Goal: Transaction & Acquisition: Purchase product/service

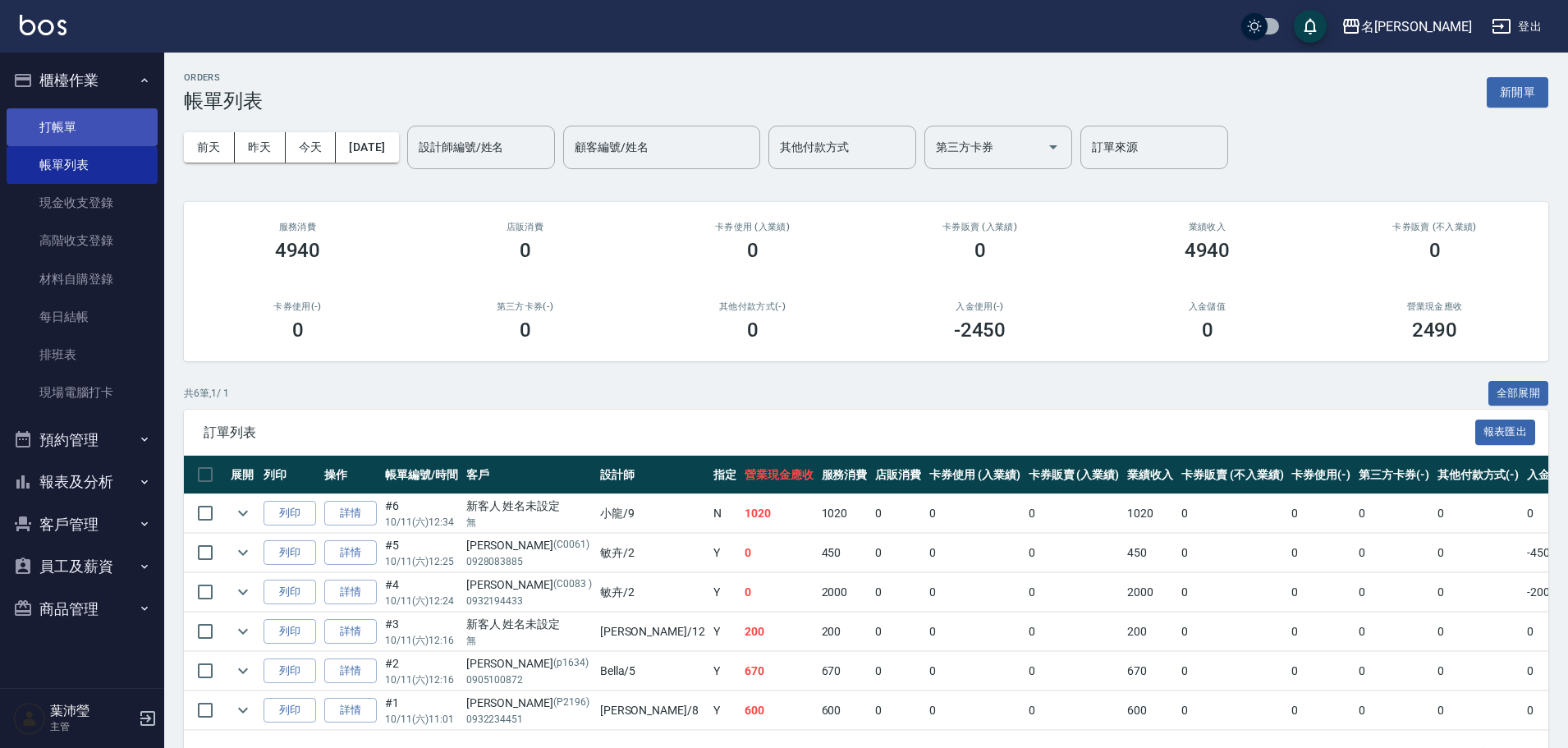
click at [62, 132] on link "打帳單" at bounding box center [82, 128] width 151 height 38
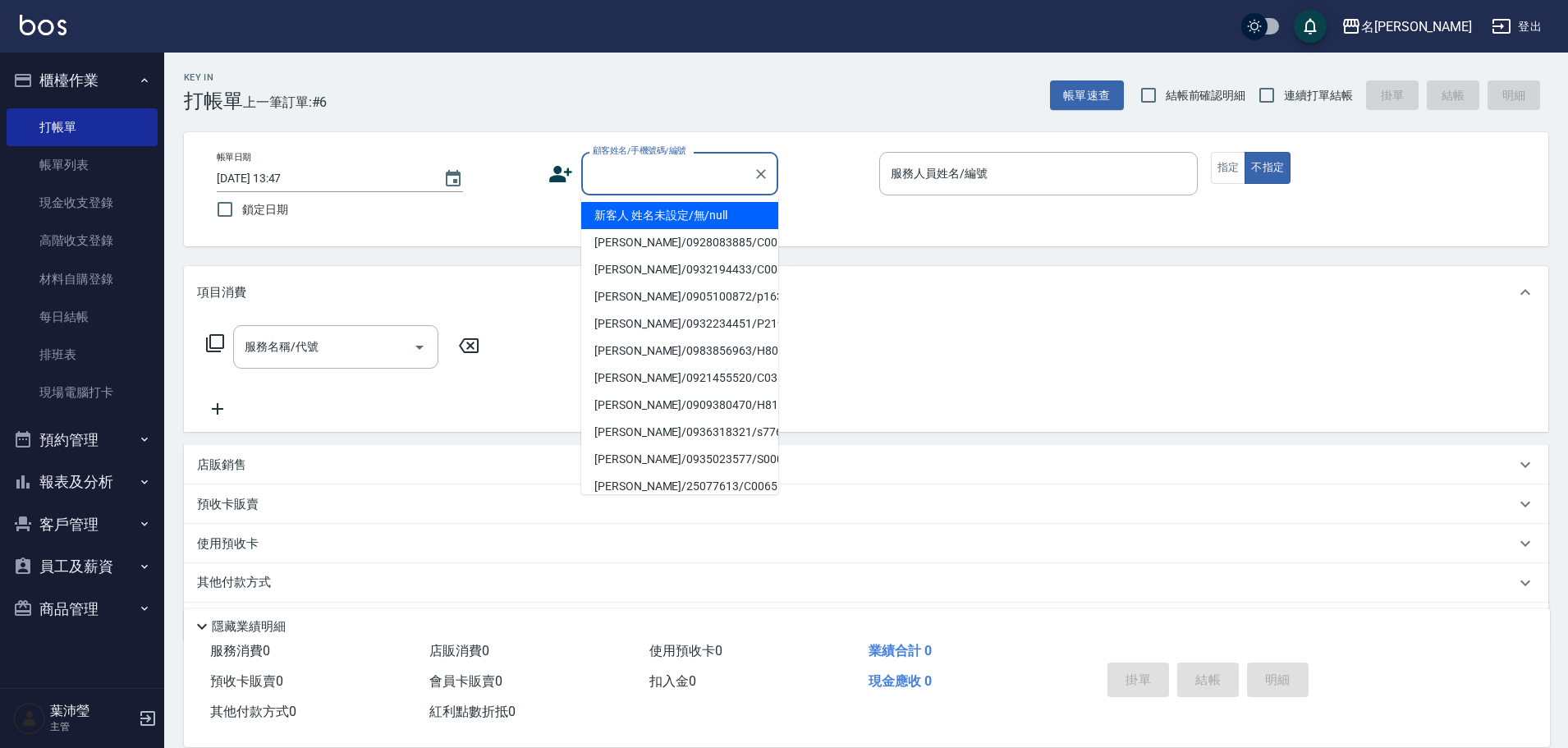
click at [683, 178] on input "顧客姓名/手機號碼/編號" at bounding box center [667, 173] width 157 height 29
click at [691, 322] on li "[PERSON_NAME]/0970185358/S0415" at bounding box center [679, 324] width 197 height 27
type input "[PERSON_NAME]/0970185358/S0415"
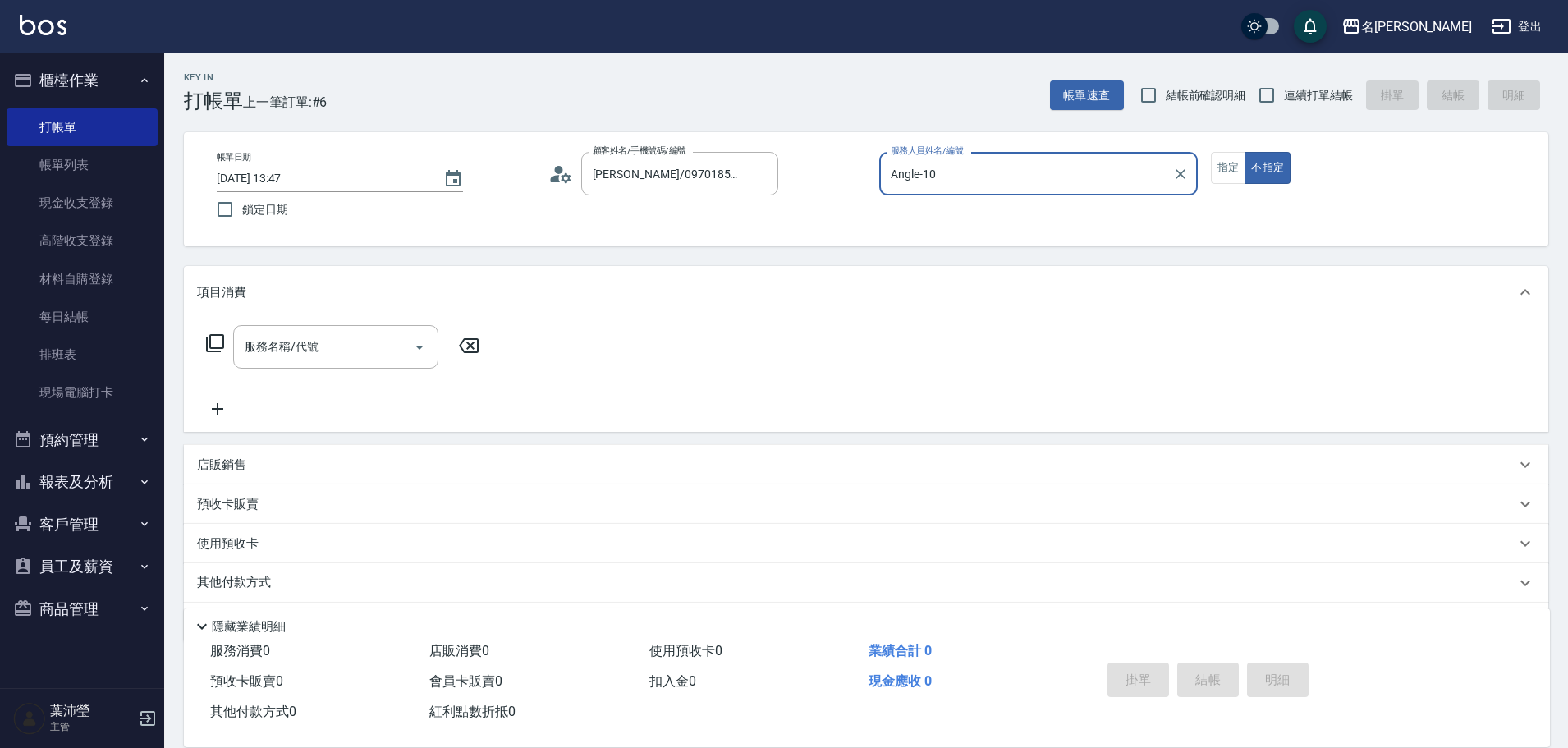
type input "Angle-10"
click at [1225, 170] on button "指定" at bounding box center [1228, 168] width 35 height 32
click at [211, 343] on icon at bounding box center [214, 343] width 18 height 18
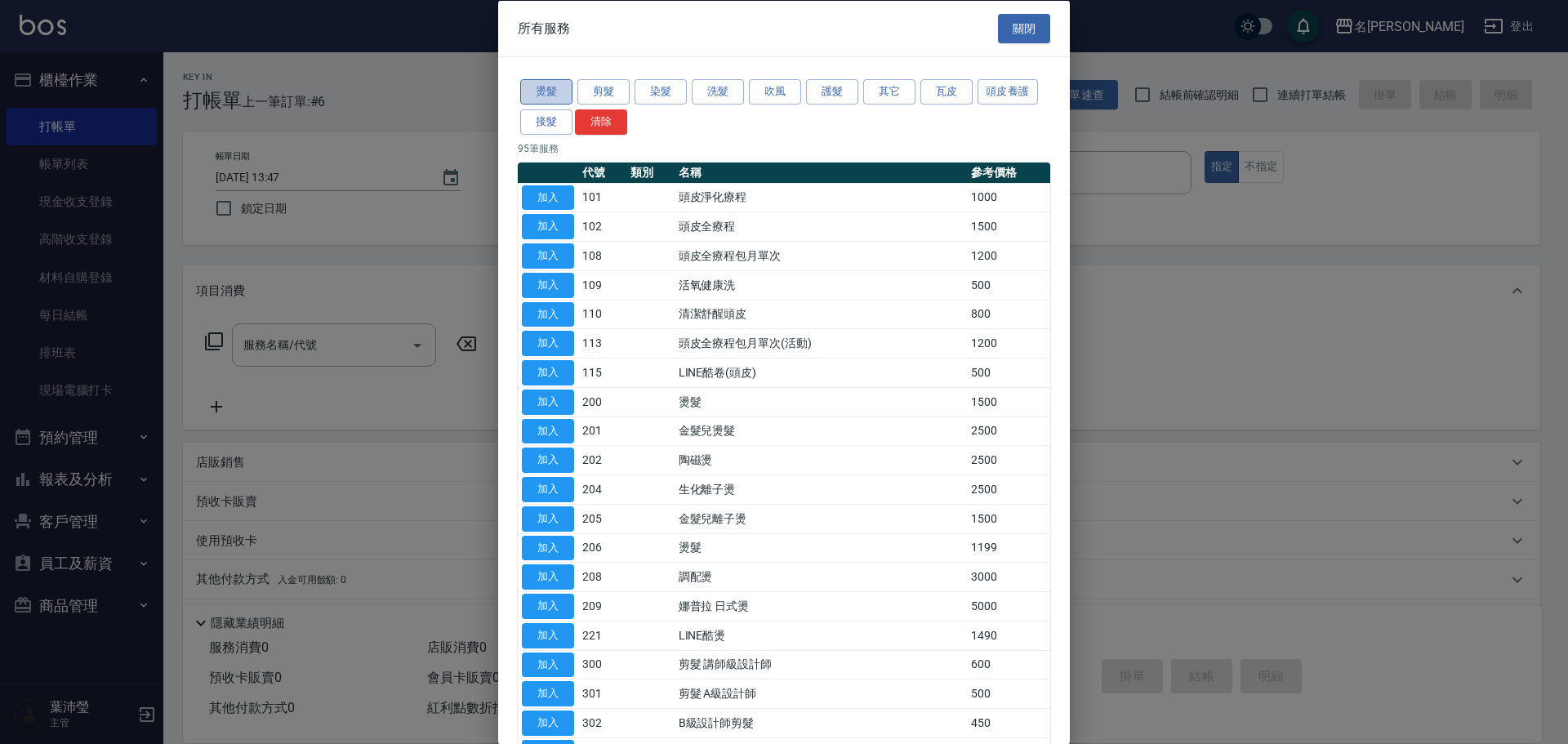
click at [541, 88] on button "燙髮" at bounding box center [546, 92] width 52 height 26
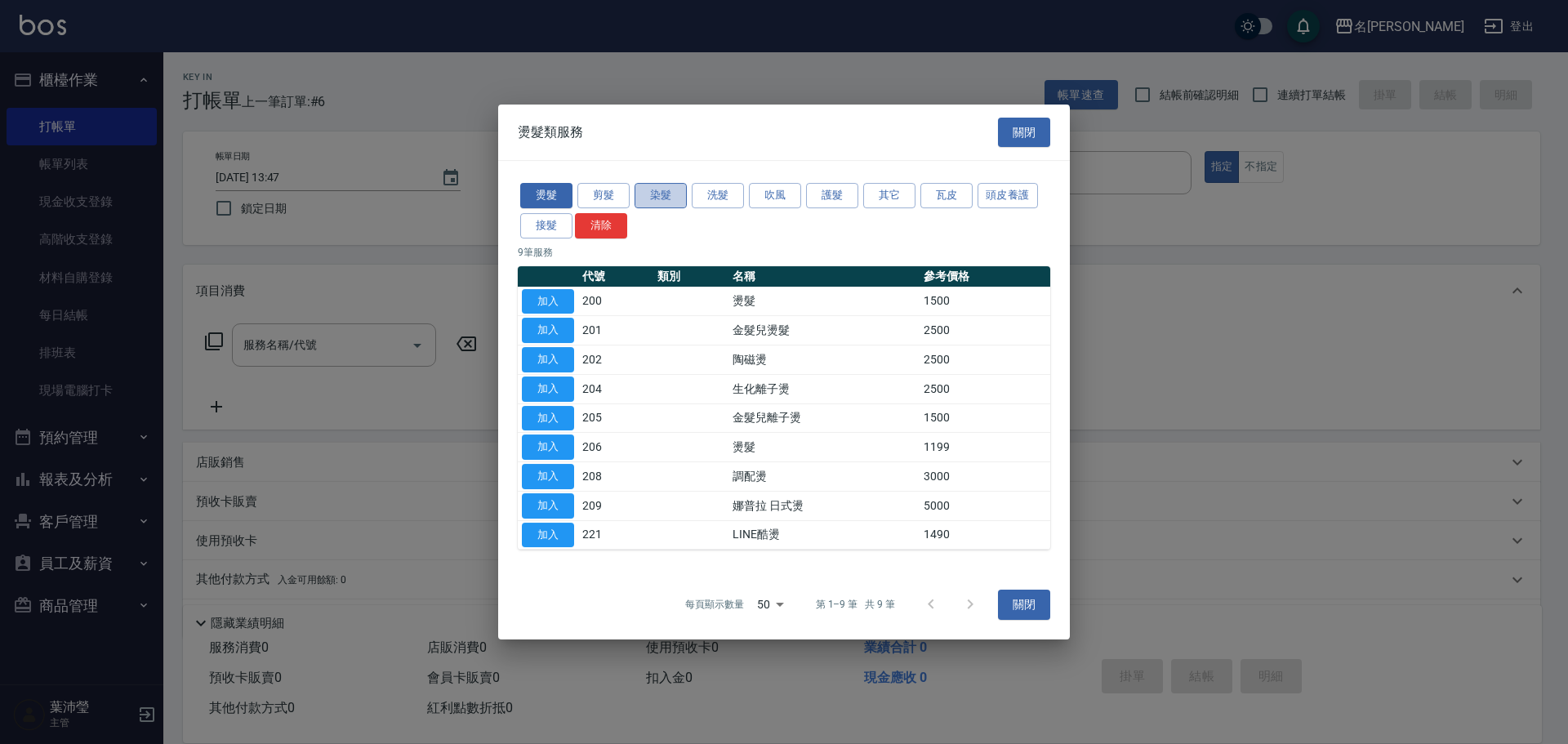
click at [665, 198] on button "染髮" at bounding box center [660, 195] width 52 height 26
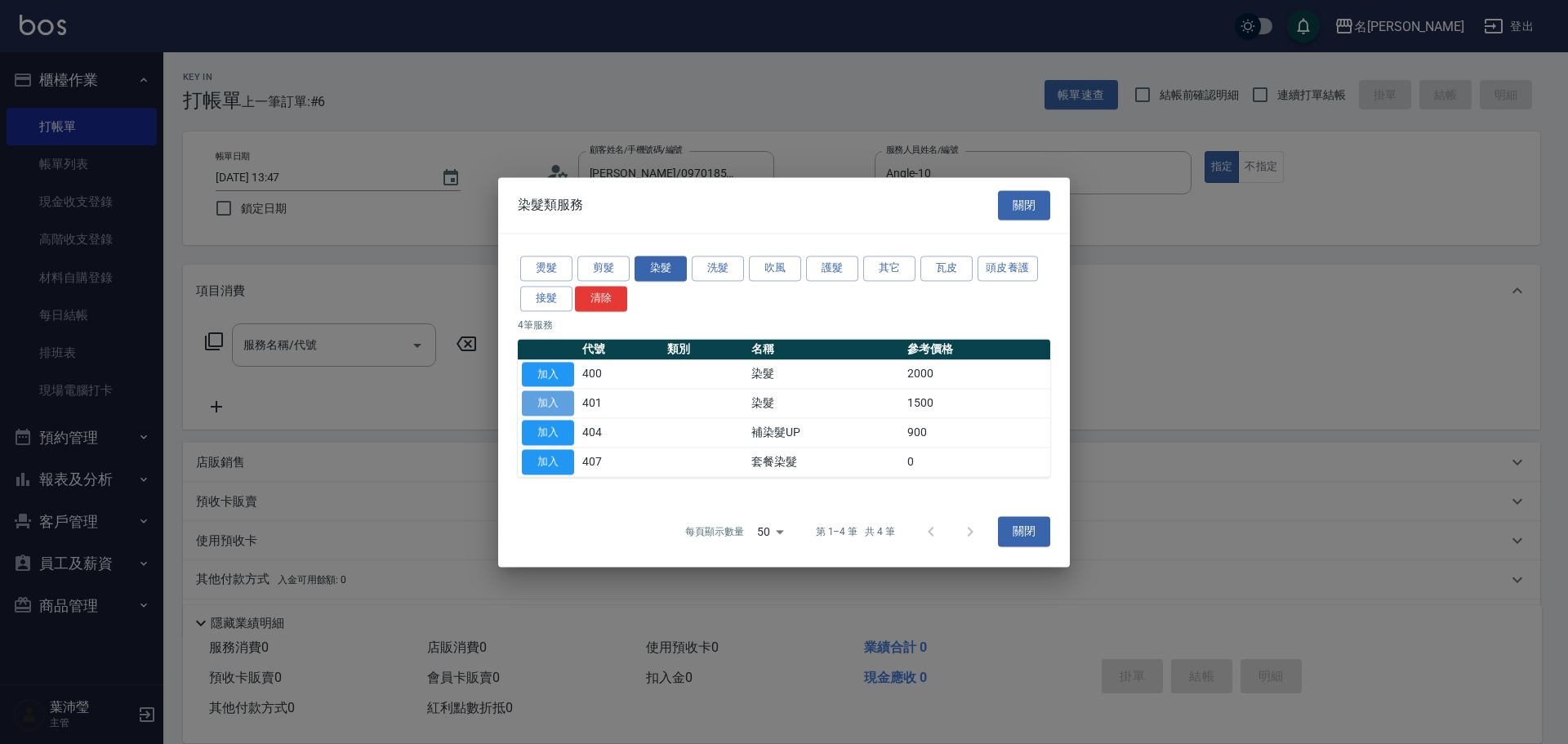
click at [548, 393] on button "加入" at bounding box center [548, 404] width 52 height 26
type input "染髮(401)"
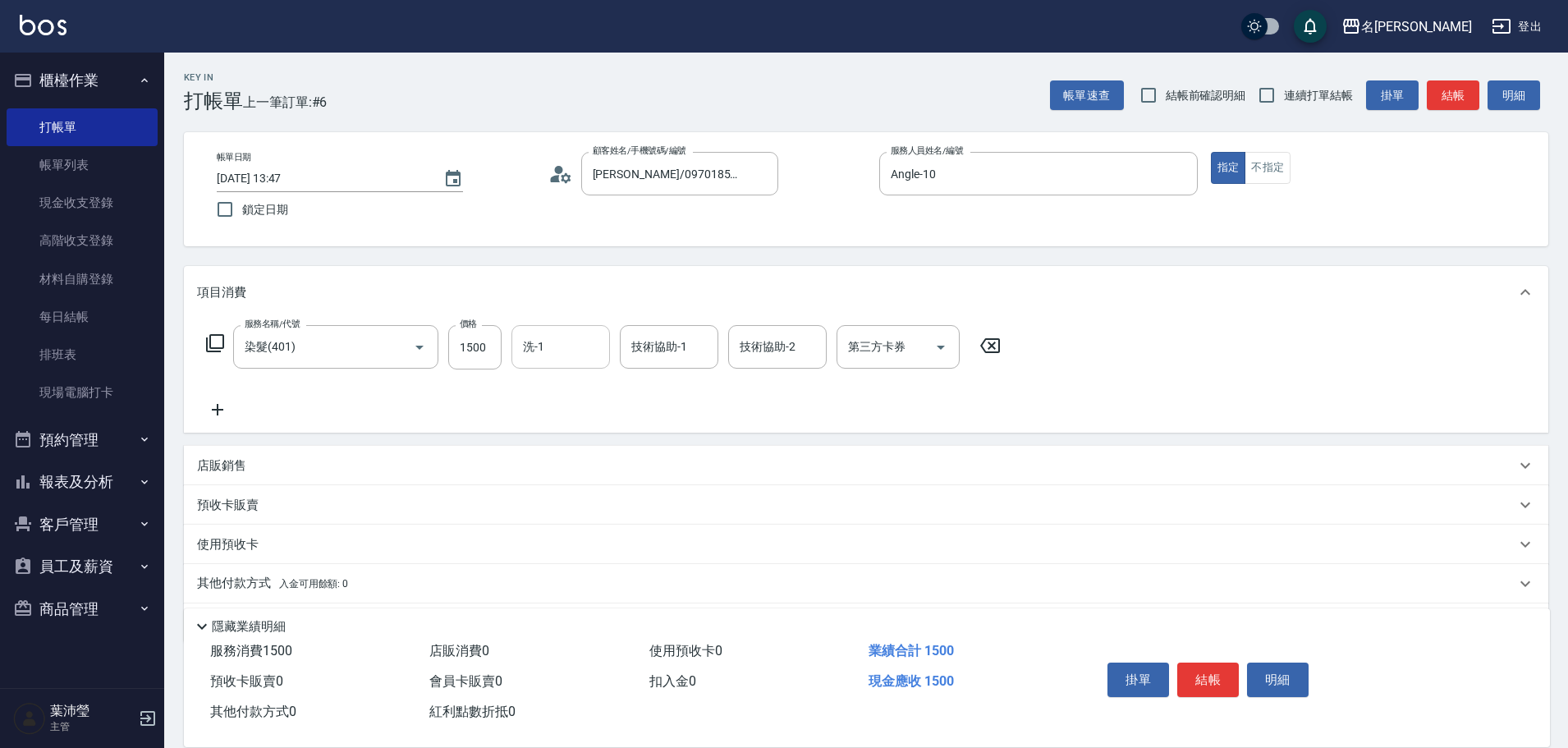
click at [572, 342] on input "洗-1" at bounding box center [561, 347] width 84 height 29
click at [582, 391] on div "[PERSON_NAME] -12" at bounding box center [560, 389] width 98 height 27
type input "[PERSON_NAME]-12"
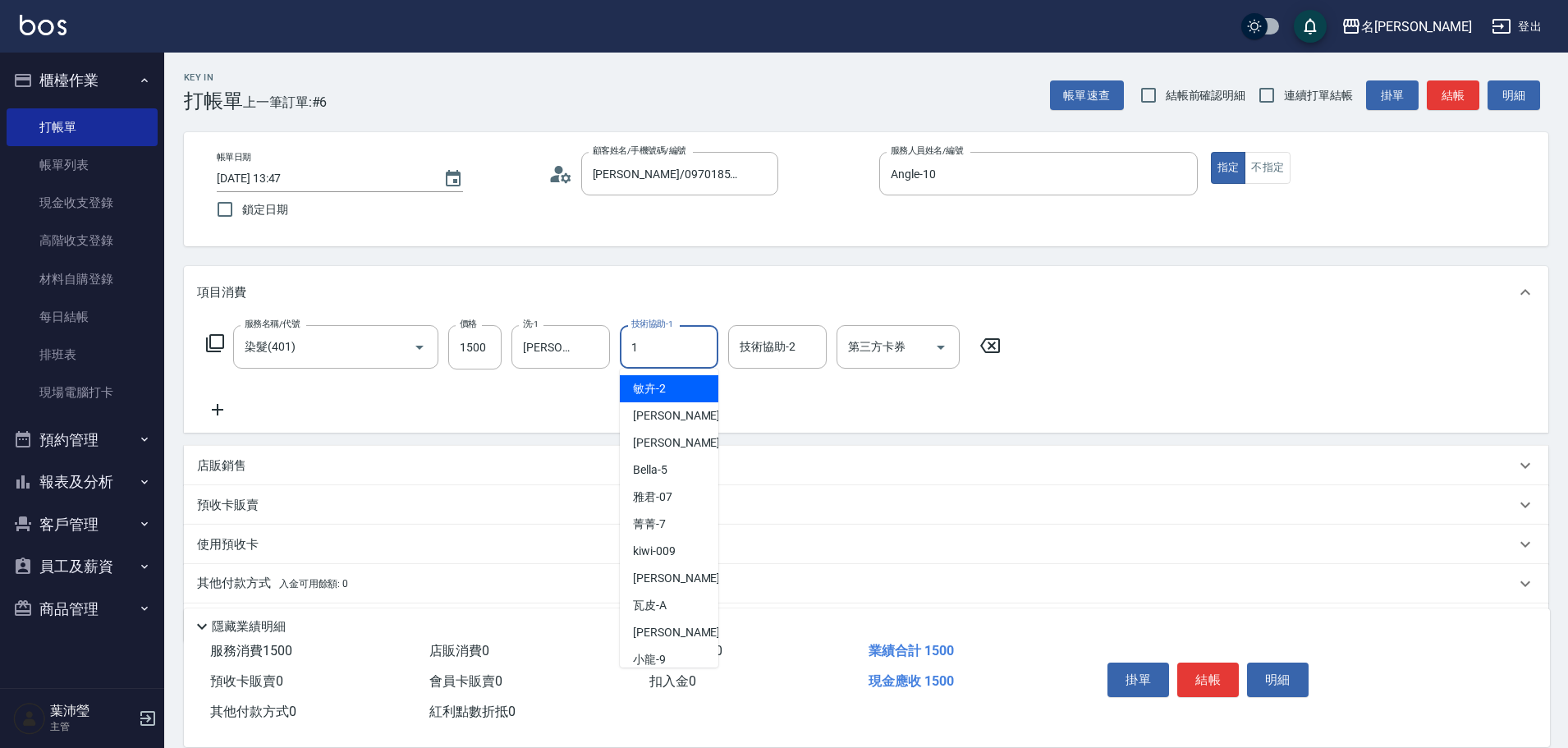
click at [680, 356] on input "1" at bounding box center [670, 347] width 84 height 29
click at [652, 385] on span "[PERSON_NAME] -12" at bounding box center [685, 389] width 104 height 17
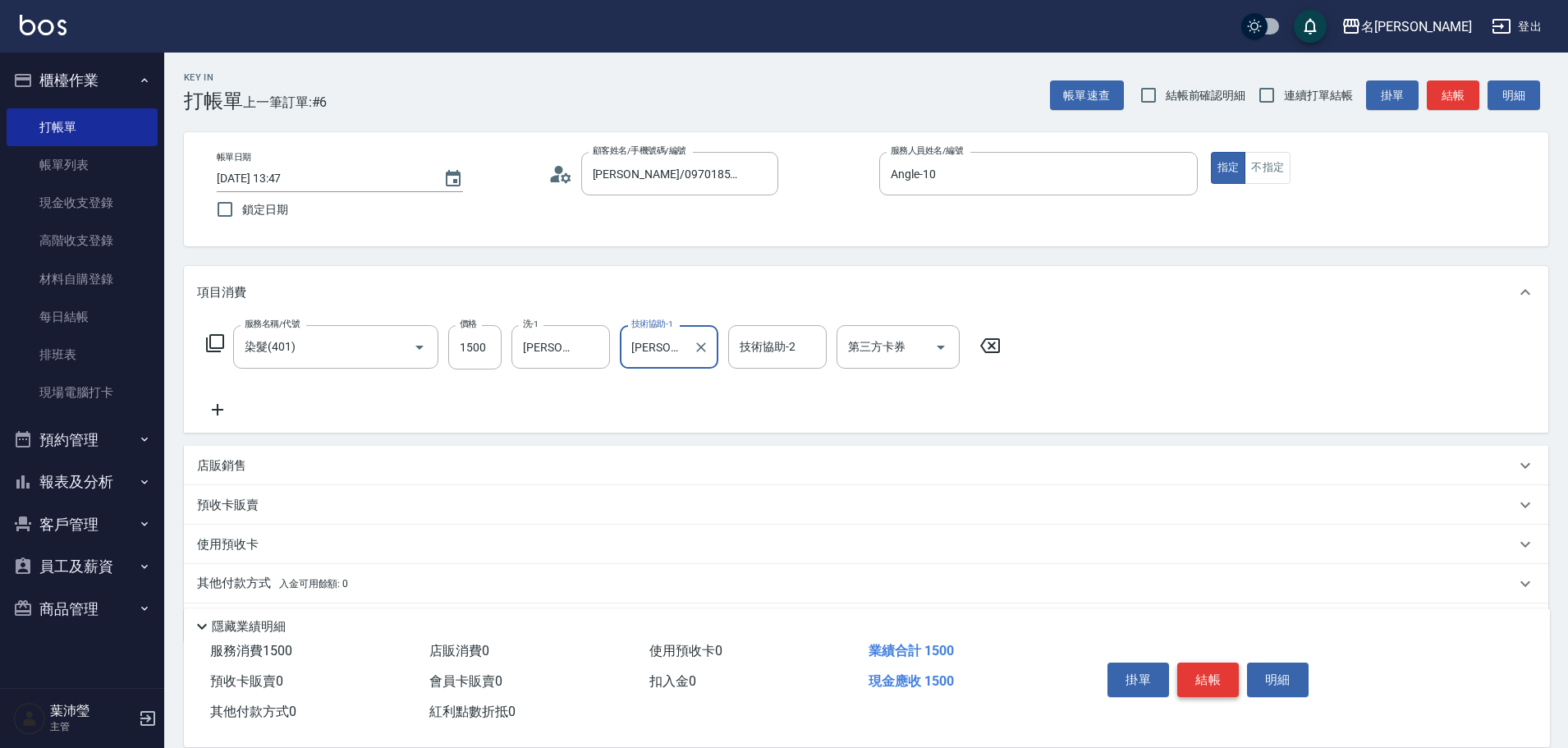
type input "[PERSON_NAME]-12"
drag, startPoint x: 1217, startPoint y: 669, endPoint x: 1058, endPoint y: 713, distance: 165.0
click at [1218, 669] on button "結帳" at bounding box center [1208, 680] width 62 height 34
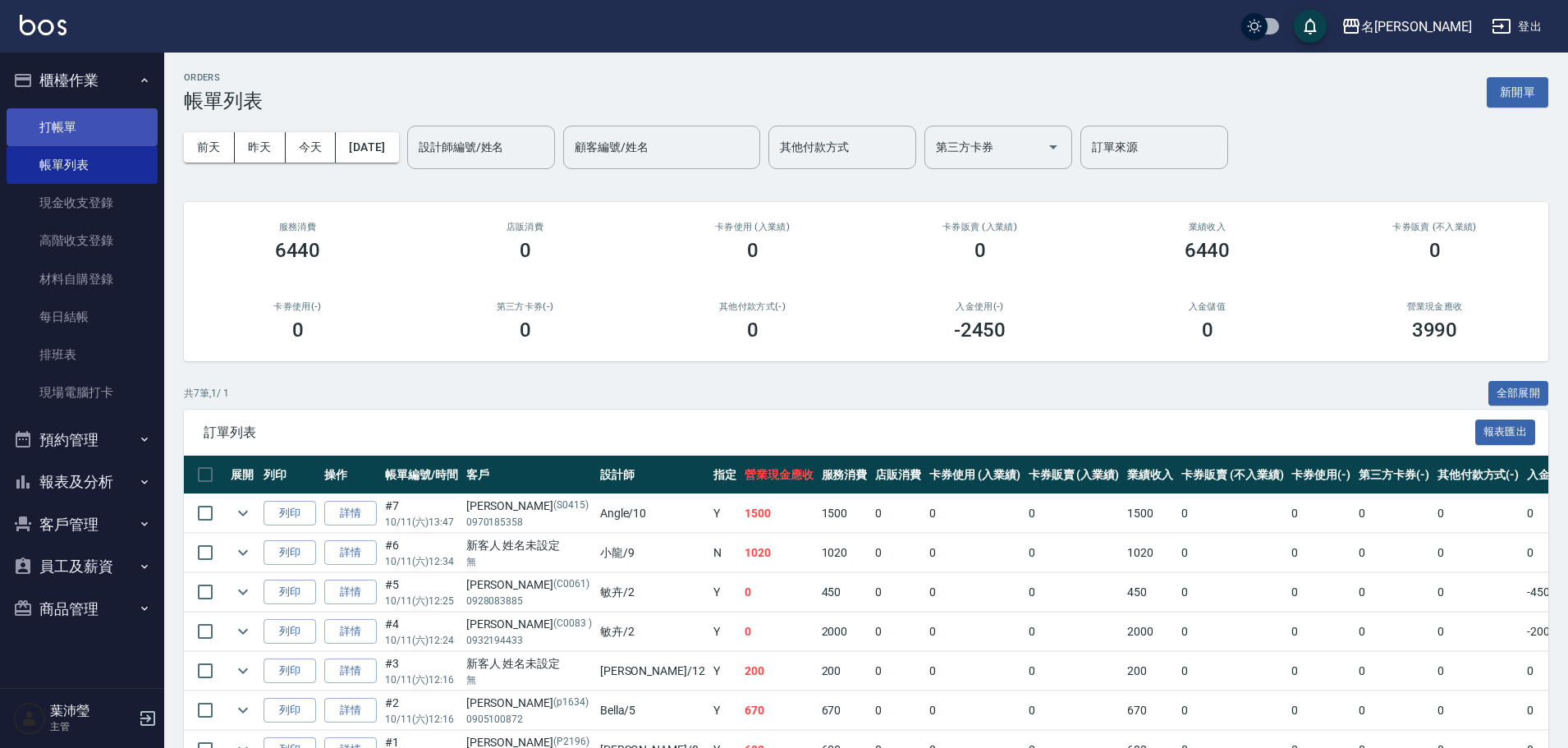
drag, startPoint x: 79, startPoint y: 104, endPoint x: 85, endPoint y: 114, distance: 11.7
click at [80, 103] on ul "打帳單 帳單列表 現金收支登錄 高階收支登錄 材料自購登錄 每日結帳 排班表 現場電腦打卡" at bounding box center [82, 260] width 151 height 317
click at [87, 122] on link "打帳單" at bounding box center [82, 128] width 151 height 38
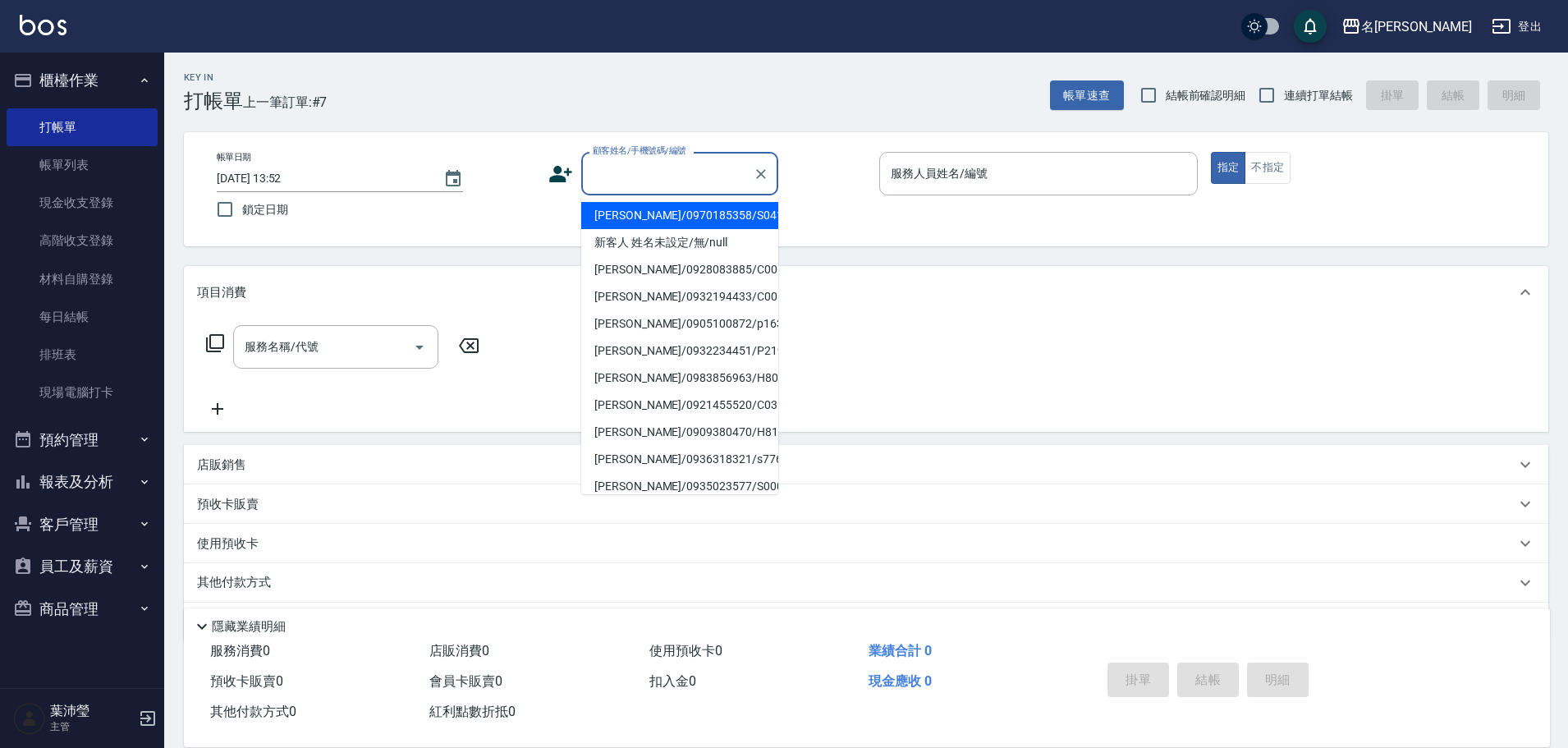
click at [668, 178] on input "顧客姓名/手機號碼/編號" at bounding box center [667, 173] width 157 height 29
drag, startPoint x: 686, startPoint y: 235, endPoint x: 424, endPoint y: 306, distance: 271.4
click at [683, 237] on li "新客人 姓名未設定/無/null" at bounding box center [679, 242] width 197 height 27
type input "新客人 姓名未設定/無/null"
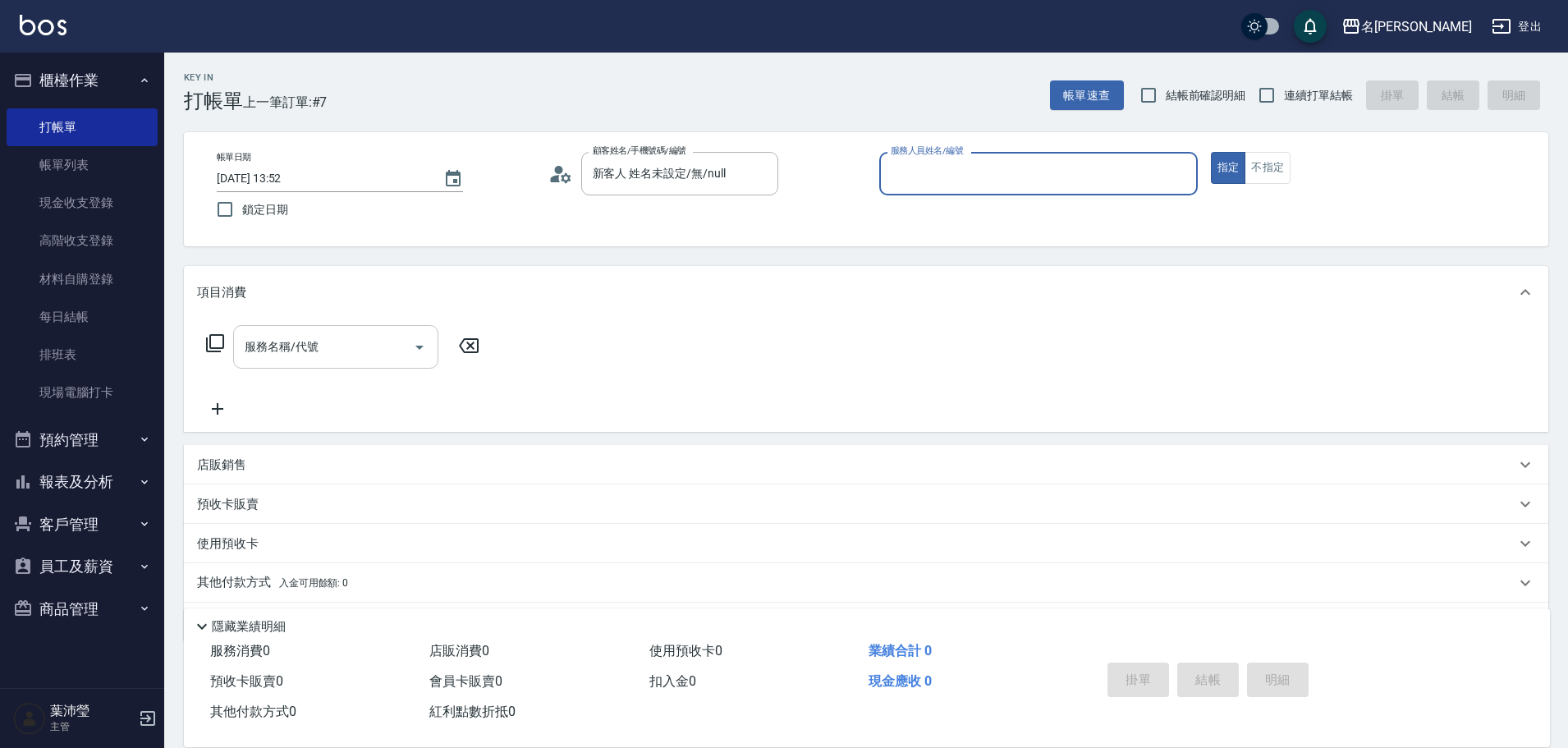
click at [338, 357] on input "服務名稱/代號" at bounding box center [324, 347] width 166 height 29
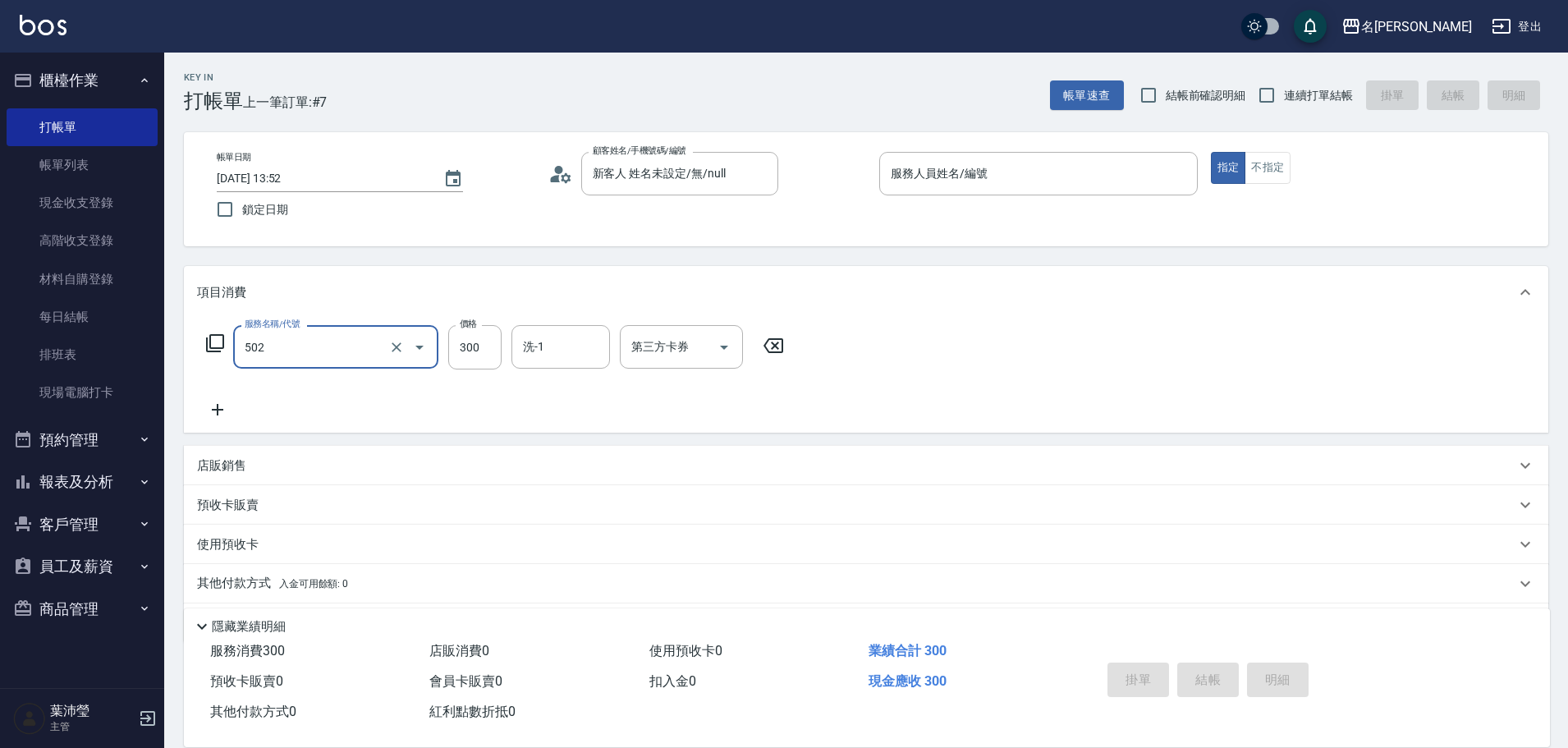
type input "洗髮(502)"
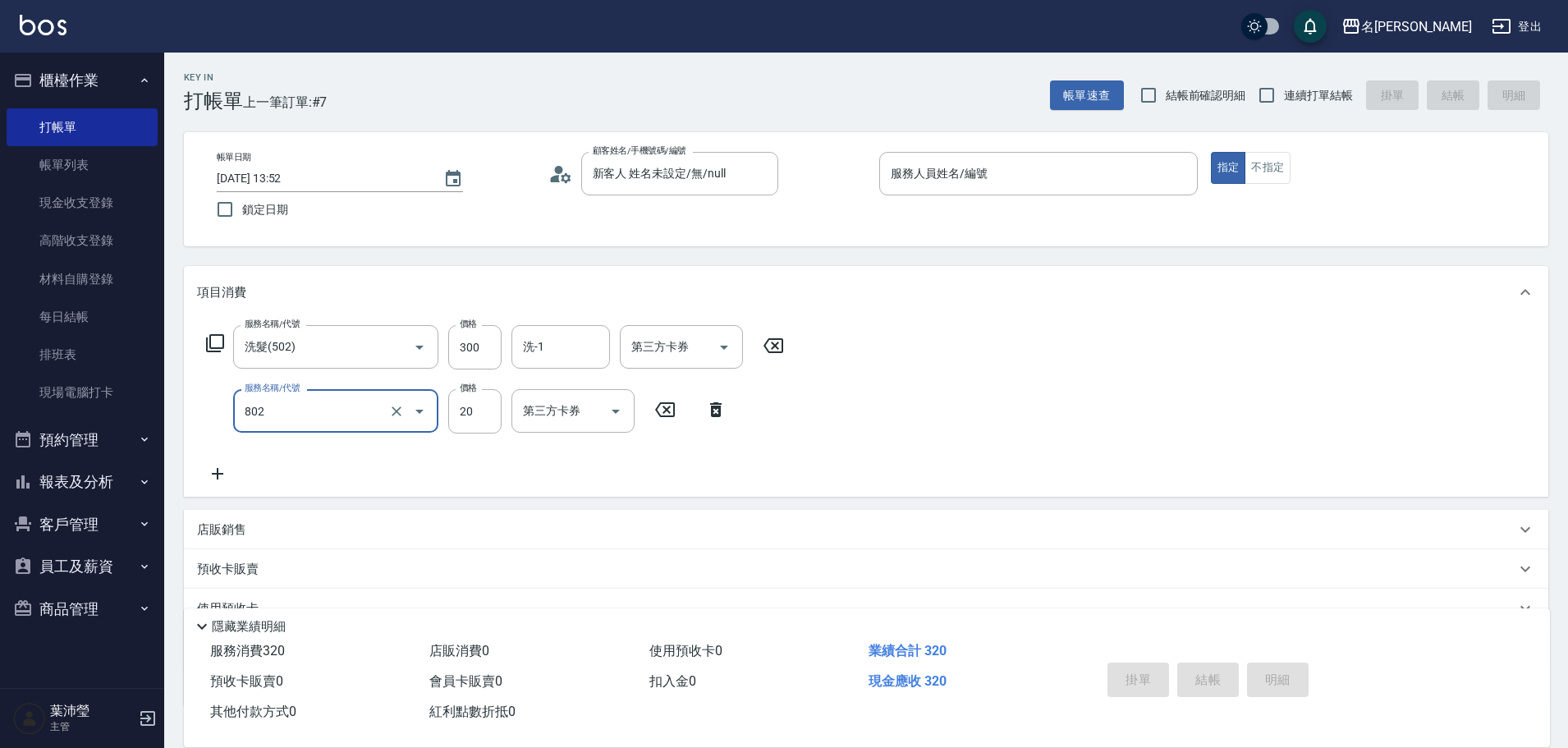
type input "潤絲(802)"
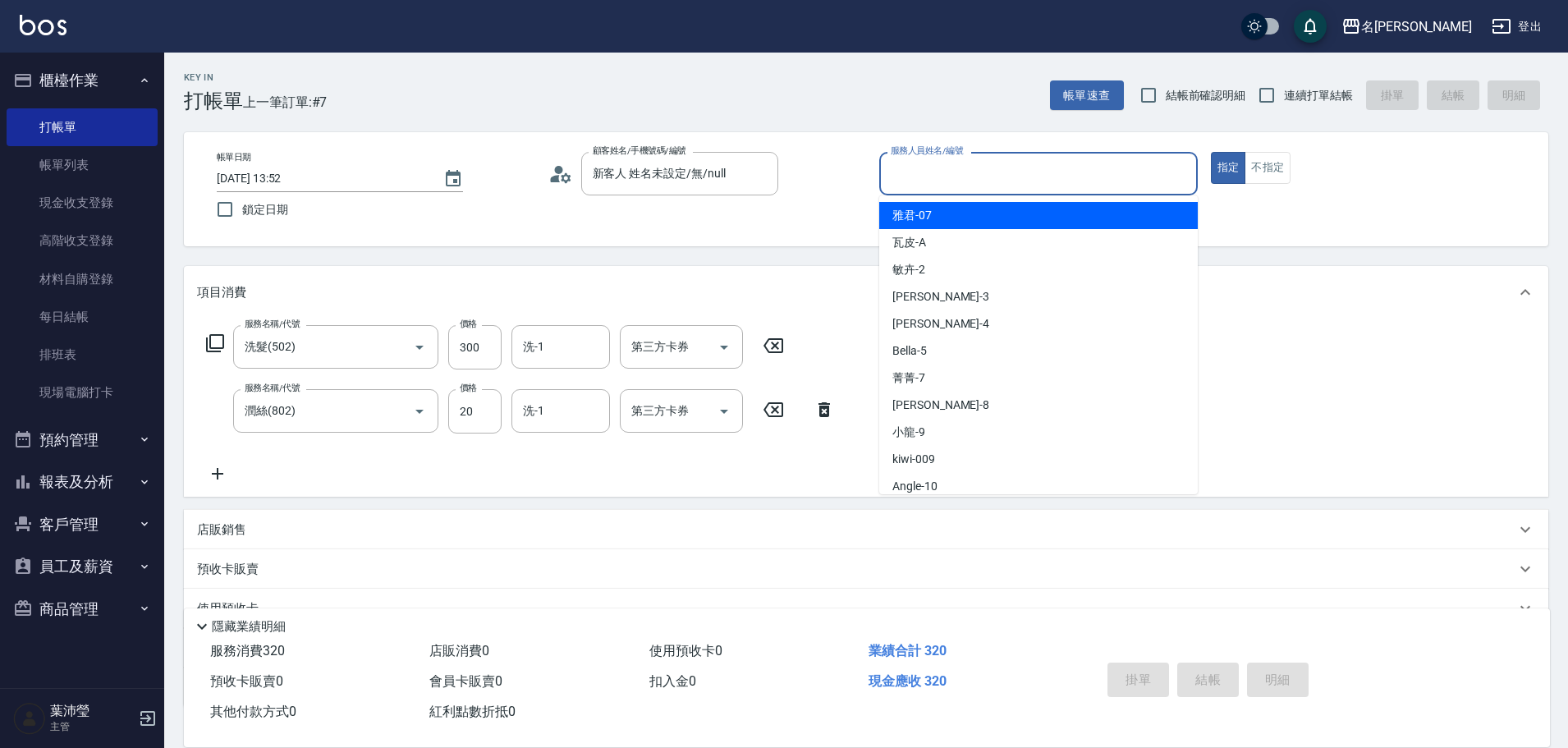
click at [1058, 172] on input "服務人員姓名/編號" at bounding box center [1038, 173] width 304 height 29
type input "Bella-5"
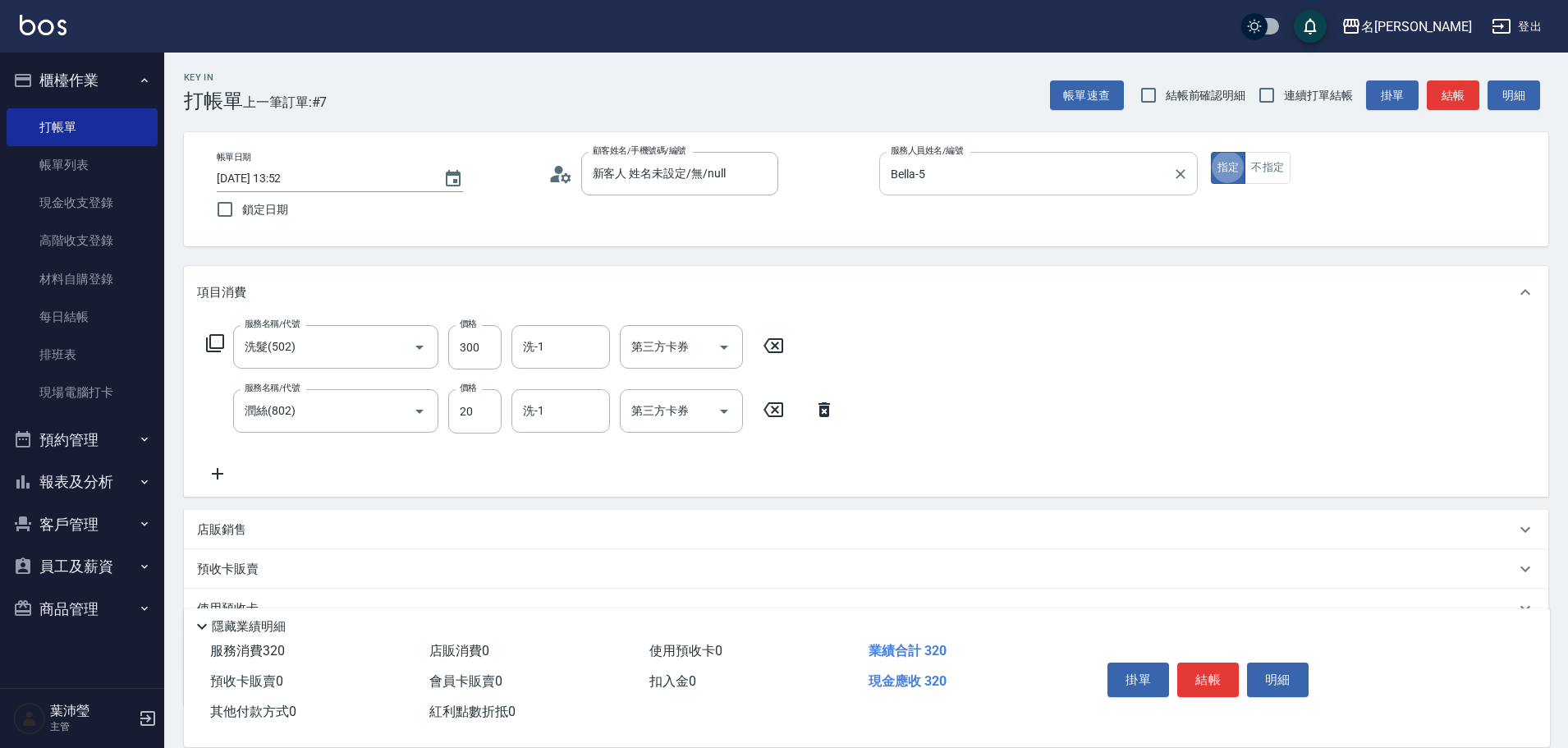
type button "true"
drag, startPoint x: 1293, startPoint y: 173, endPoint x: 1282, endPoint y: 172, distance: 11.0
click at [1291, 173] on div "指定 不指定" at bounding box center [1370, 168] width 318 height 32
click at [1281, 172] on button "不指定" at bounding box center [1268, 168] width 46 height 32
click at [1454, 100] on button "結帳" at bounding box center [1453, 95] width 52 height 30
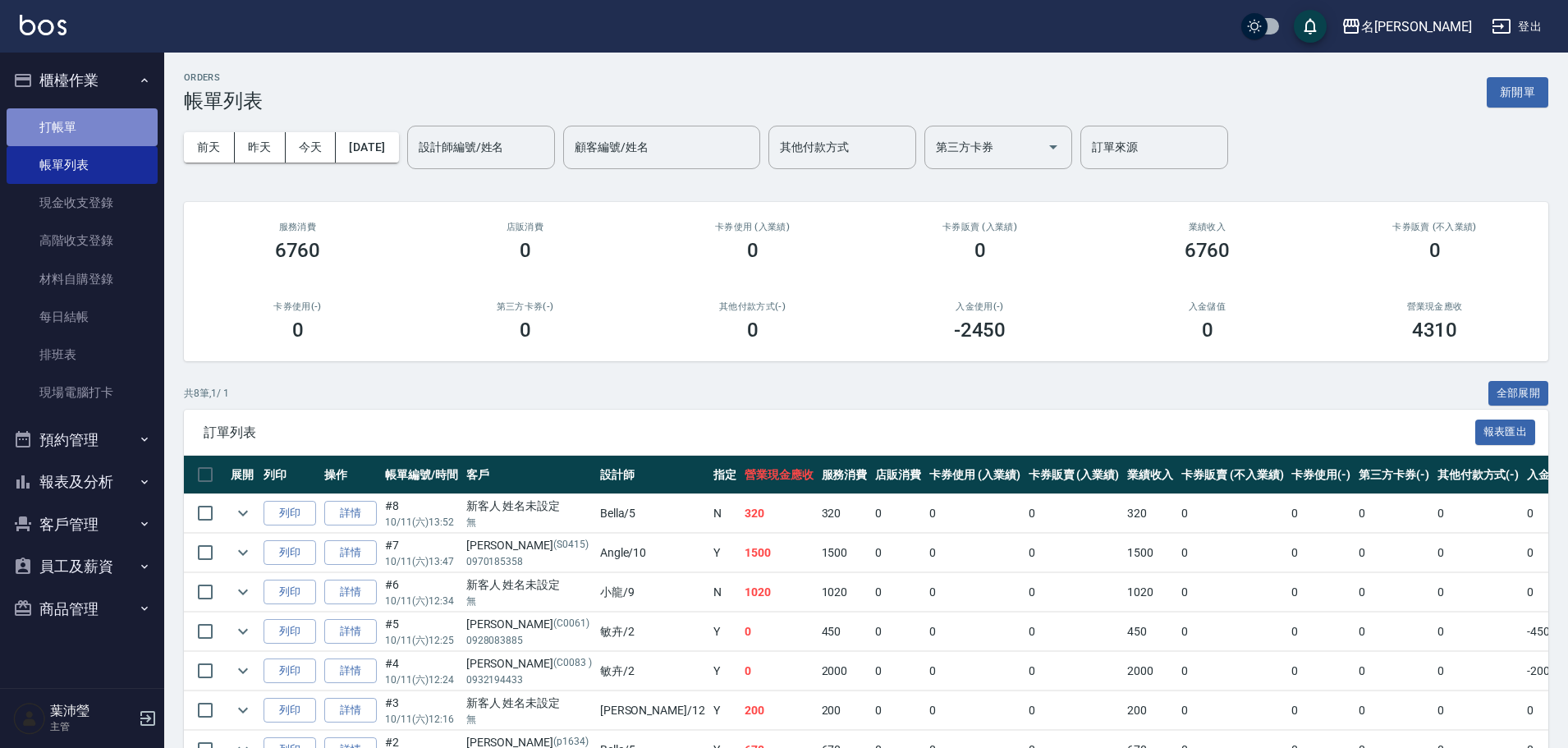
click at [113, 122] on link "打帳單" at bounding box center [82, 128] width 151 height 38
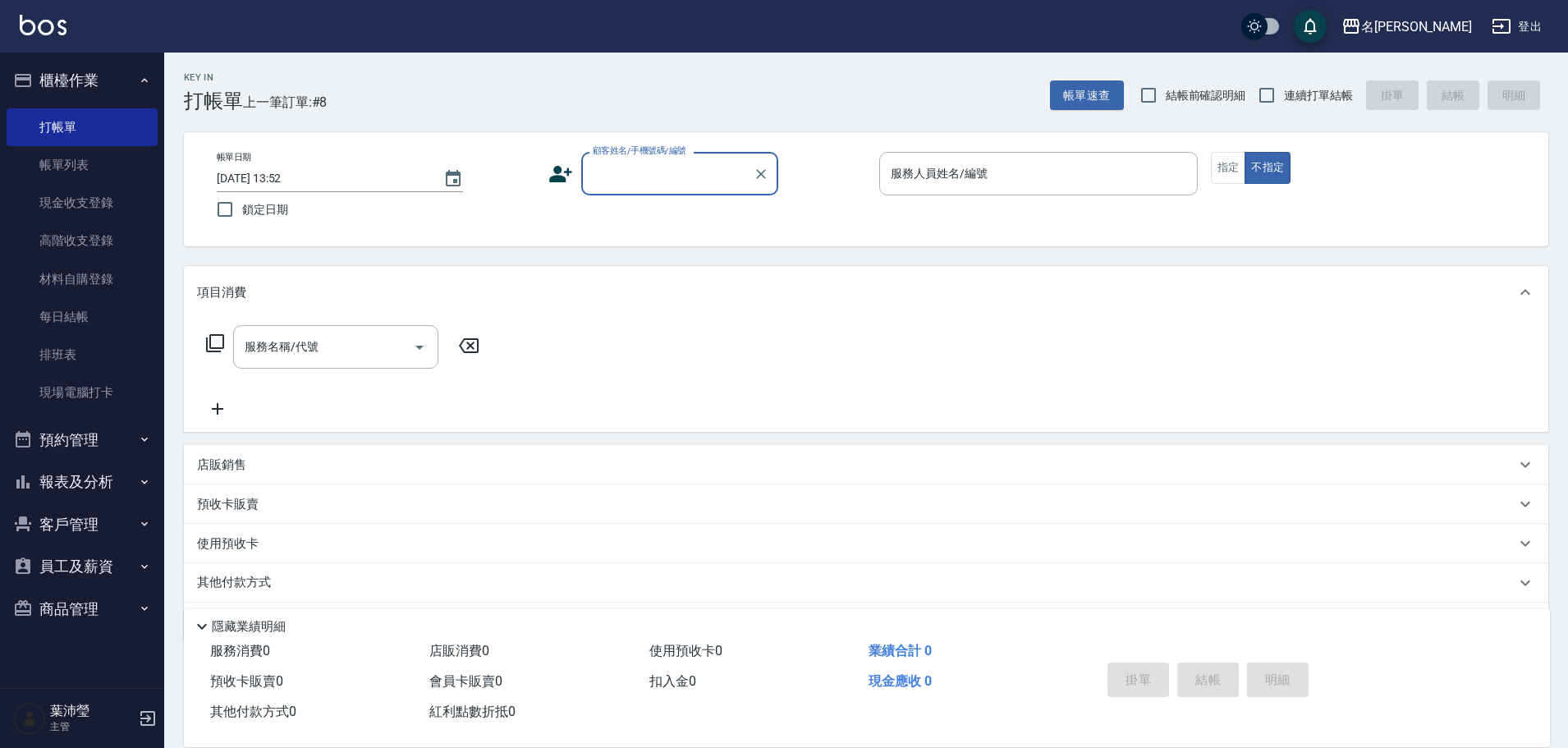
drag, startPoint x: 629, startPoint y: 170, endPoint x: 634, endPoint y: 188, distance: 18.7
click at [629, 172] on input "顧客姓名/手機號碼/編號" at bounding box center [667, 173] width 157 height 29
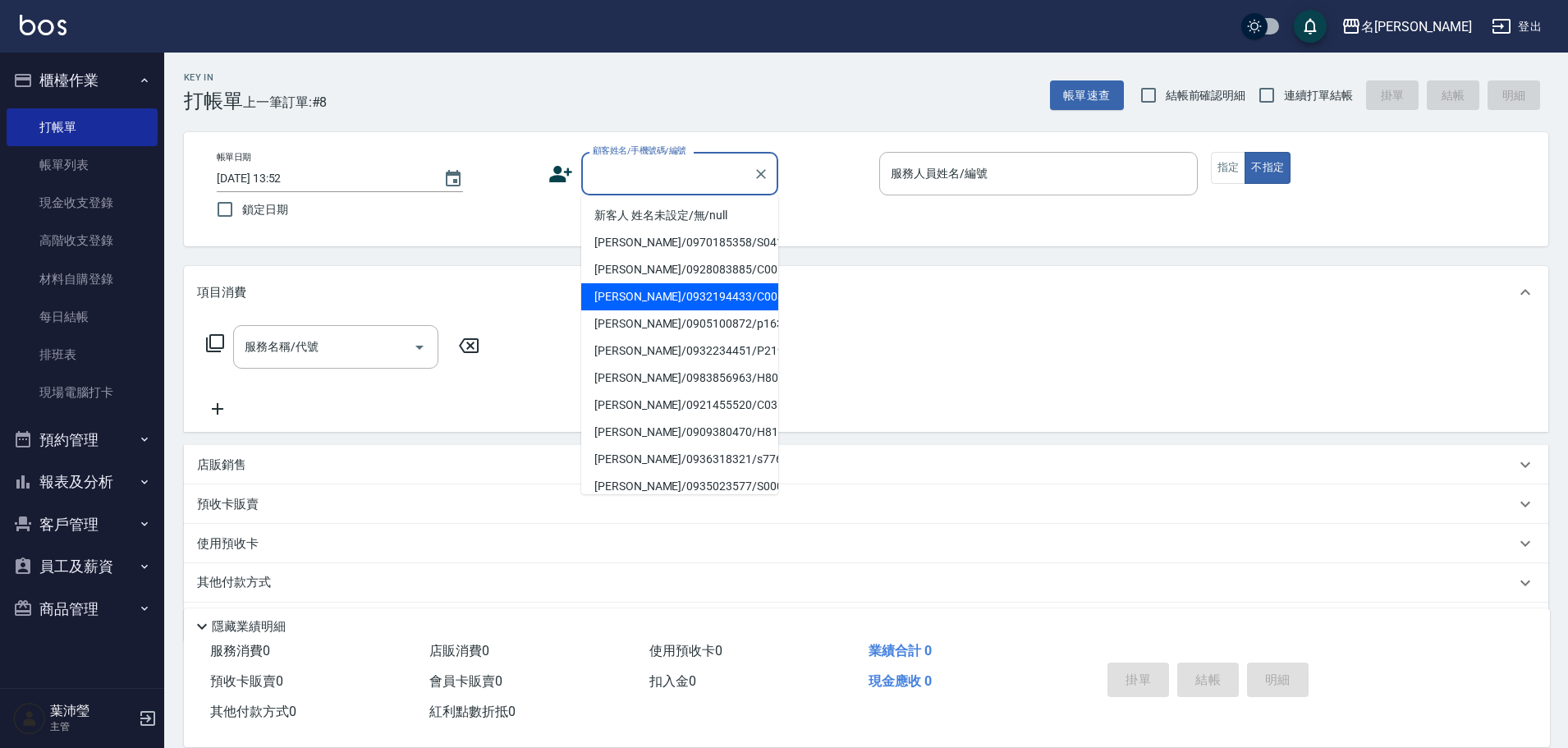
click at [697, 294] on li "[PERSON_NAME]/0932194433/C0083" at bounding box center [679, 296] width 197 height 27
type input "[PERSON_NAME]/0932194433/C0083"
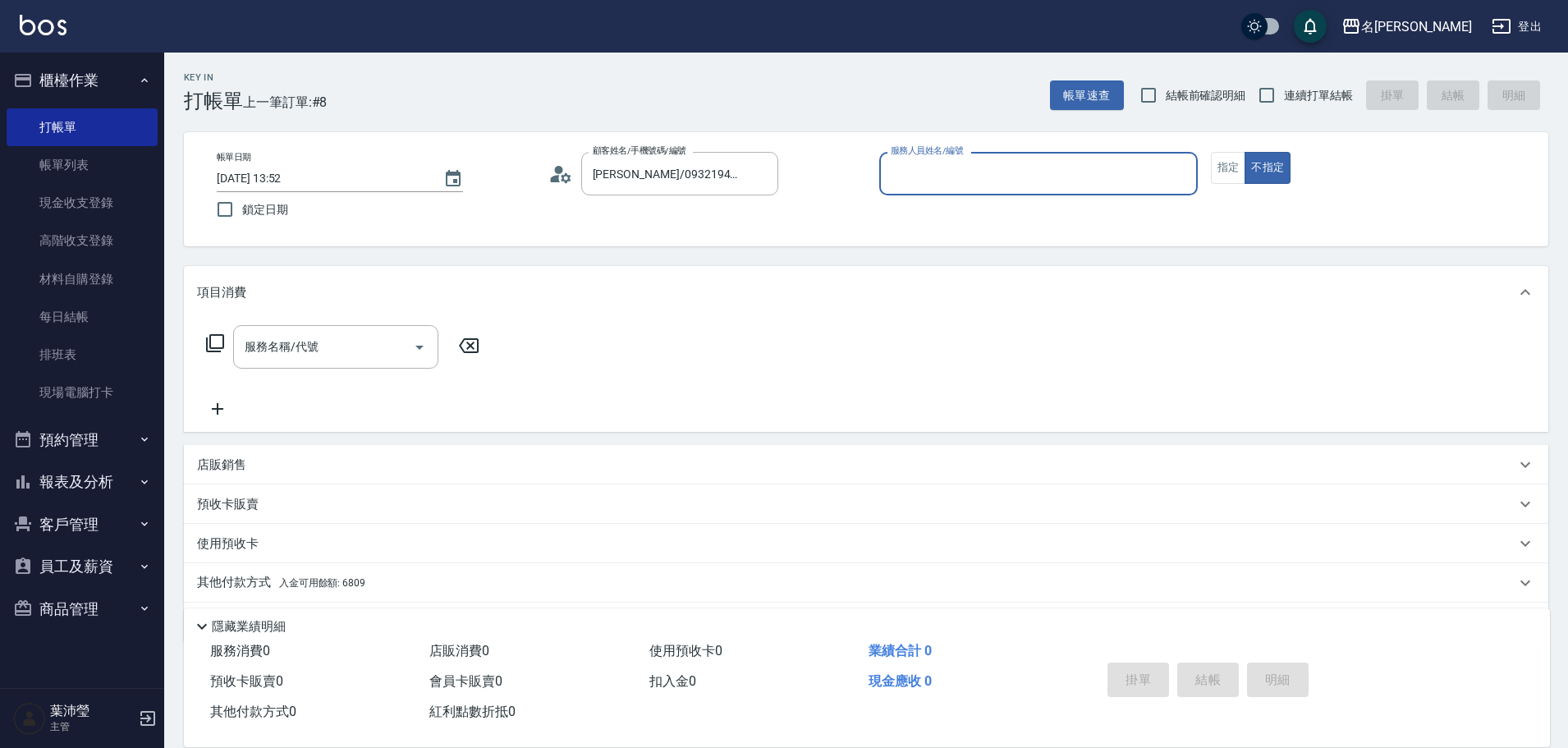
type input "敏卉-2"
click at [1222, 170] on button "指定" at bounding box center [1228, 168] width 35 height 32
click at [218, 469] on p "店販銷售" at bounding box center [222, 465] width 50 height 17
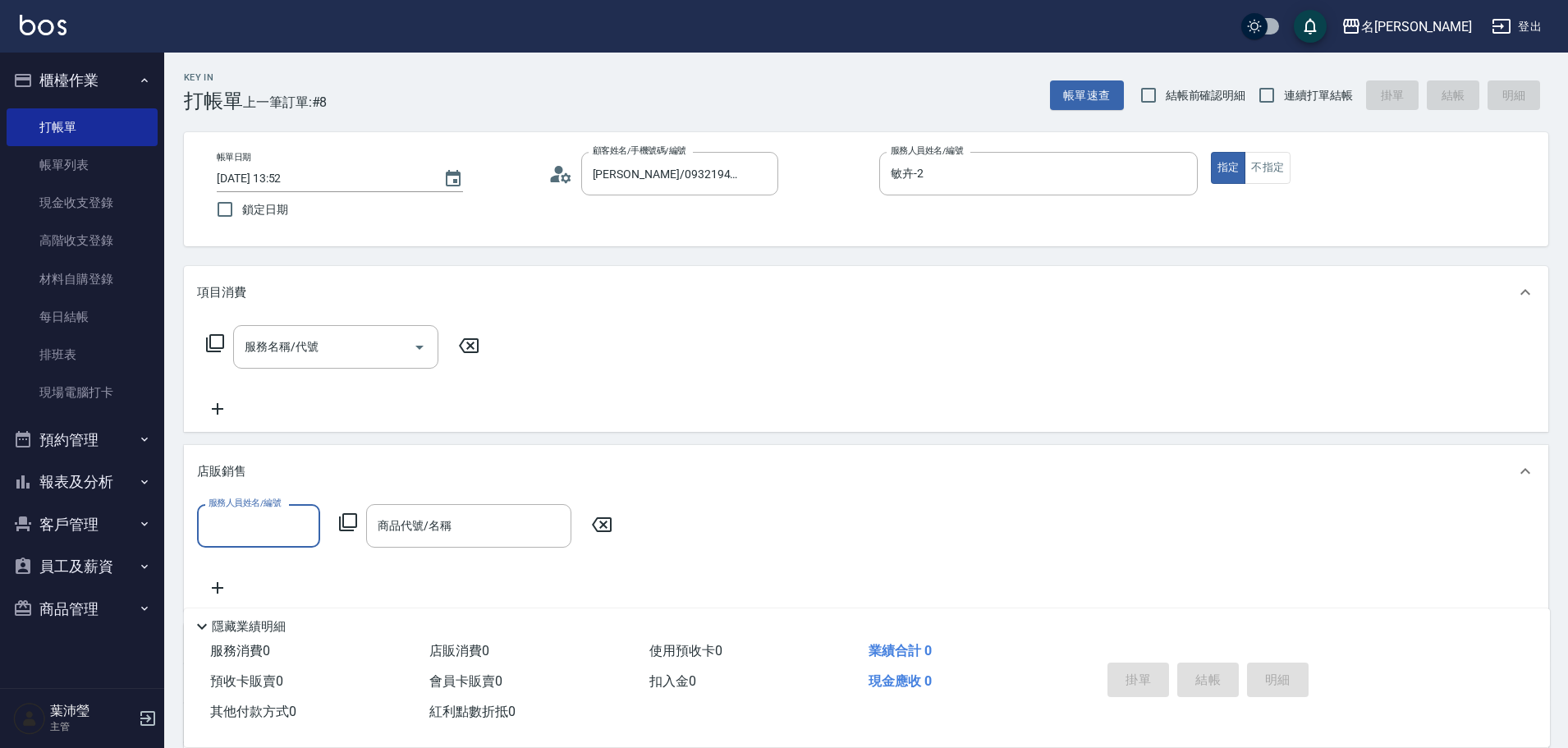
drag, startPoint x: 243, startPoint y: 521, endPoint x: 244, endPoint y: 509, distance: 12.0
click at [244, 521] on input "服務人員姓名/編號" at bounding box center [259, 526] width 109 height 29
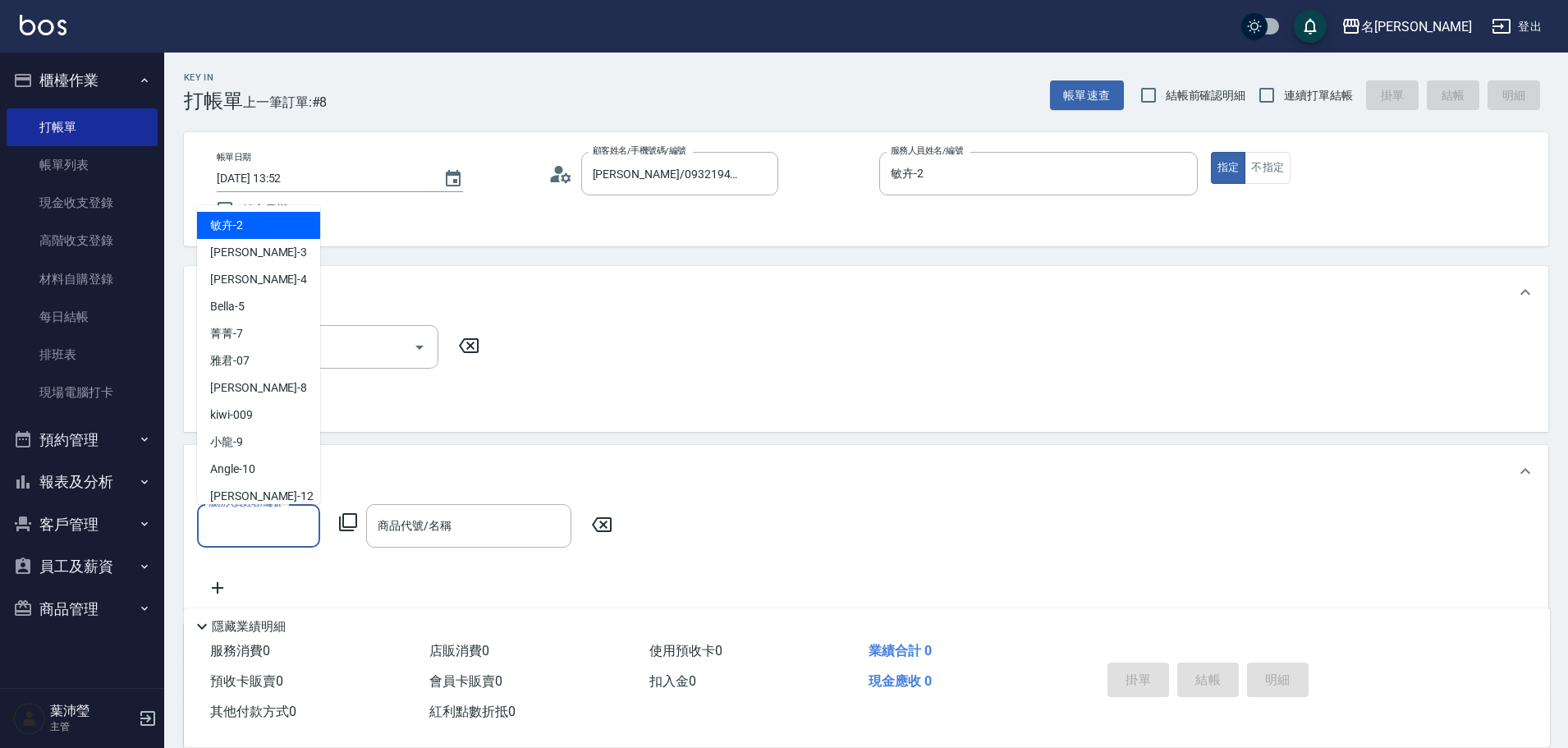
click at [217, 223] on span "敏卉 -2" at bounding box center [227, 226] width 32 height 17
type input "敏卉-2"
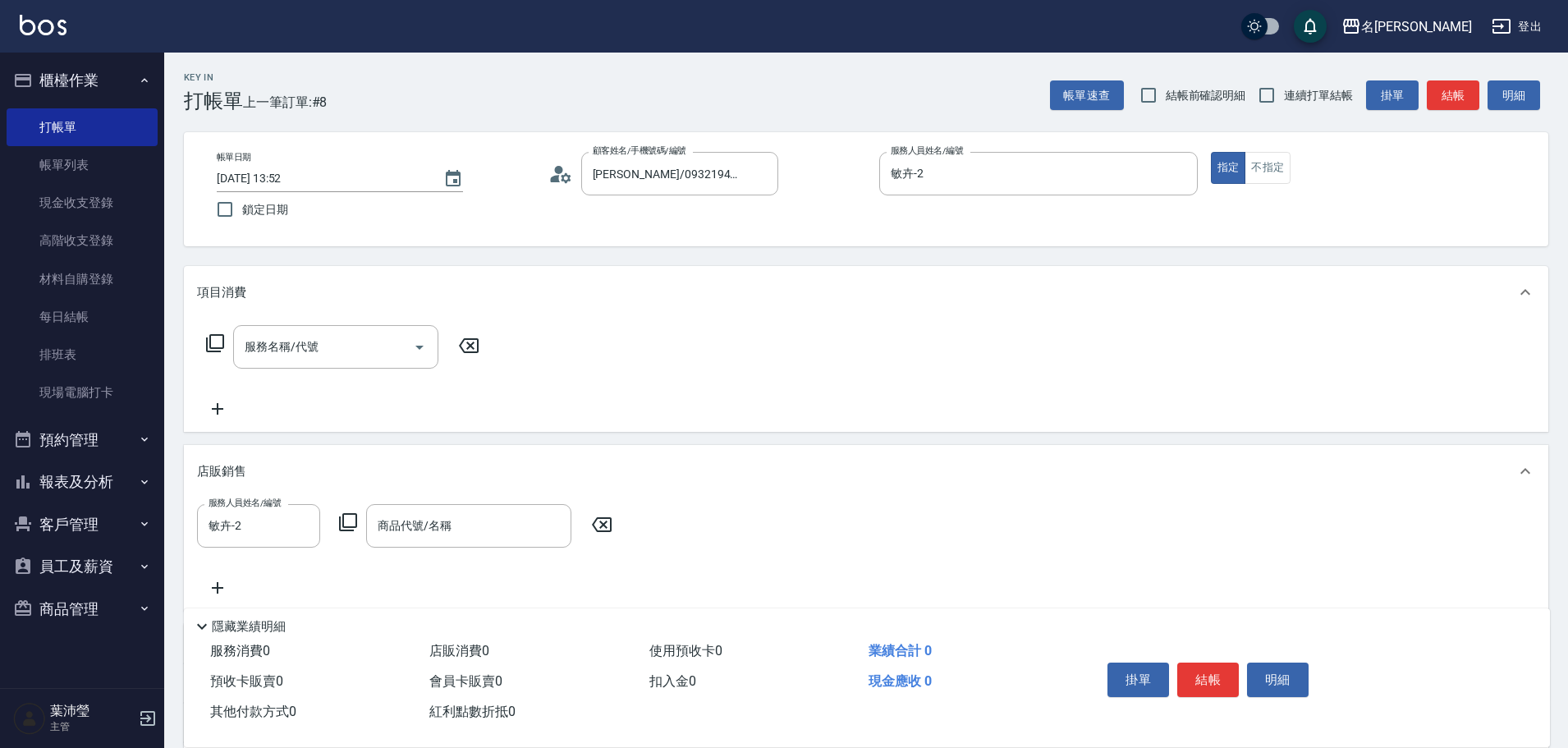
click at [347, 522] on icon at bounding box center [348, 522] width 20 height 20
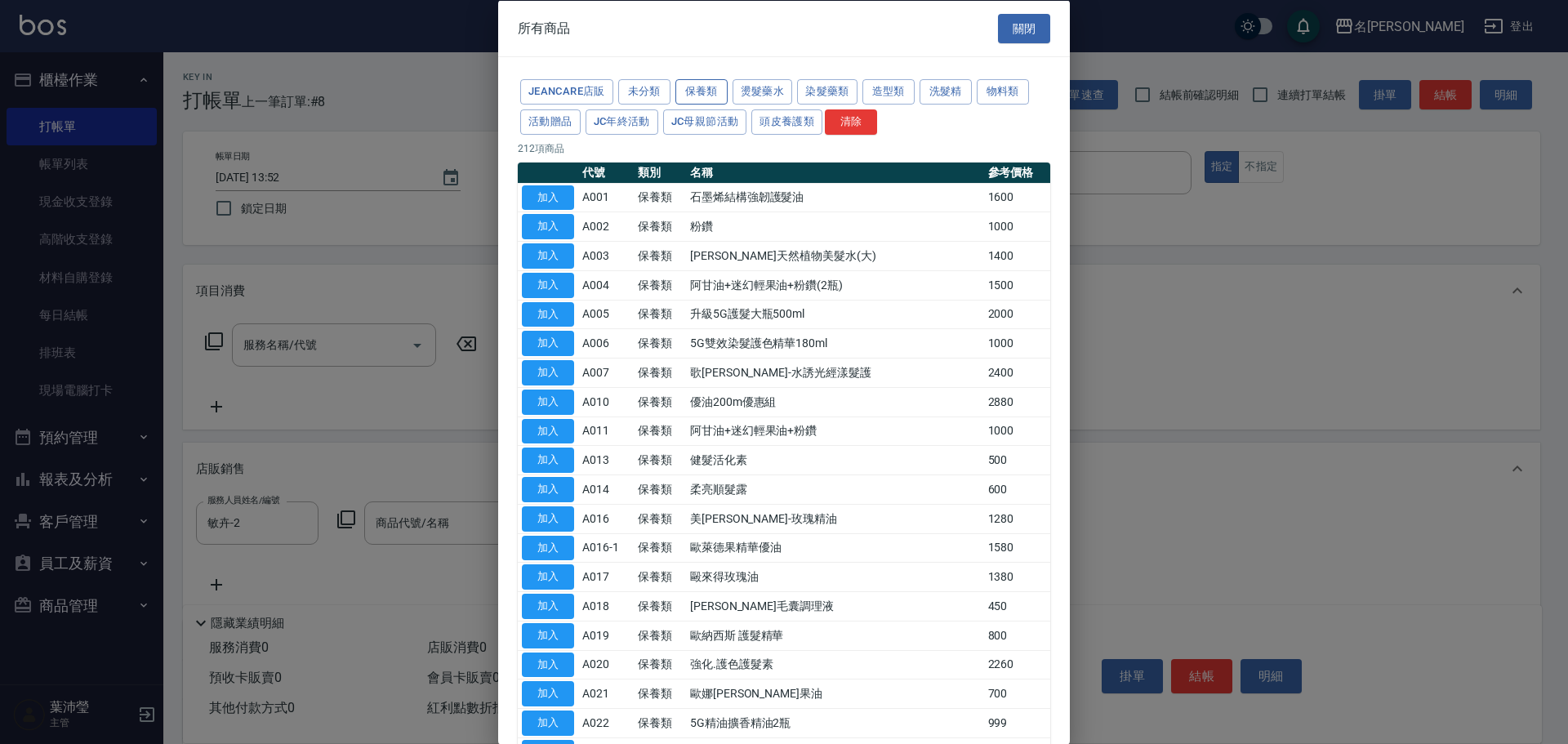
click at [703, 95] on button "保養類" at bounding box center [701, 92] width 52 height 26
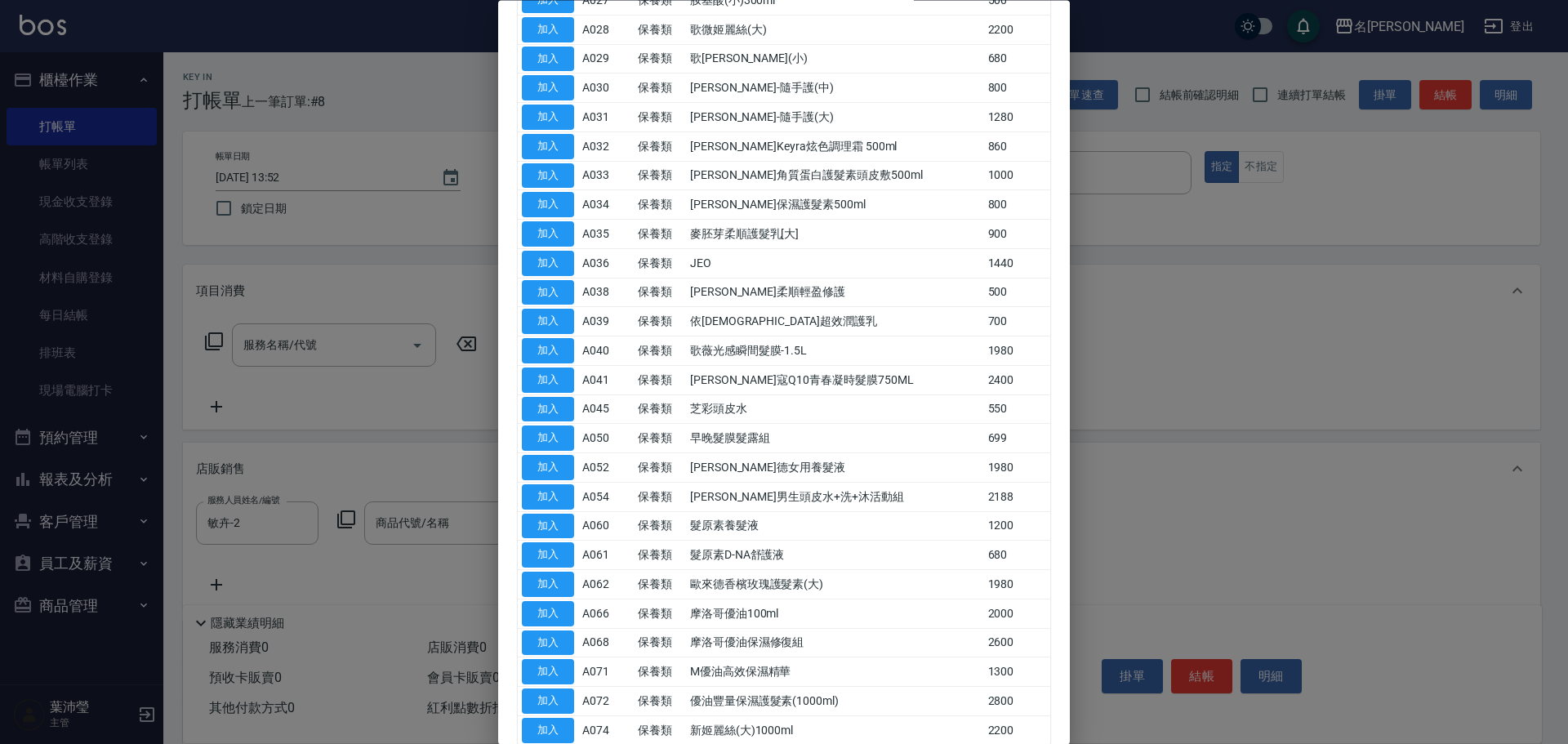
scroll to position [867, 0]
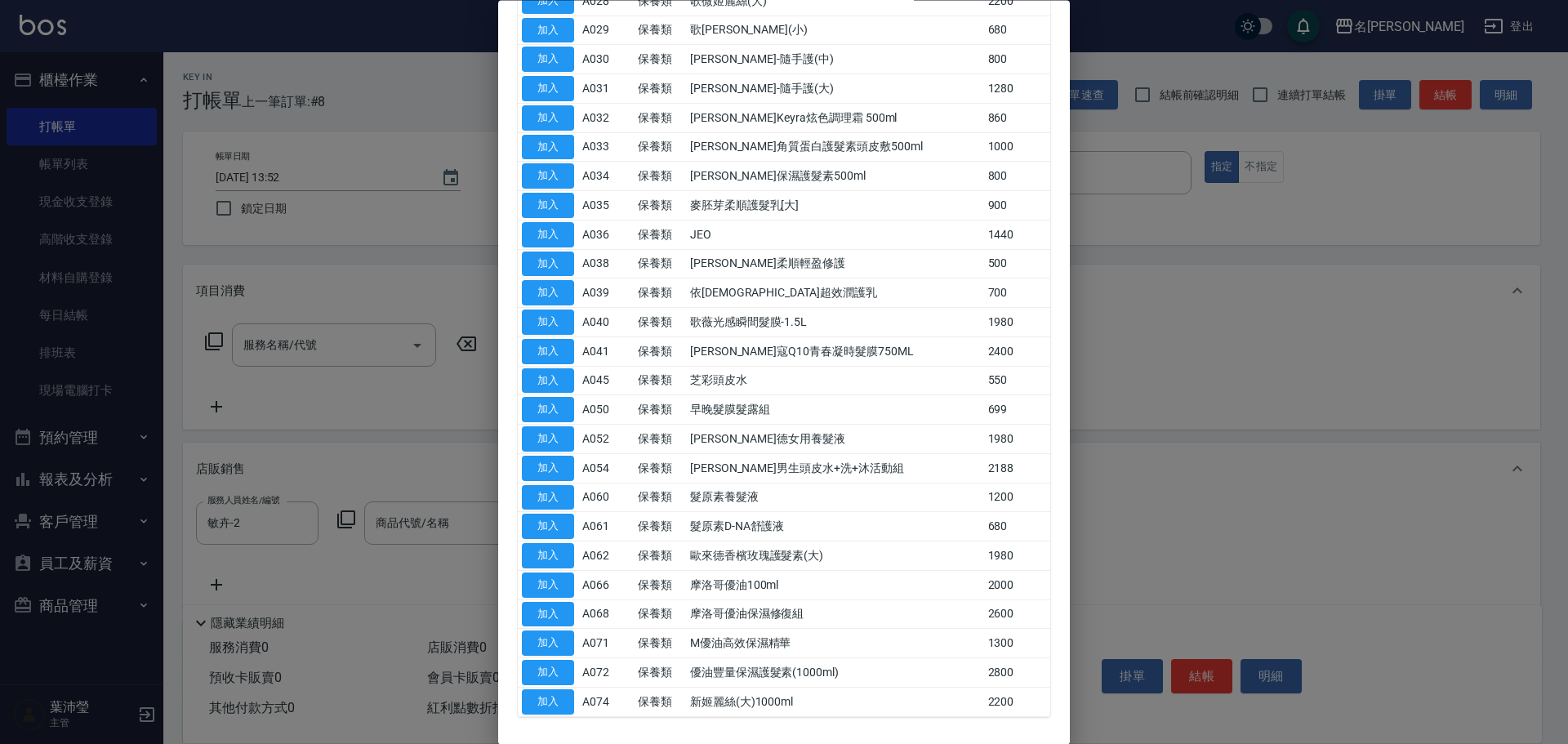
click at [575, 585] on td "加入" at bounding box center [548, 586] width 61 height 29
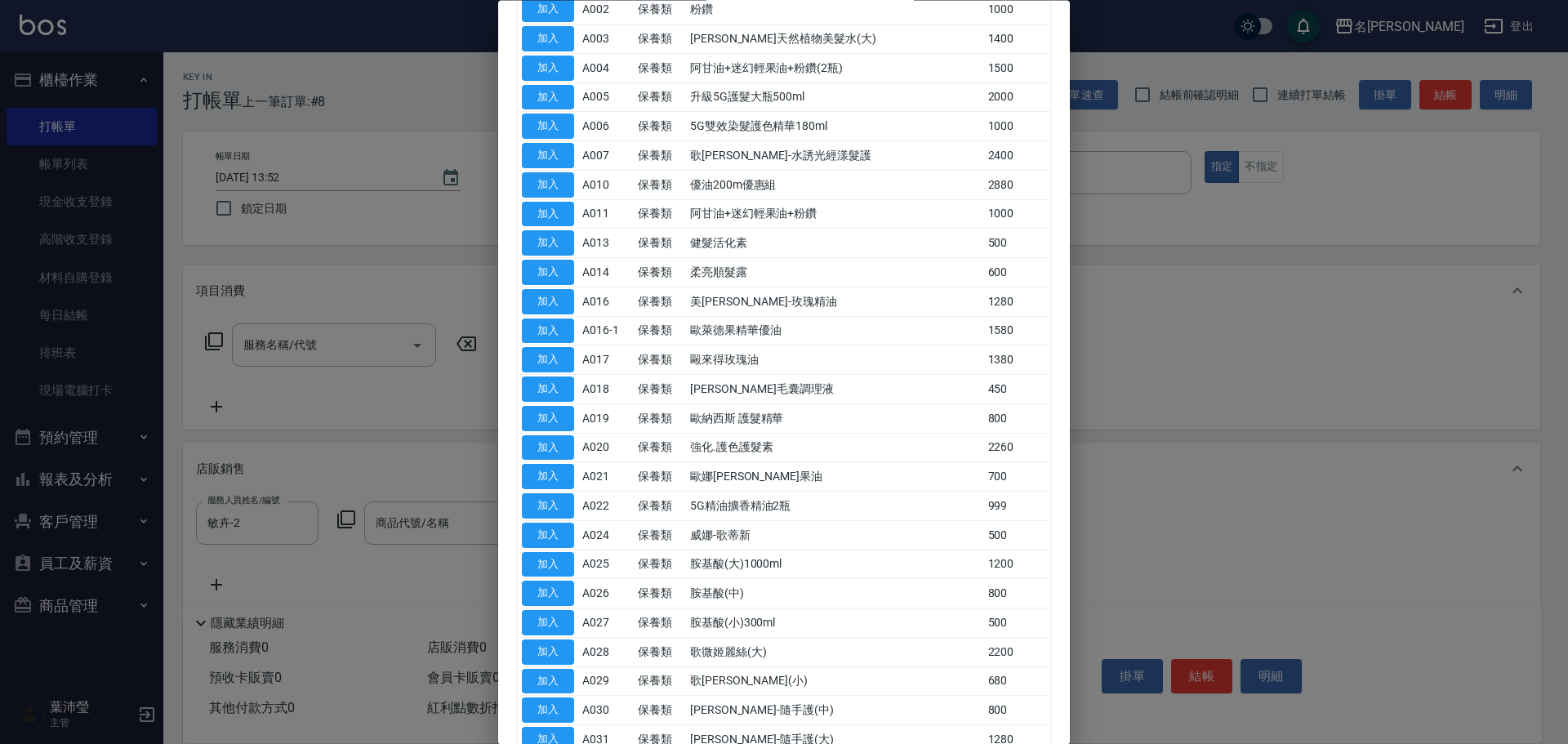
scroll to position [0, 0]
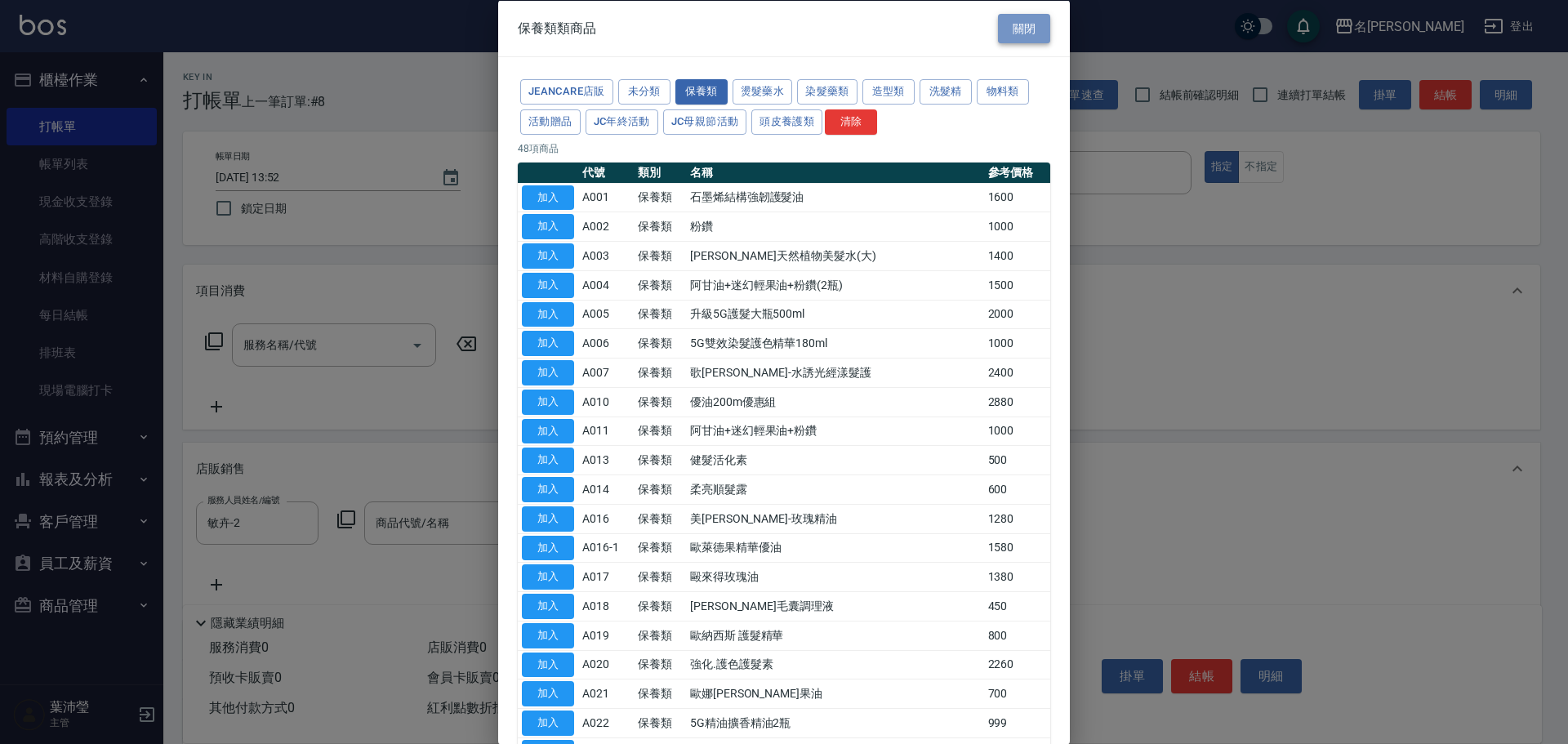
click at [1025, 28] on button "關閉" at bounding box center [1023, 28] width 52 height 30
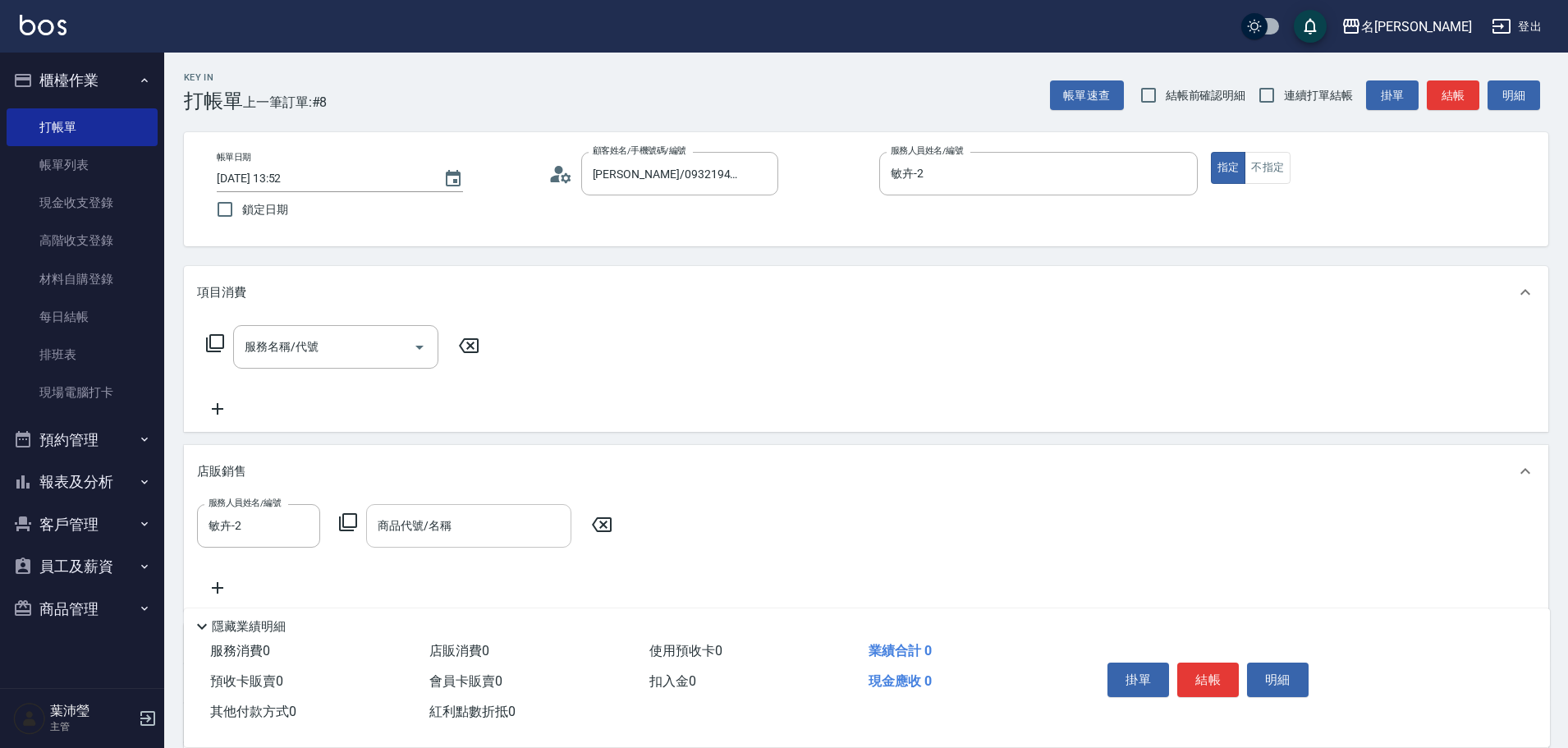
drag, startPoint x: 359, startPoint y: 519, endPoint x: 366, endPoint y: 512, distance: 9.9
click at [365, 516] on div "服務人員姓名/編號 [PERSON_NAME]-2 服務人員姓名/編號 商品代號/名稱 商品代號/名稱" at bounding box center [410, 526] width 425 height 44
click at [346, 516] on icon at bounding box center [348, 522] width 20 height 20
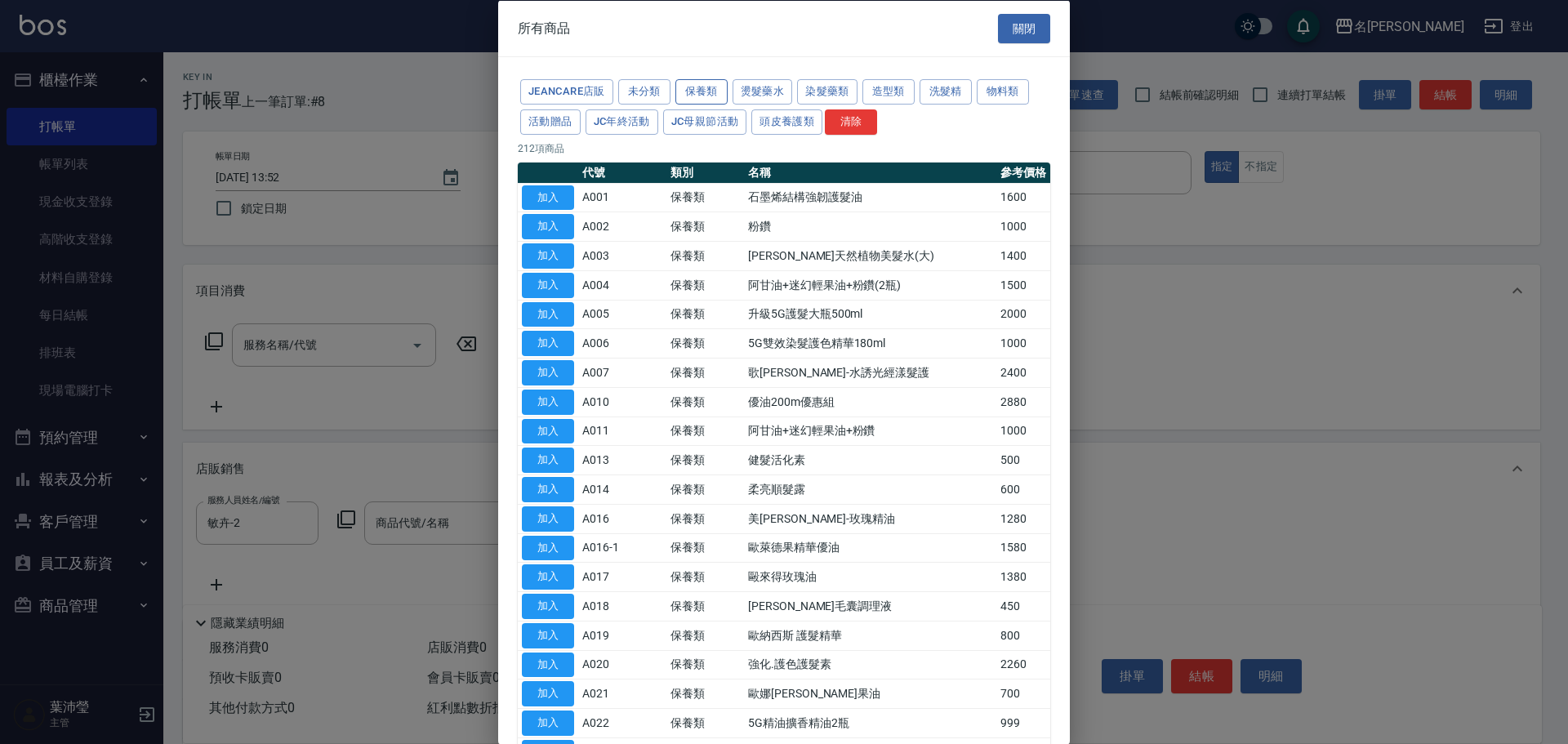
click at [704, 89] on button "保養類" at bounding box center [701, 92] width 52 height 26
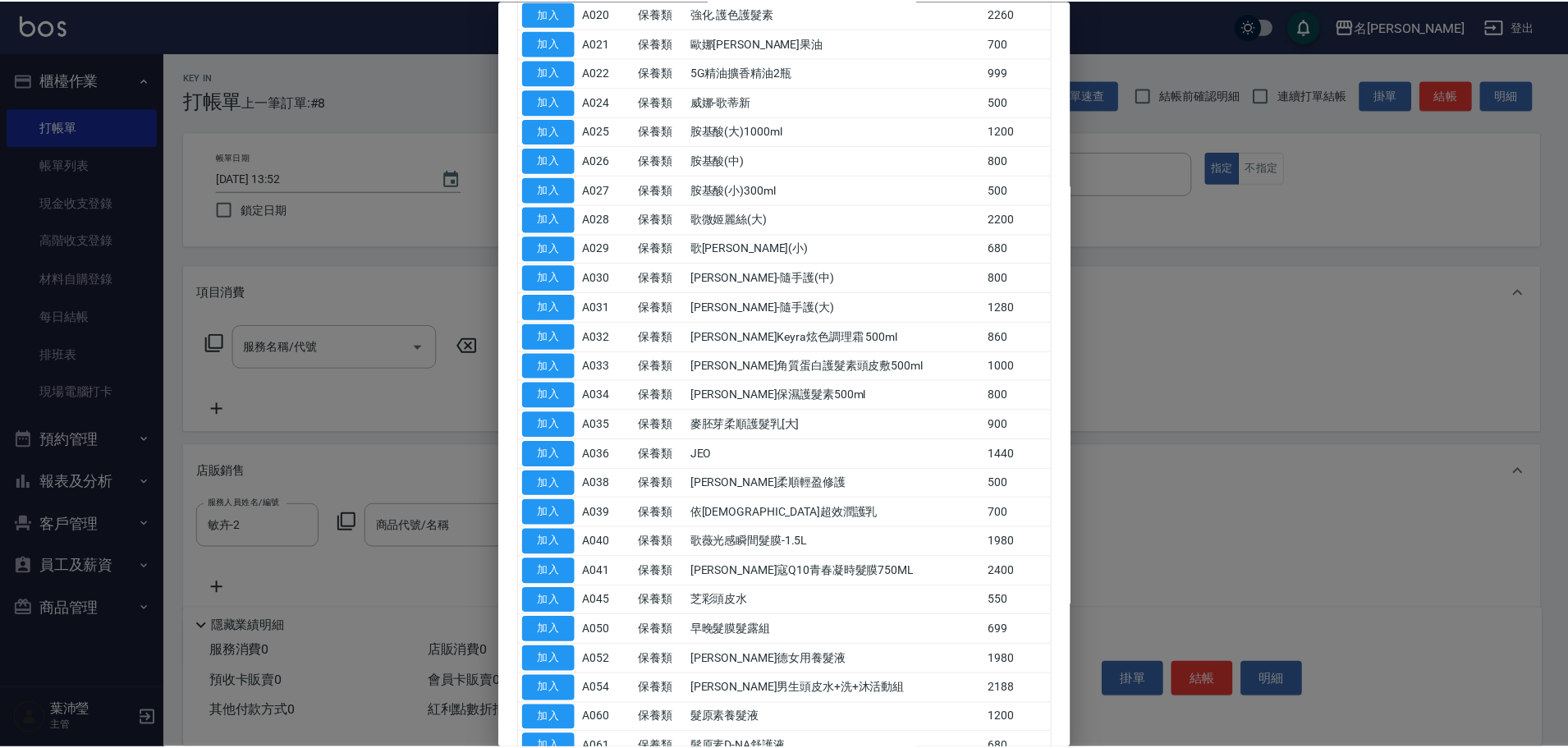
scroll to position [936, 0]
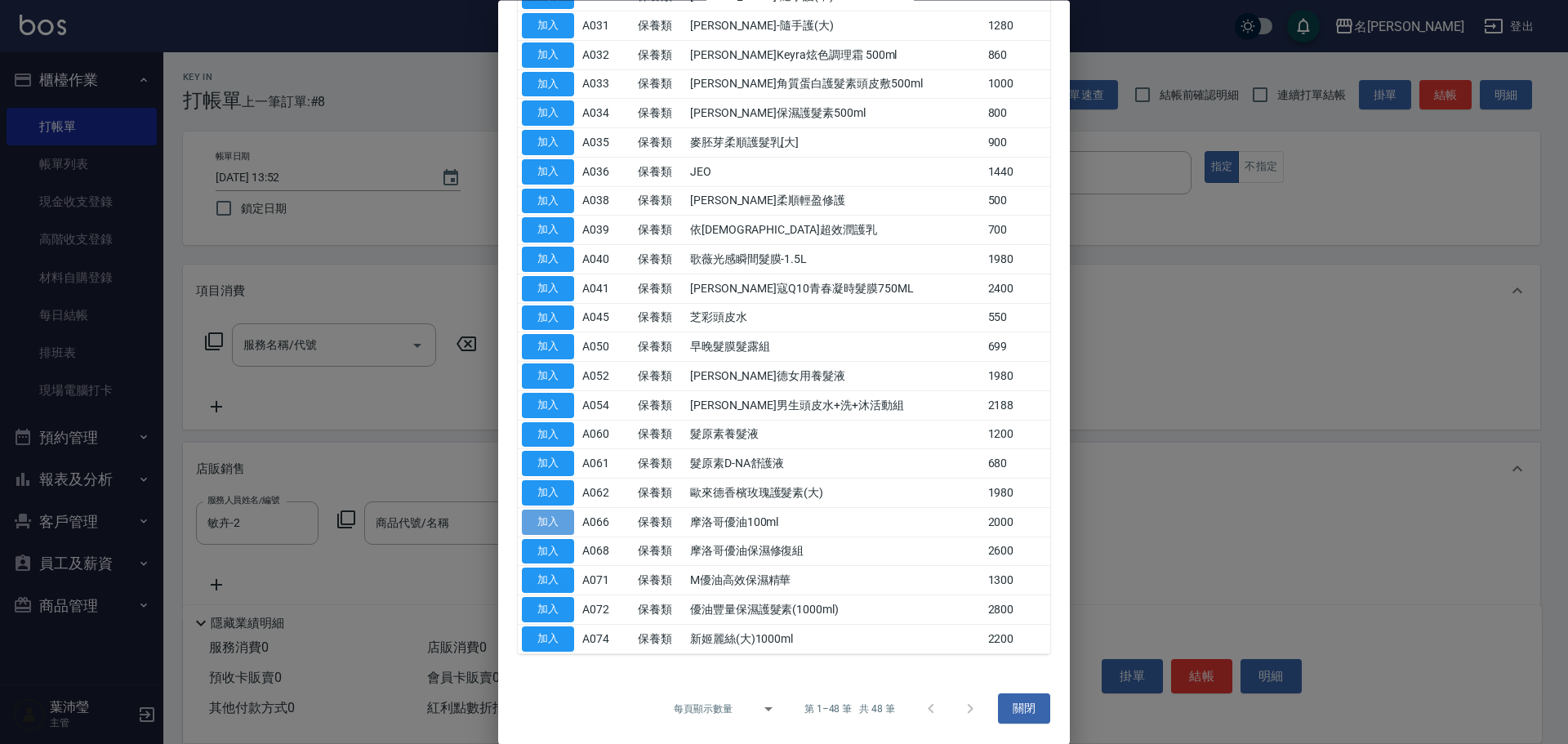
click at [557, 520] on button "加入" at bounding box center [548, 522] width 52 height 26
type input "摩洛哥優油100ml"
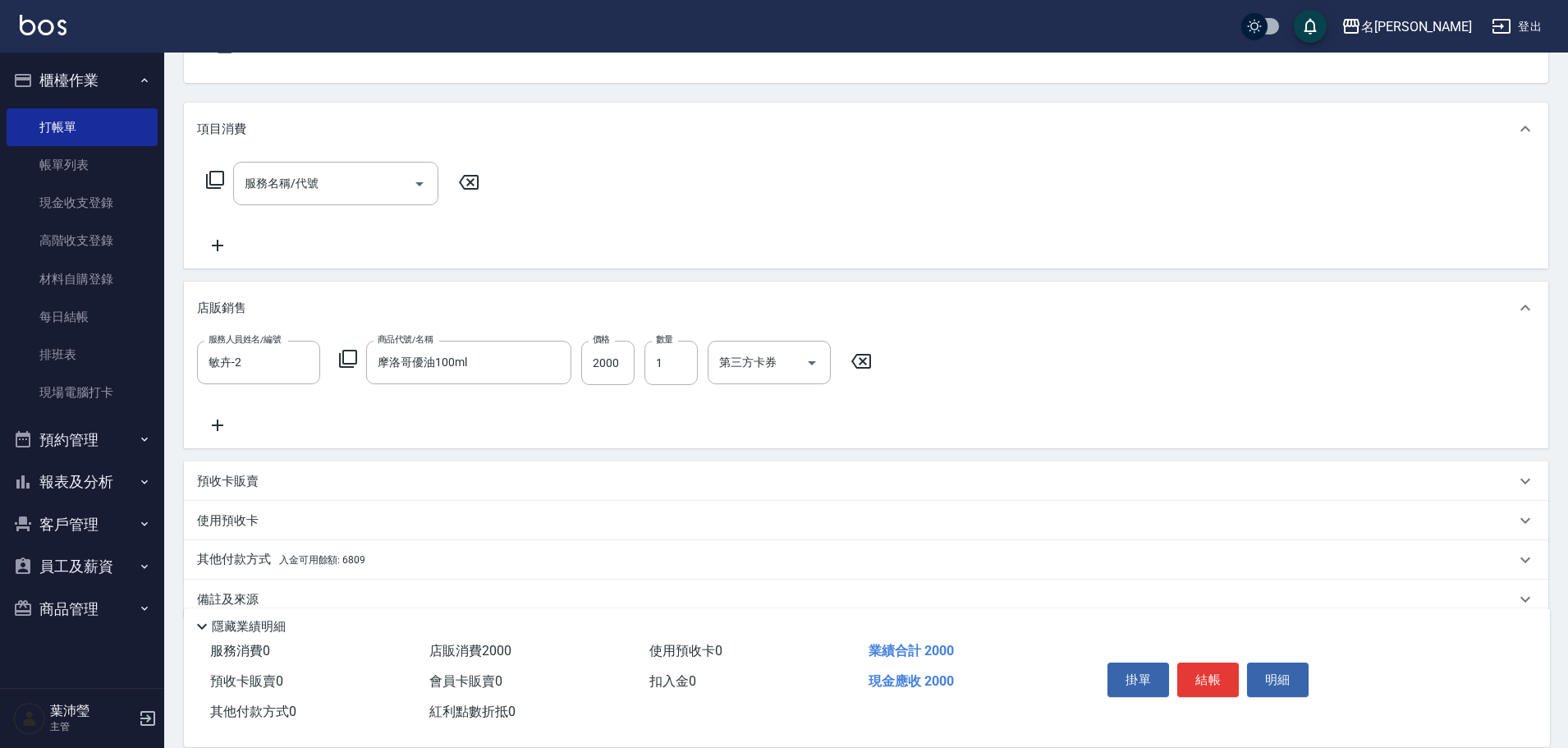
scroll to position [192, 0]
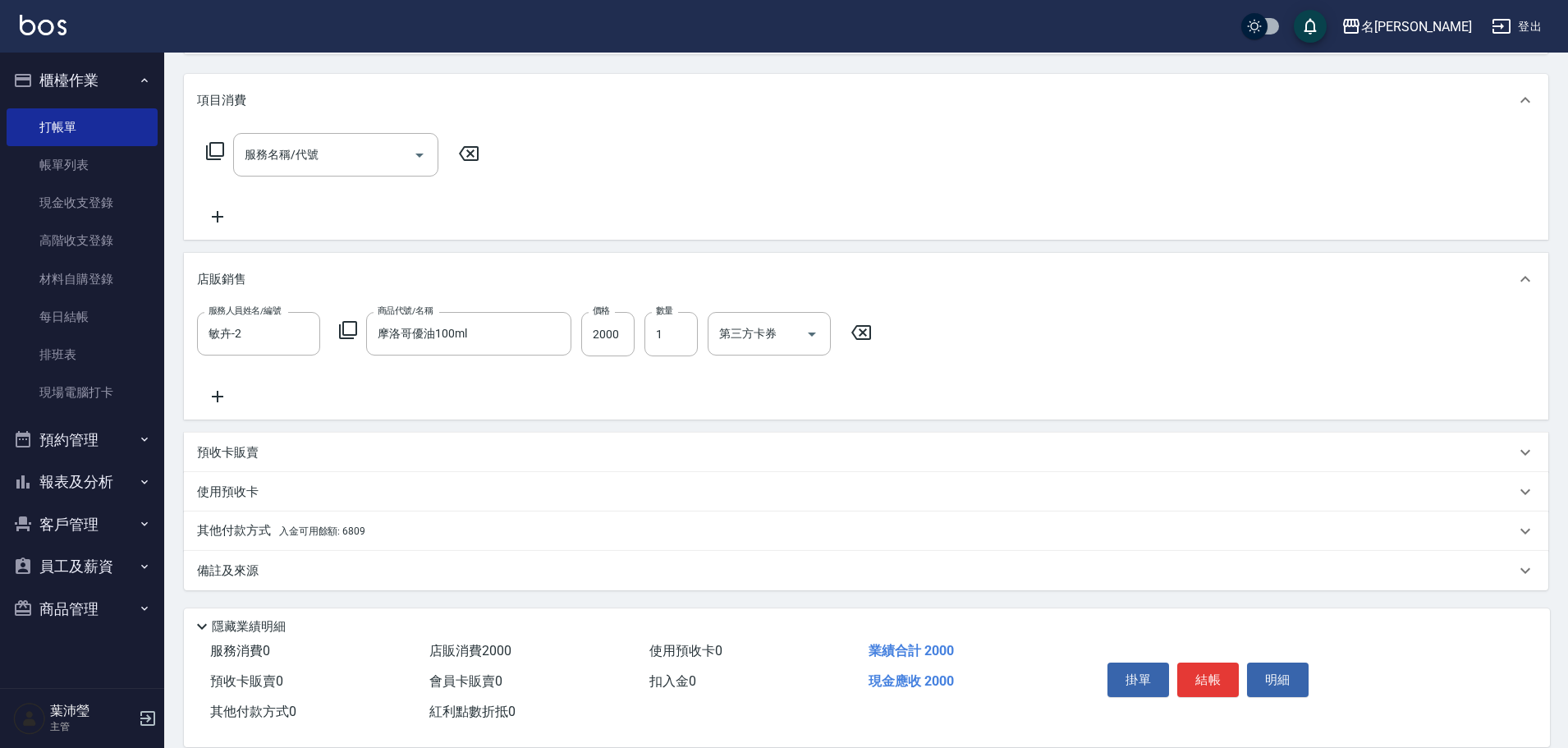
click at [235, 531] on p "其他付款方式 入金可用餘額: 6809" at bounding box center [281, 531] width 169 height 18
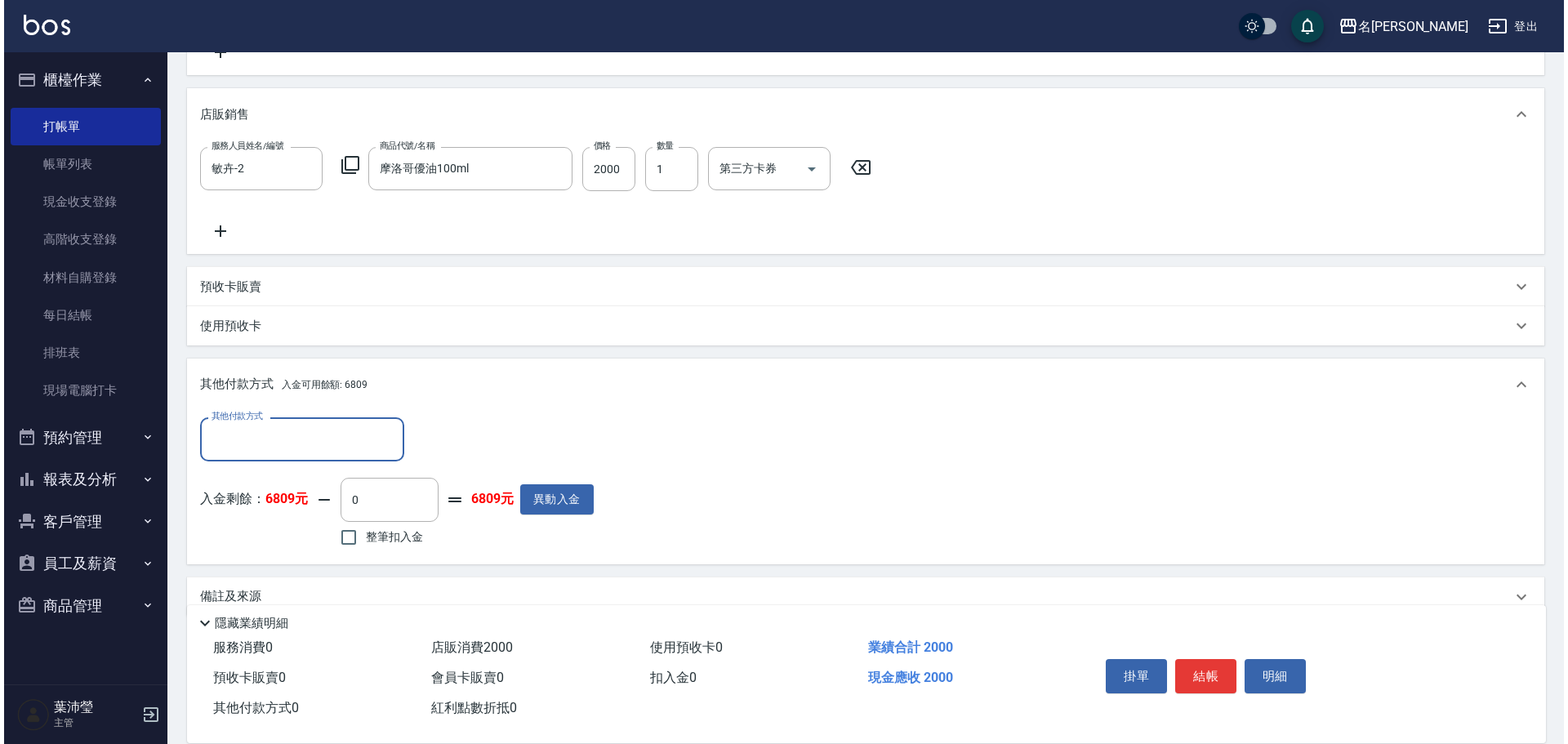
scroll to position [384, 0]
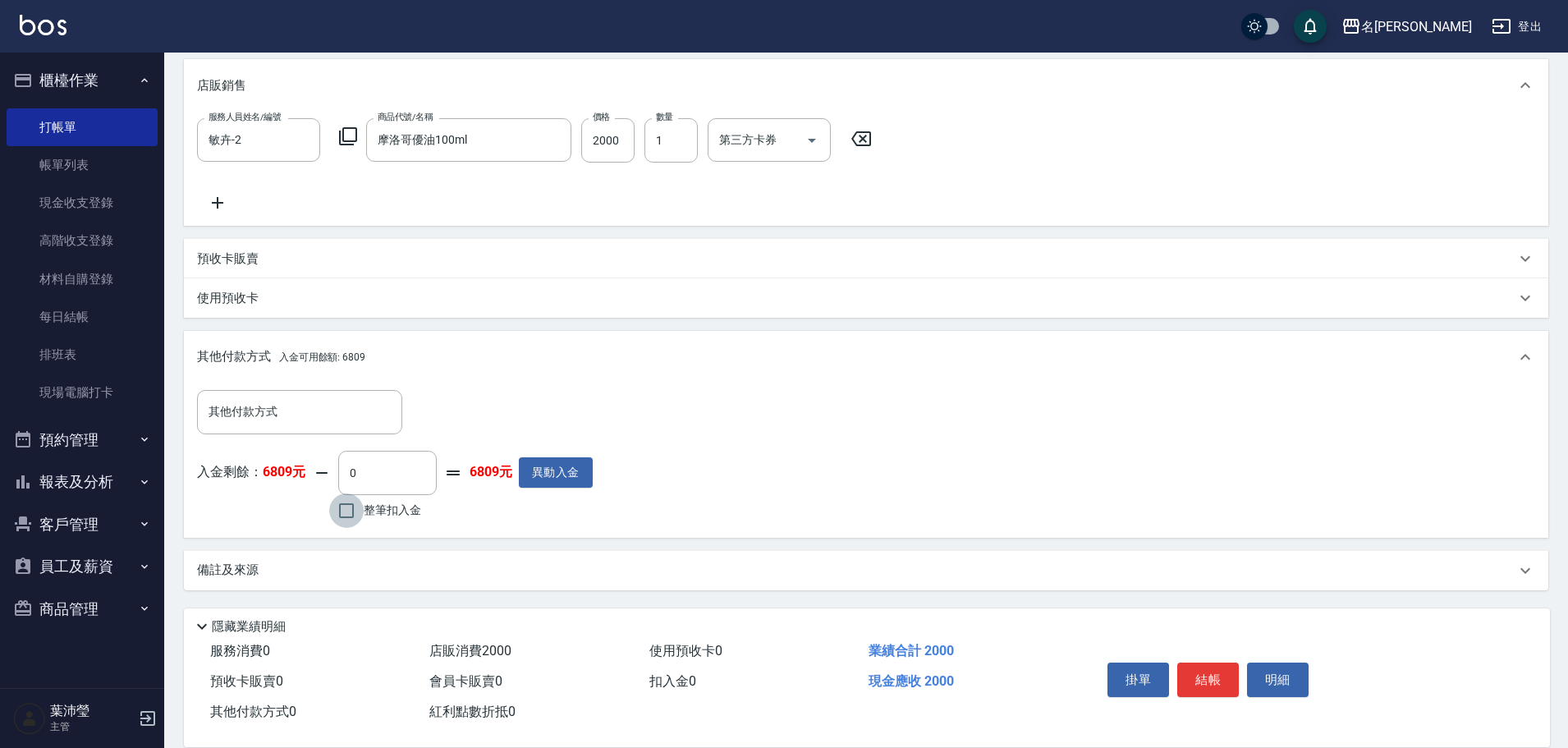
click at [346, 510] on input "整筆扣入金" at bounding box center [347, 511] width 34 height 34
checkbox input "true"
type input "2000"
click at [1274, 674] on button "明細" at bounding box center [1277, 680] width 62 height 34
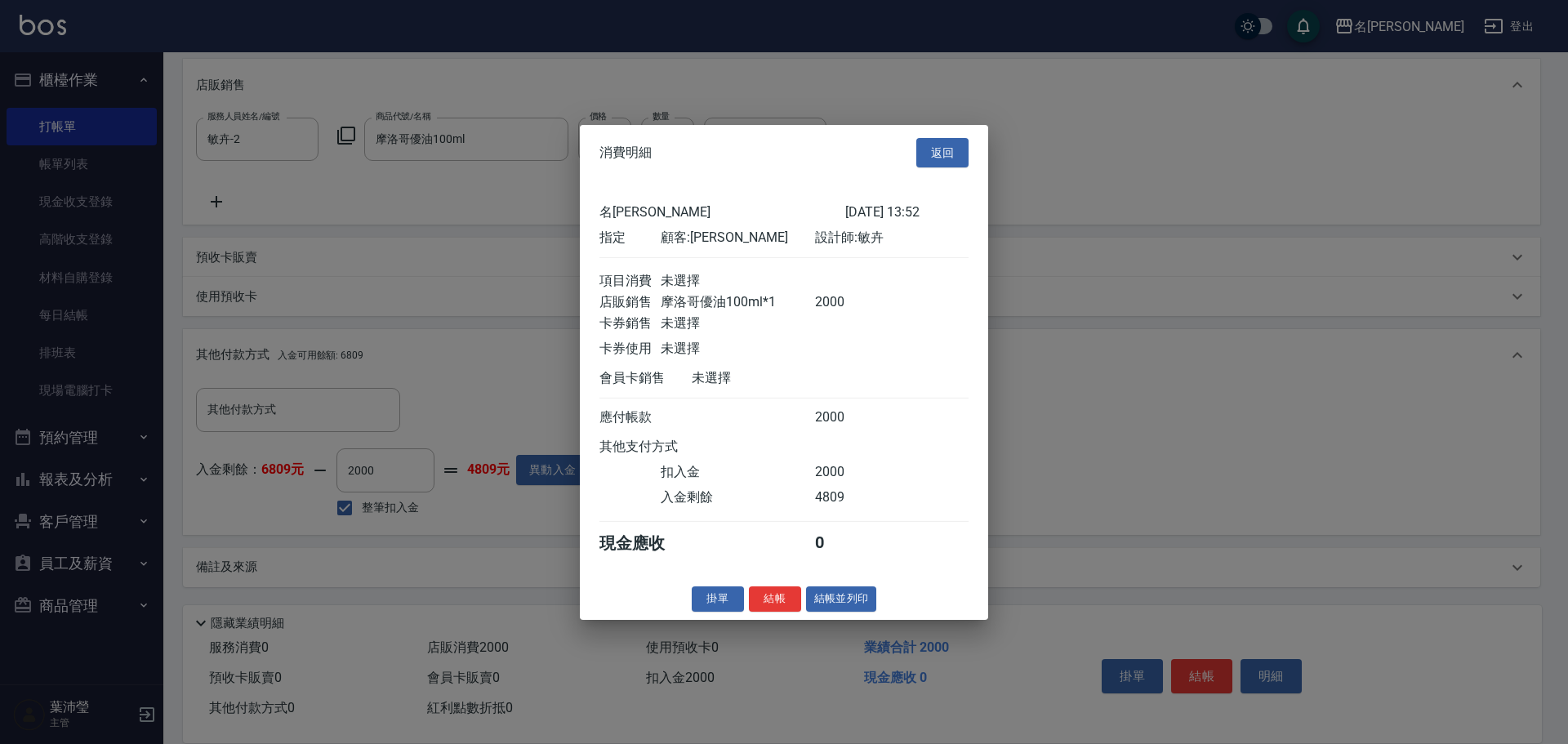
click at [850, 609] on button "結帳並列印" at bounding box center [841, 599] width 71 height 26
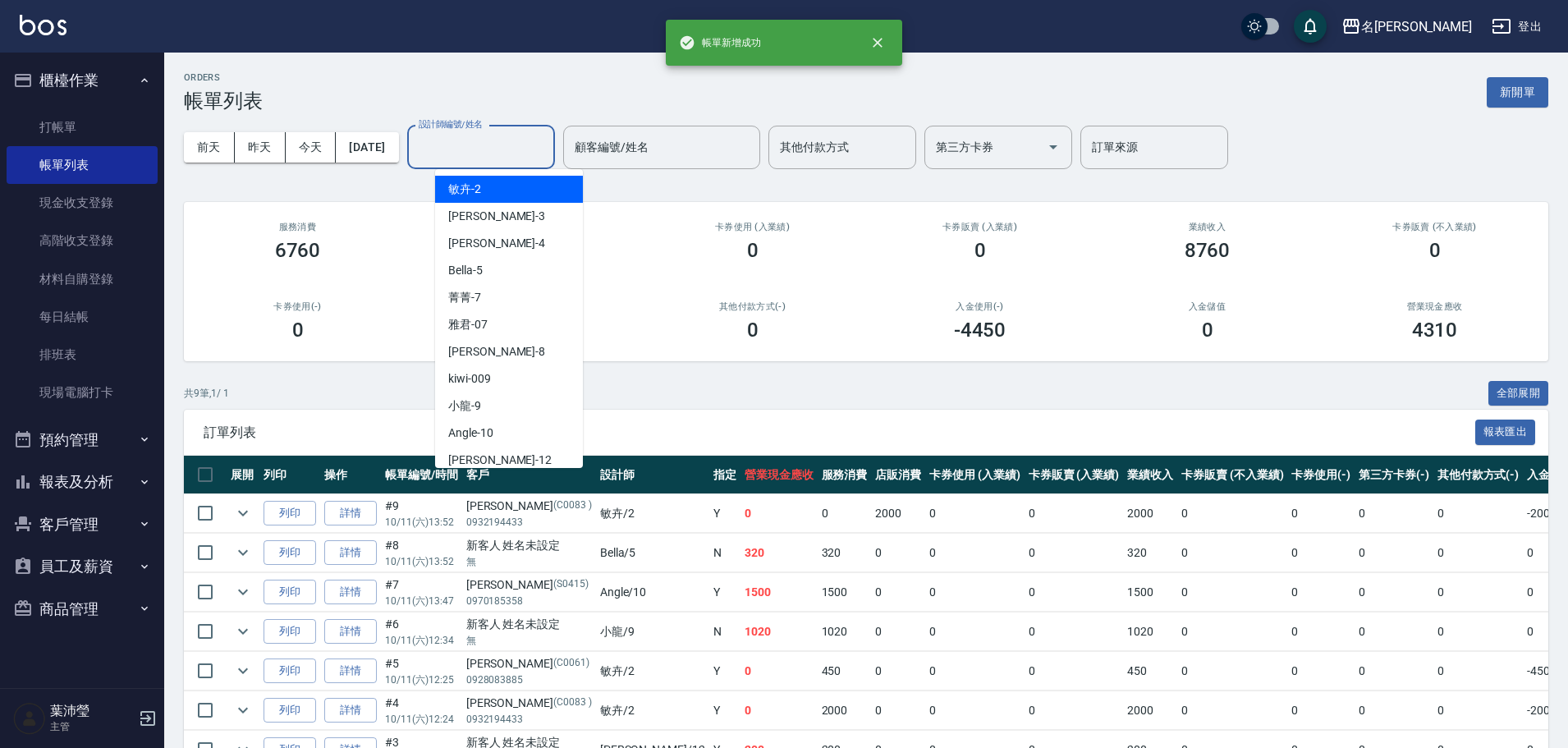
click at [499, 153] on input "設計師編號/姓名" at bounding box center [481, 148] width 133 height 29
click at [511, 189] on div "敏卉 -2" at bounding box center [509, 189] width 148 height 27
type input "敏卉-2"
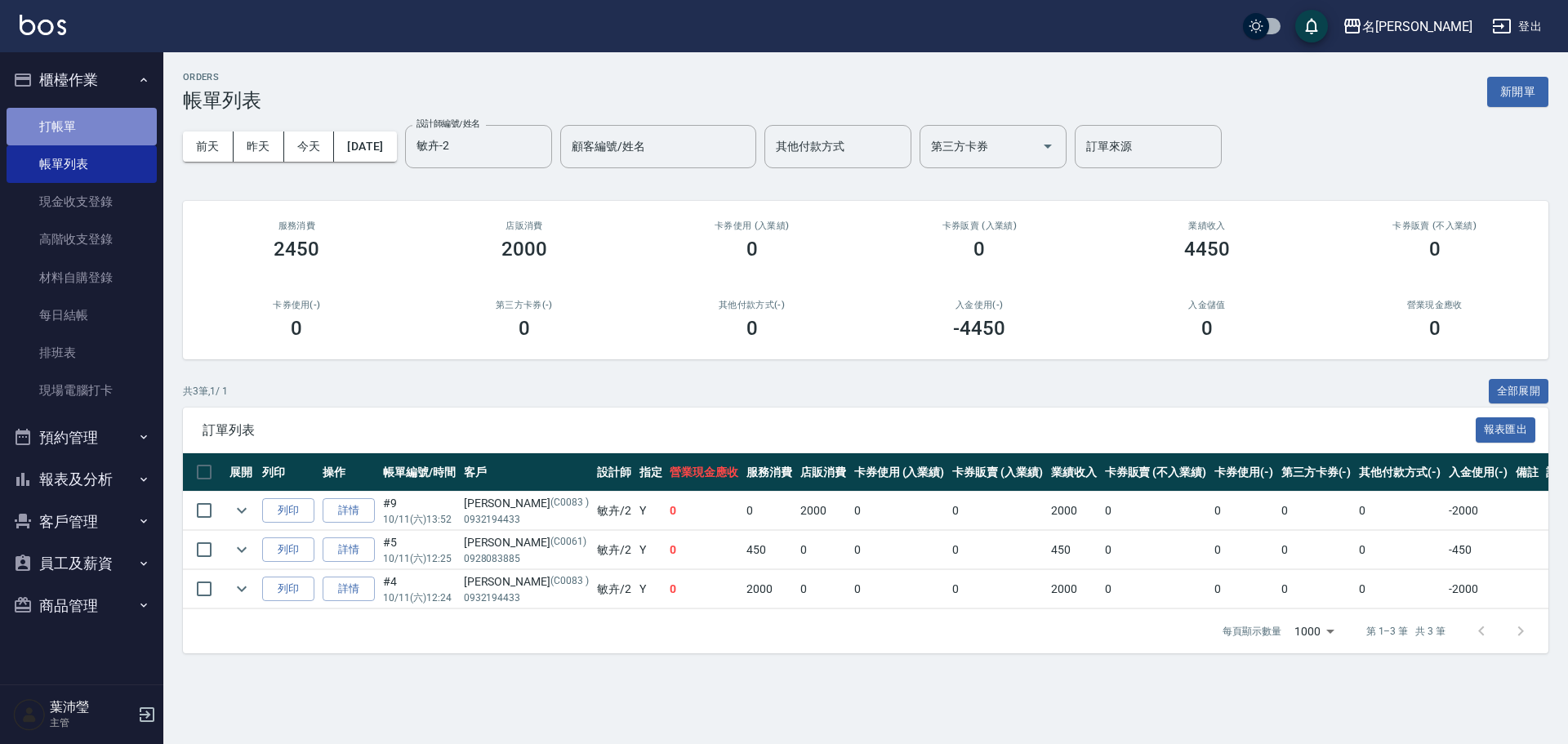
click at [135, 125] on link "打帳單" at bounding box center [81, 127] width 151 height 38
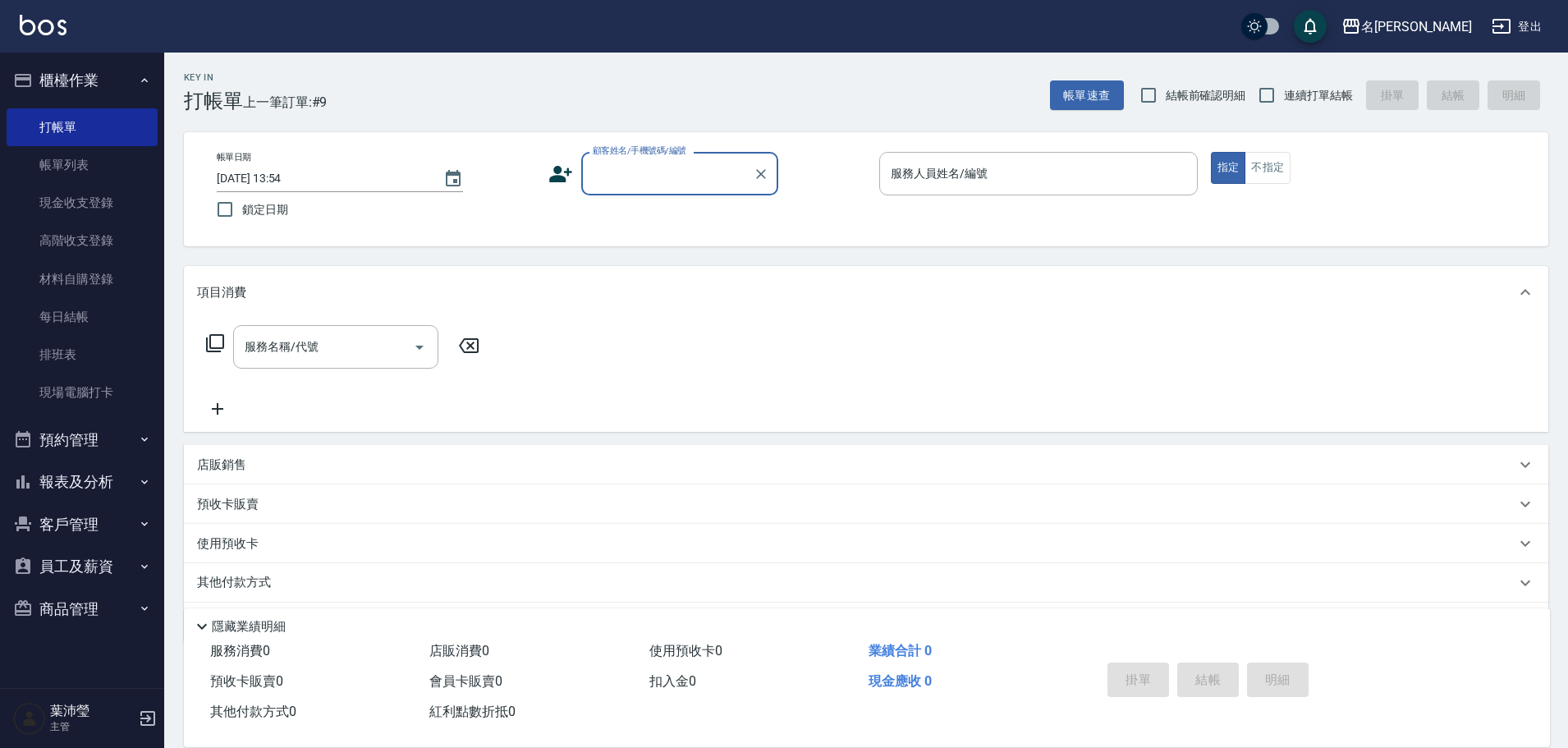
click at [629, 169] on input "顧客姓名/手機號碼/編號" at bounding box center [667, 173] width 157 height 29
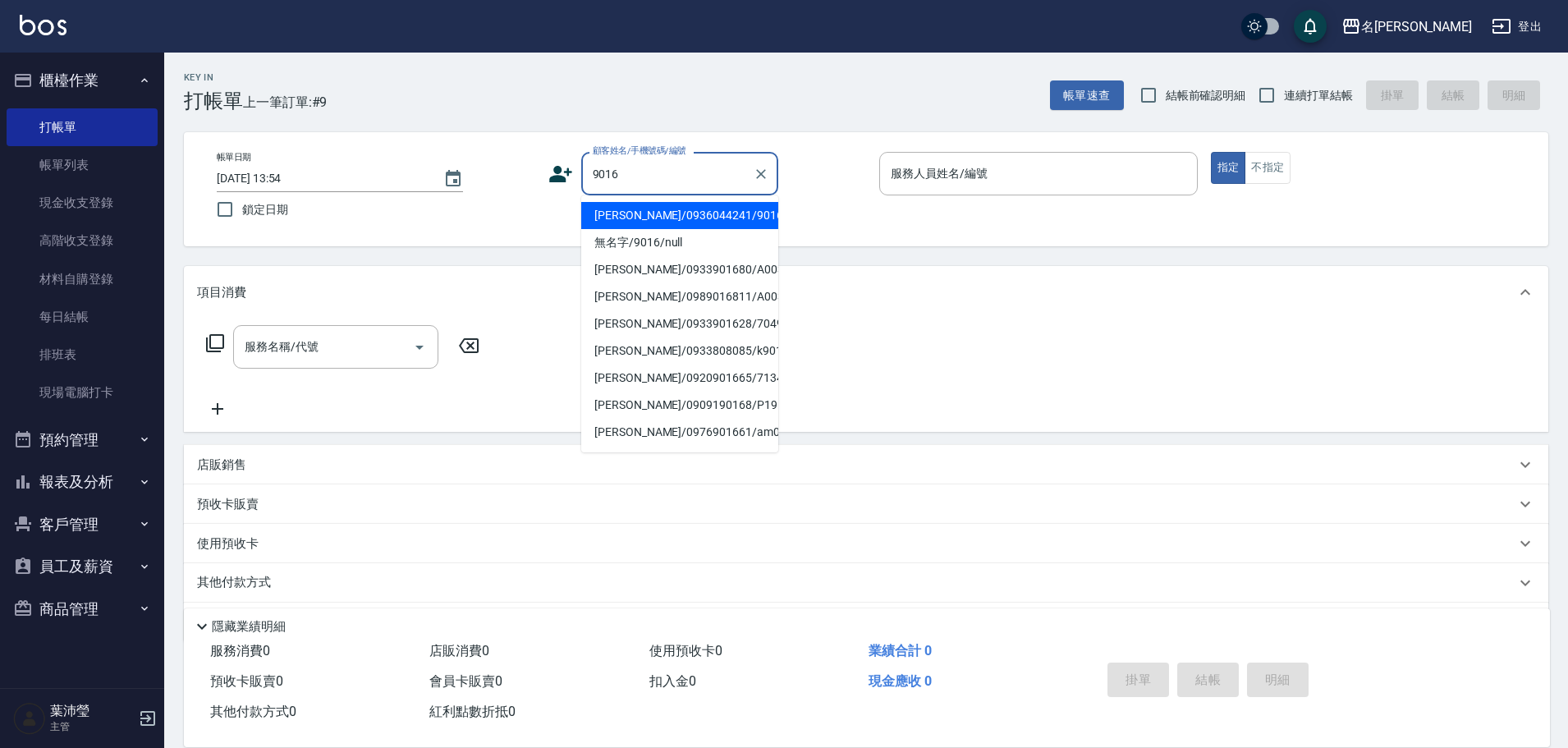
click at [658, 220] on li "[PERSON_NAME]/0936044241/9016" at bounding box center [679, 215] width 197 height 27
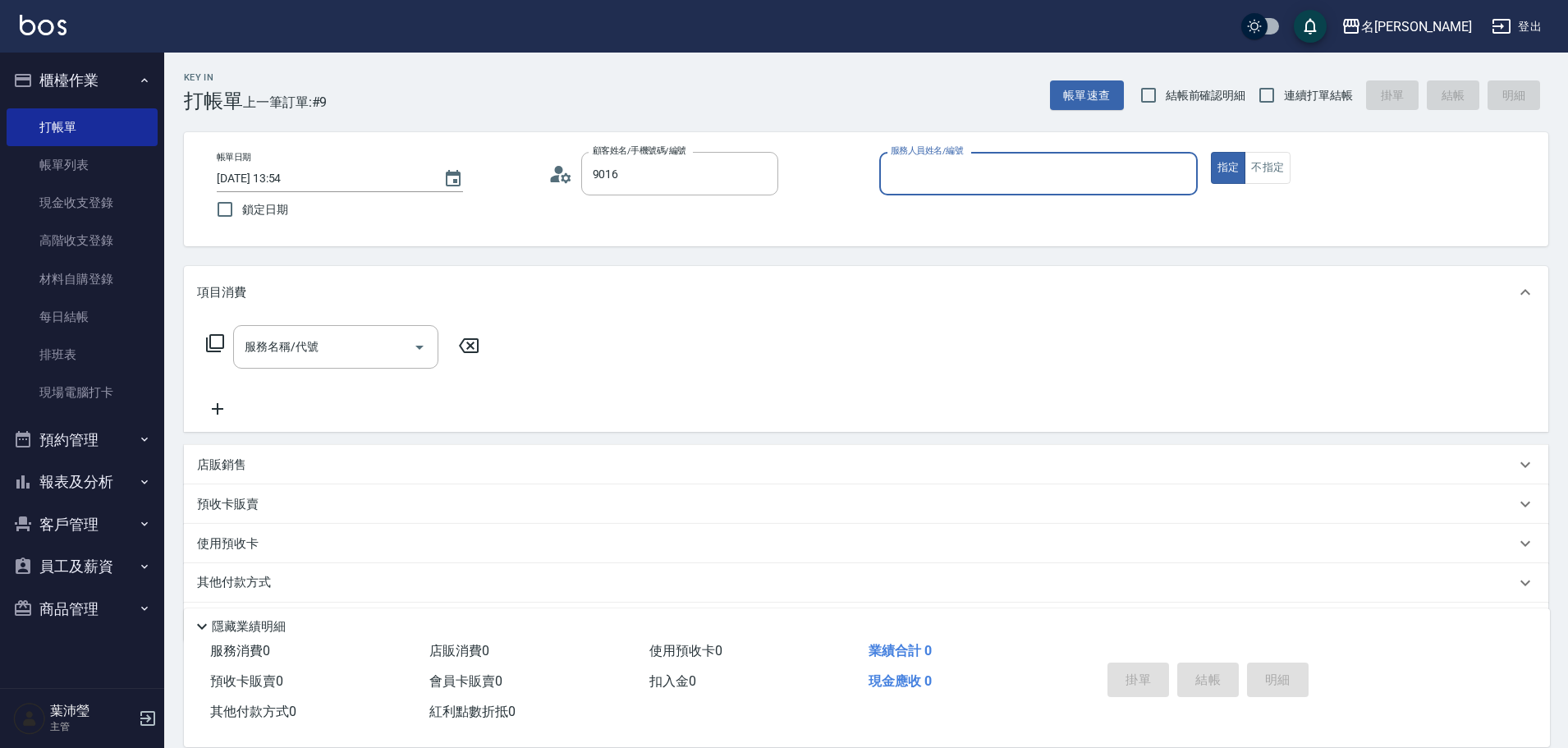
type input "[PERSON_NAME]/0936044241/9016"
type input "敏卉-2"
click at [213, 344] on icon at bounding box center [214, 343] width 20 height 20
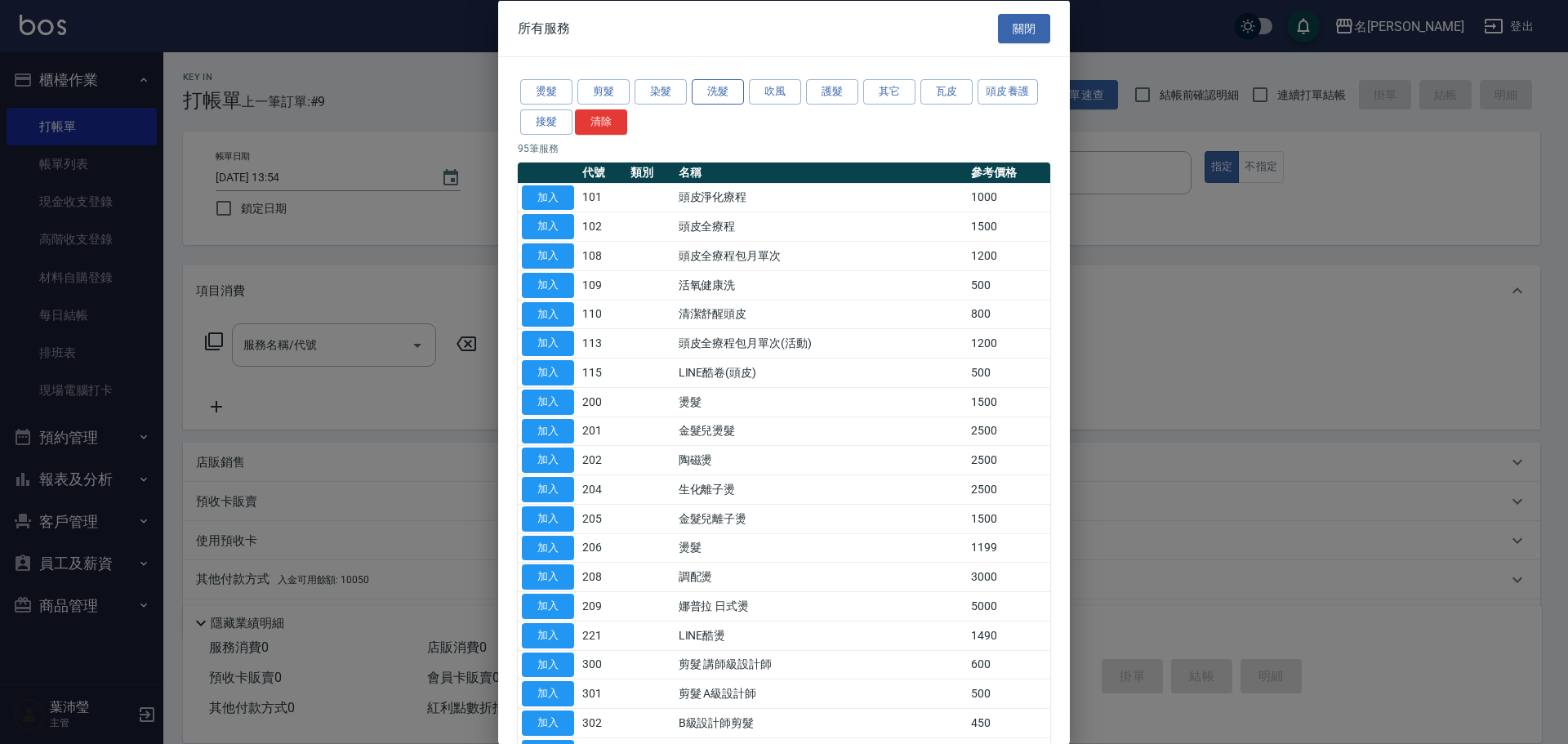
click at [716, 87] on button "洗髮" at bounding box center [717, 92] width 52 height 26
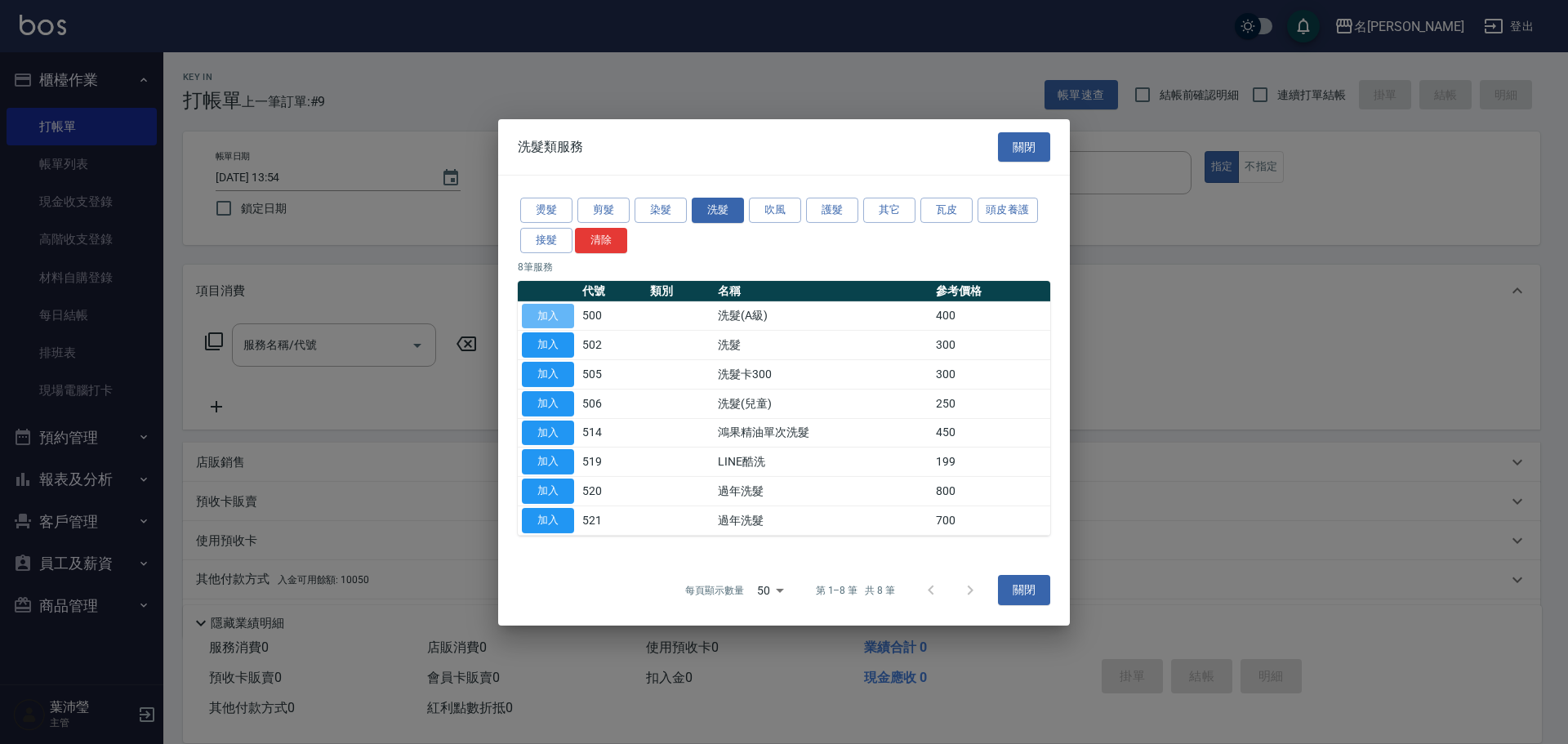
click at [546, 315] on button "加入" at bounding box center [548, 316] width 52 height 26
type input "洗髮(A級)(500)"
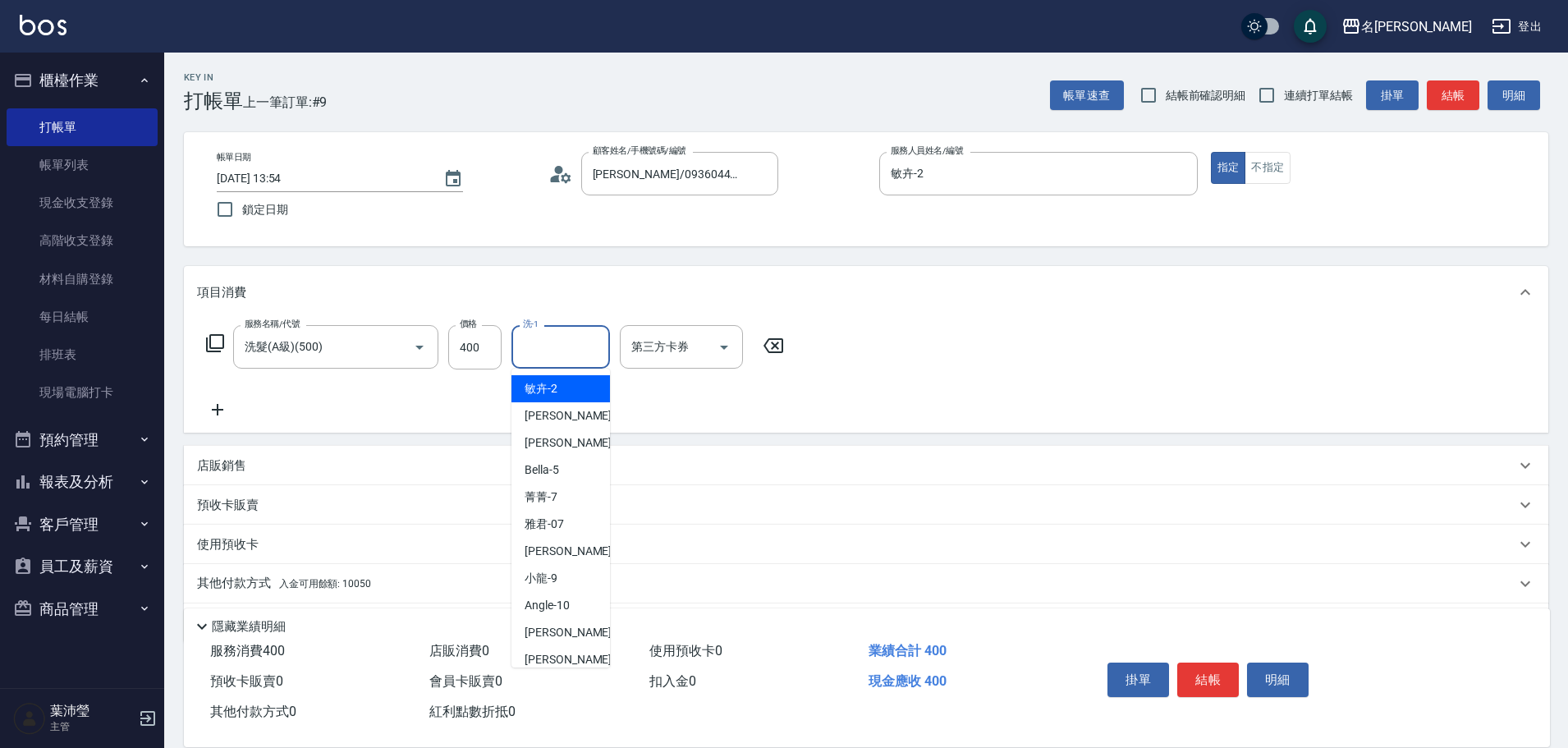
click at [540, 349] on input "洗-1" at bounding box center [561, 347] width 84 height 29
click at [574, 467] on div "Bella -5" at bounding box center [560, 470] width 98 height 27
type input "Bella-5"
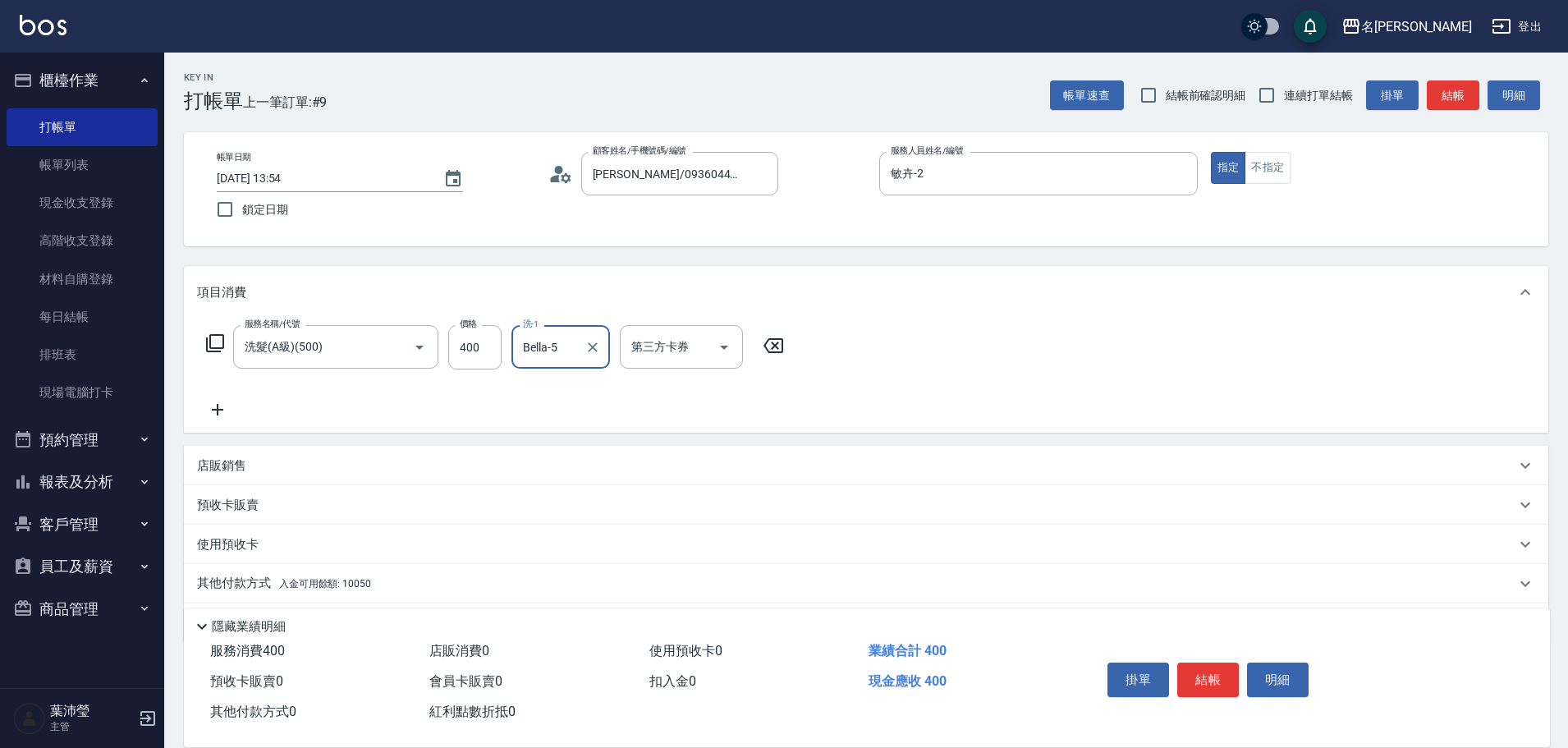
click at [48, 561] on button "員工及薪資" at bounding box center [82, 566] width 151 height 43
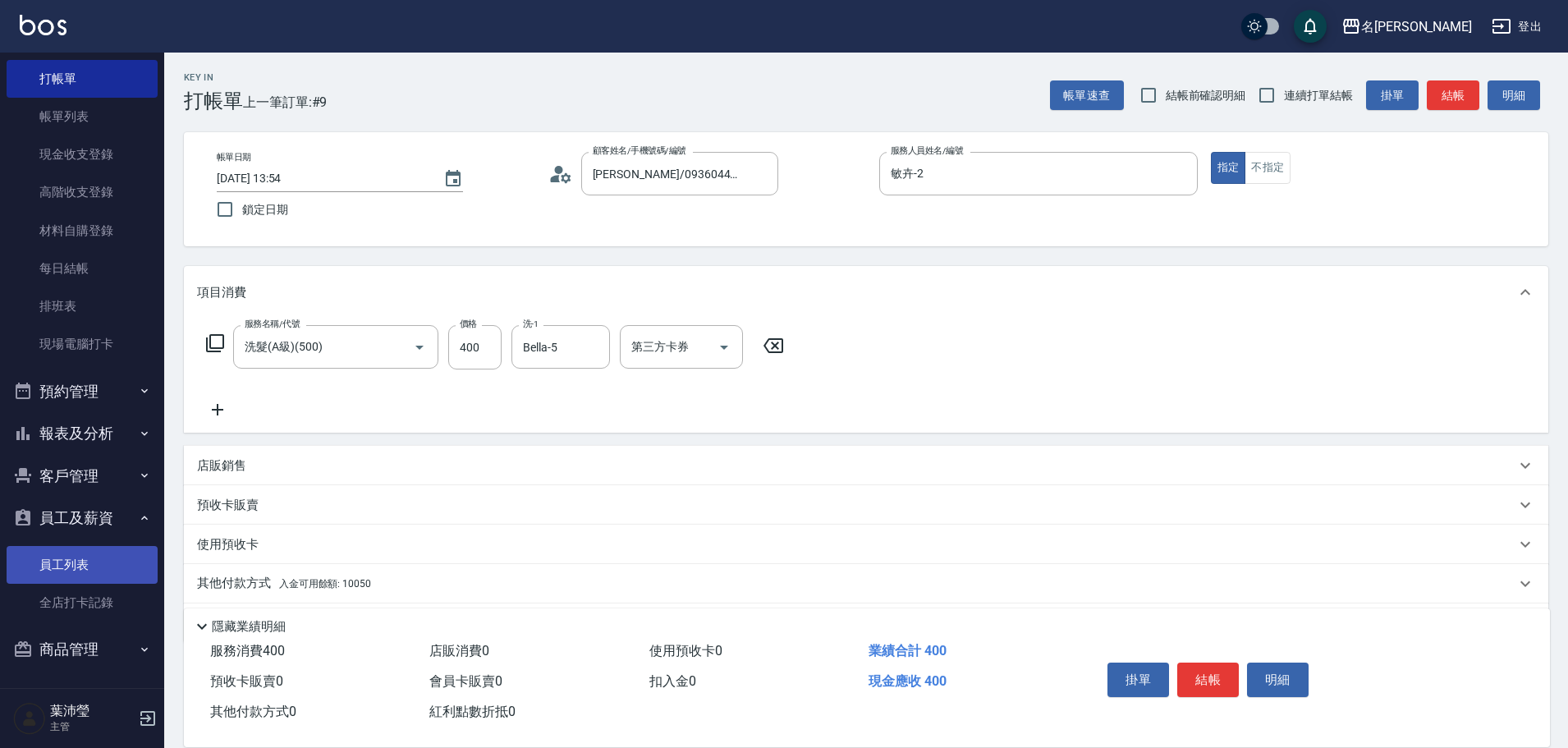
scroll to position [51, 0]
click at [70, 557] on link "員工列表" at bounding box center [82, 563] width 151 height 38
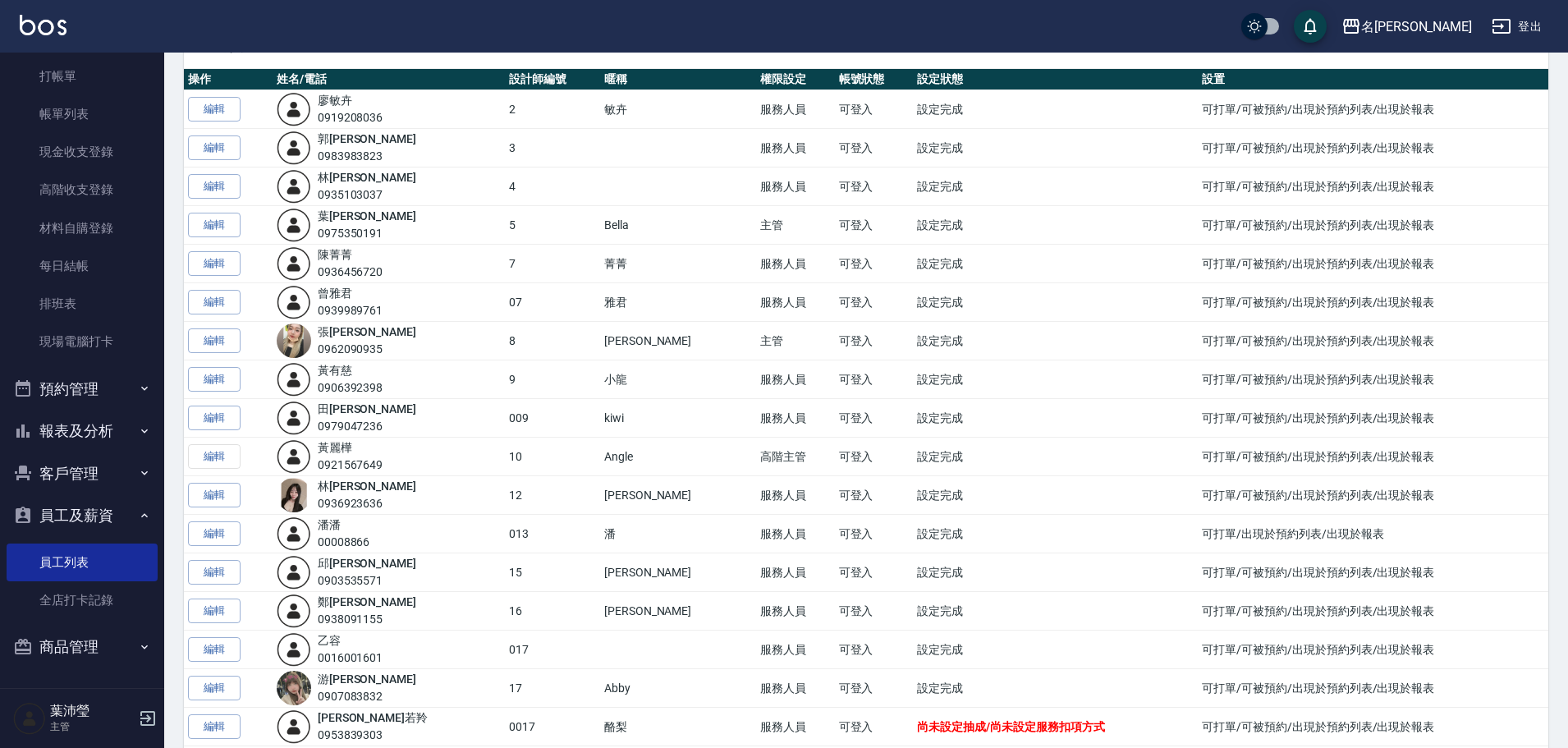
scroll to position [329, 0]
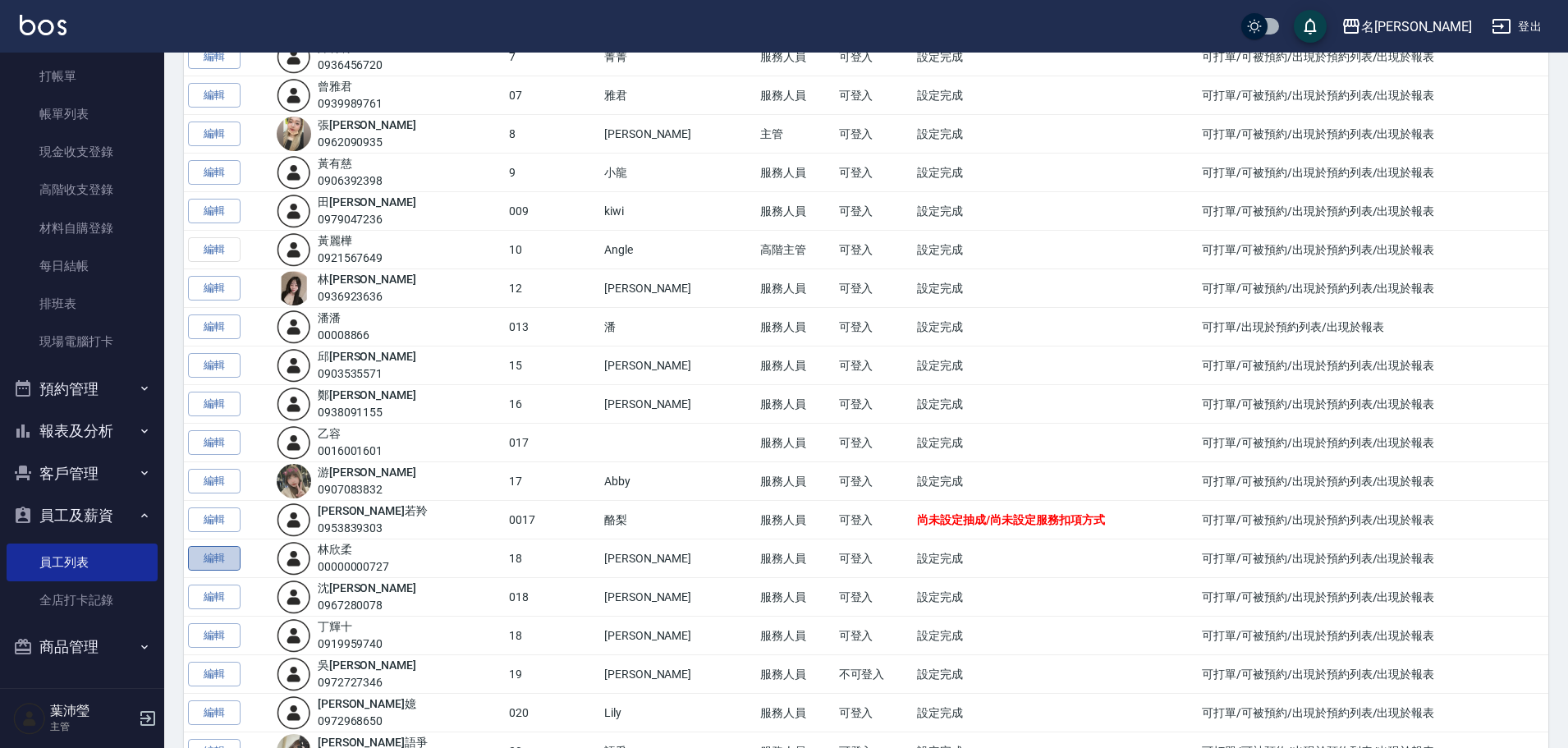
click at [220, 563] on link "編輯" at bounding box center [213, 558] width 52 height 26
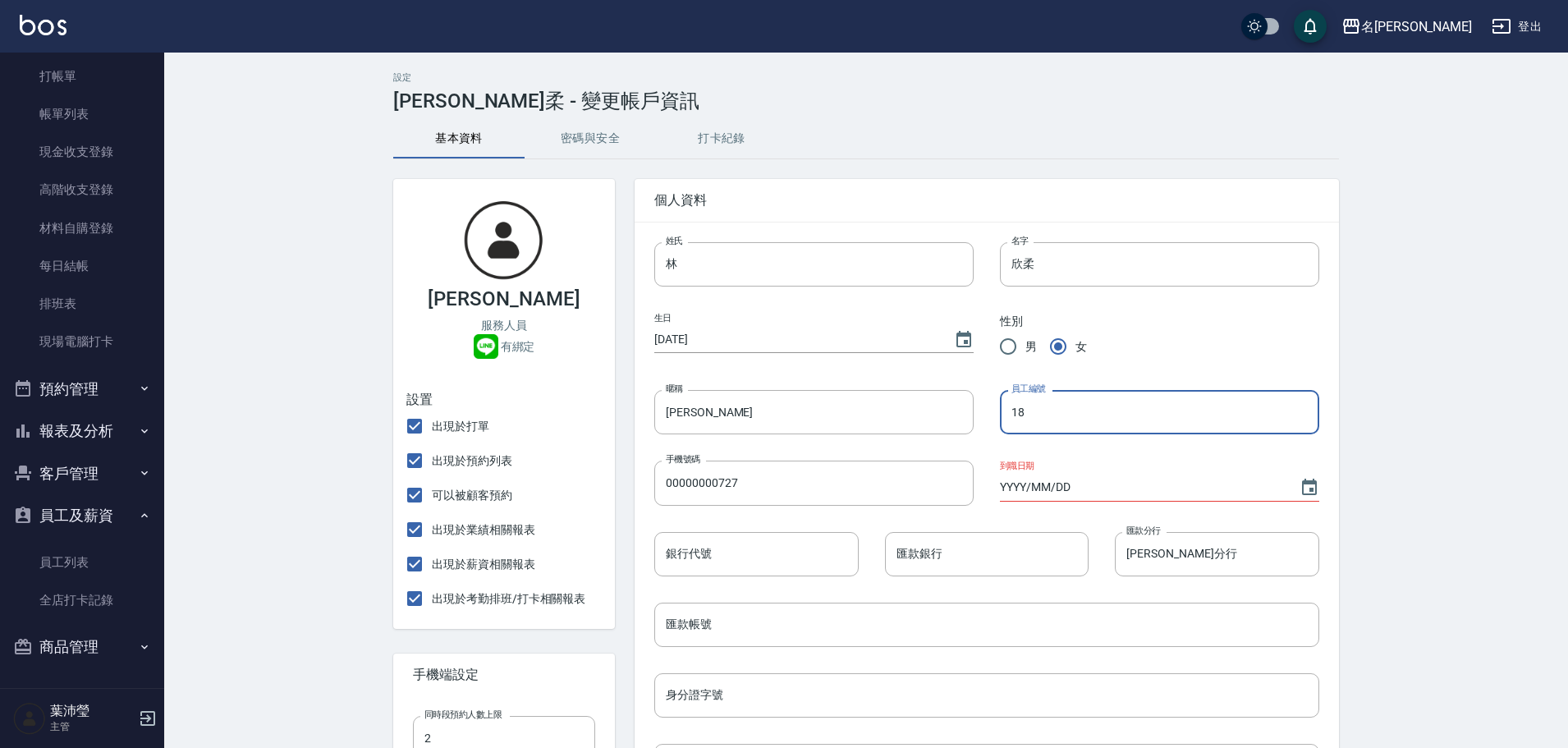
click at [1013, 418] on input "18" at bounding box center [1159, 412] width 319 height 45
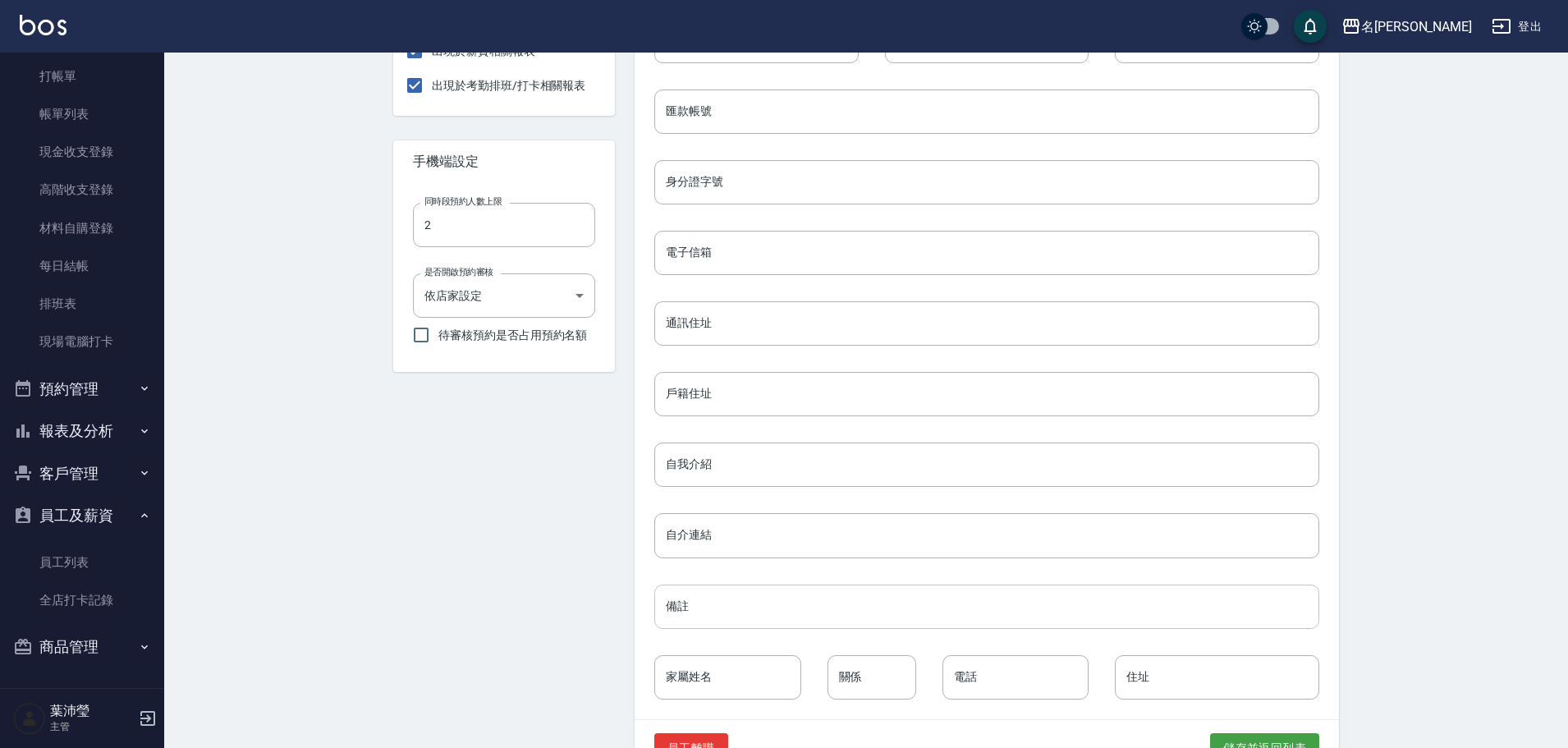
scroll to position [562, 0]
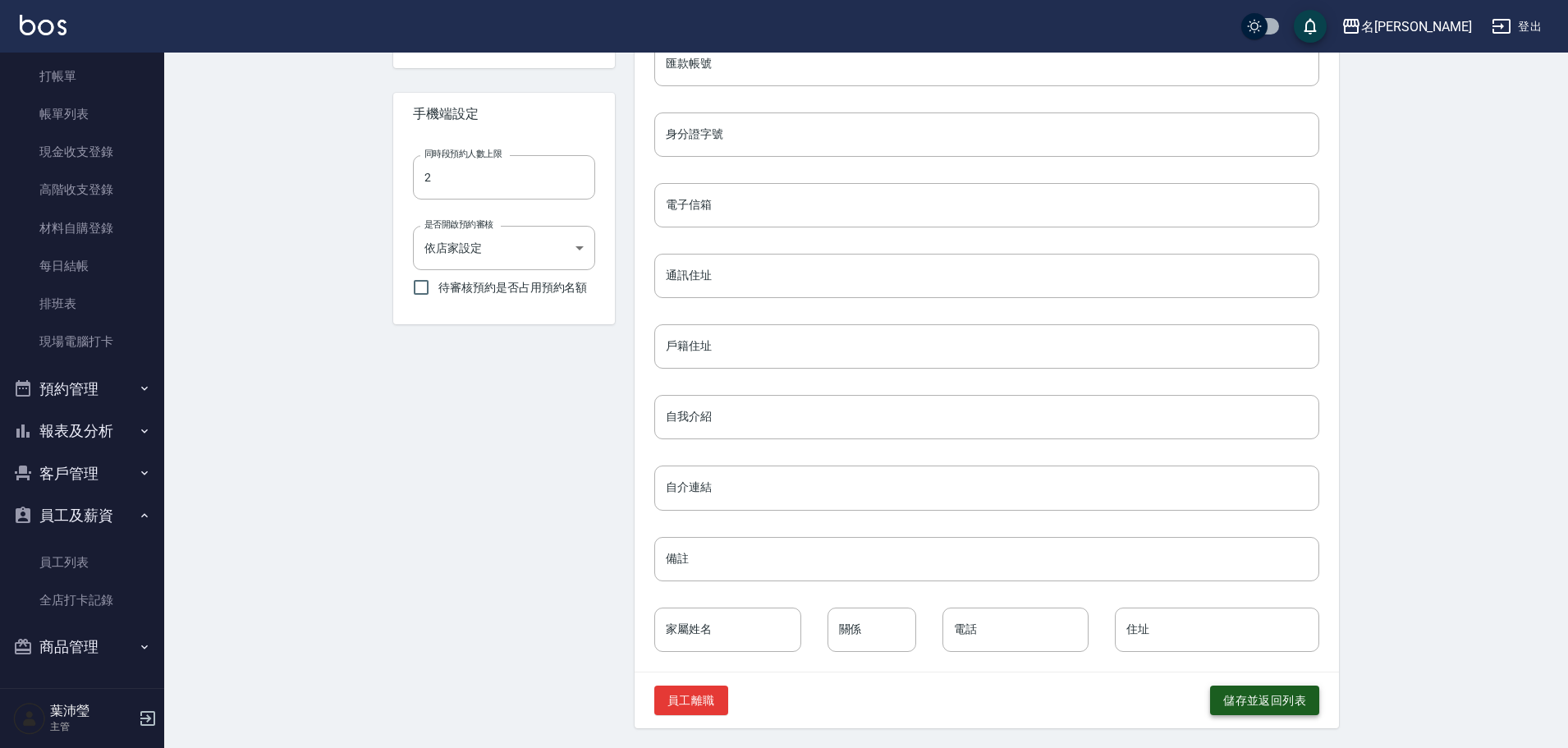
type input "0018"
click at [1246, 698] on button "儲存並返回列表" at bounding box center [1265, 701] width 110 height 30
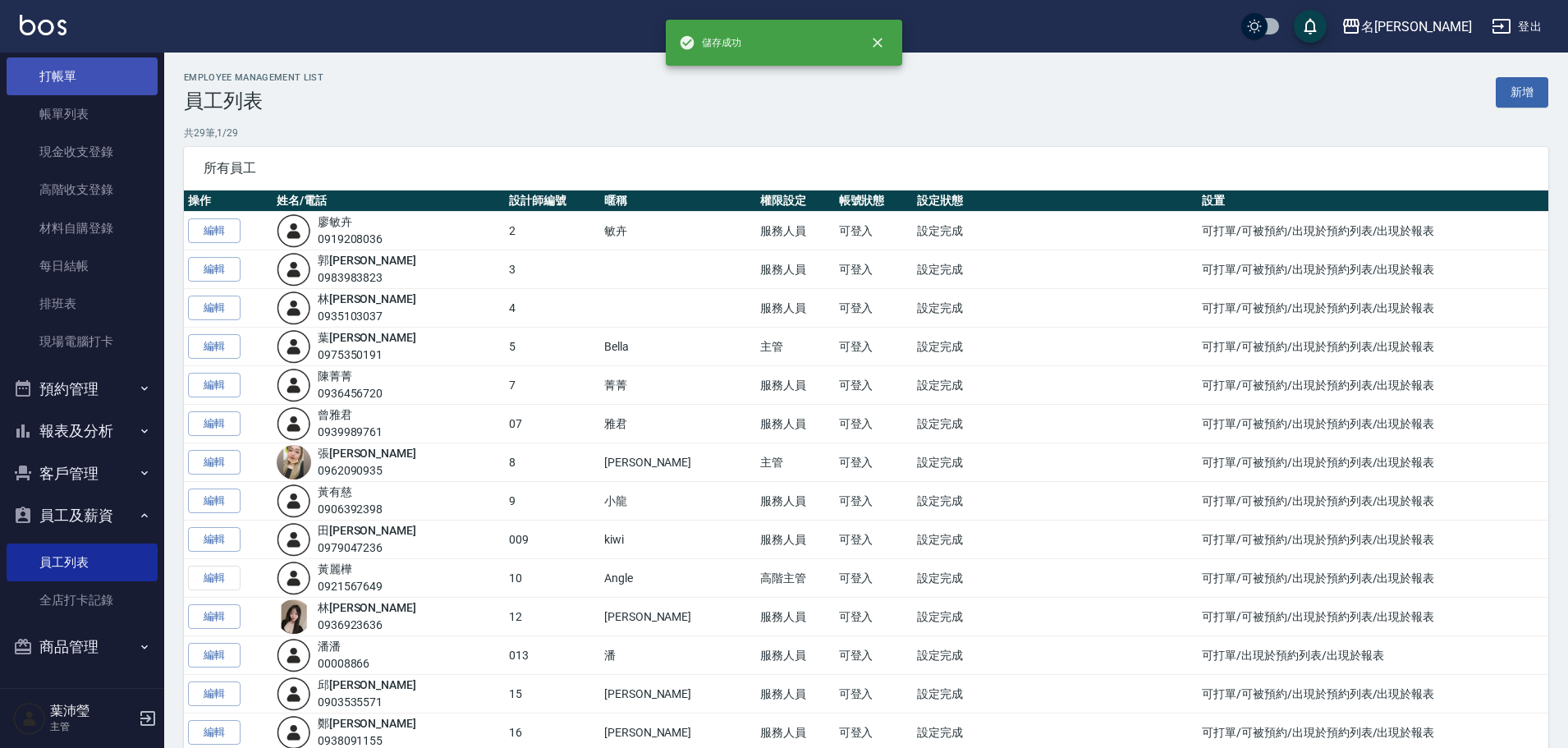
click at [70, 71] on link "打帳單" at bounding box center [82, 76] width 151 height 38
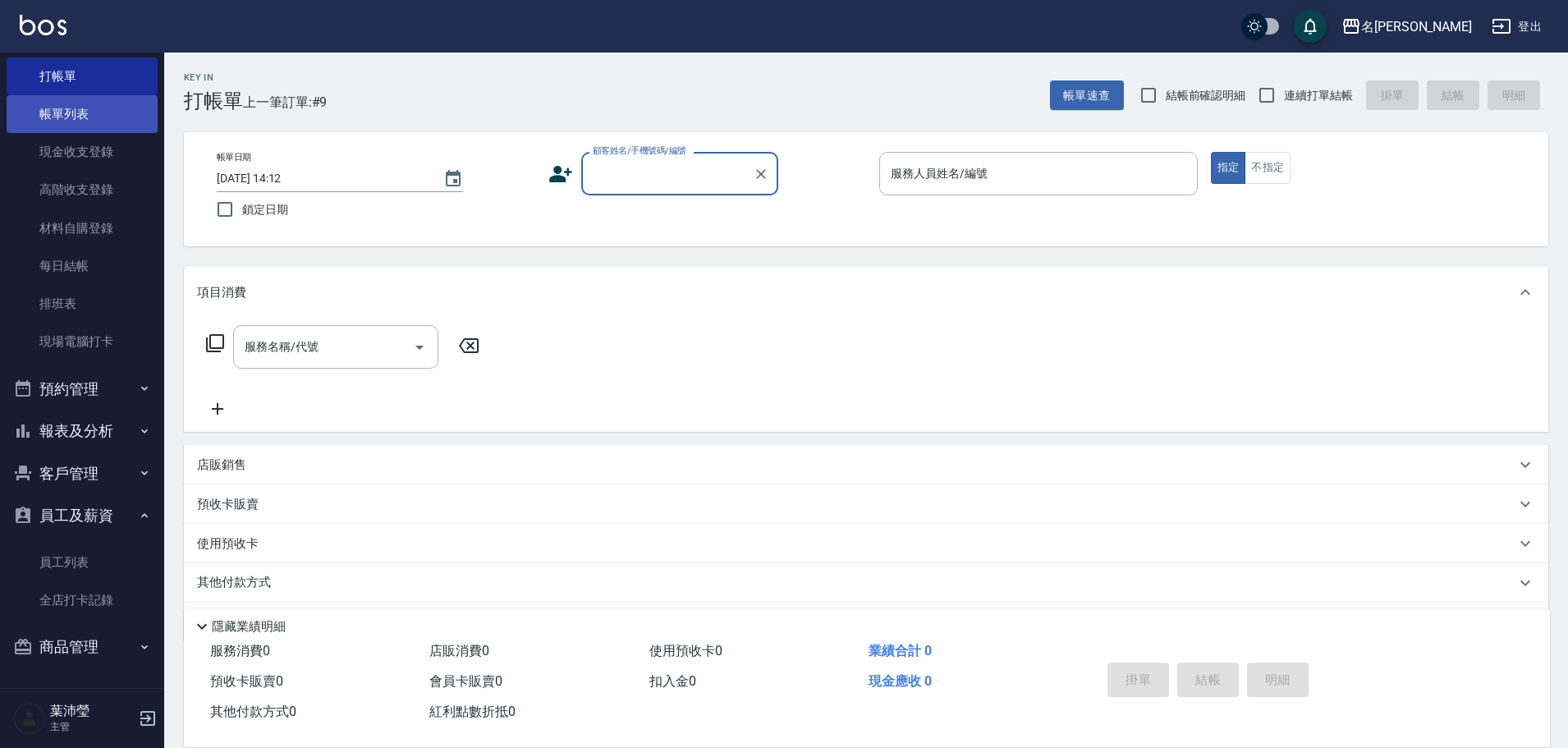
click at [27, 108] on link "帳單列表" at bounding box center [82, 114] width 151 height 38
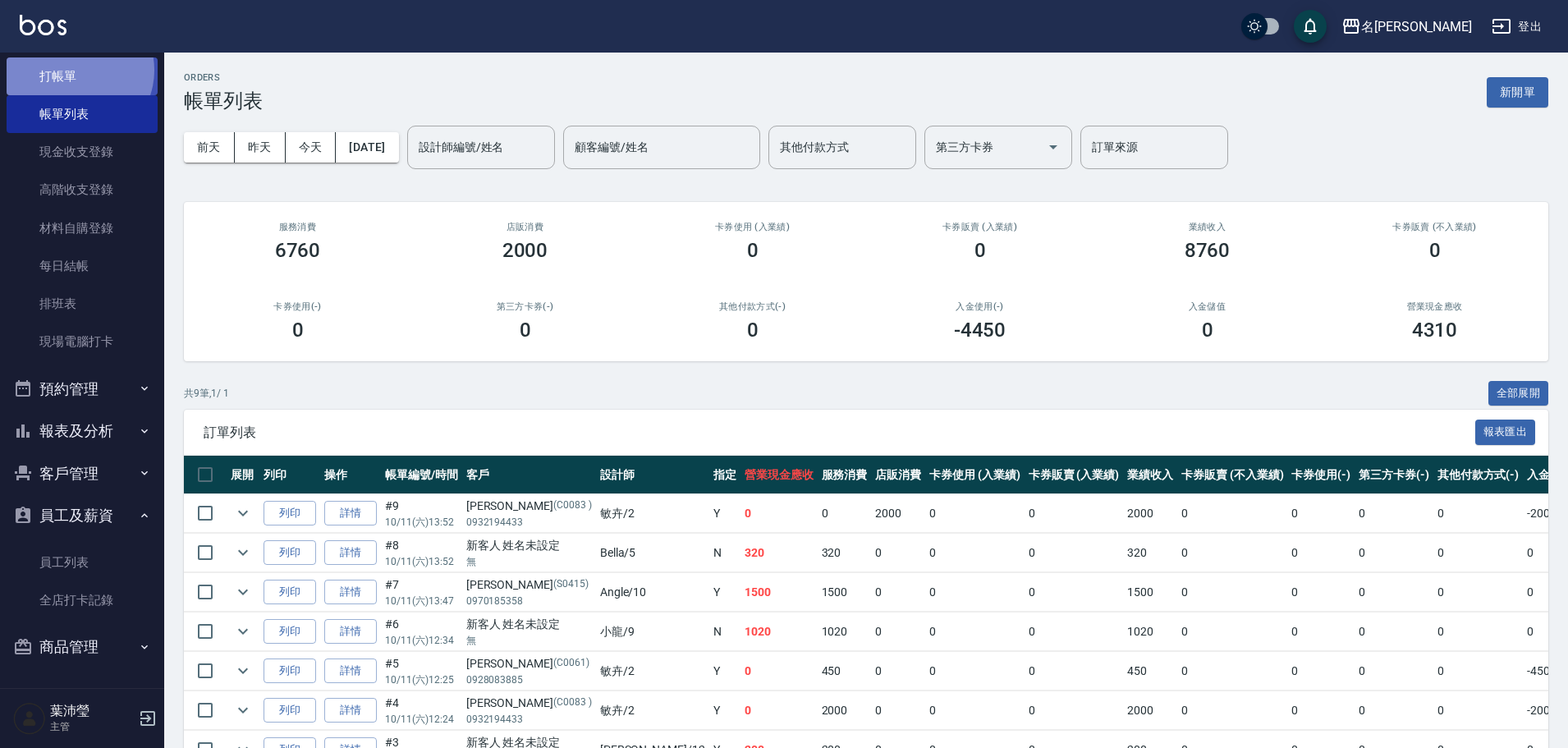
click at [77, 70] on link "打帳單" at bounding box center [82, 76] width 151 height 38
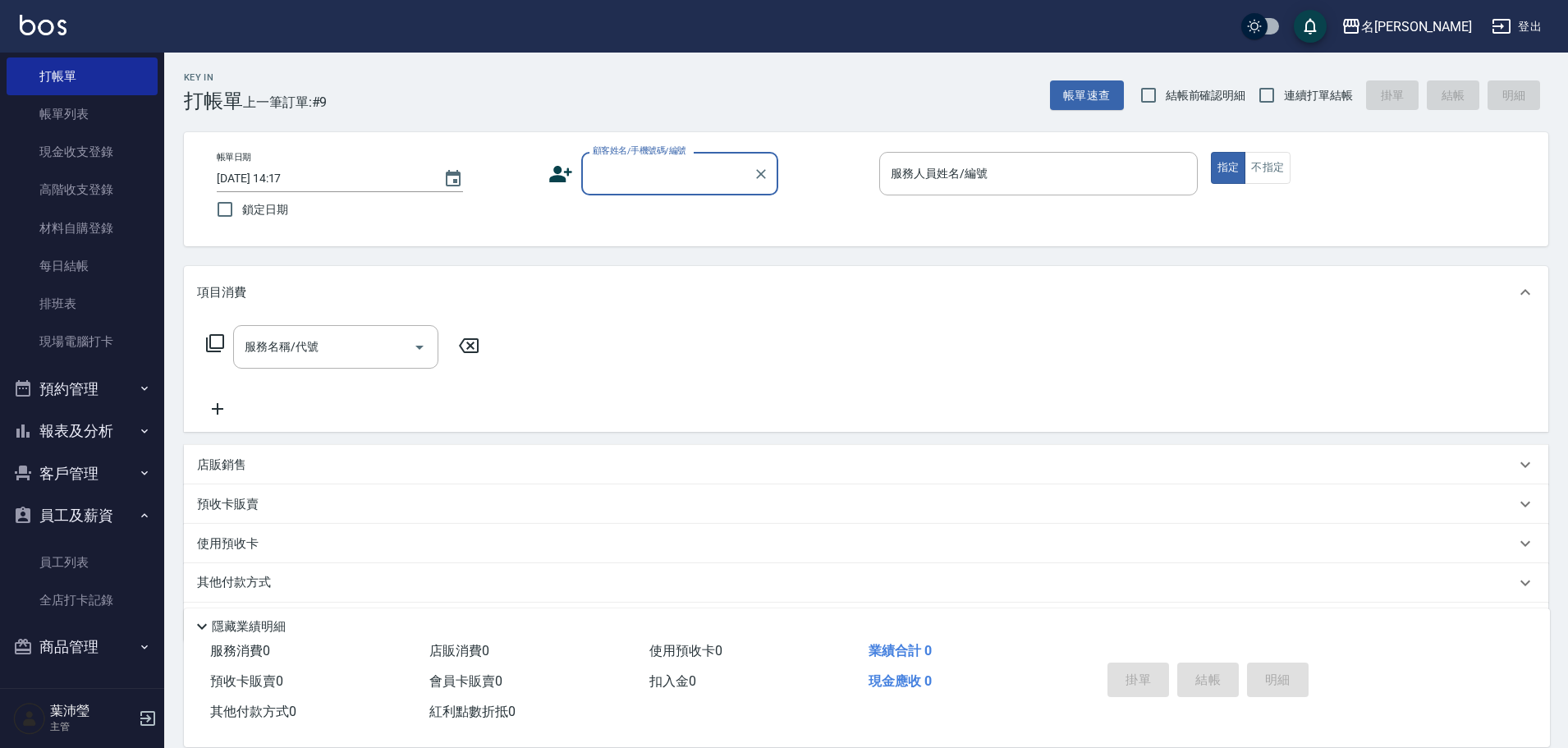
click at [636, 180] on input "顧客姓名/手機號碼/編號" at bounding box center [667, 173] width 157 height 29
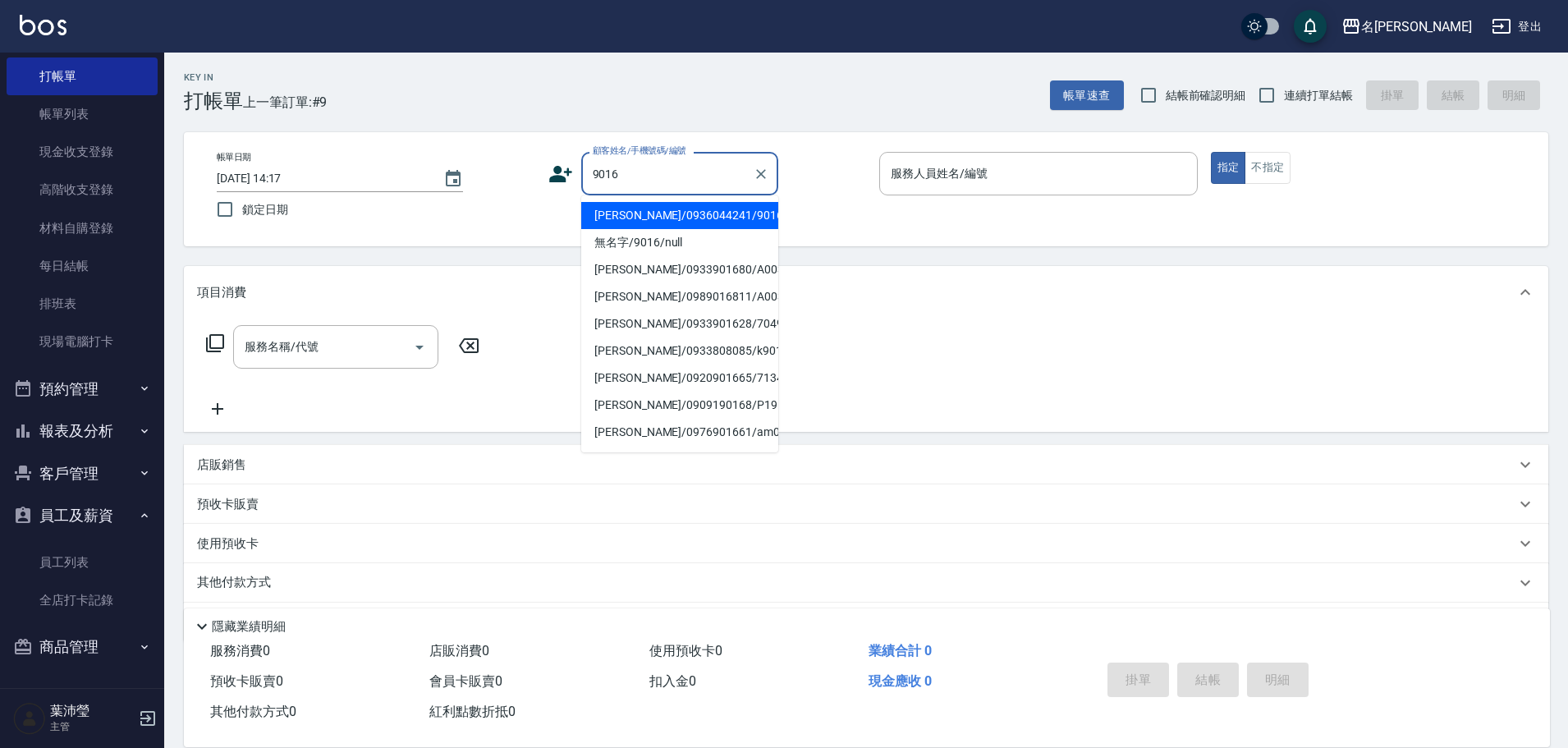
click at [700, 210] on li "[PERSON_NAME]/0936044241/9016" at bounding box center [679, 215] width 197 height 27
type input "[PERSON_NAME]/0936044241/9016"
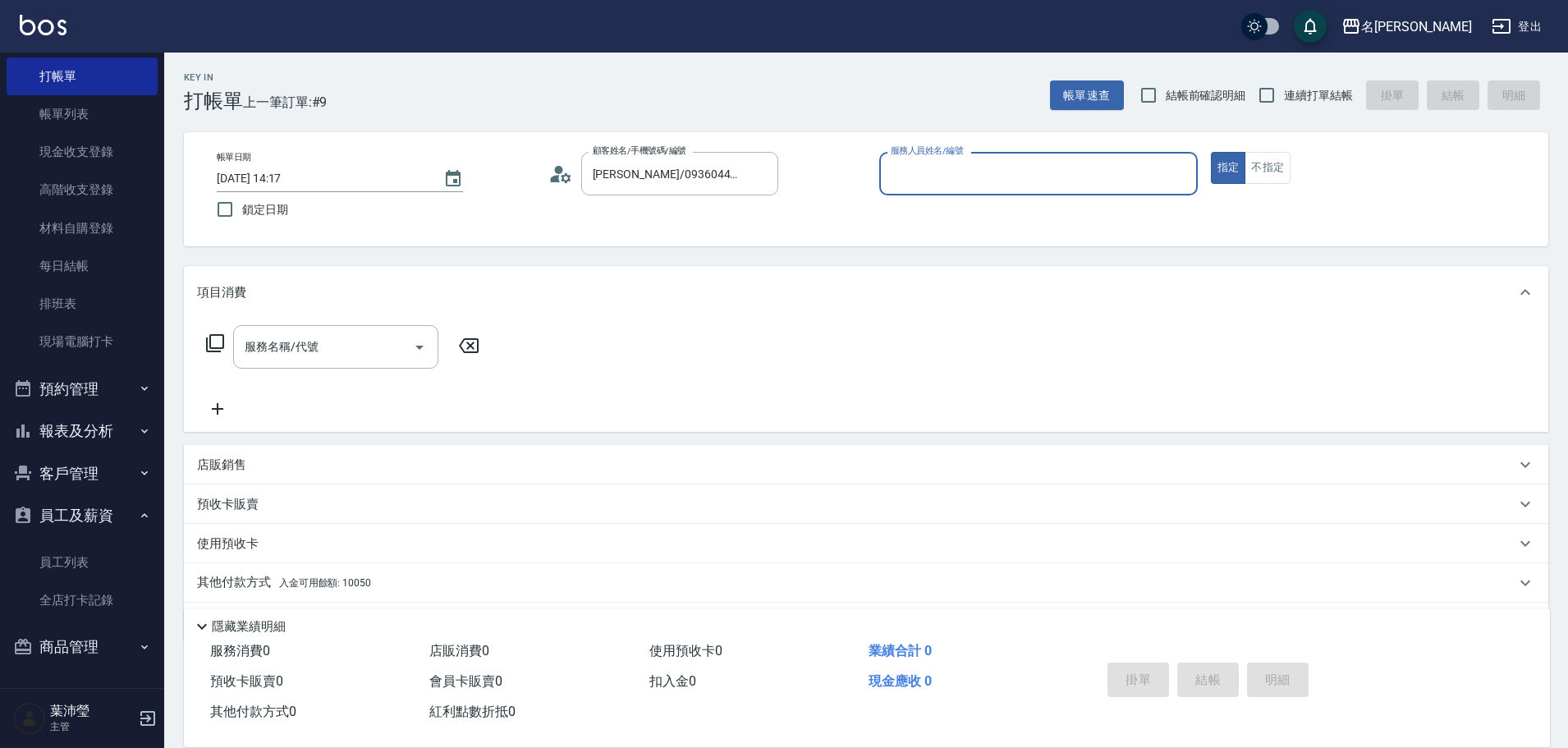
type input "敏卉-2"
click at [215, 343] on icon at bounding box center [214, 343] width 20 height 20
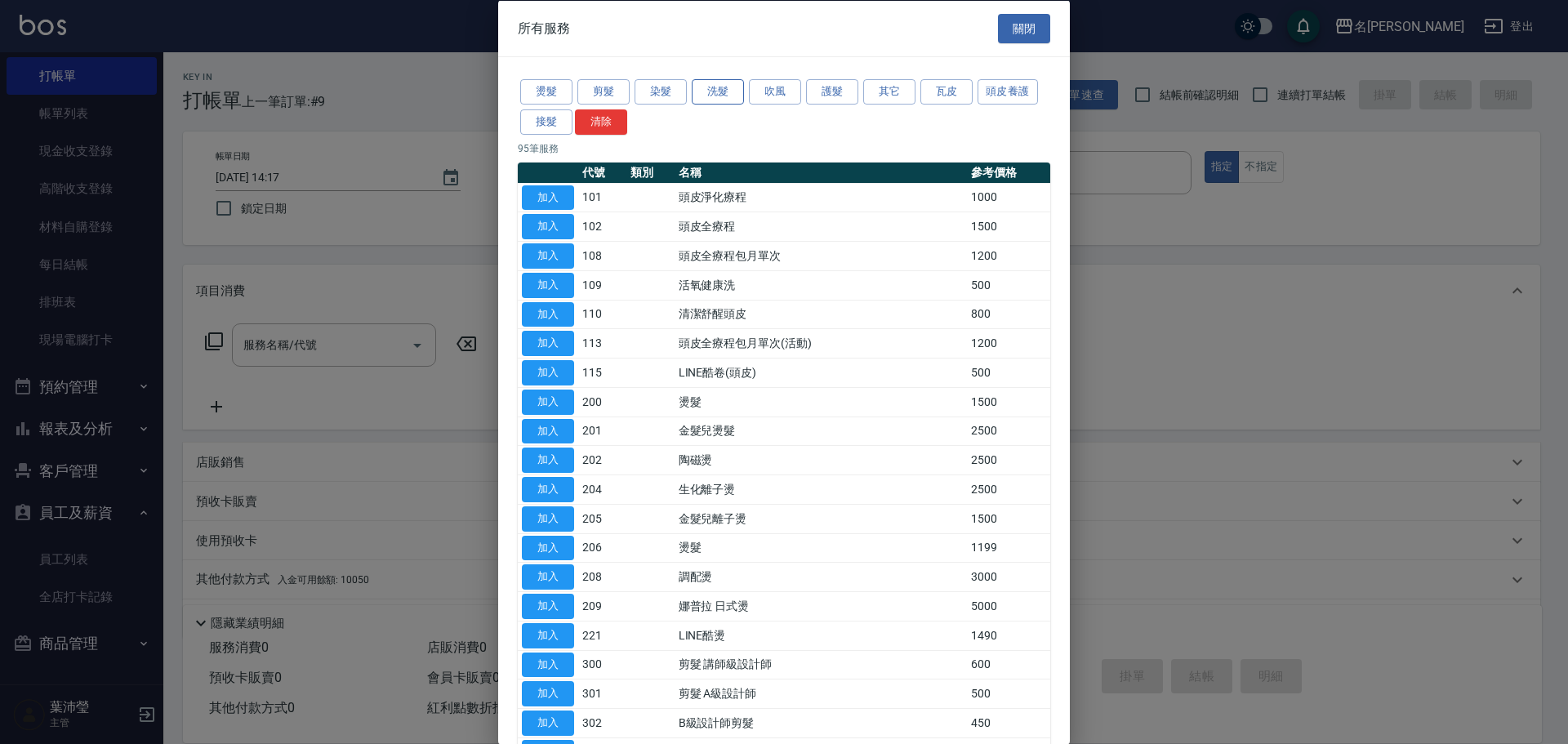
click at [712, 95] on button "洗髮" at bounding box center [717, 92] width 52 height 26
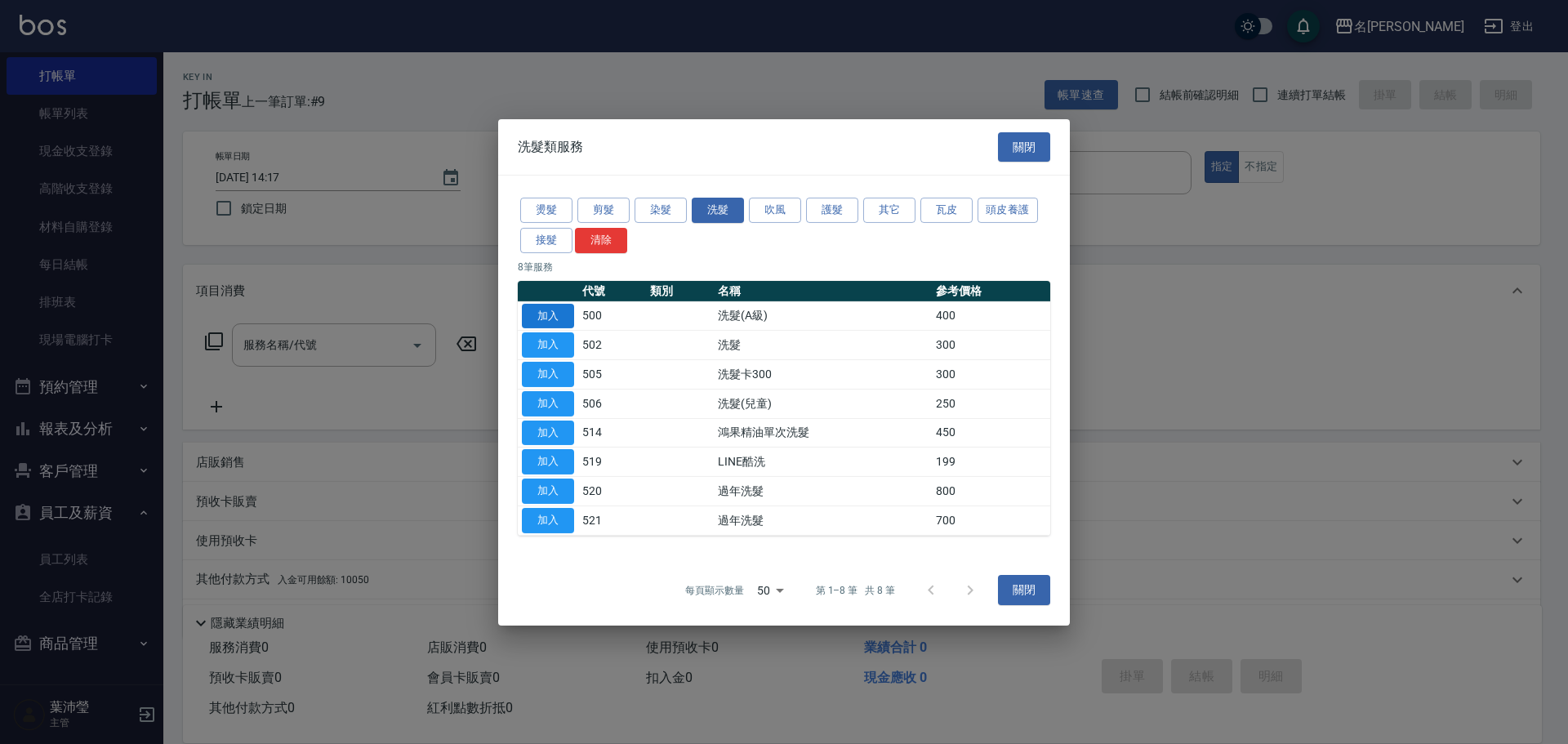
click at [563, 314] on button "加入" at bounding box center [548, 316] width 52 height 26
type input "洗髮(A級)(500)"
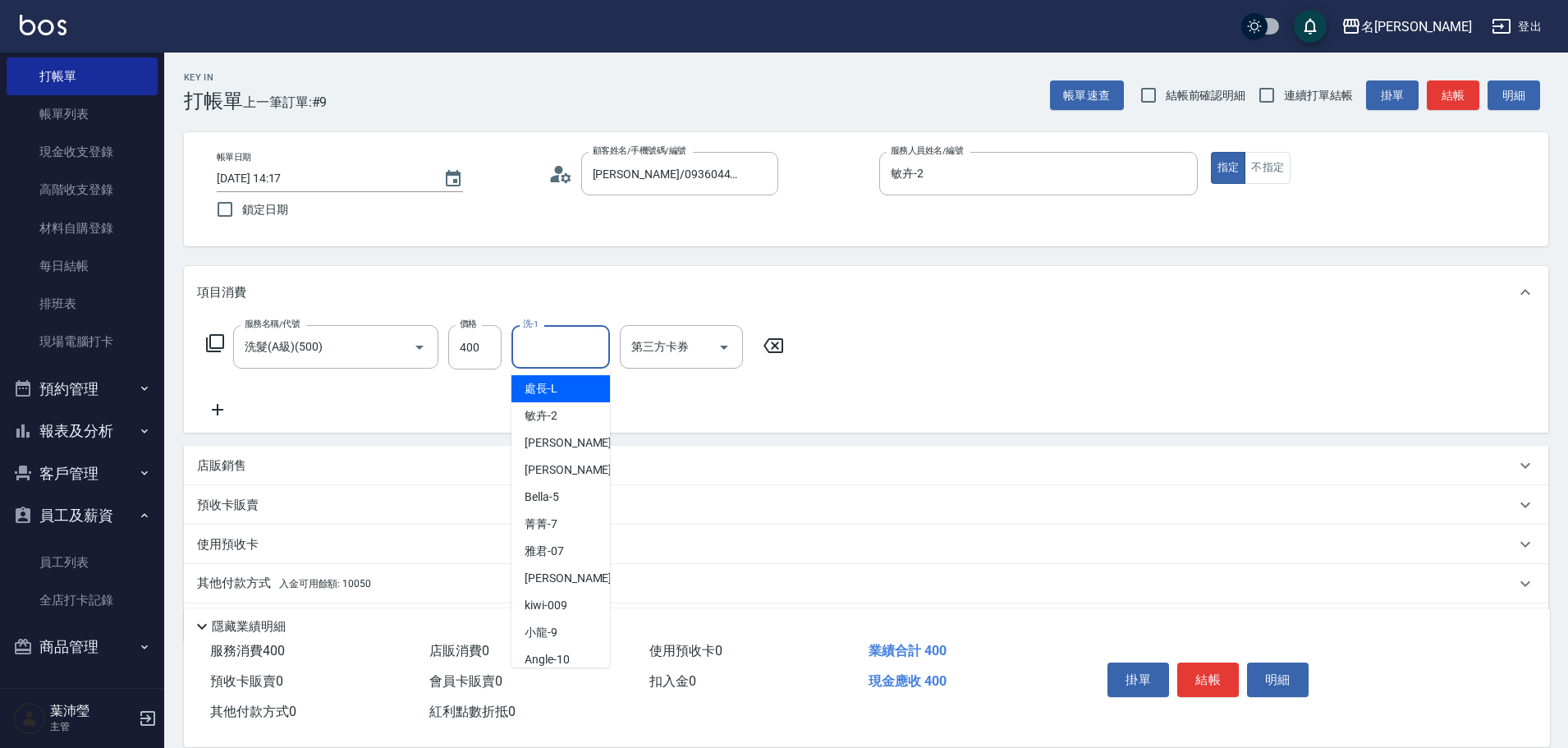
click at [563, 351] on input "洗-1" at bounding box center [561, 347] width 84 height 29
click at [577, 494] on div "Bella -5" at bounding box center [560, 497] width 98 height 27
type input "Bella-5"
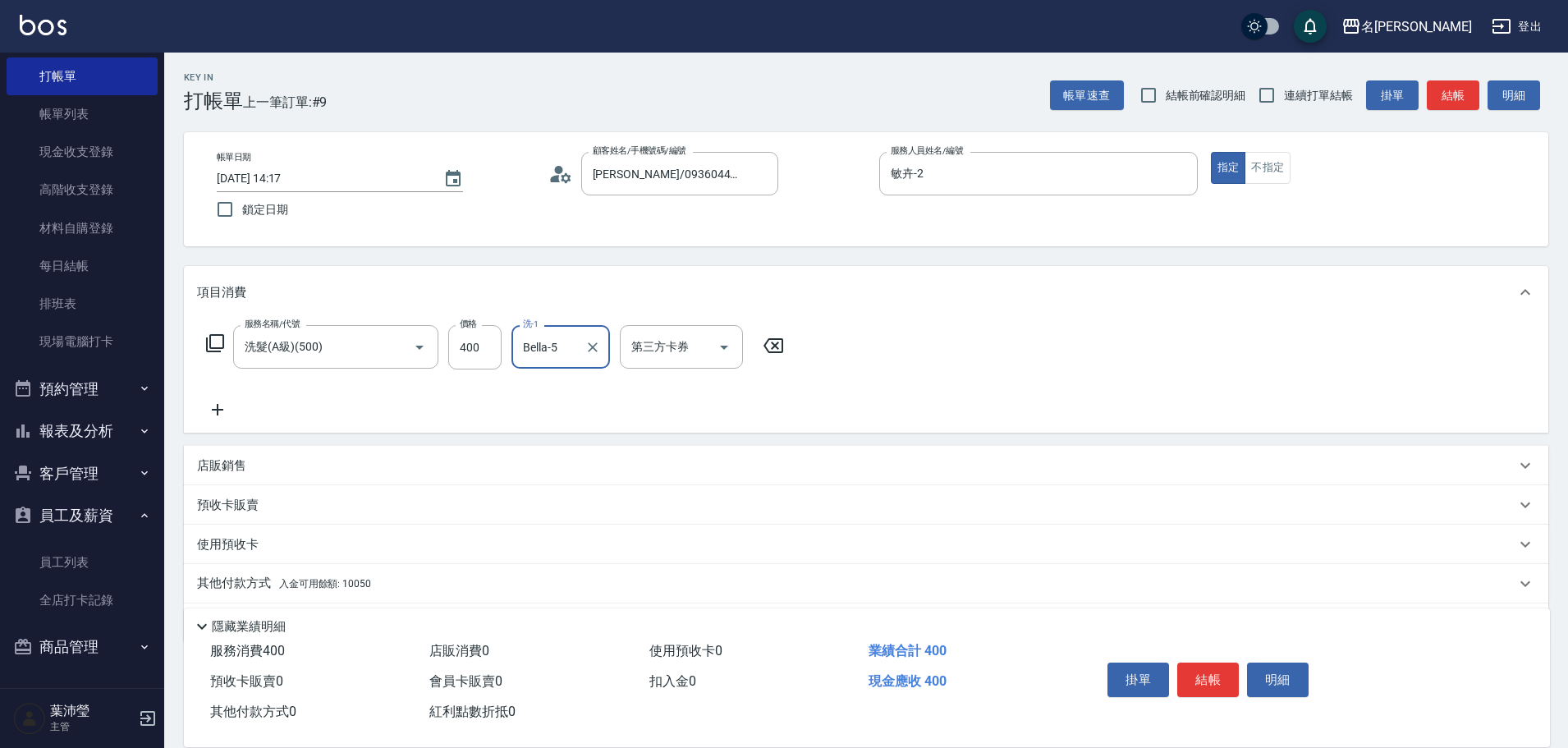
click at [222, 582] on p "其他付款方式 入金可用餘額: 10050" at bounding box center [284, 583] width 174 height 18
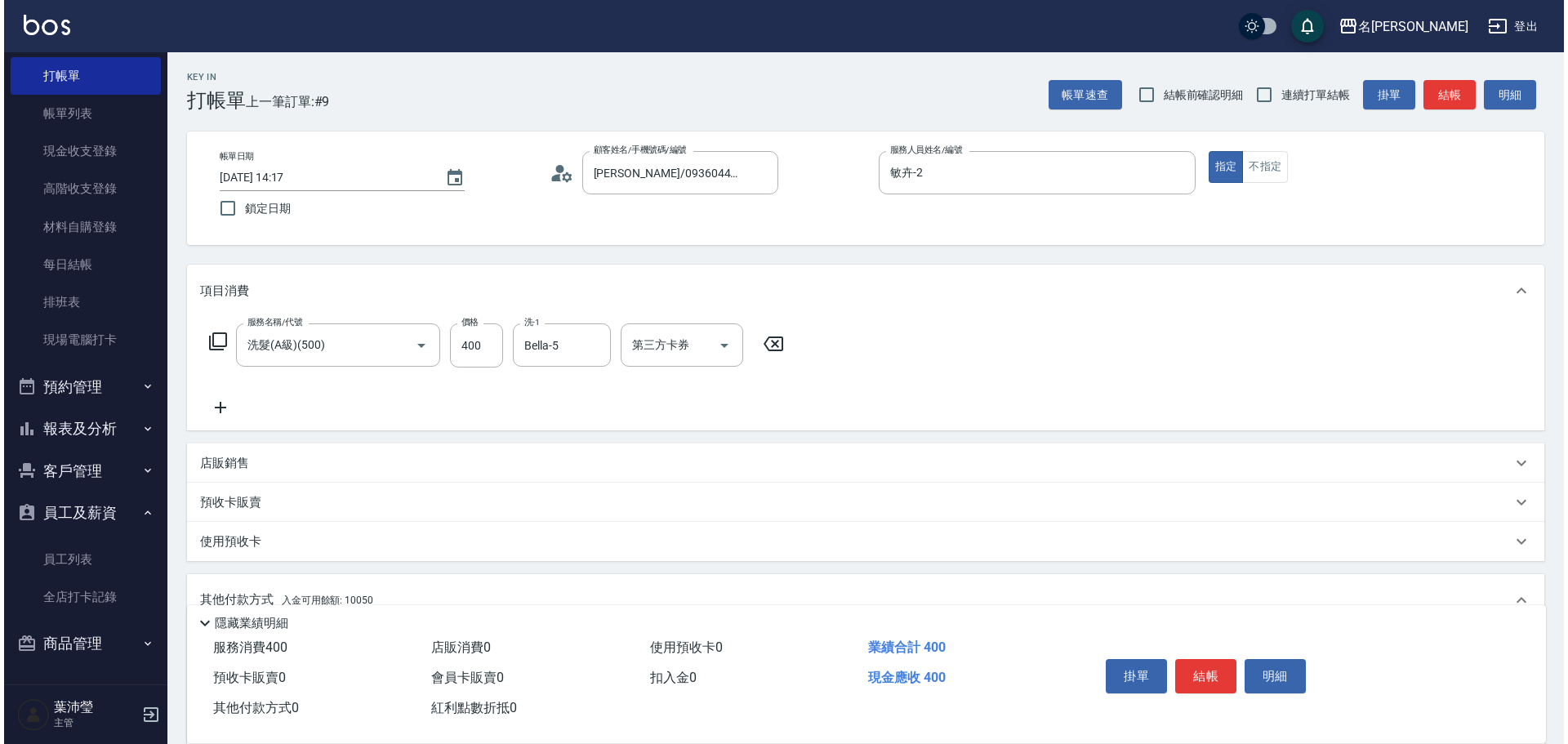
scroll to position [245, 0]
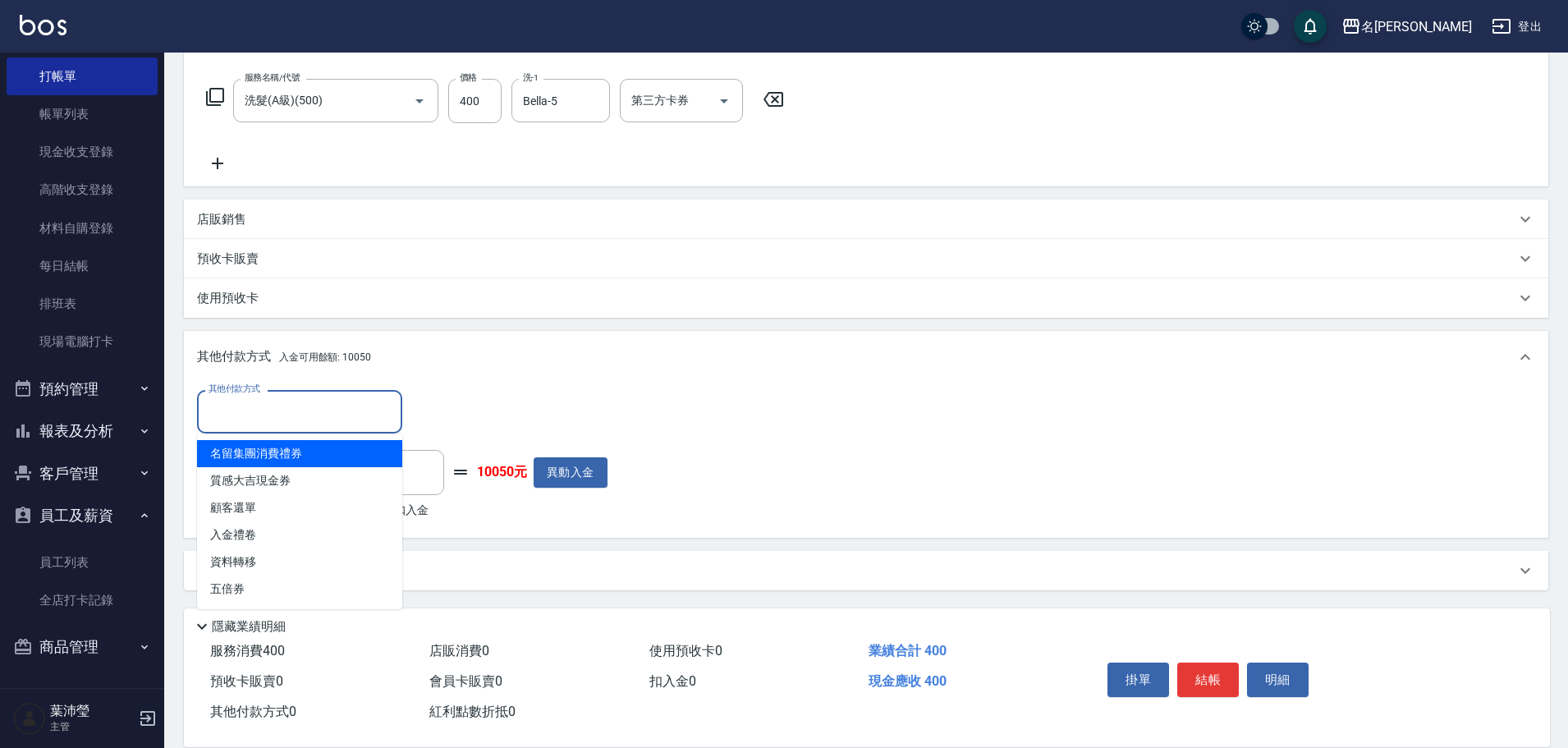
click at [235, 416] on input "其他付款方式" at bounding box center [300, 412] width 191 height 29
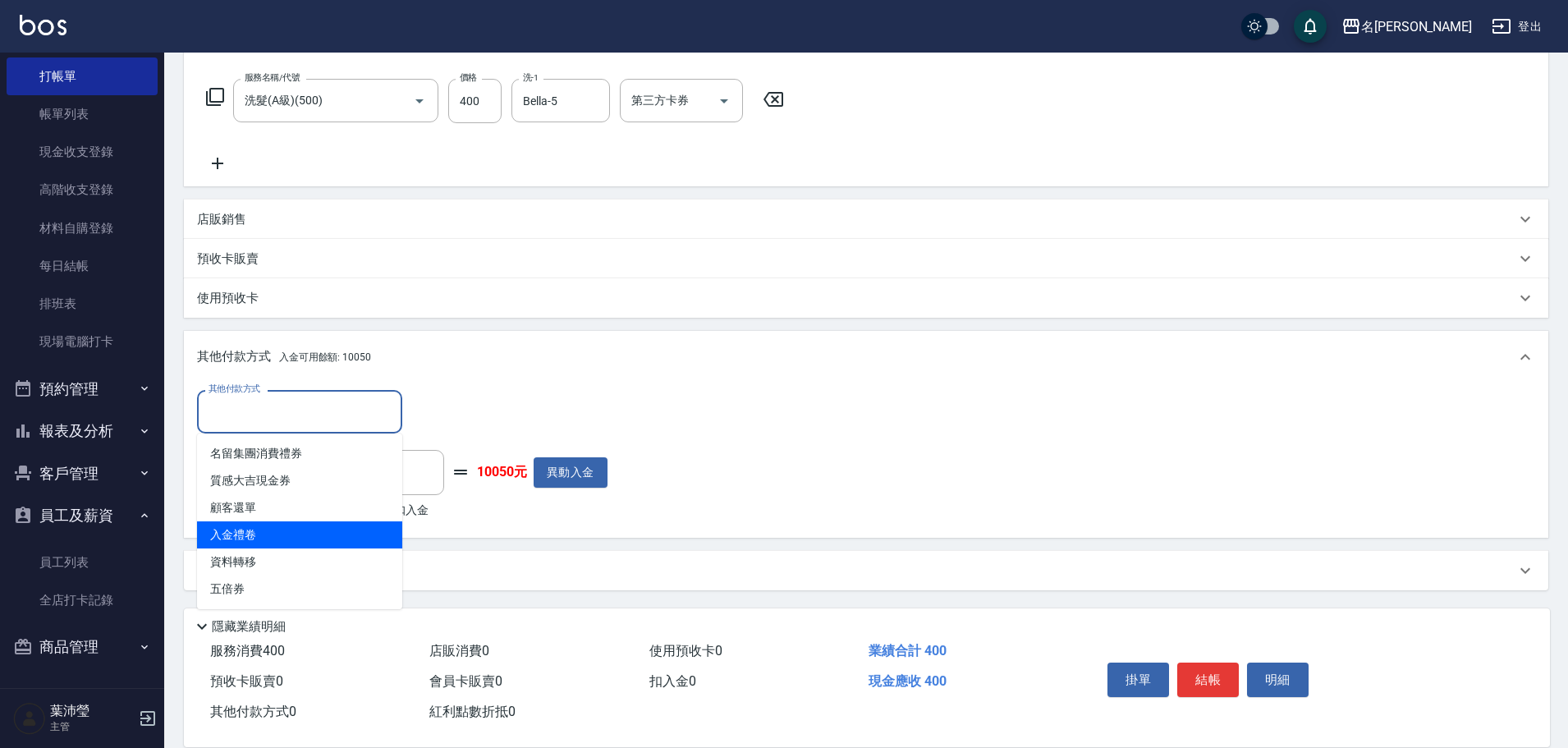
click at [241, 538] on span "入金禮卷" at bounding box center [299, 535] width 205 height 27
type input "入金禮卷"
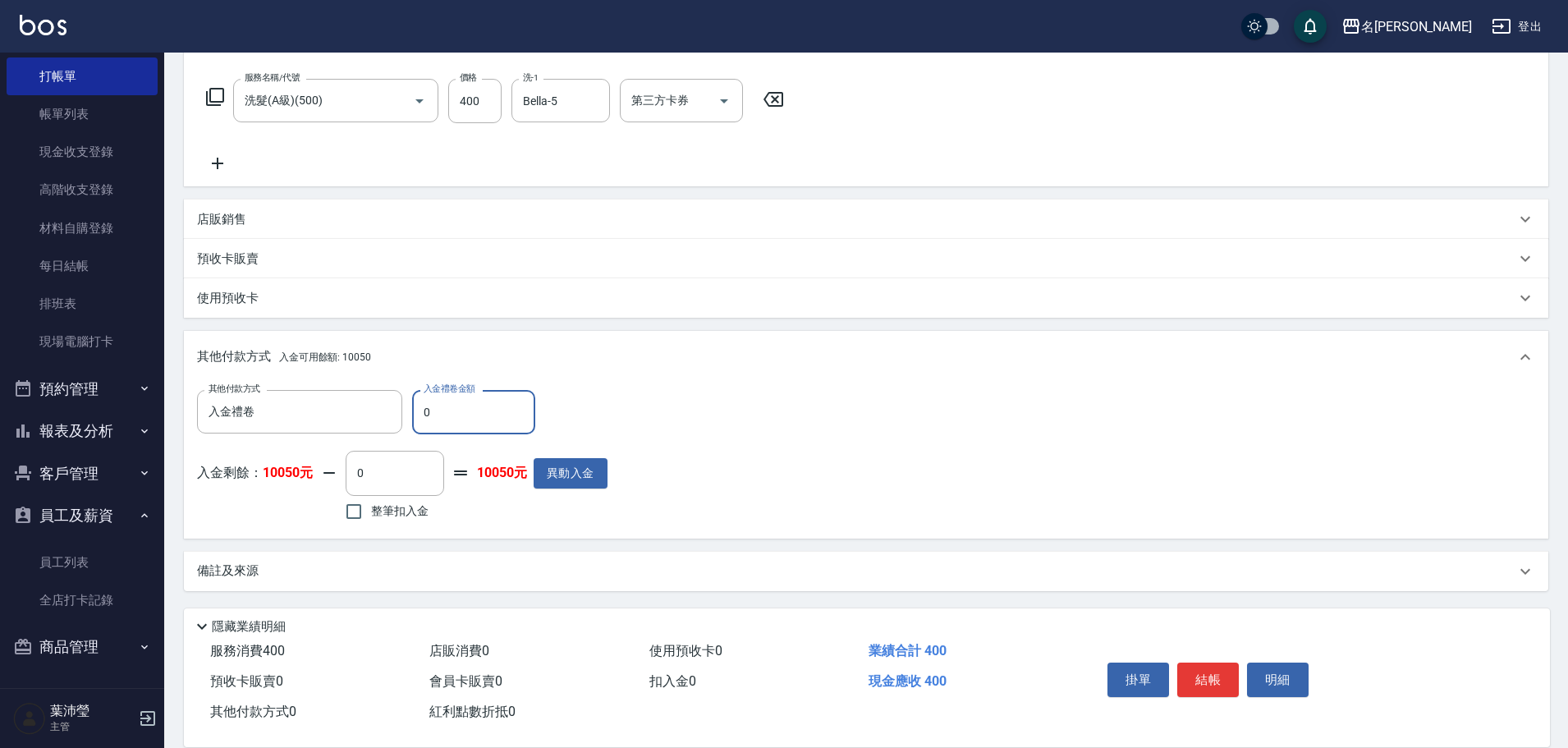
click at [411, 414] on div "其他付款方式 入金禮卷 其他付款方式 入金禮卷金額 0 入金禮卷金額" at bounding box center [402, 412] width 411 height 45
click at [416, 412] on input "0" at bounding box center [473, 412] width 123 height 45
type input "400"
click at [1273, 671] on button "明細" at bounding box center [1277, 680] width 62 height 34
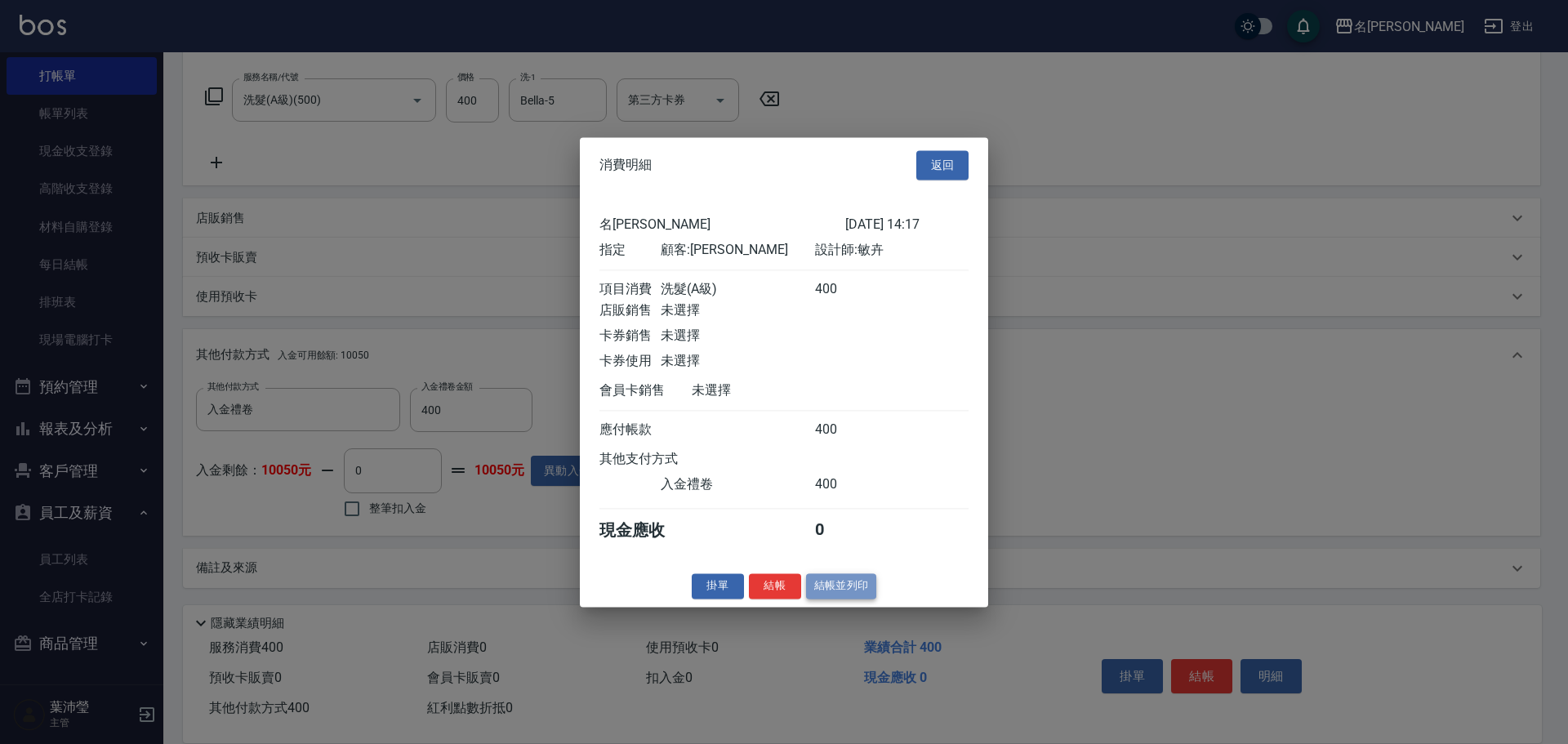
click at [855, 594] on button "結帳並列印" at bounding box center [841, 586] width 71 height 26
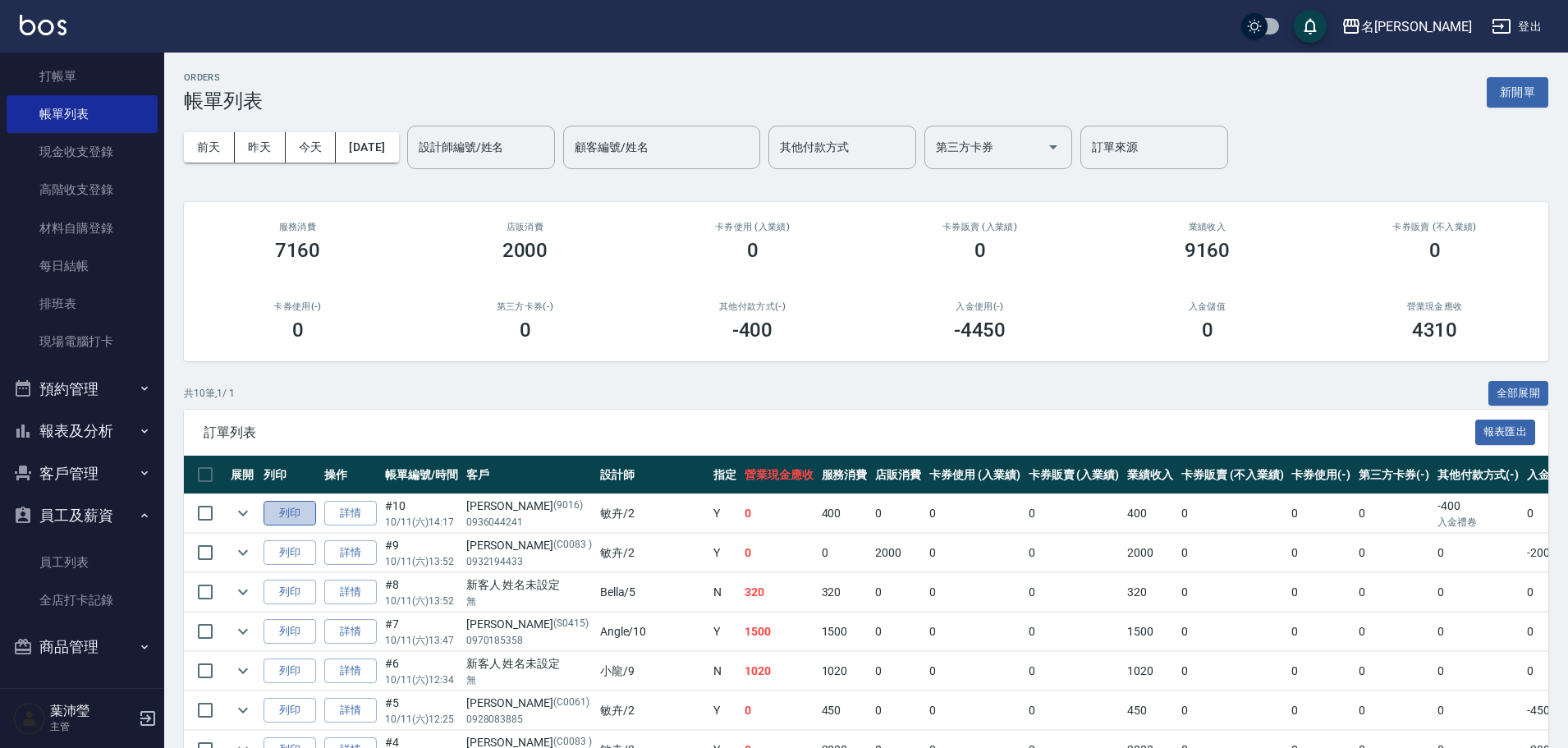
click at [294, 515] on button "列印" at bounding box center [290, 514] width 52 height 26
click at [274, 520] on button "列印" at bounding box center [290, 514] width 52 height 26
click at [529, 336] on h3 "0" at bounding box center [526, 330] width 11 height 23
click at [367, 512] on link "詳情" at bounding box center [350, 514] width 52 height 26
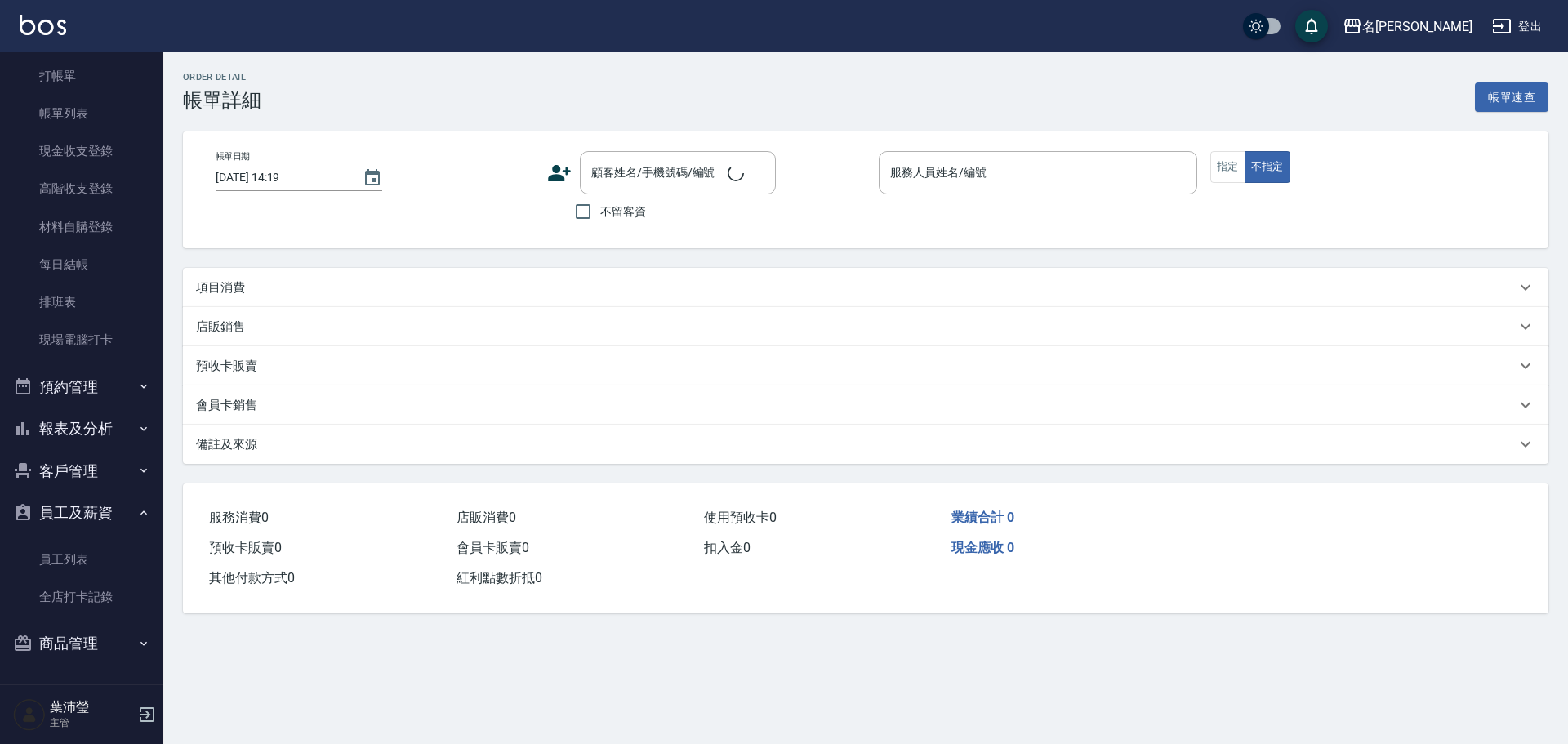
type input "[DATE] 14:17"
type input "敏卉-2"
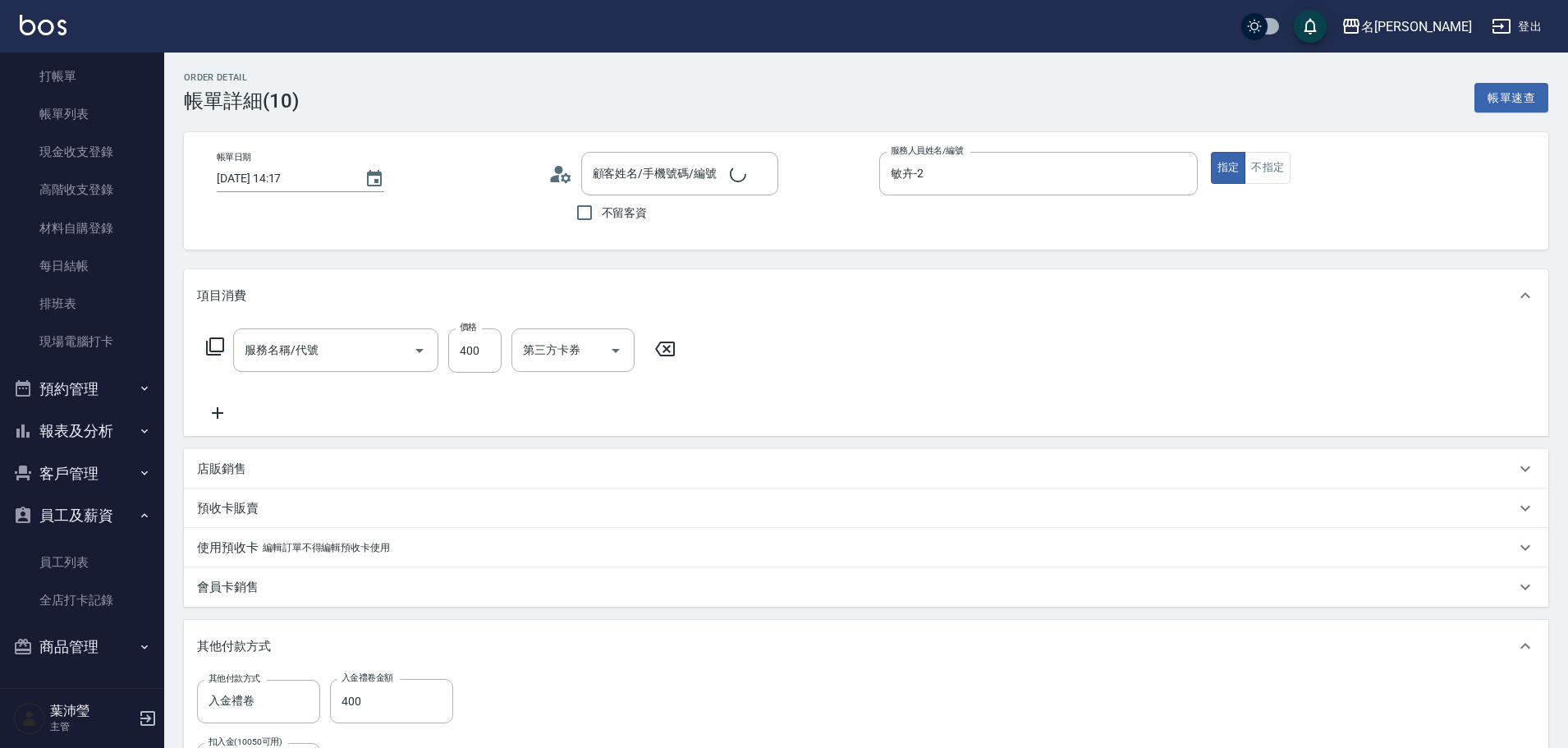
type input "洗髮(A級)(500)"
type input "[PERSON_NAME]/0936044241/9016"
click at [75, 107] on link "帳單列表" at bounding box center [82, 114] width 151 height 38
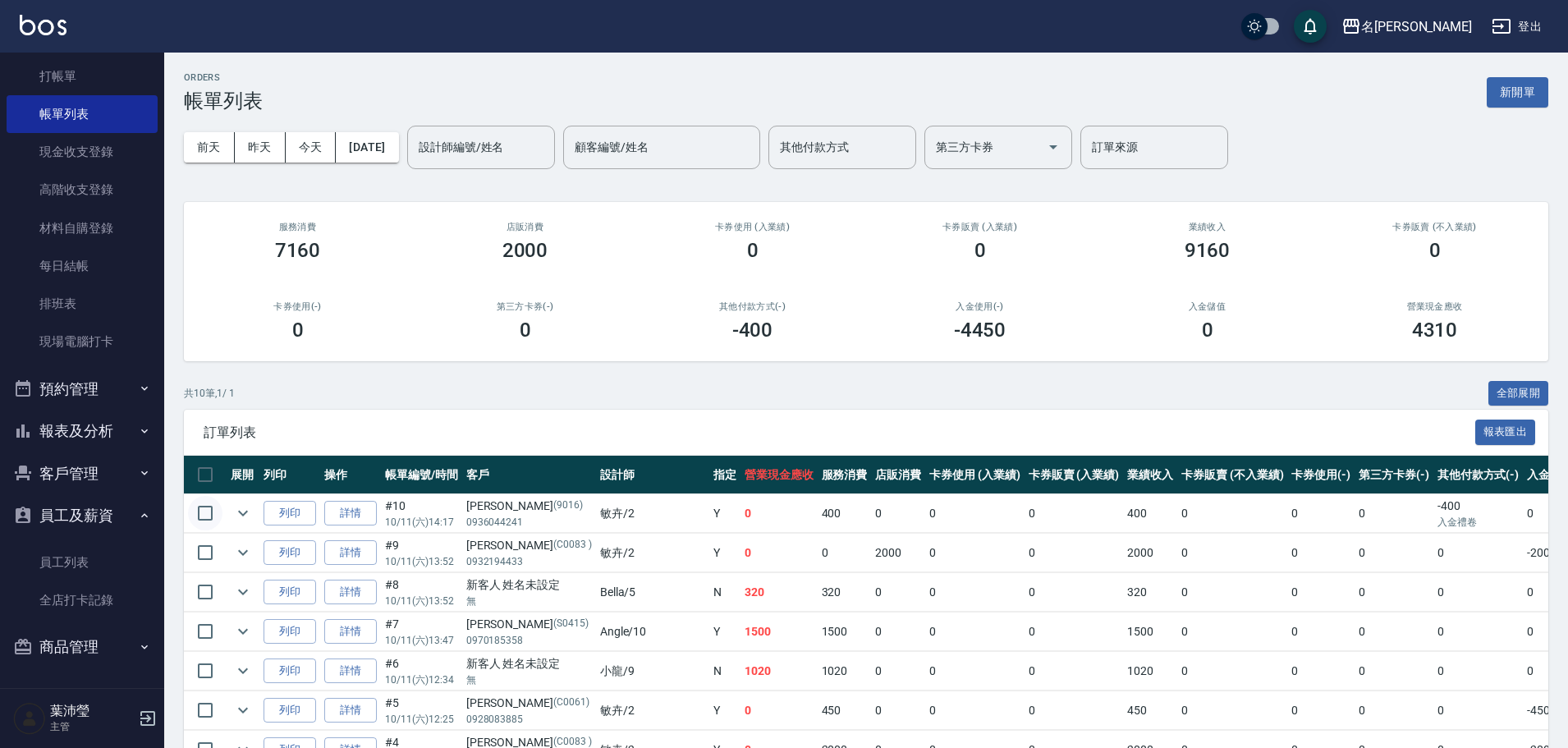
click at [215, 511] on input "checkbox" at bounding box center [205, 514] width 34 height 34
checkbox input "true"
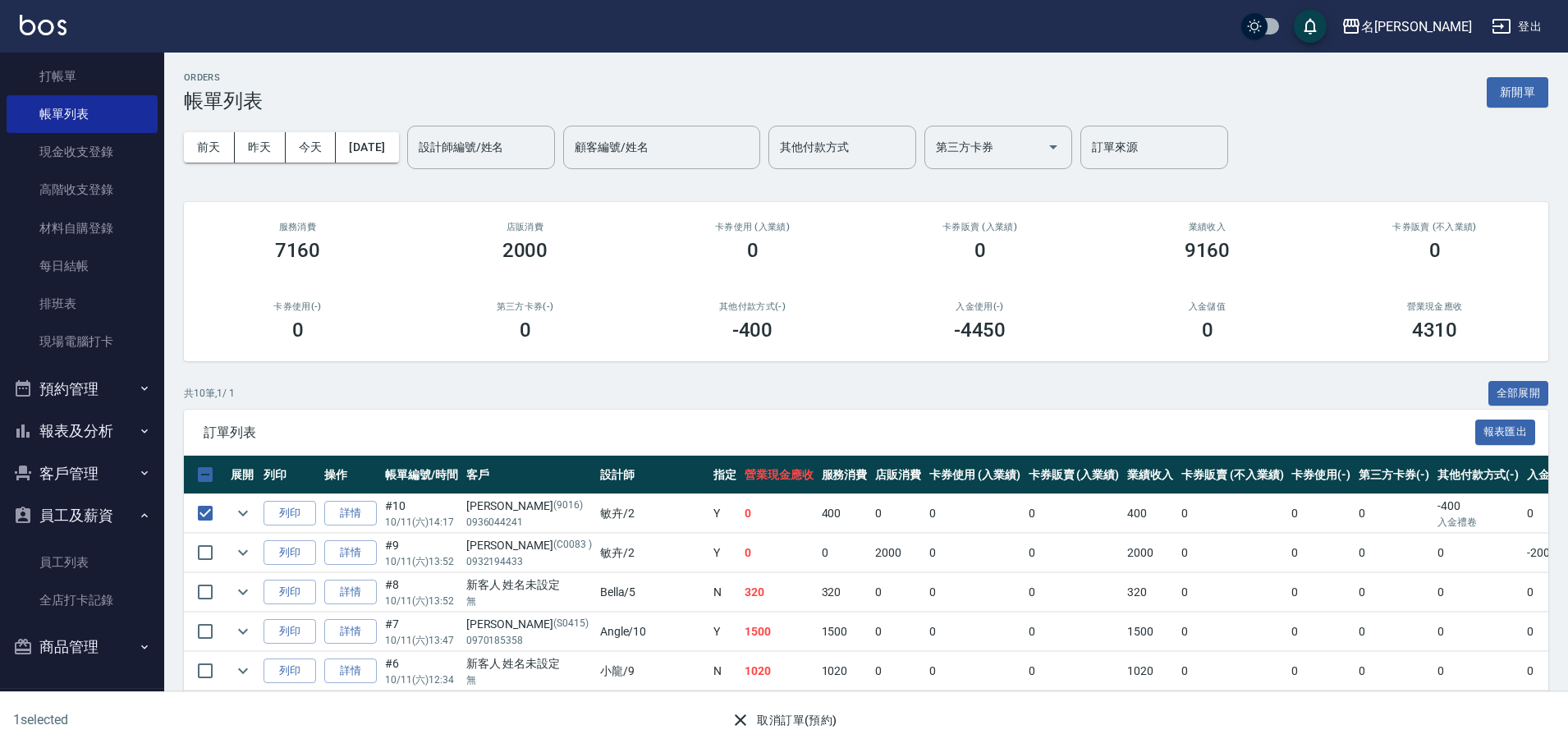
click at [823, 723] on button "取消訂單(預約)" at bounding box center [783, 720] width 119 height 30
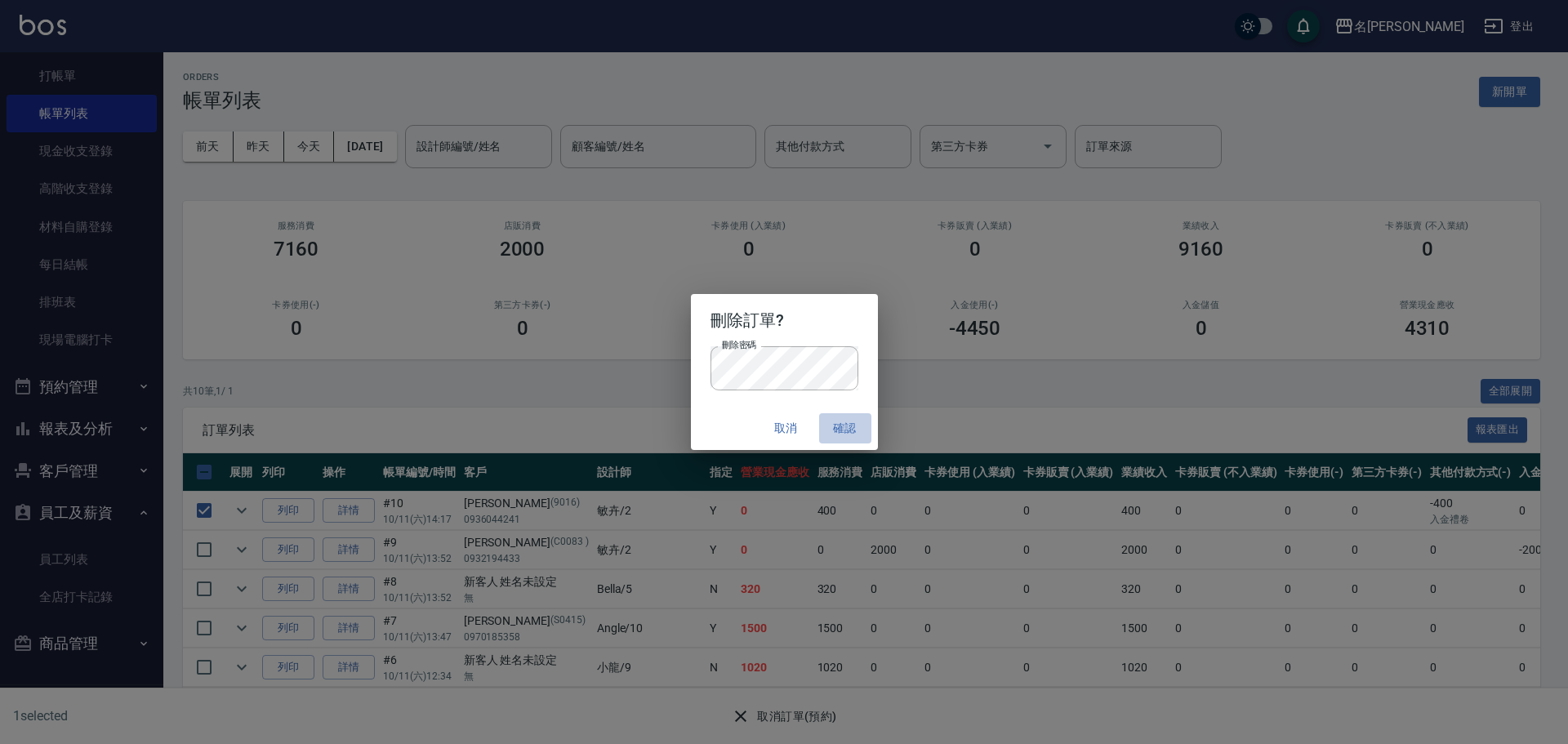
click at [867, 421] on button "確認" at bounding box center [845, 428] width 52 height 30
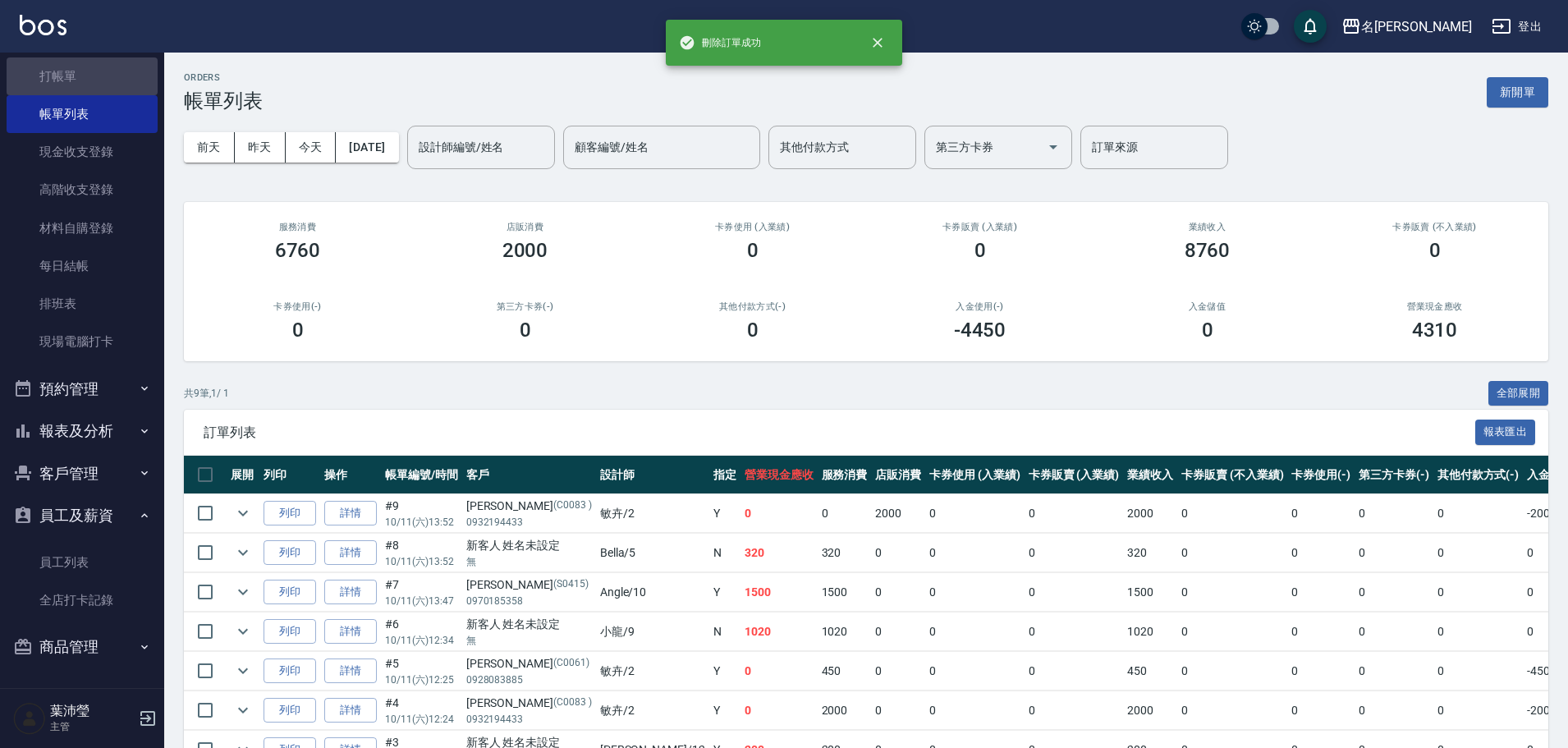
drag, startPoint x: 107, startPoint y: 70, endPoint x: 307, endPoint y: 94, distance: 201.4
click at [110, 69] on link "打帳單" at bounding box center [82, 76] width 151 height 38
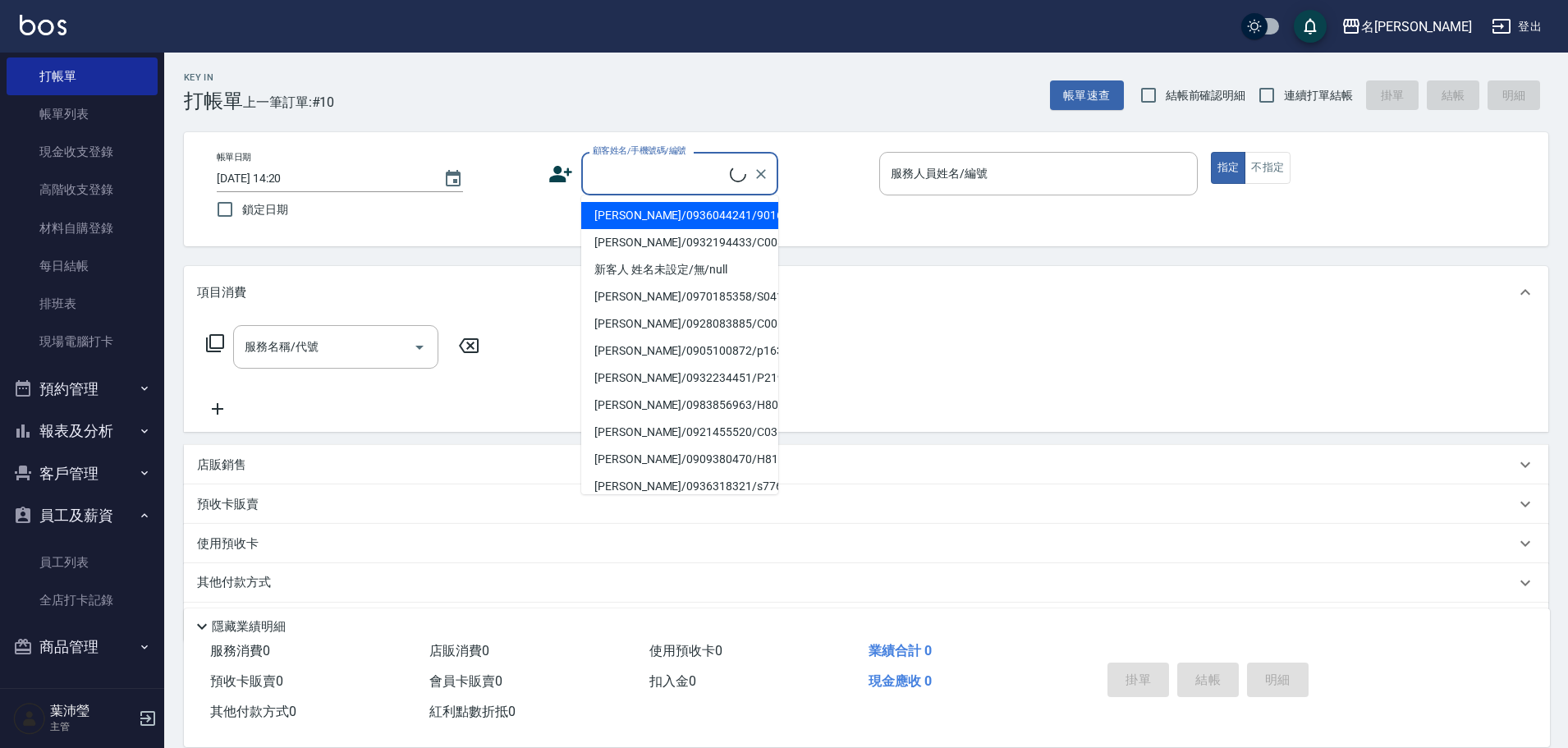
drag, startPoint x: 622, startPoint y: 181, endPoint x: 633, endPoint y: 181, distance: 11.0
click at [622, 180] on input "顧客姓名/手機號碼/編號" at bounding box center [659, 173] width 141 height 29
click at [651, 205] on li "[PERSON_NAME]/0936044241/9016" at bounding box center [679, 215] width 197 height 27
type input "[PERSON_NAME]/0936044241/9016"
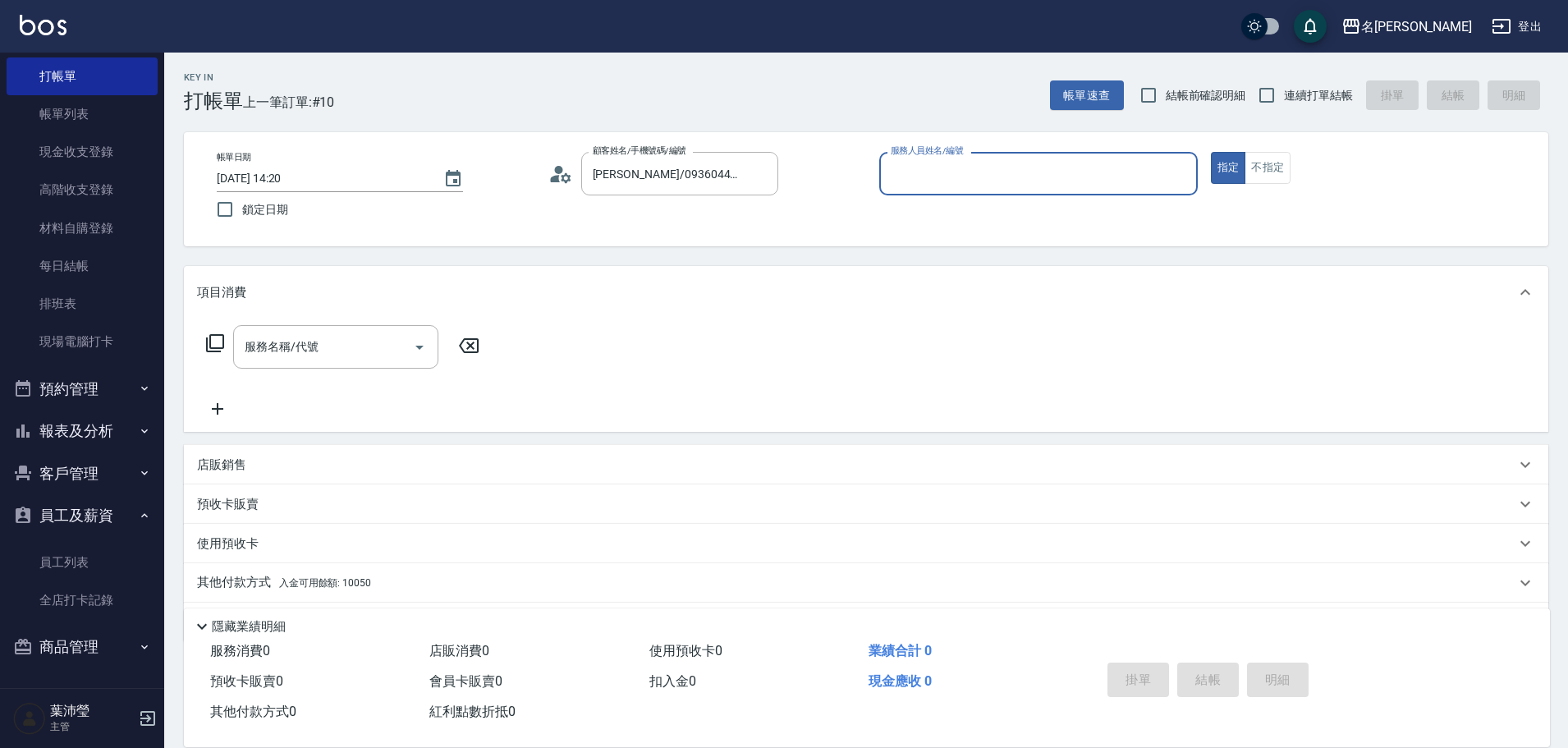
type input "敏卉-2"
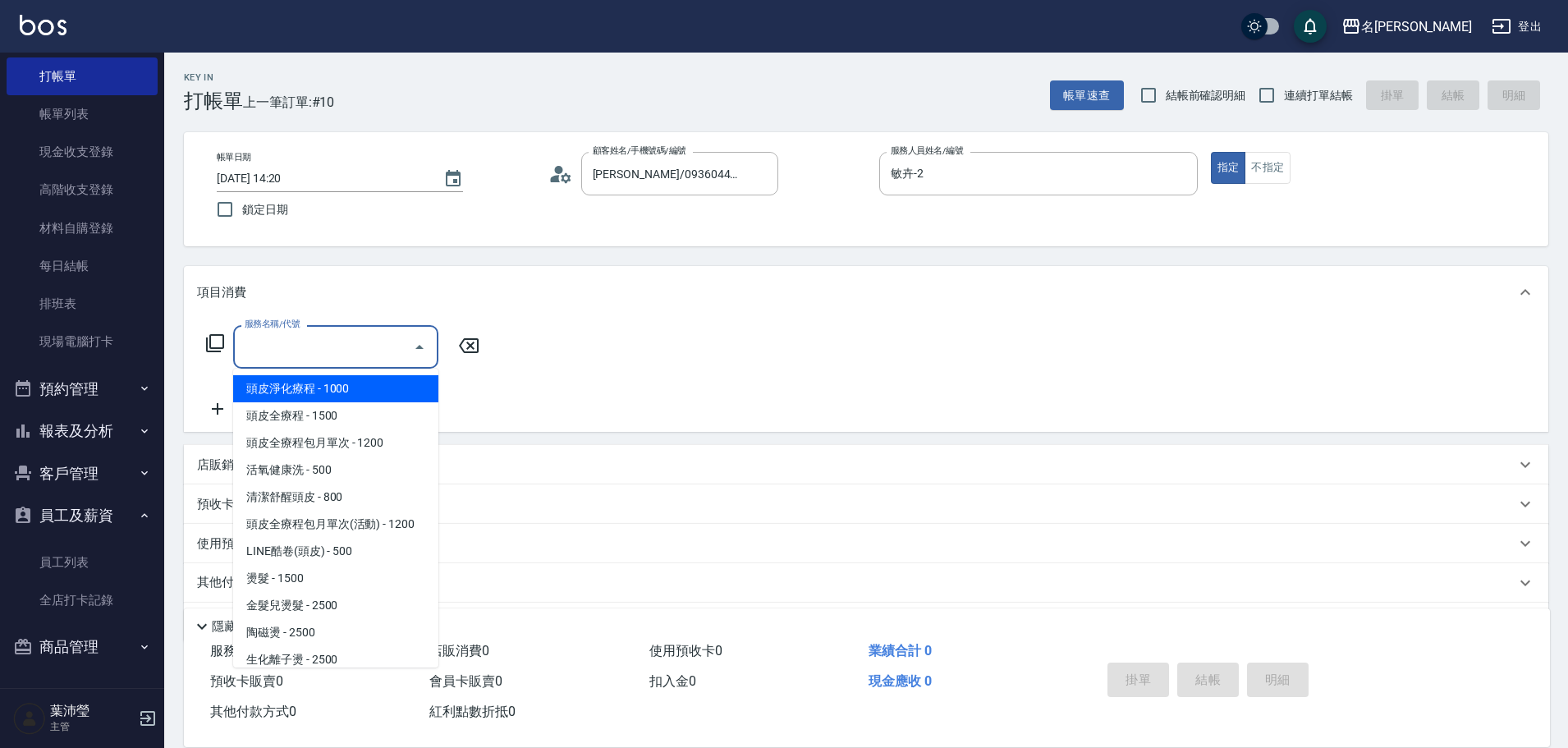
click at [366, 337] on input "服務名稱/代號" at bounding box center [324, 347] width 166 height 29
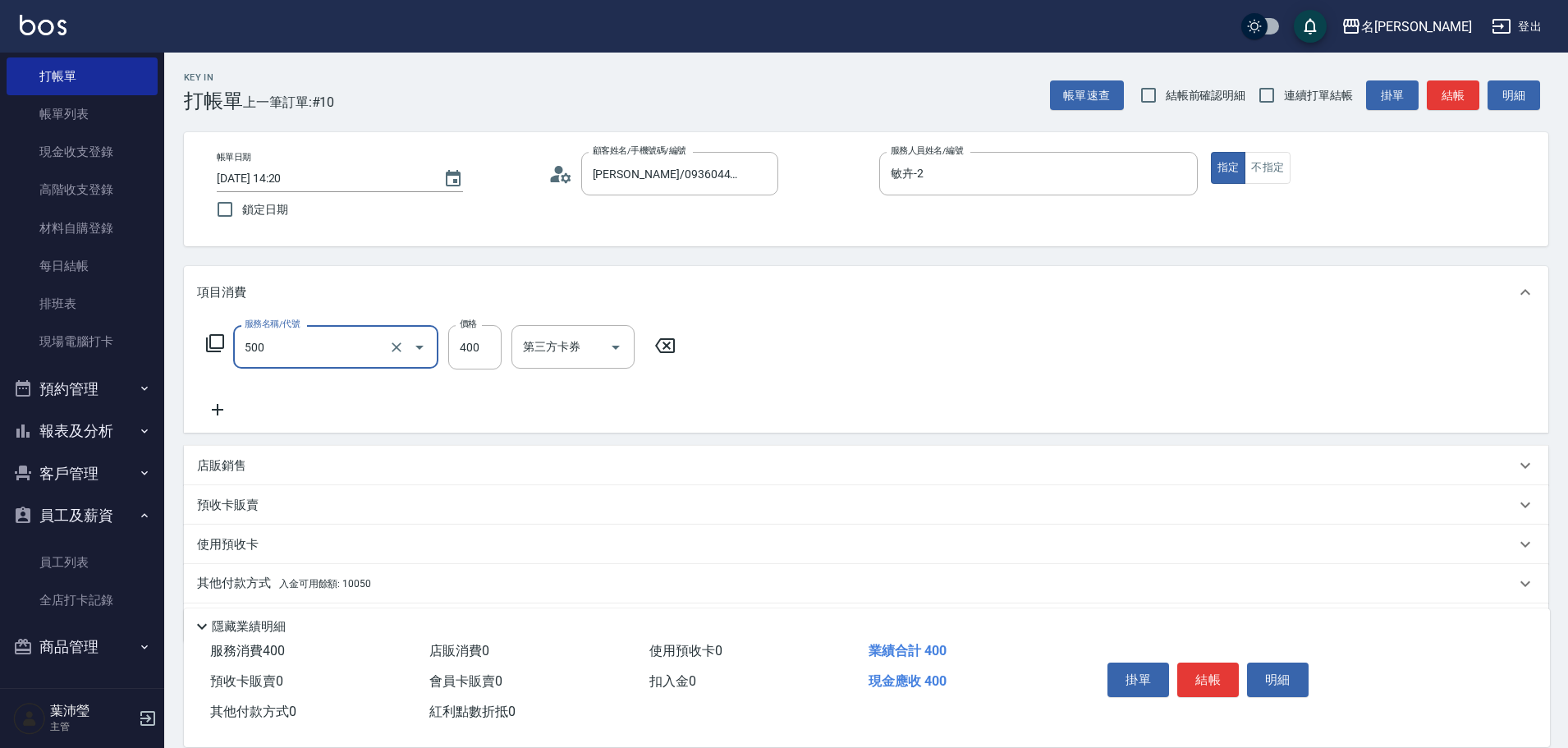
type input "洗髮(A級)(500)"
drag, startPoint x: 495, startPoint y: 339, endPoint x: 420, endPoint y: 344, distance: 75.2
click at [420, 344] on div "服務名稱/代號 洗髮(A級)(500) 服務名稱/代號 價格 5 價格 洗-1 洗-1 第三方卡券 第三方卡券" at bounding box center [495, 347] width 597 height 45
click at [467, 358] on input "5" at bounding box center [475, 347] width 53 height 45
type input "400"
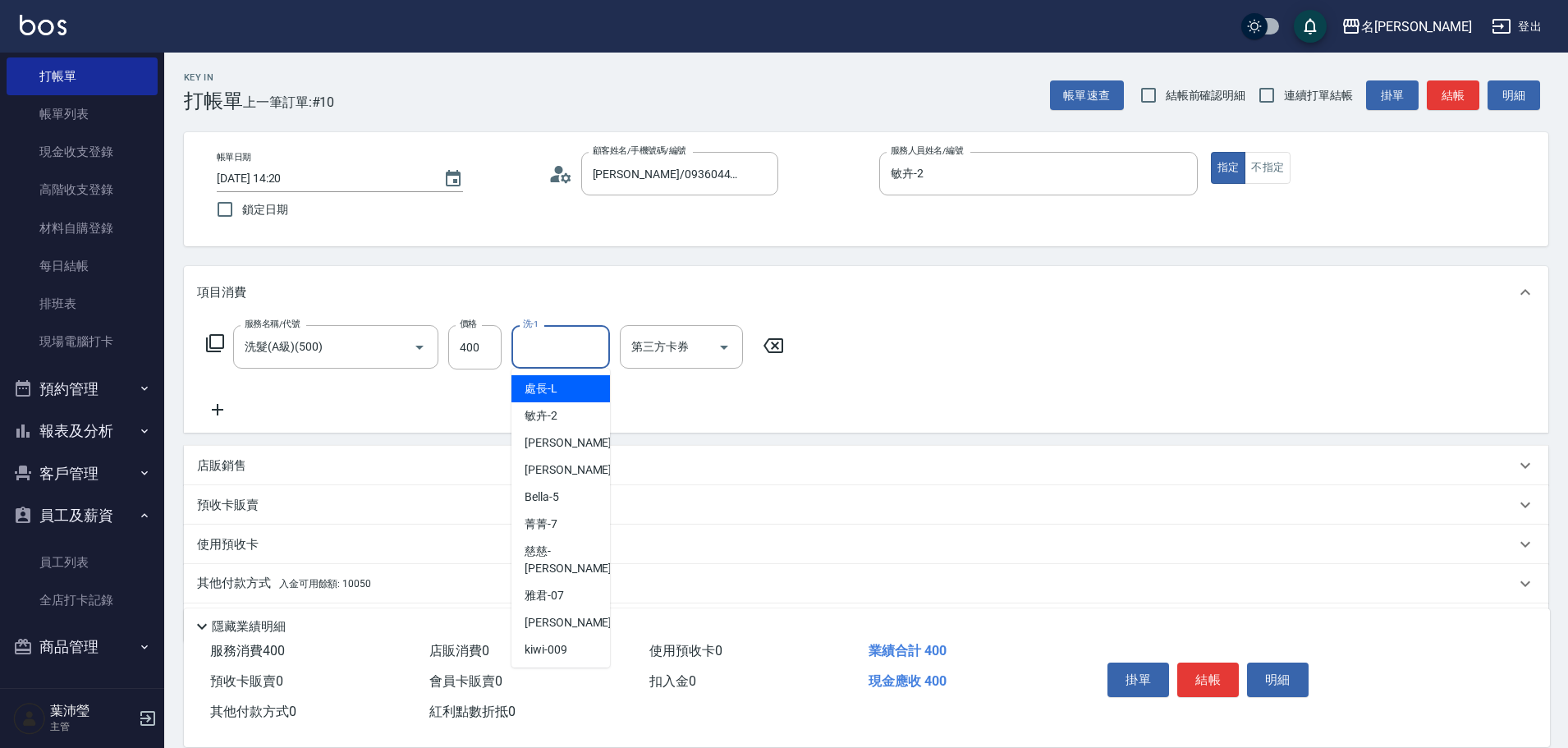
click at [566, 344] on input "洗-1" at bounding box center [561, 347] width 84 height 29
type input "Bella-5"
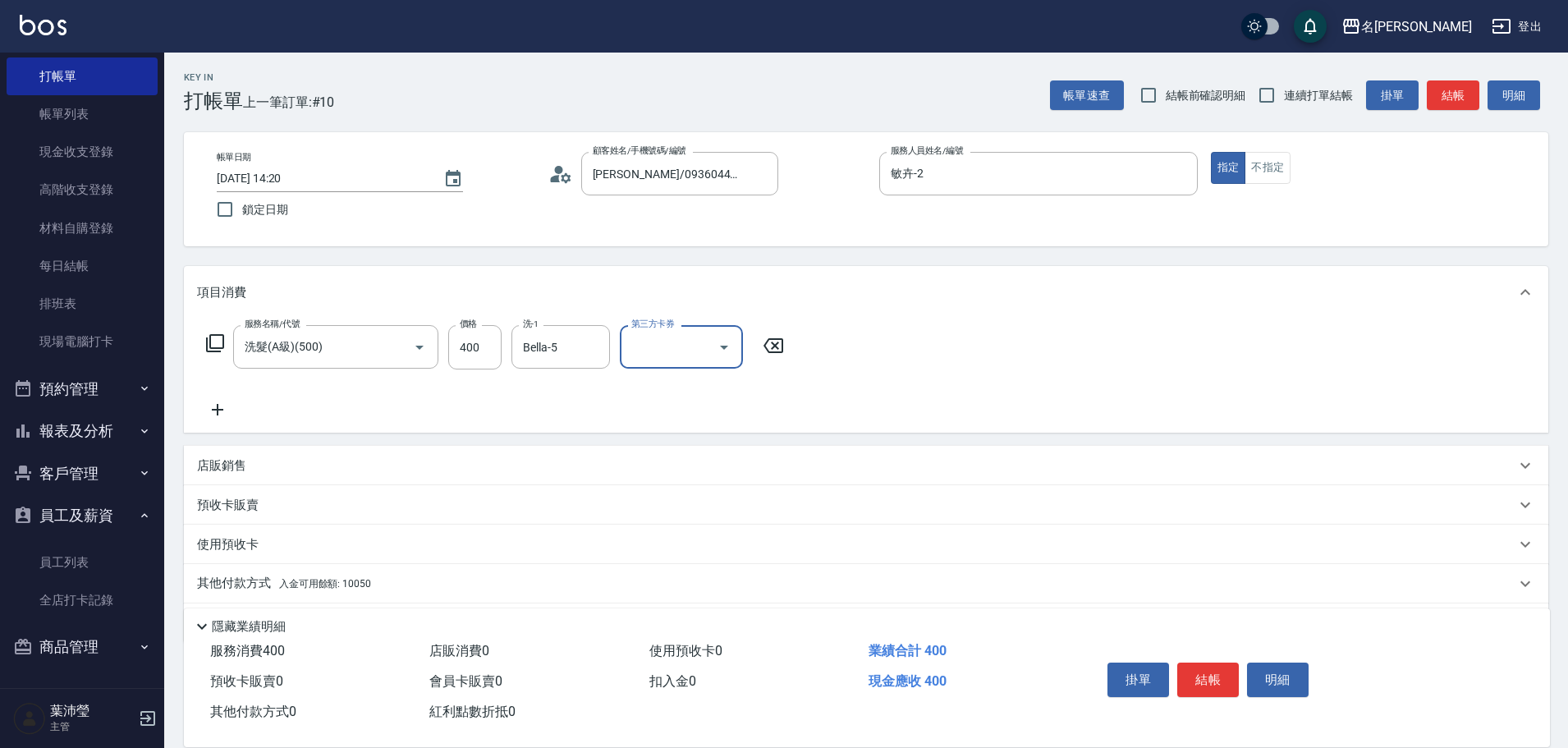
scroll to position [52, 0]
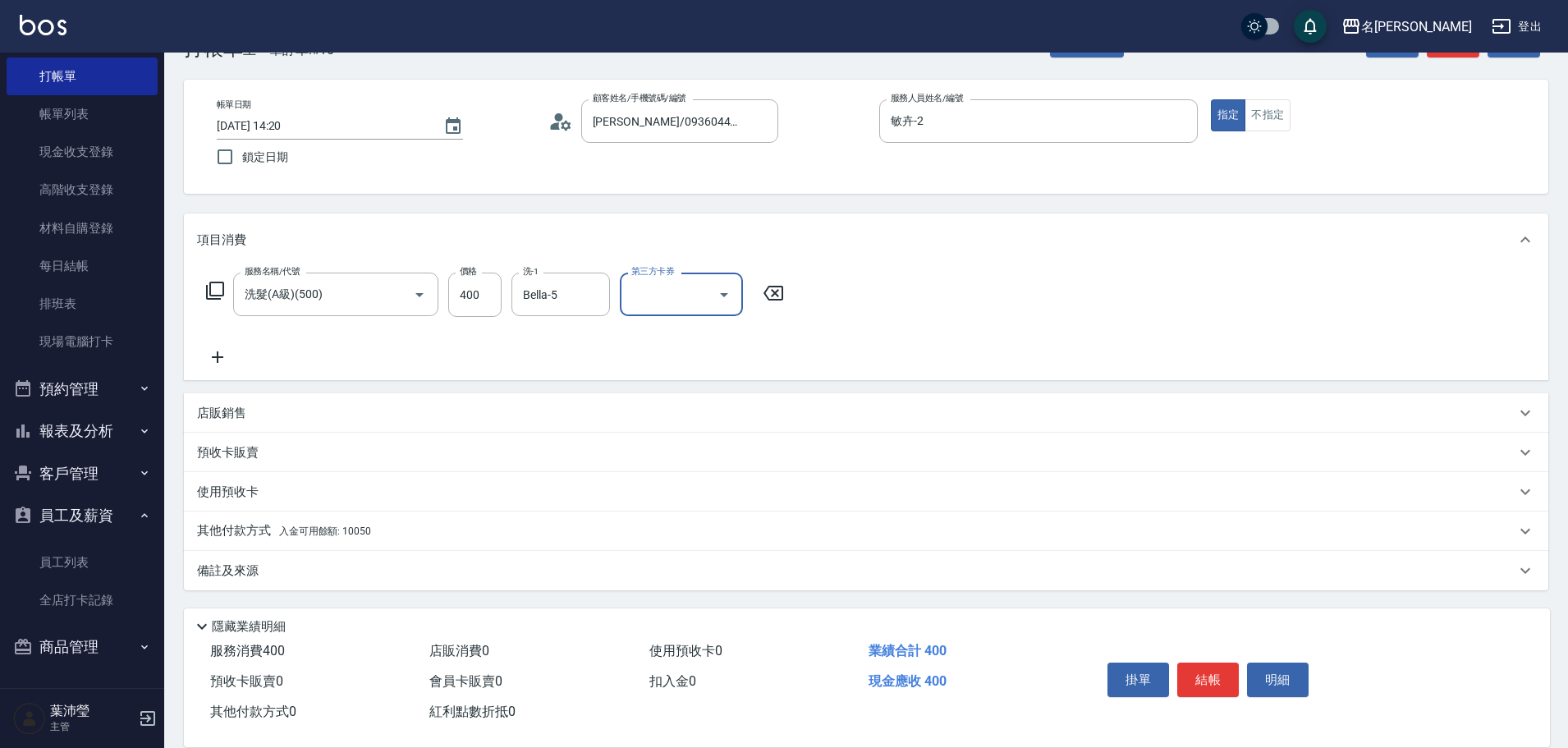
click at [310, 529] on span "入金可用餘額: 10050" at bounding box center [325, 532] width 92 height 11
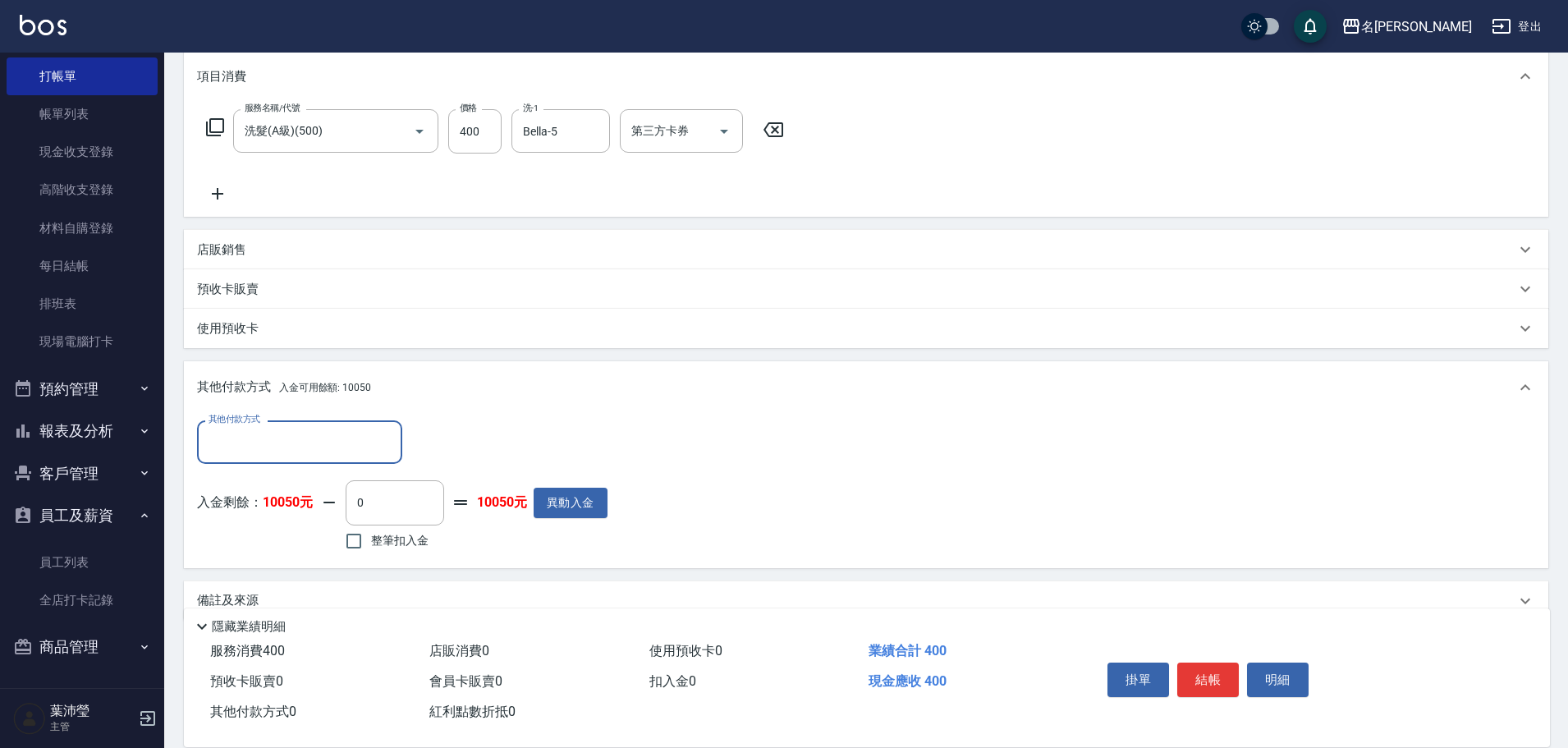
scroll to position [217, 0]
click at [312, 452] on input "其他付款方式" at bounding box center [300, 441] width 191 height 29
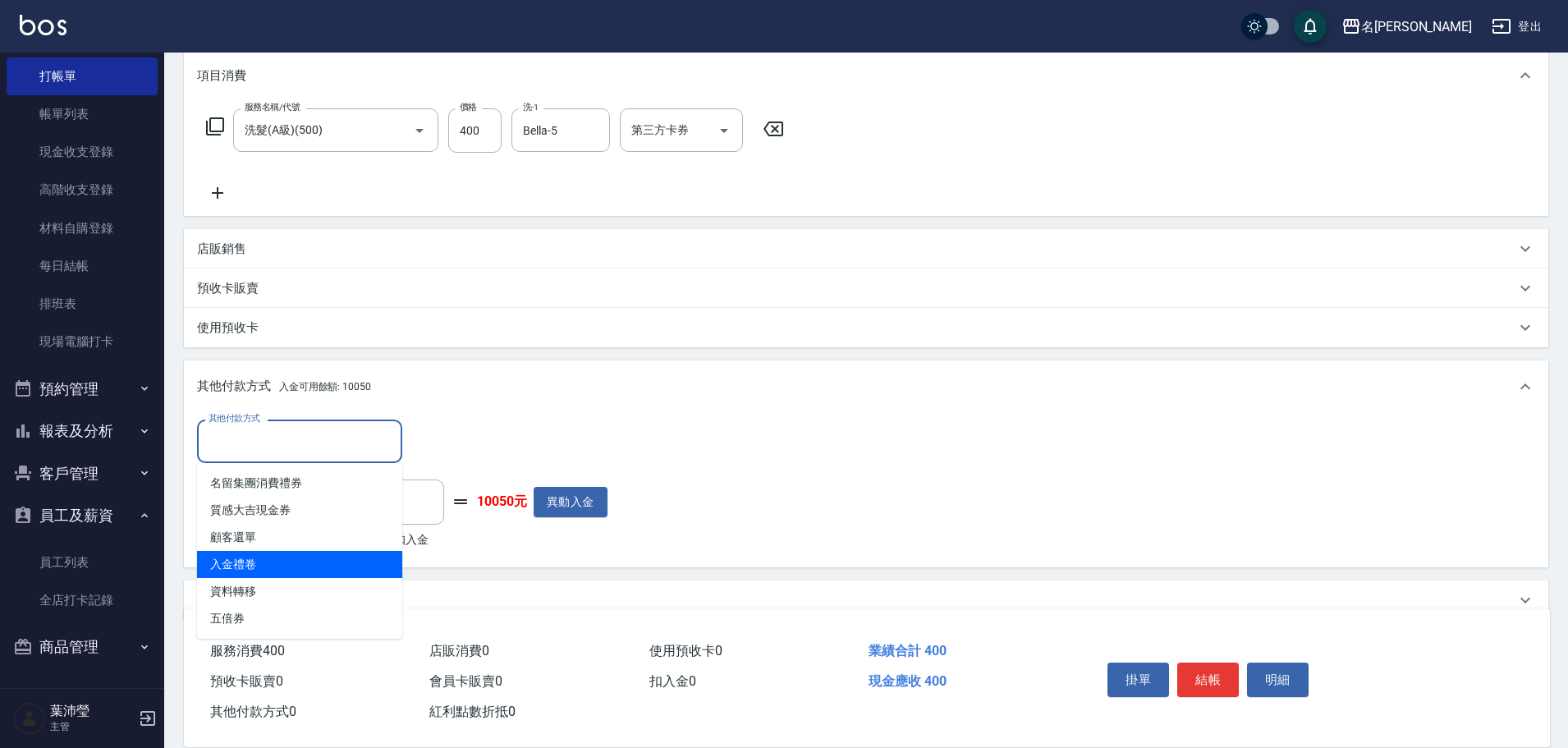
click at [316, 557] on span "入金禮卷" at bounding box center [299, 564] width 205 height 27
type input "入金禮卷"
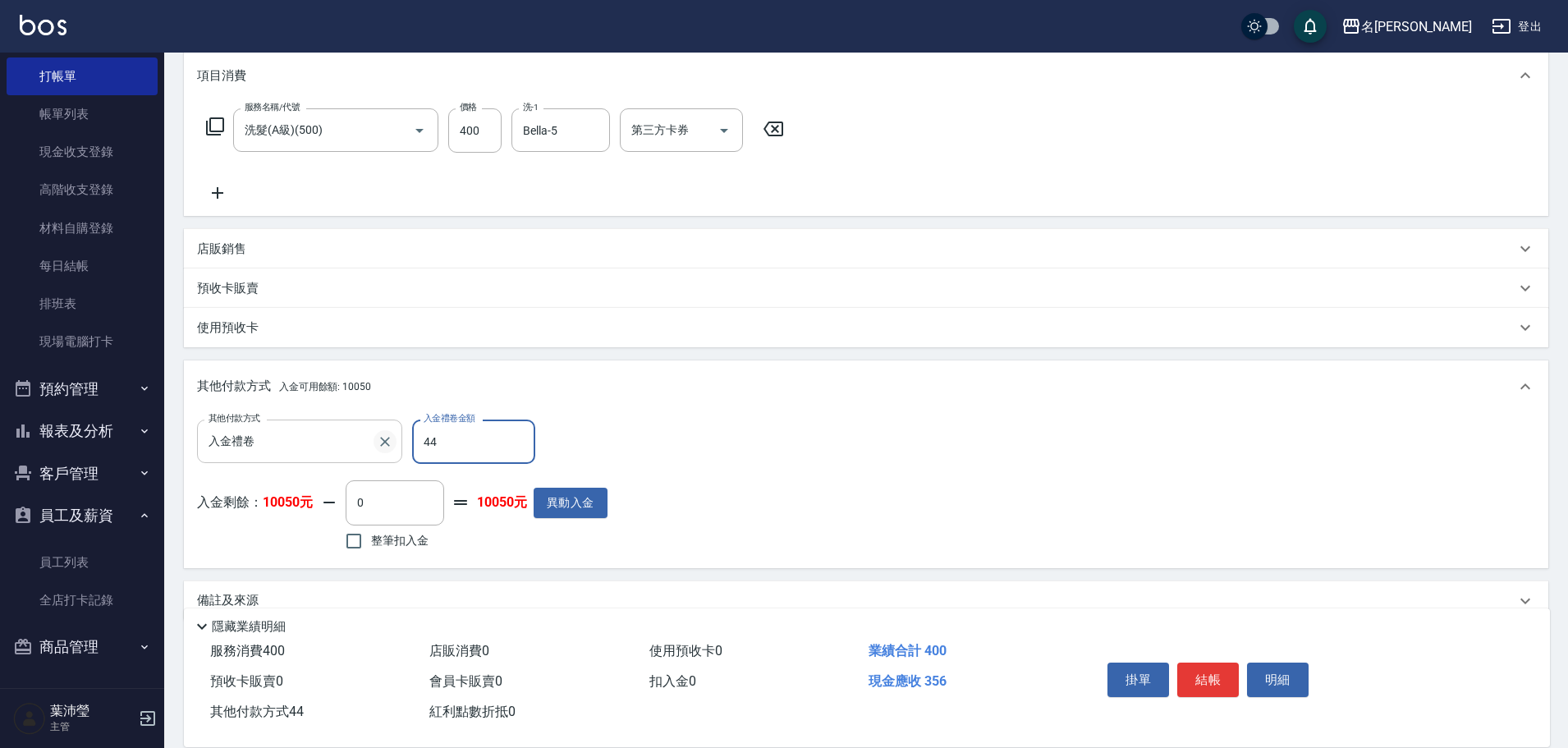
drag, startPoint x: 462, startPoint y: 444, endPoint x: 373, endPoint y: 433, distance: 89.7
click at [377, 437] on div "其他付款方式 入金禮卷 其他付款方式 入金禮卷金額 44 入金禮卷金額" at bounding box center [402, 441] width 411 height 45
type input "400"
click at [410, 540] on span "整筆扣入金" at bounding box center [400, 541] width 57 height 17
click at [372, 540] on input "整筆扣入金" at bounding box center [353, 541] width 34 height 34
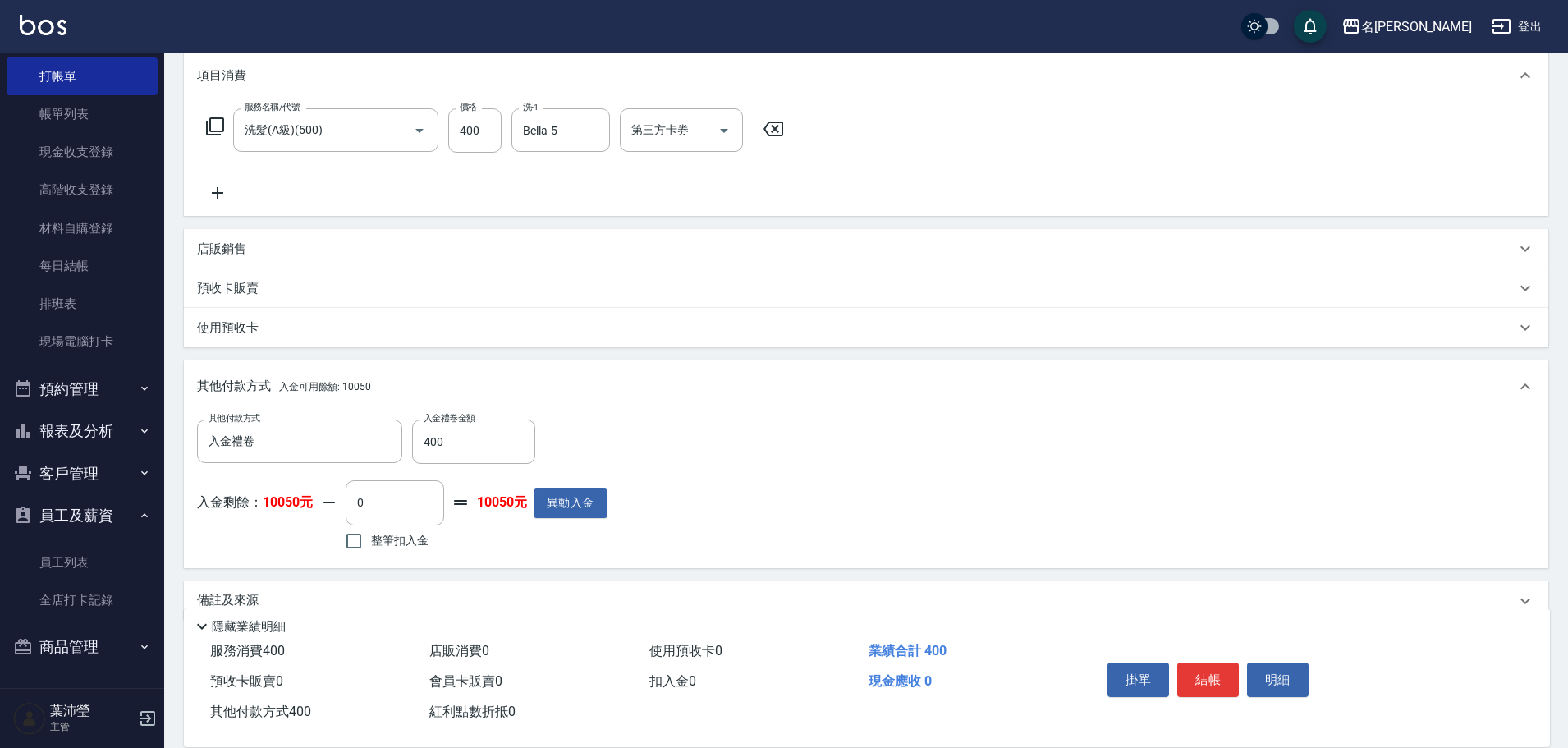
checkbox input "true"
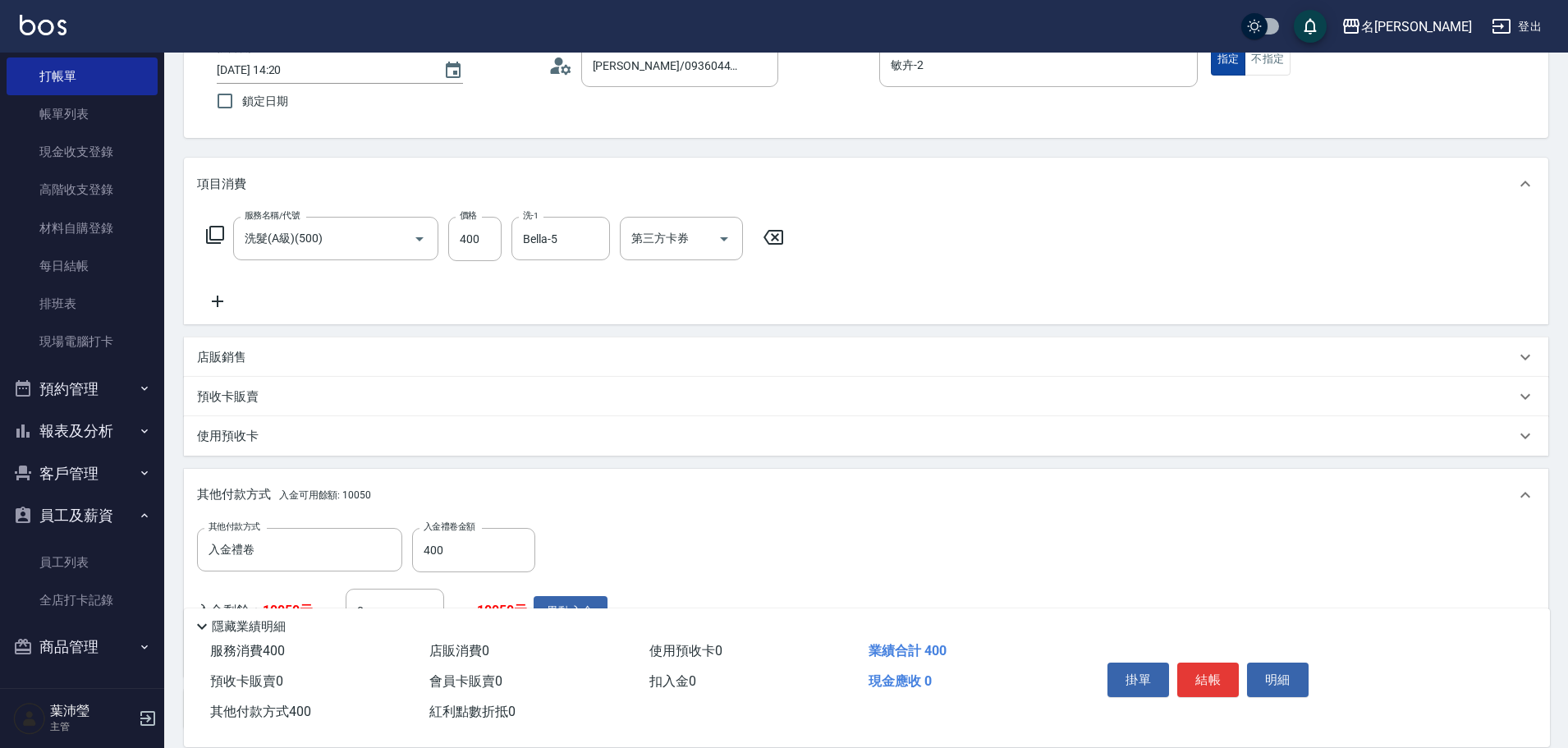
scroll to position [0, 0]
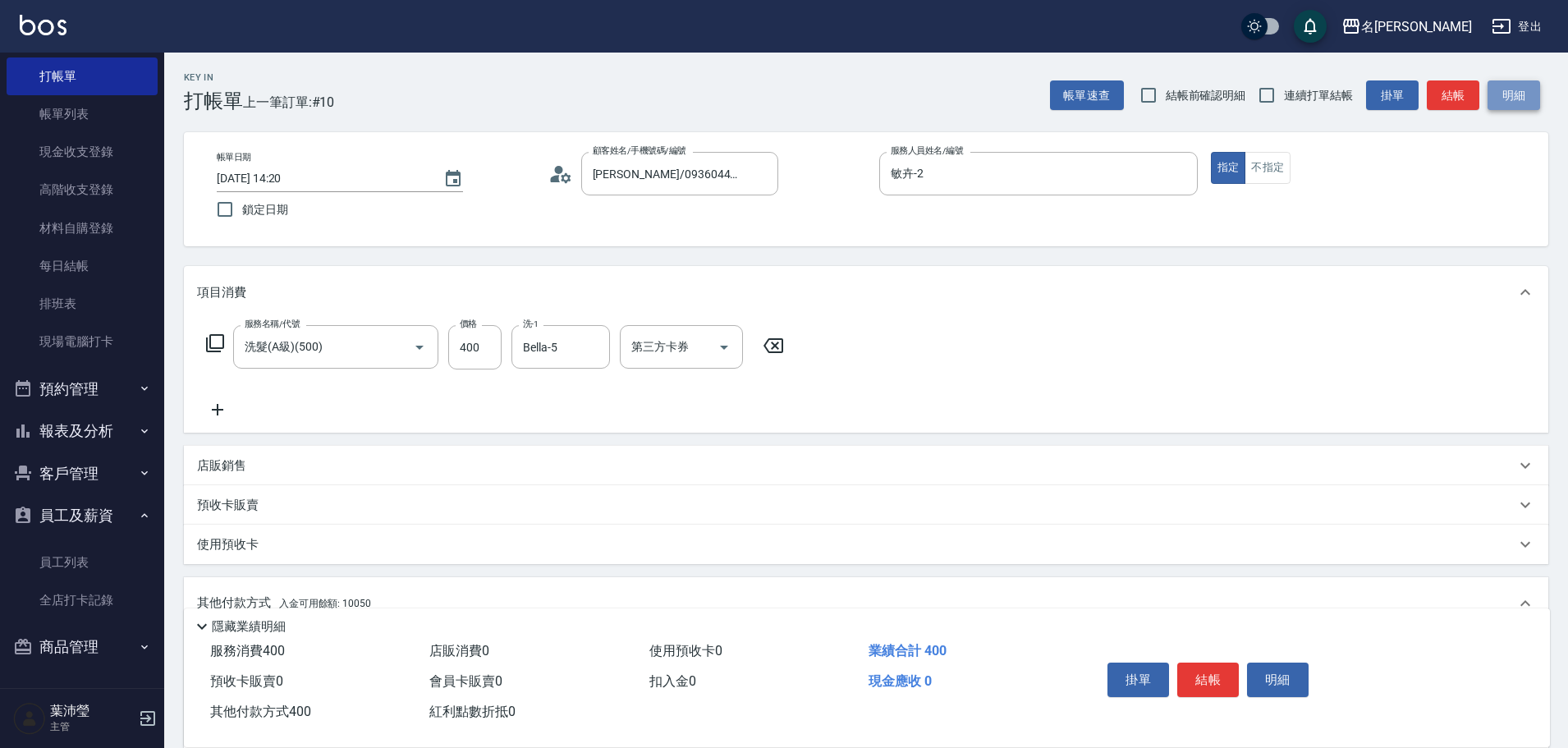
click at [1531, 98] on button "明細" at bounding box center [1514, 95] width 52 height 30
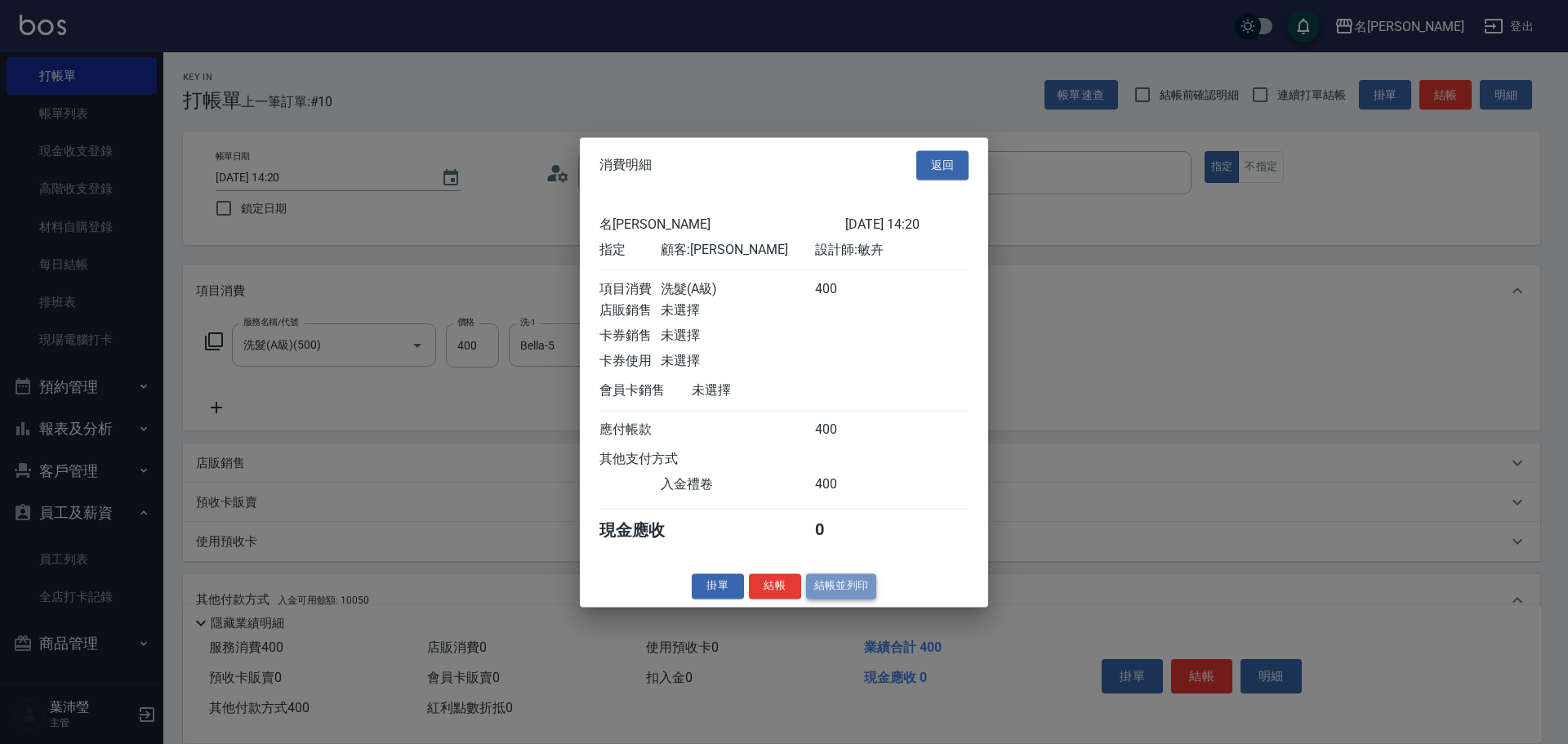
click at [865, 599] on button "結帳並列印" at bounding box center [841, 586] width 71 height 26
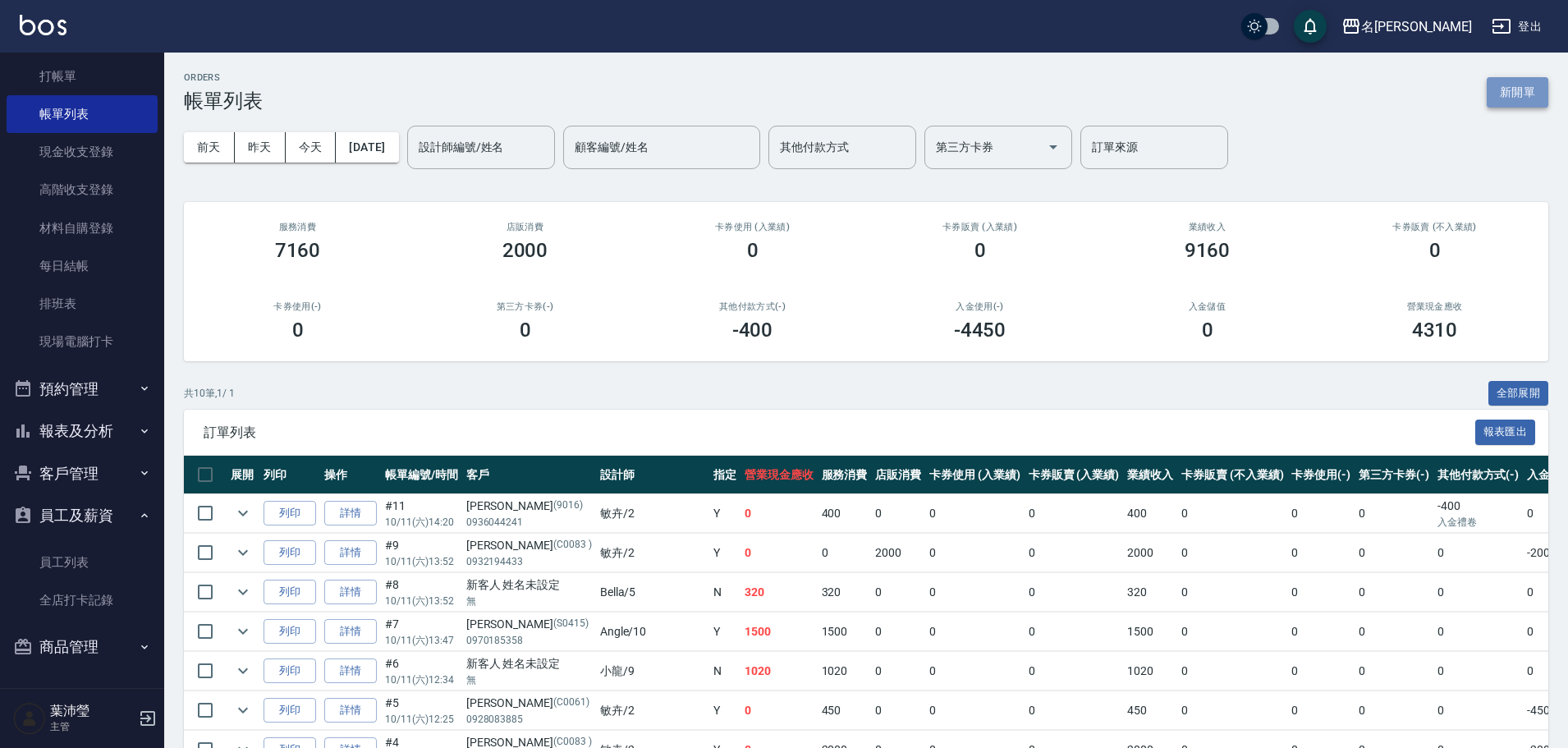
click at [1521, 89] on button "新開單" at bounding box center [1518, 92] width 62 height 30
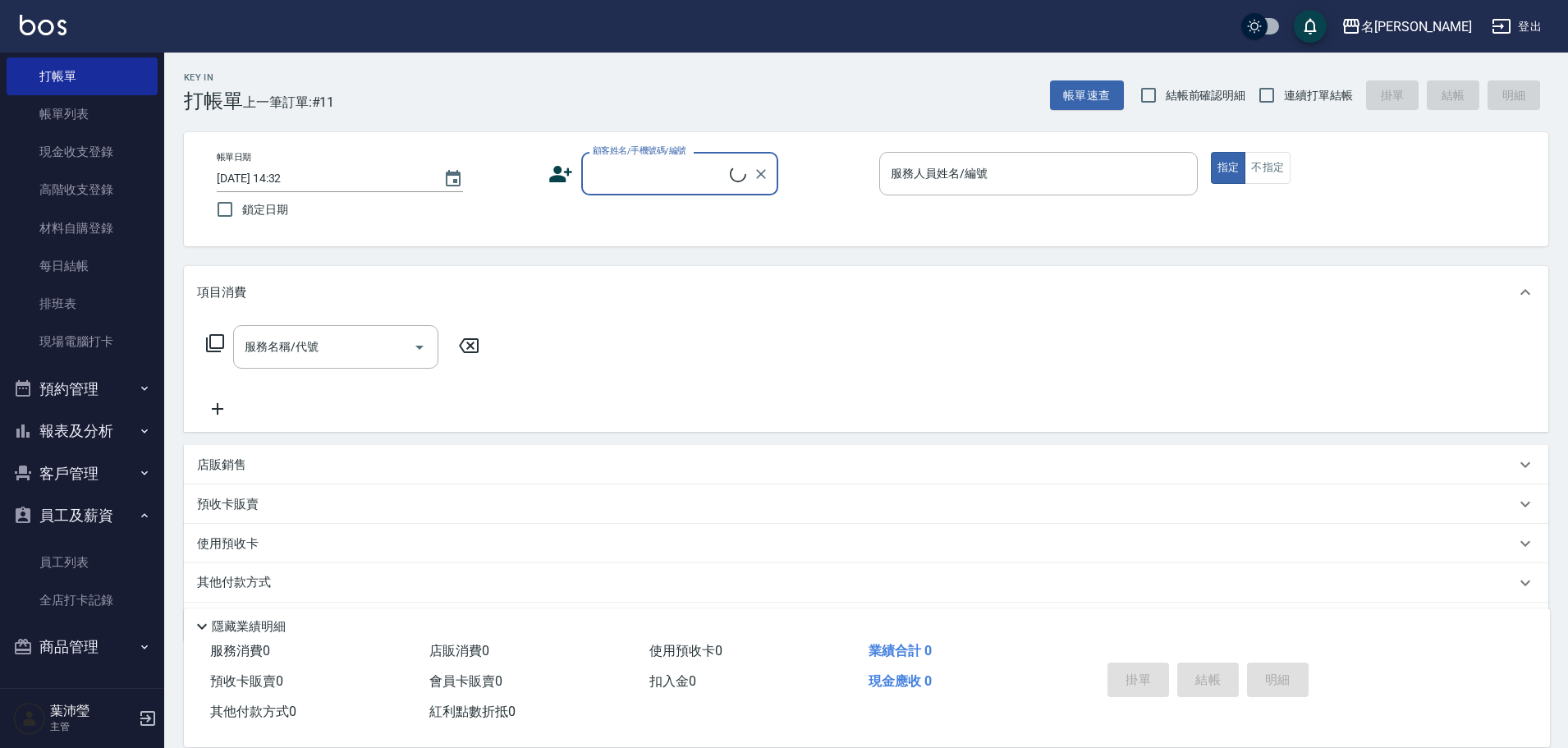
click at [710, 184] on input "顧客姓名/手機號碼/編號" at bounding box center [659, 173] width 141 height 29
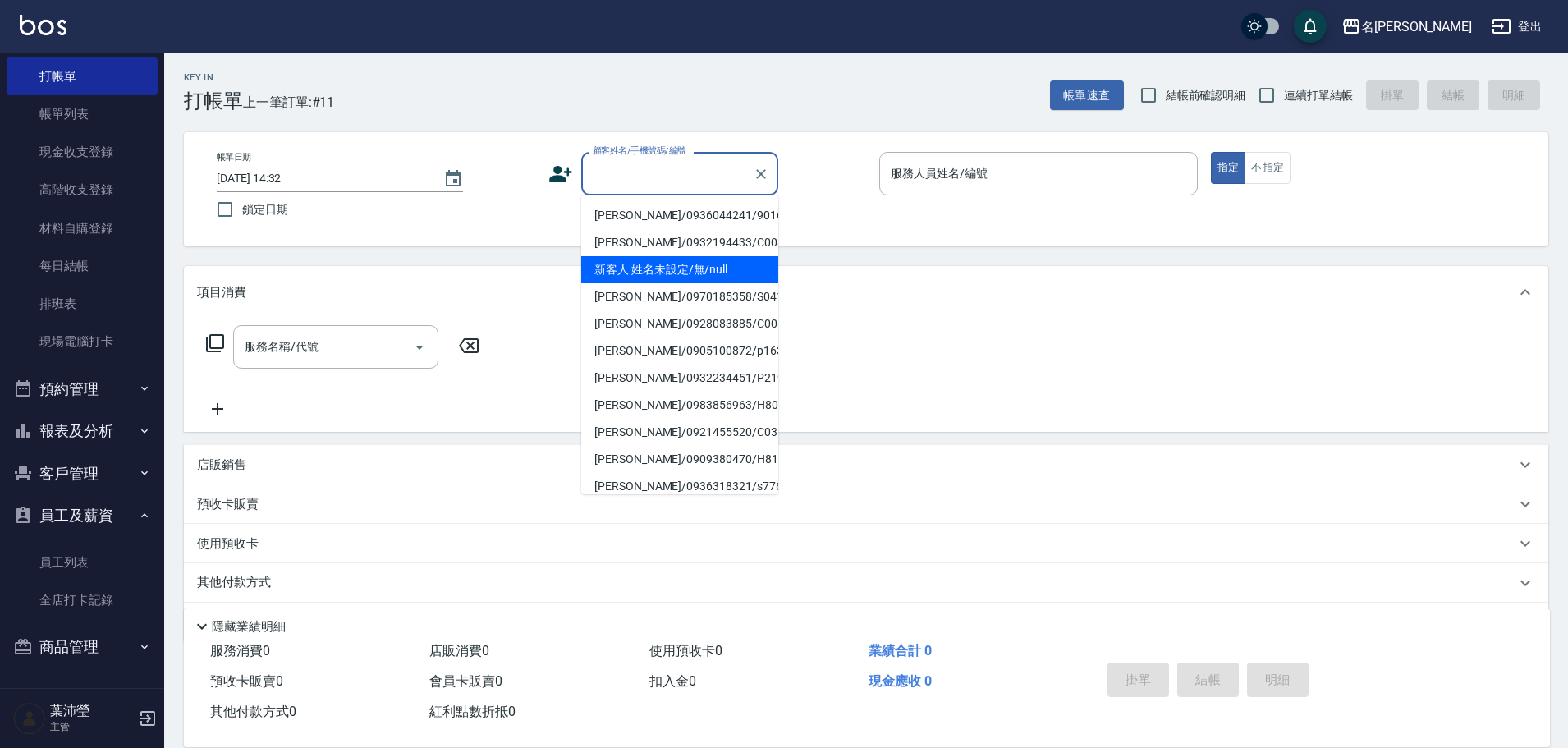
click at [701, 257] on li "新客人 姓名未設定/無/null" at bounding box center [679, 270] width 197 height 27
type input "新客人 姓名未設定/無/null"
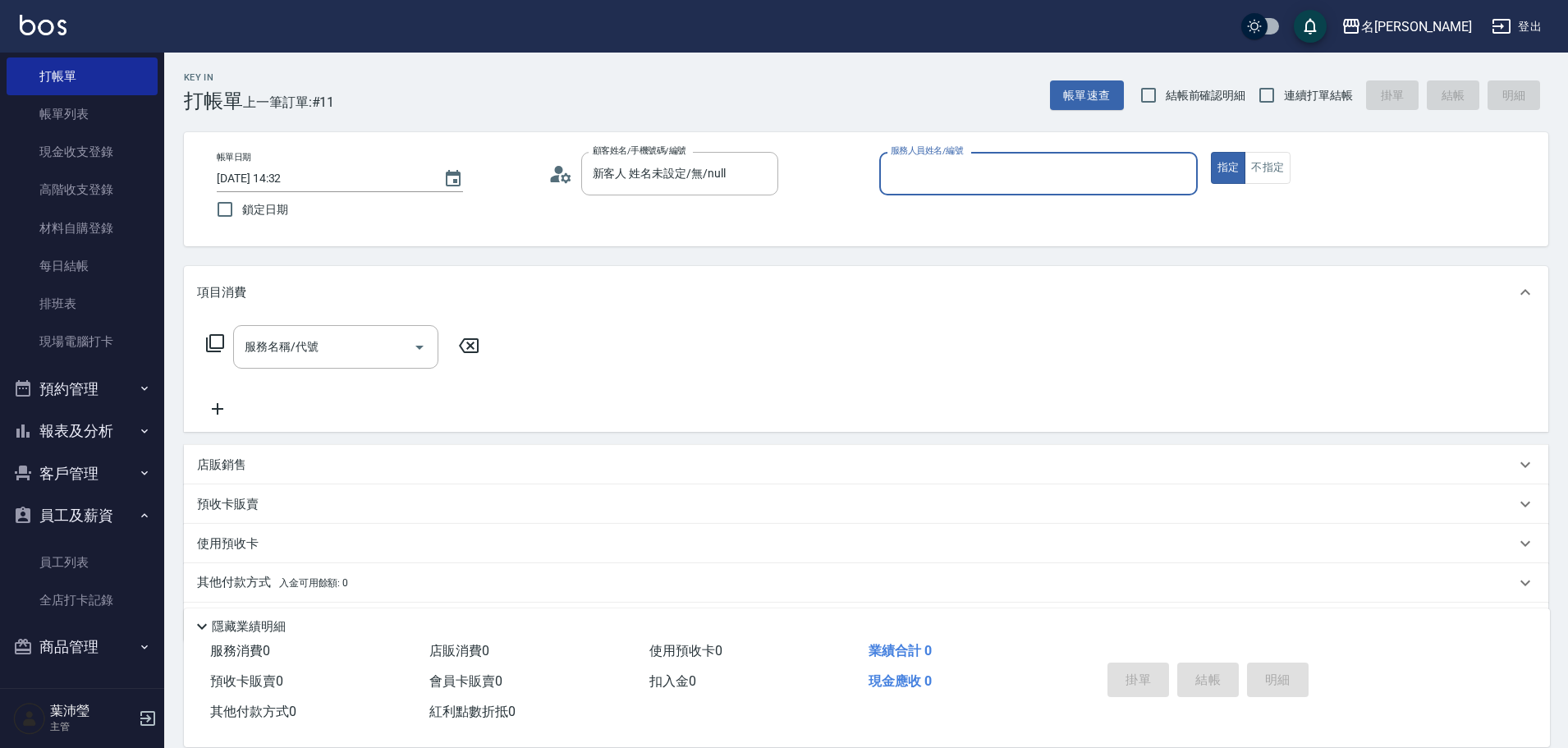
click at [1150, 167] on input "服務人員姓名/編號" at bounding box center [1038, 173] width 304 height 29
type input "小龍-9"
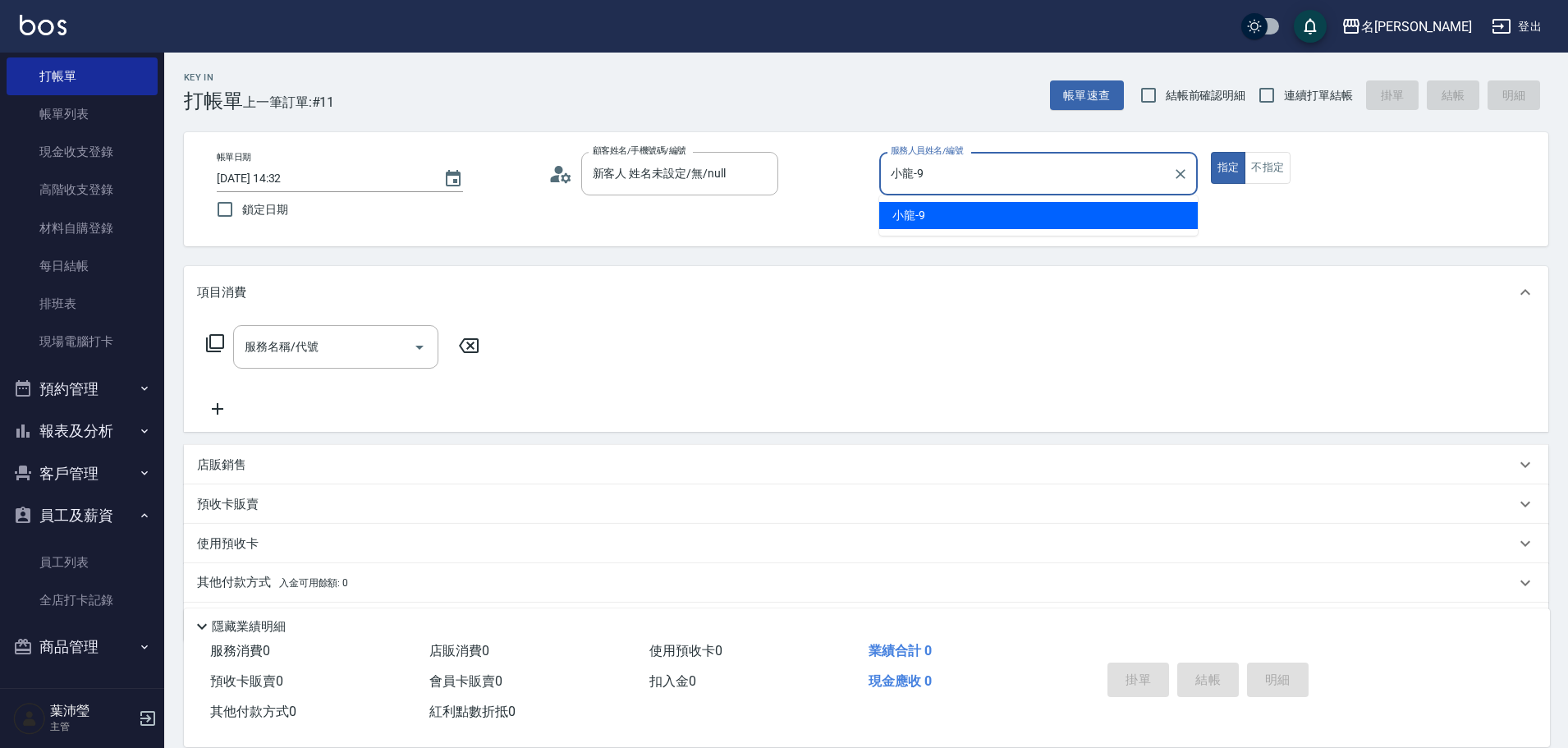
type button "true"
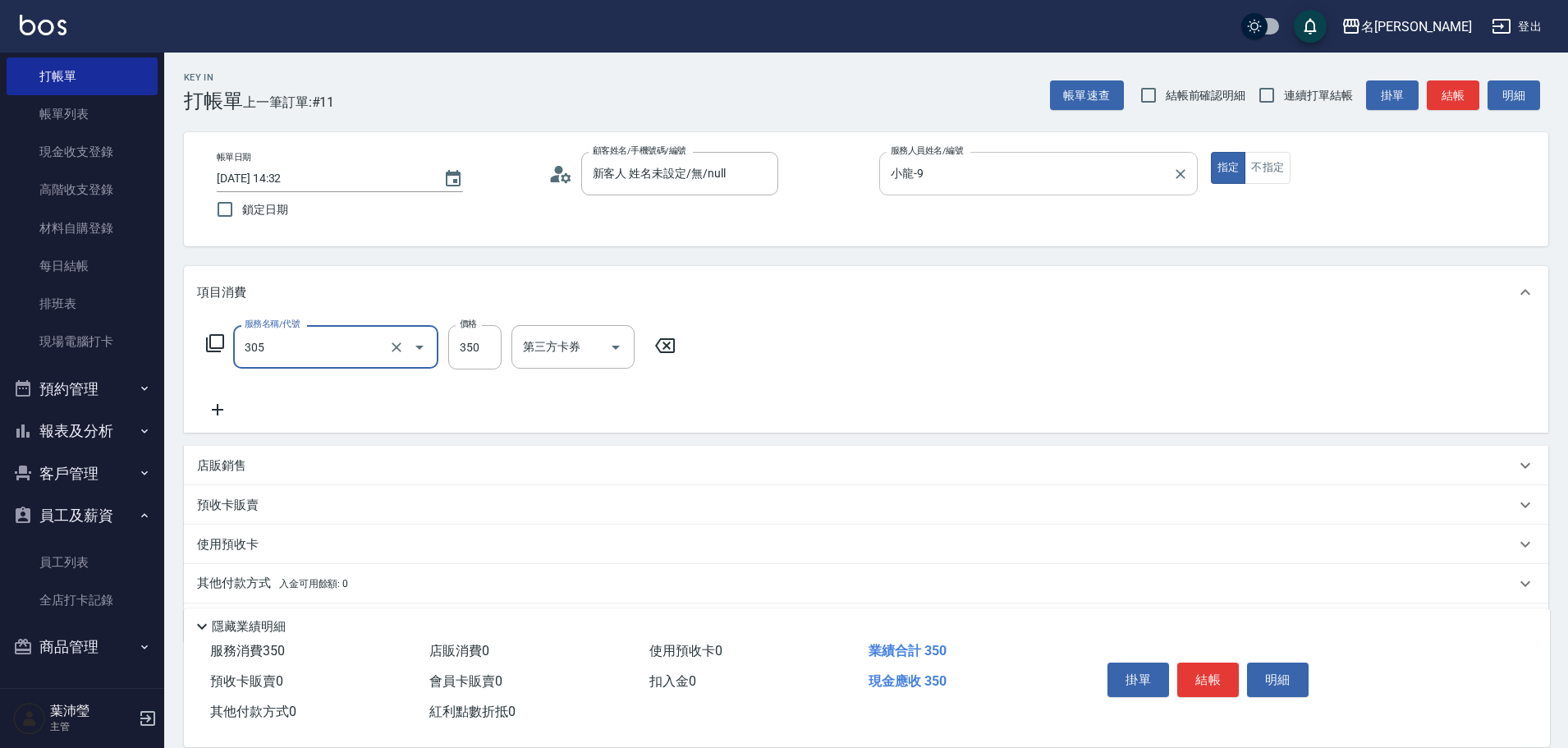
type input "不指定剪髮(305)"
type input "150"
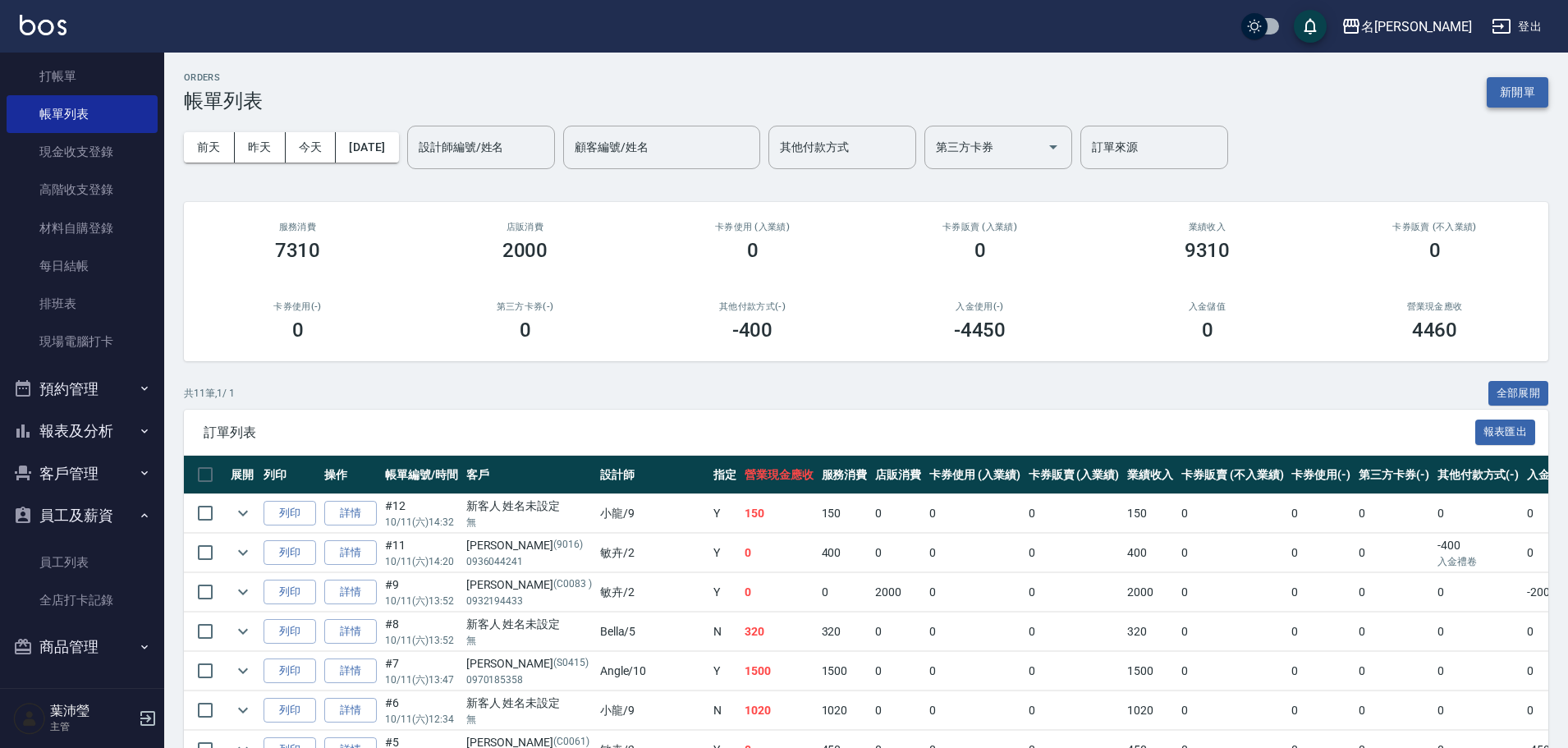
click at [1524, 91] on button "新開單" at bounding box center [1518, 92] width 62 height 30
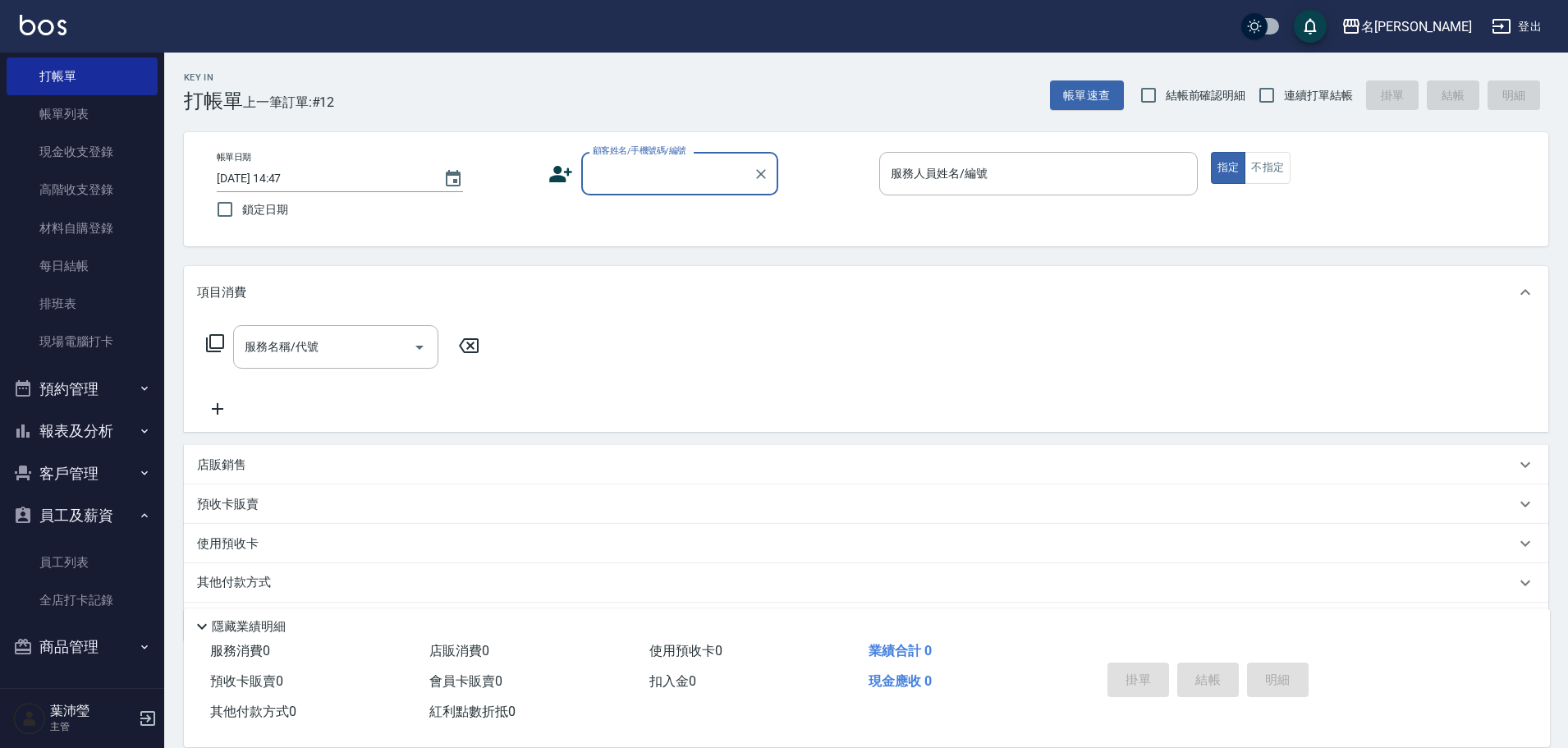
click at [641, 170] on input "顧客姓名/手機號碼/編號" at bounding box center [667, 173] width 157 height 29
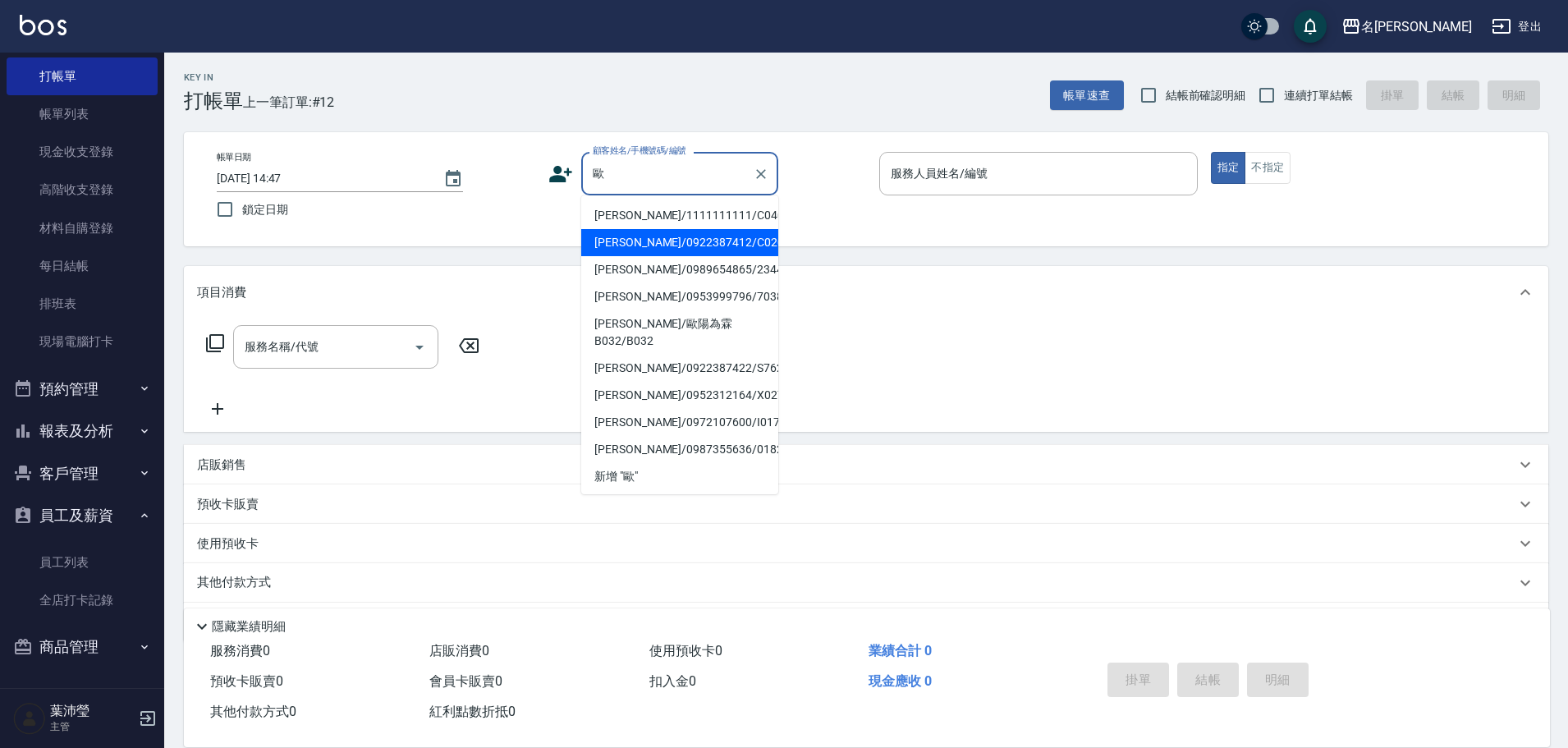
click at [674, 243] on li "[PERSON_NAME]/0922387412/C0203" at bounding box center [679, 242] width 197 height 27
type input "[PERSON_NAME]/0922387412/C0203"
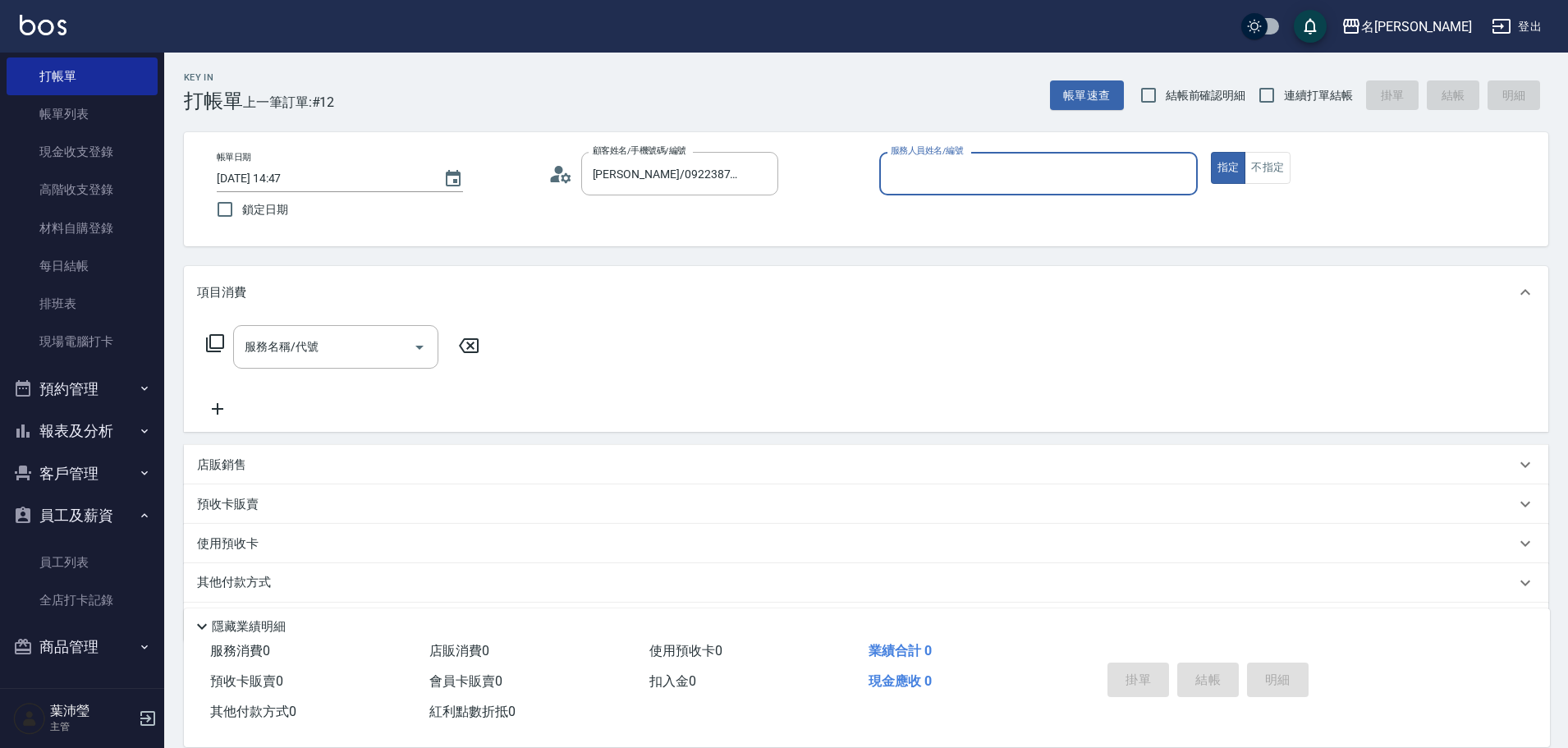
type input "Angle-10"
click at [211, 341] on icon at bounding box center [214, 343] width 18 height 18
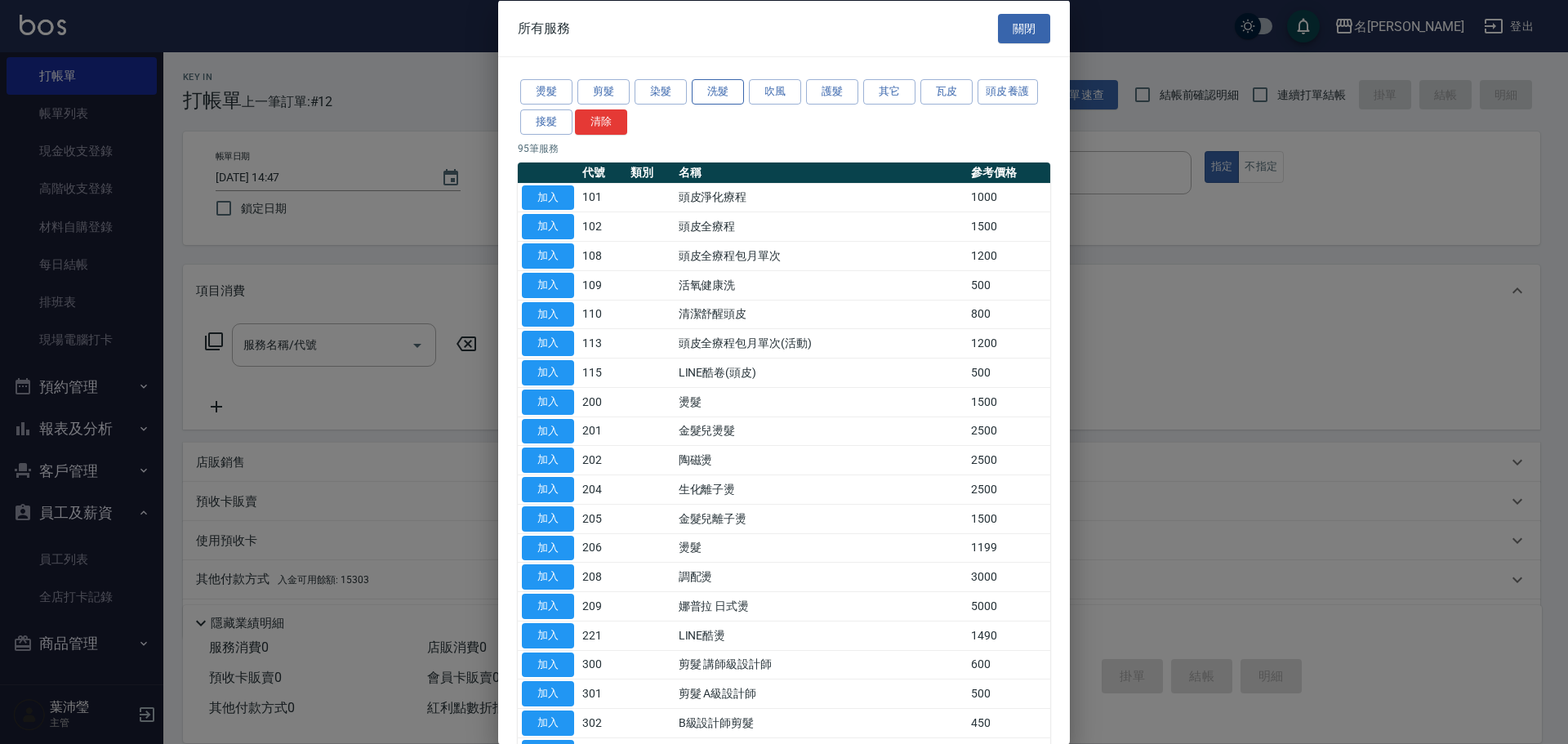
click at [717, 92] on button "洗髮" at bounding box center [717, 92] width 52 height 26
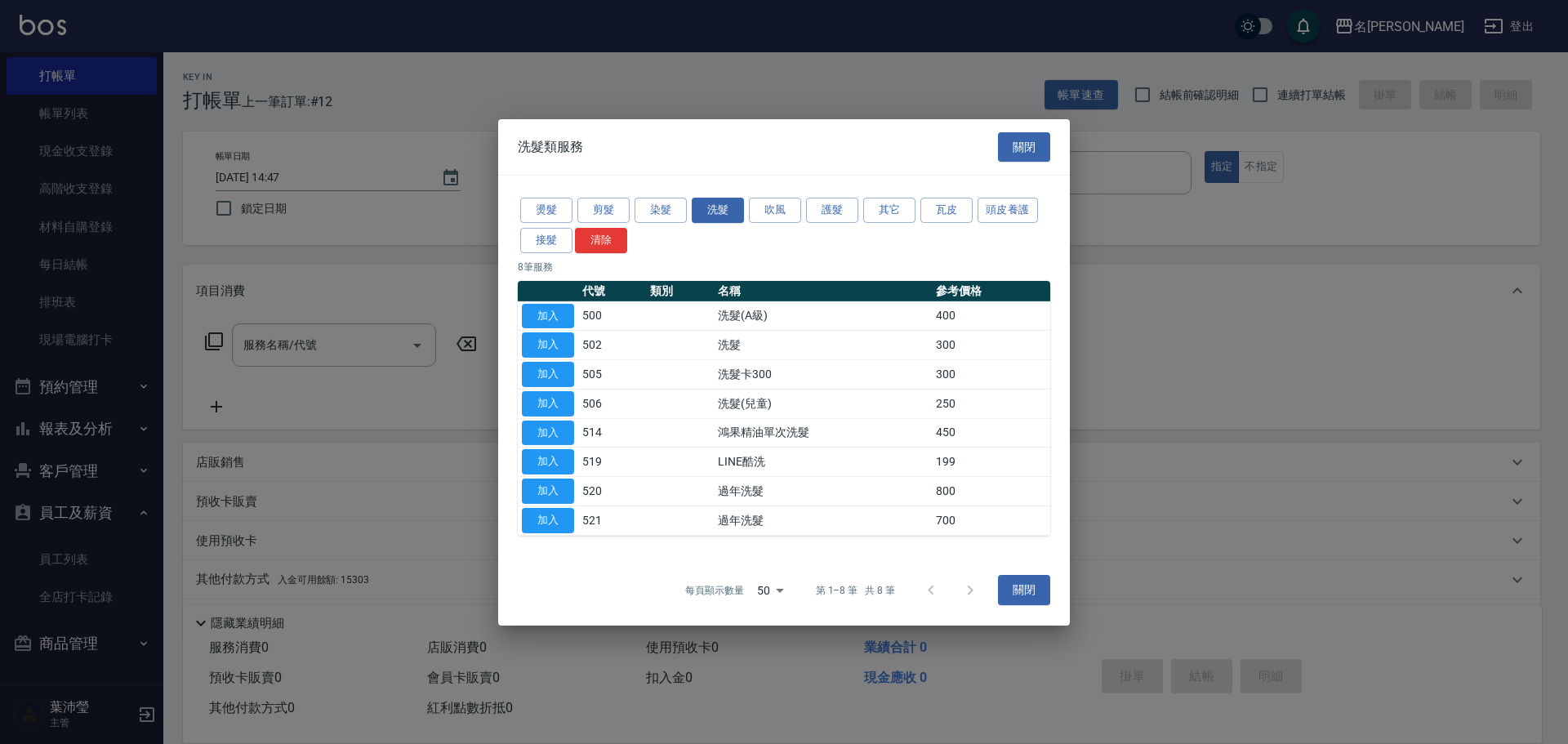
click at [521, 314] on td "加入" at bounding box center [548, 316] width 61 height 29
click at [526, 311] on button "加入" at bounding box center [548, 316] width 52 height 26
type input "洗髮(A級)(500)"
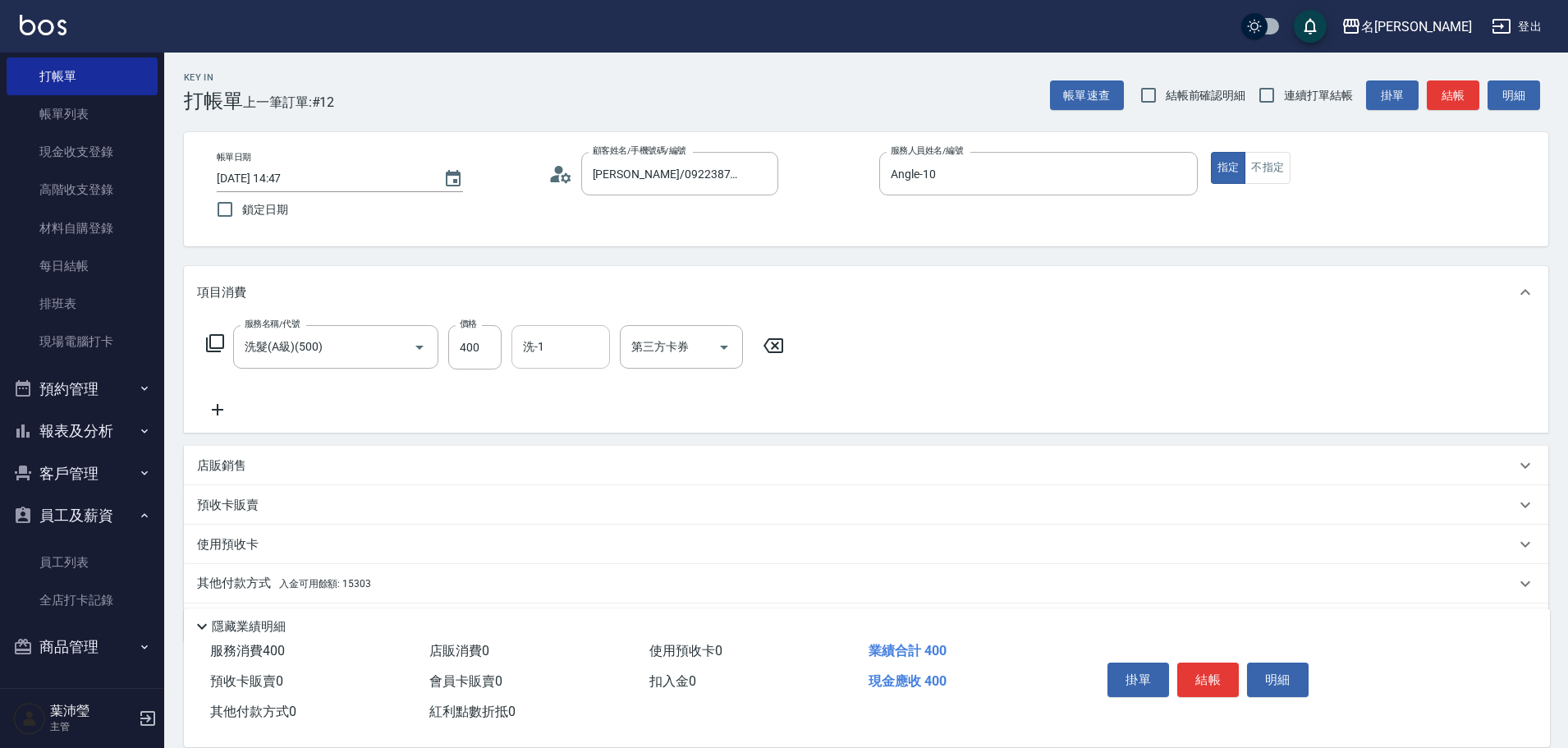
drag, startPoint x: 523, startPoint y: 341, endPoint x: 590, endPoint y: 324, distance: 69.1
click at [523, 342] on input "洗-1" at bounding box center [561, 347] width 84 height 29
type input "語爭-20"
click at [217, 340] on icon at bounding box center [214, 343] width 20 height 20
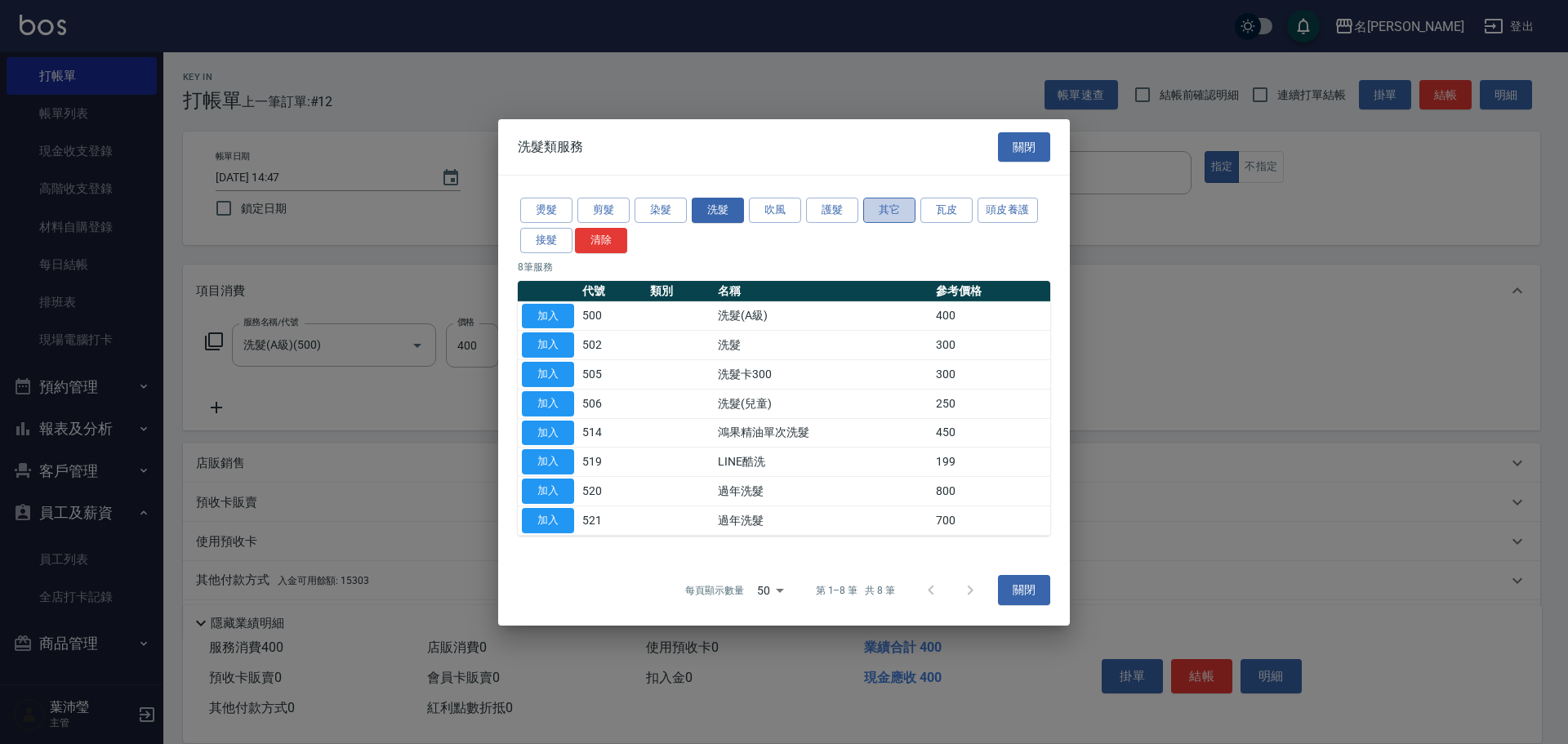
click at [864, 208] on button "其它" at bounding box center [889, 210] width 52 height 26
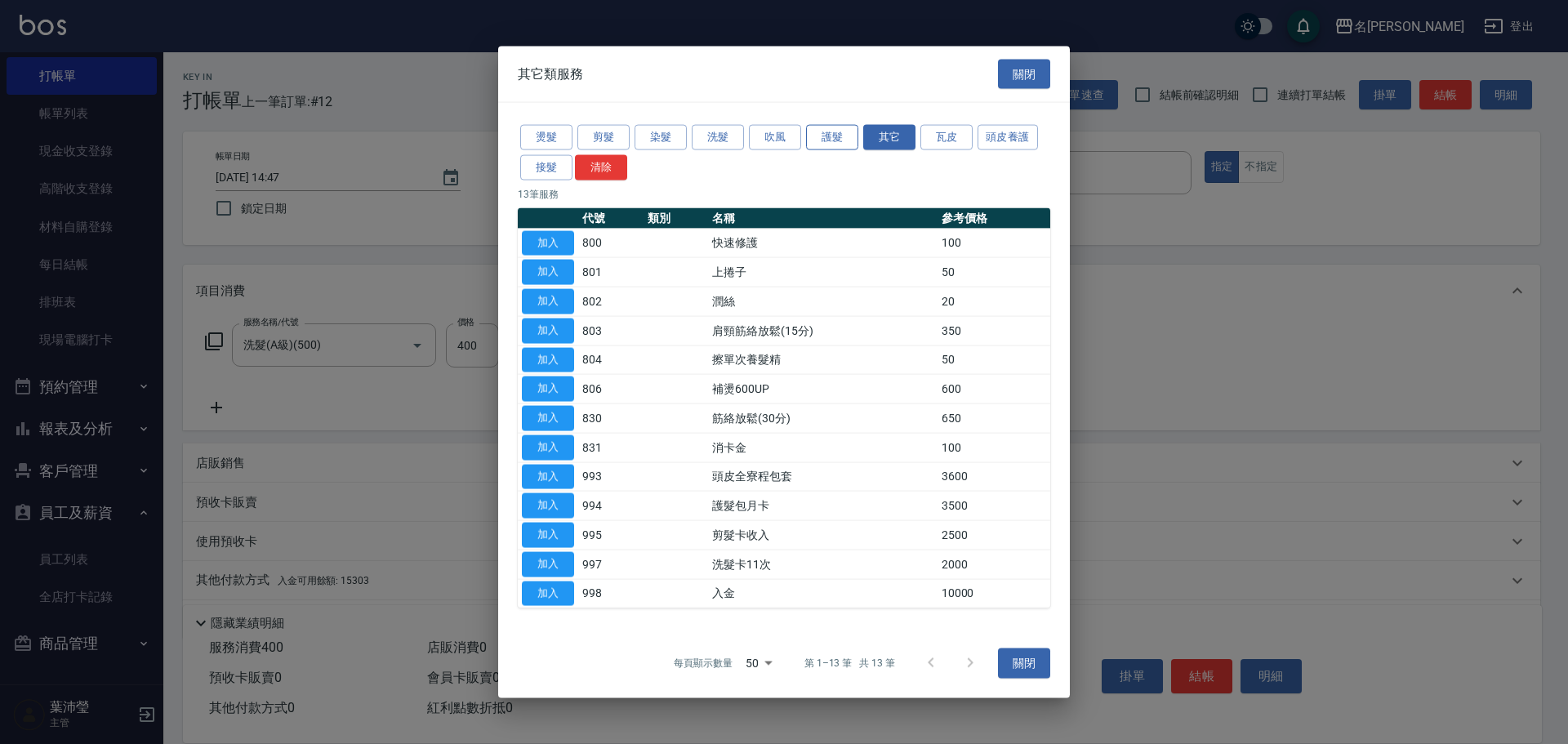
click at [840, 133] on button "護髮" at bounding box center [832, 137] width 52 height 26
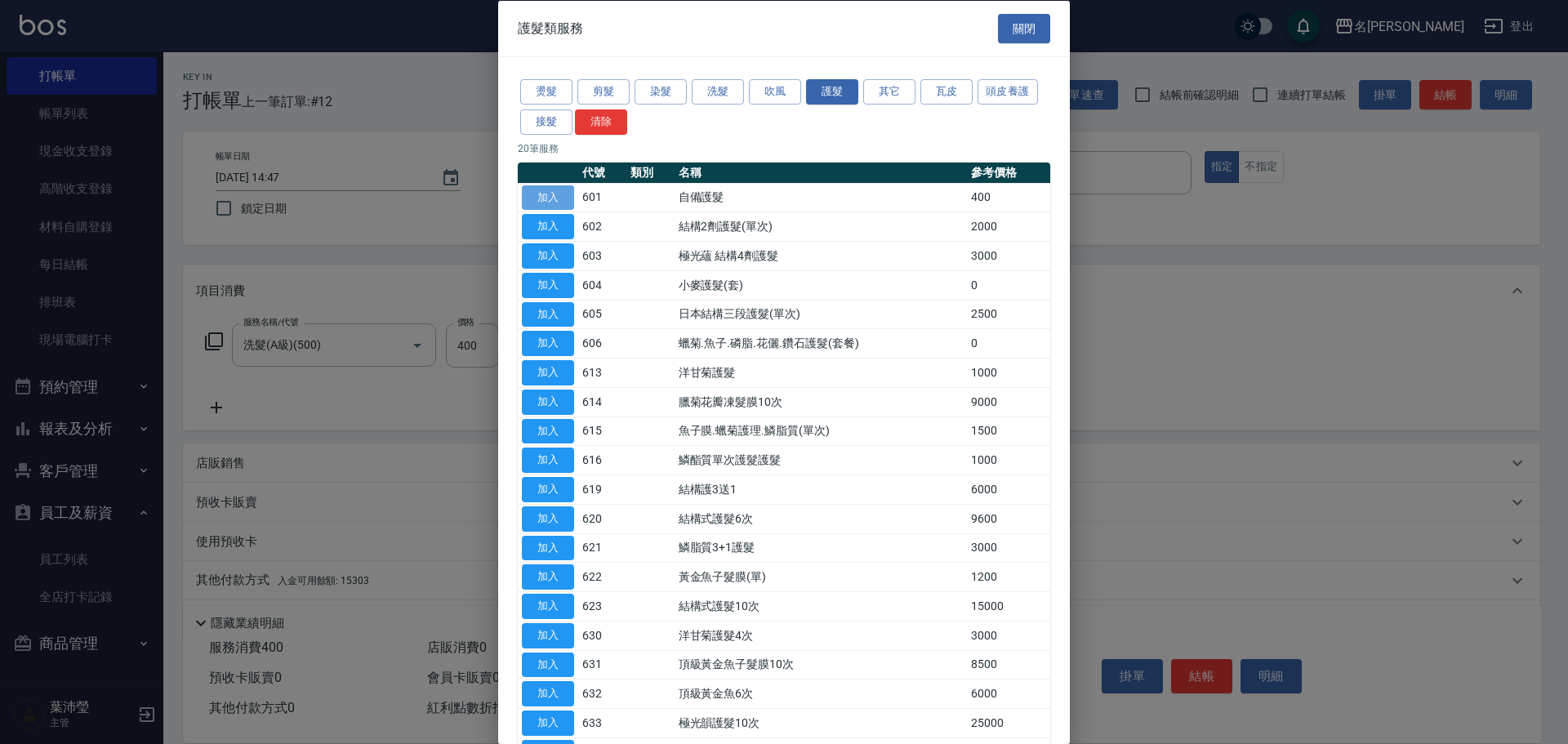
drag, startPoint x: 548, startPoint y: 197, endPoint x: 631, endPoint y: 208, distance: 83.7
click at [546, 197] on button "加入" at bounding box center [548, 197] width 52 height 26
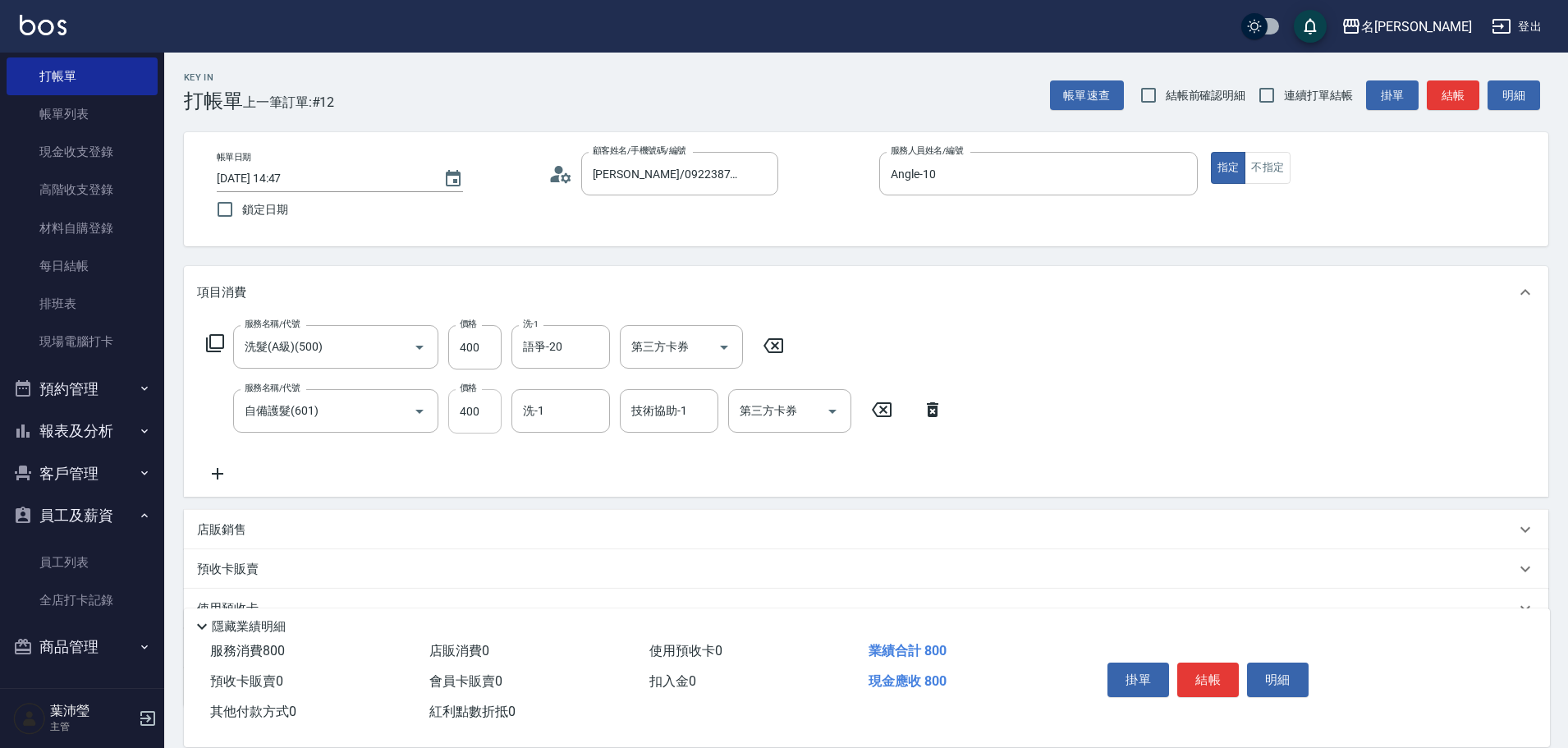
click at [464, 407] on input "400" at bounding box center [475, 412] width 53 height 45
type input "500"
type input "語爭-20"
click at [1121, 395] on div "服務名稱/代號 洗髮(A級)(500) 服務名稱/代號 價格 400 價格 洗-1 語爭-20 洗-1 第三方卡券 第三方卡券 服務名稱/代號 自備護髮(60…" at bounding box center [866, 407] width 1365 height 178
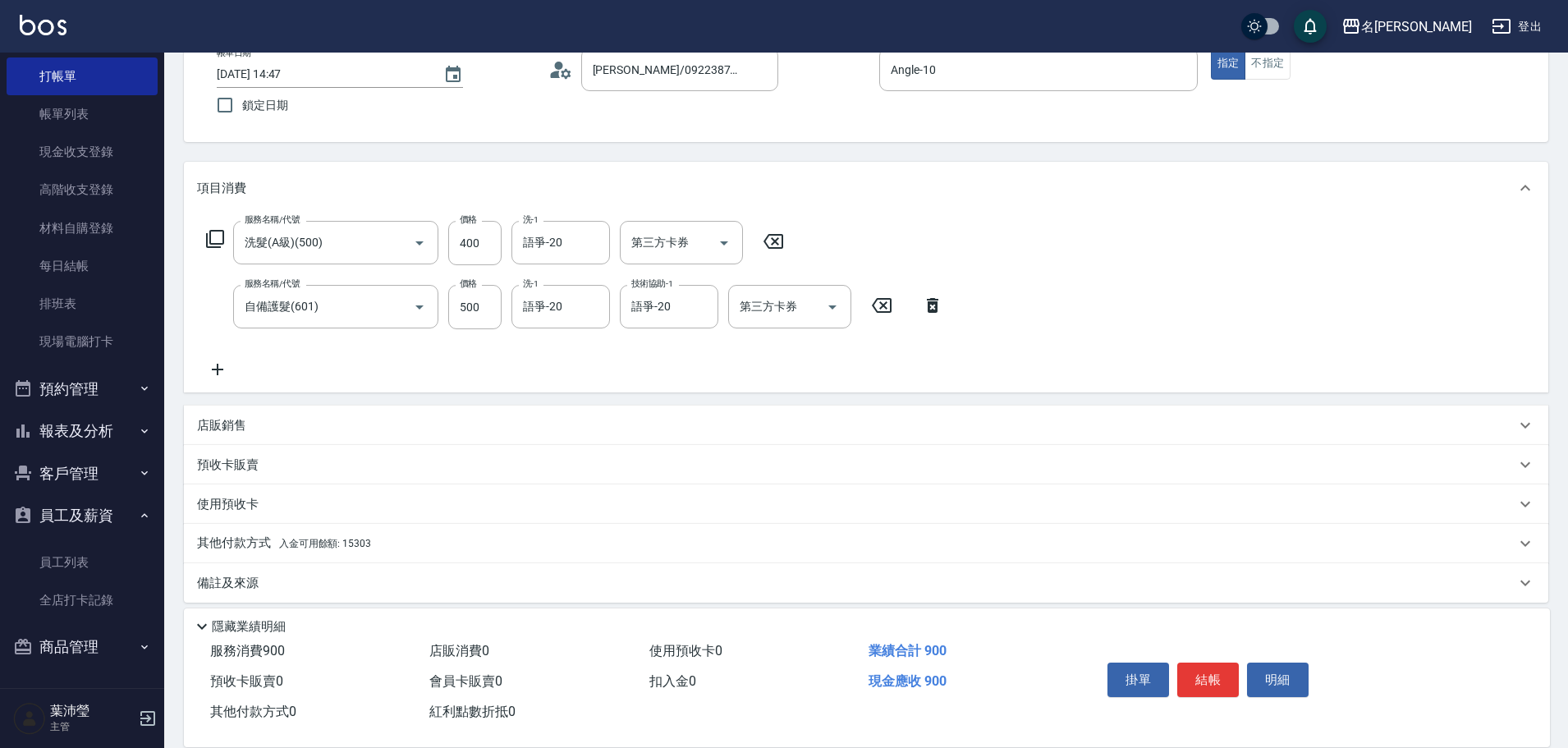
scroll to position [116, 0]
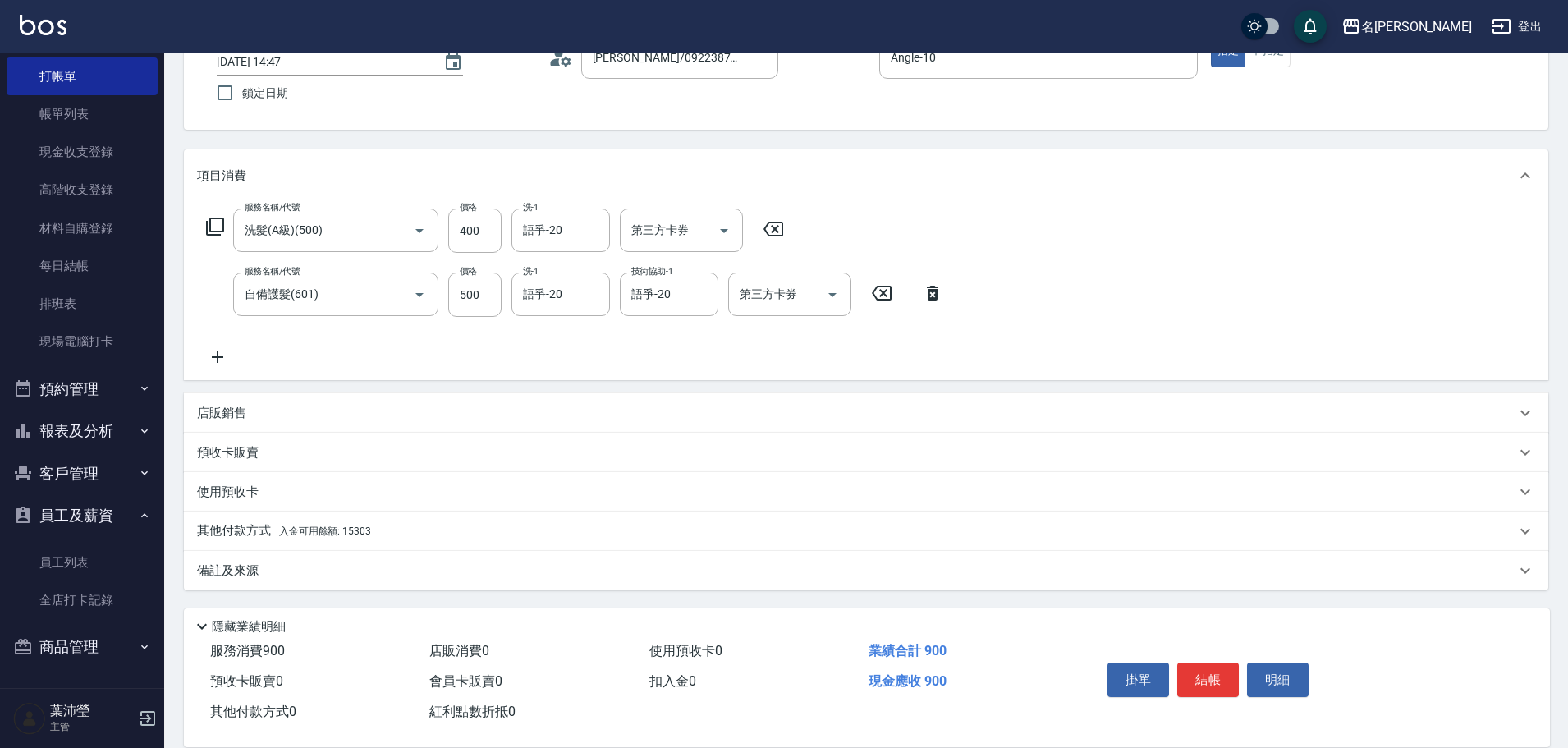
drag, startPoint x: 684, startPoint y: 516, endPoint x: 639, endPoint y: 520, distance: 45.2
click at [681, 516] on div "其他付款方式 入金可用餘額: 15303" at bounding box center [866, 531] width 1365 height 39
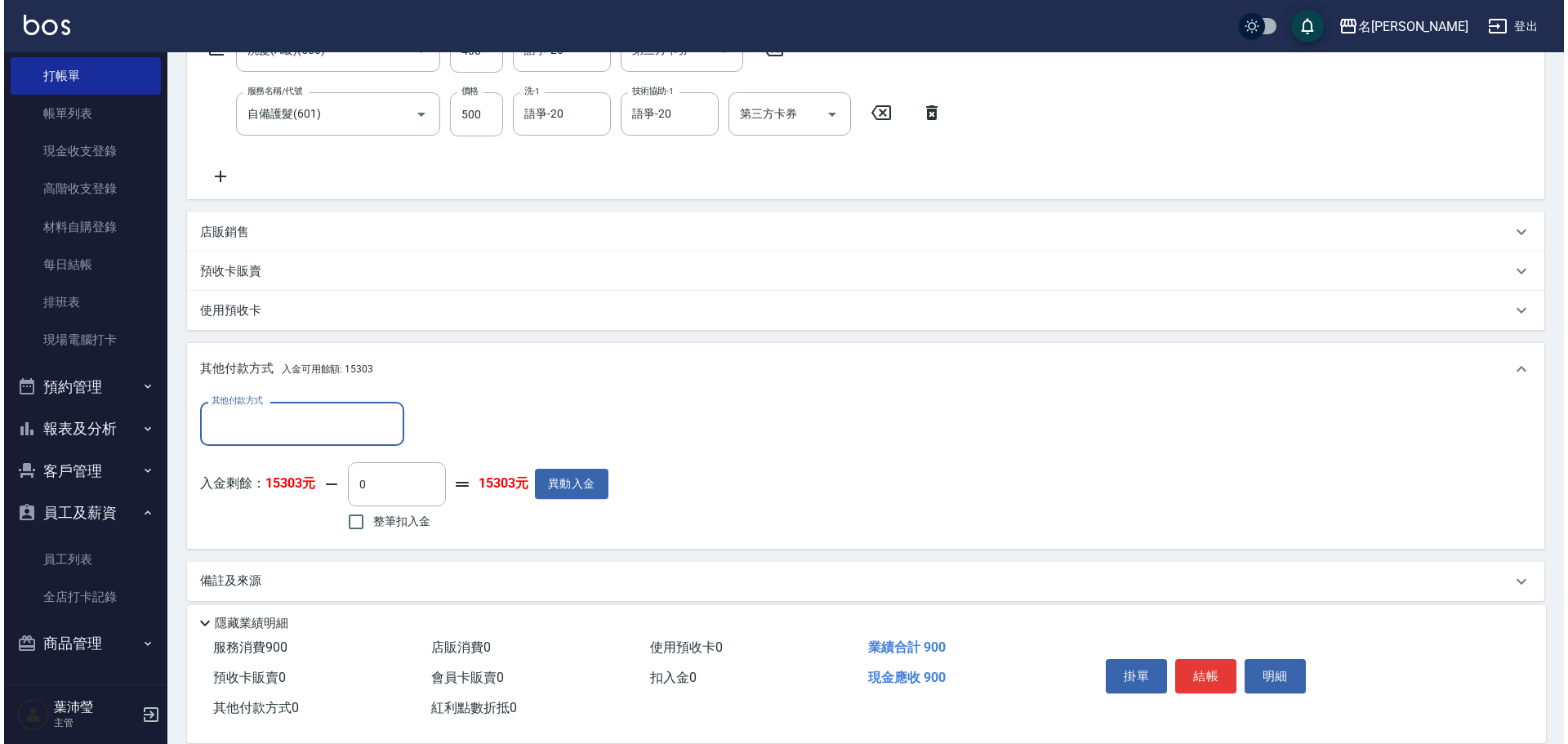
scroll to position [308, 0]
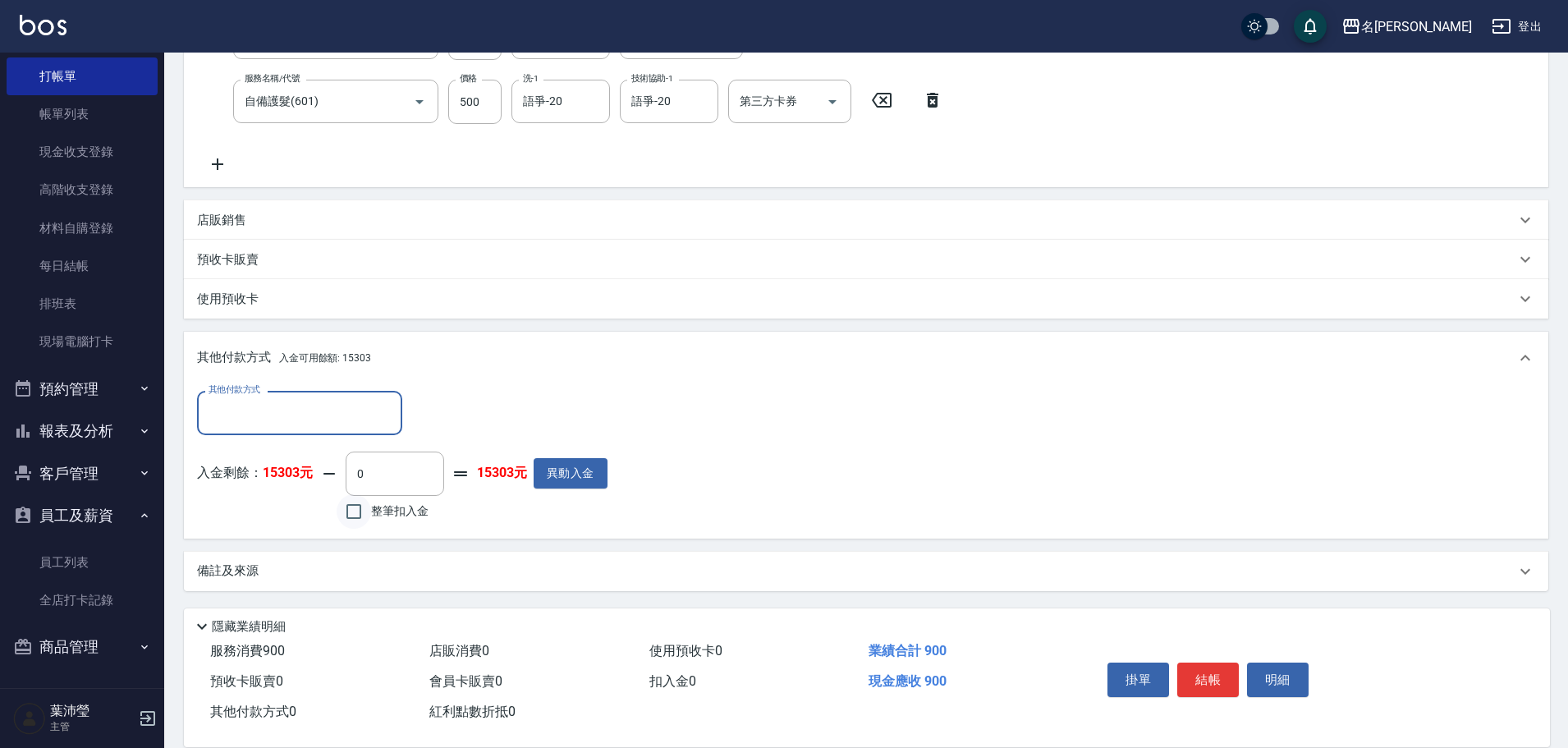
click at [359, 509] on input "整筆扣入金" at bounding box center [353, 512] width 34 height 34
checkbox input "true"
type input "900"
click at [1254, 678] on button "明細" at bounding box center [1277, 680] width 62 height 34
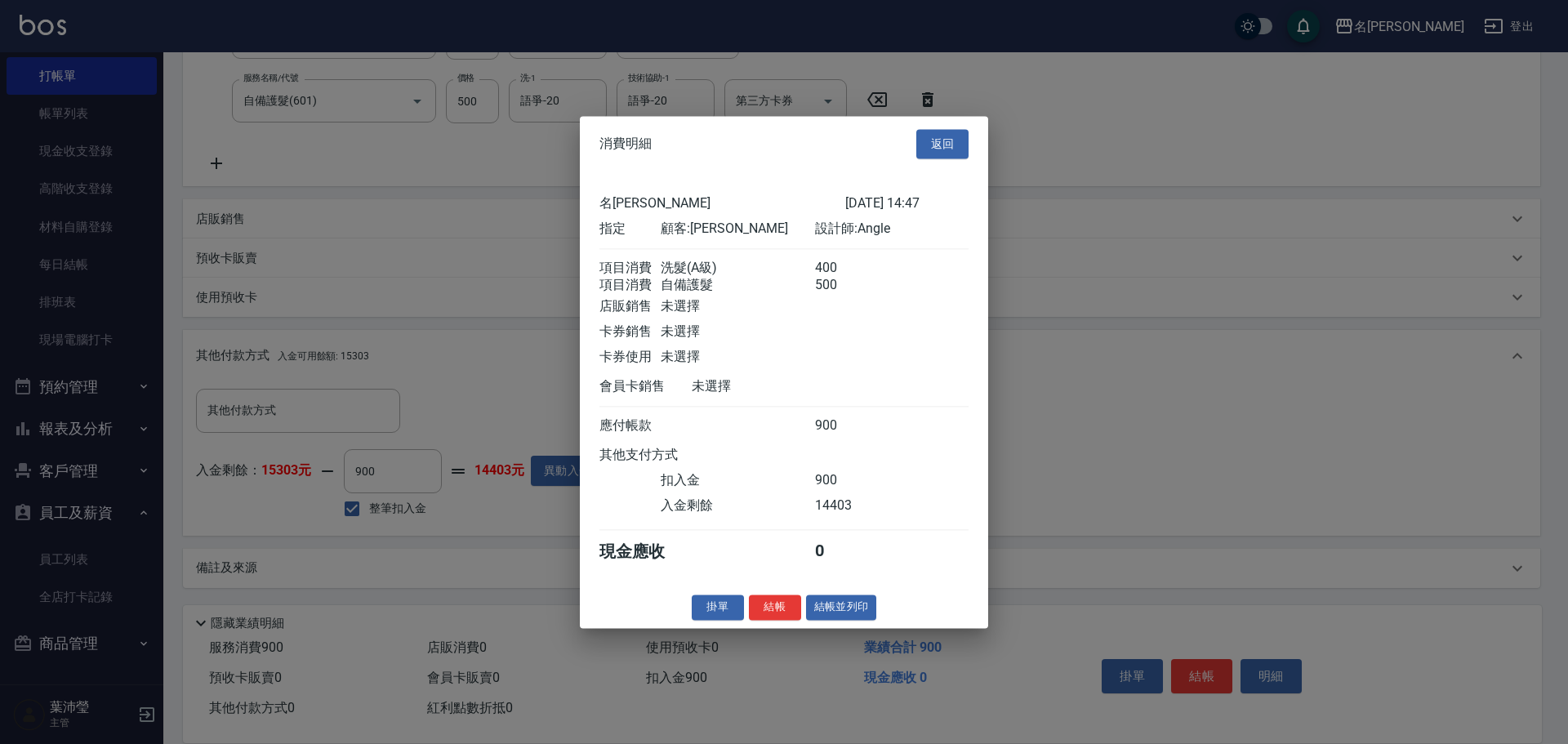
click at [848, 620] on button "結帳並列印" at bounding box center [841, 608] width 71 height 26
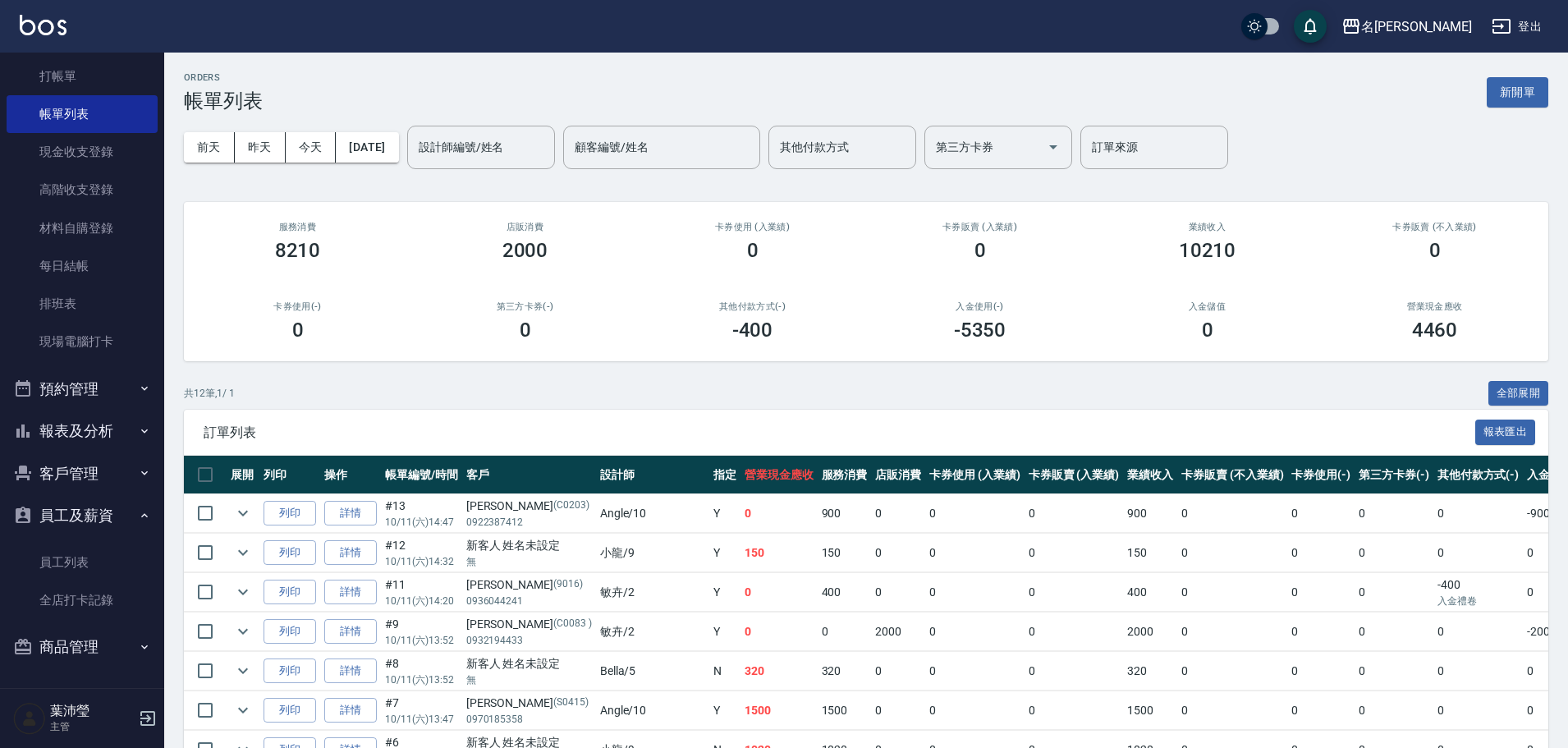
drag, startPoint x: 835, startPoint y: 376, endPoint x: 1021, endPoint y: 323, distance: 193.4
click at [835, 376] on div "ORDERS 帳單列表 新開單 [DATE] [DATE] [DATE] [DATE] 設計師編號/姓名 設計師編號/姓名 顧客編號/姓名 顧客編號/姓名 其…" at bounding box center [866, 541] width 1404 height 979
click at [106, 75] on link "打帳單" at bounding box center [82, 76] width 151 height 38
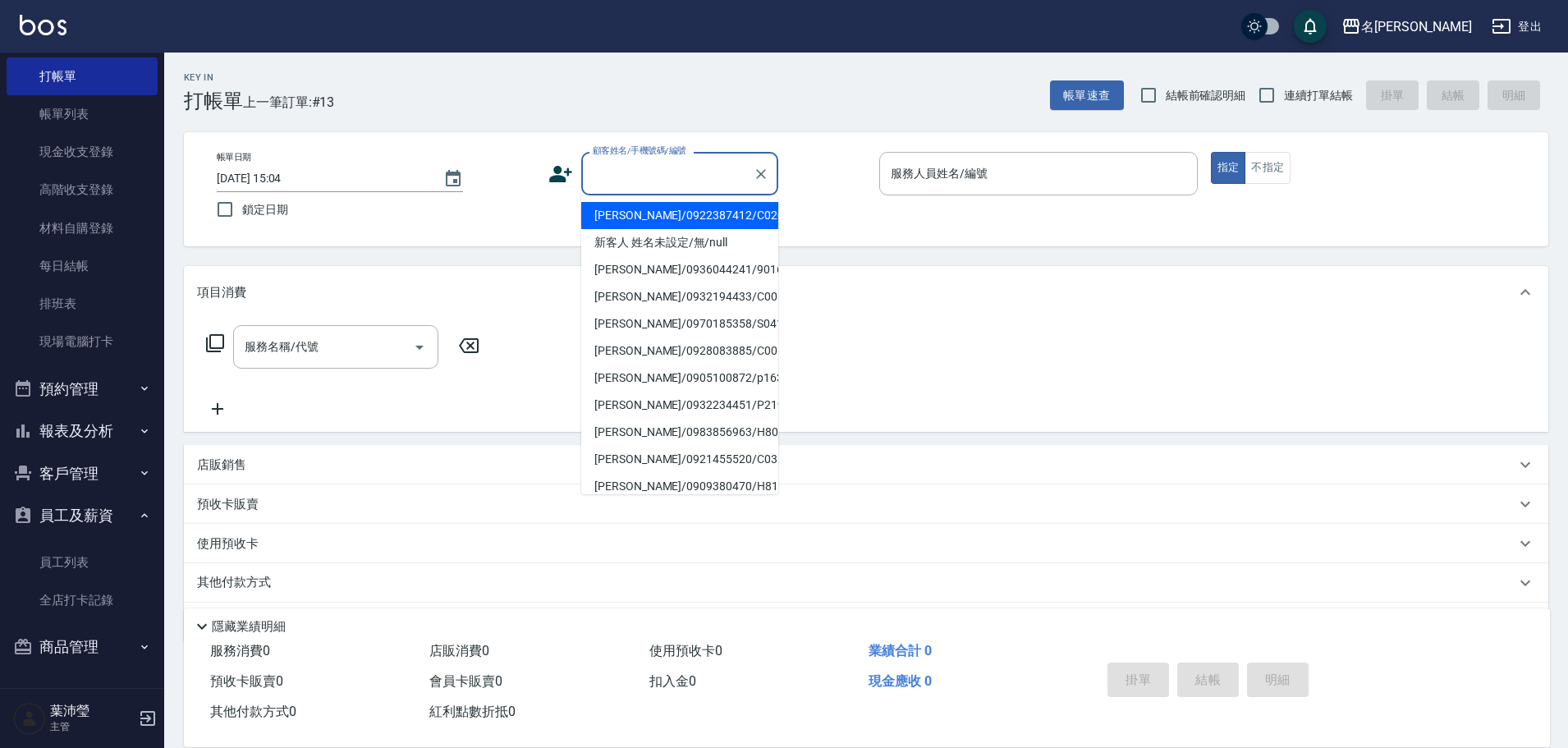
click at [633, 173] on input "顧客姓名/手機號碼/編號" at bounding box center [667, 173] width 157 height 29
click at [634, 294] on li "[PERSON_NAME]/0933471505/C0336" at bounding box center [679, 296] width 197 height 27
type input "[PERSON_NAME]/0933471505/C0336"
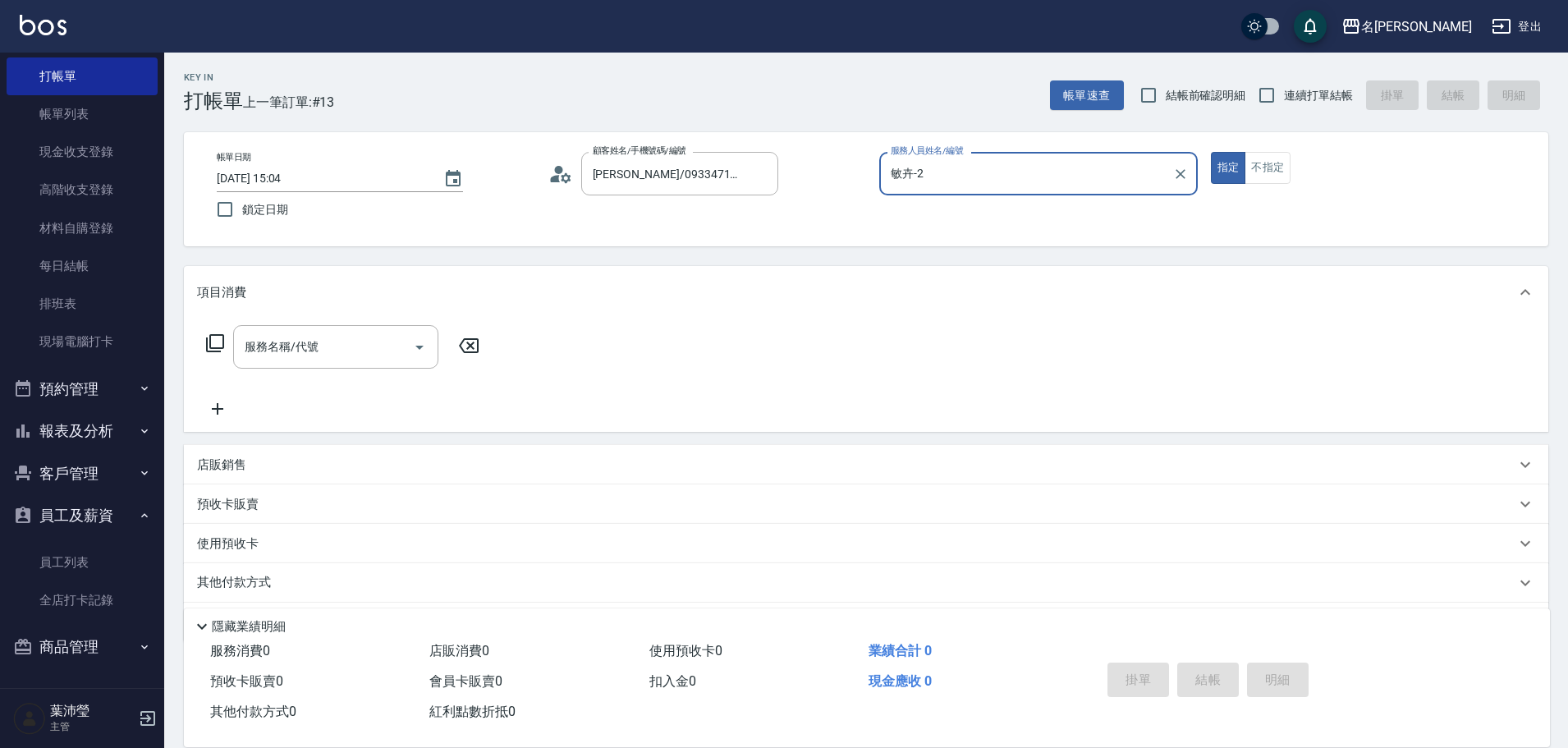
type input "敏卉-2"
click at [211, 342] on icon at bounding box center [214, 343] width 18 height 18
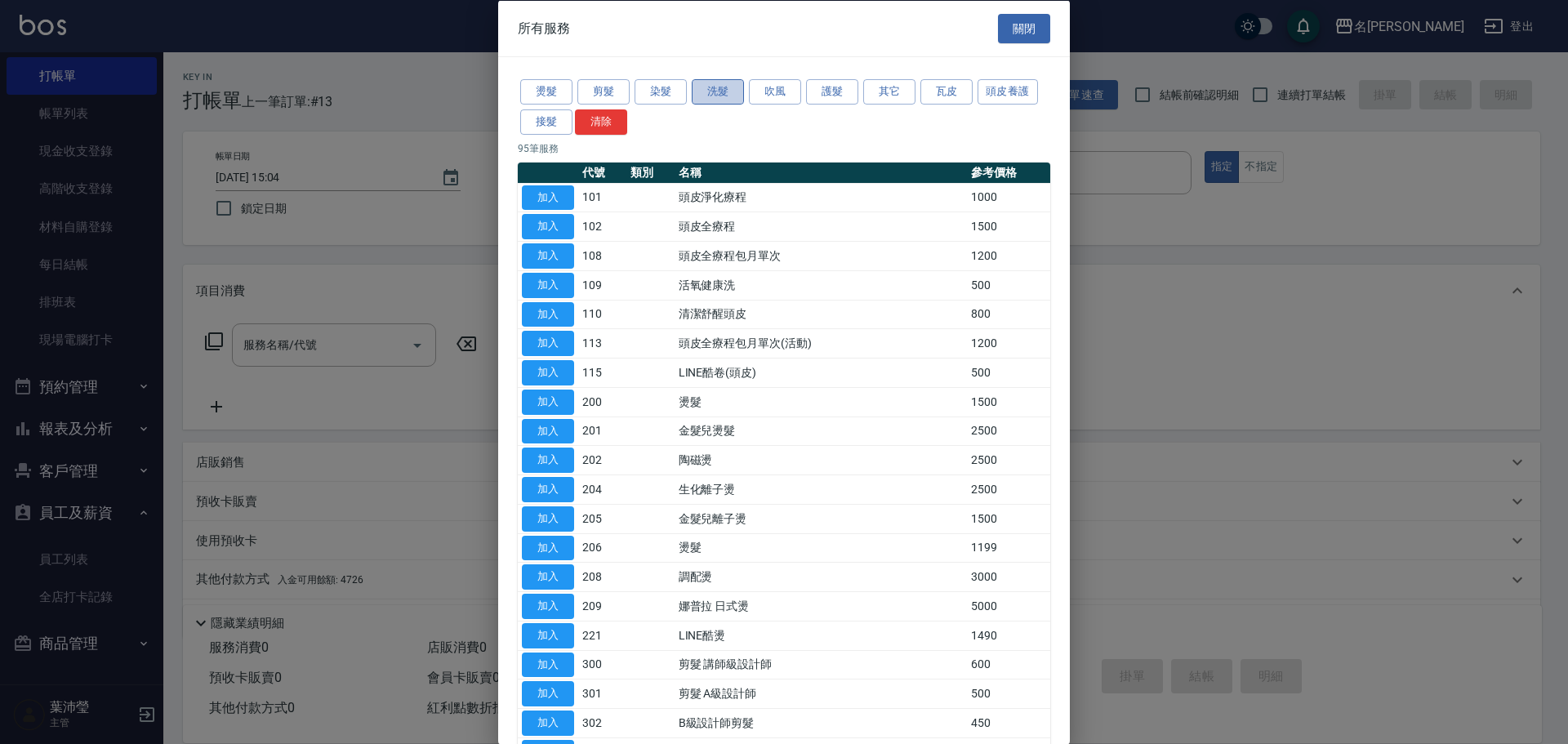
click at [723, 87] on button "洗髮" at bounding box center [717, 92] width 52 height 26
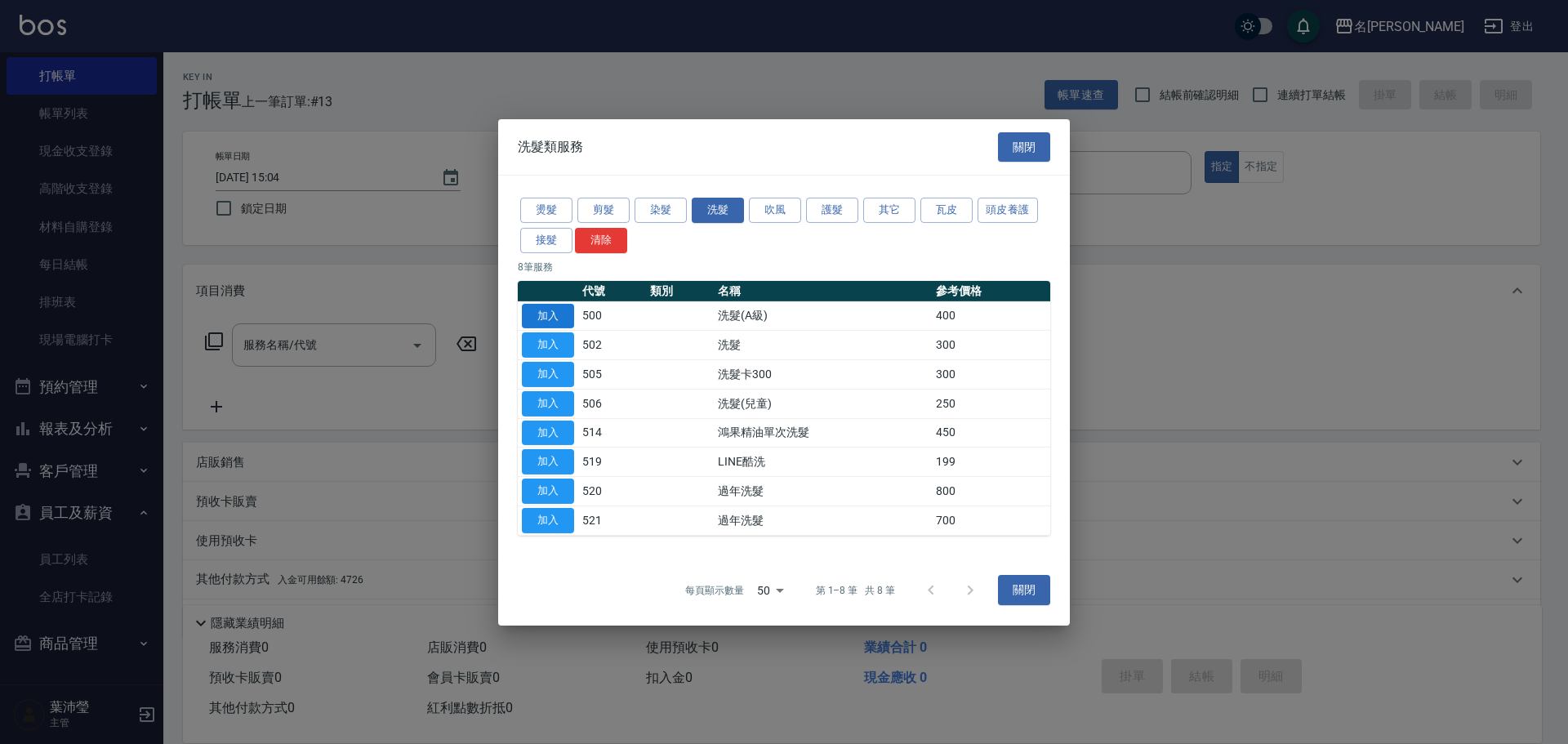
click at [554, 317] on button "加入" at bounding box center [548, 316] width 52 height 26
type input "洗髮(A級)(500)"
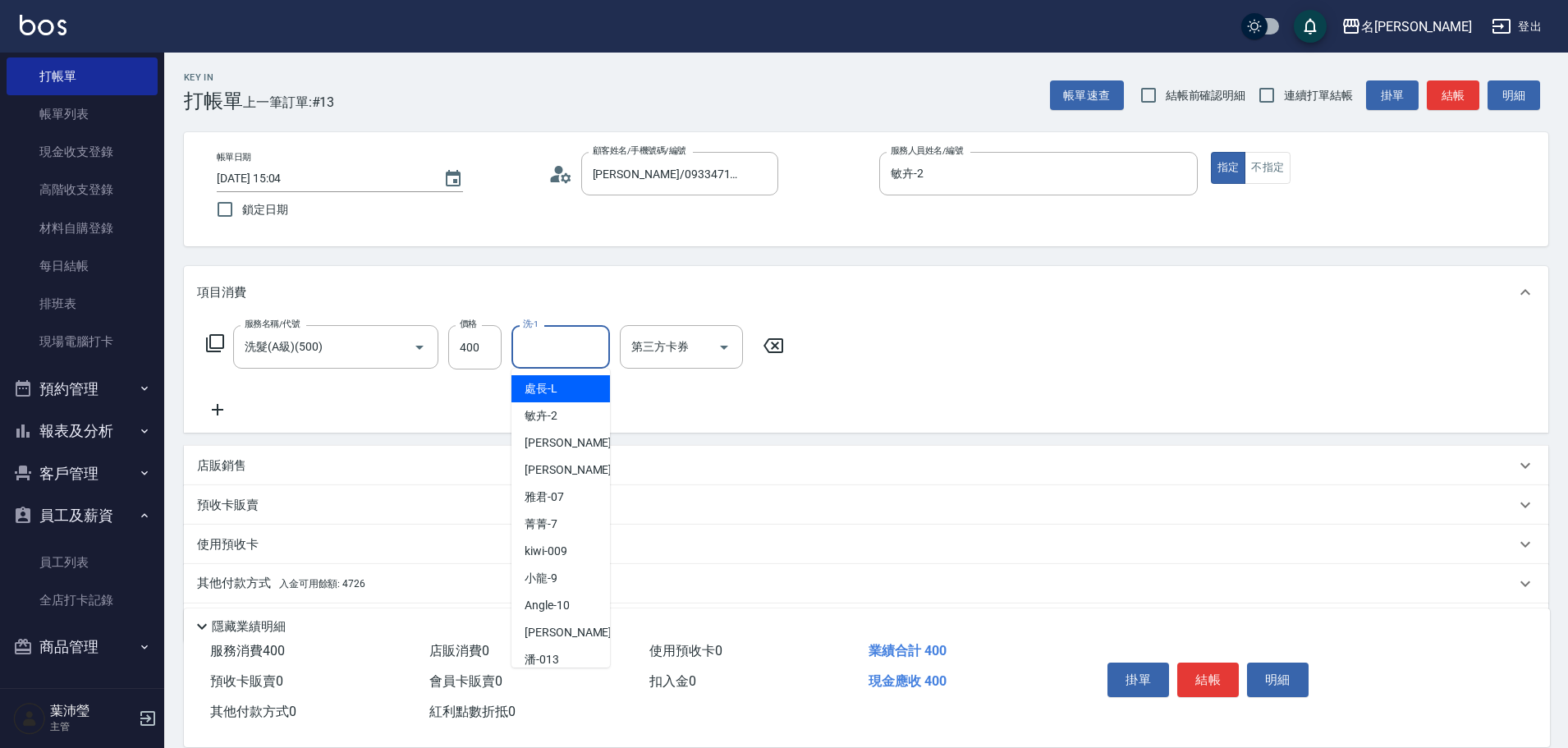
click at [544, 361] on input "洗-1" at bounding box center [561, 347] width 84 height 29
click at [593, 387] on div "語爭 -20" at bounding box center [560, 389] width 98 height 27
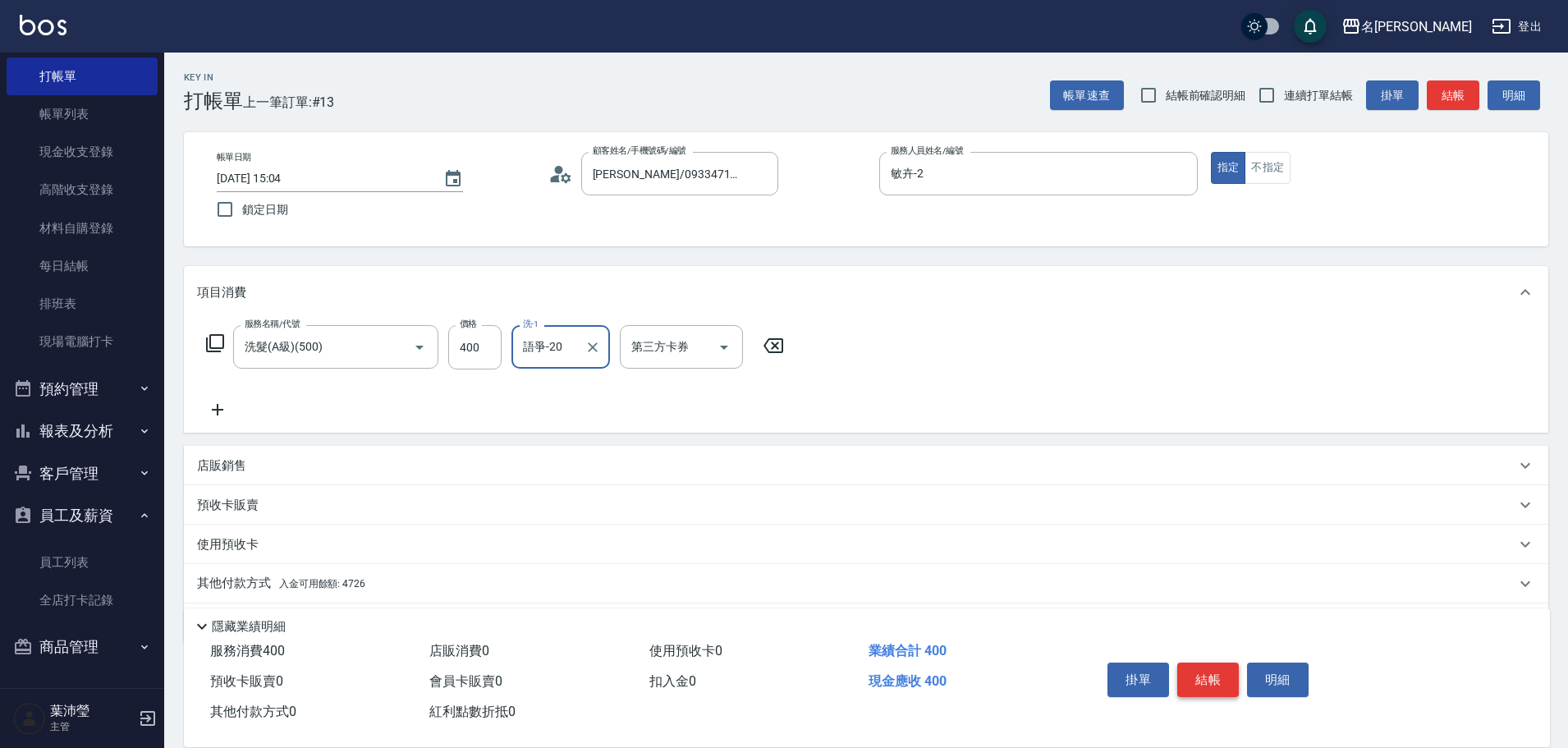
type input "語爭-20"
click at [1202, 676] on button "結帳" at bounding box center [1208, 680] width 62 height 34
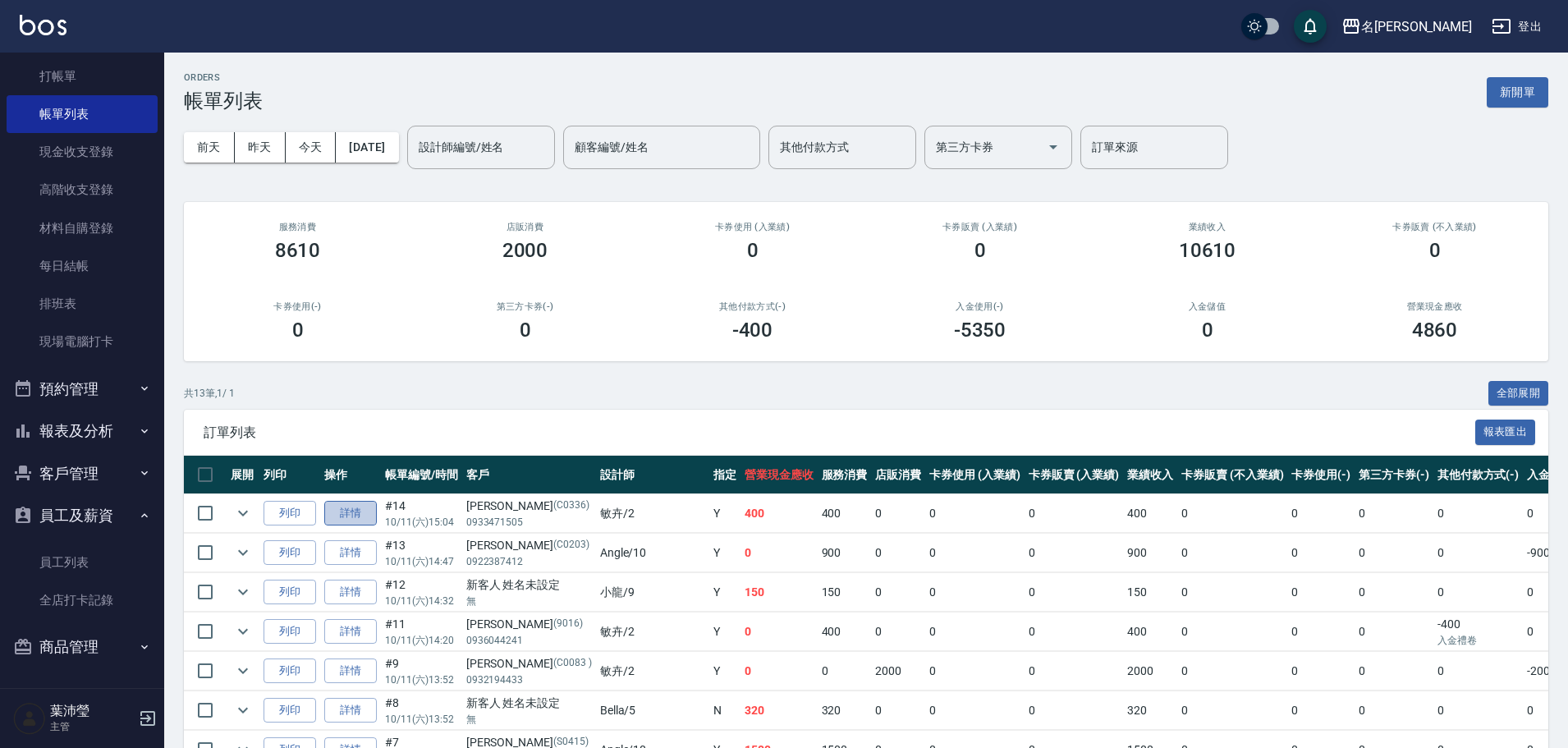
click at [356, 516] on link "詳情" at bounding box center [350, 514] width 52 height 26
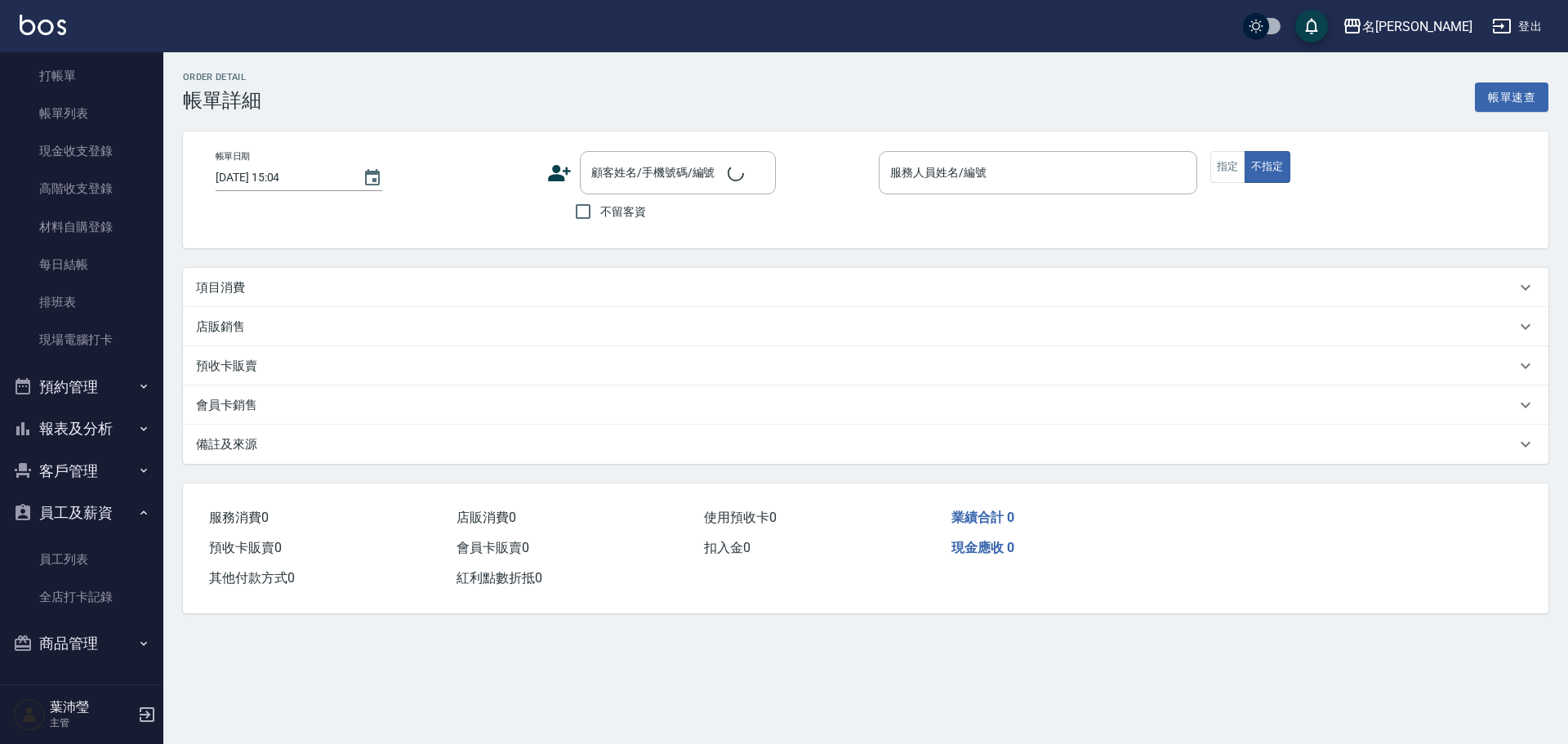
type input "敏卉-2"
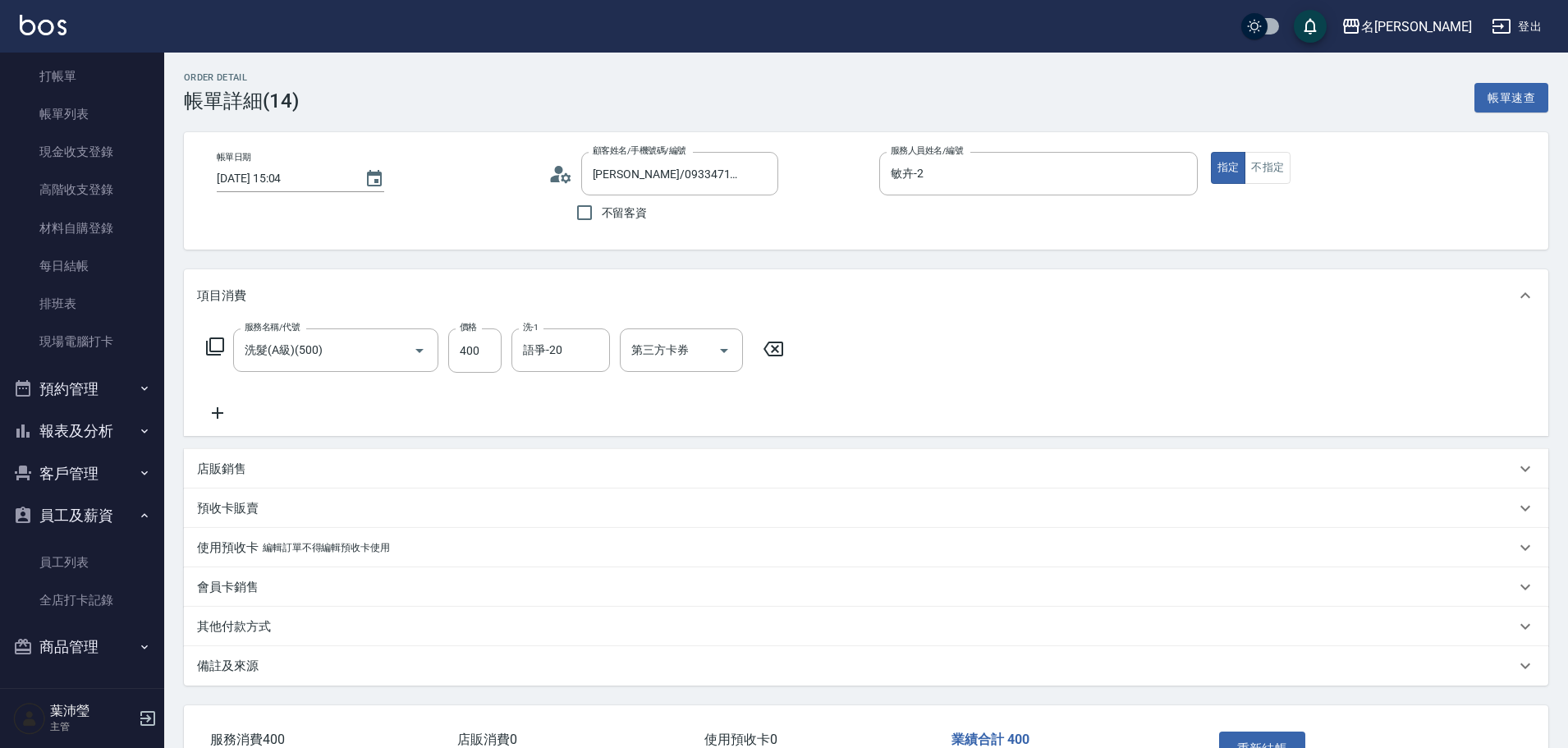
type input "[PERSON_NAME]/0933471505/C0336"
type input "洗髮(A級)(500)"
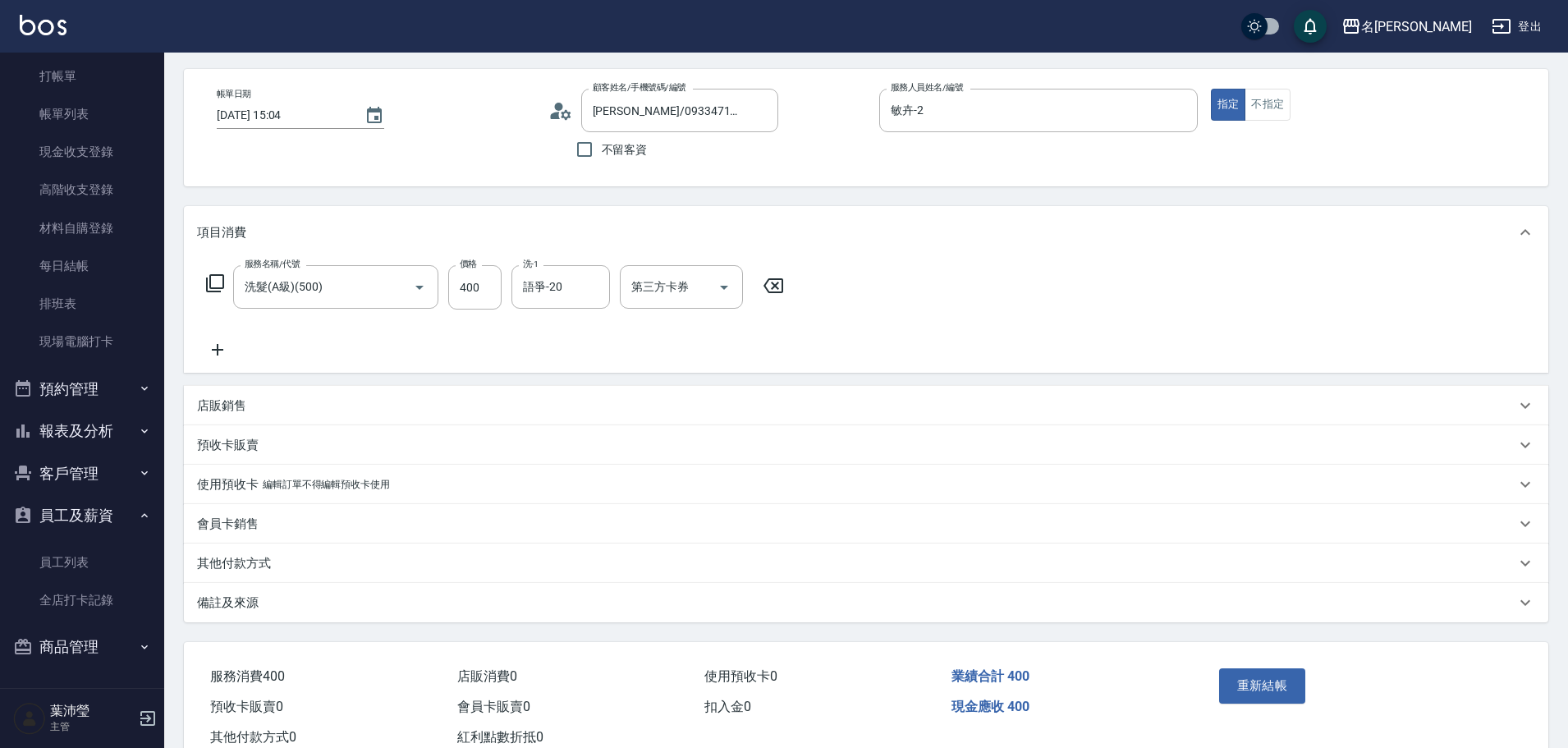
scroll to position [115, 0]
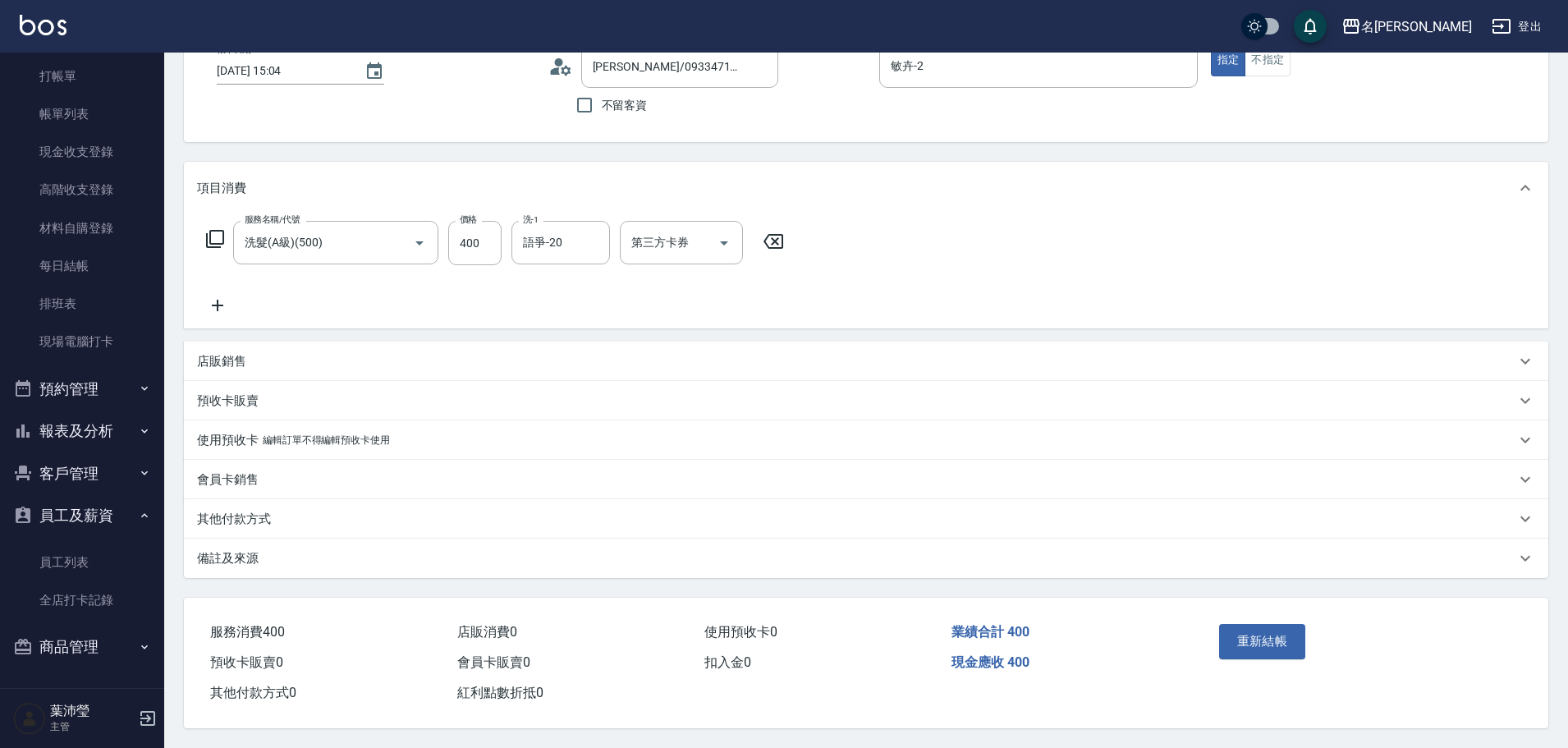
click at [229, 513] on p "其他付款方式" at bounding box center [234, 519] width 74 height 17
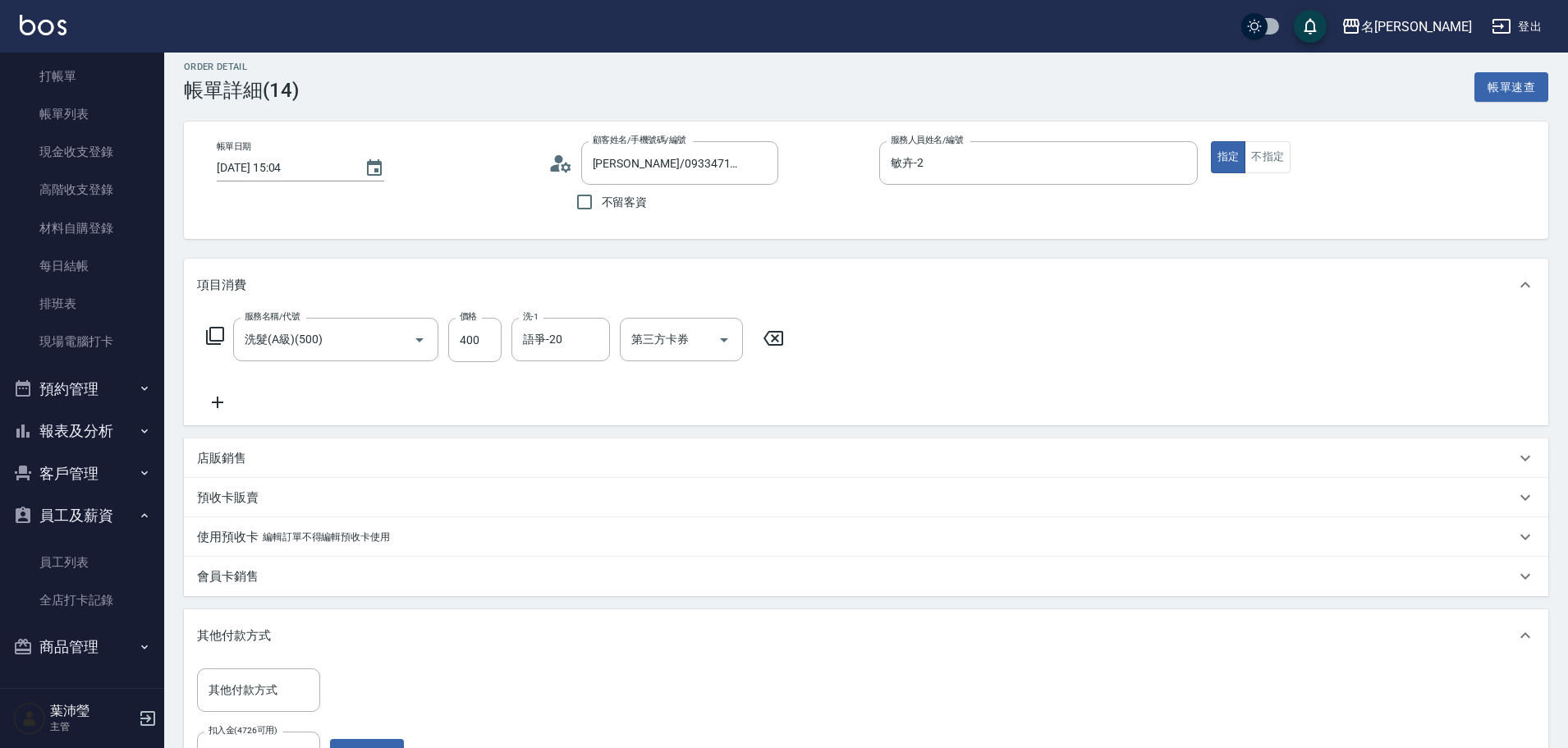
scroll to position [0, 0]
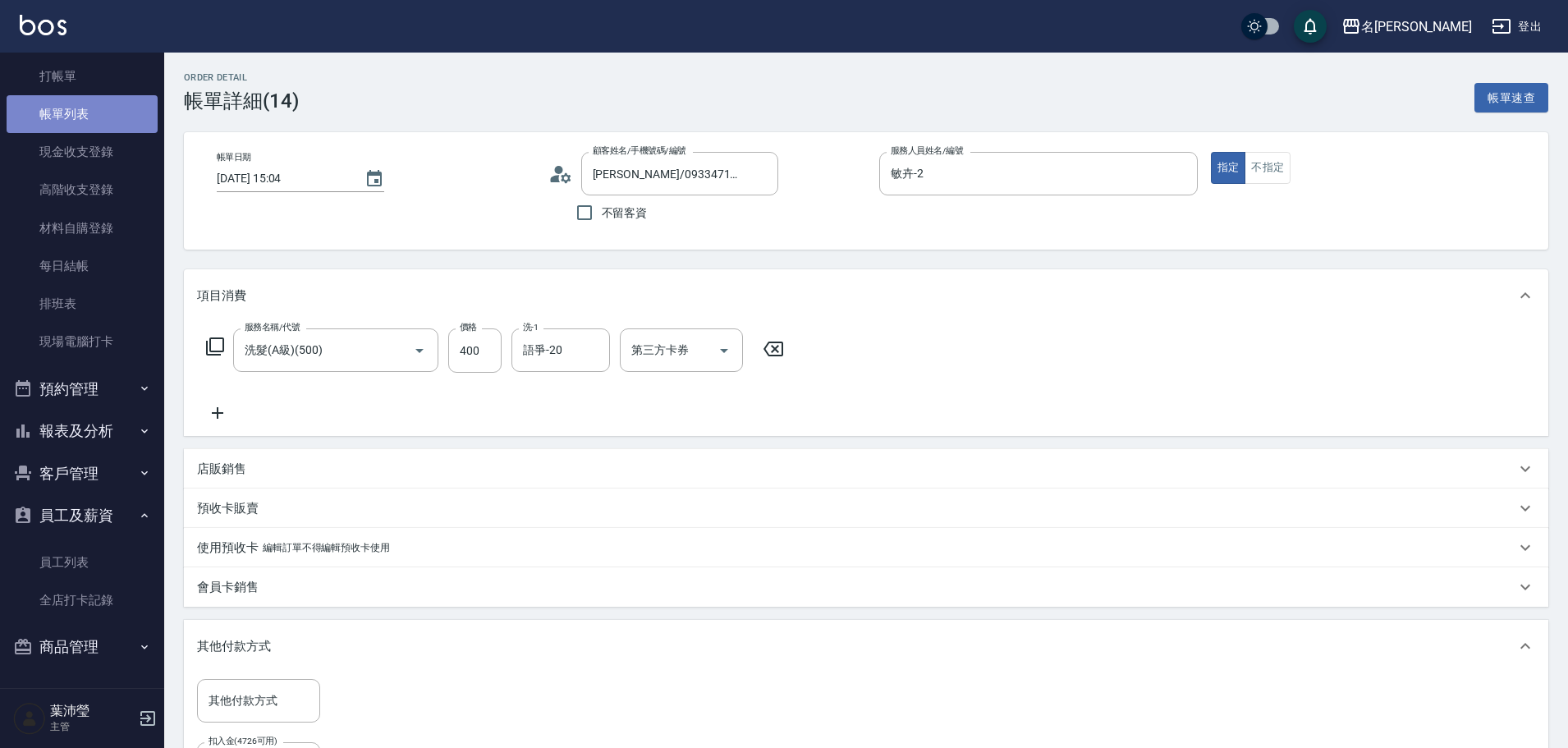
click at [113, 111] on link "帳單列表" at bounding box center [82, 114] width 151 height 38
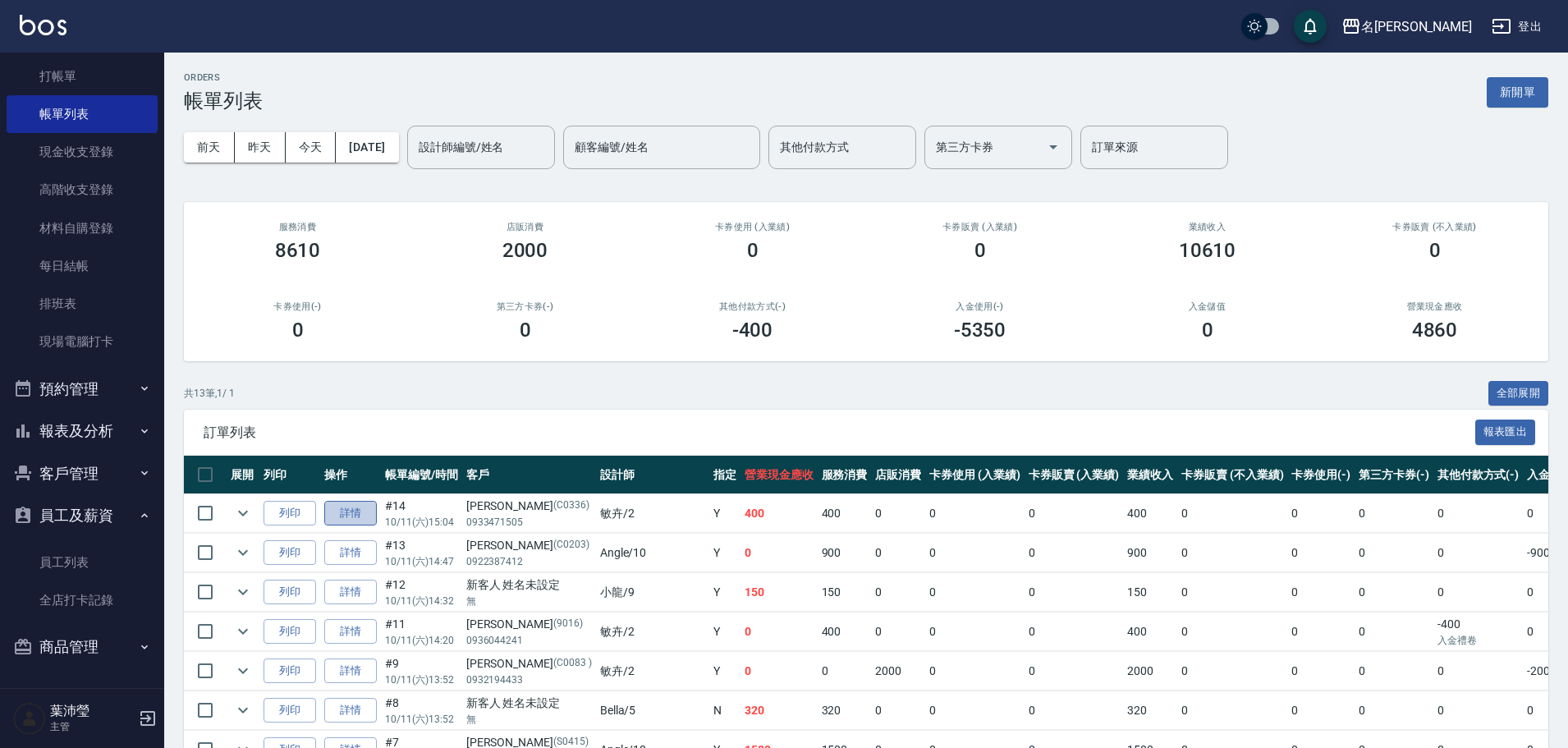
click at [351, 517] on link "詳情" at bounding box center [350, 514] width 52 height 26
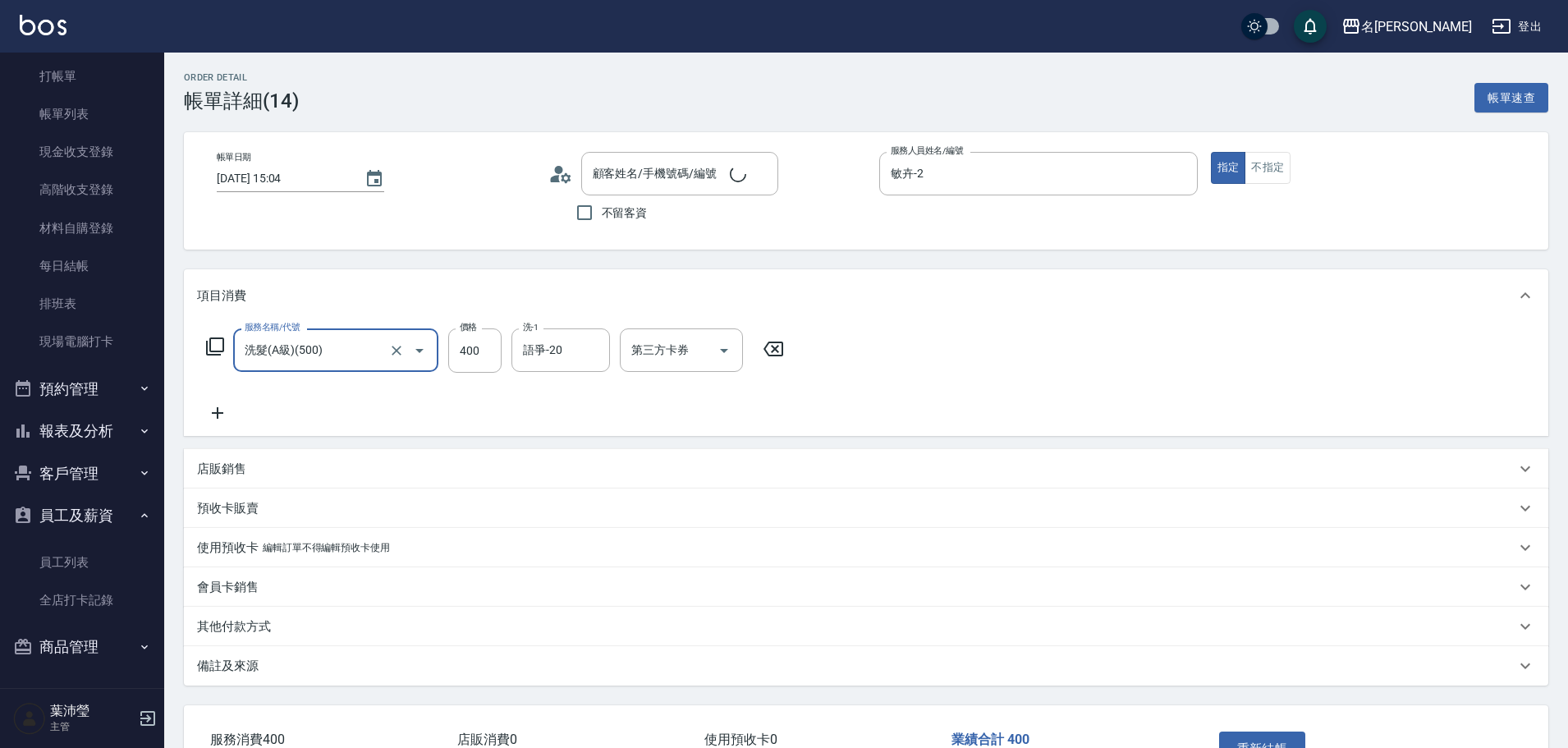
type input "[PERSON_NAME]/0933471505/C0336"
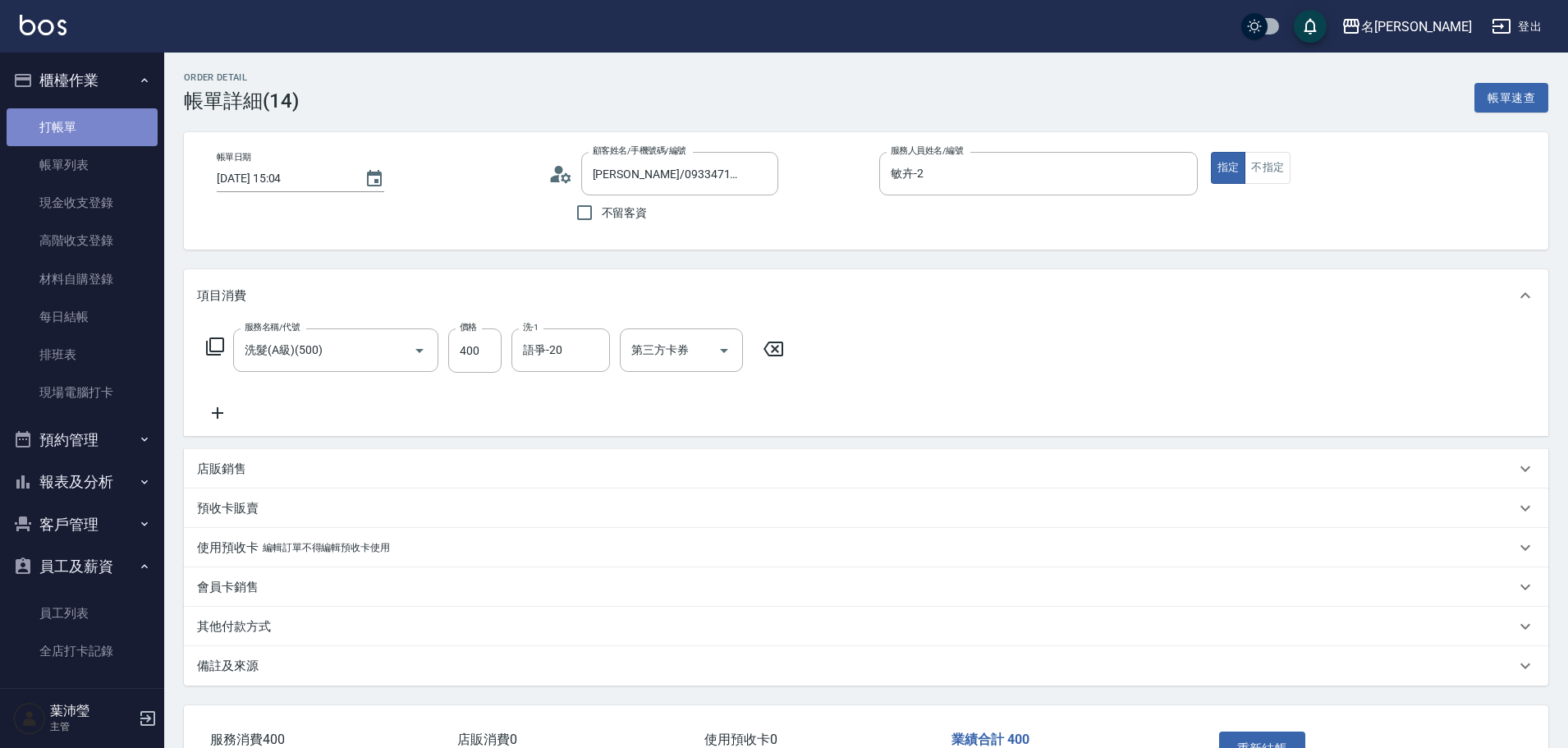
click at [96, 130] on link "打帳單" at bounding box center [82, 128] width 151 height 38
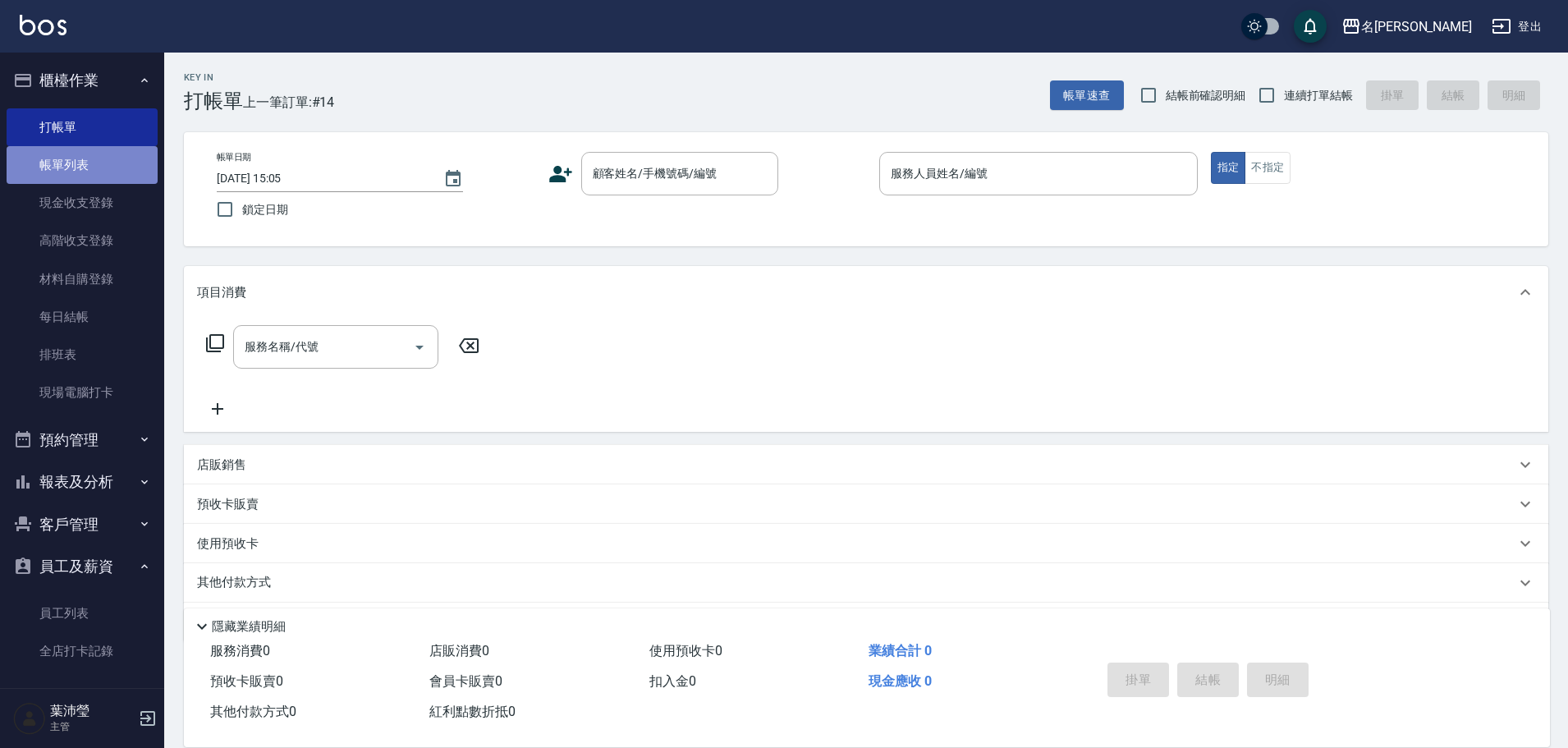
click at [112, 173] on link "帳單列表" at bounding box center [82, 165] width 151 height 38
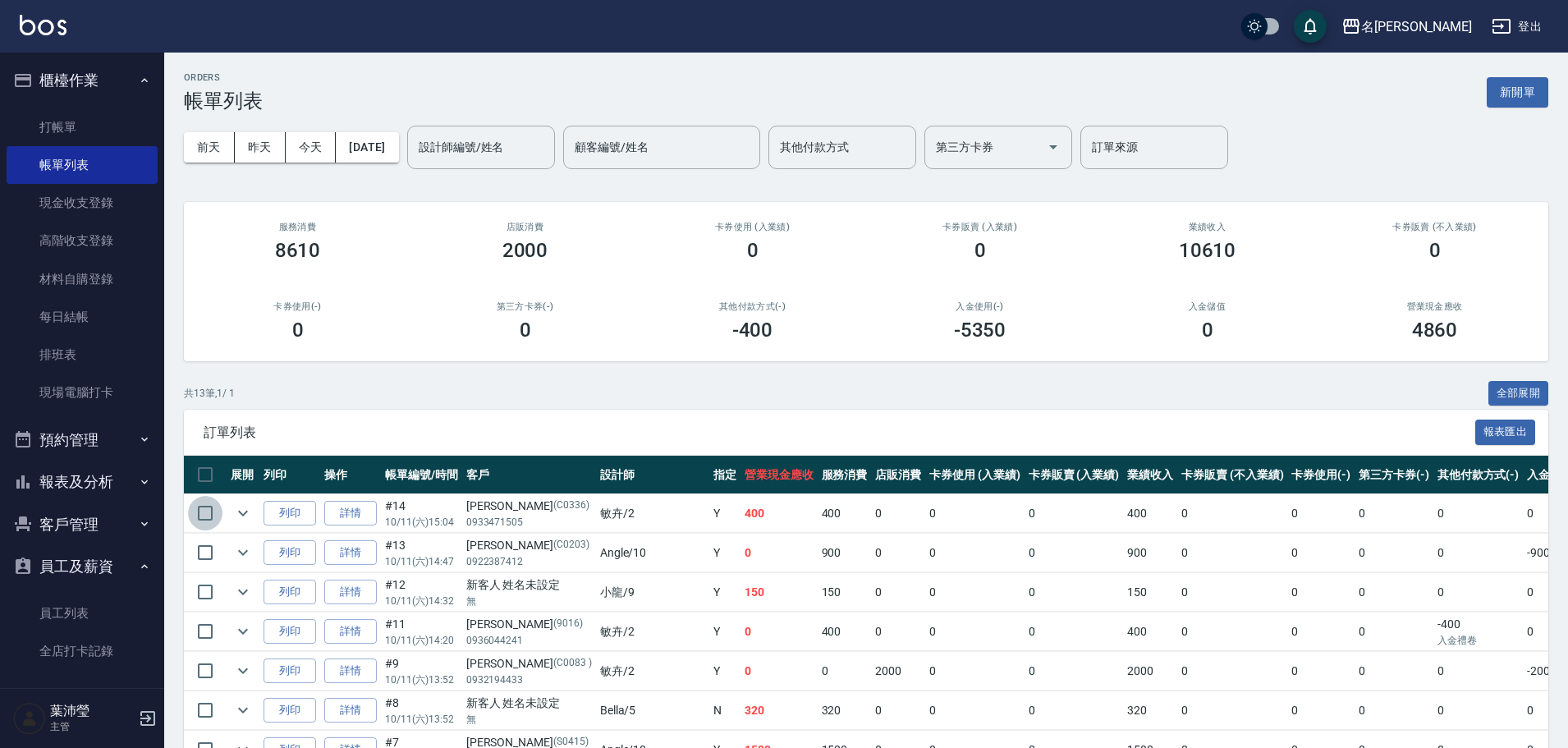
click at [209, 513] on input "checkbox" at bounding box center [205, 514] width 34 height 34
checkbox input "true"
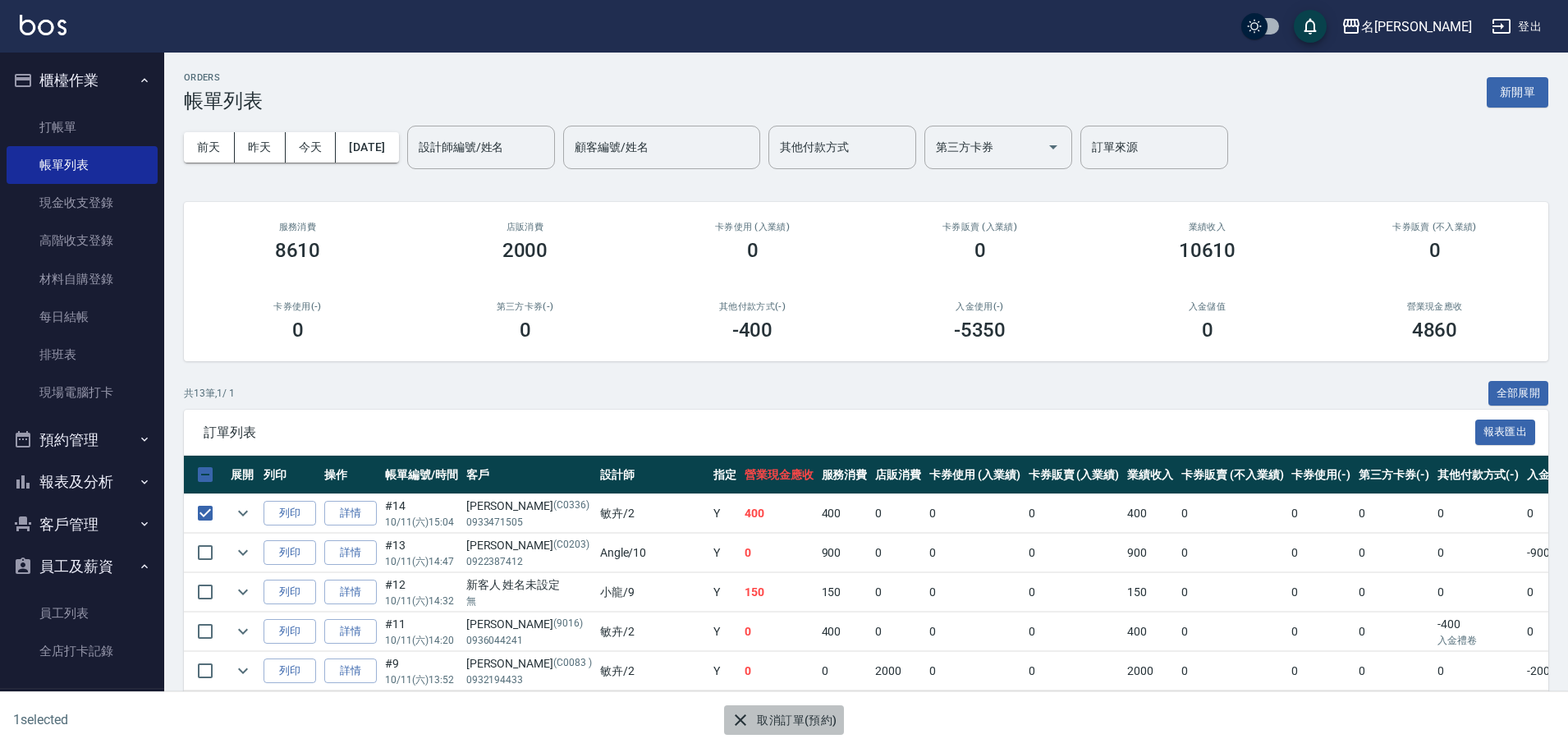
click at [740, 718] on icon "button" at bounding box center [740, 720] width 20 height 20
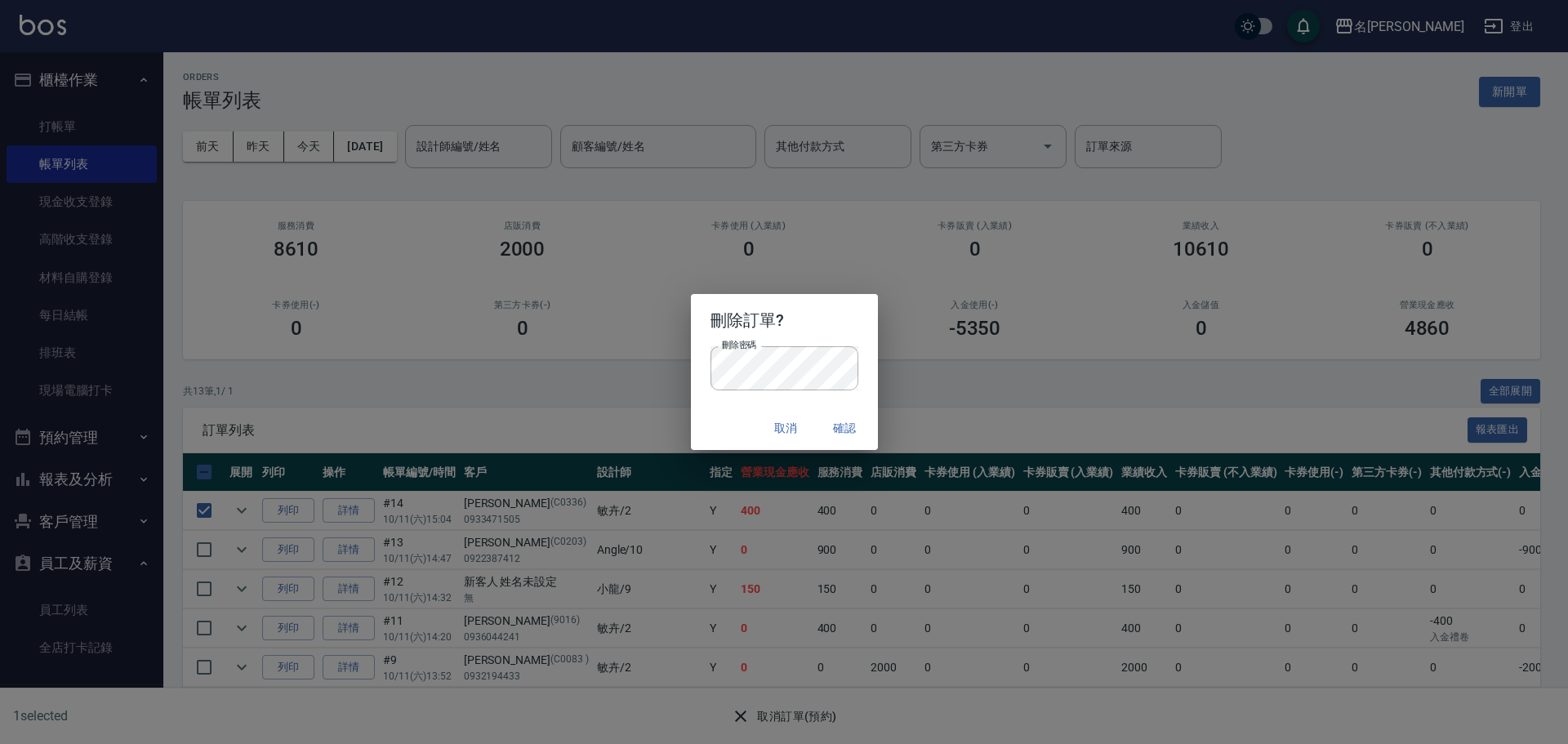
click at [847, 422] on button "確認" at bounding box center [845, 428] width 52 height 30
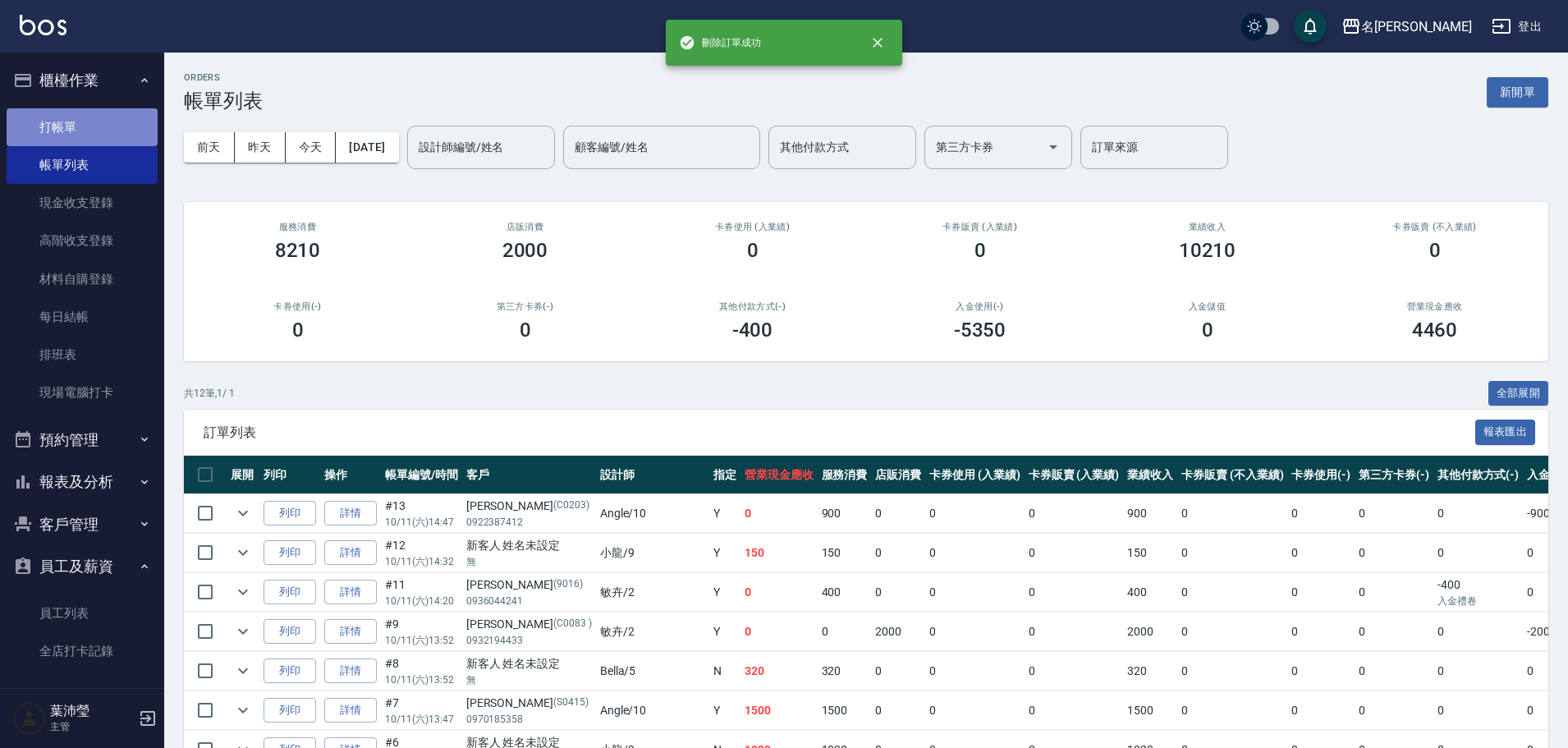
click at [94, 113] on link "打帳單" at bounding box center [82, 128] width 151 height 38
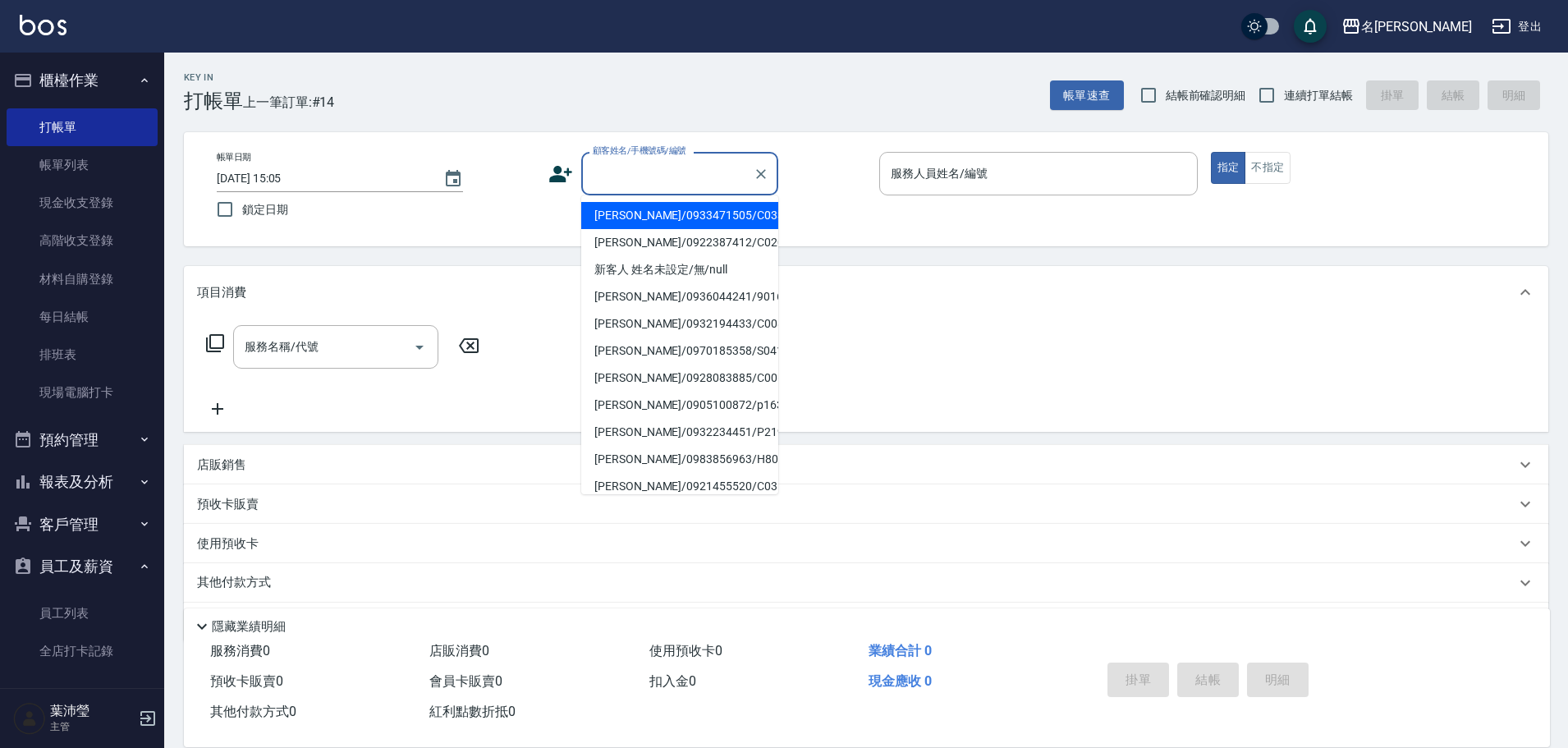
click at [654, 182] on input "顧客姓名/手機號碼/編號" at bounding box center [667, 173] width 157 height 29
click at [674, 212] on li "[PERSON_NAME]/0933471505/C0336" at bounding box center [679, 215] width 197 height 27
type input "[PERSON_NAME]/0933471505/C0336"
type input "敏卉-2"
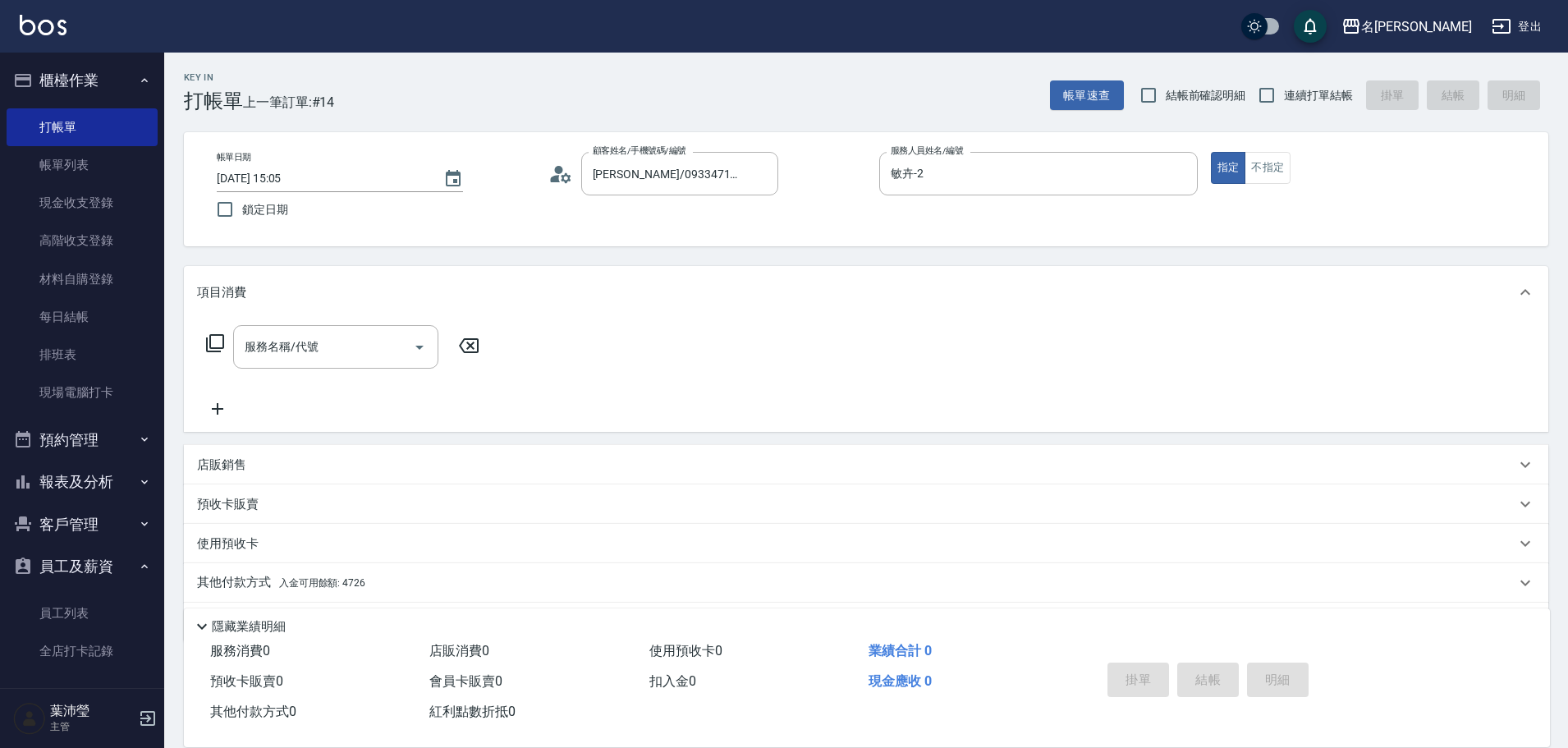
drag, startPoint x: 206, startPoint y: 334, endPoint x: 273, endPoint y: 295, distance: 77.5
click at [232, 318] on div "項目消費 服務名稱/代號 服務名稱/代號" at bounding box center [866, 349] width 1365 height 166
click at [217, 335] on icon at bounding box center [214, 343] width 18 height 18
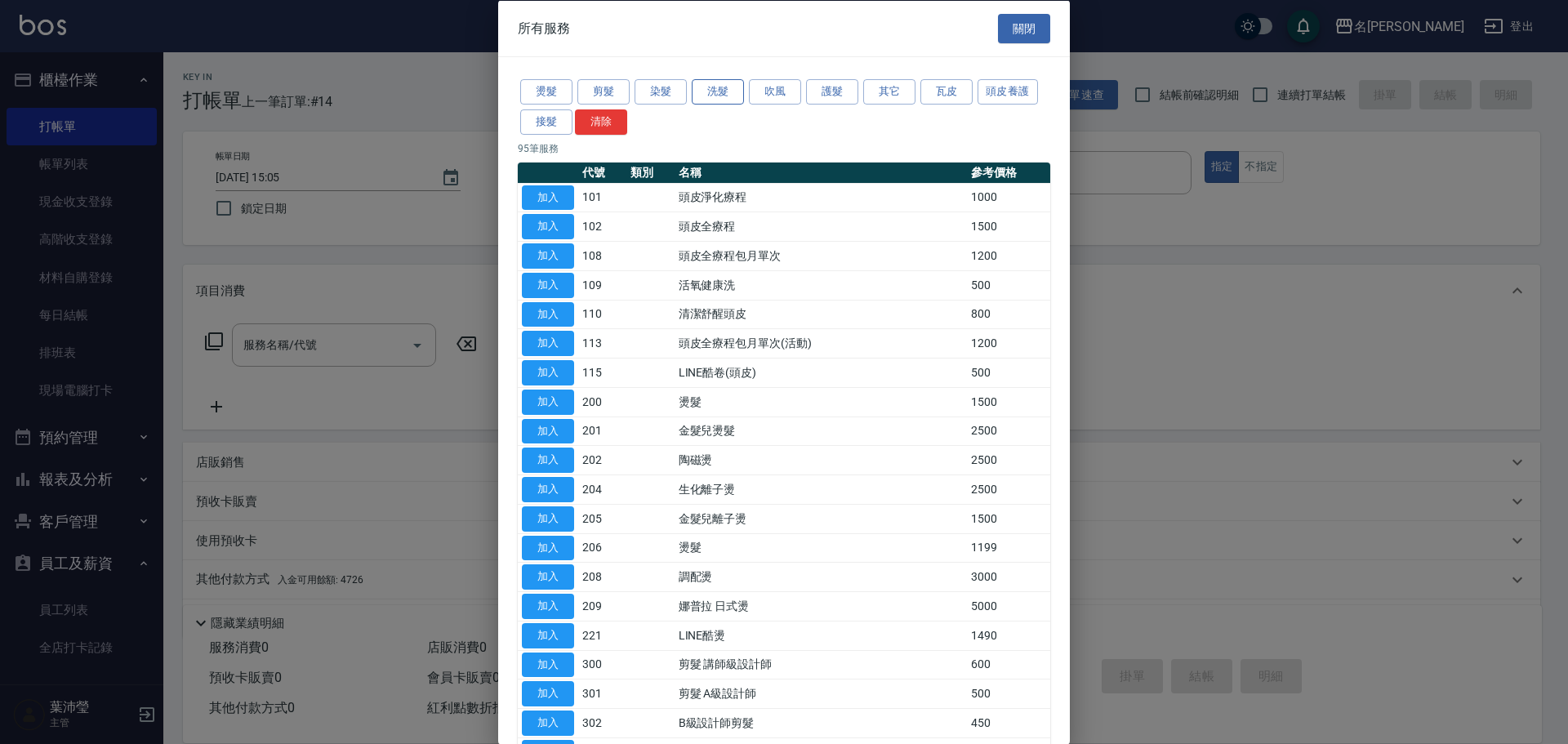
click at [711, 92] on button "洗髮" at bounding box center [717, 92] width 52 height 26
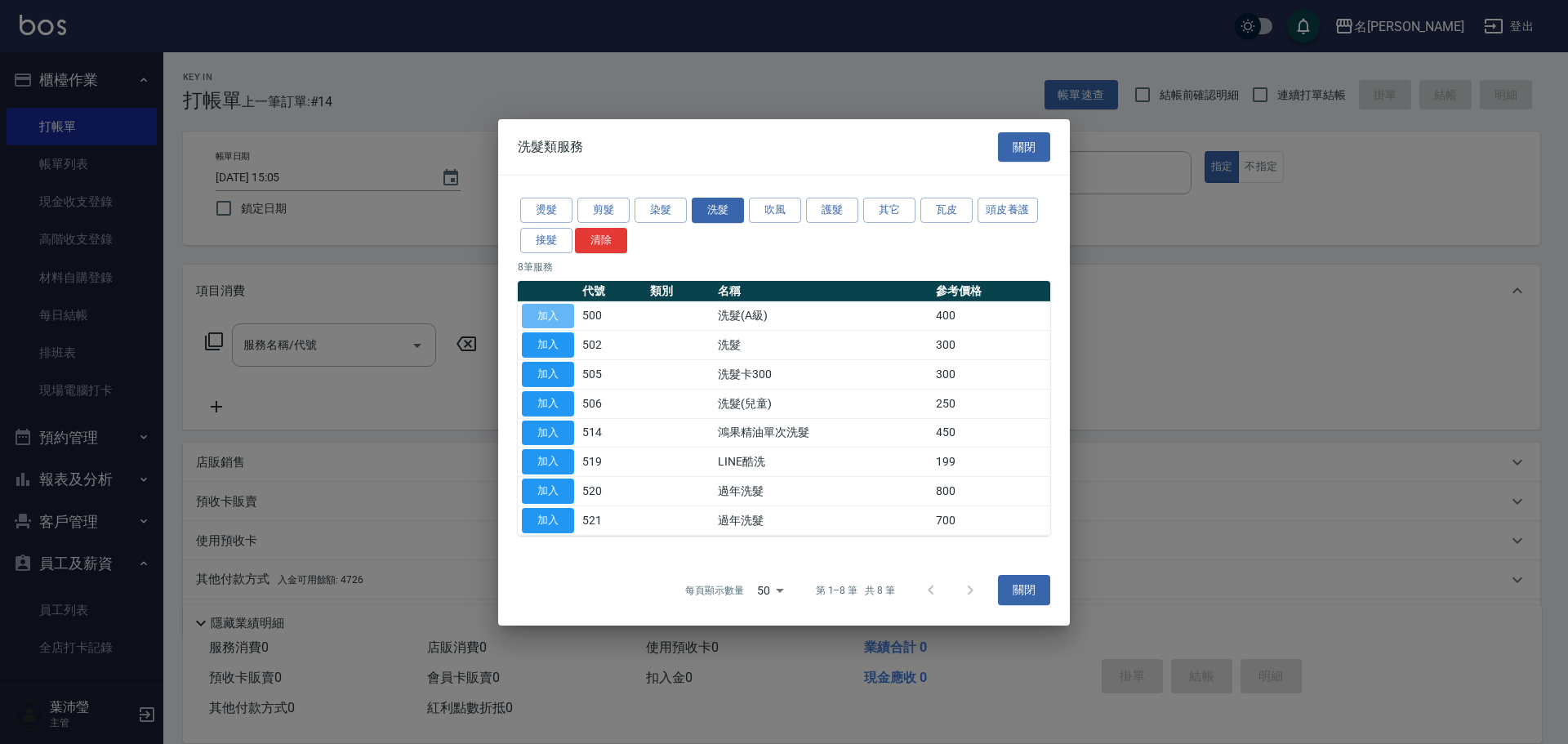
click at [539, 312] on button "加入" at bounding box center [548, 316] width 52 height 26
type input "洗髮(A級)(500)"
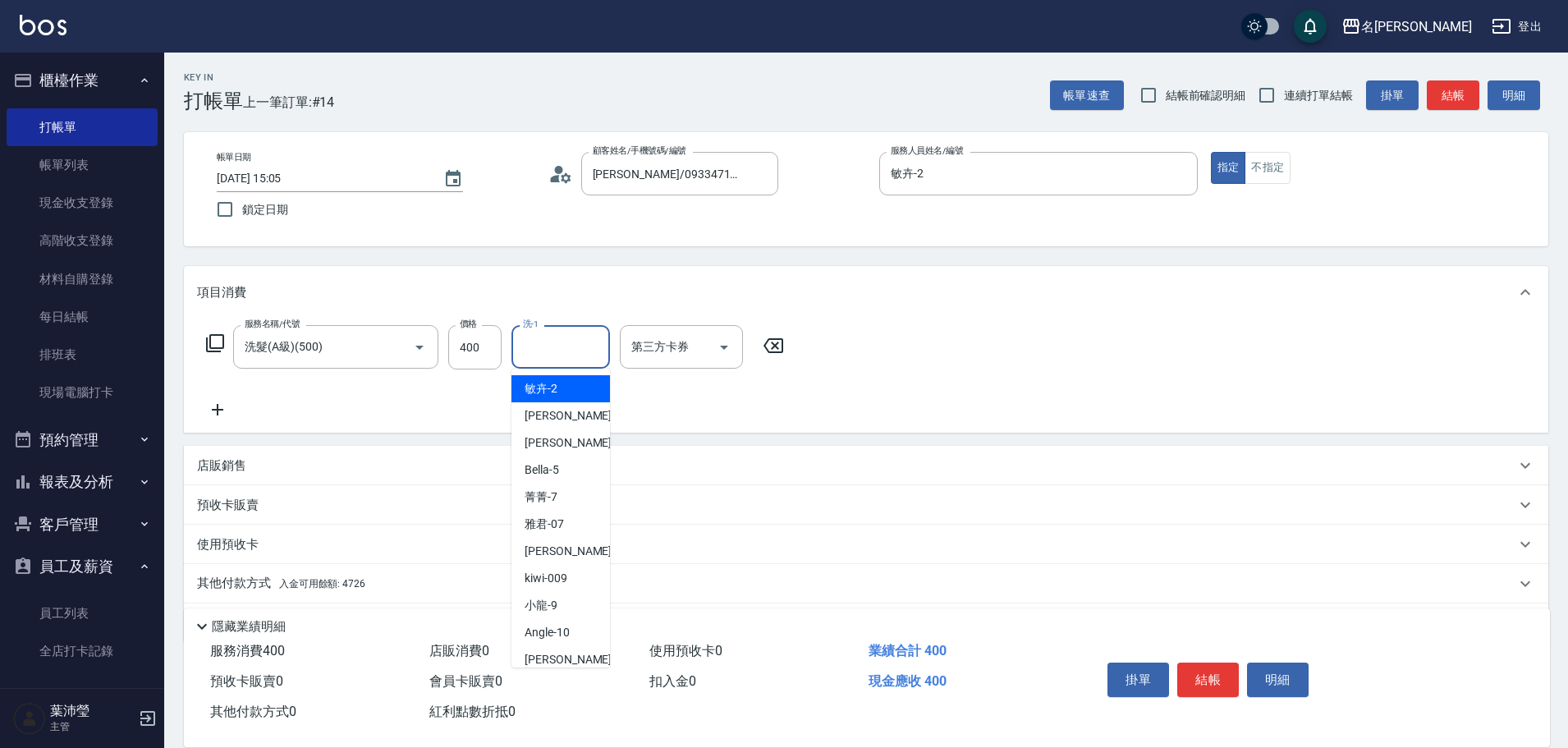
click at [562, 353] on input "洗-1" at bounding box center [561, 347] width 84 height 29
click at [579, 398] on div "語爭 -20" at bounding box center [560, 389] width 98 height 27
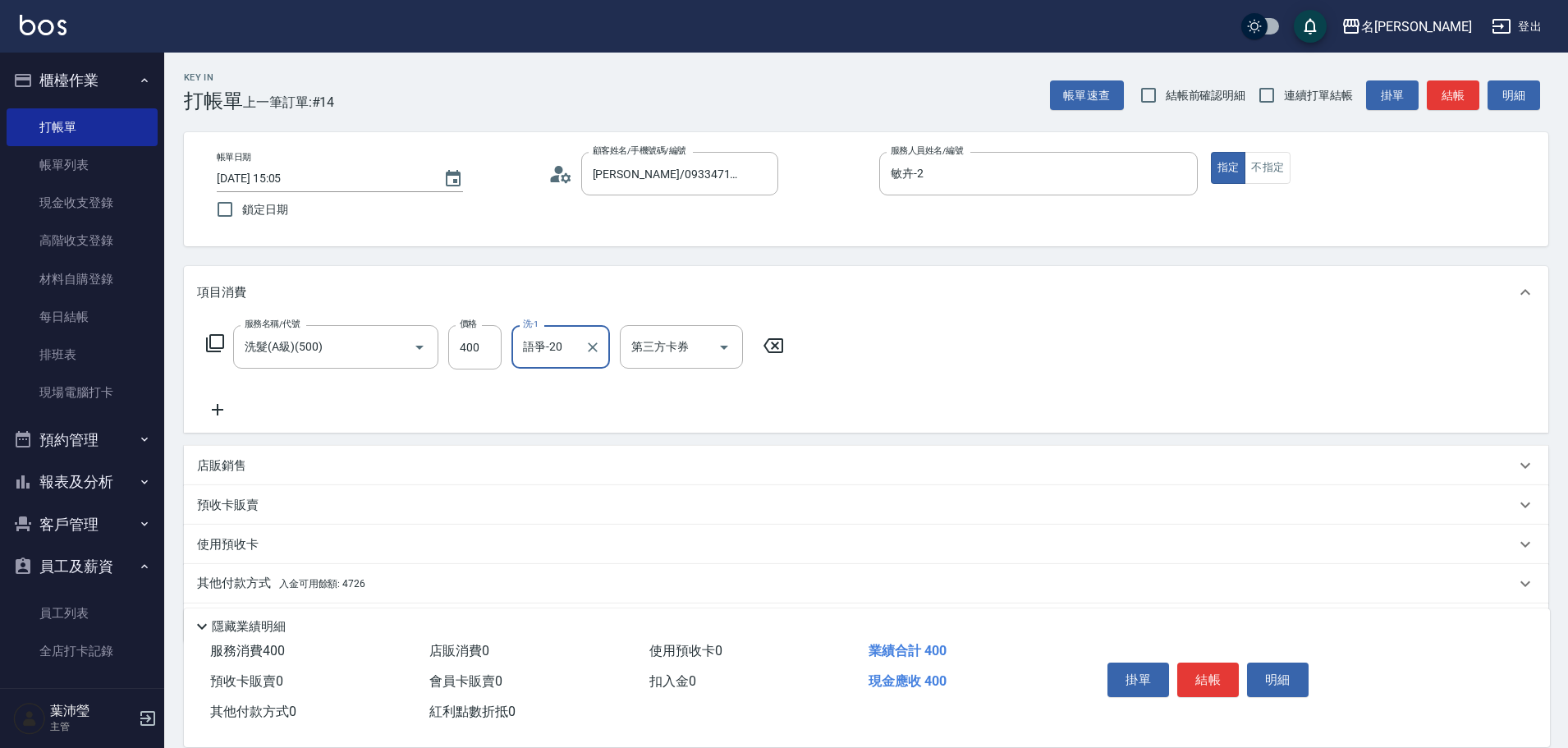
type input "語爭-20"
click at [254, 582] on p "其他付款方式 入金可用餘額: 4726" at bounding box center [281, 583] width 169 height 18
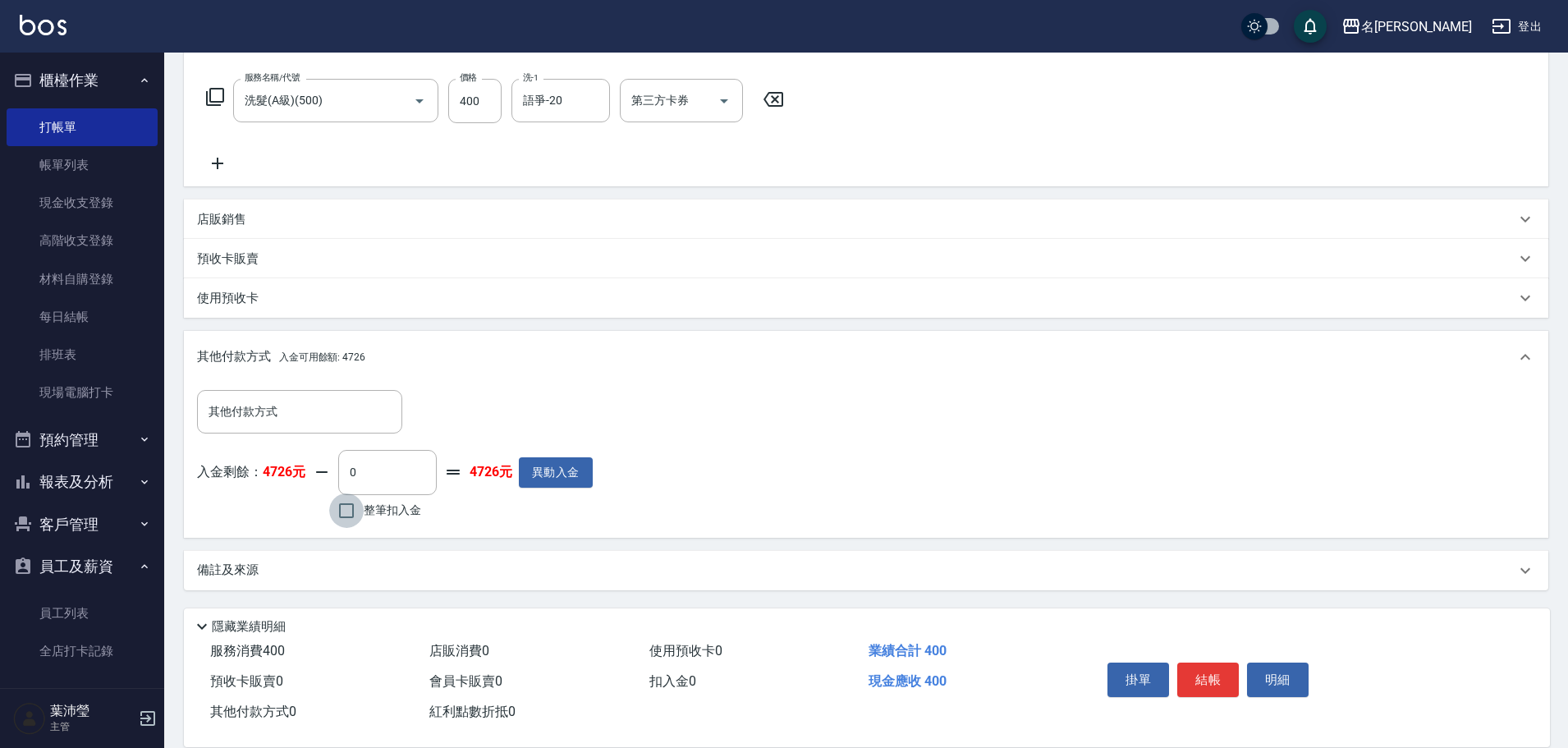
click at [348, 511] on input "整筆扣入金" at bounding box center [347, 511] width 34 height 34
checkbox input "true"
type input "400"
click at [1197, 681] on button "結帳" at bounding box center [1208, 680] width 62 height 34
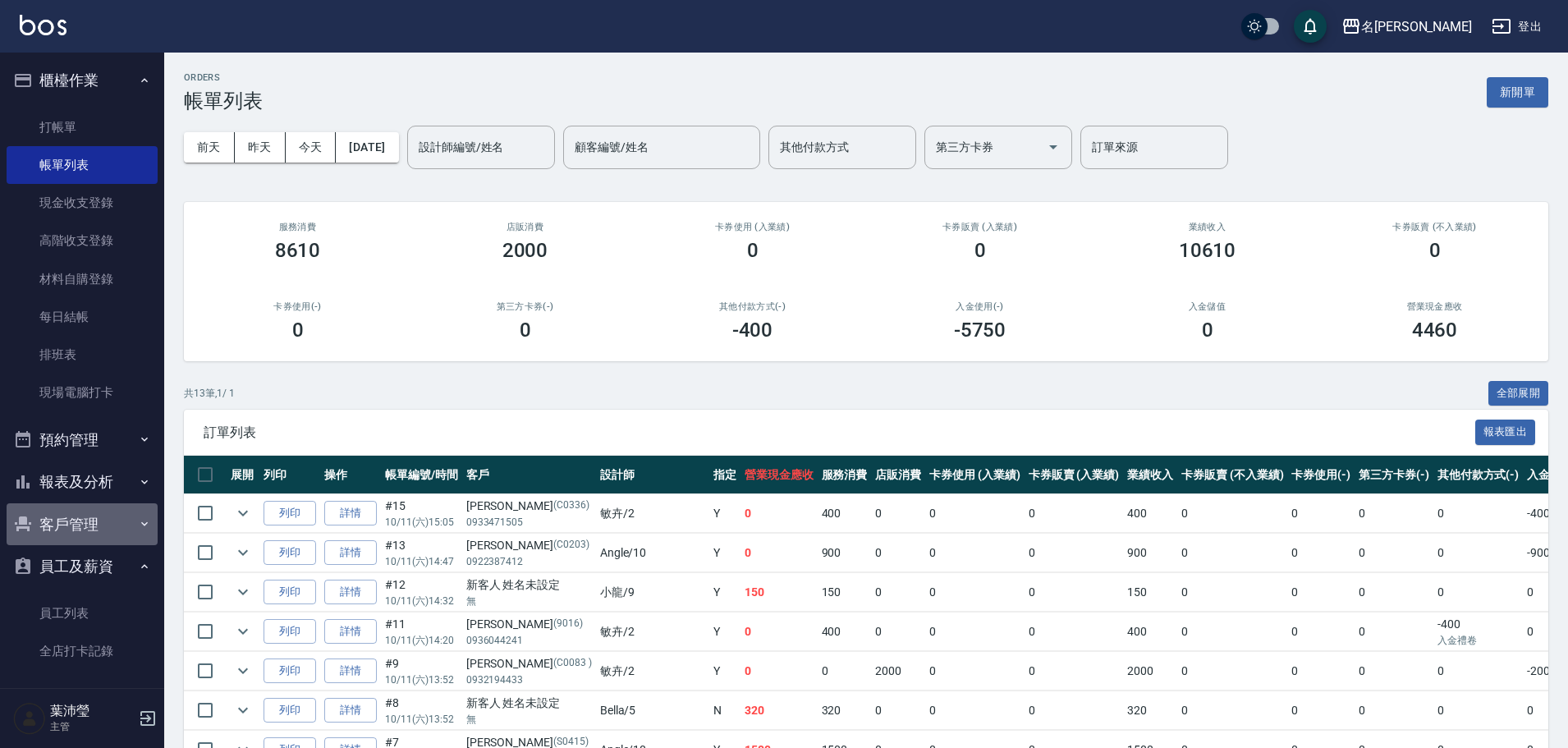
click at [97, 515] on button "客戶管理" at bounding box center [82, 524] width 151 height 43
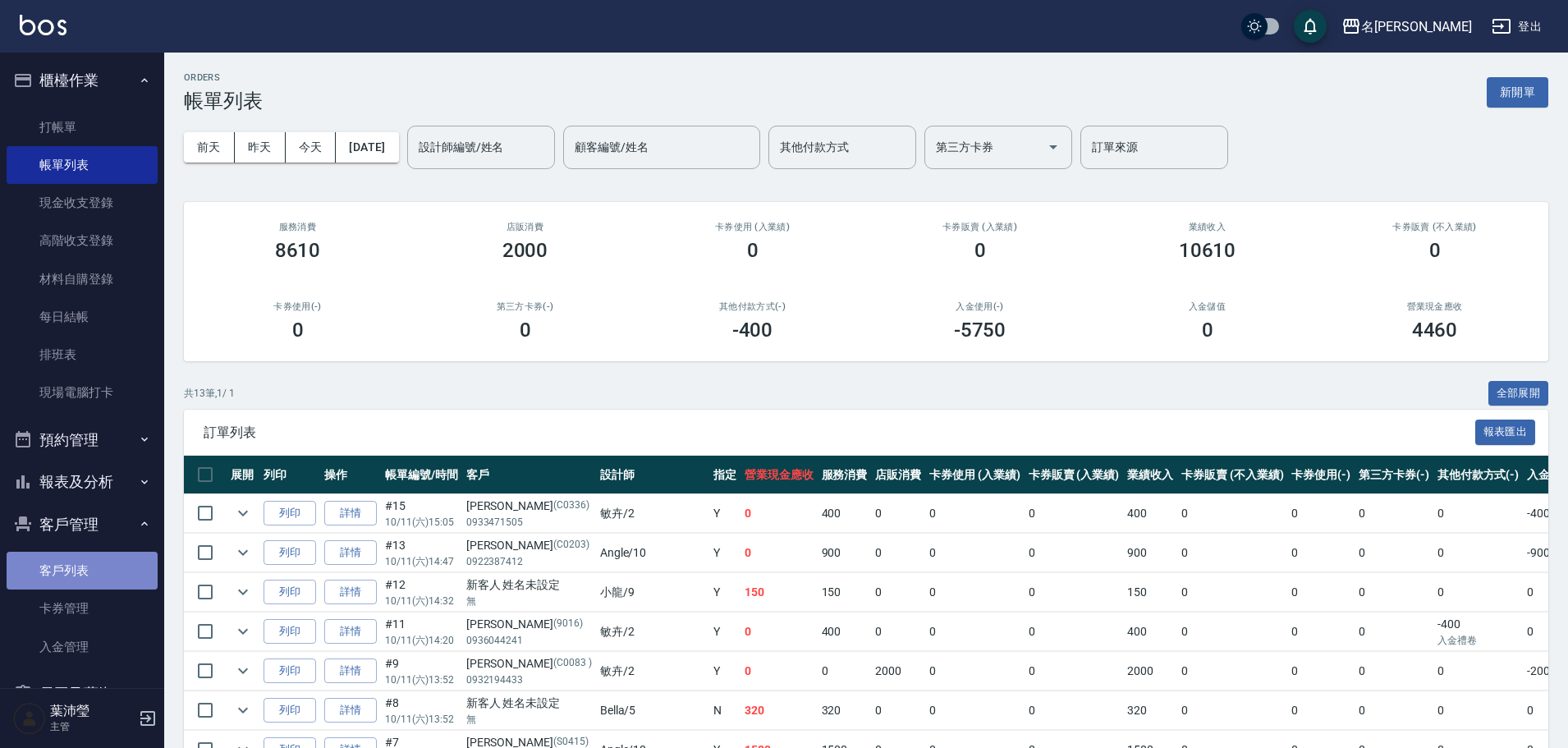
click at [97, 568] on link "客戶列表" at bounding box center [82, 571] width 151 height 38
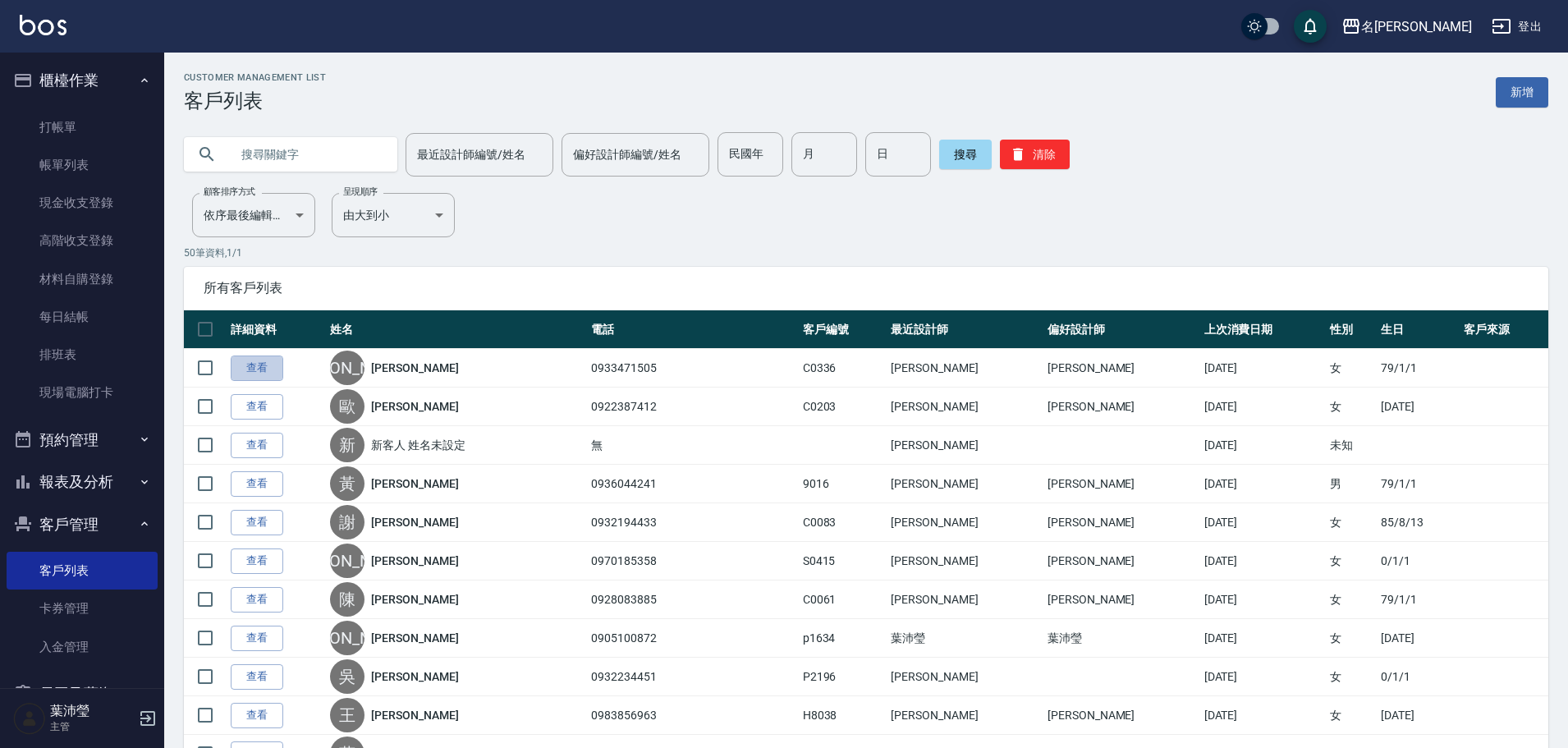
click at [267, 367] on link "查看" at bounding box center [256, 368] width 52 height 26
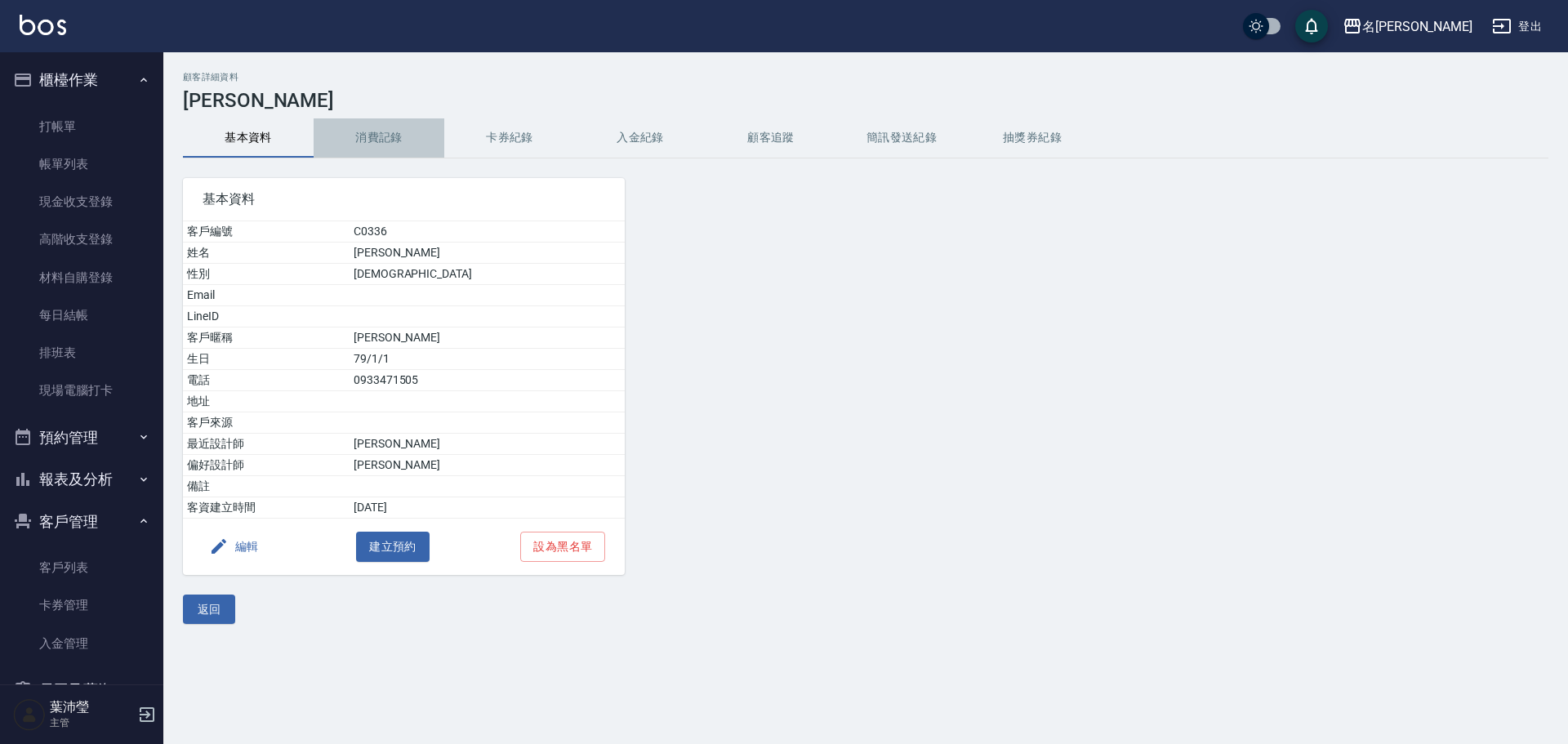
click at [386, 131] on button "消費記錄" at bounding box center [379, 137] width 131 height 39
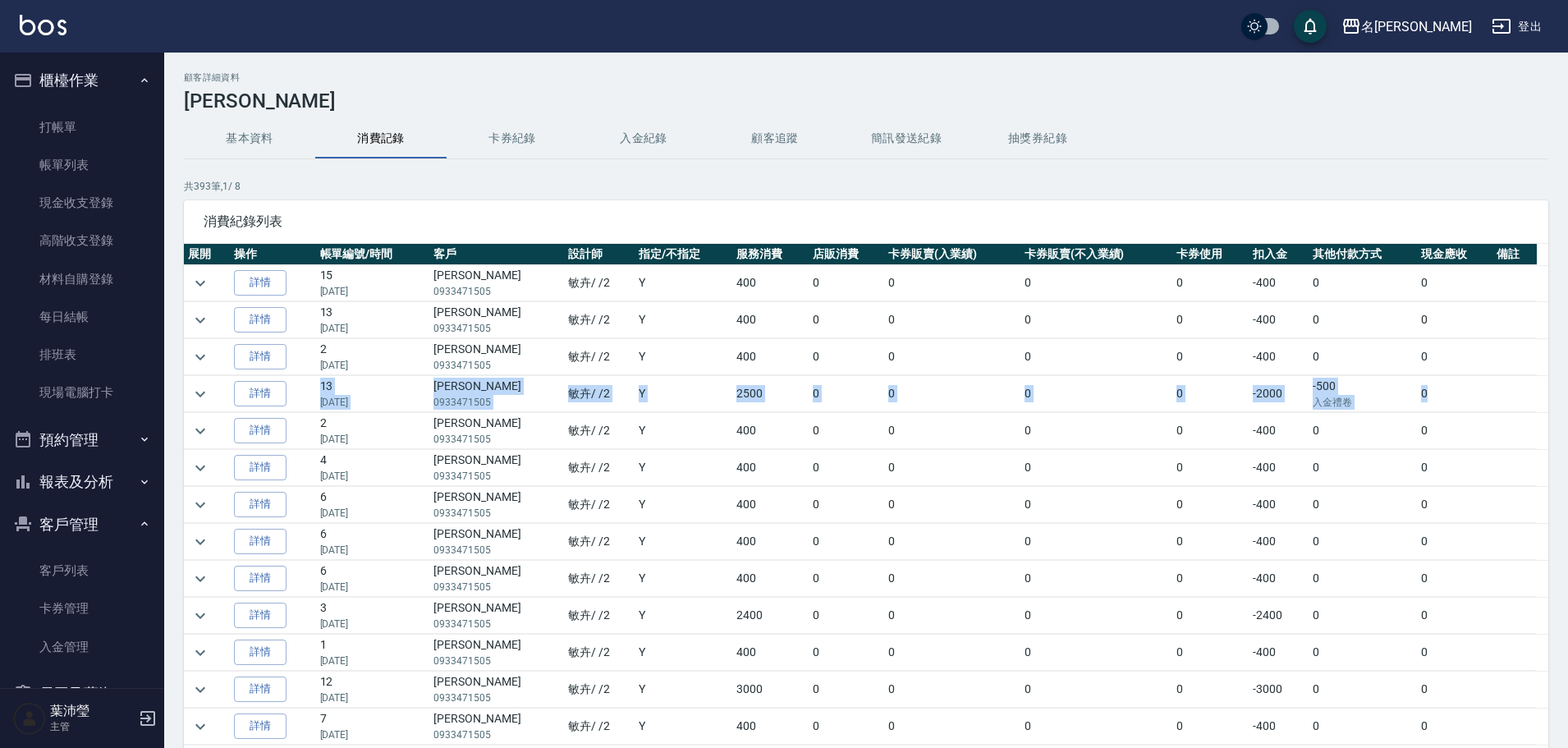
drag, startPoint x: 1539, startPoint y: 374, endPoint x: 1540, endPoint y: 389, distance: 15.0
click at [1540, 389] on div "展開 操作 帳單編號/時間 客戶 設計師 指定/不指定 服務消費 店販消費 卡券販賣(入業績) 卡券販賣(不入業績) 卡券使用 扣入金 其他付款方式 現金應收…" at bounding box center [866, 495] width 1365 height 502
click at [1489, 208] on div "消費紀錄列表" at bounding box center [866, 221] width 1365 height 43
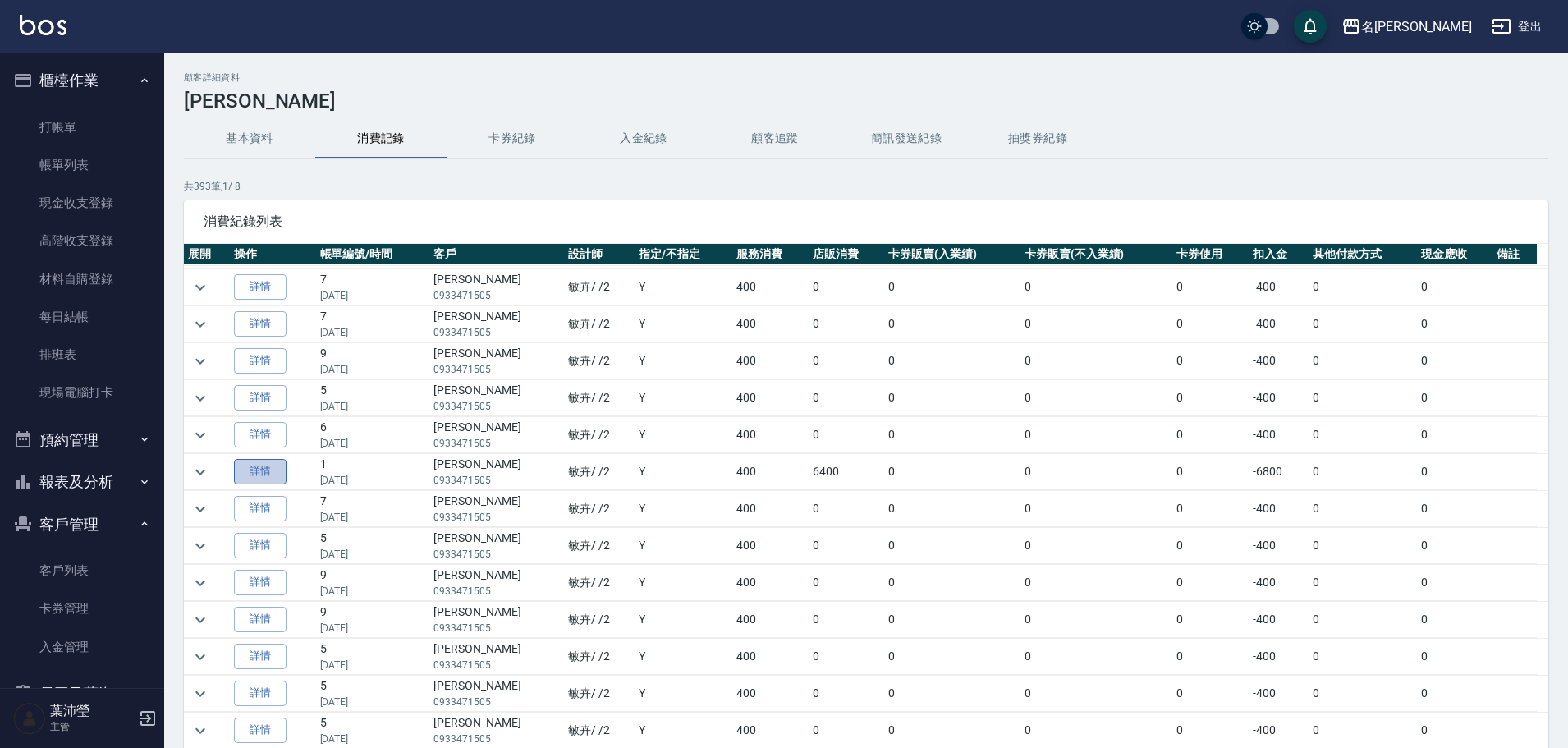
click at [281, 469] on link "詳情" at bounding box center [260, 472] width 52 height 26
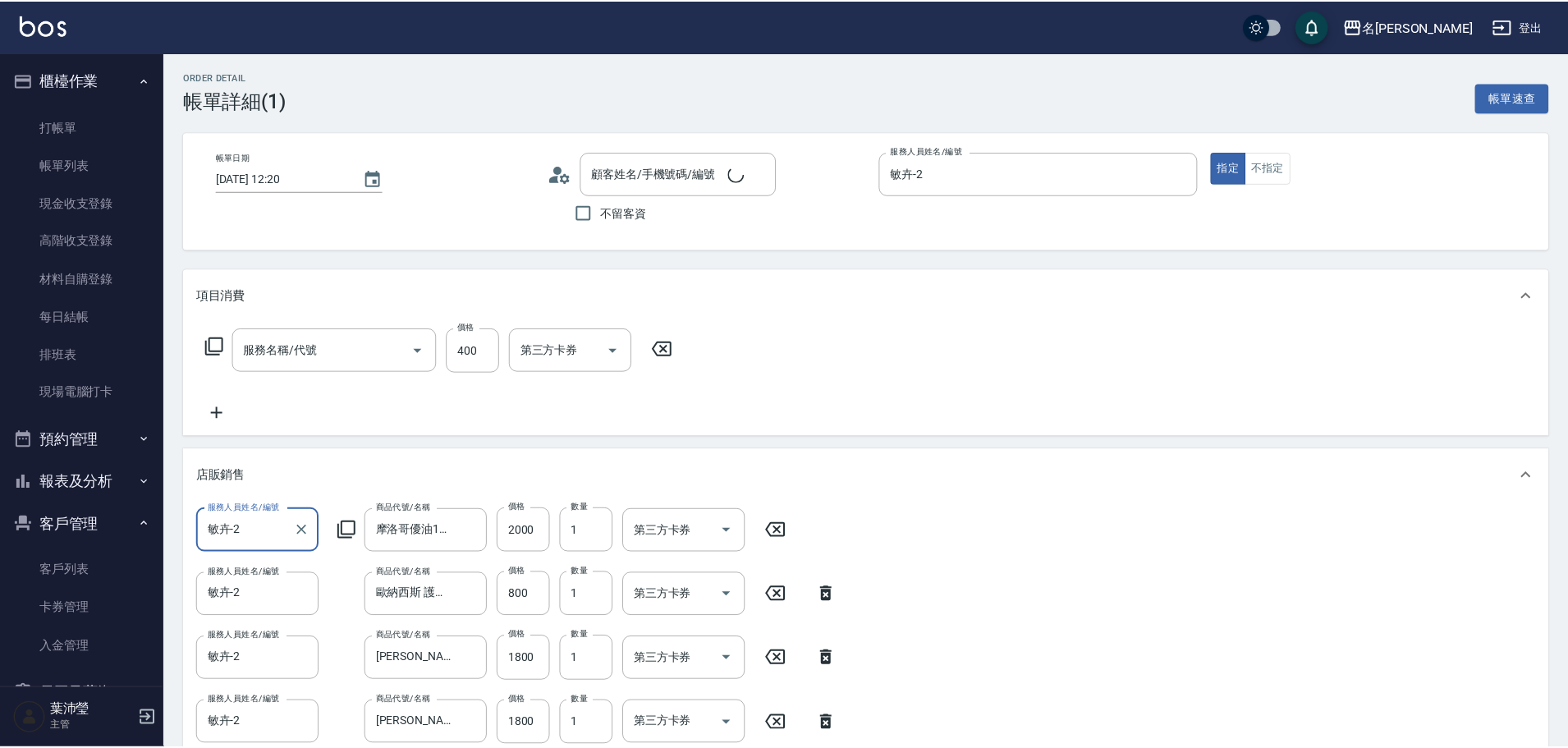
type input "[DATE] 12:20"
type input "敏卉-2"
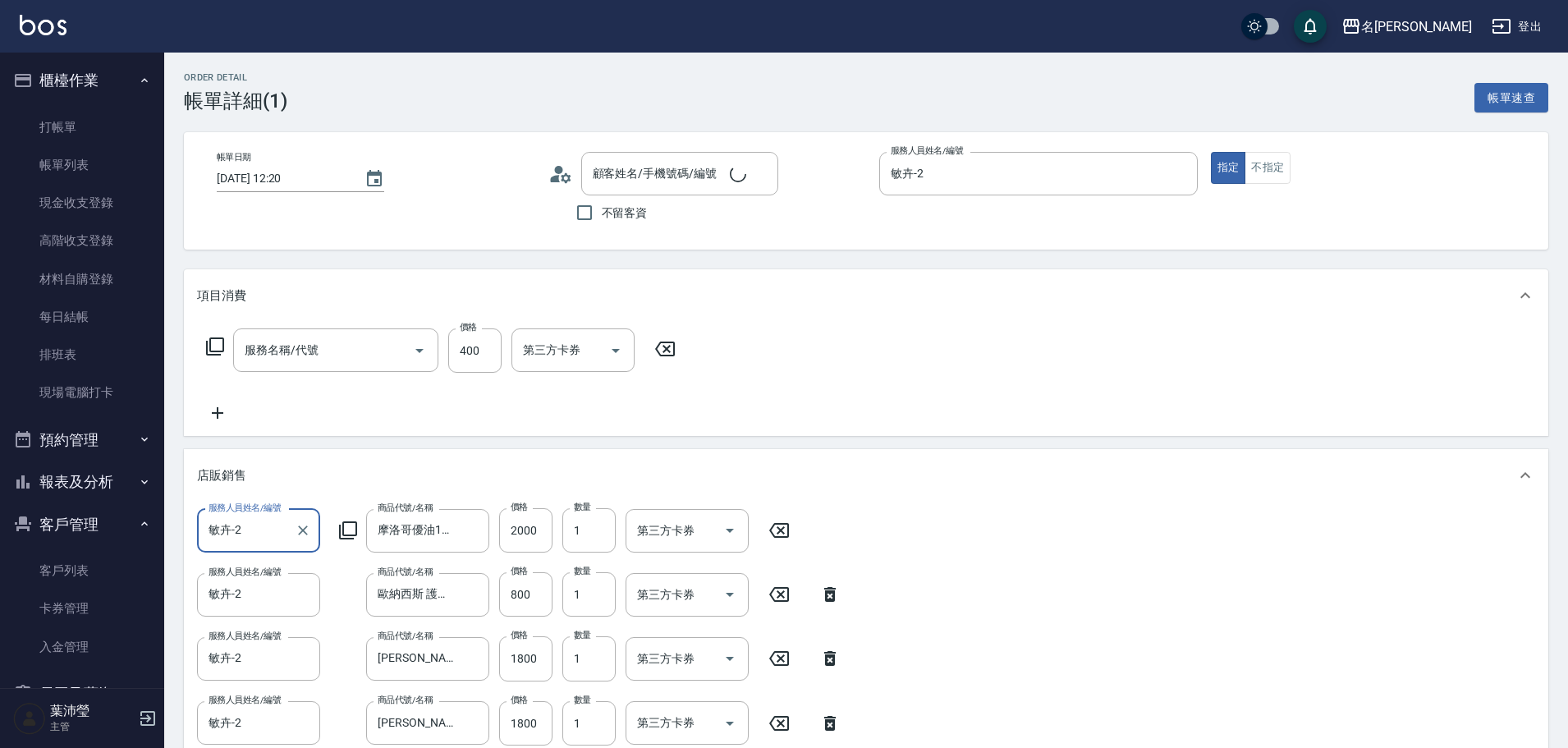
type input "[PERSON_NAME]/0933471505/C0336"
type input "洗髮(A級)(500)"
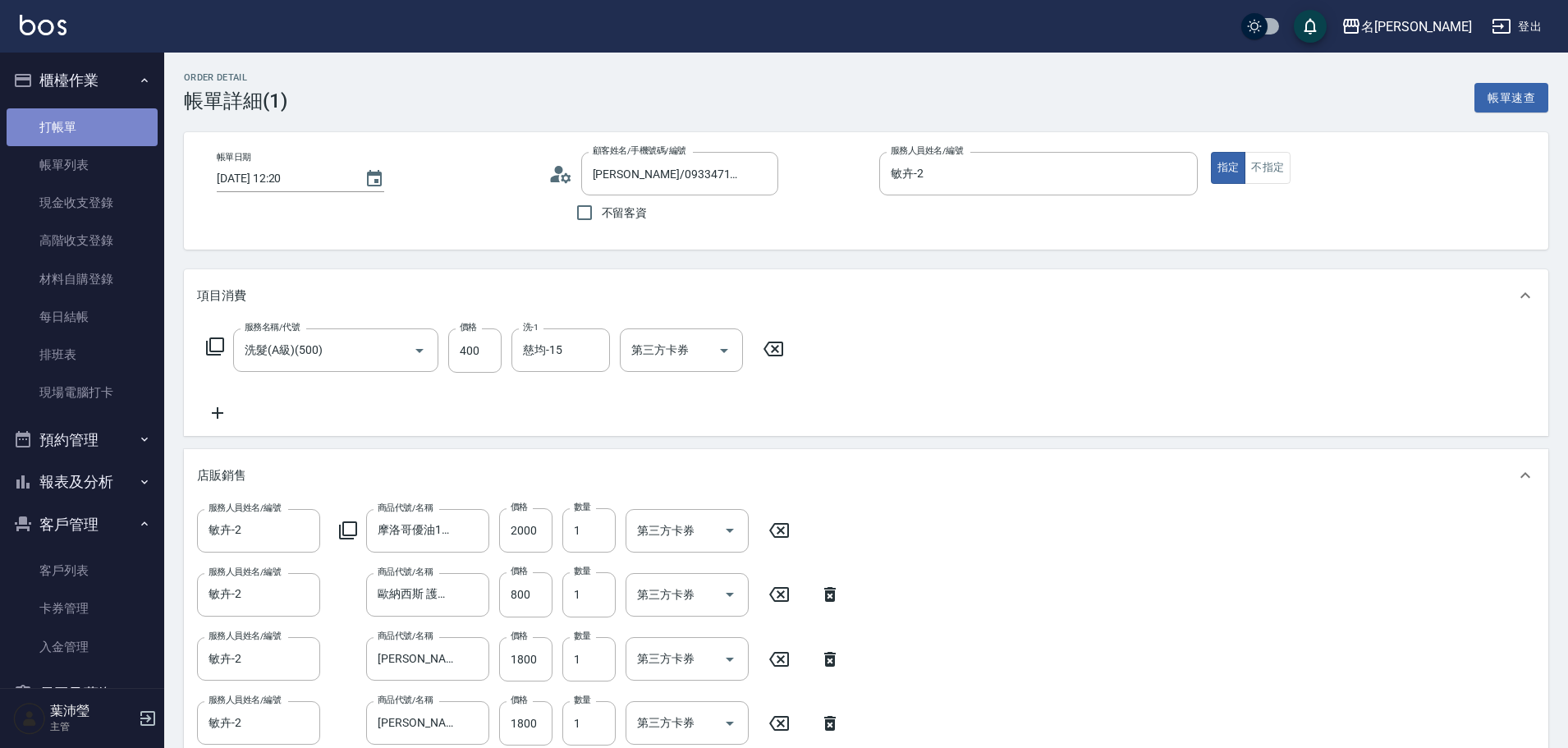
click at [111, 129] on link "打帳單" at bounding box center [82, 128] width 151 height 38
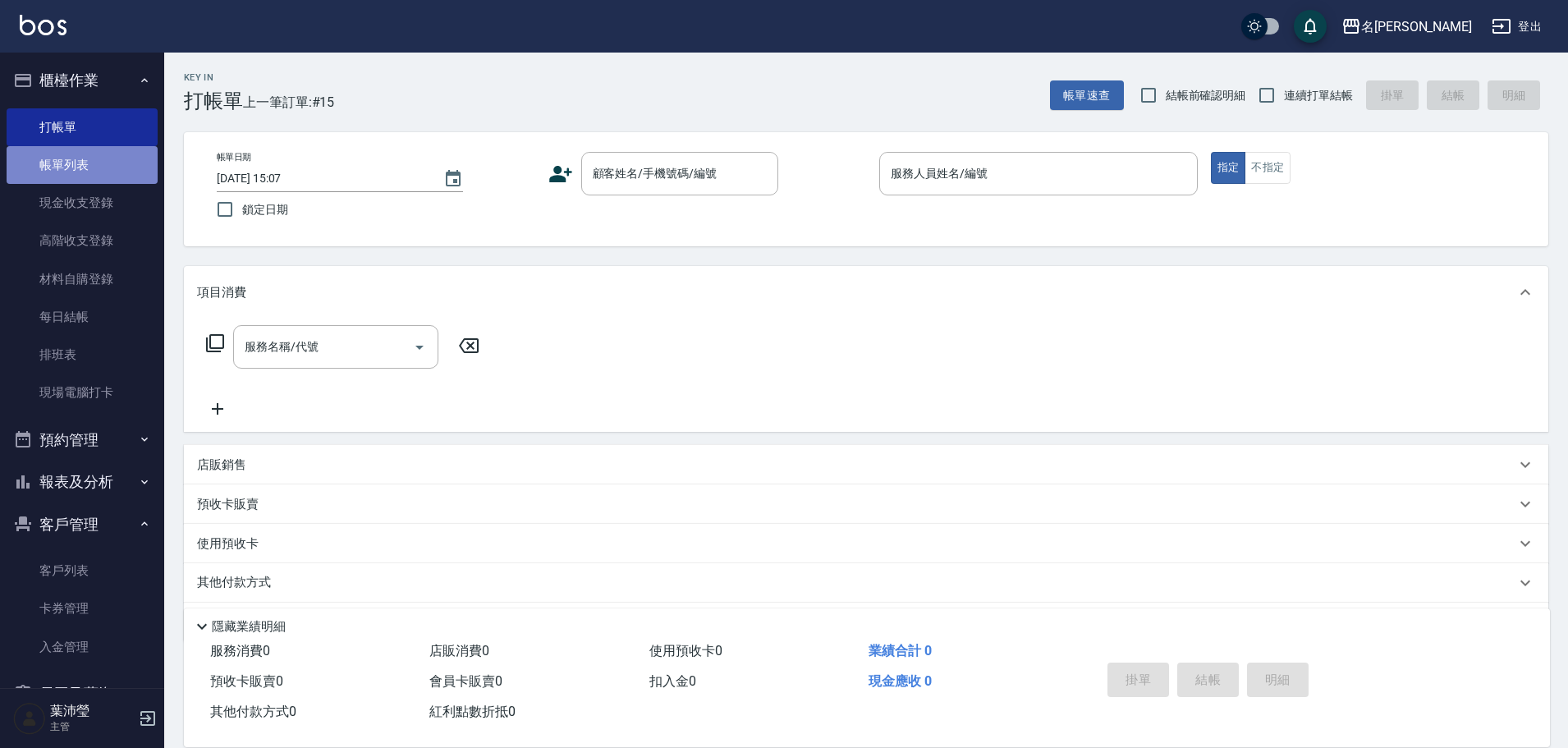
click at [91, 157] on link "帳單列表" at bounding box center [82, 165] width 151 height 38
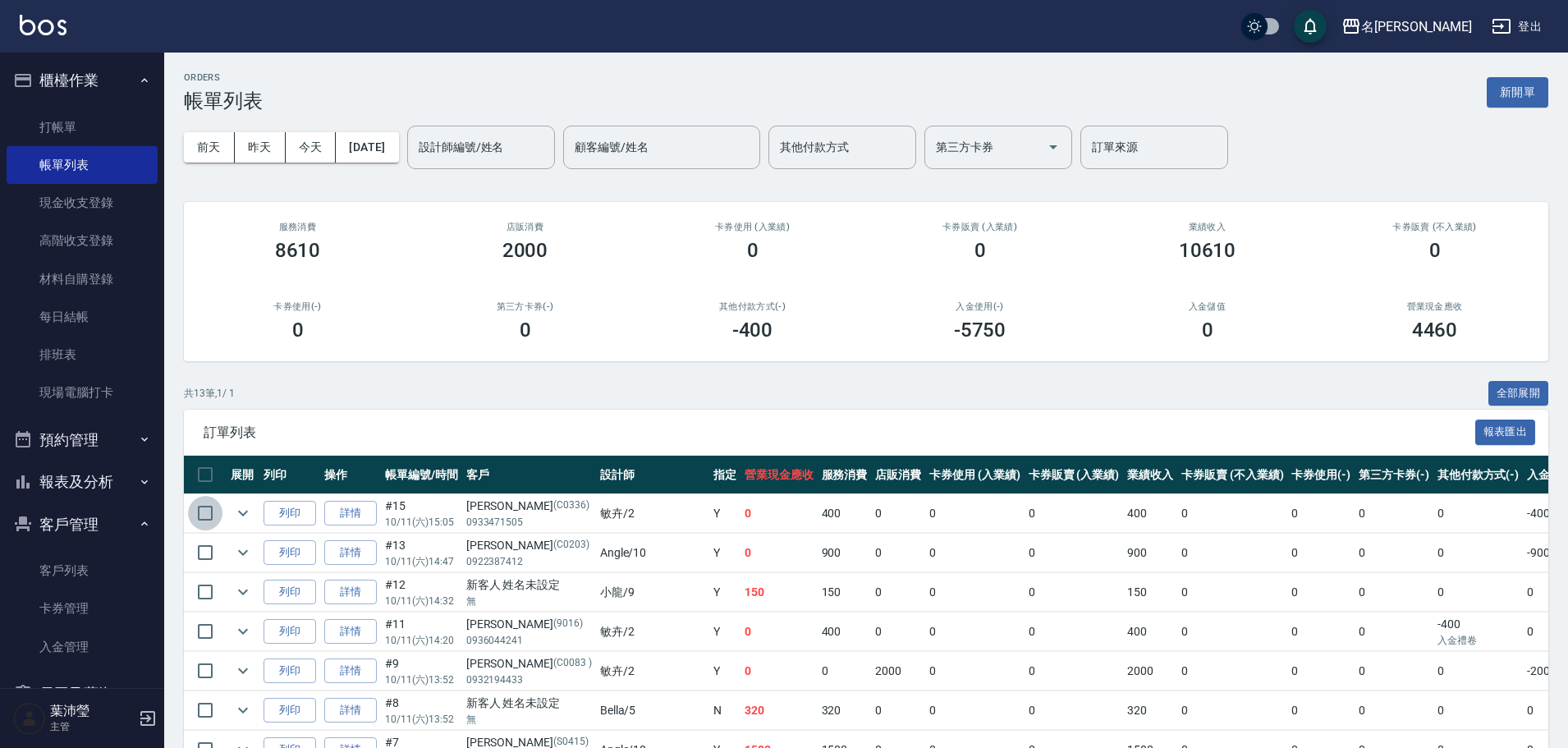
click at [206, 515] on input "checkbox" at bounding box center [205, 514] width 34 height 34
checkbox input "true"
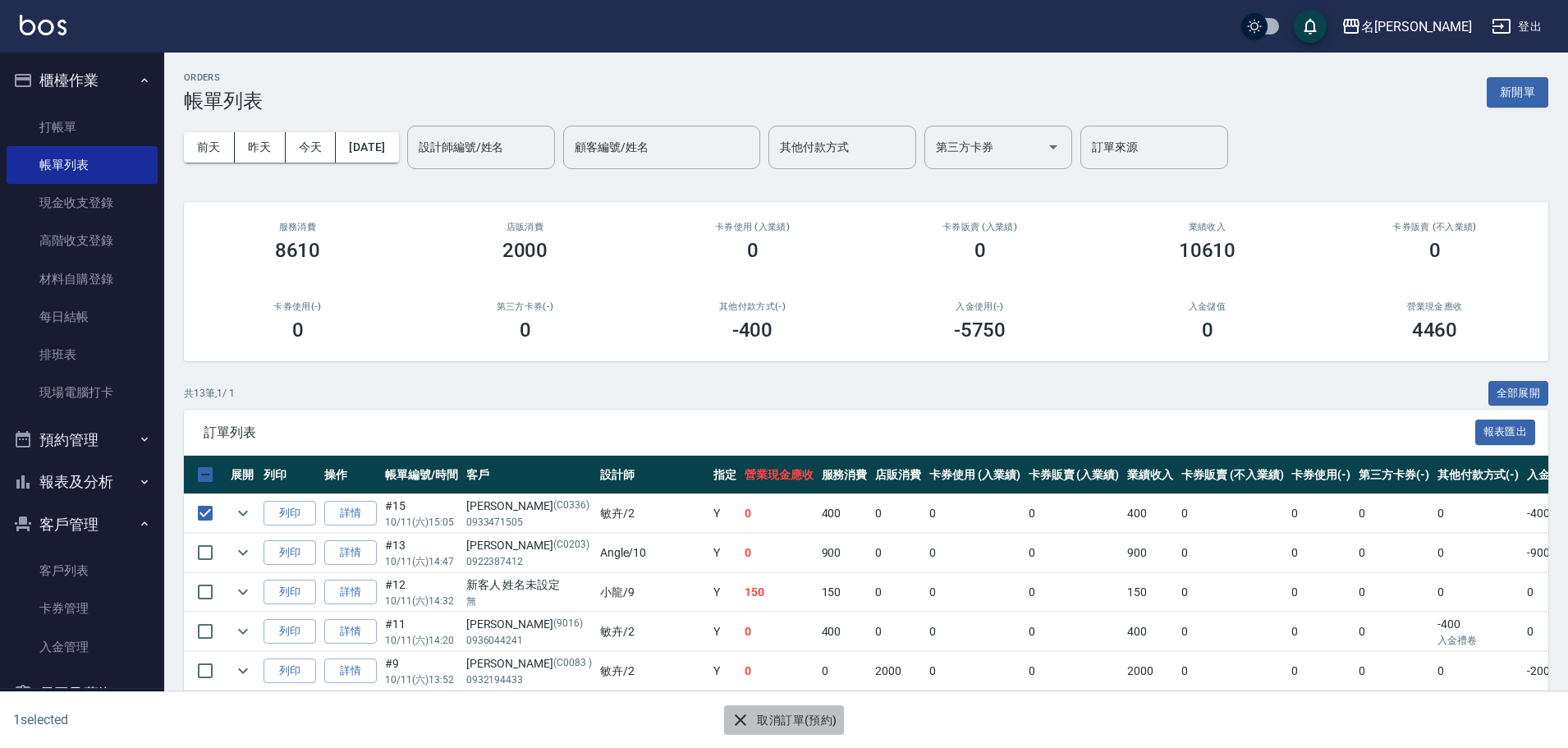
click at [734, 719] on icon "button" at bounding box center [740, 720] width 20 height 20
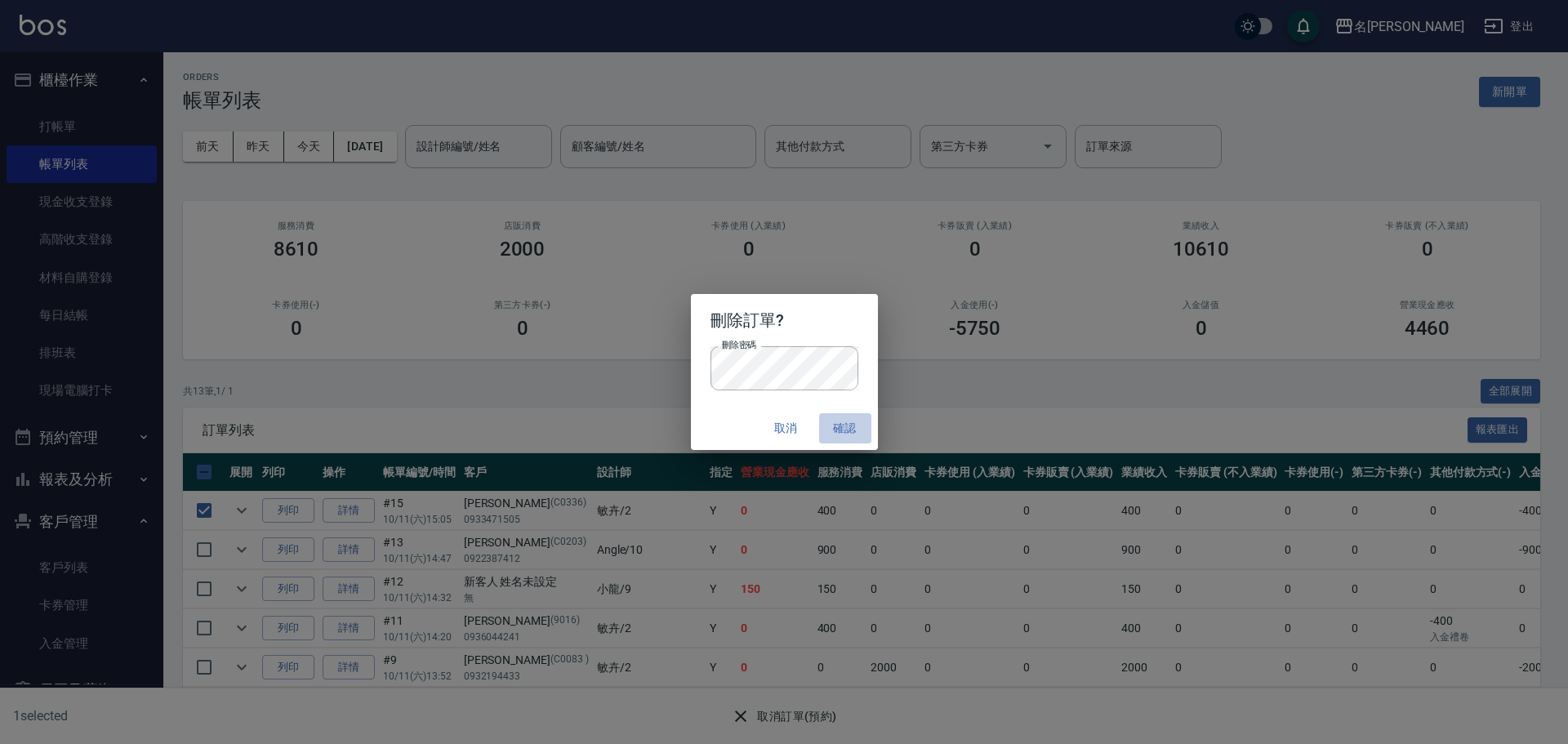
click at [839, 423] on button "確認" at bounding box center [845, 428] width 52 height 30
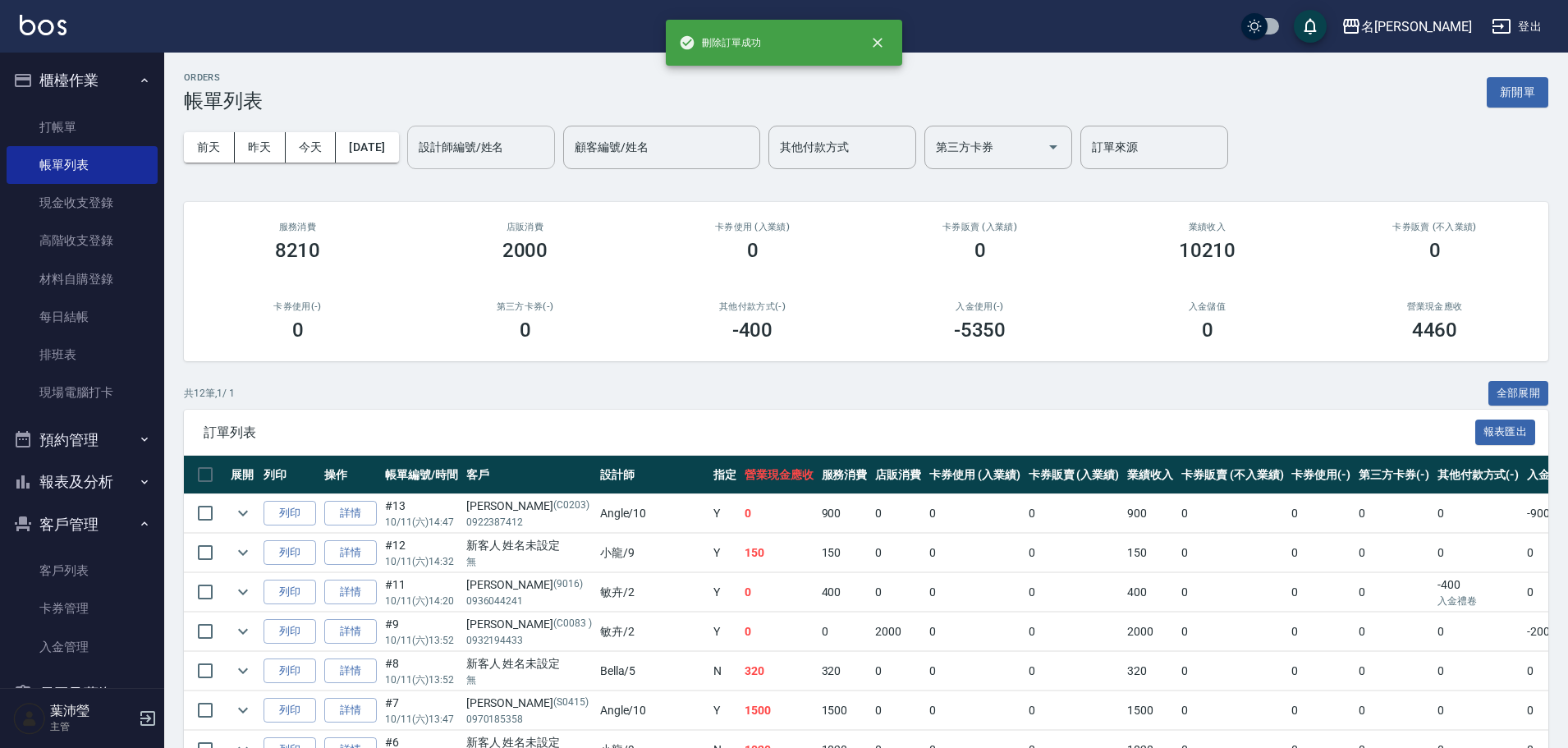
click at [480, 140] on input "設計師編號/姓名" at bounding box center [481, 148] width 133 height 29
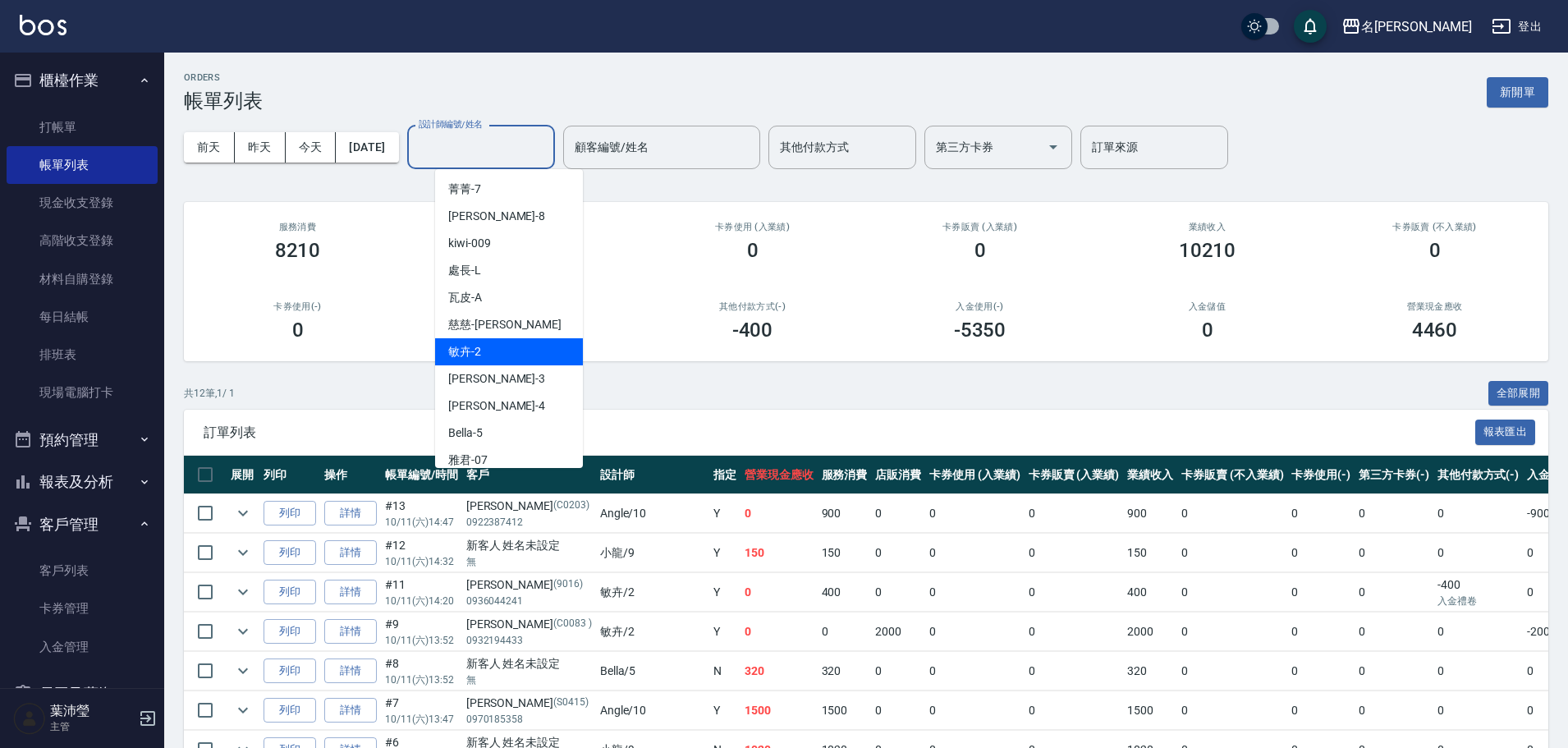
click at [493, 352] on div "敏卉 -2" at bounding box center [509, 352] width 148 height 27
type input "敏卉-2"
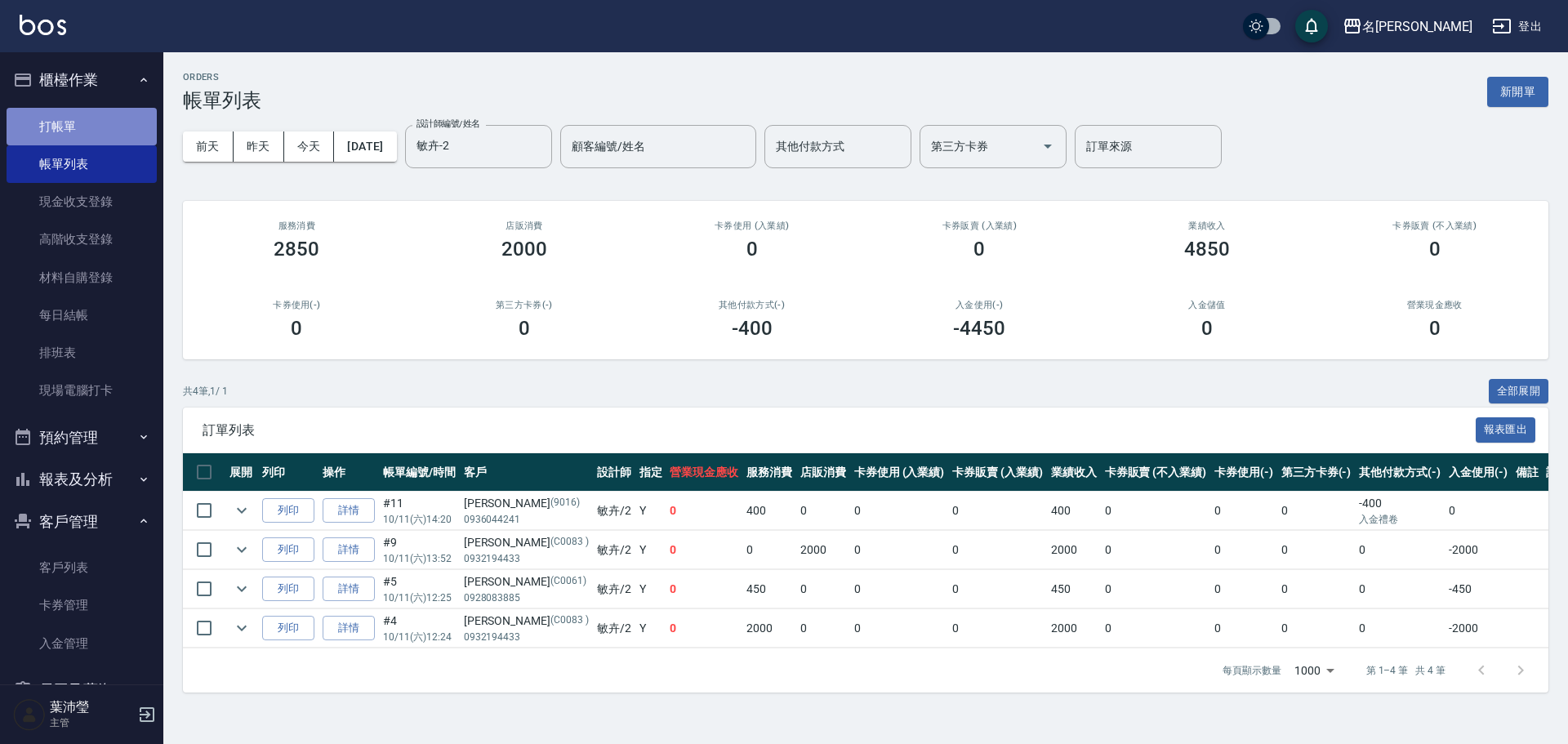
click at [95, 128] on link "打帳單" at bounding box center [81, 127] width 151 height 38
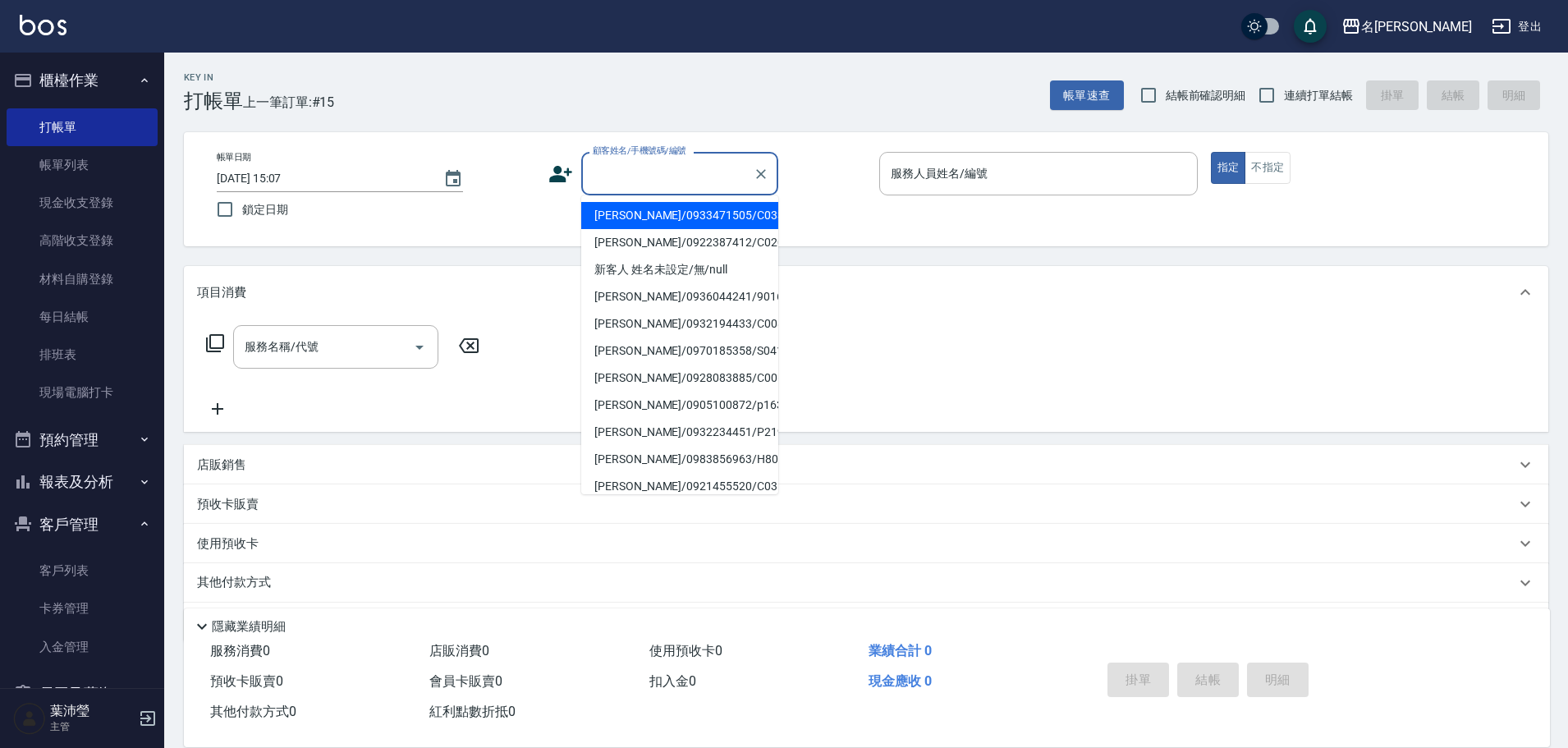
click at [610, 172] on input "顧客姓名/手機號碼/編號" at bounding box center [667, 173] width 157 height 29
click at [631, 212] on li "[PERSON_NAME]/0933471505/C0336" at bounding box center [679, 215] width 197 height 27
type input "[PERSON_NAME]/0933471505/C0336"
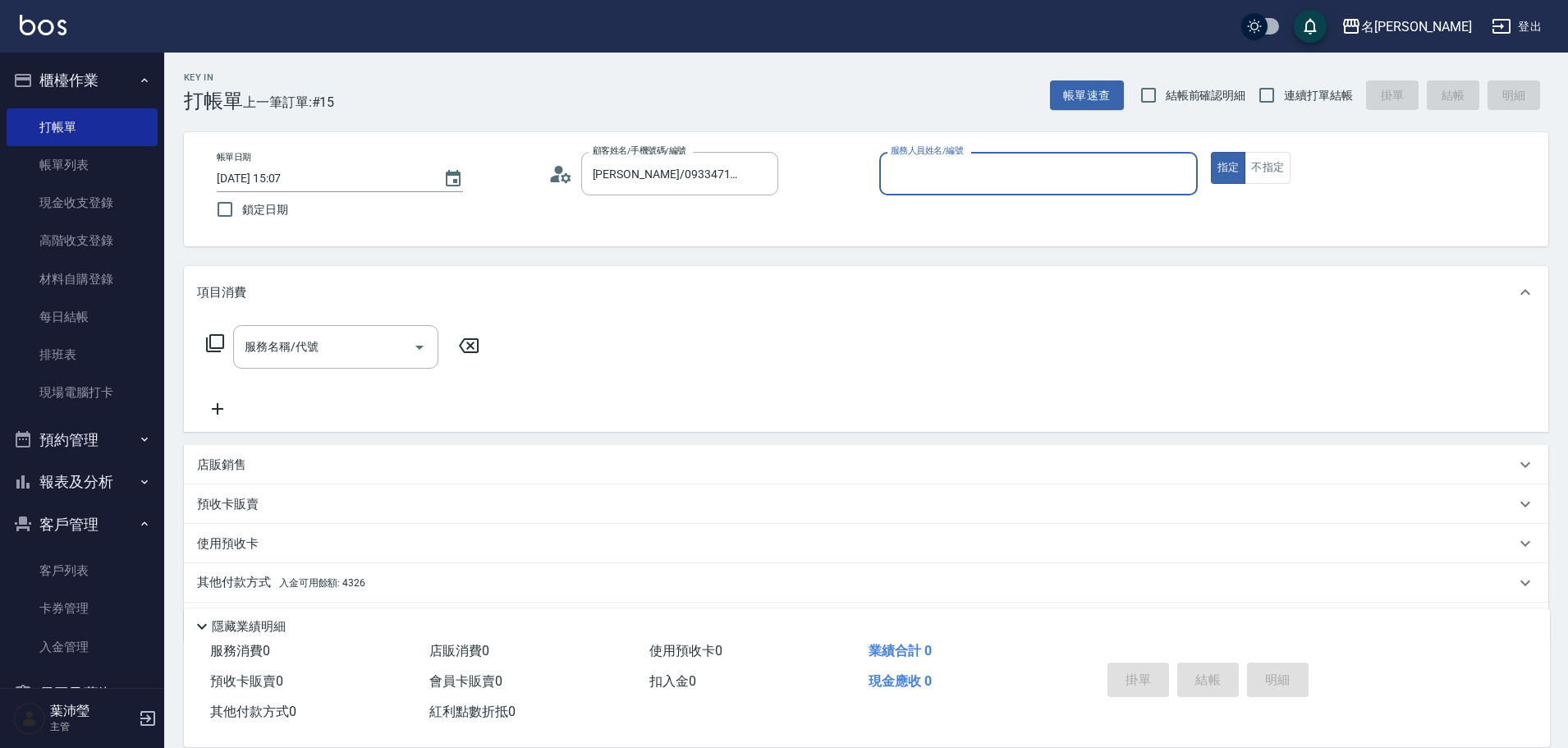
type input "敏卉-2"
click at [217, 345] on icon at bounding box center [214, 343] width 20 height 20
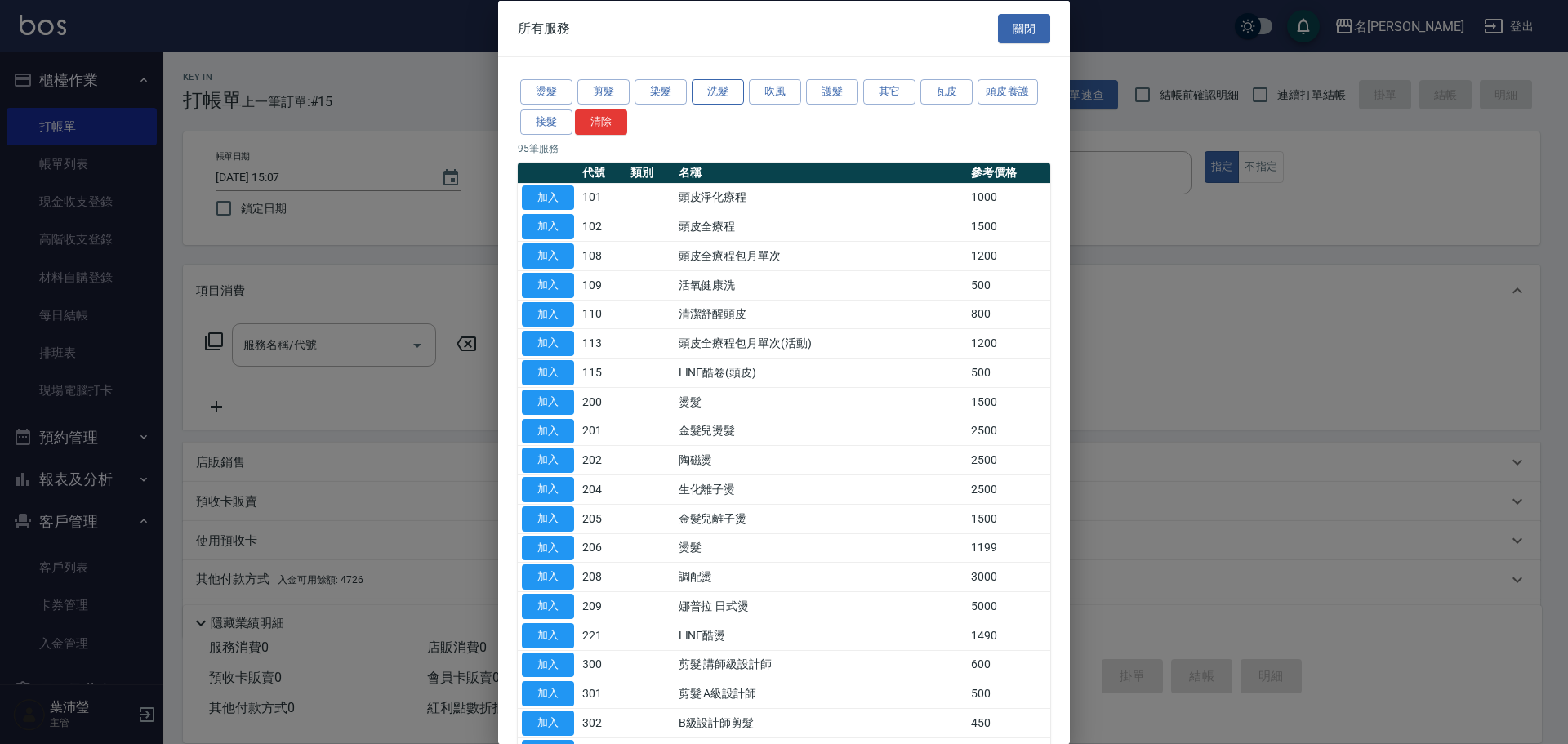
click at [712, 90] on button "洗髮" at bounding box center [717, 92] width 52 height 26
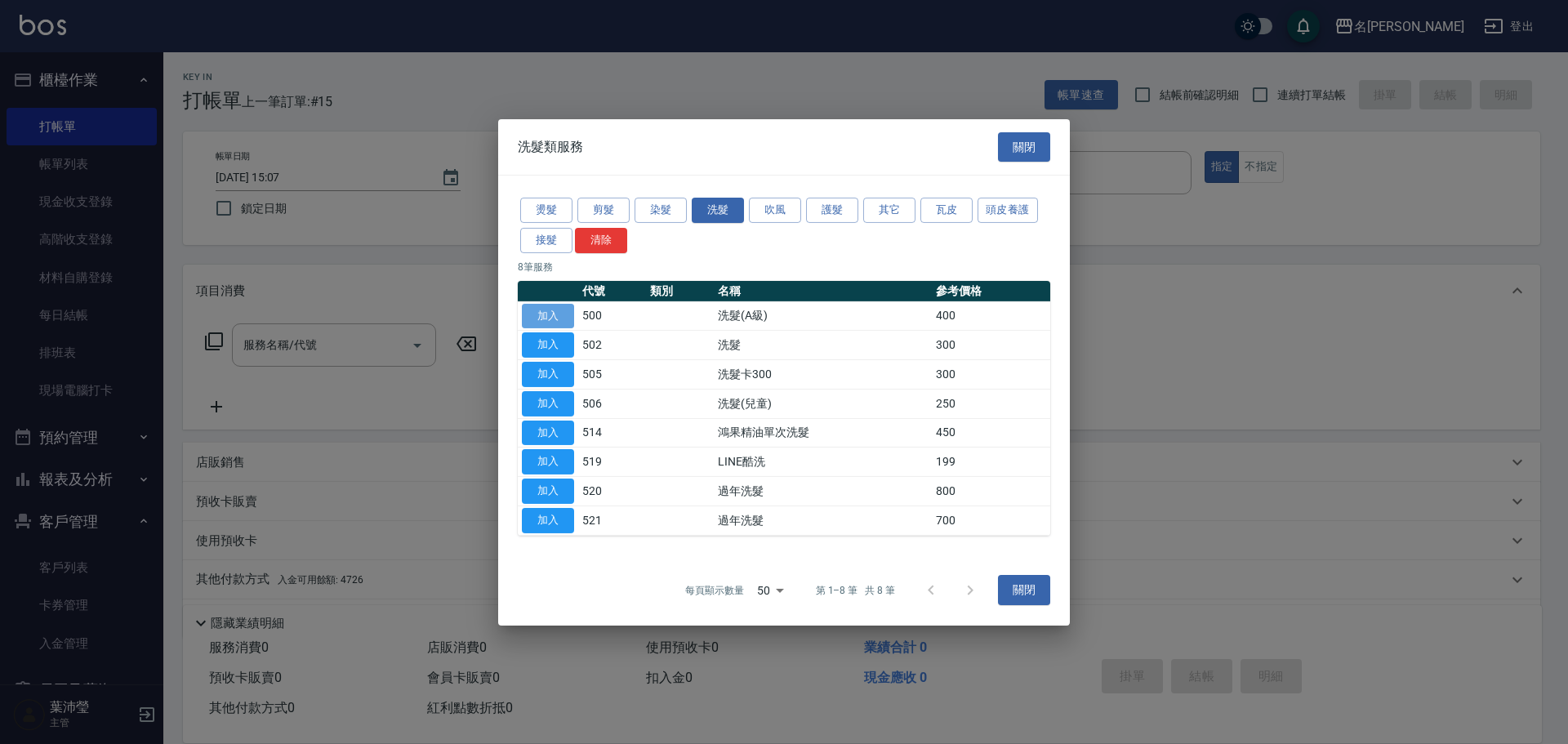
click at [547, 318] on button "加入" at bounding box center [548, 316] width 52 height 26
type input "洗髮(A級)(500)"
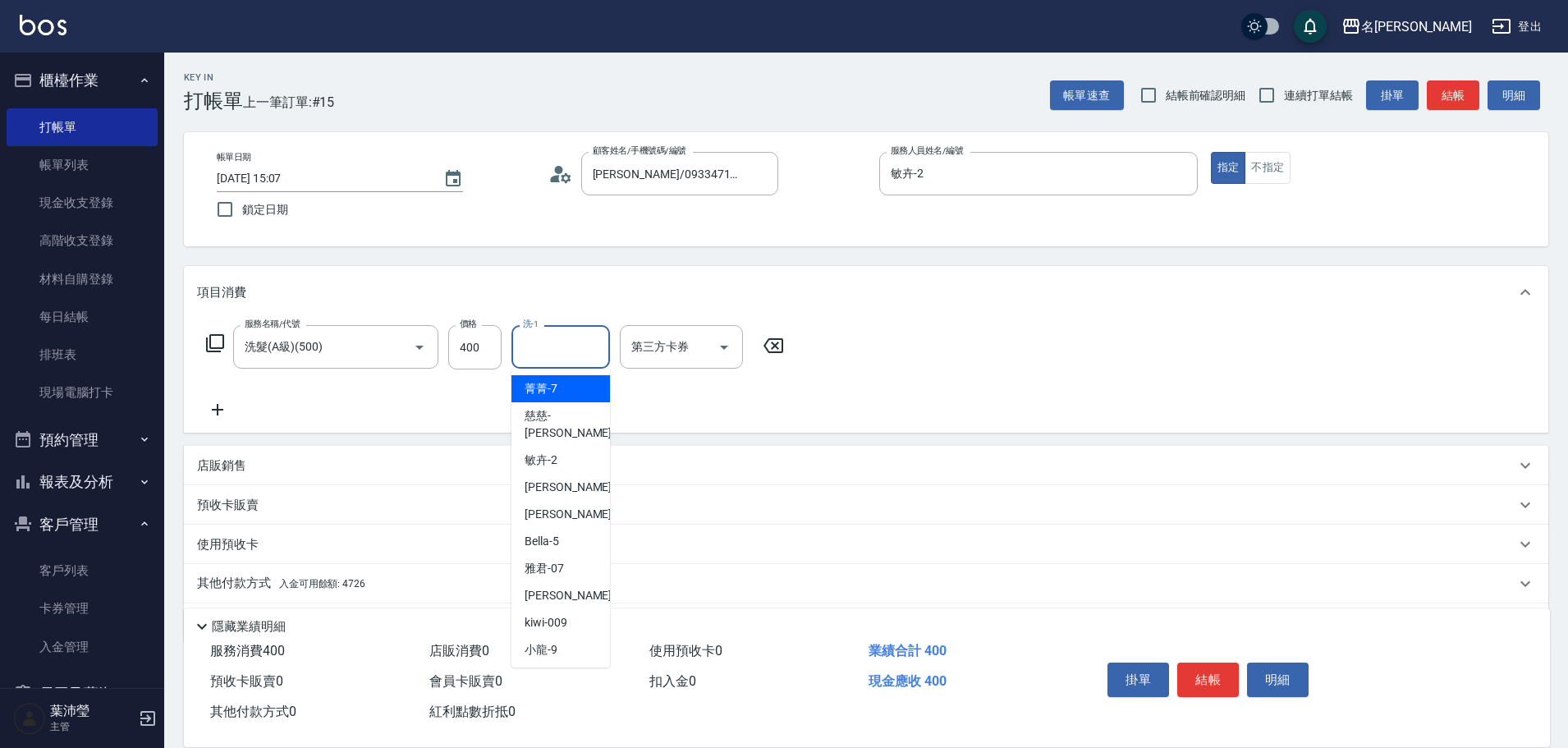
click at [545, 344] on input "洗-1" at bounding box center [561, 347] width 84 height 29
click at [568, 392] on div "語爭 -20" at bounding box center [560, 389] width 98 height 27
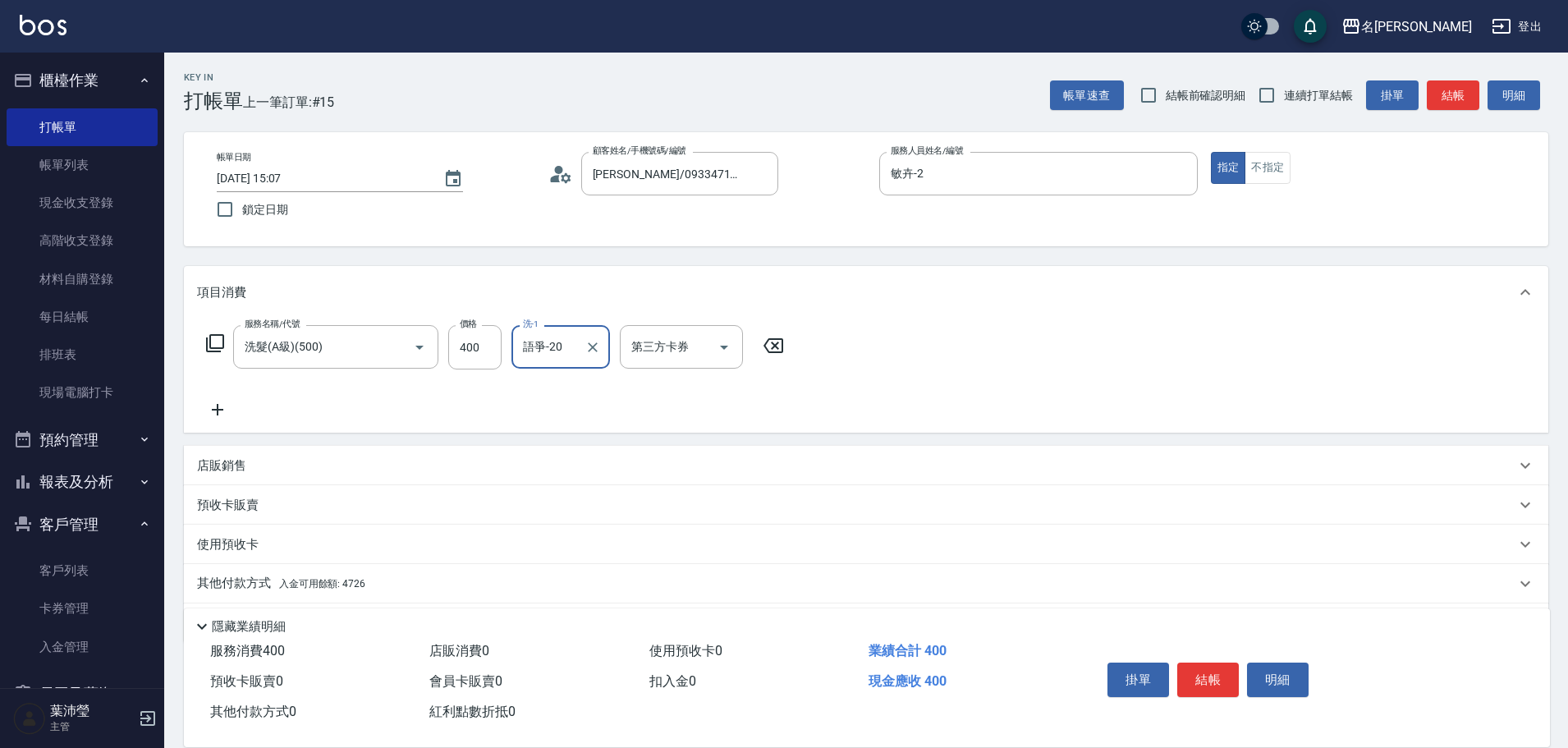
type input "語爭-20"
click at [221, 469] on p "店販銷售" at bounding box center [222, 466] width 50 height 17
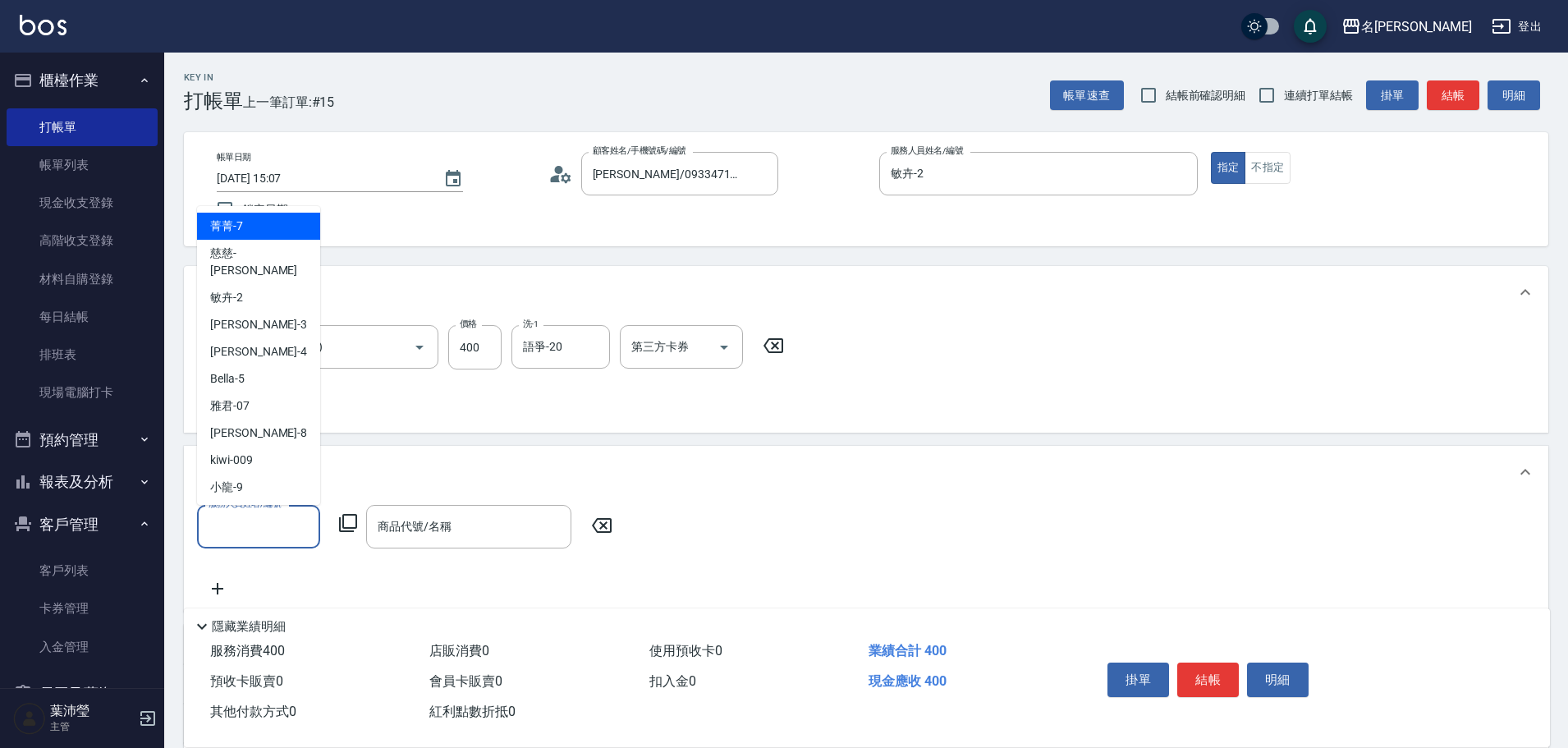
click at [230, 527] on input "服務人員姓名/編號" at bounding box center [259, 527] width 109 height 29
click at [219, 289] on span "敏卉 -2" at bounding box center [227, 297] width 32 height 17
type input "敏卉-2"
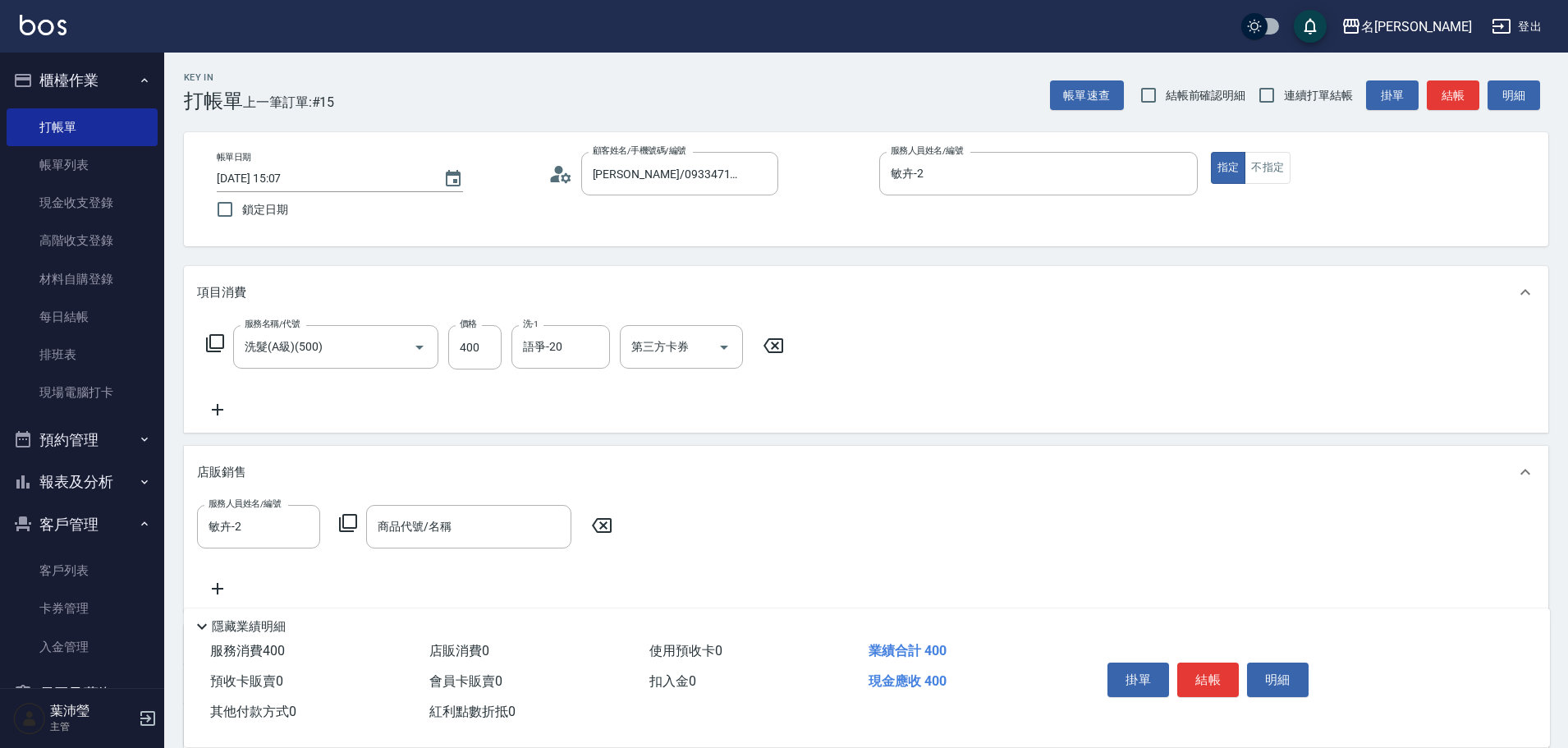
click at [346, 521] on icon at bounding box center [348, 523] width 20 height 20
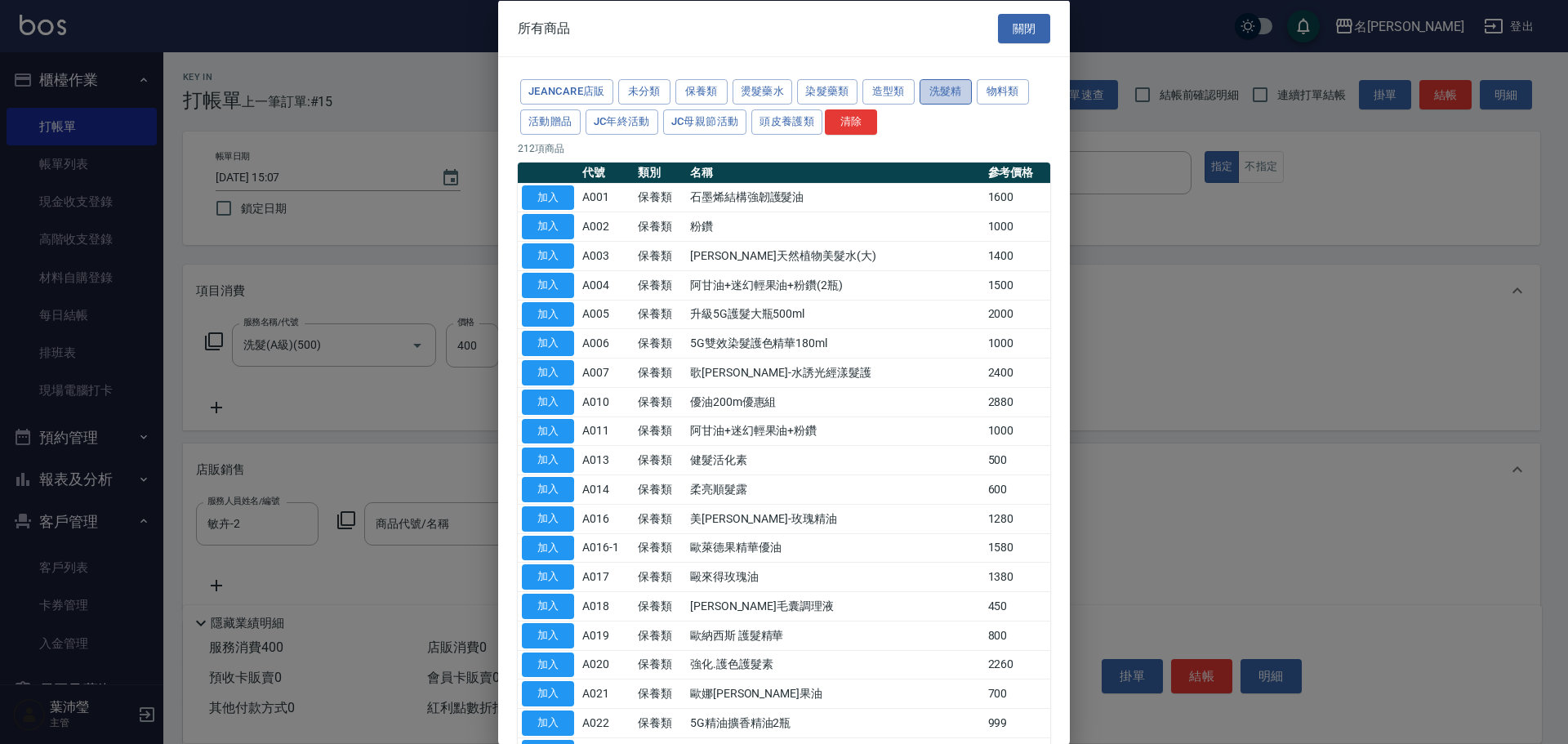
click at [959, 92] on button "洗髮精" at bounding box center [946, 92] width 52 height 26
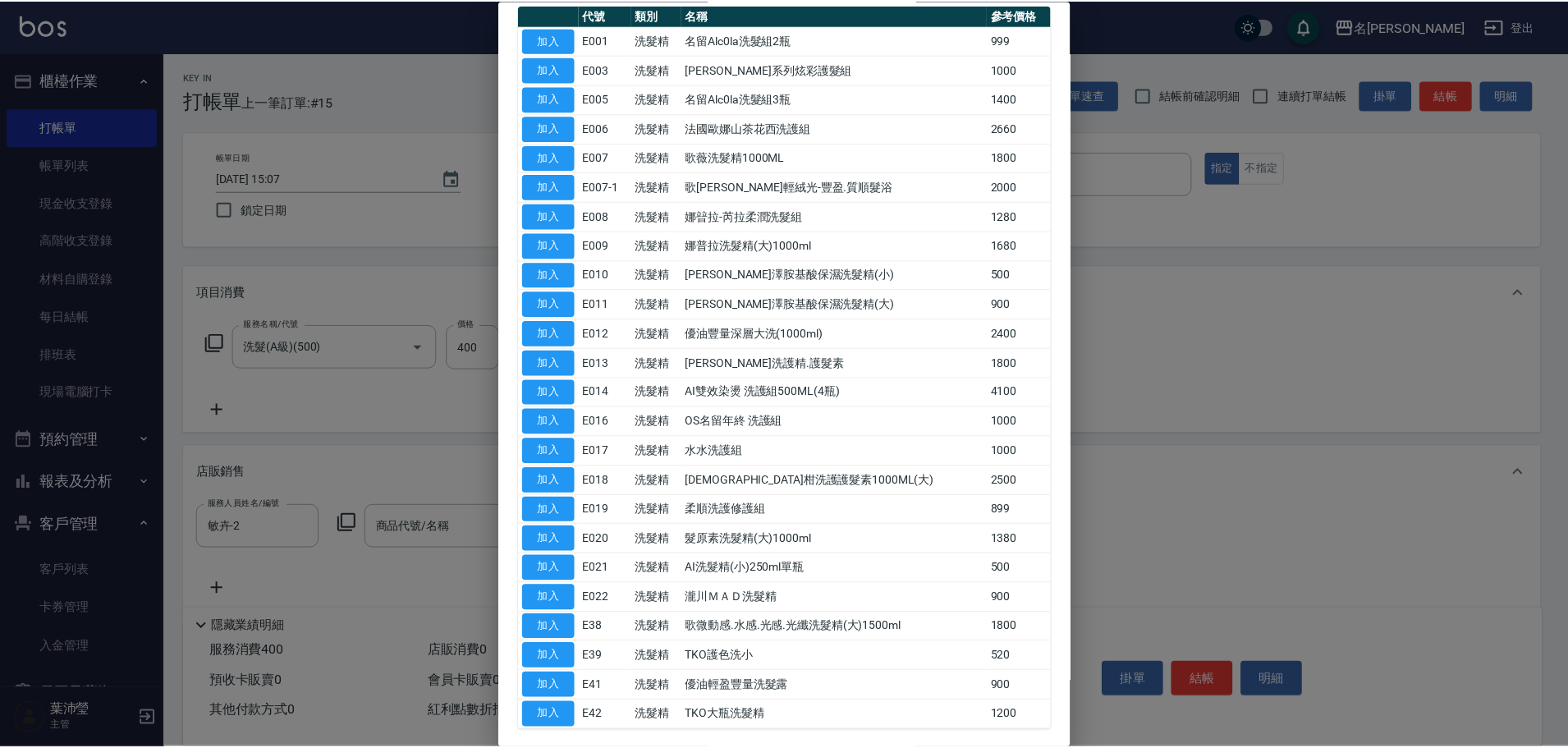
scroll to position [175, 0]
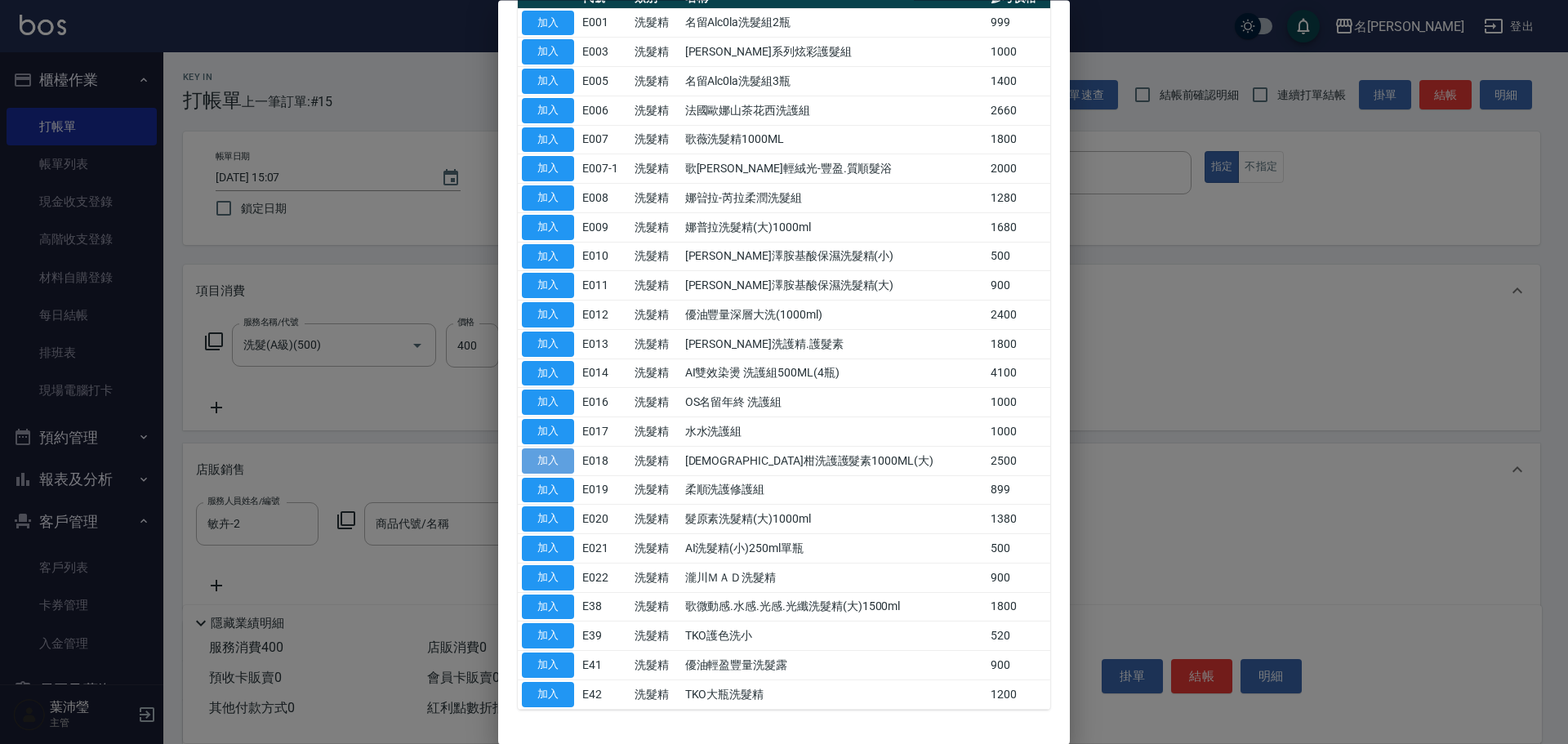
click at [548, 460] on button "加入" at bounding box center [548, 461] width 52 height 26
type input "[DEMOGRAPHIC_DATA]柑洗護護髮素1000ML(大)"
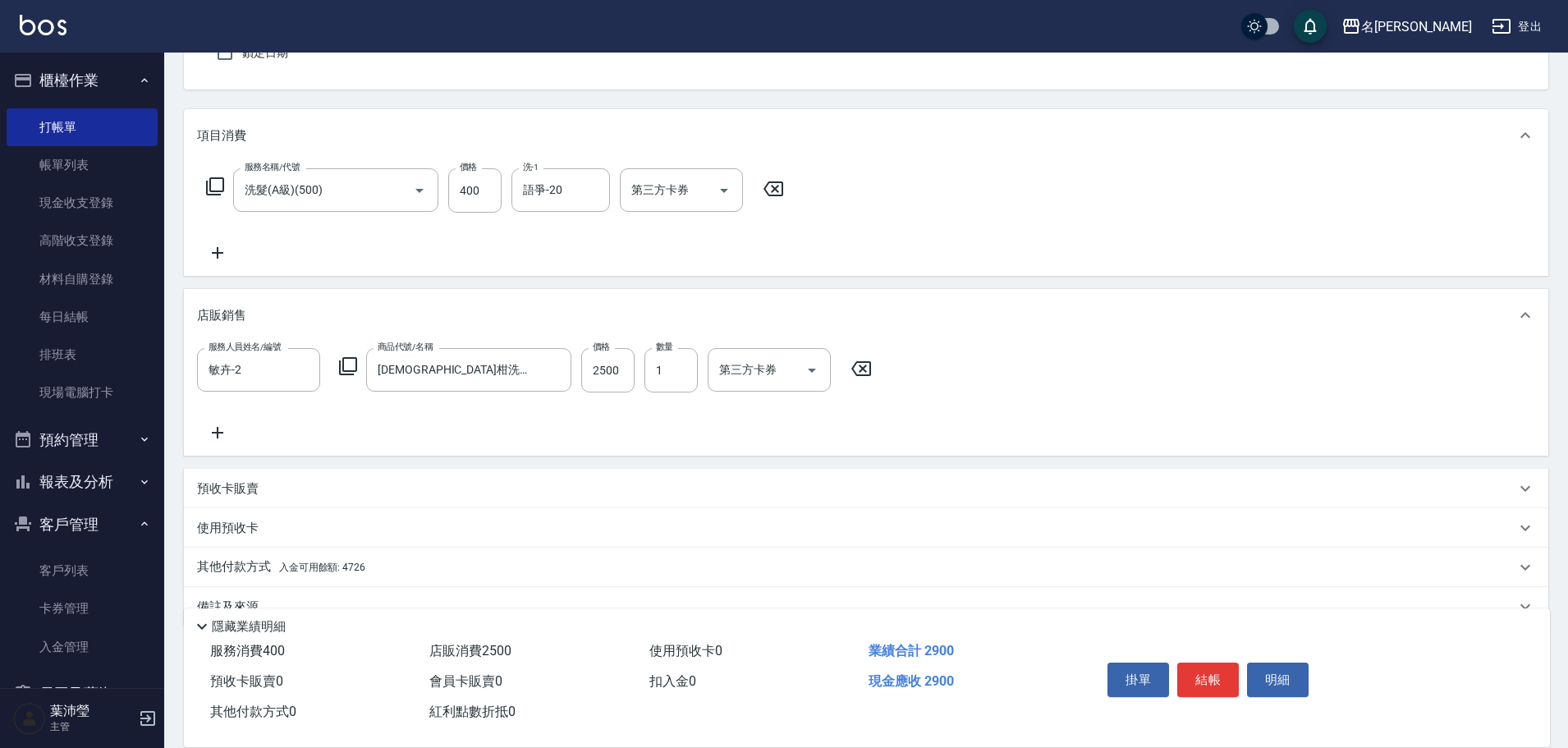
scroll to position [193, 0]
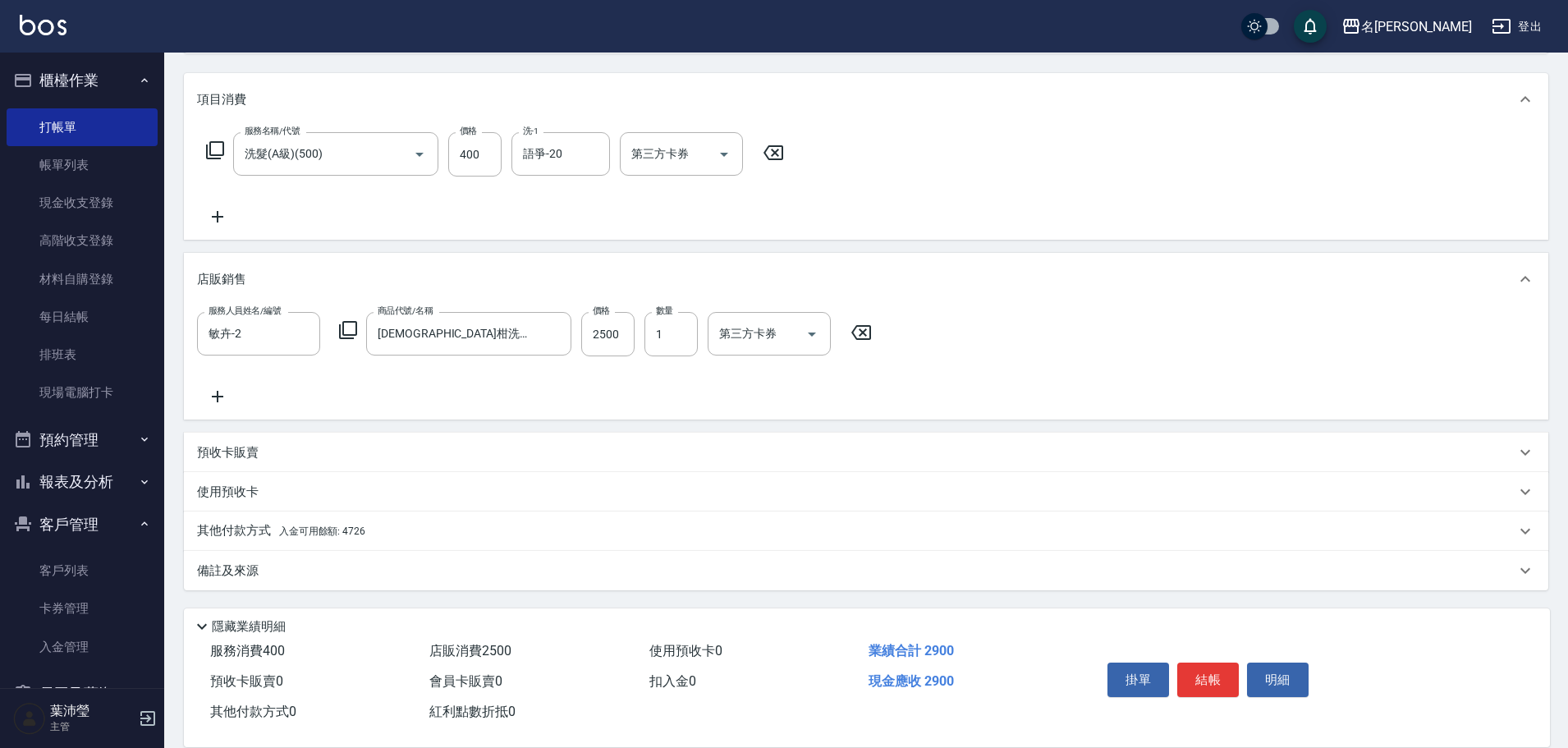
click at [251, 530] on p "其他付款方式 入金可用餘額: 4726" at bounding box center [281, 531] width 169 height 18
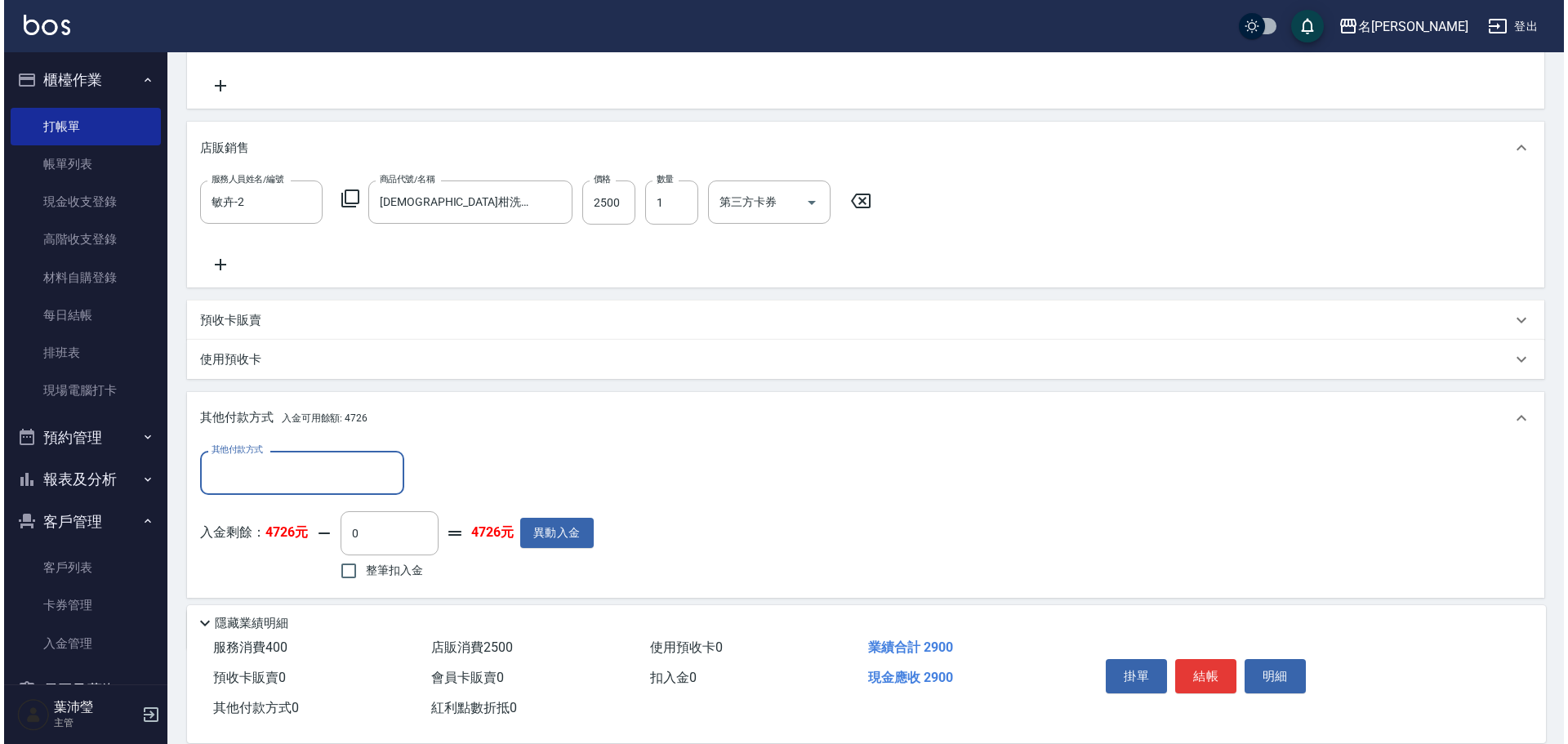
scroll to position [385, 0]
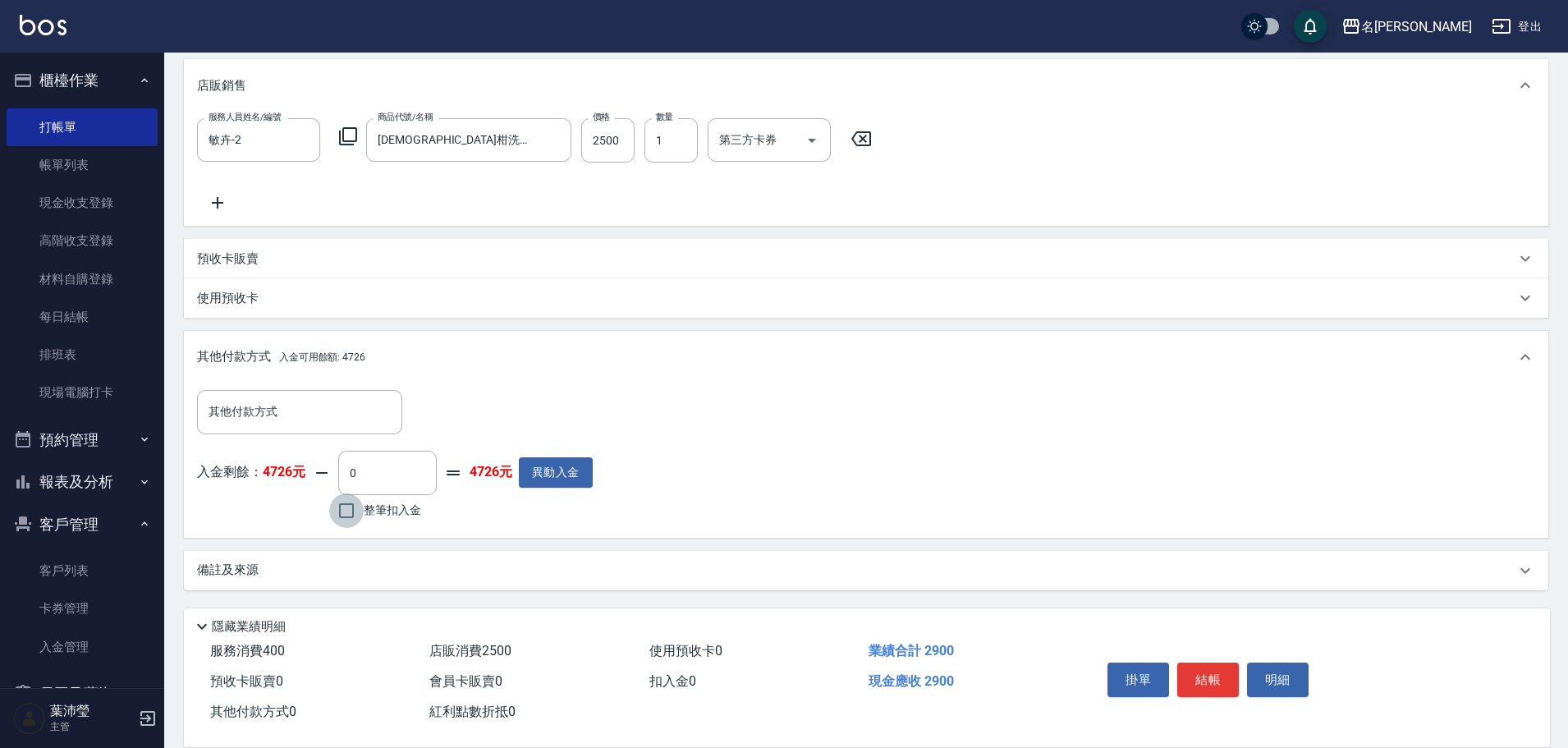
click at [347, 511] on input "整筆扣入金" at bounding box center [347, 511] width 34 height 34
checkbox input "true"
type input "2900"
drag, startPoint x: 1255, startPoint y: 677, endPoint x: 1244, endPoint y: 657, distance: 22.8
click at [1254, 676] on button "明細" at bounding box center [1277, 680] width 62 height 34
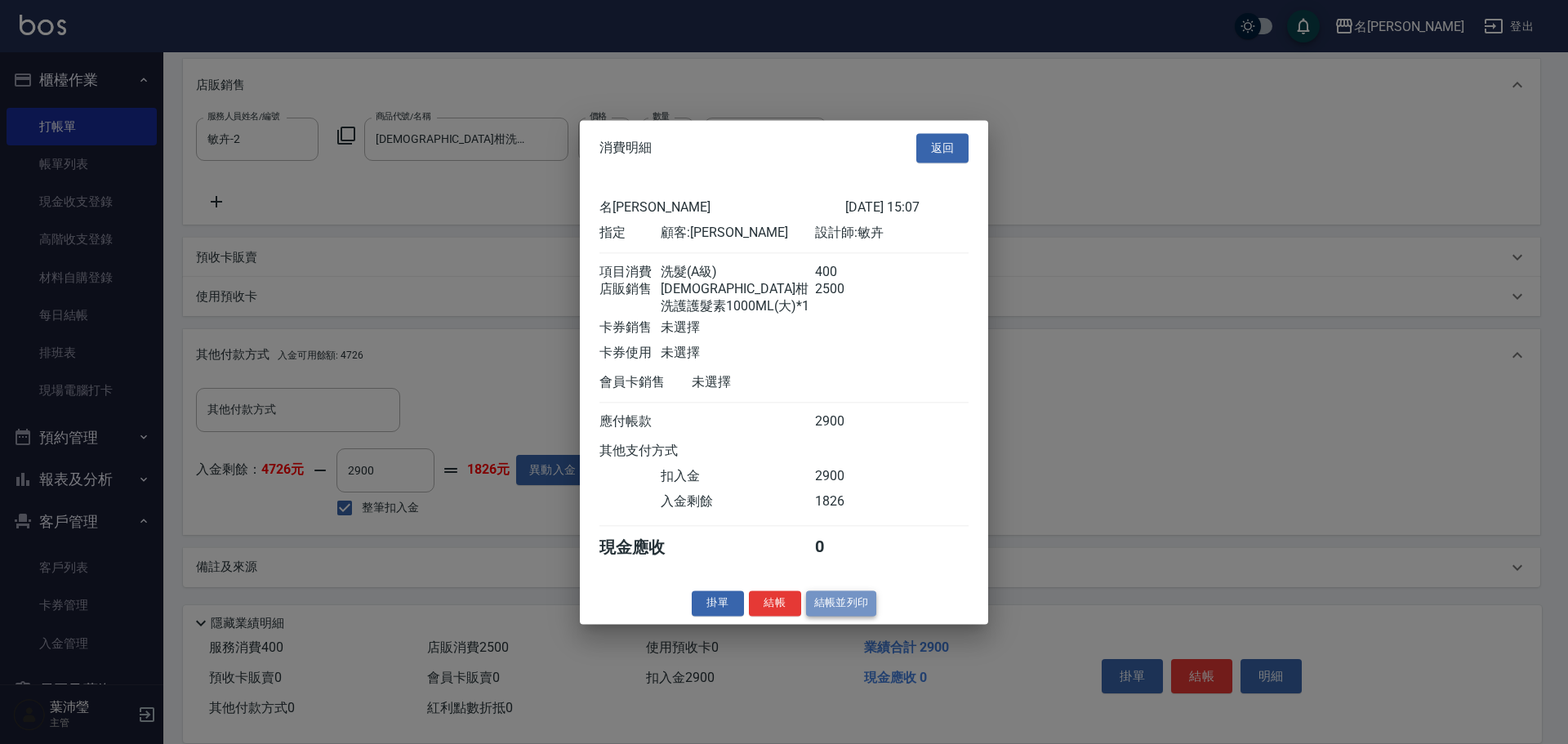
click at [839, 611] on button "結帳並列印" at bounding box center [841, 603] width 71 height 26
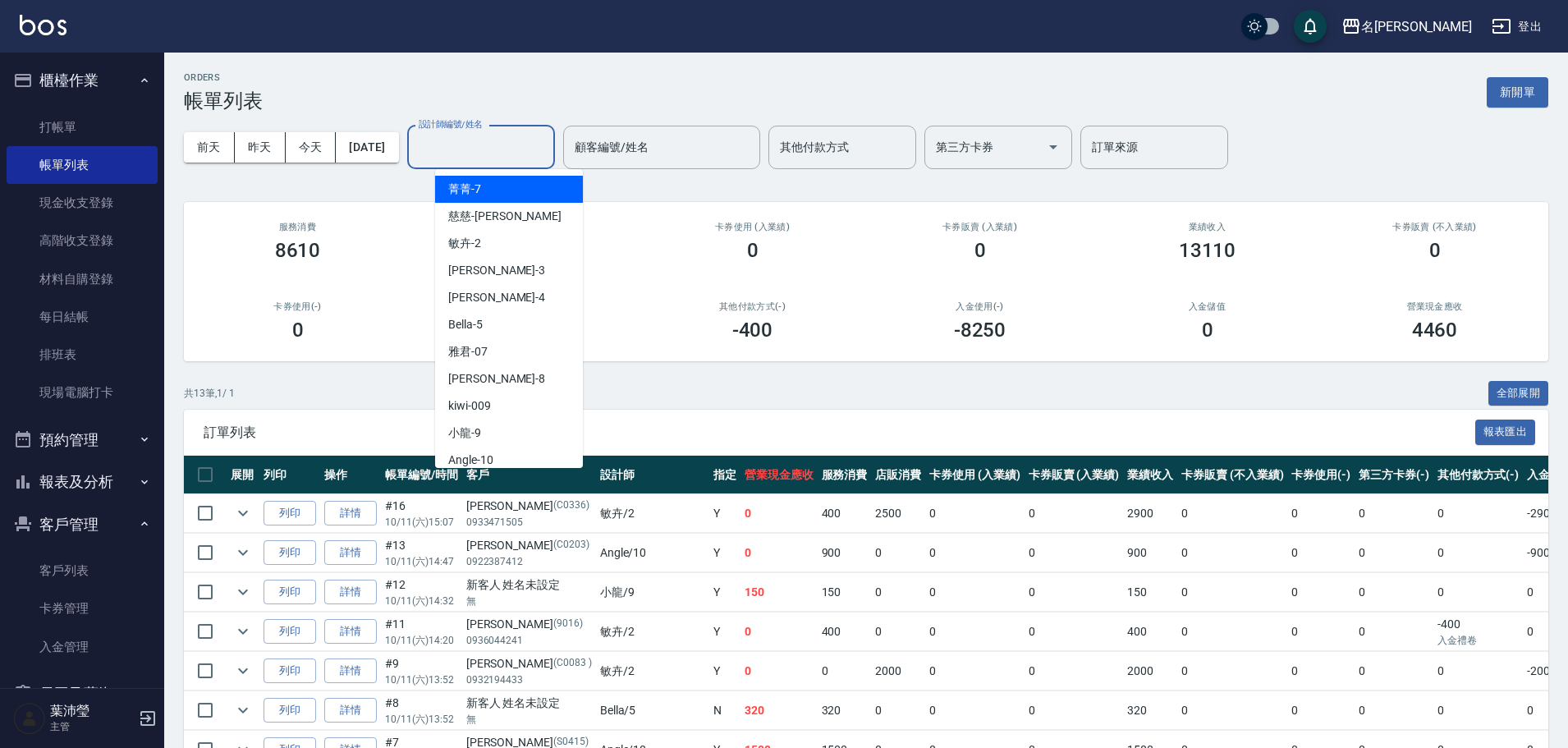
click at [504, 134] on input "設計師編號/姓名" at bounding box center [481, 148] width 133 height 29
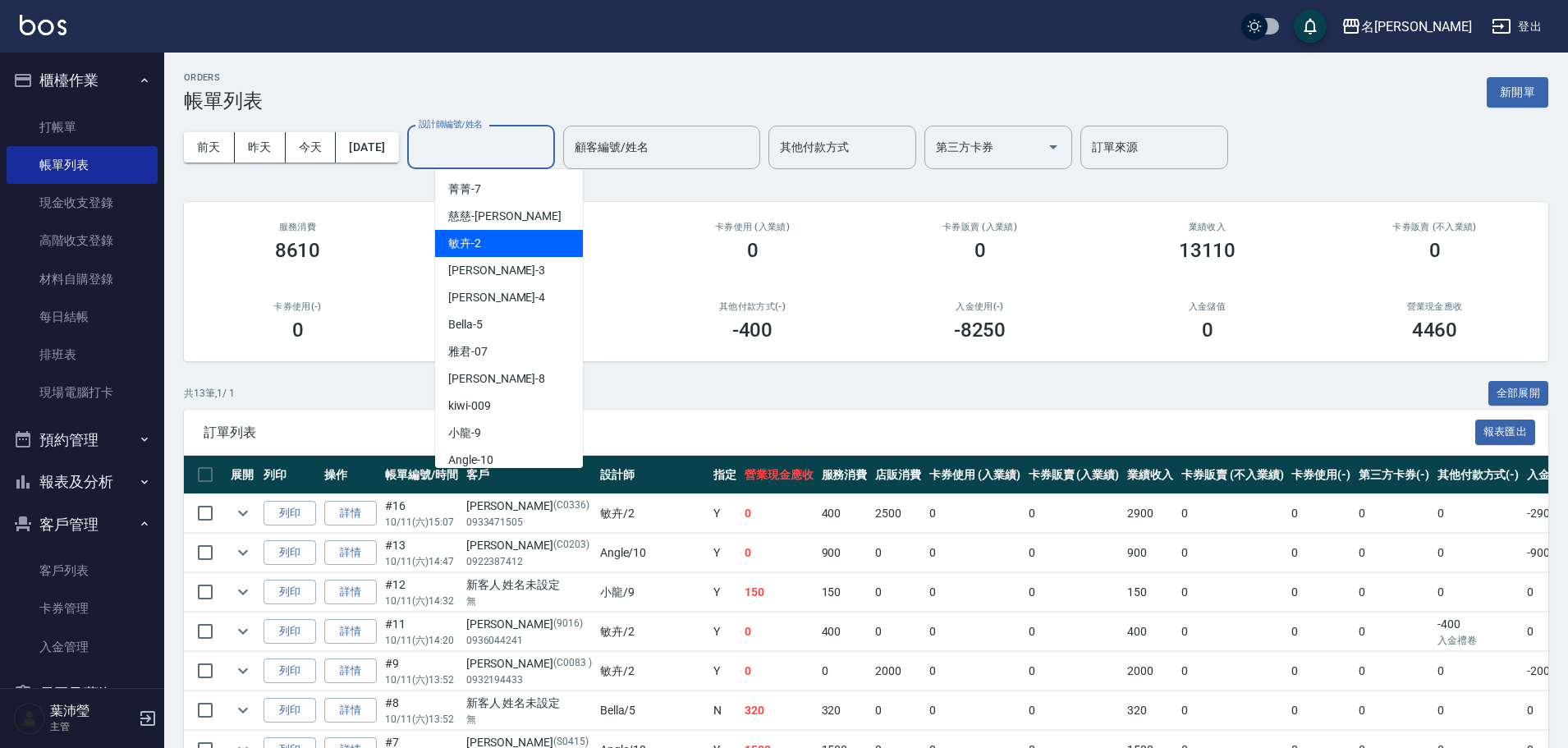
click at [503, 250] on div "敏卉 -2" at bounding box center [509, 243] width 148 height 27
type input "敏卉-2"
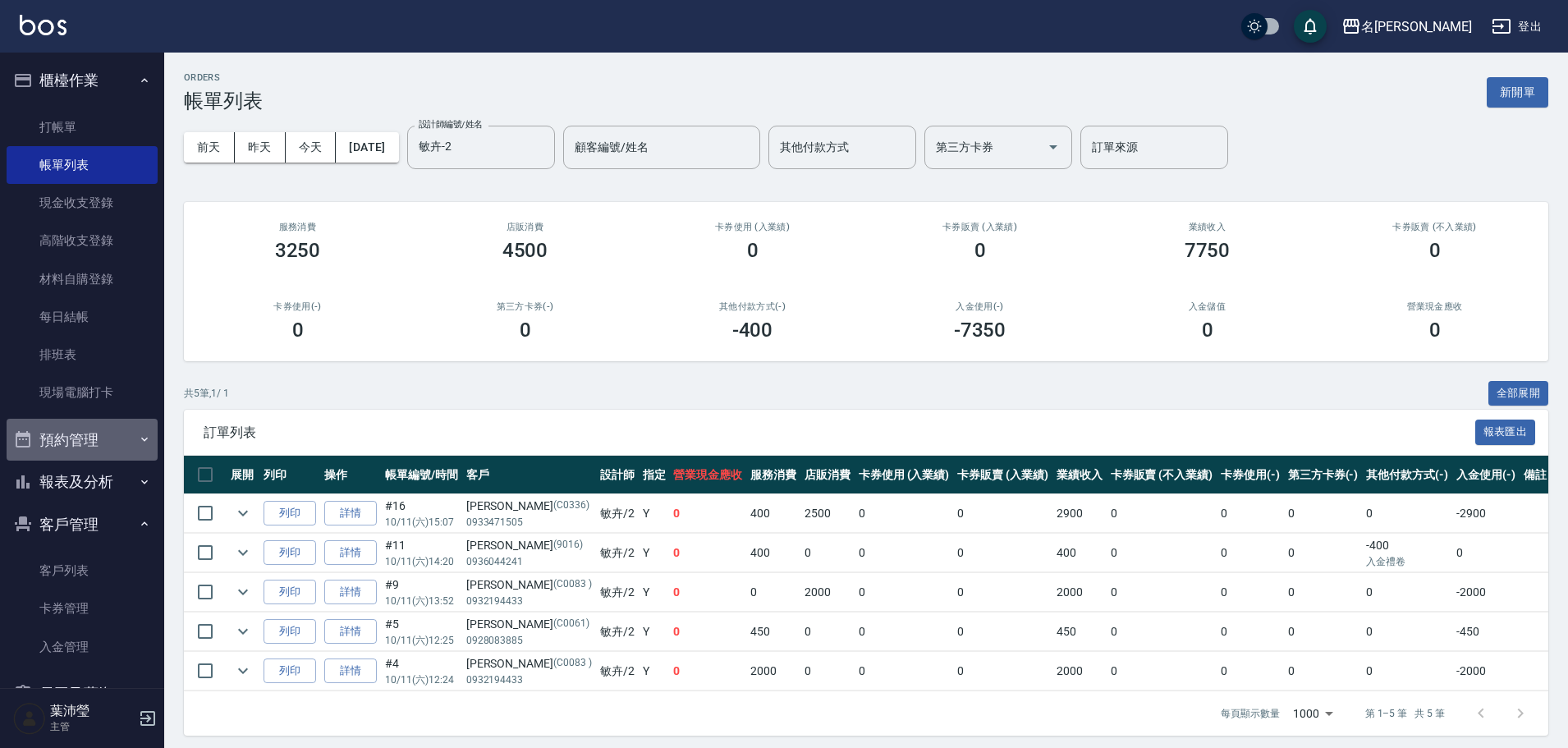
click at [103, 437] on button "預約管理" at bounding box center [82, 440] width 151 height 43
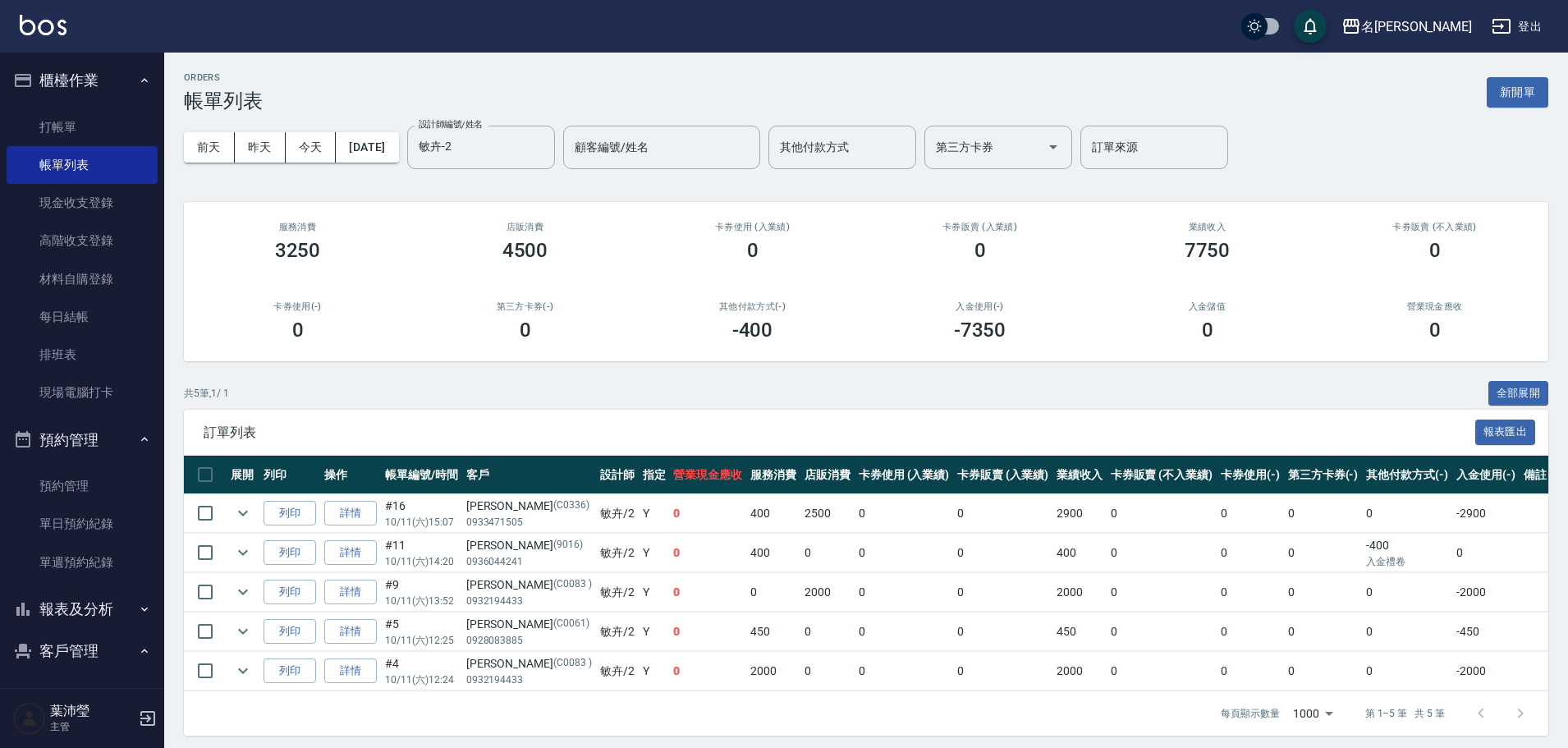
click at [103, 609] on button "報表及分析" at bounding box center [82, 609] width 151 height 43
click at [73, 650] on link "報表目錄" at bounding box center [82, 656] width 151 height 38
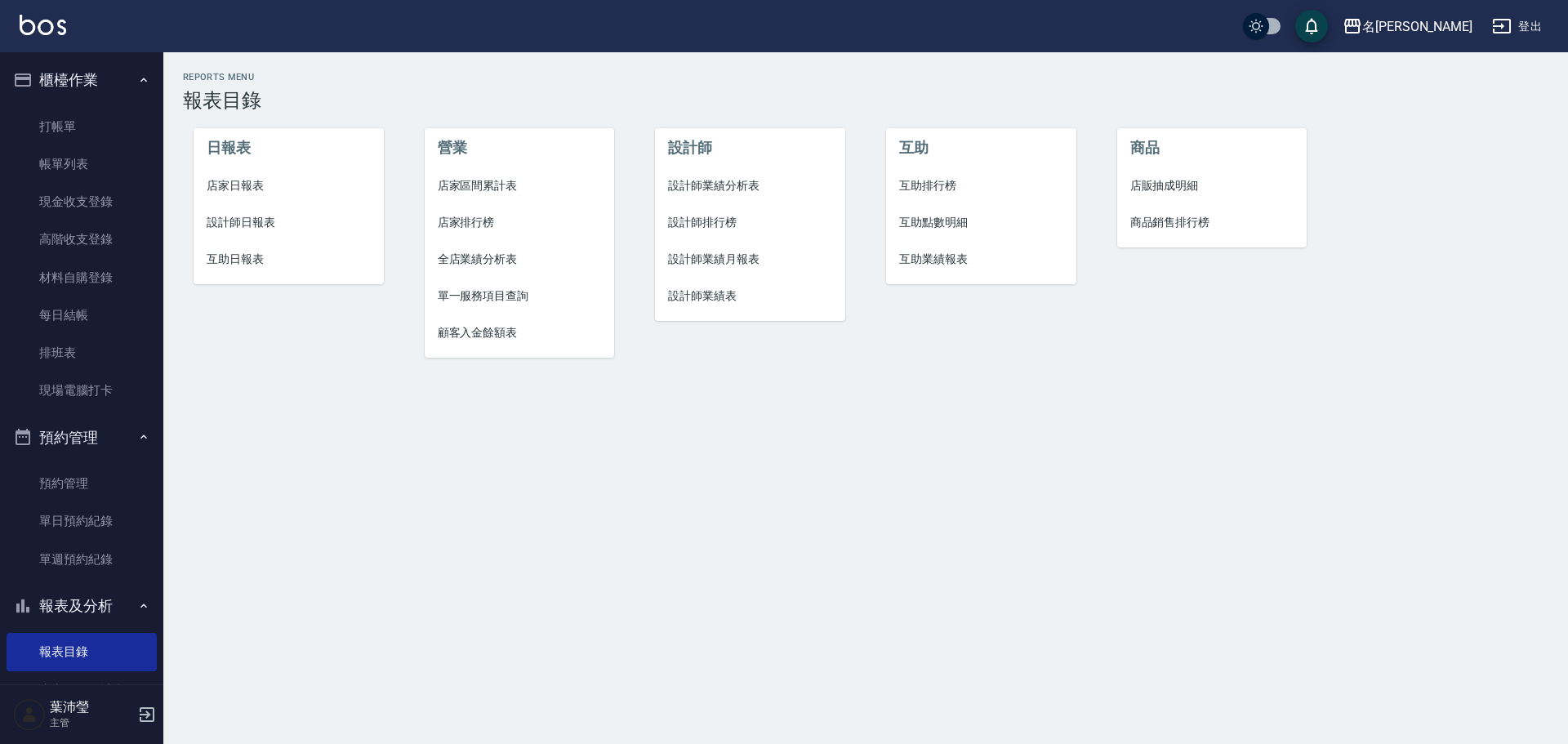
click at [274, 217] on span "設計師日報表" at bounding box center [288, 223] width 164 height 17
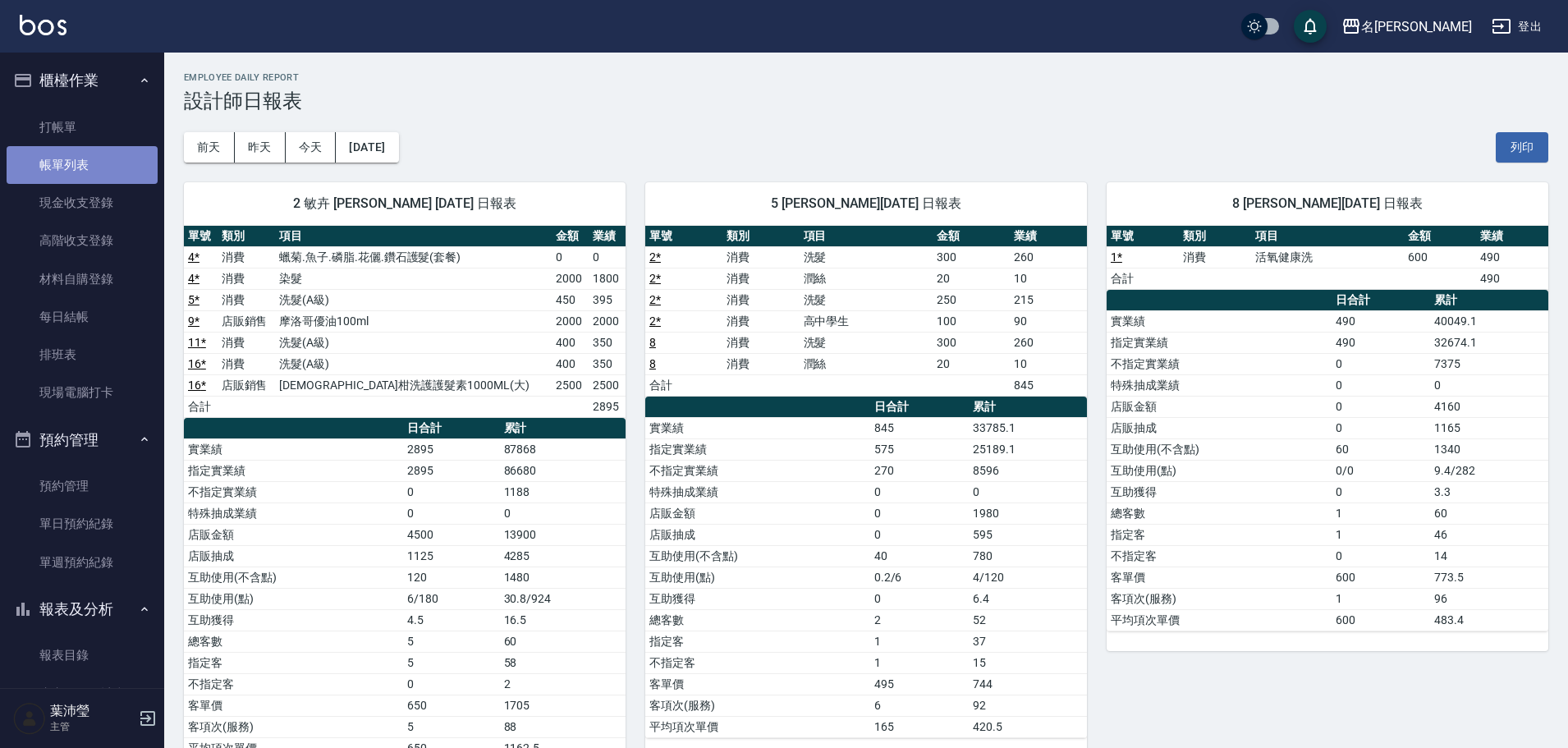
click at [100, 169] on link "帳單列表" at bounding box center [82, 165] width 151 height 38
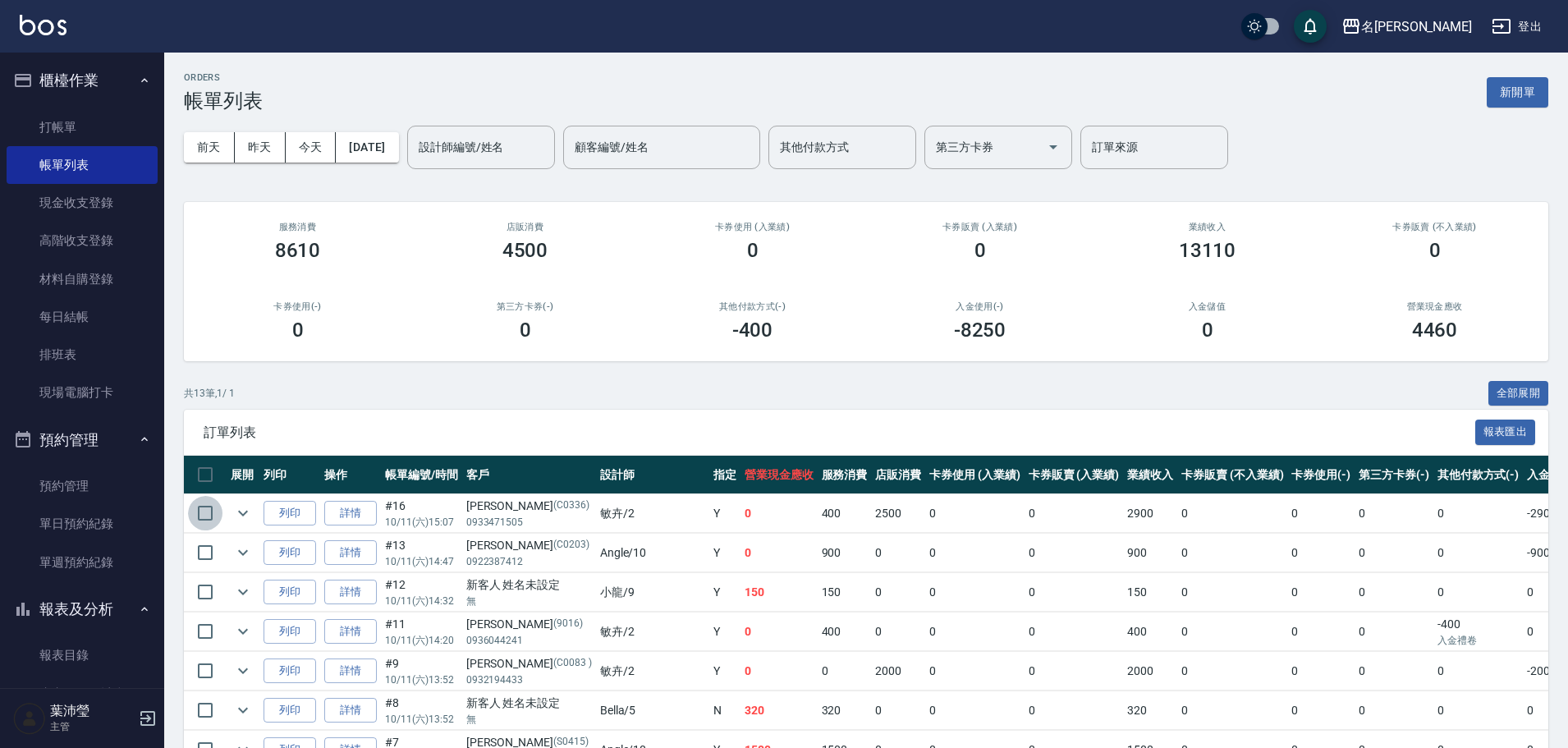
click at [204, 509] on input "checkbox" at bounding box center [205, 514] width 34 height 34
checkbox input "true"
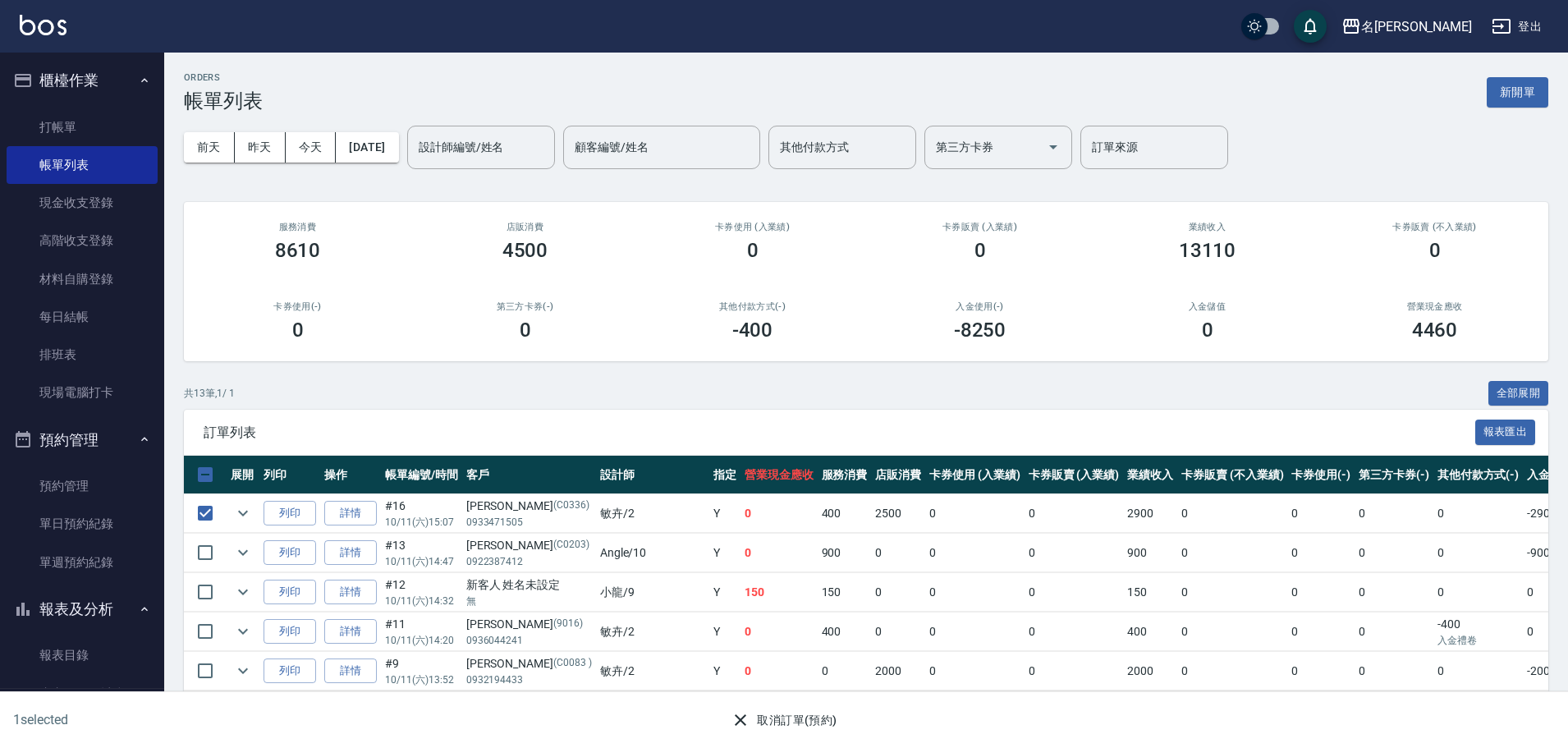
click at [737, 722] on icon "button" at bounding box center [740, 720] width 20 height 20
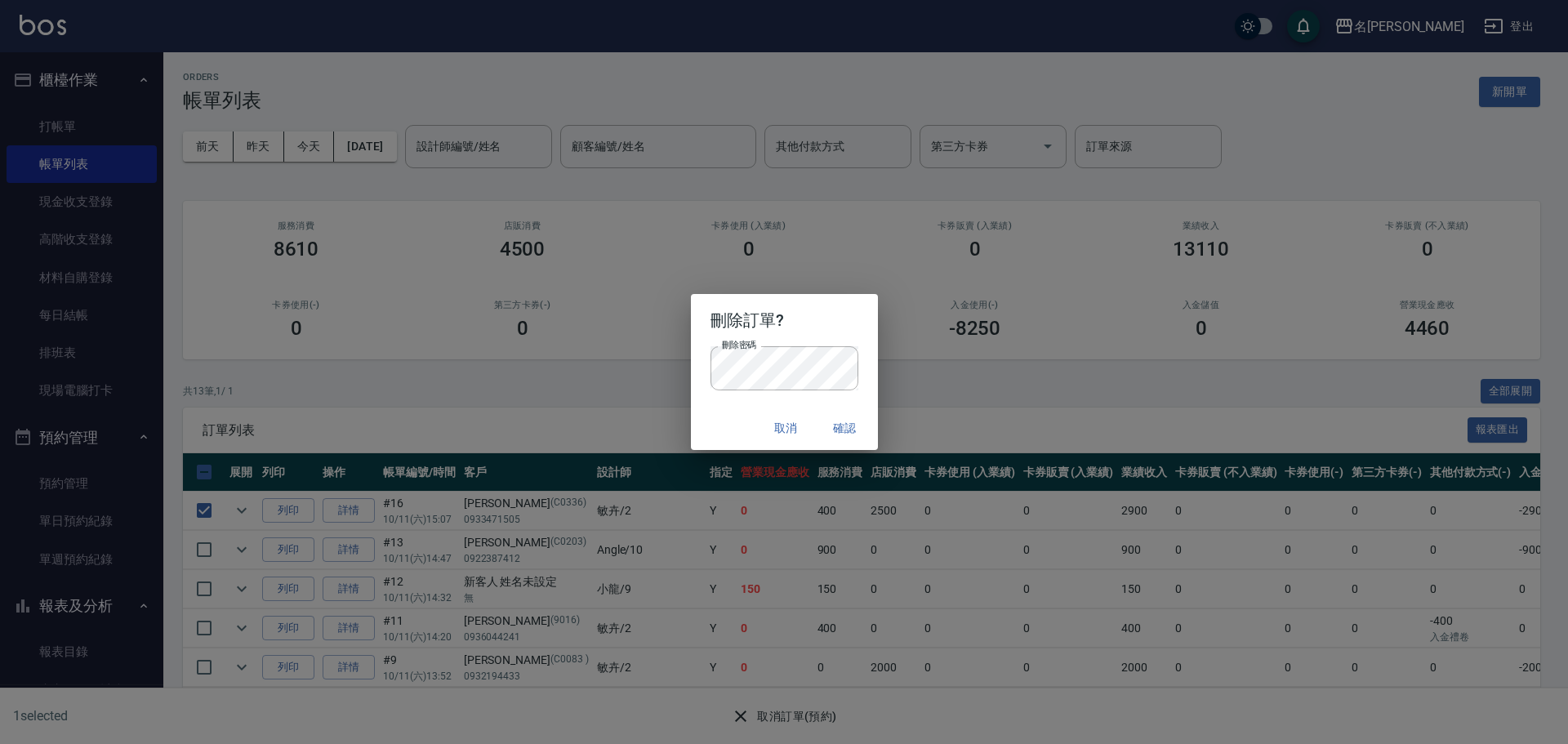
click at [838, 426] on button "確認" at bounding box center [845, 428] width 52 height 30
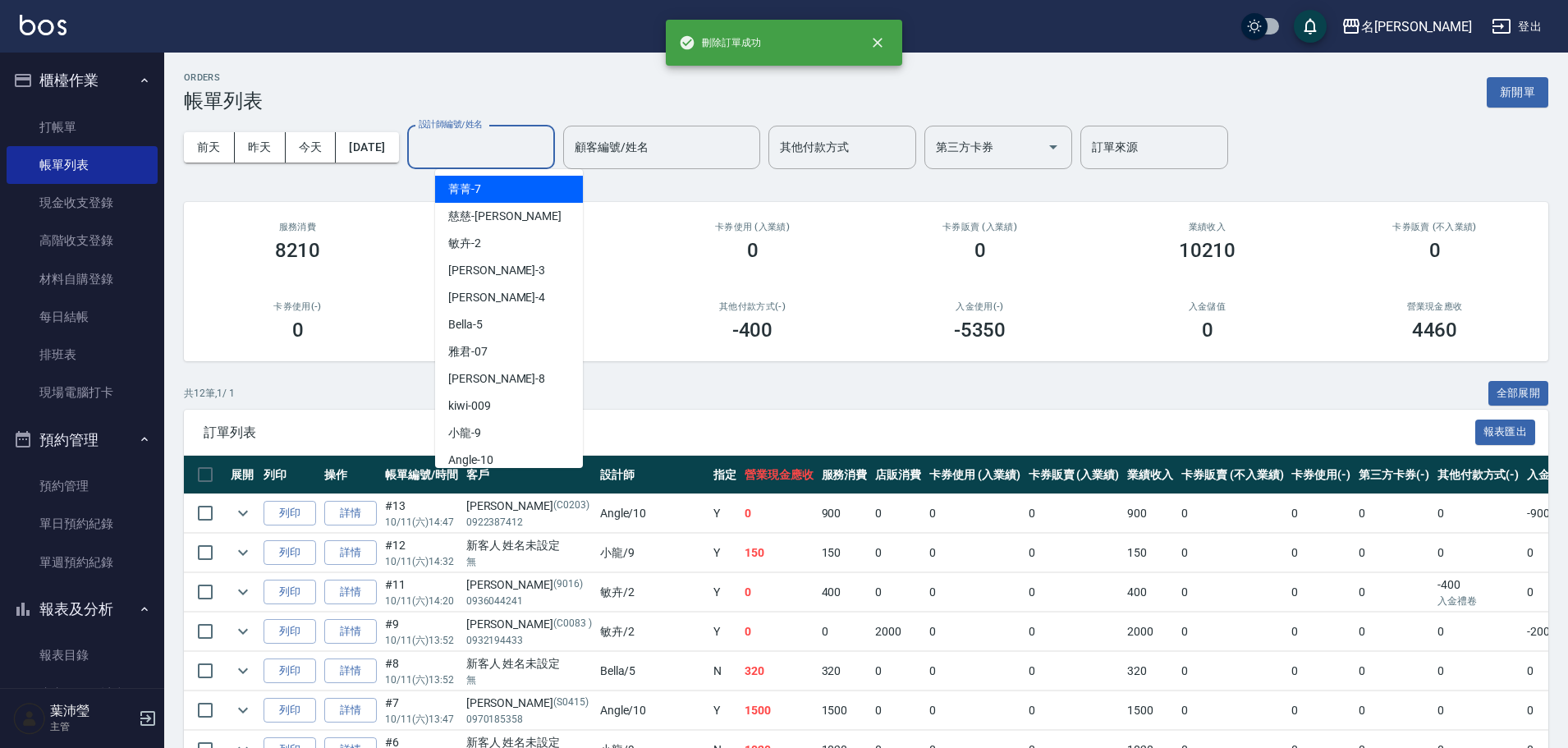
click at [477, 151] on input "設計師編號/姓名" at bounding box center [481, 148] width 133 height 29
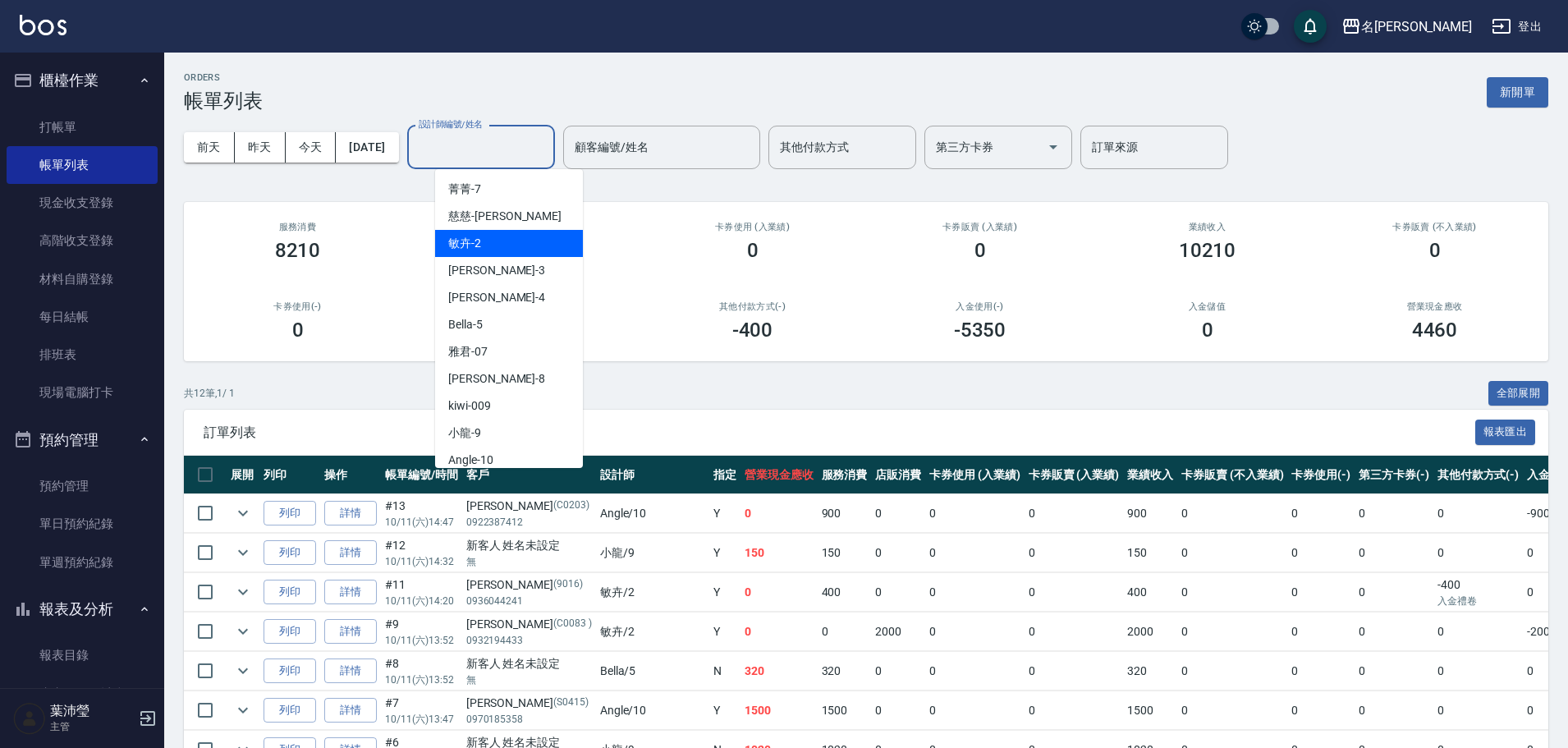
click at [495, 241] on div "敏卉 -2" at bounding box center [509, 243] width 148 height 27
type input "敏卉-2"
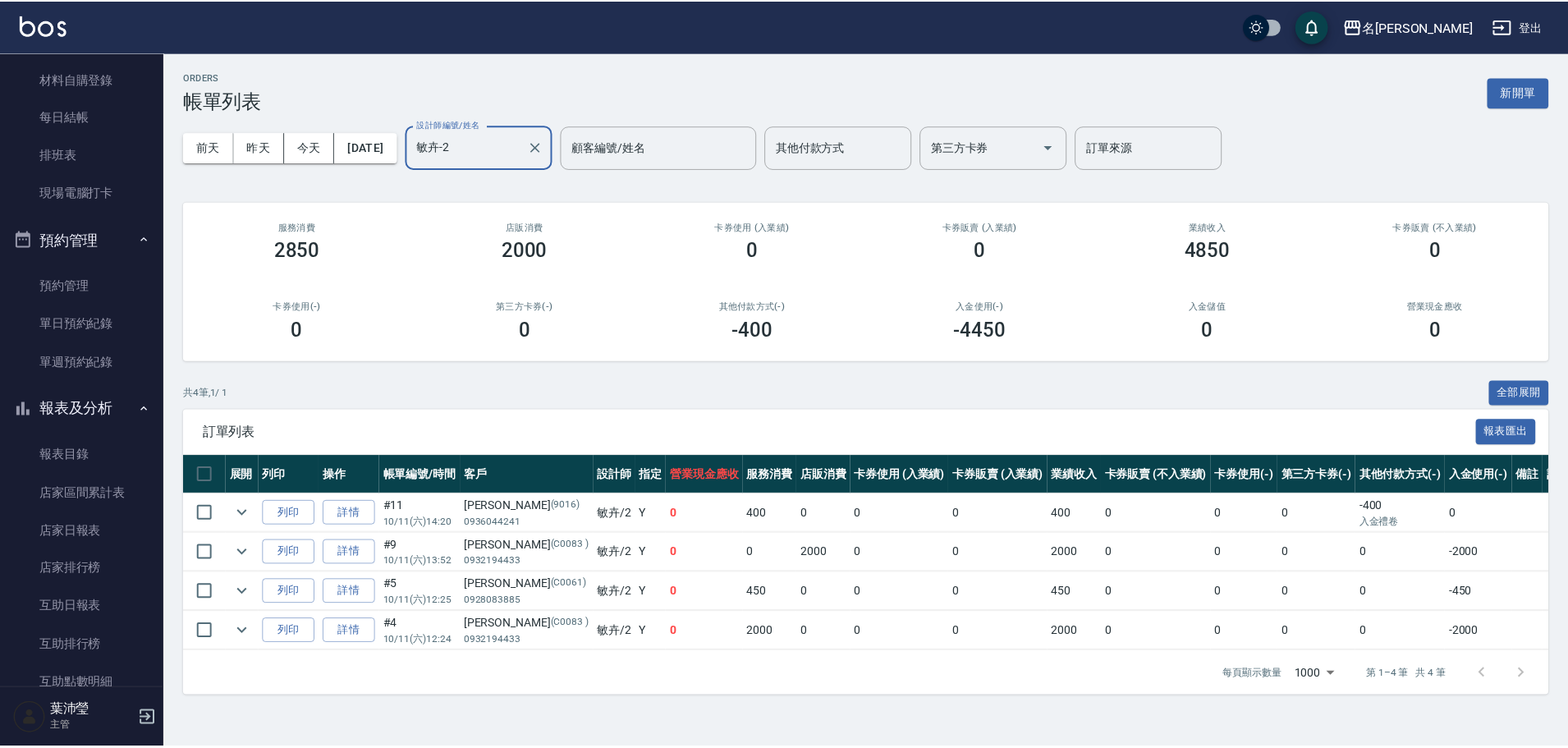
scroll to position [222, 0]
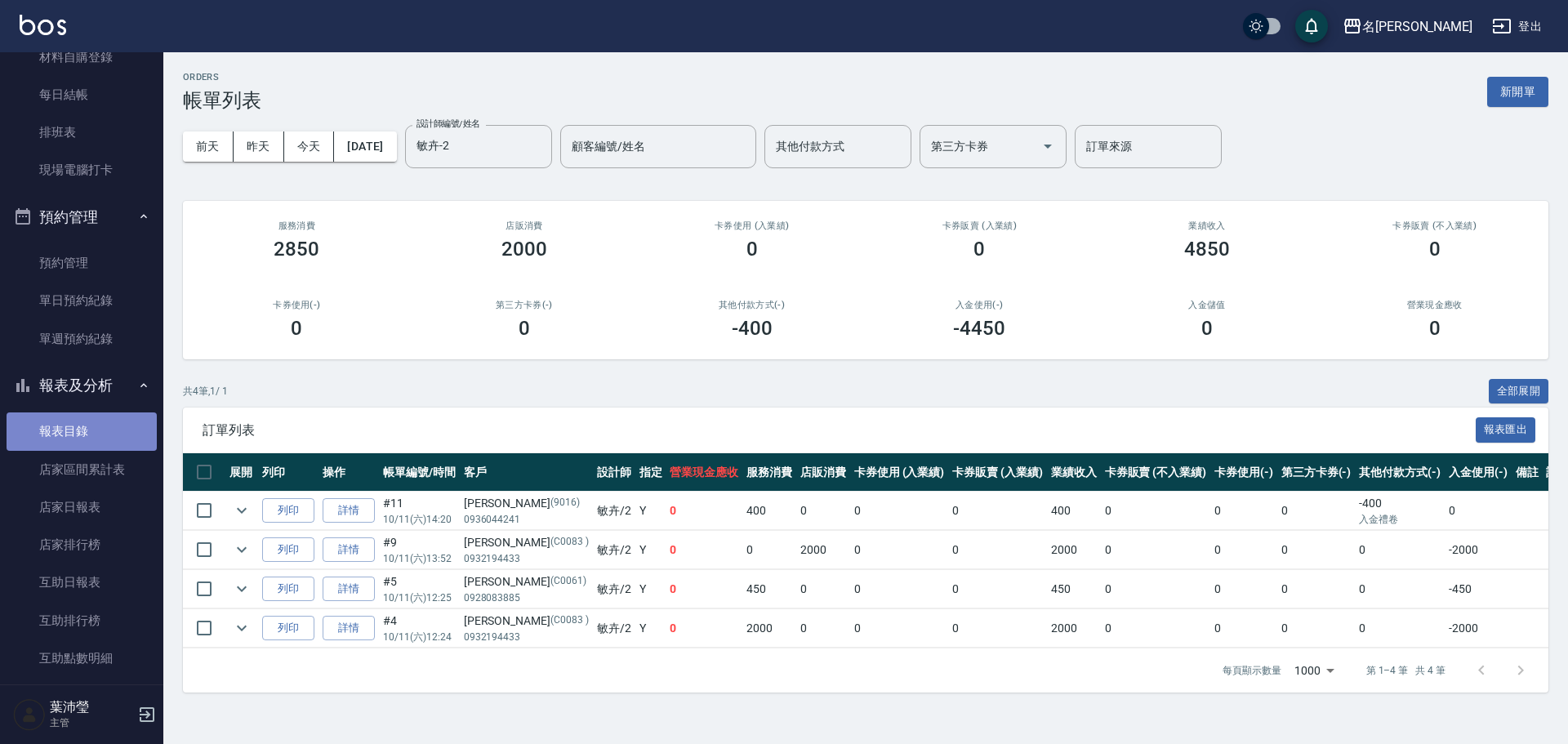
click at [96, 430] on link "報表目錄" at bounding box center [81, 431] width 151 height 38
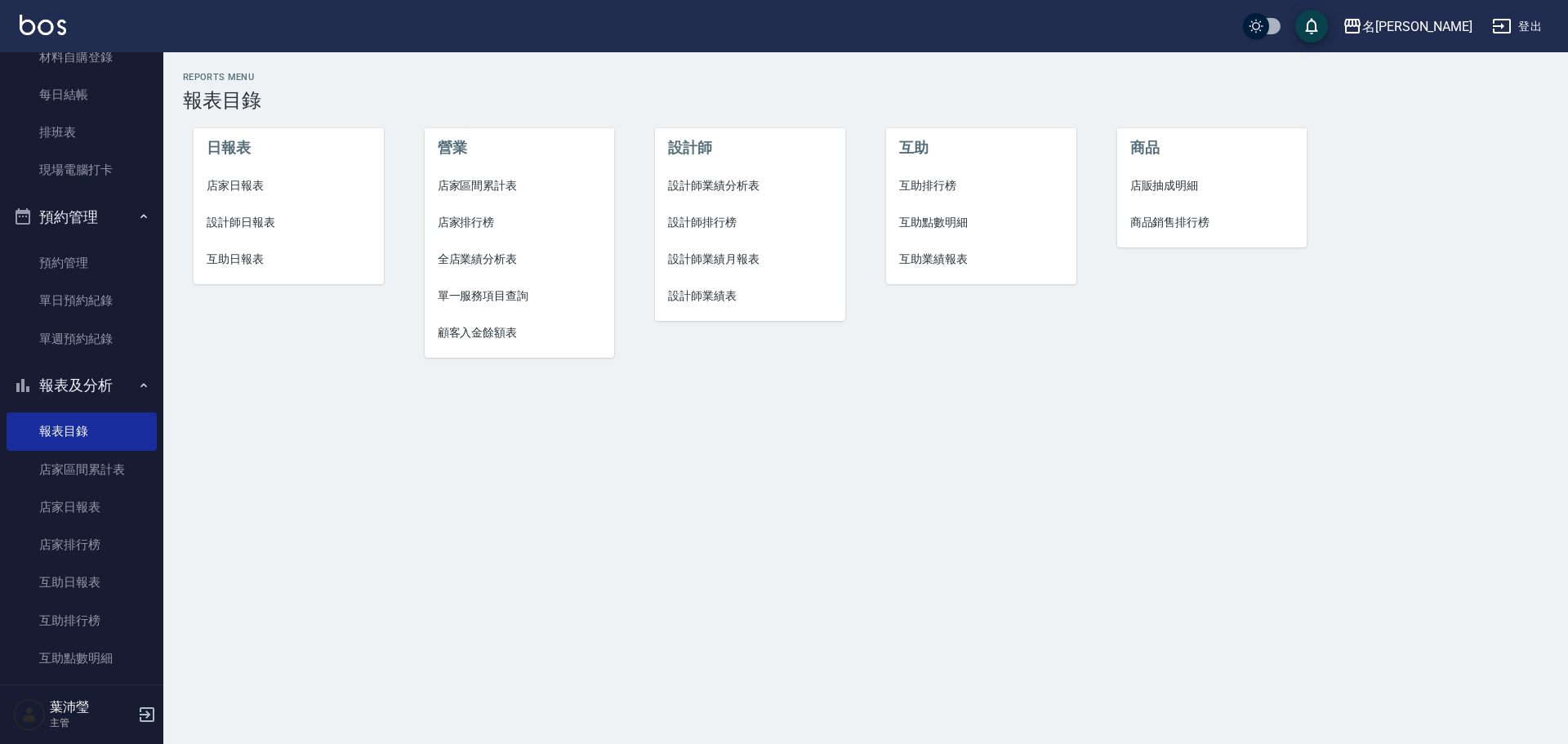
click at [258, 226] on span "設計師日報表" at bounding box center [288, 223] width 164 height 17
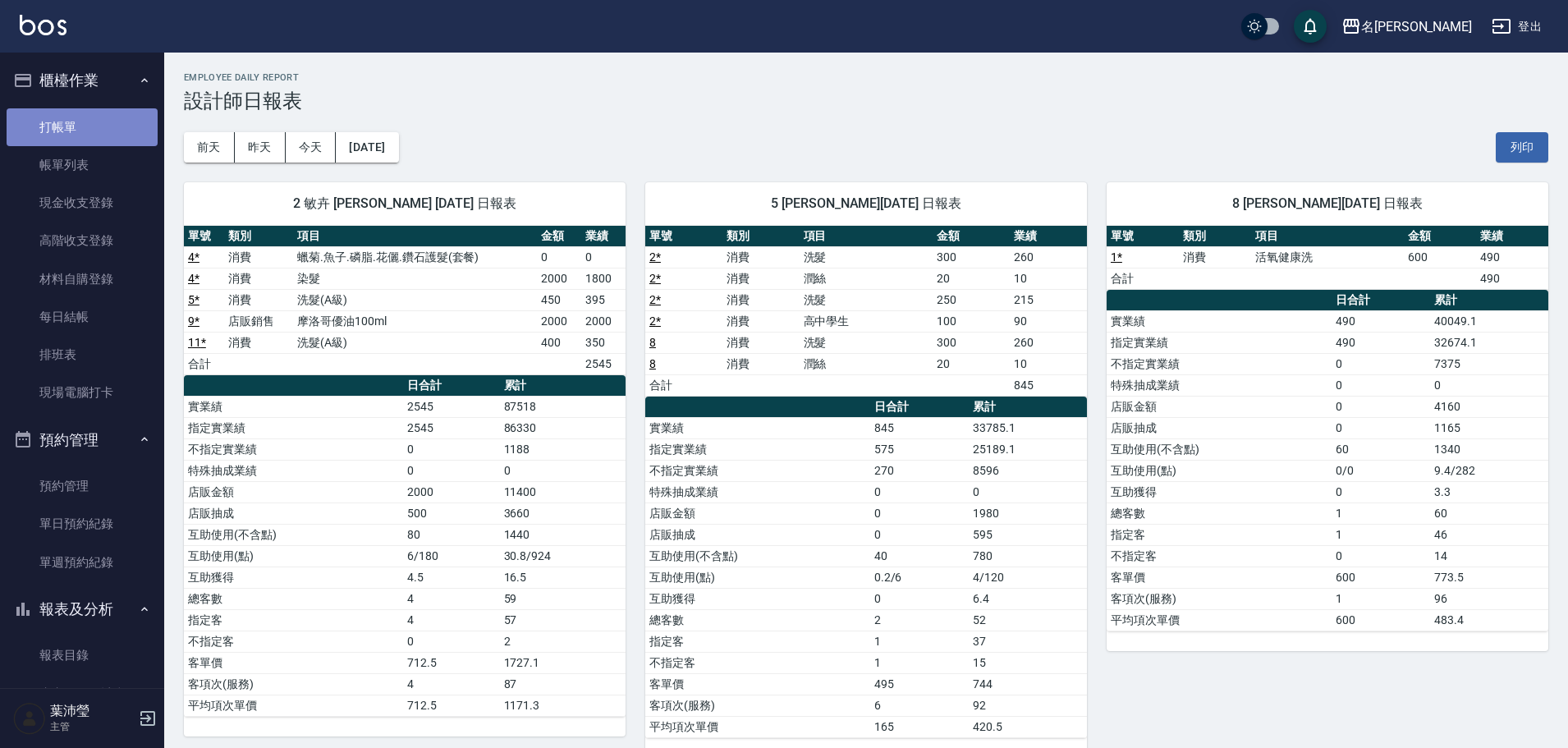
click at [117, 116] on link "打帳單" at bounding box center [82, 128] width 151 height 38
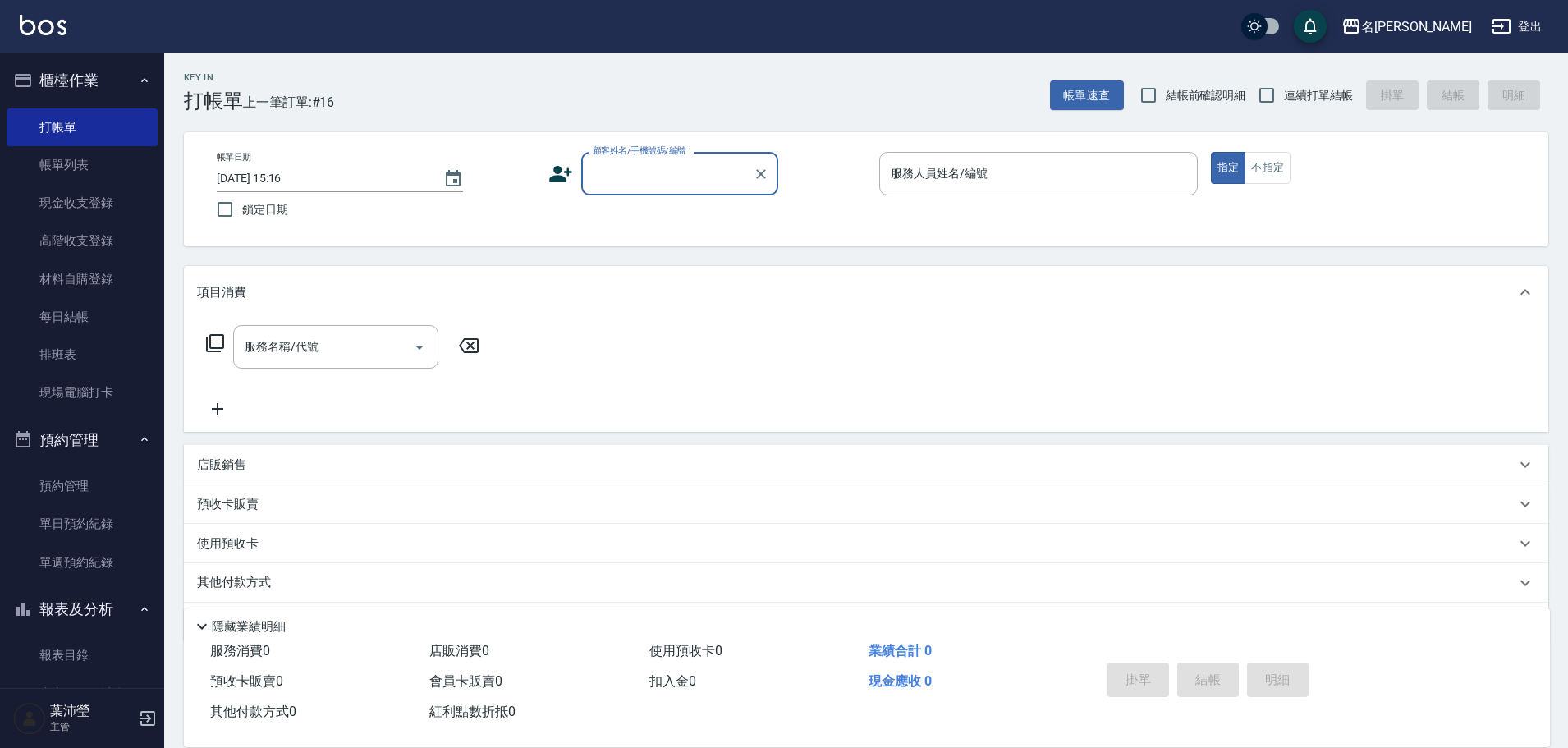
click at [663, 171] on input "顧客姓名/手機號碼/編號" at bounding box center [667, 173] width 157 height 29
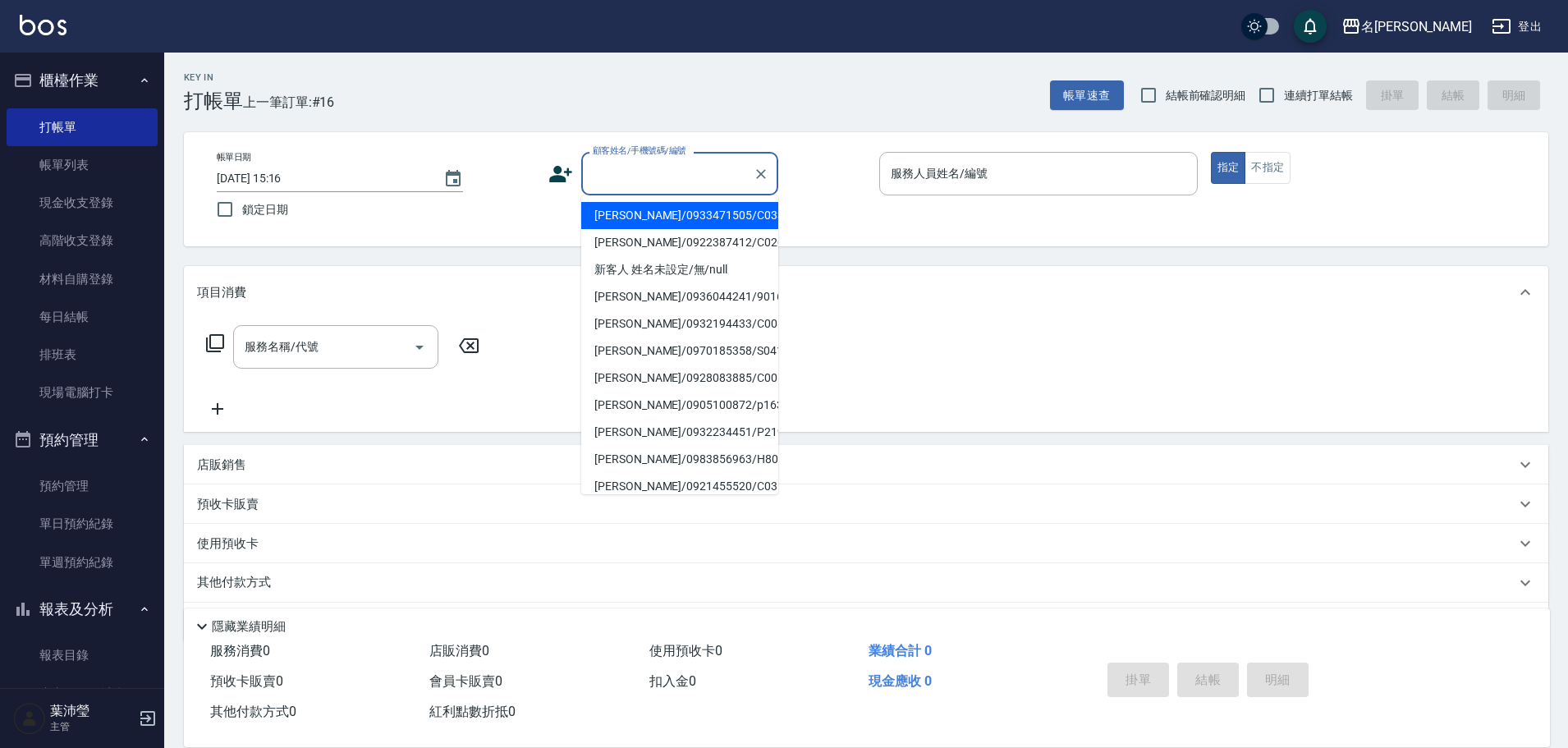
click at [640, 216] on li "[PERSON_NAME]/0933471505/C0336" at bounding box center [679, 215] width 197 height 27
type input "[PERSON_NAME]/0933471505/C0336"
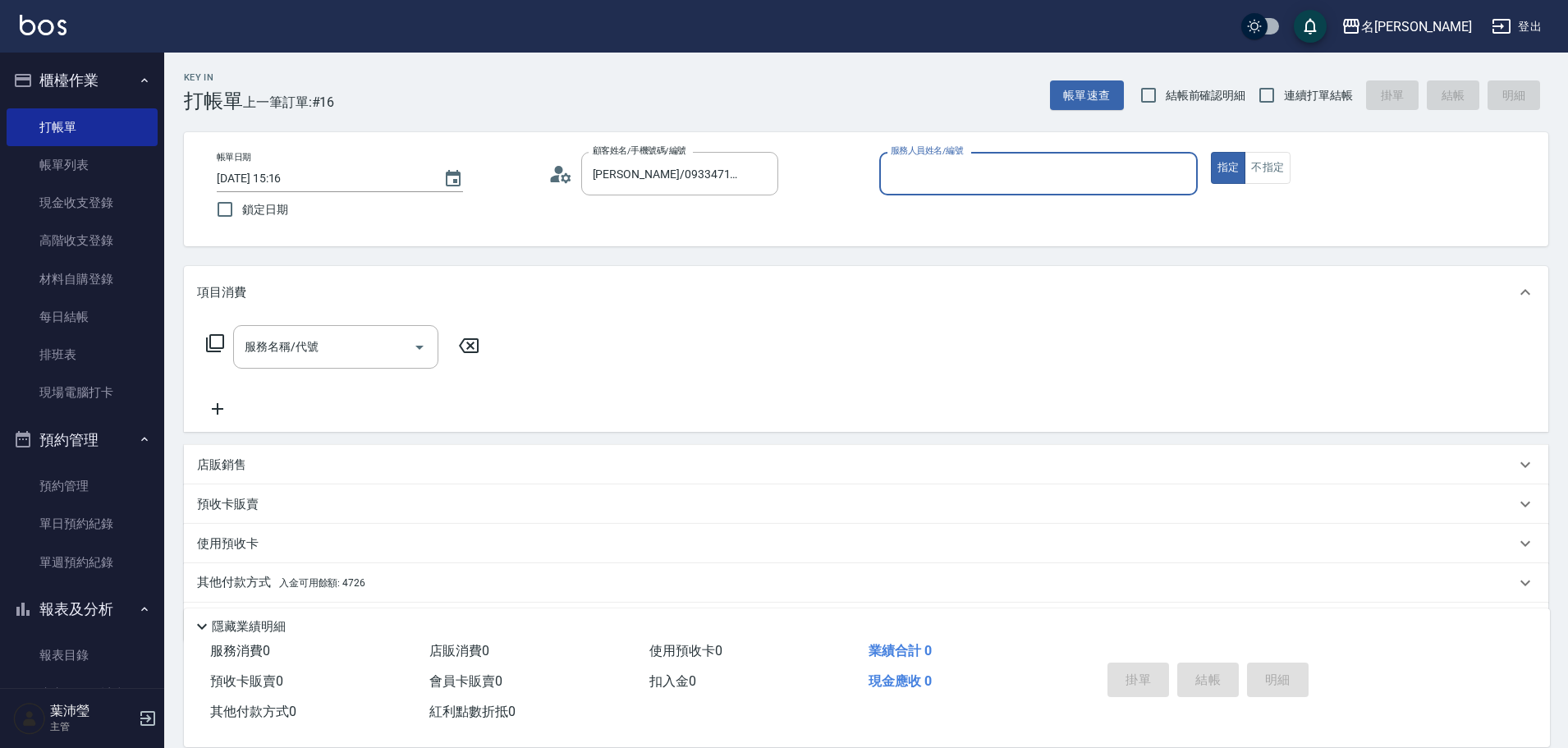
type input "敏卉-2"
click at [215, 340] on icon at bounding box center [214, 343] width 20 height 20
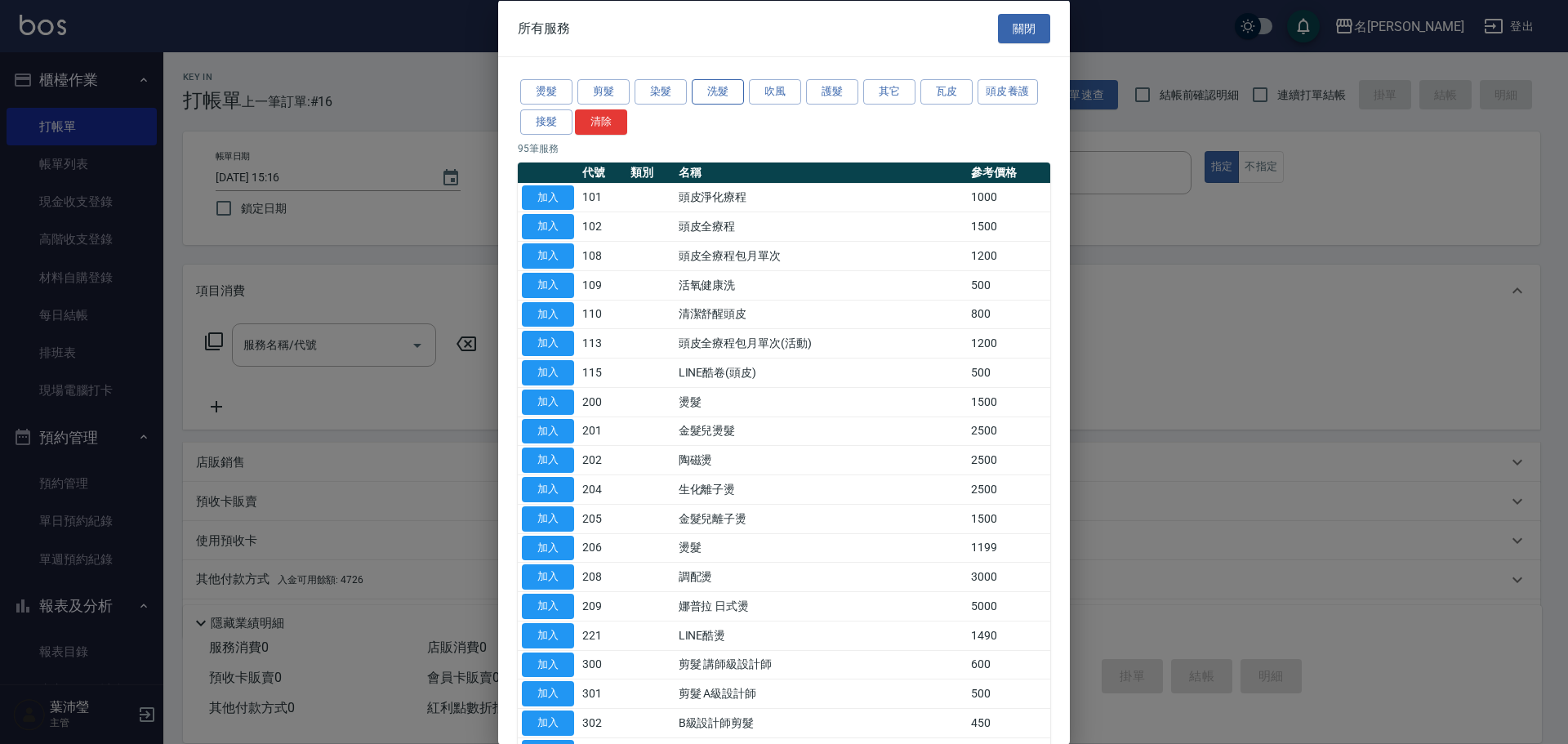
click at [713, 91] on button "洗髮" at bounding box center [717, 92] width 52 height 26
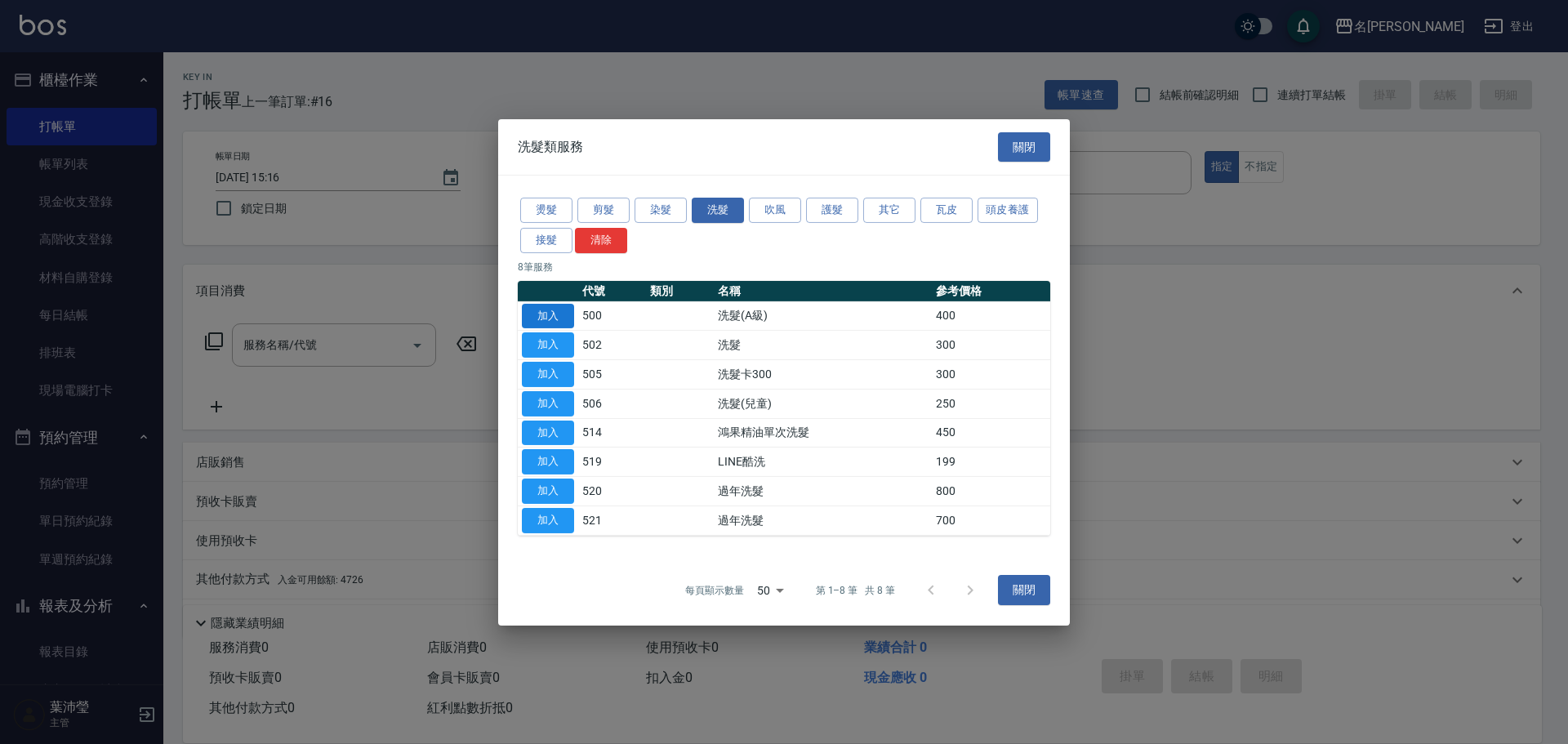
click at [558, 318] on button "加入" at bounding box center [548, 316] width 52 height 26
type input "洗髮(A級)(500)"
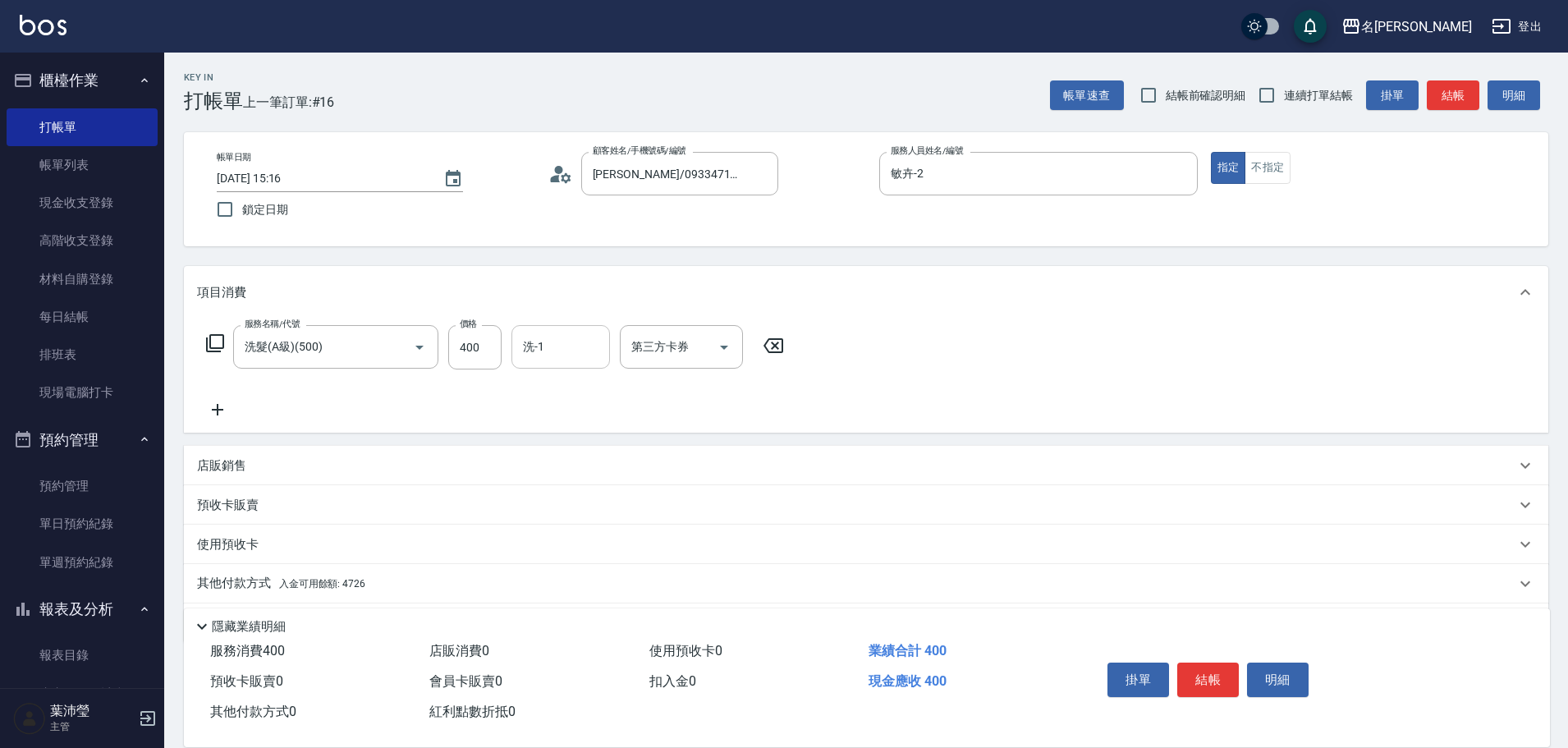
click at [535, 344] on input "洗-1" at bounding box center [561, 347] width 84 height 29
click at [586, 391] on div "語爭 -20" at bounding box center [560, 389] width 98 height 27
type input "語爭-20"
click at [240, 460] on p "店販銷售" at bounding box center [222, 466] width 50 height 17
click at [235, 528] on input "服務人員姓名/編號" at bounding box center [259, 527] width 109 height 29
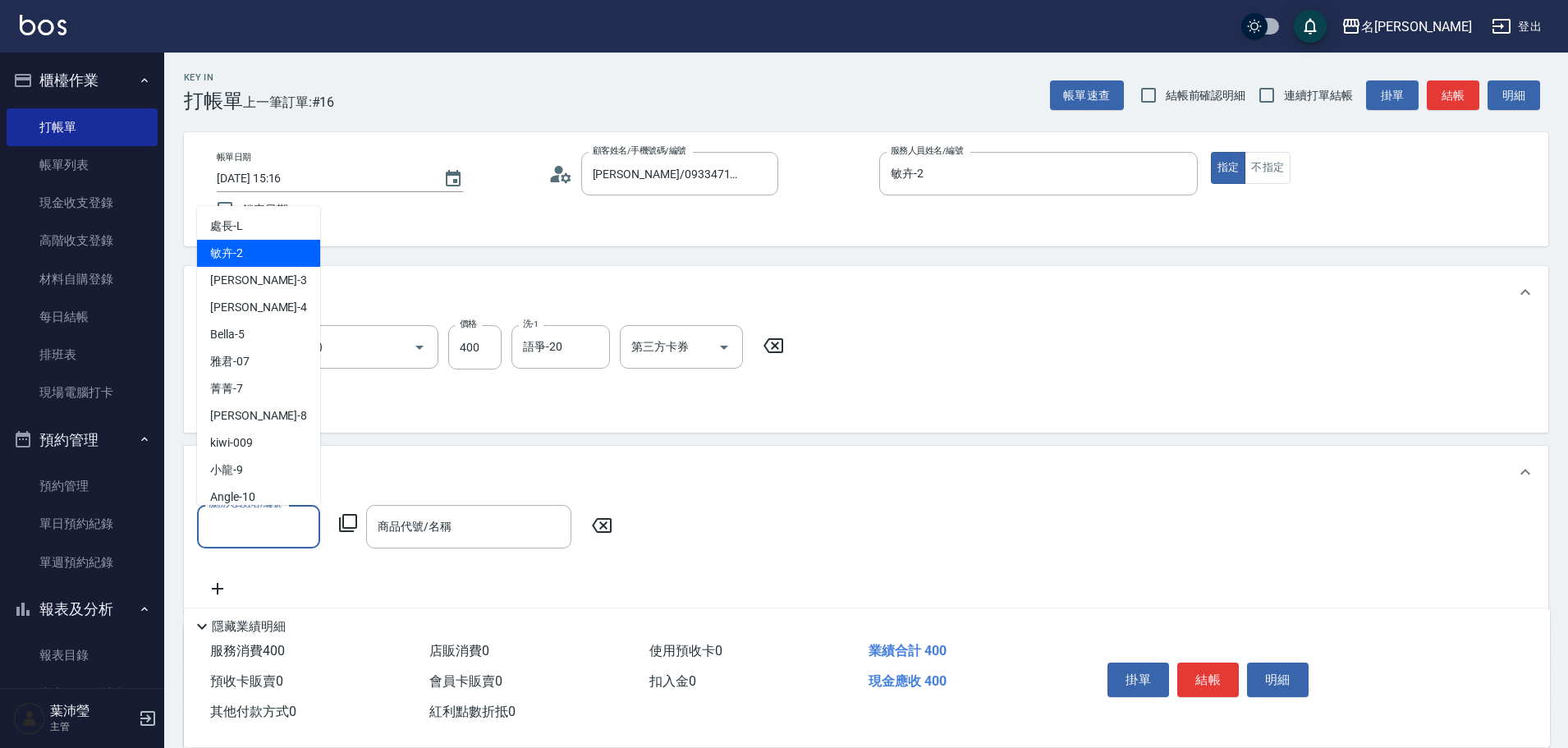
click at [263, 253] on div "敏卉 -2" at bounding box center [258, 253] width 123 height 27
type input "敏卉-2"
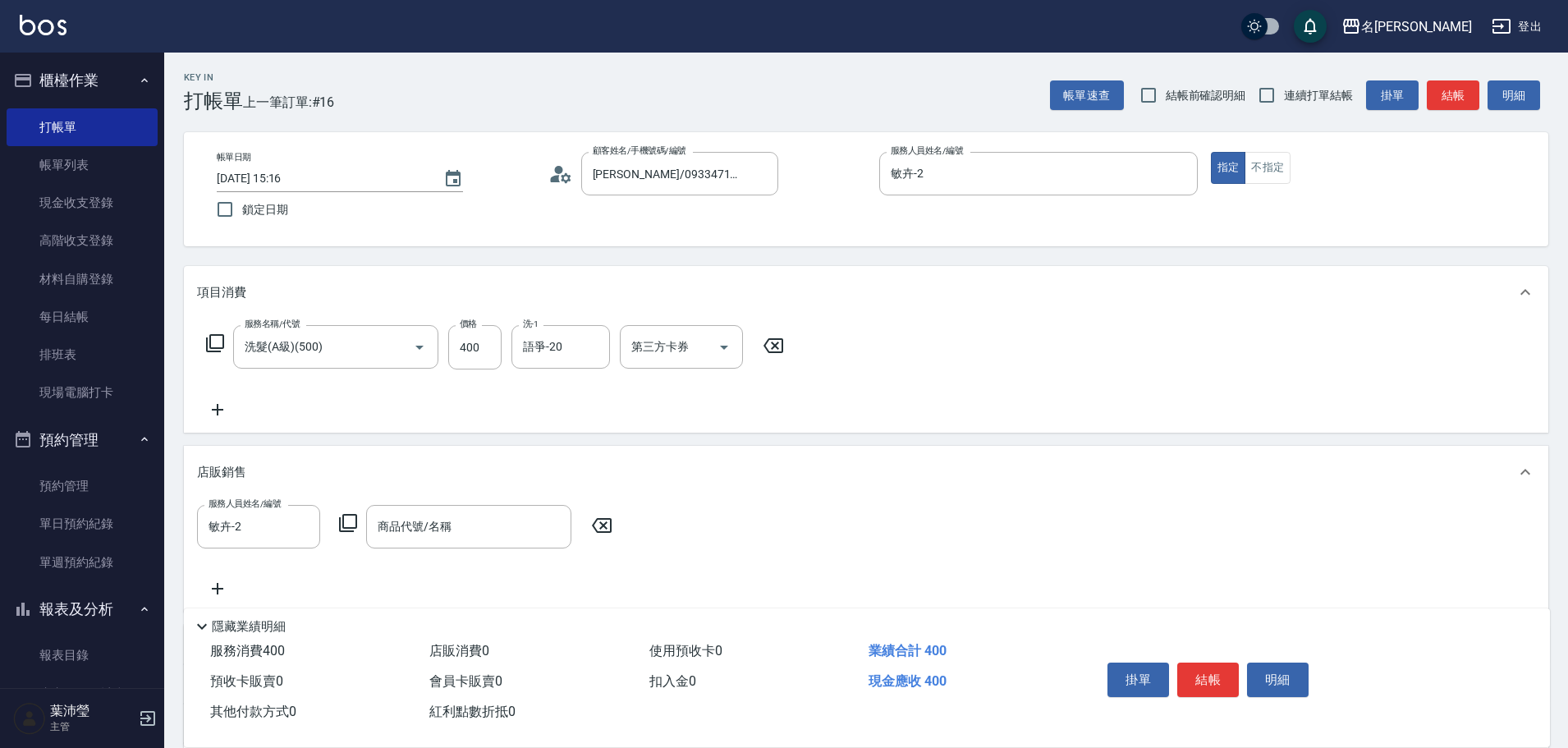
click at [343, 519] on icon at bounding box center [348, 523] width 18 height 18
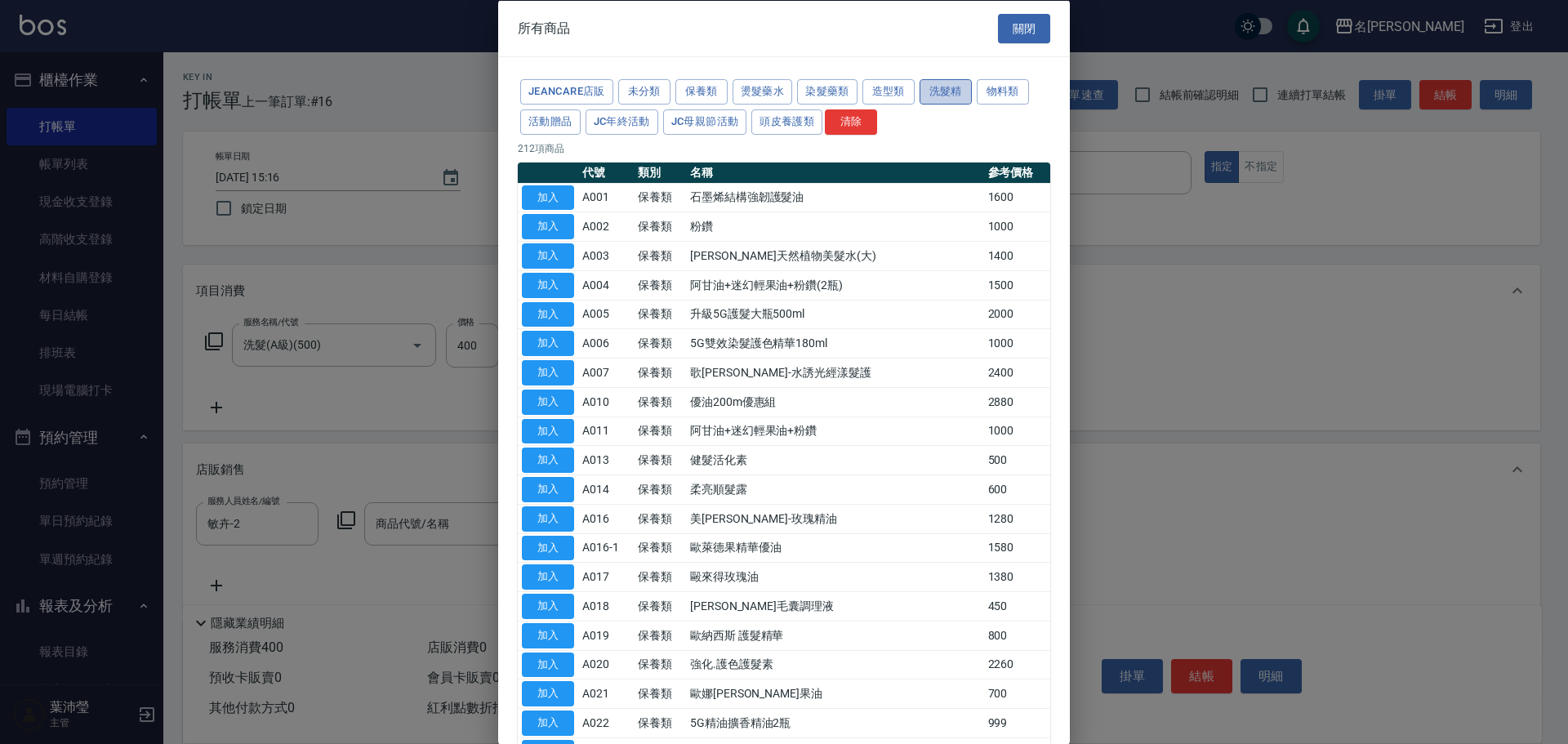
click at [950, 87] on button "洗髮精" at bounding box center [946, 92] width 52 height 26
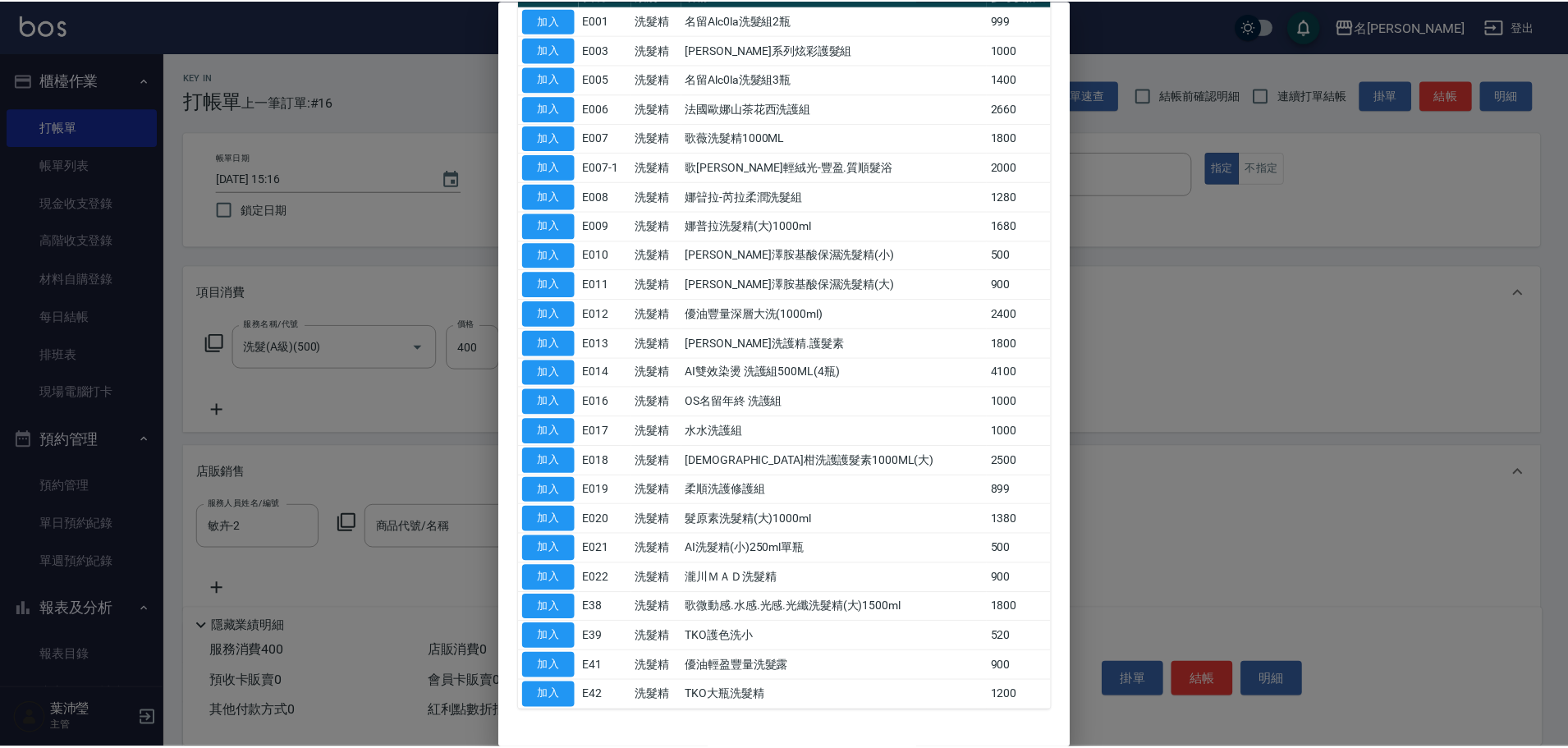
scroll to position [195, 0]
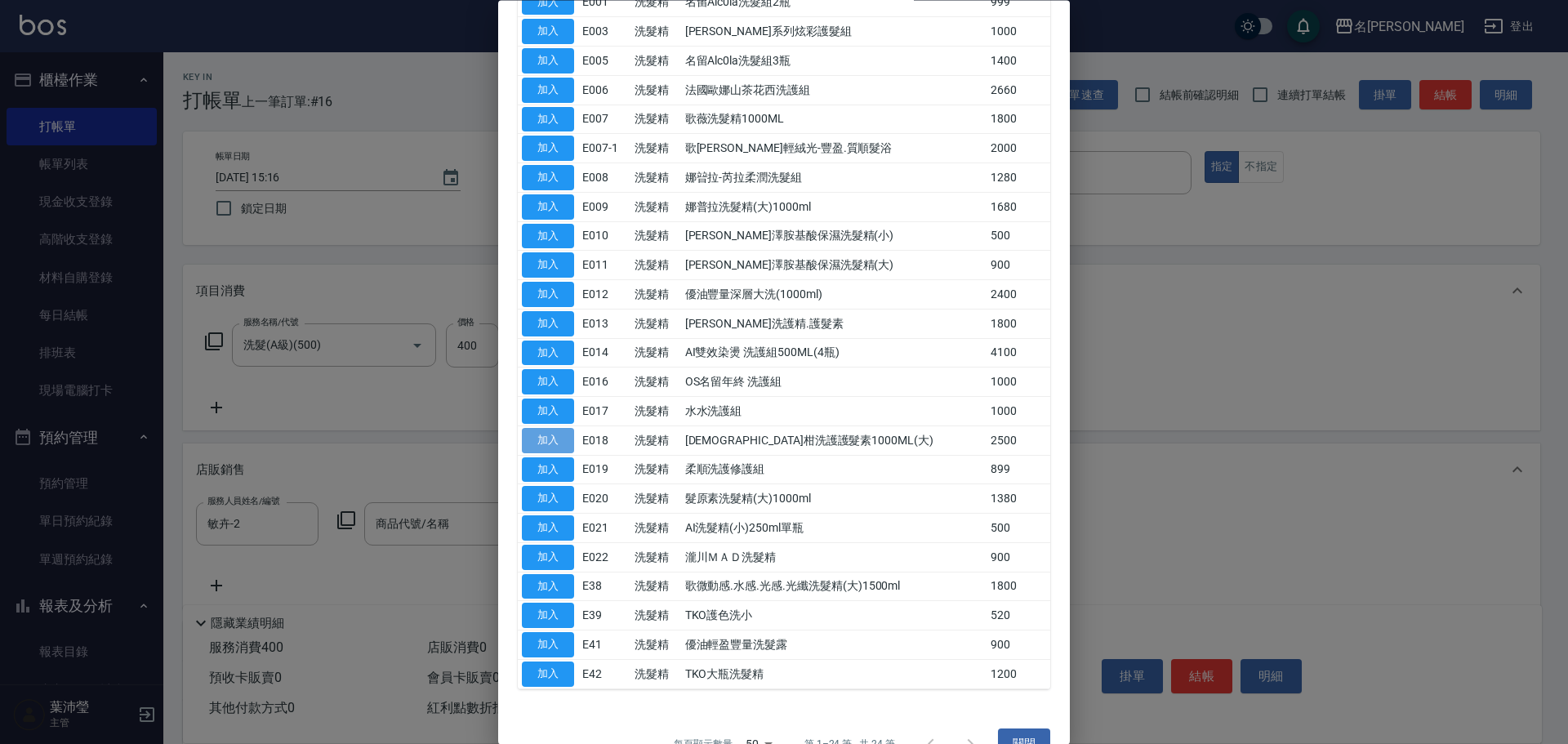
click at [561, 438] on button "加入" at bounding box center [548, 441] width 52 height 26
type input "[DEMOGRAPHIC_DATA]柑洗護護髮素1000ML(大)"
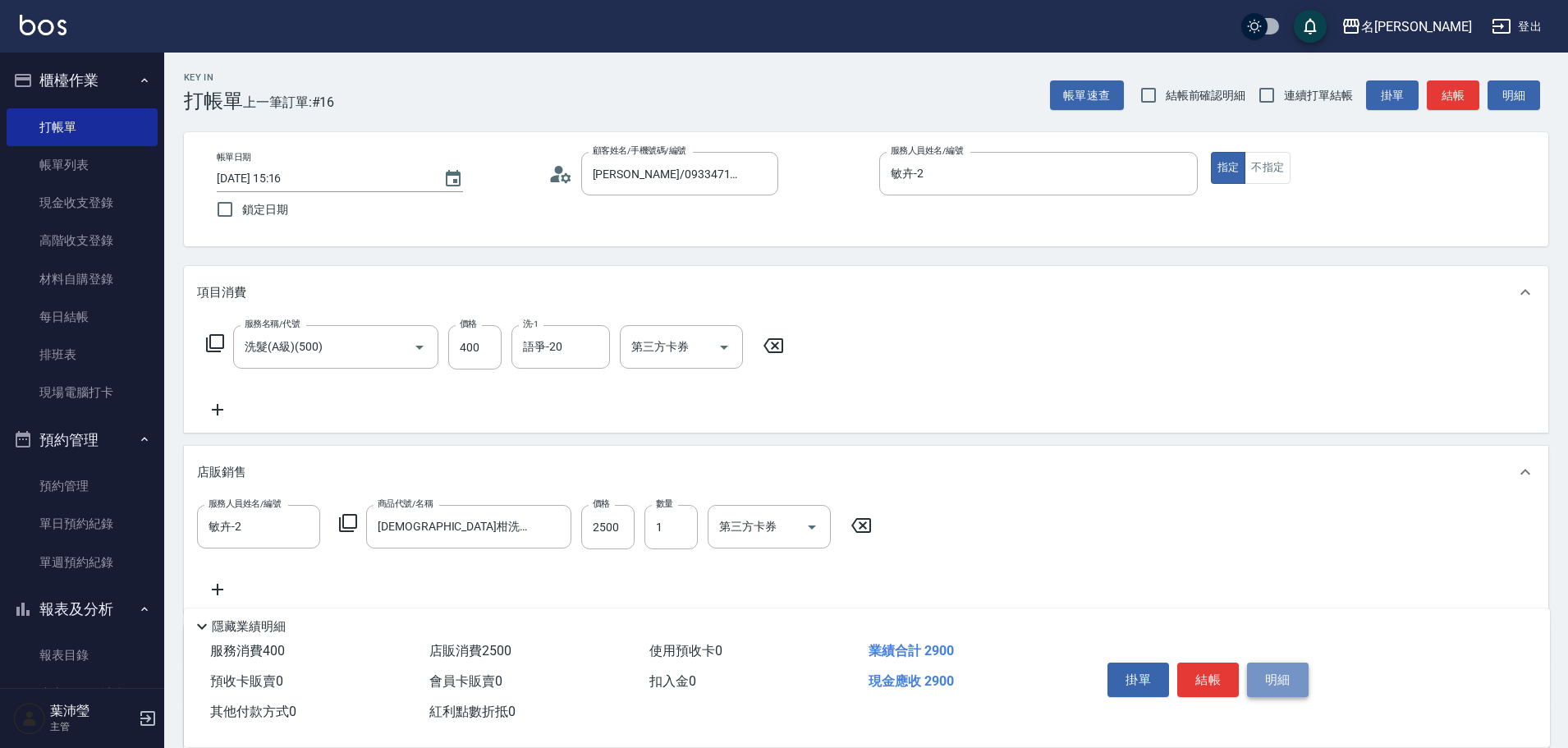
click at [1279, 663] on button "明細" at bounding box center [1277, 680] width 62 height 34
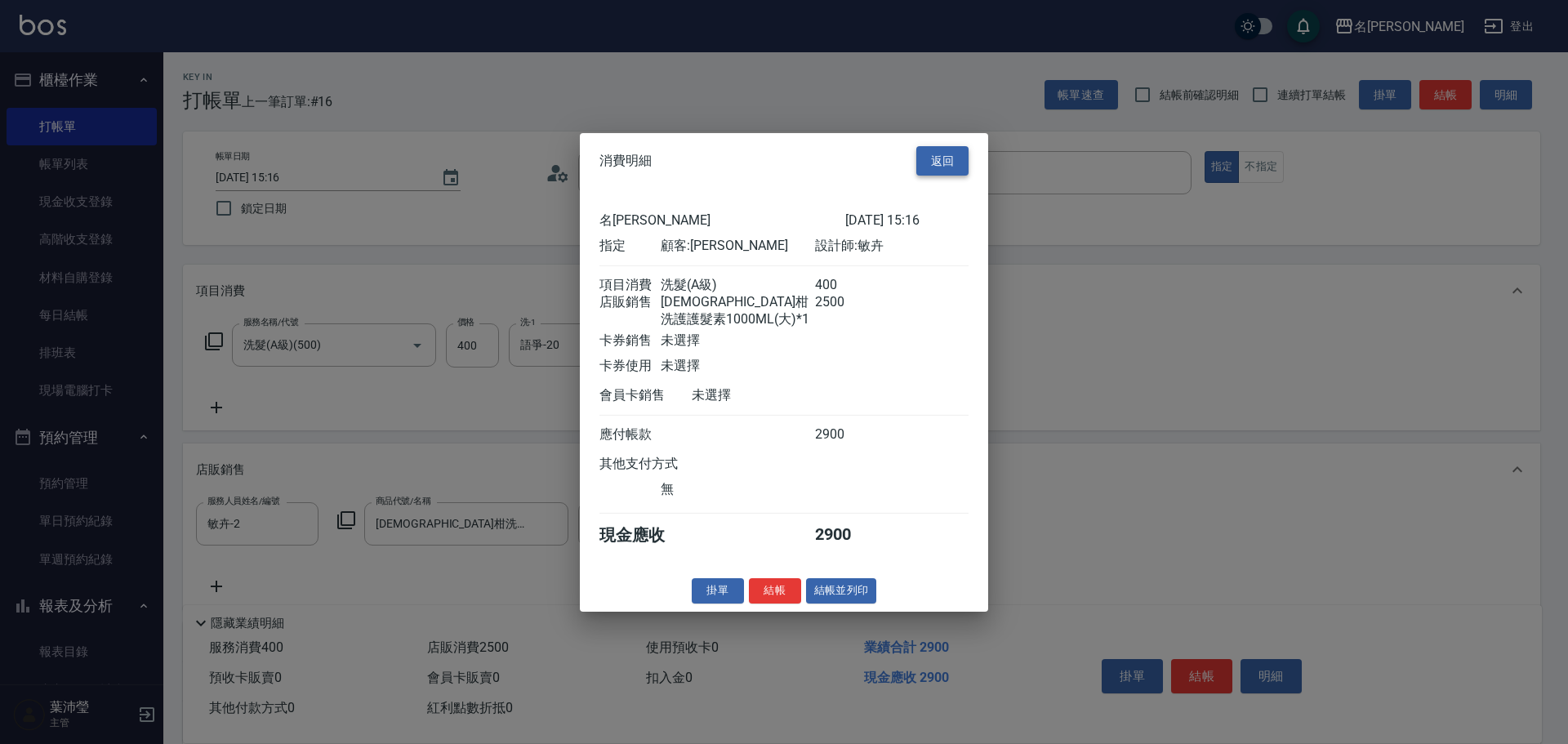
click at [946, 146] on button "返回" at bounding box center [942, 160] width 52 height 30
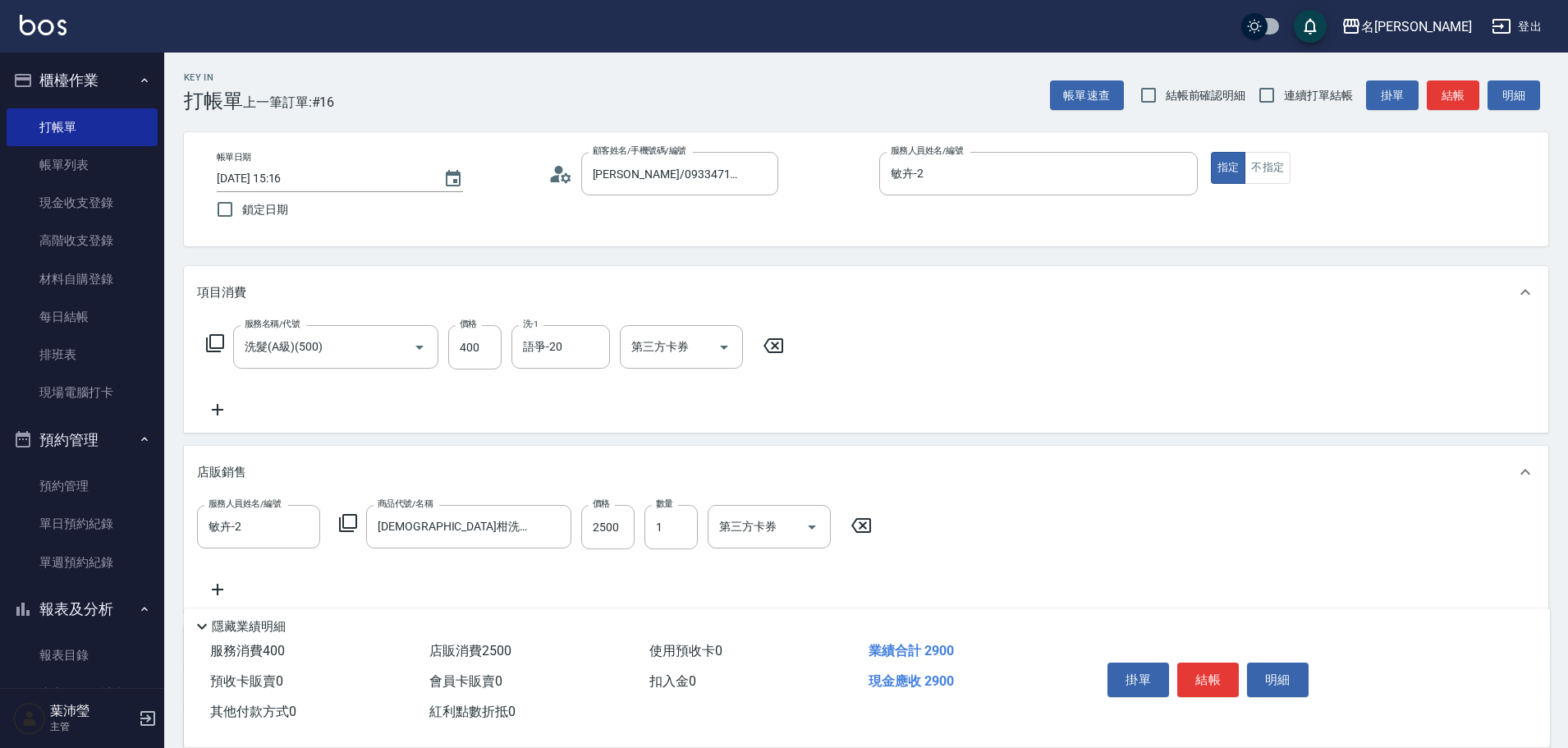
scroll to position [193, 0]
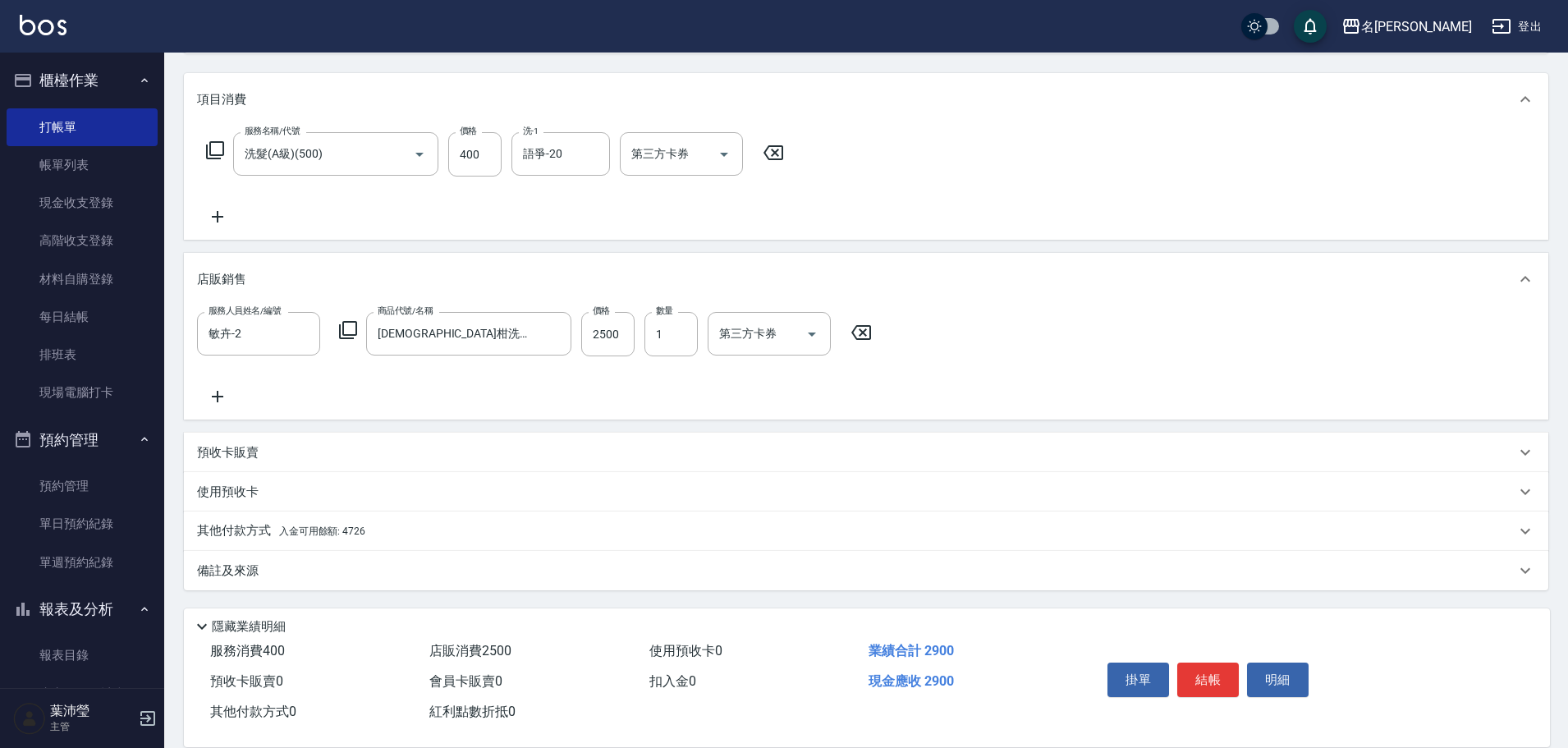
click at [252, 525] on p "其他付款方式 入金可用餘額: 4726" at bounding box center [281, 531] width 169 height 18
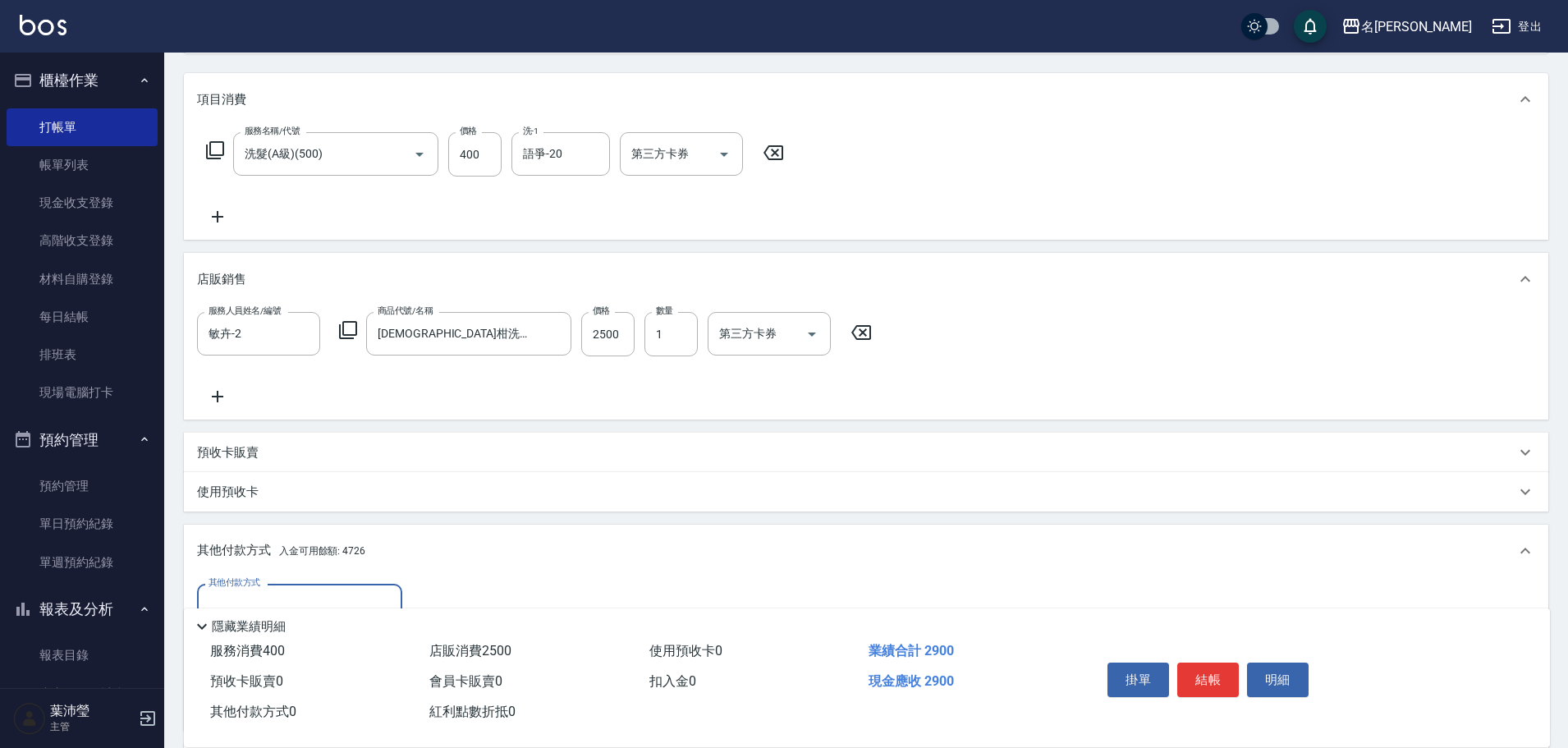
scroll to position [0, 0]
click at [1567, 673] on html "名留龍江 登出 櫃檯作業 打帳單 帳單列表 現金收支登錄 高階收支登錄 材料自購登錄 每日結帳 排班表 現場電腦打卡 預約管理 預約管理 單日預約紀錄 單週預…" at bounding box center [784, 374] width 1568 height 1135
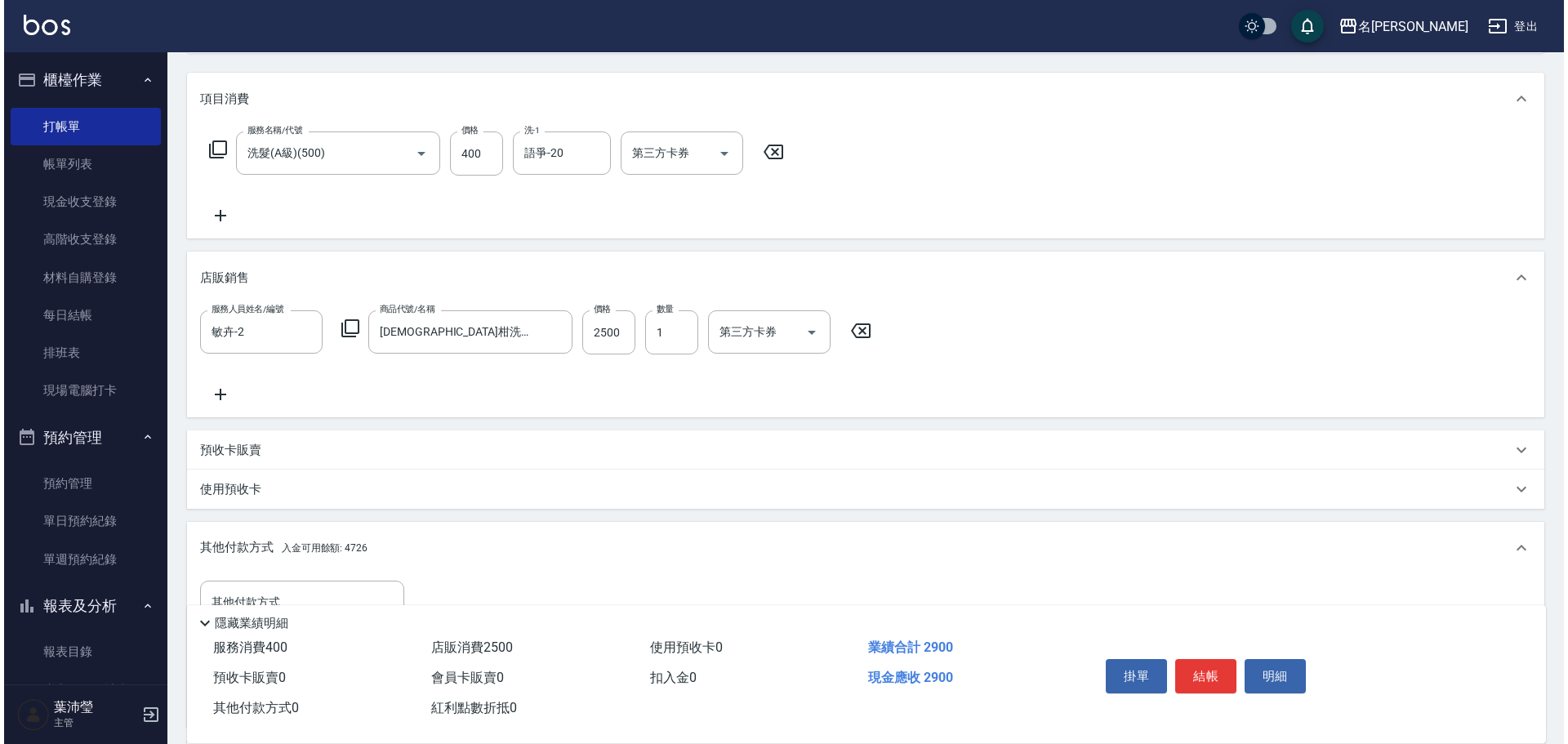
scroll to position [385, 0]
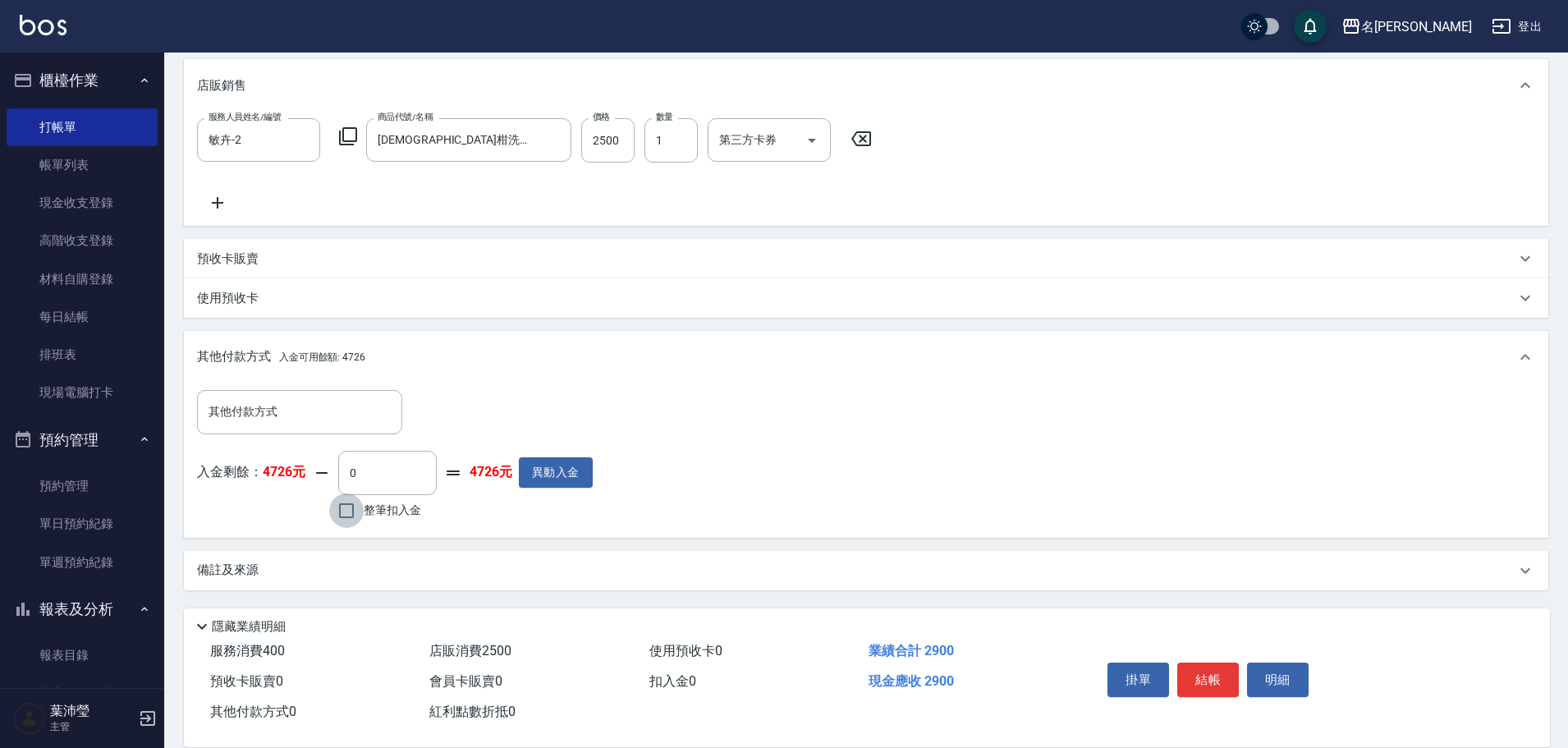
click at [342, 515] on input "整筆扣入金" at bounding box center [347, 511] width 34 height 34
checkbox input "true"
type input "2900"
click at [1276, 673] on button "明細" at bounding box center [1277, 680] width 62 height 34
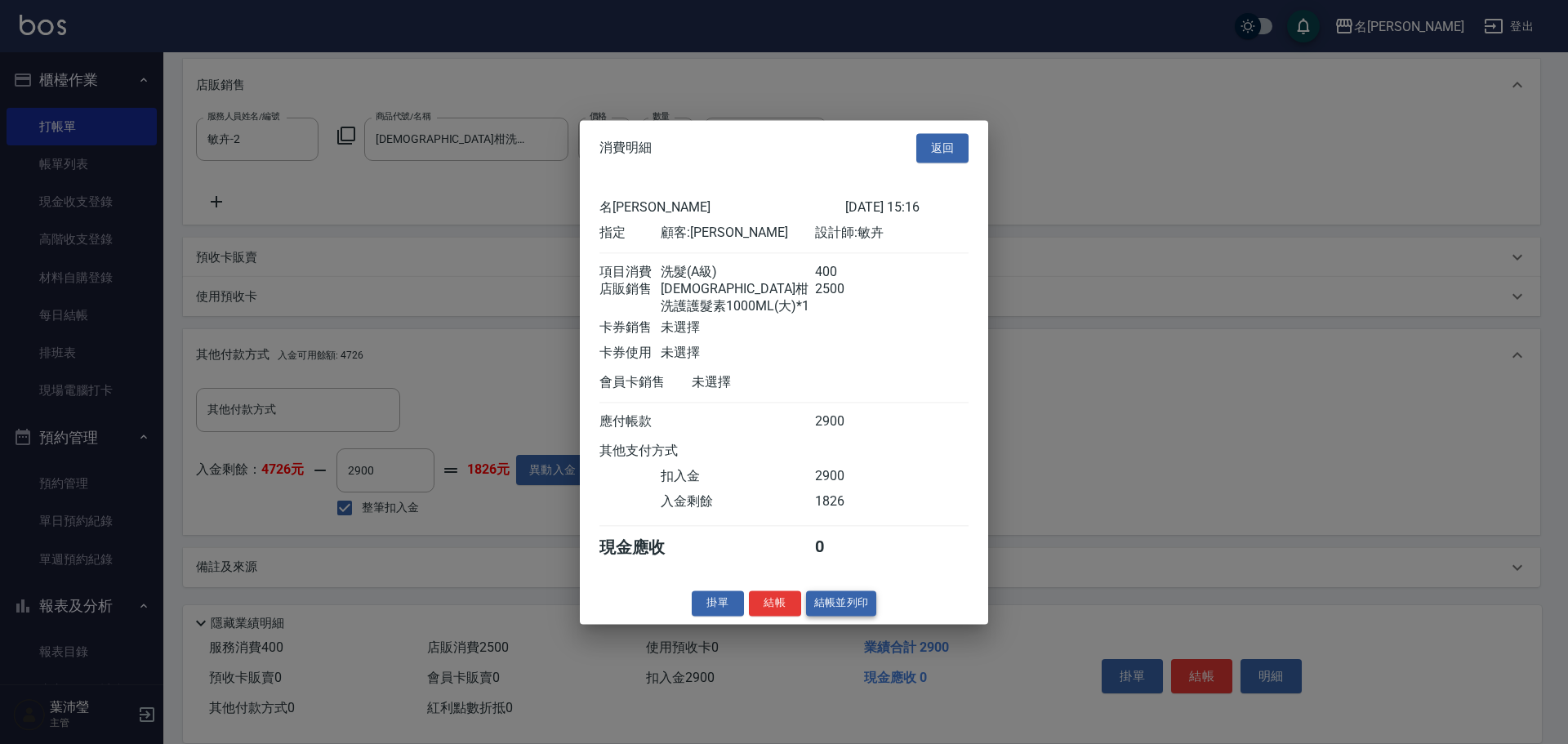
click at [849, 613] on button "結帳並列印" at bounding box center [841, 603] width 71 height 26
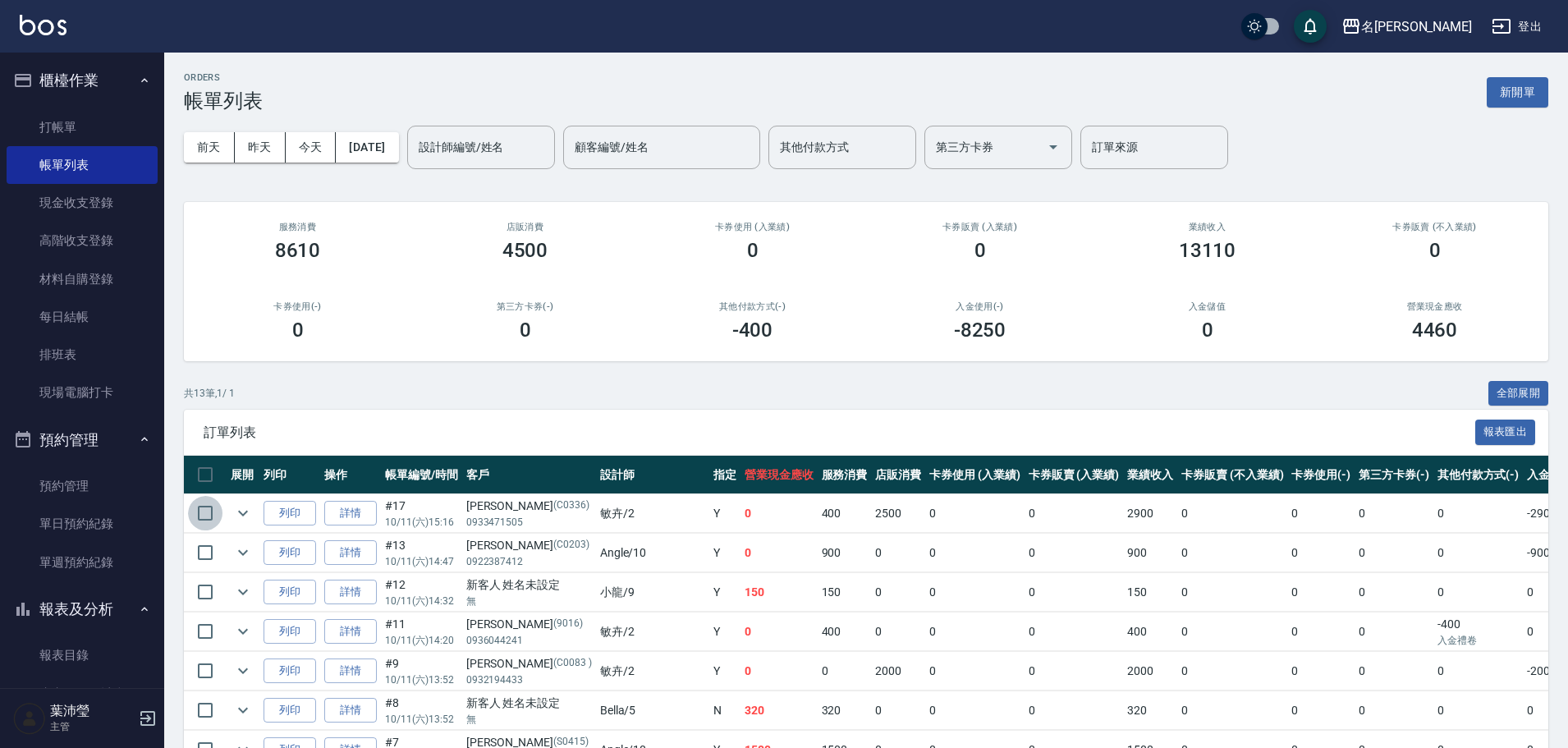
click at [202, 514] on input "checkbox" at bounding box center [205, 514] width 34 height 34
checkbox input "true"
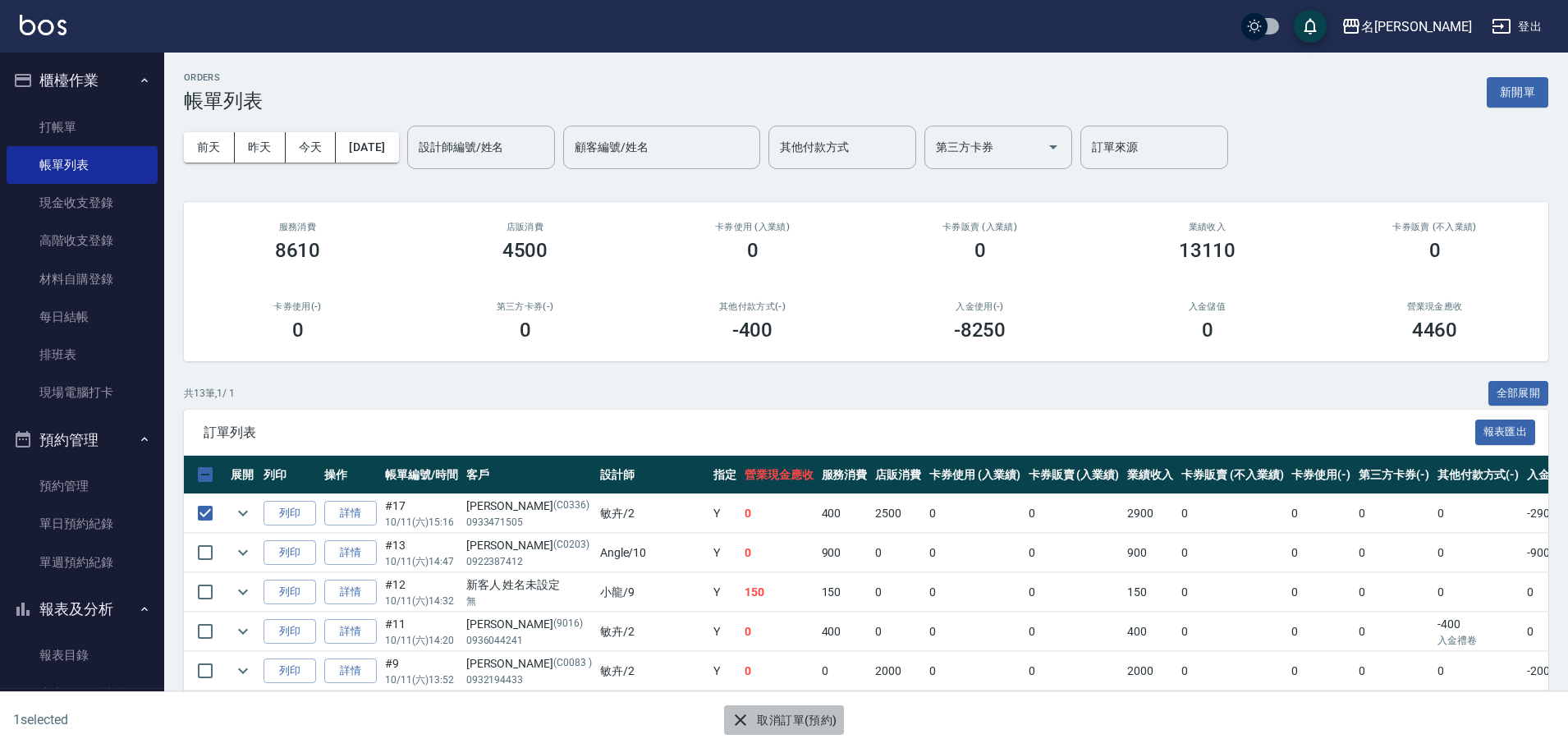
click at [735, 709] on button "取消訂單(預約)" at bounding box center [783, 720] width 119 height 30
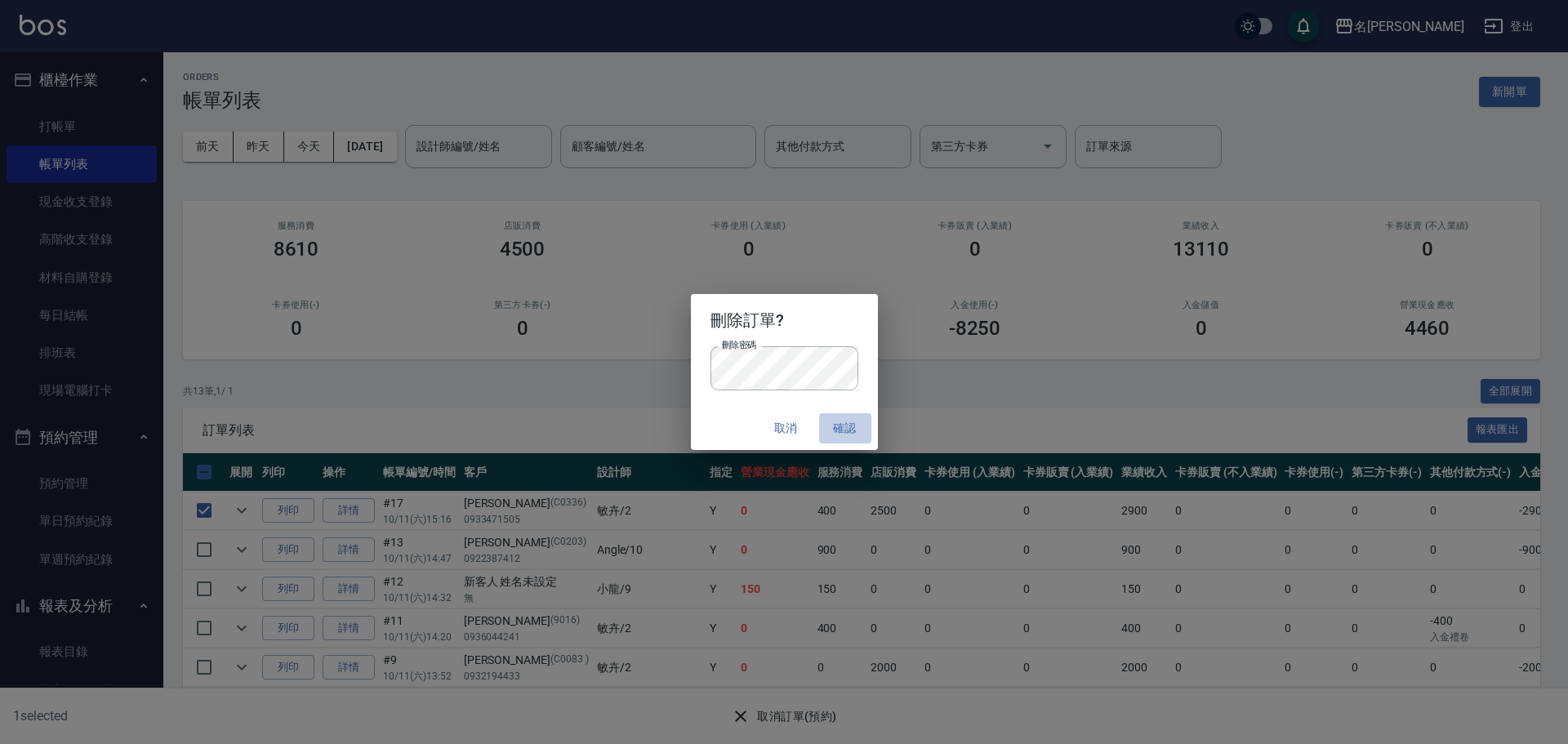
click at [849, 427] on button "確認" at bounding box center [845, 428] width 52 height 30
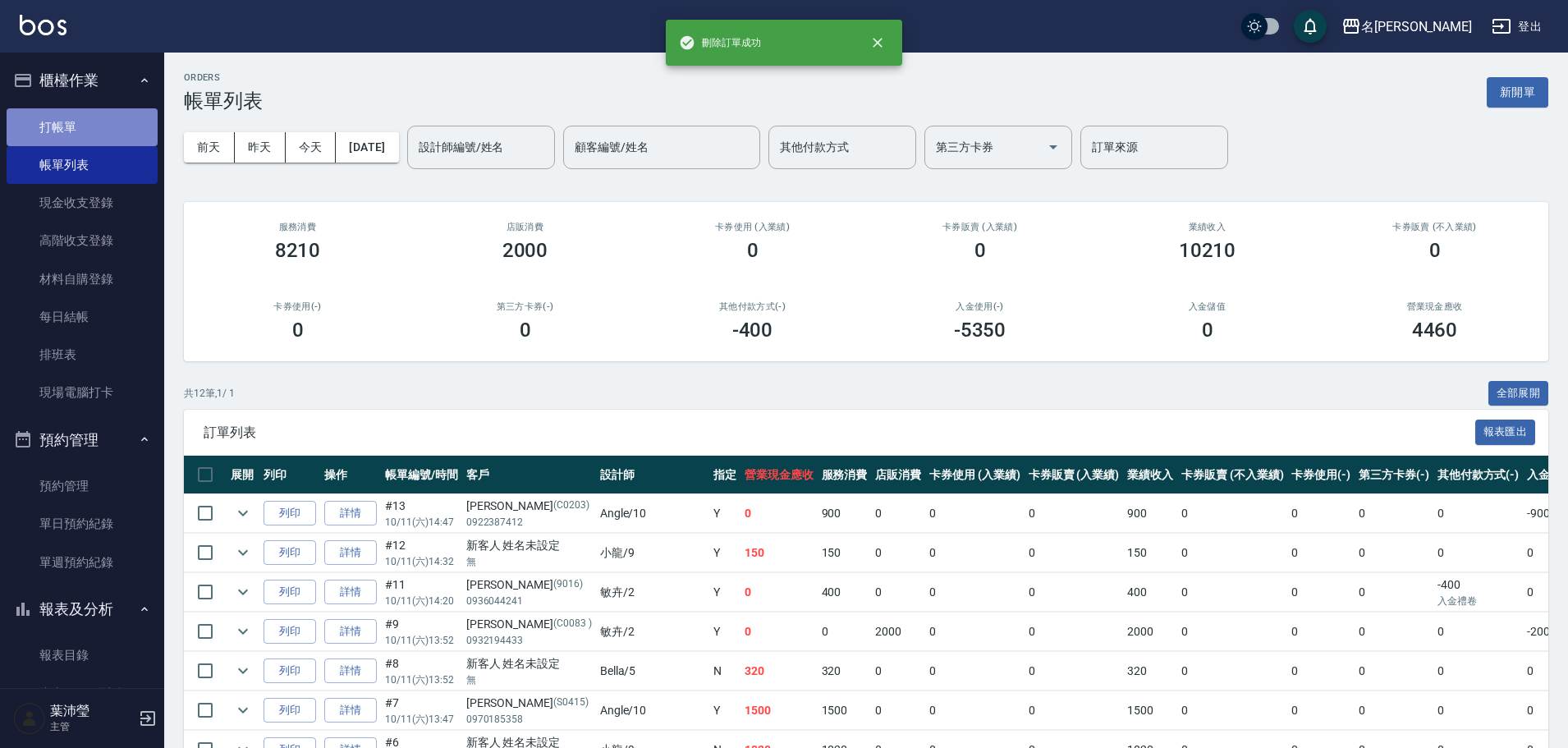
click at [117, 126] on link "打帳單" at bounding box center [82, 128] width 151 height 38
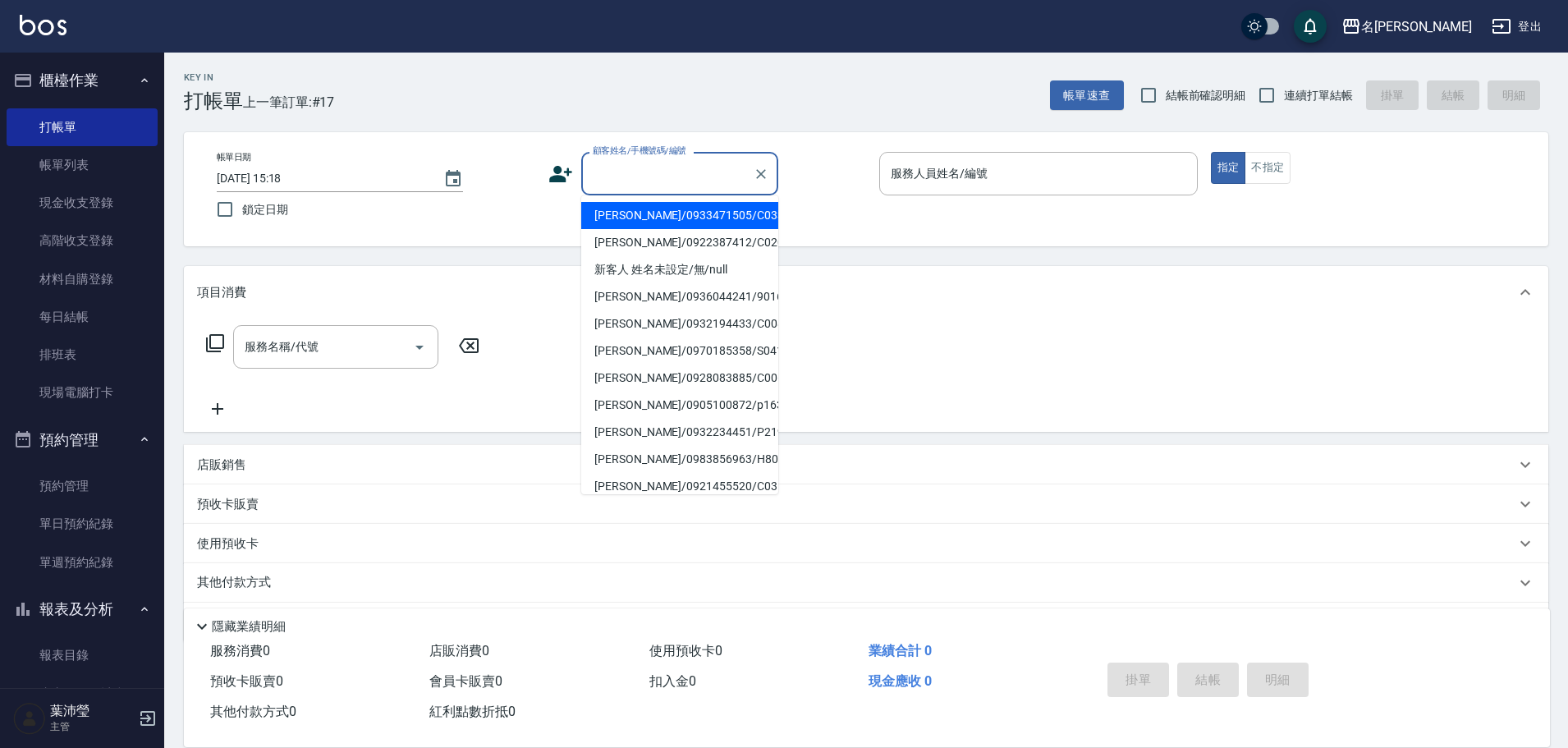
drag, startPoint x: 675, startPoint y: 171, endPoint x: 684, endPoint y: 214, distance: 43.9
click at [674, 171] on input "顧客姓名/手機號碼/編號" at bounding box center [667, 173] width 157 height 29
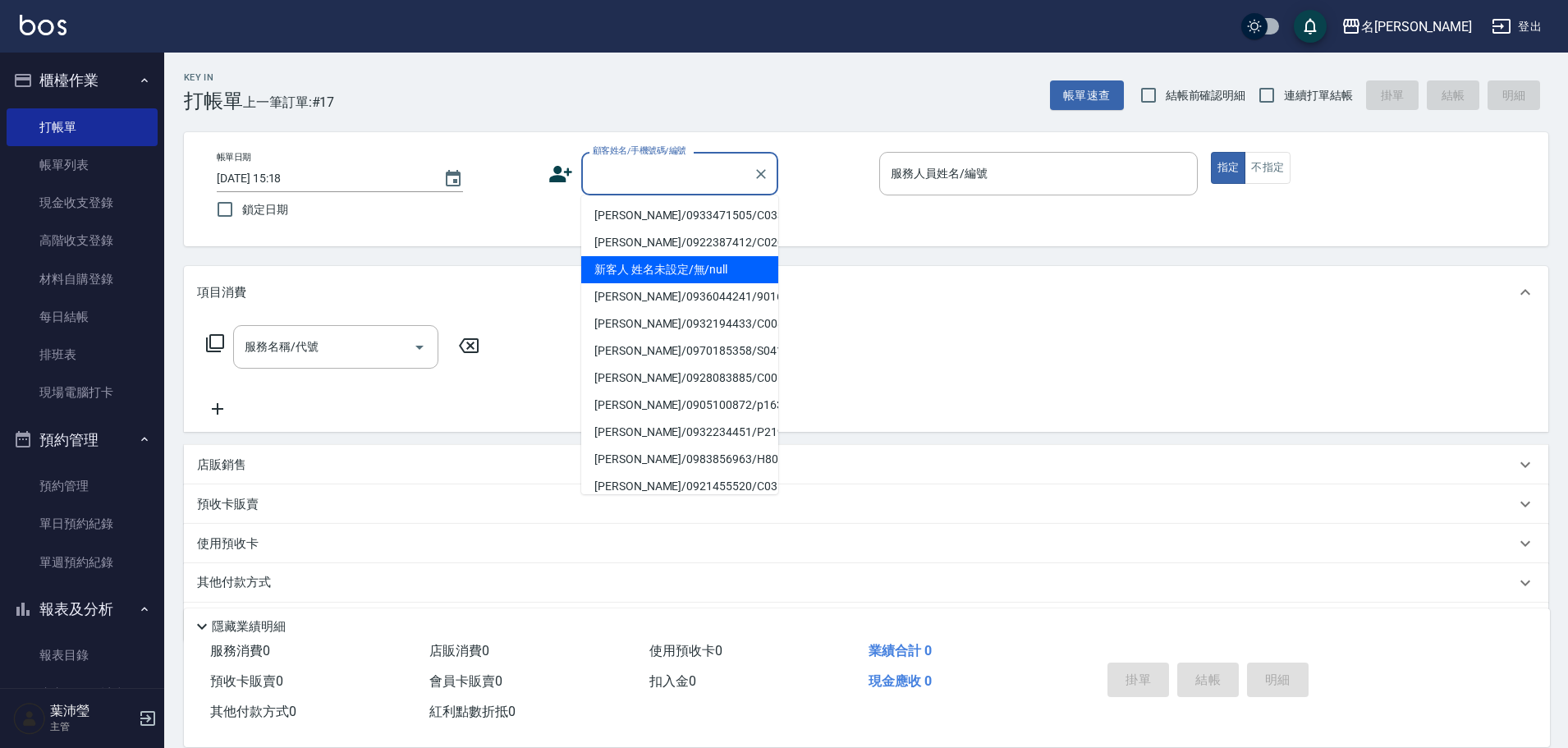
drag, startPoint x: 671, startPoint y: 266, endPoint x: 684, endPoint y: 259, distance: 14.8
click at [671, 265] on li "新客人 姓名未設定/無/null" at bounding box center [679, 270] width 197 height 27
type input "新客人 姓名未設定/無/null"
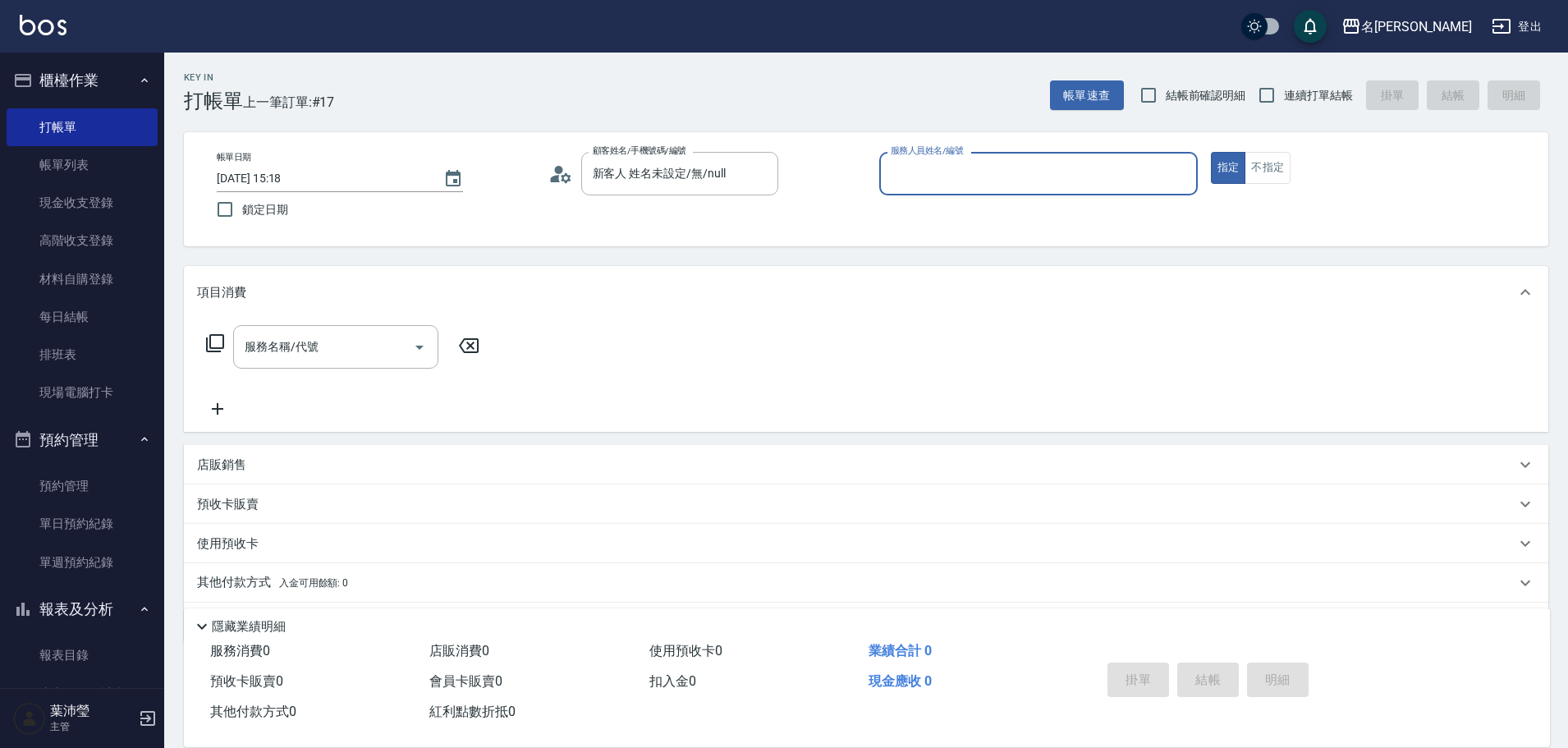
drag, startPoint x: 904, startPoint y: 176, endPoint x: 905, endPoint y: 192, distance: 16.0
click at [903, 176] on input "服務人員姓名/編號" at bounding box center [1038, 173] width 304 height 29
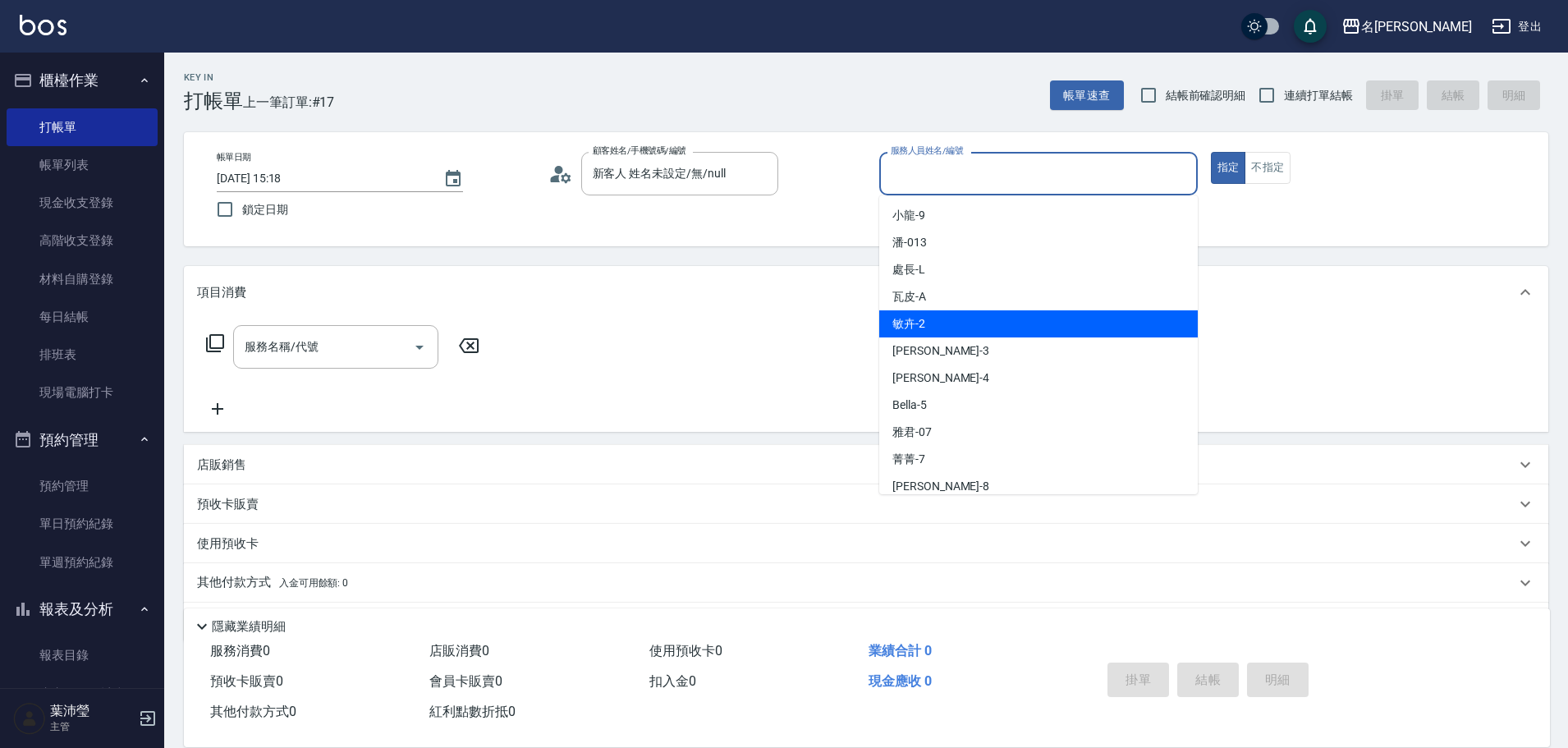
click at [925, 327] on div "敏卉 -2" at bounding box center [1038, 324] width 318 height 27
type input "敏卉-2"
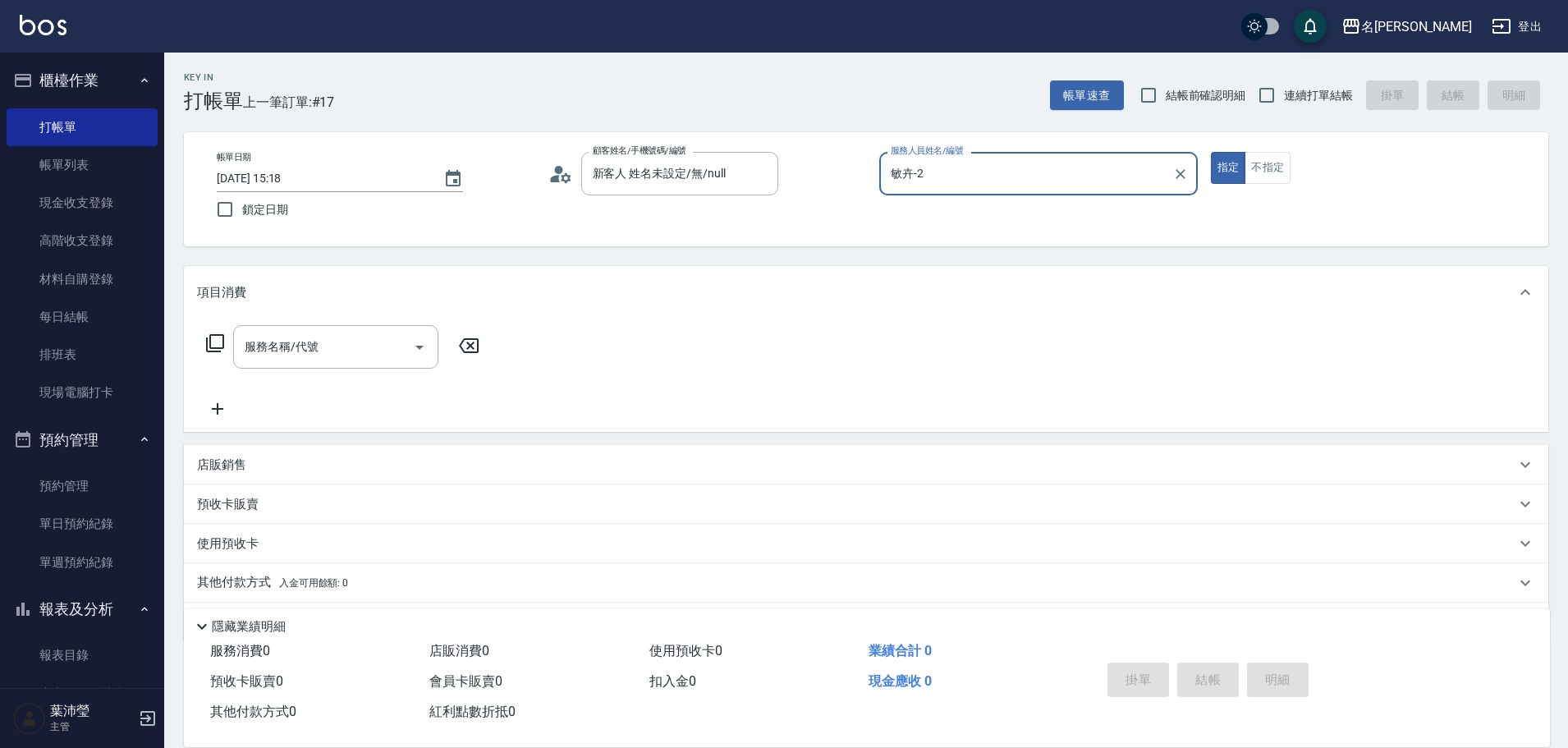
click at [227, 455] on div "店販銷售" at bounding box center [866, 464] width 1365 height 39
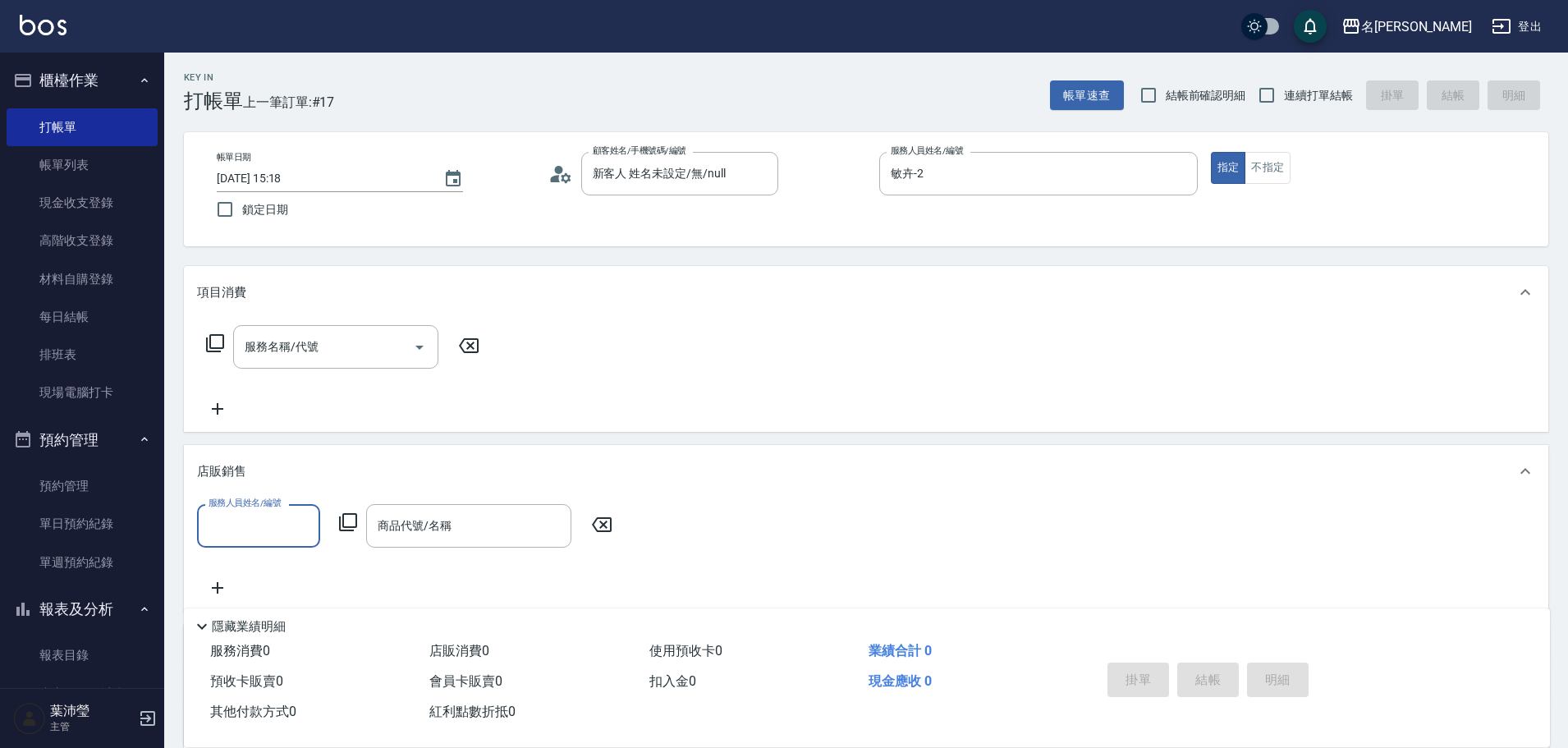
click at [245, 527] on input "服務人員姓名/編號" at bounding box center [259, 526] width 109 height 29
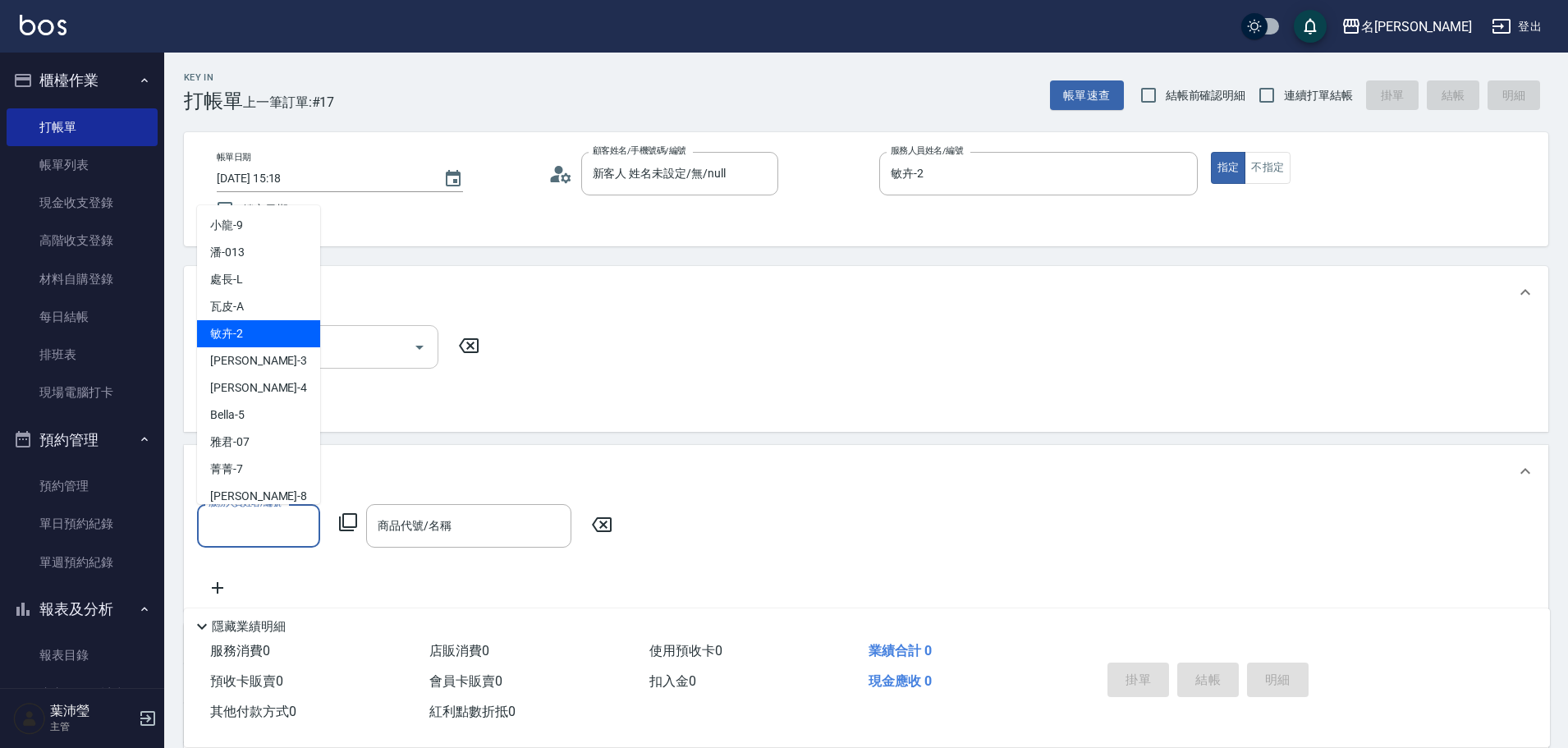
click at [257, 337] on div "敏卉 -2" at bounding box center [258, 334] width 123 height 27
type input "敏卉-2"
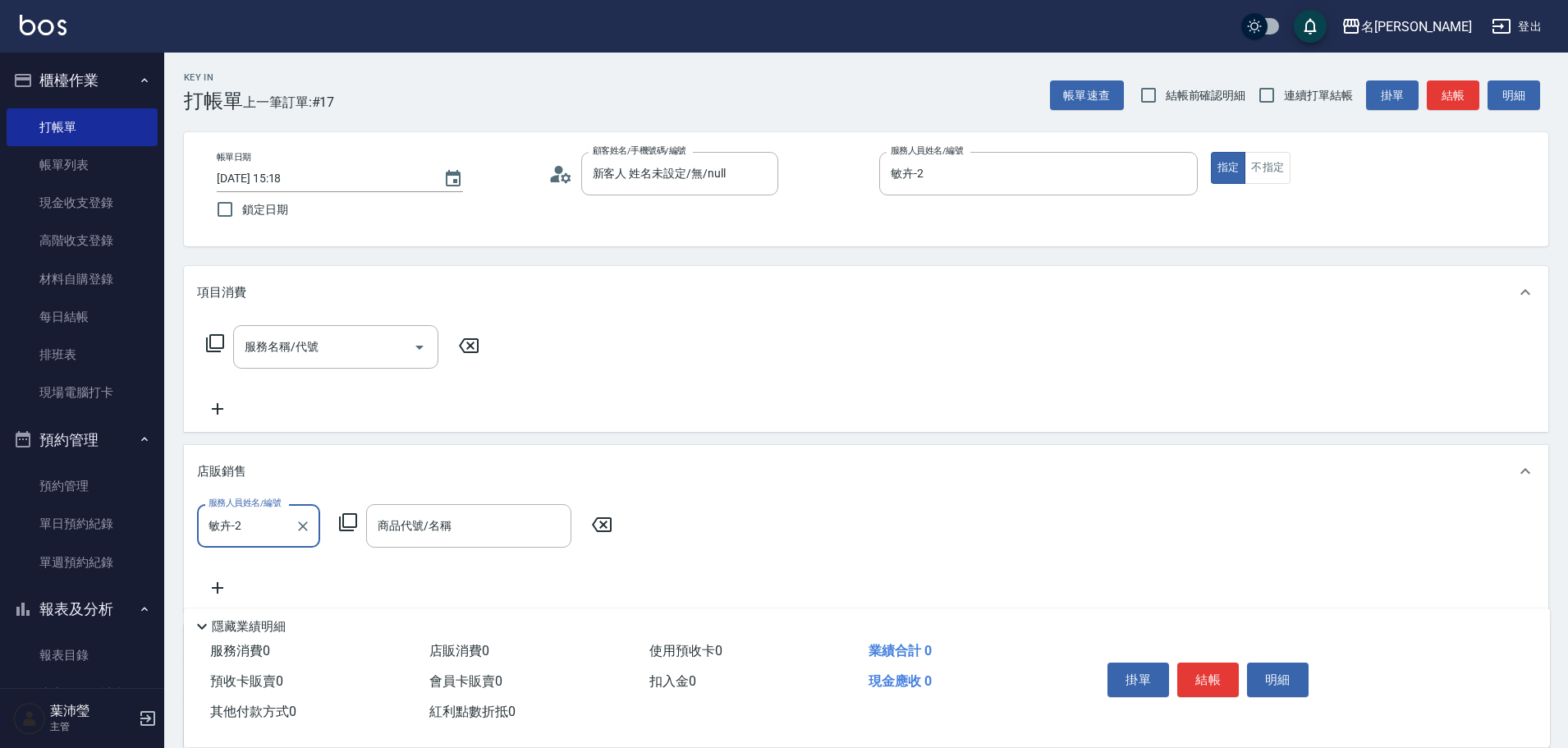
click at [352, 520] on icon at bounding box center [348, 522] width 20 height 20
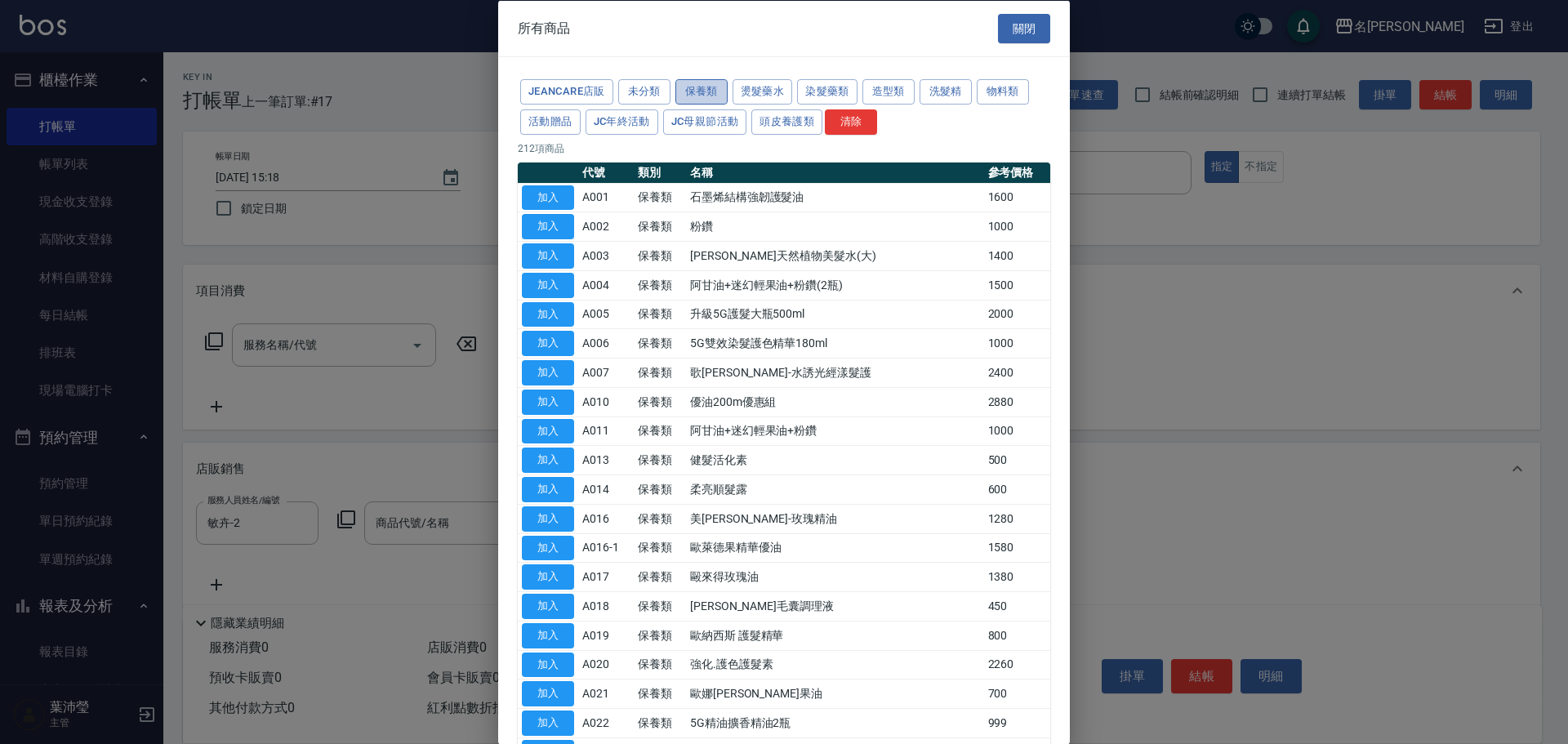
click at [699, 82] on button "保養類" at bounding box center [701, 92] width 52 height 26
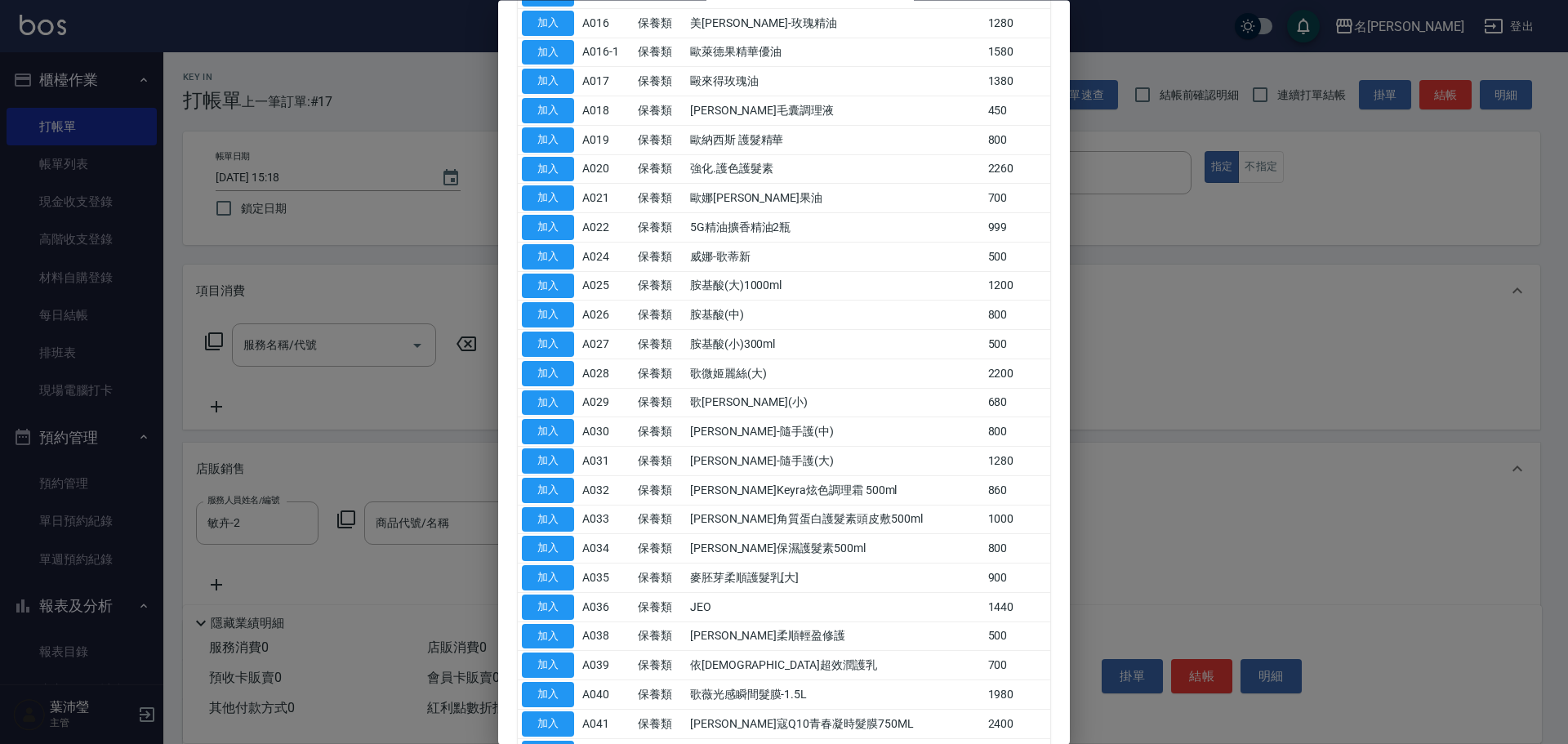
scroll to position [487, 0]
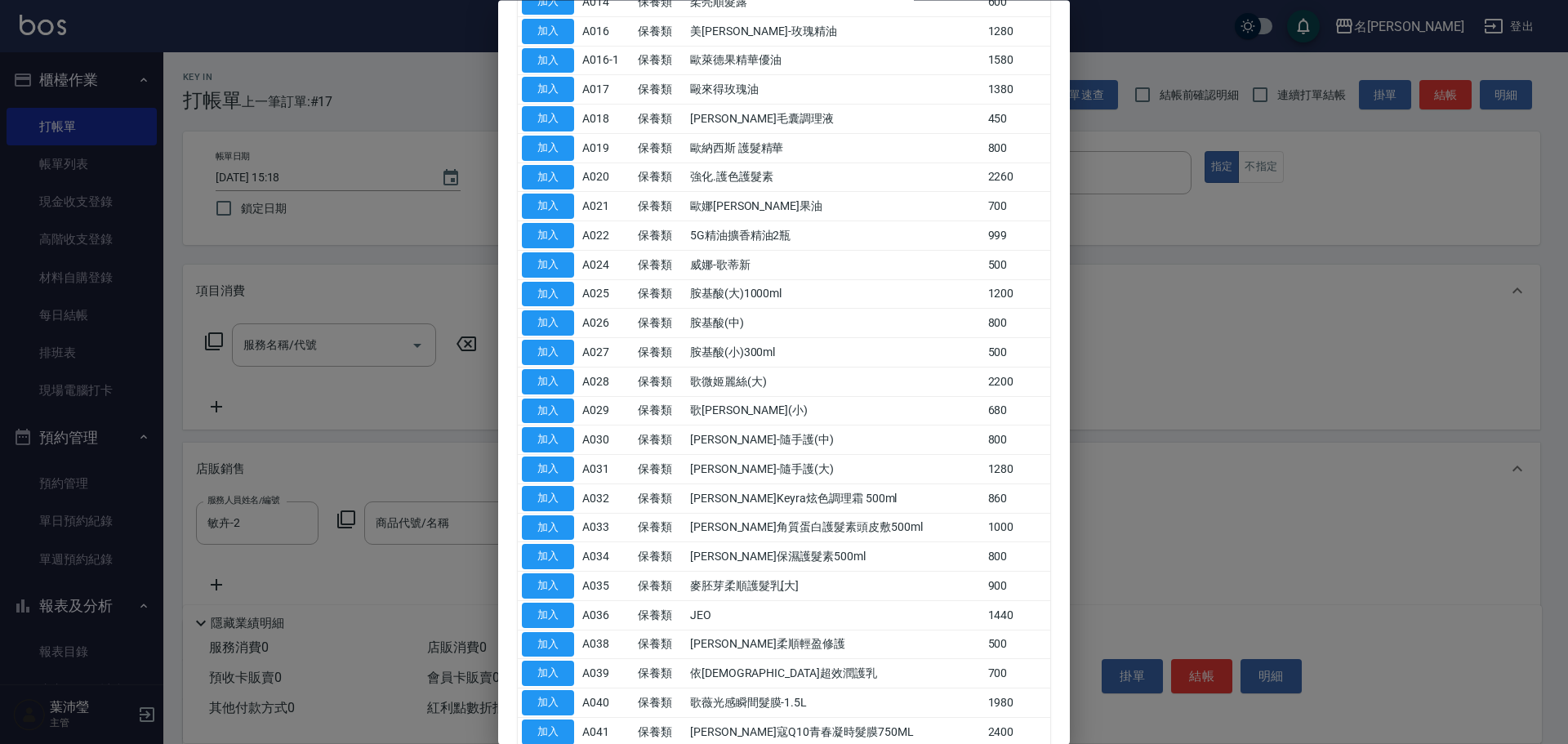
drag, startPoint x: 56, startPoint y: 144, endPoint x: 64, endPoint y: 146, distance: 8.2
click at [64, 146] on div at bounding box center [784, 372] width 1568 height 744
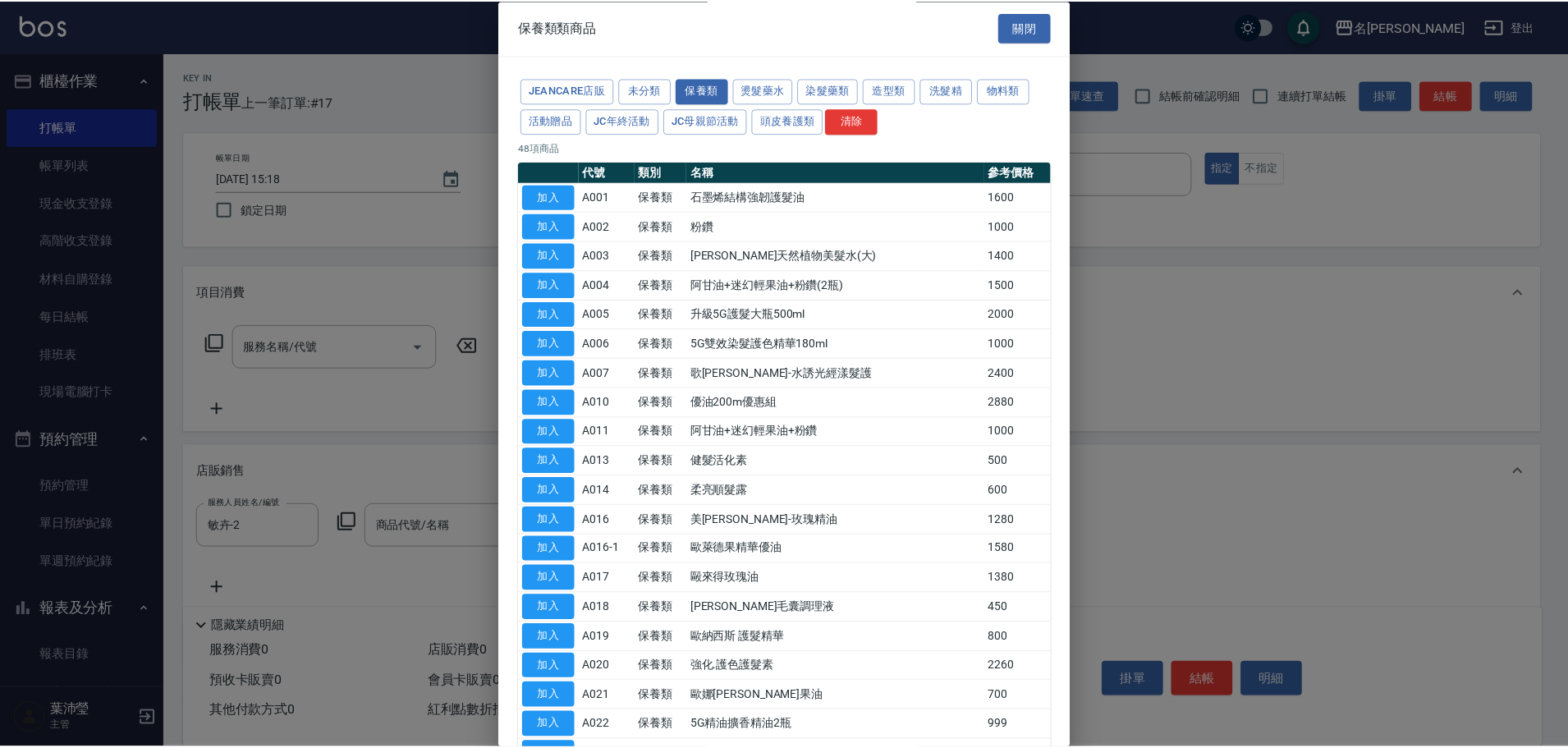
scroll to position [0, 0]
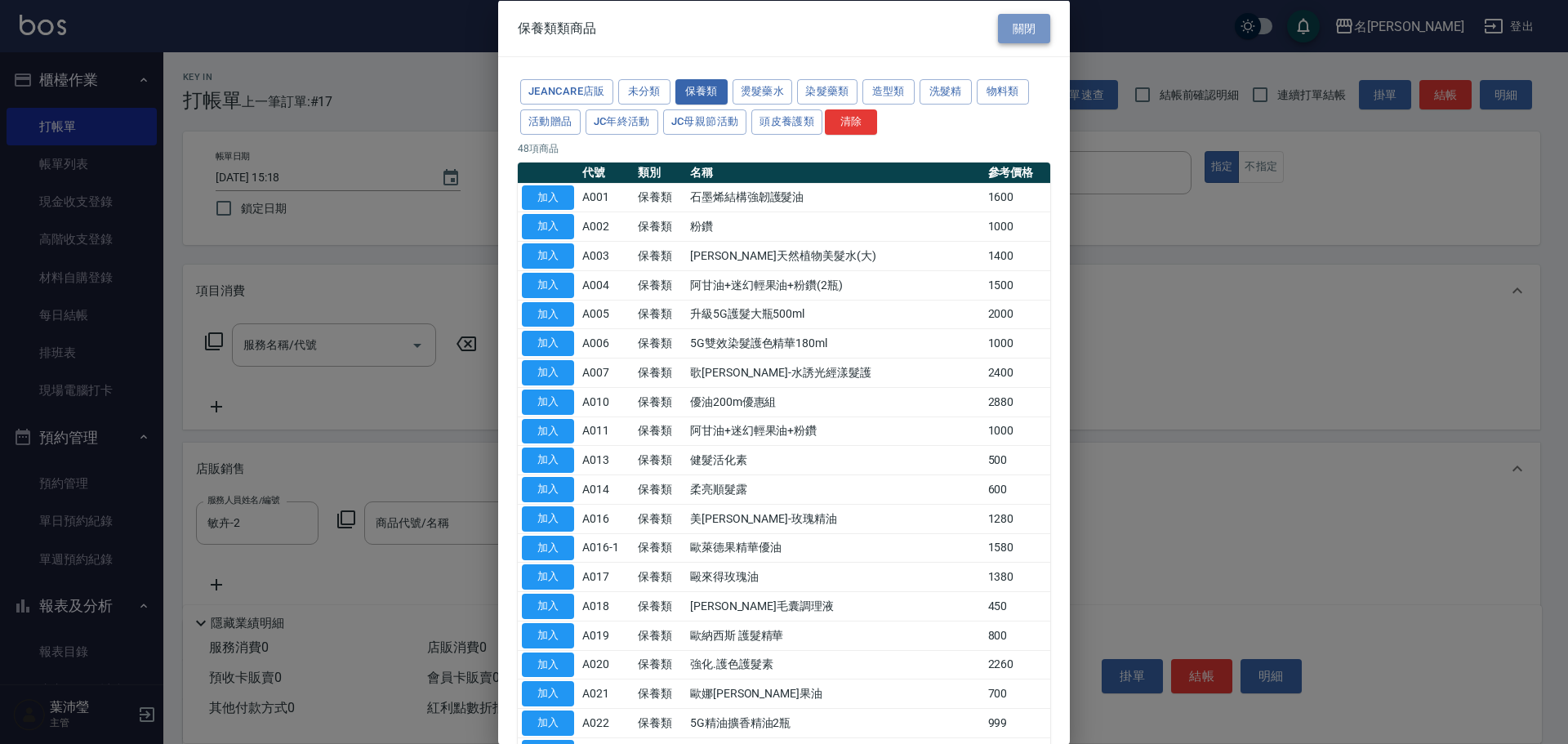
click at [1029, 29] on button "關閉" at bounding box center [1023, 28] width 52 height 30
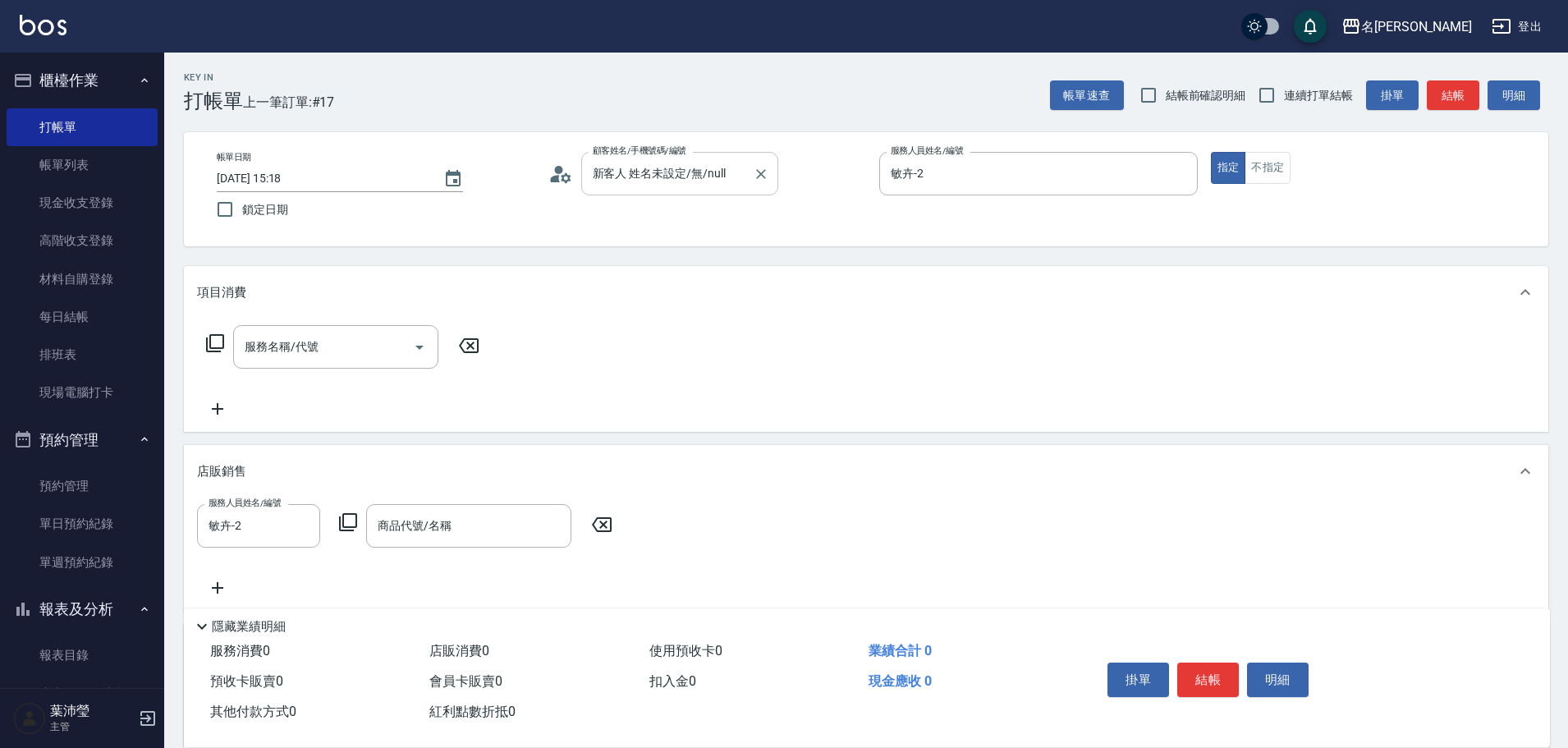
click at [750, 179] on div at bounding box center [760, 173] width 21 height 44
click at [765, 171] on icon "Clear" at bounding box center [760, 173] width 16 height 16
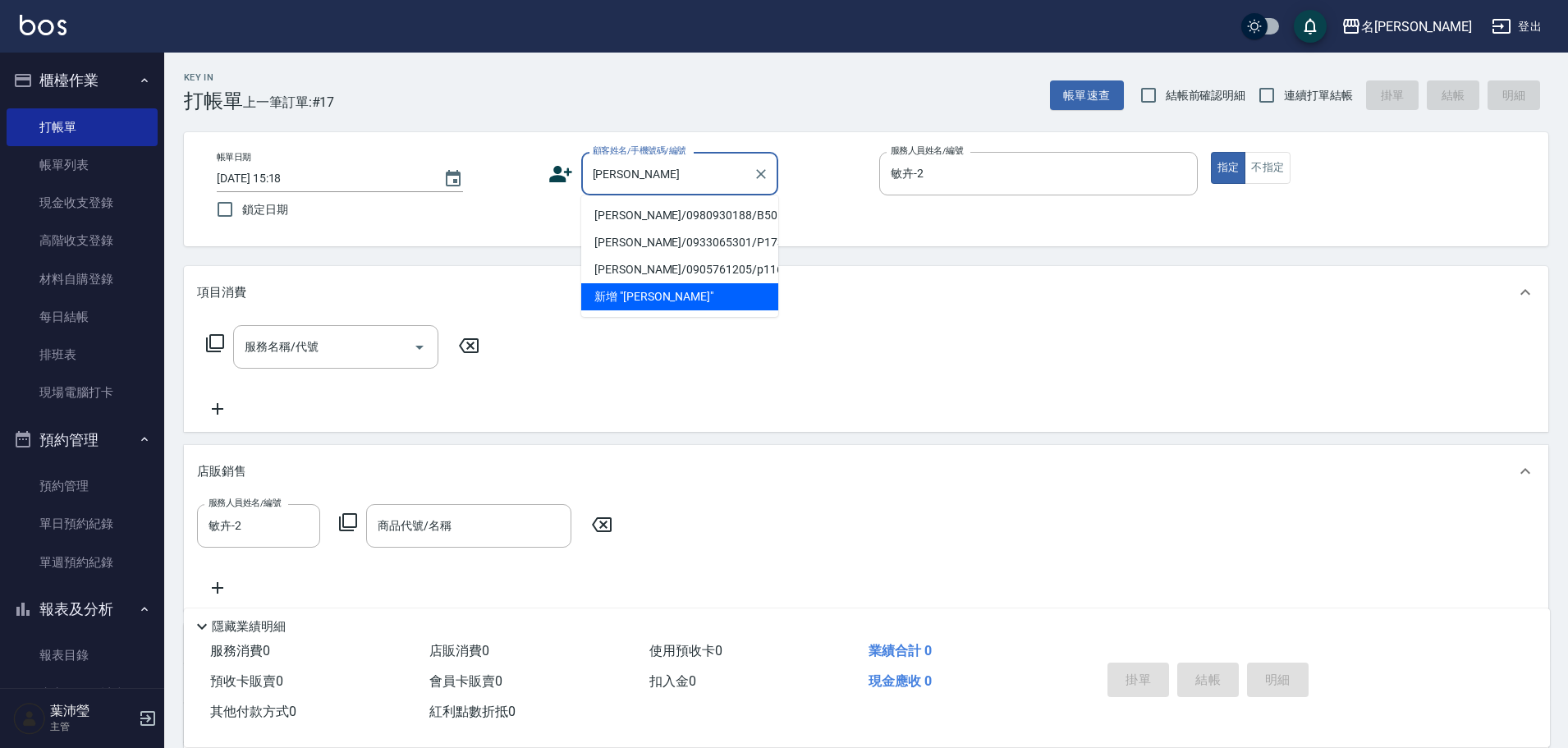
click at [642, 213] on li "[PERSON_NAME]/0980930188/B50174" at bounding box center [679, 215] width 197 height 27
type input "[PERSON_NAME]/0980930188/B50174"
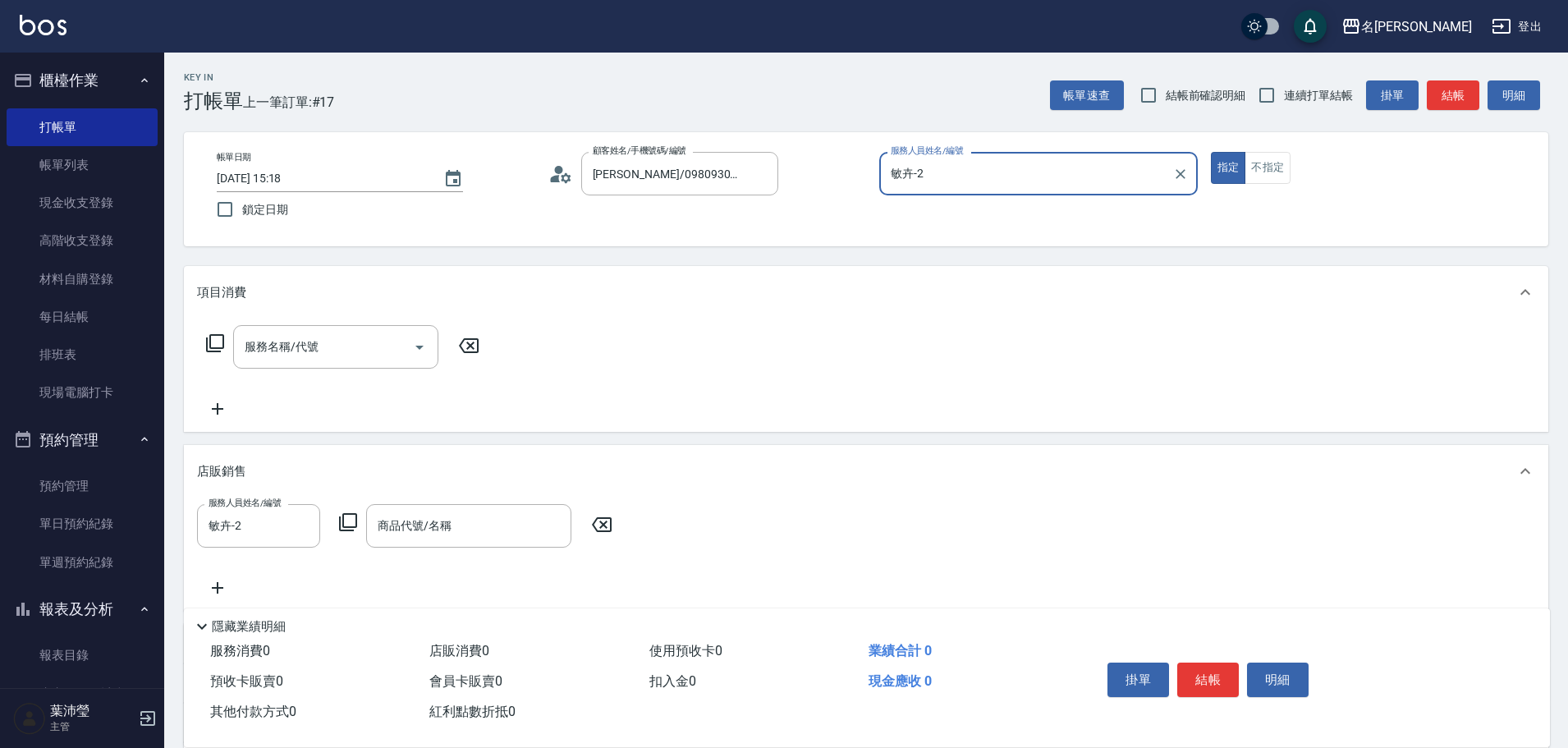
type input "Bella-5"
drag, startPoint x: 377, startPoint y: 330, endPoint x: 366, endPoint y: 340, distance: 14.9
click at [376, 331] on div "服務名稱/代號" at bounding box center [335, 347] width 205 height 44
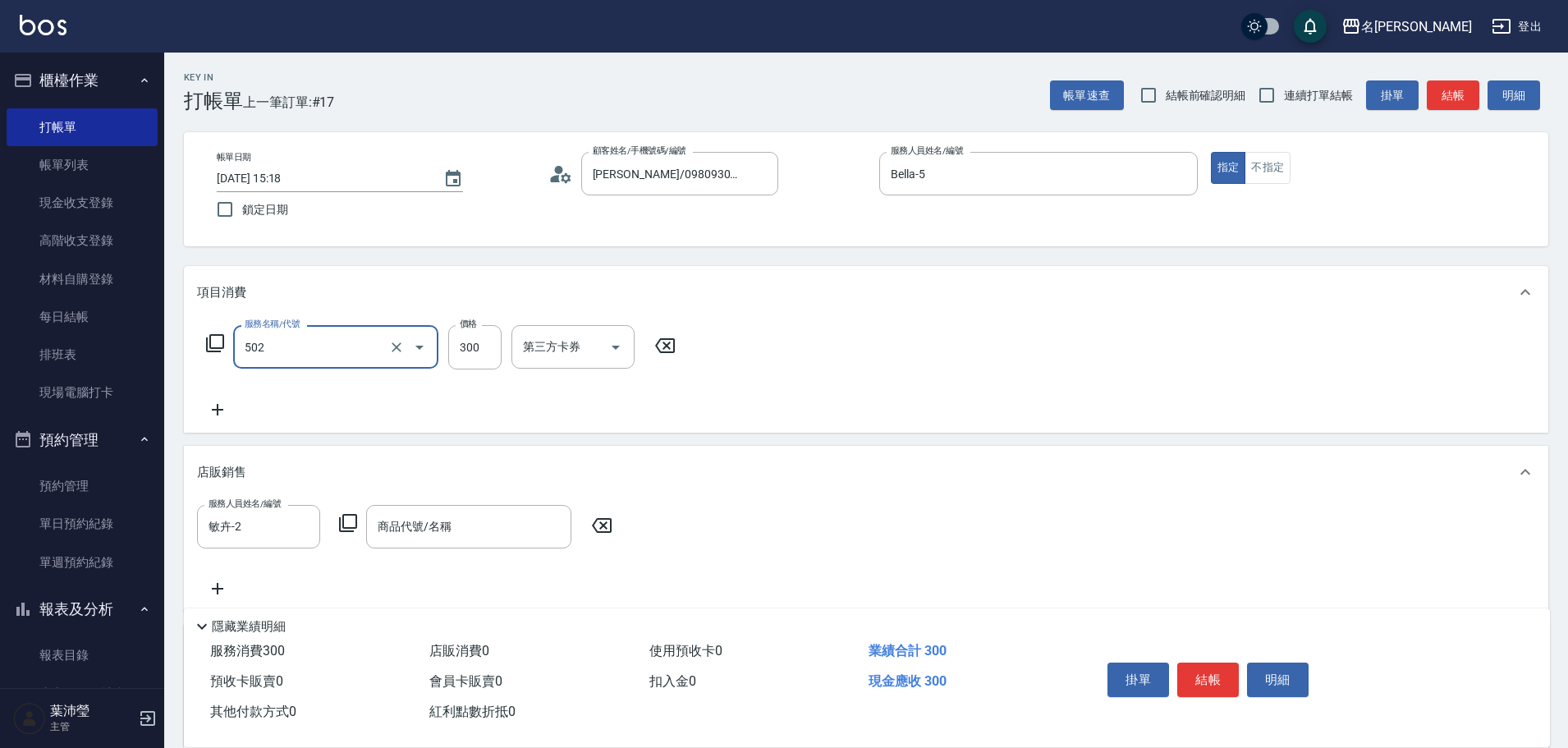
type input "洗髮(502)"
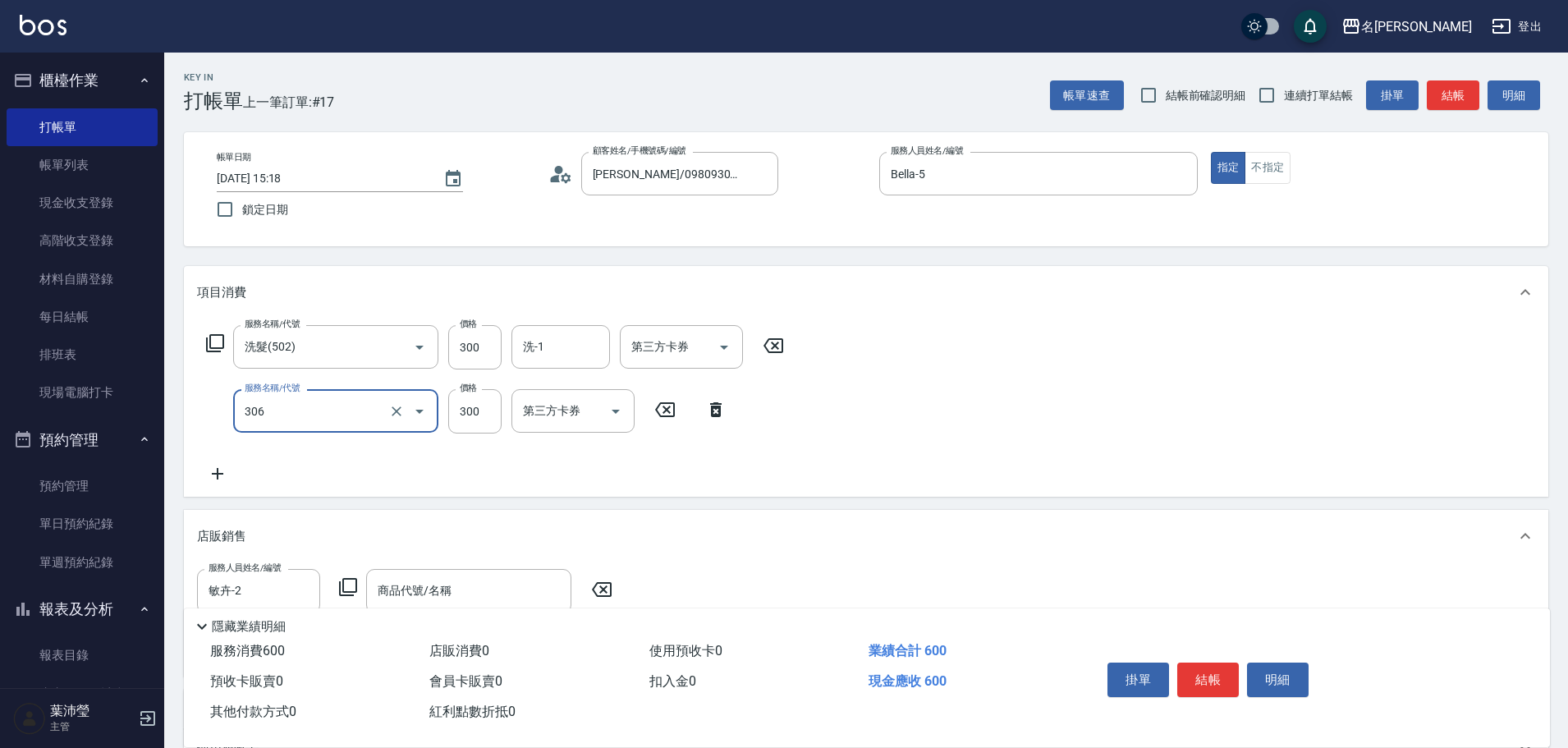
type input "高中學生(306)"
type input "400"
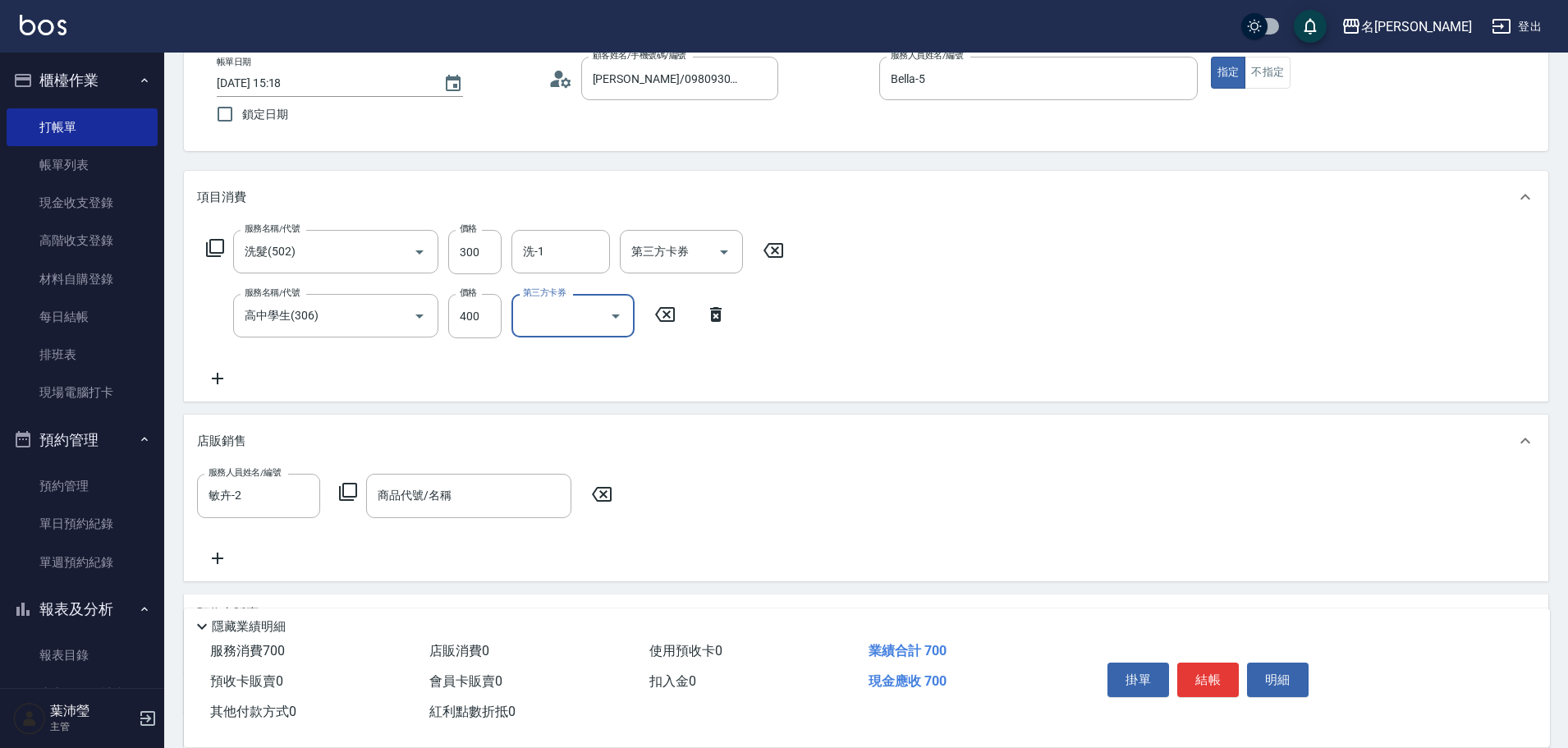
scroll to position [247, 0]
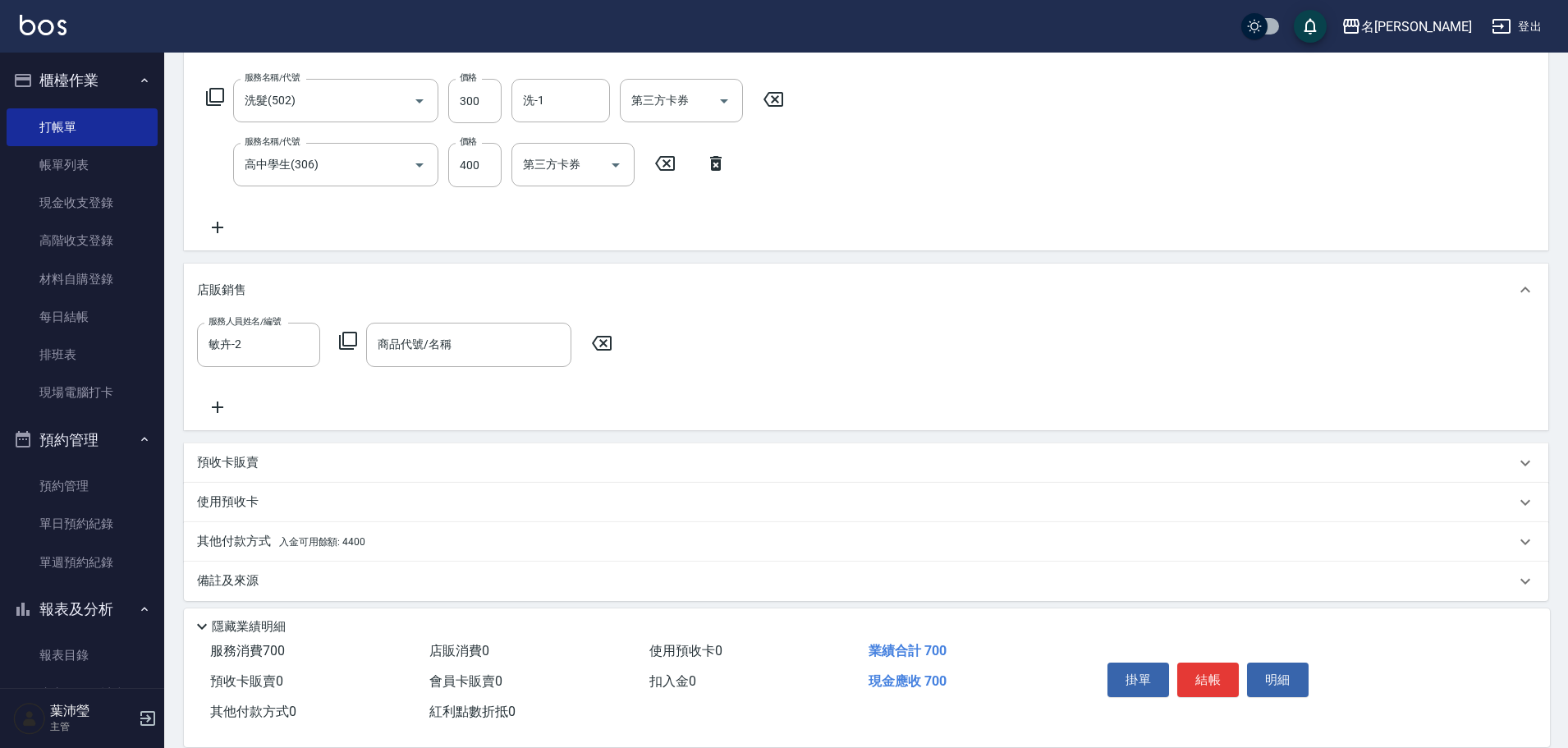
drag, startPoint x: 604, startPoint y: 342, endPoint x: 550, endPoint y: 390, distance: 72.2
click at [604, 341] on icon at bounding box center [601, 343] width 41 height 20
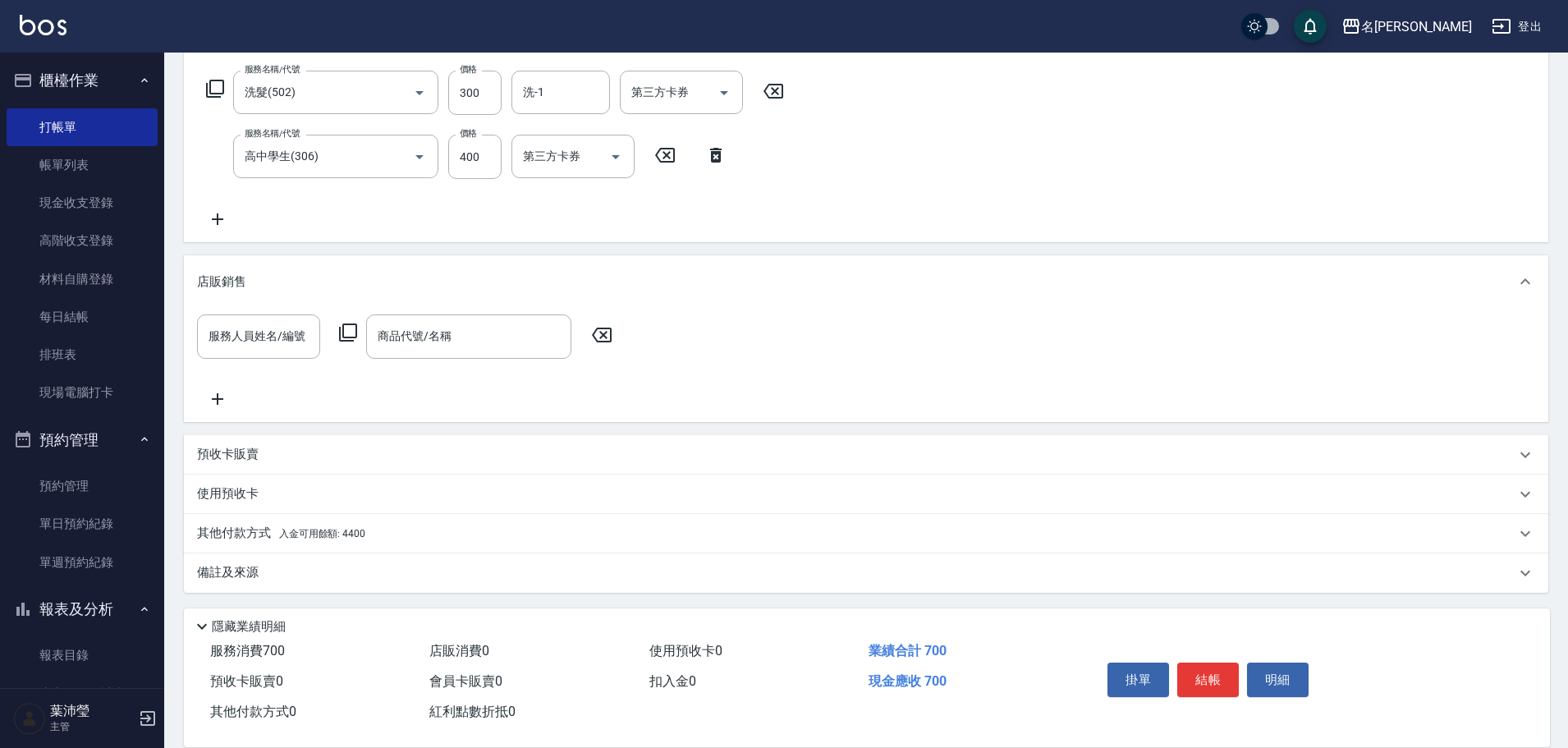
scroll to position [257, 0]
click at [378, 526] on div "其他付款方式 入金可用餘額: 4400" at bounding box center [856, 531] width 1318 height 18
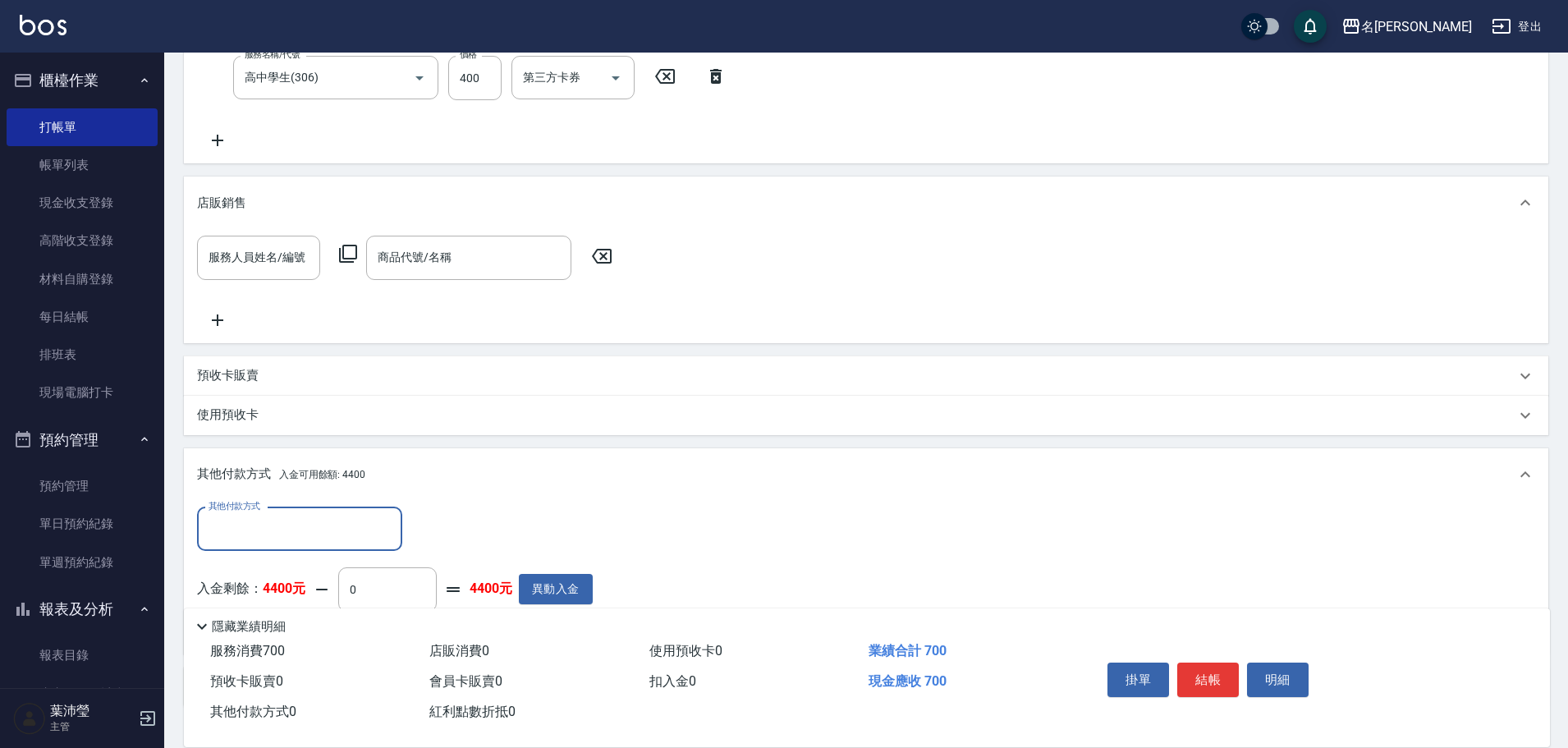
scroll to position [0, 0]
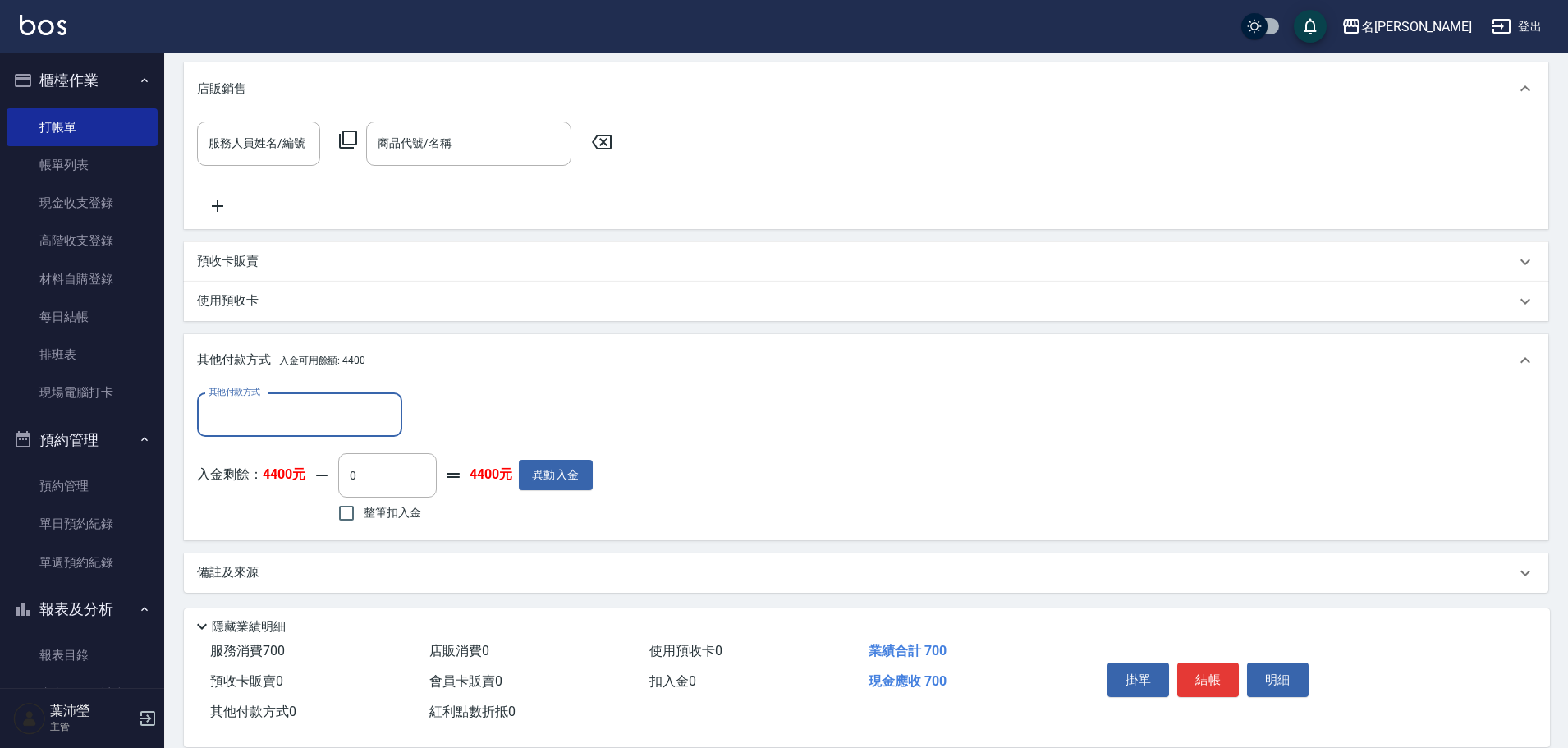
click at [384, 519] on span "整筆扣入金" at bounding box center [392, 513] width 57 height 17
click at [364, 519] on input "整筆扣入金" at bounding box center [347, 514] width 34 height 34
checkbox input "true"
type input "700"
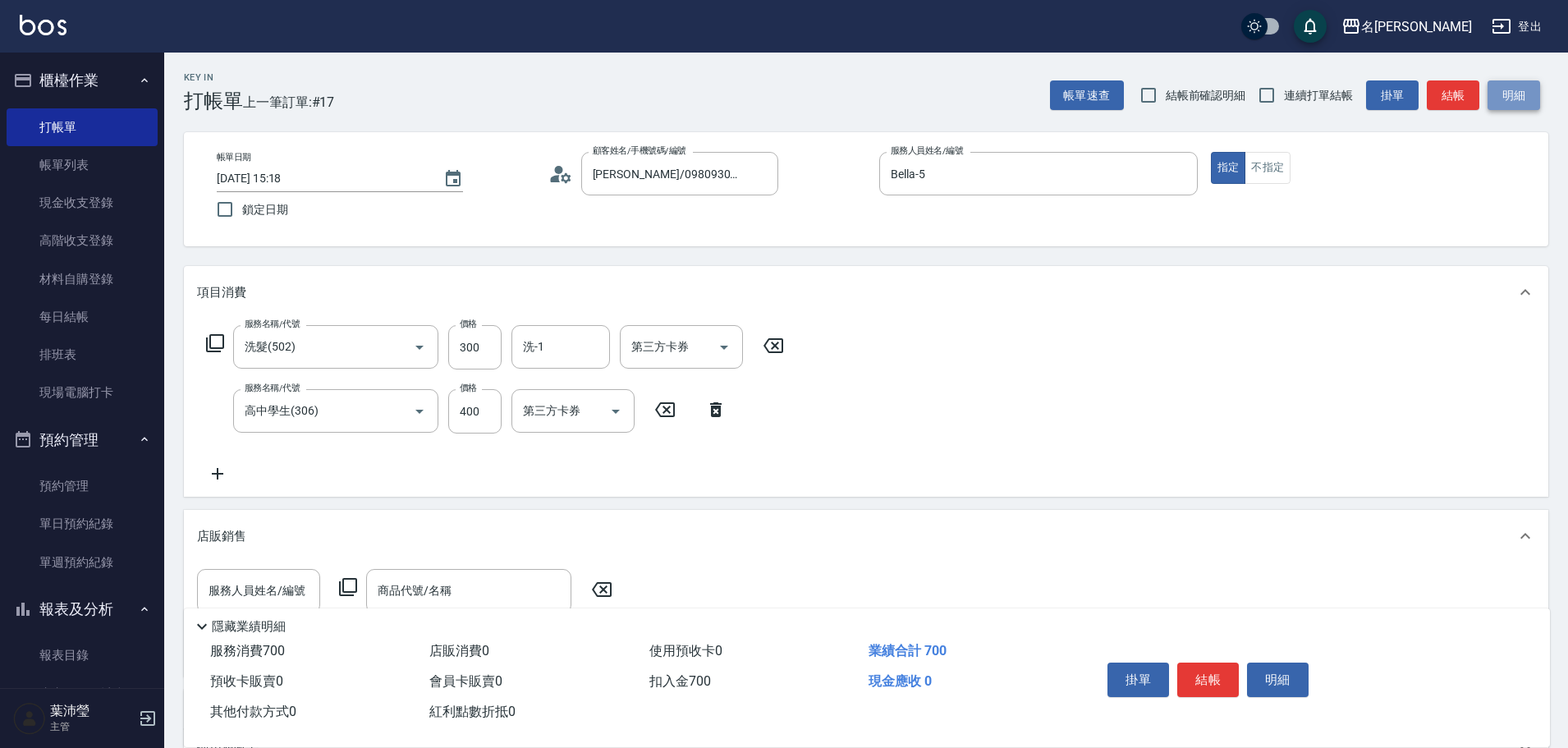
click at [1518, 107] on button "明細" at bounding box center [1514, 95] width 52 height 30
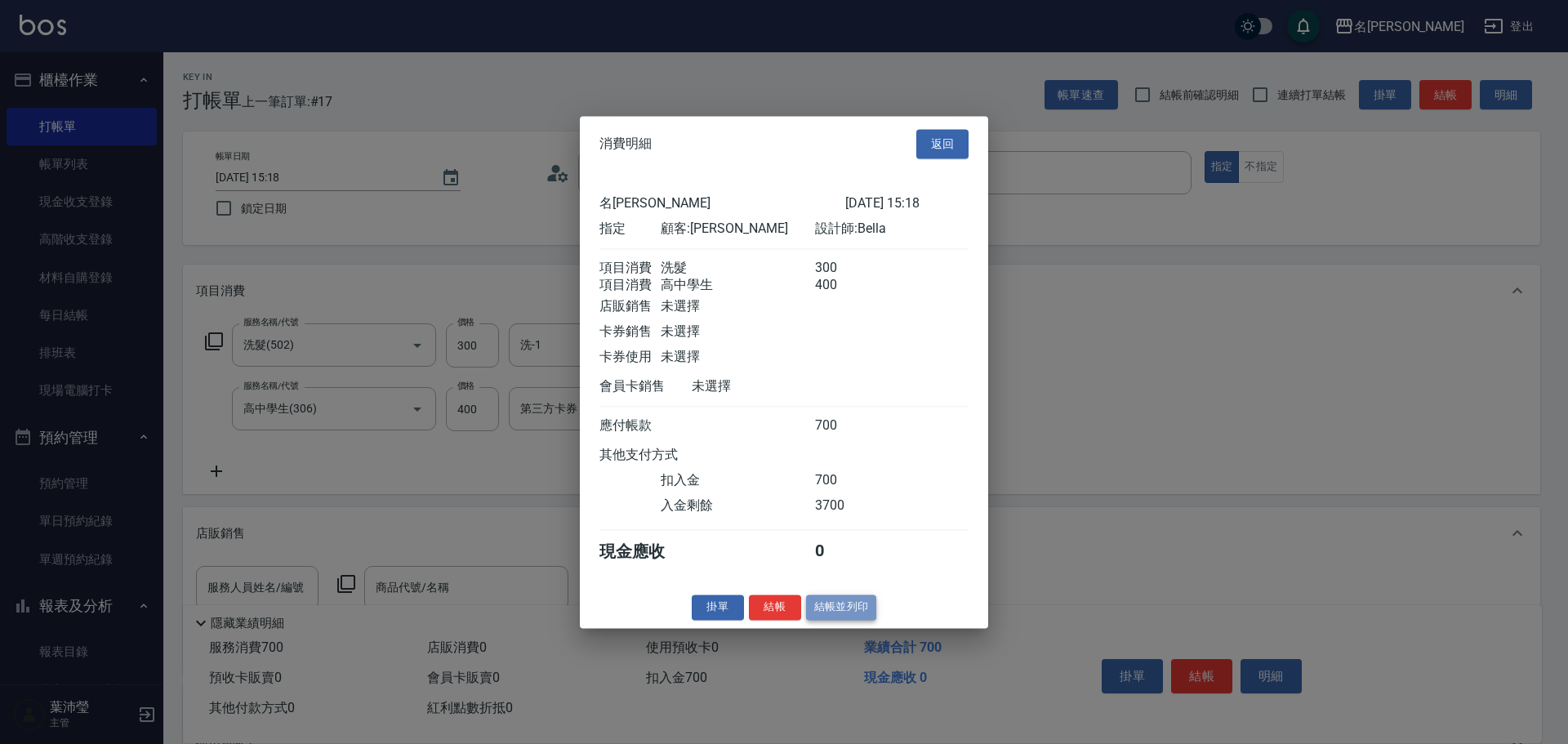
click at [833, 617] on button "結帳並列印" at bounding box center [841, 608] width 71 height 26
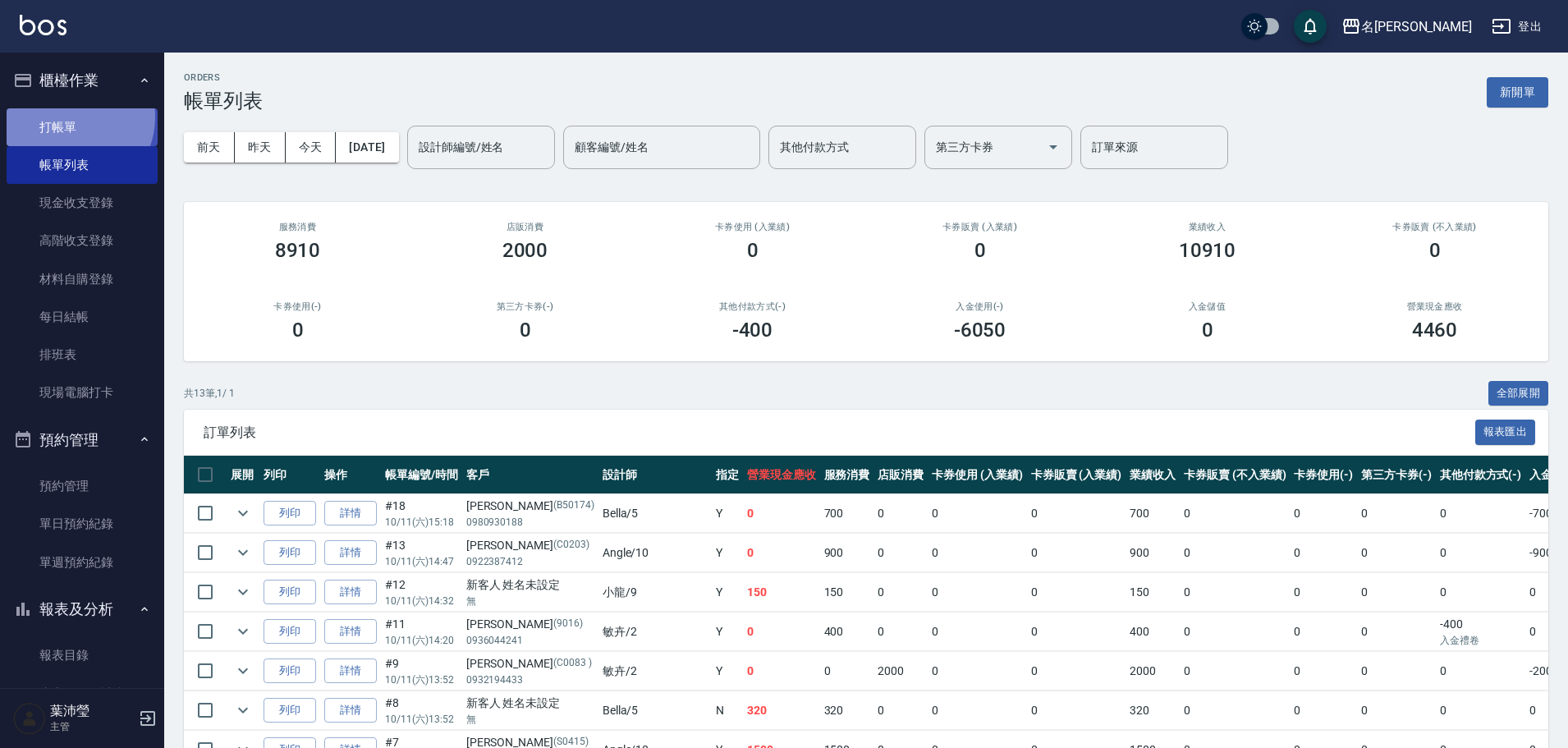
click at [70, 116] on link "打帳單" at bounding box center [82, 128] width 151 height 38
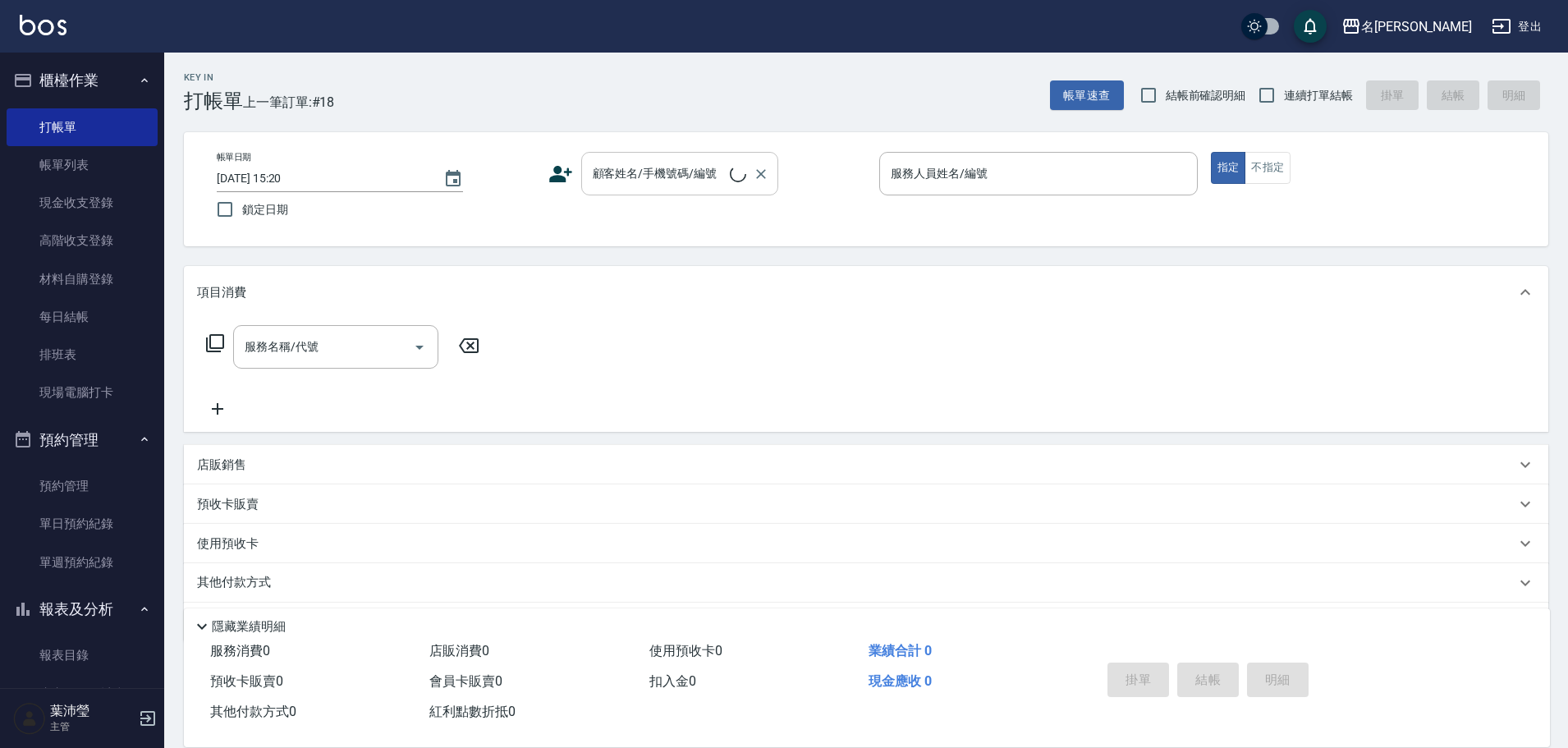
drag, startPoint x: 684, startPoint y: 198, endPoint x: 672, endPoint y: 184, distance: 18.4
click at [684, 196] on div "帳單日期 [DATE] 15:20 鎖定日期 顧客姓名/手機號碼/編號 顧客姓名/手機號碼/編號 服務人員姓名/編號 服務人員姓名/編號 指定 不指定" at bounding box center [866, 189] width 1325 height 74
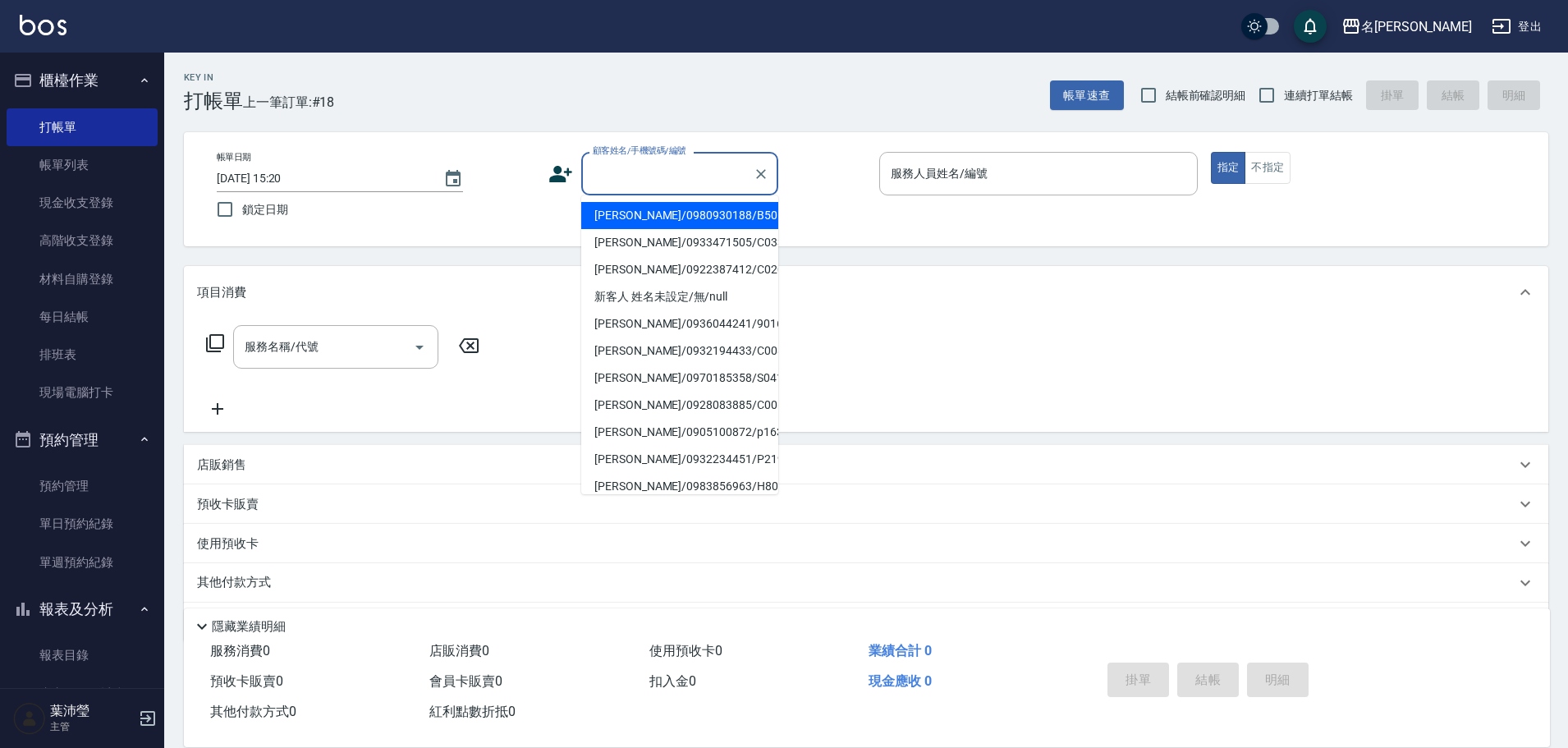
click at [668, 180] on input "顧客姓名/手機號碼/編號" at bounding box center [667, 173] width 157 height 29
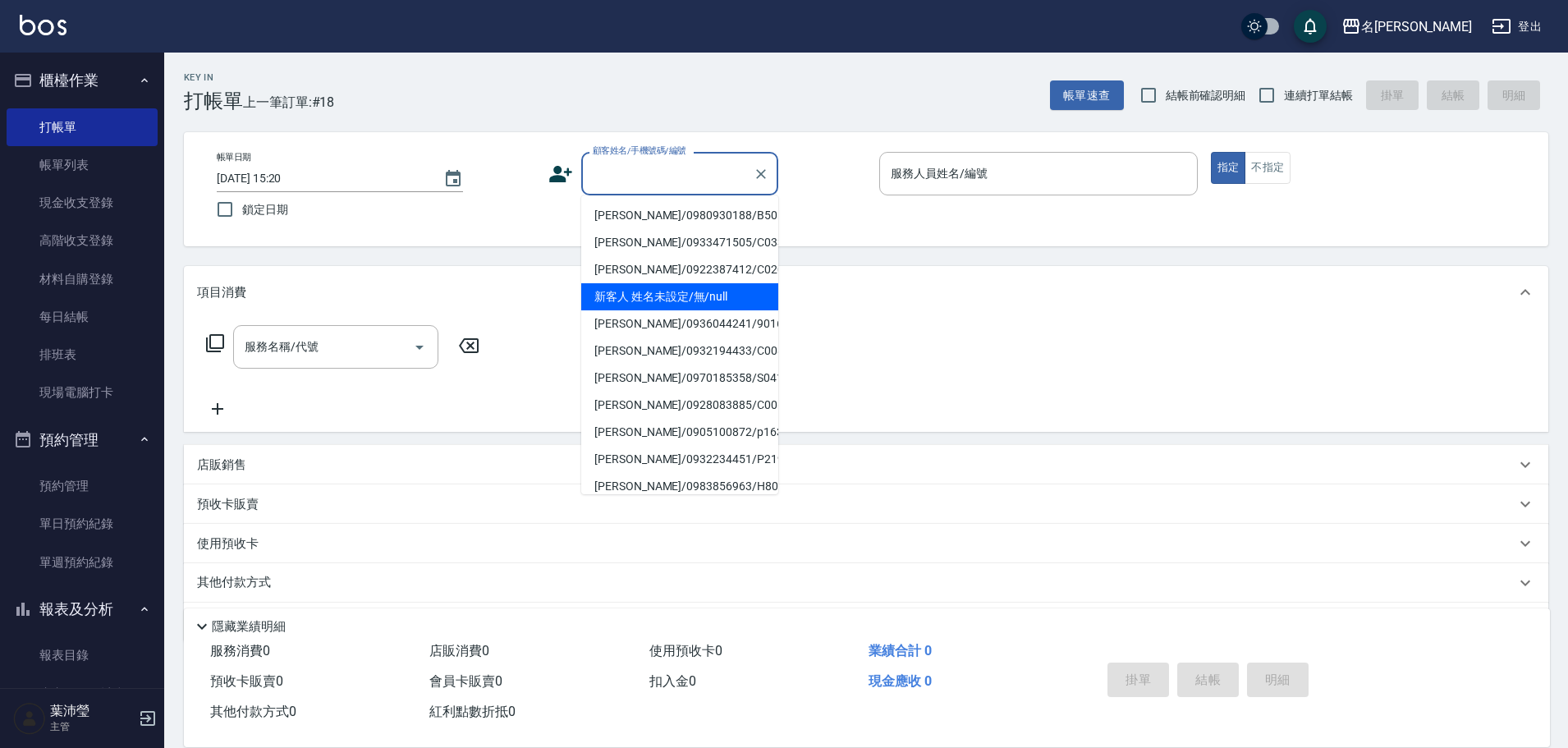
click at [665, 299] on li "新客人 姓名未設定/無/null" at bounding box center [679, 296] width 197 height 27
type input "新客人 姓名未設定/無/null"
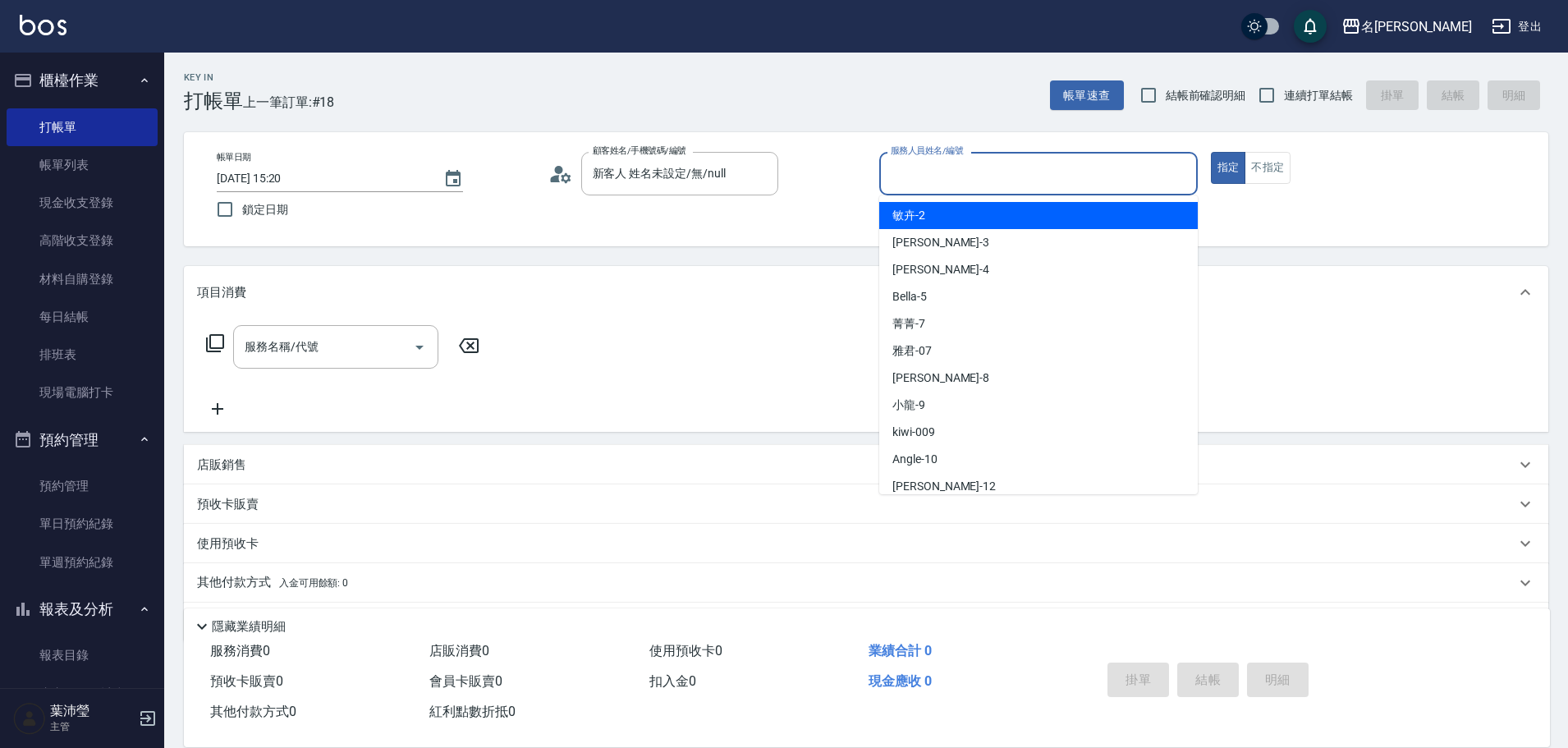
click at [931, 170] on input "服務人員姓名/編號" at bounding box center [1038, 173] width 304 height 29
click at [930, 218] on div "敏卉 -2" at bounding box center [1038, 215] width 318 height 27
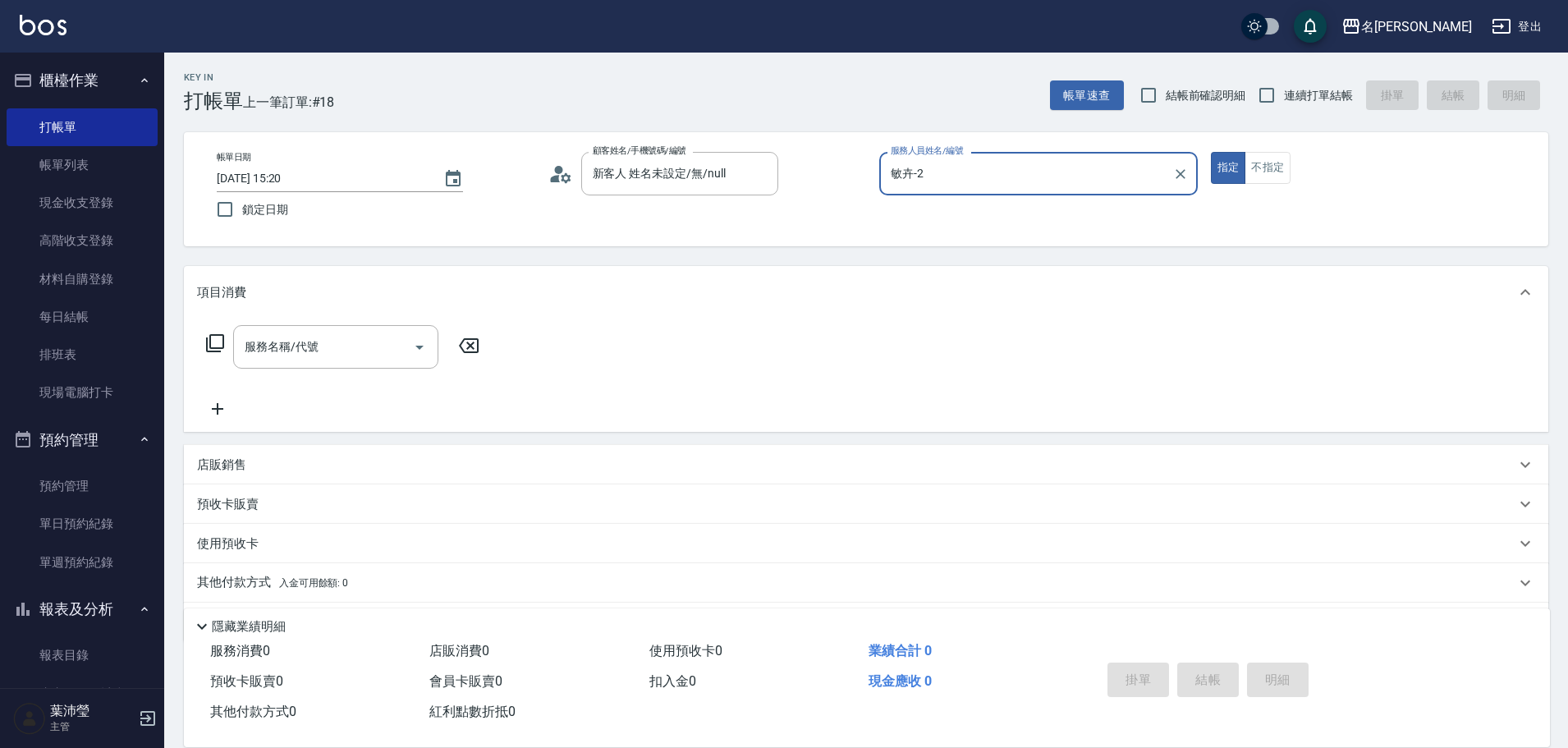
click at [229, 455] on div "店販銷售" at bounding box center [866, 464] width 1365 height 39
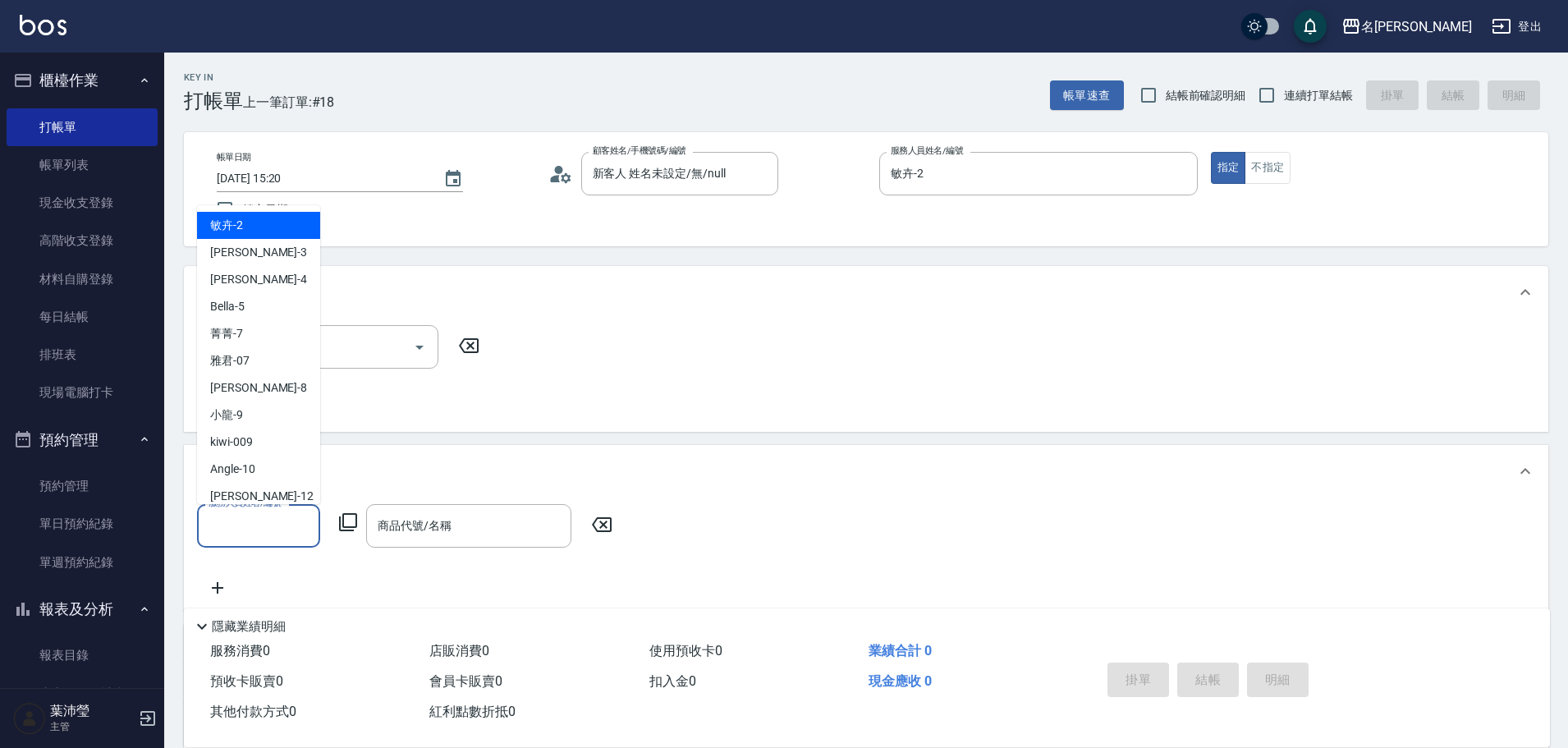
click at [264, 520] on input "服務人員姓名/編號" at bounding box center [259, 526] width 109 height 29
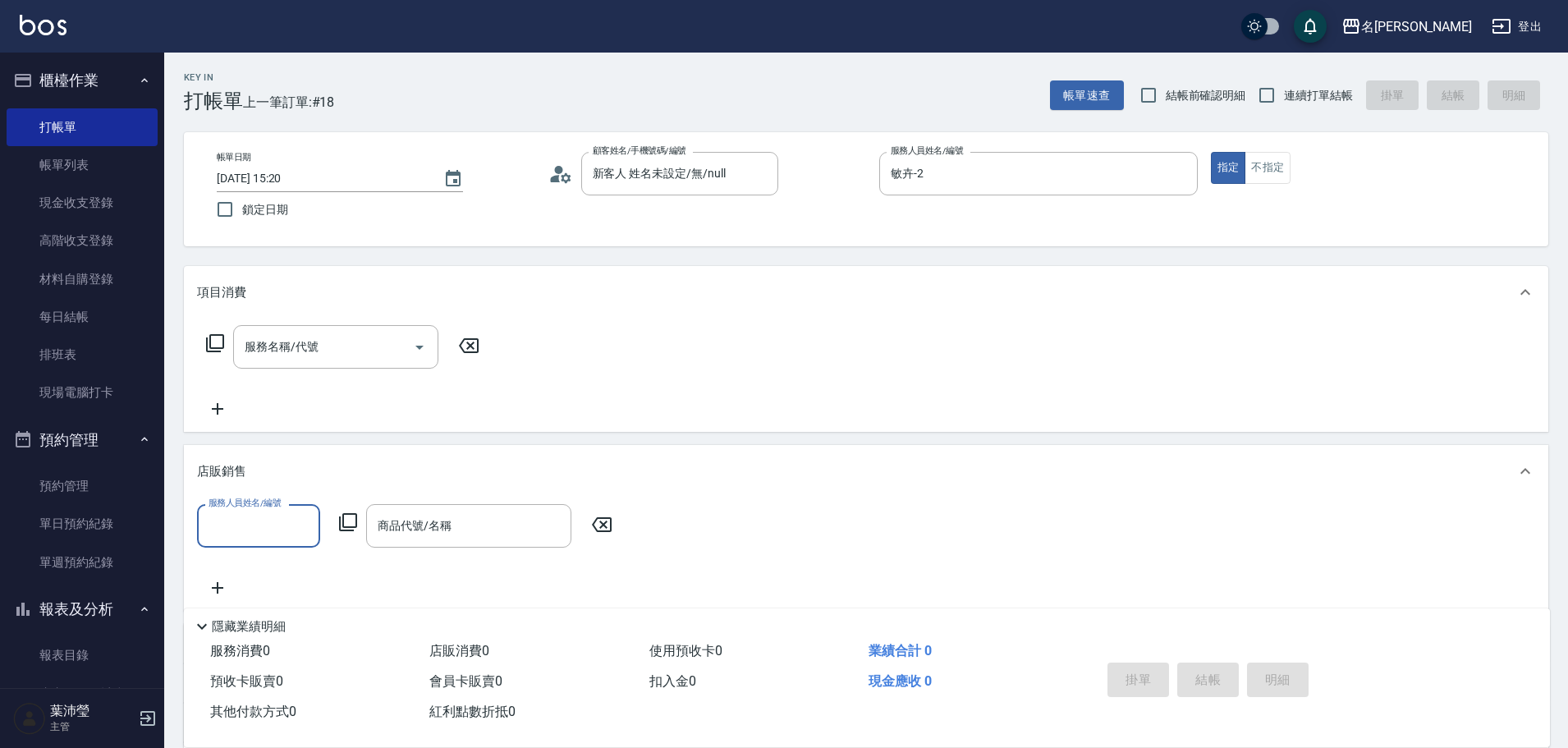
click at [271, 535] on input "服務人員姓名/編號" at bounding box center [259, 526] width 109 height 29
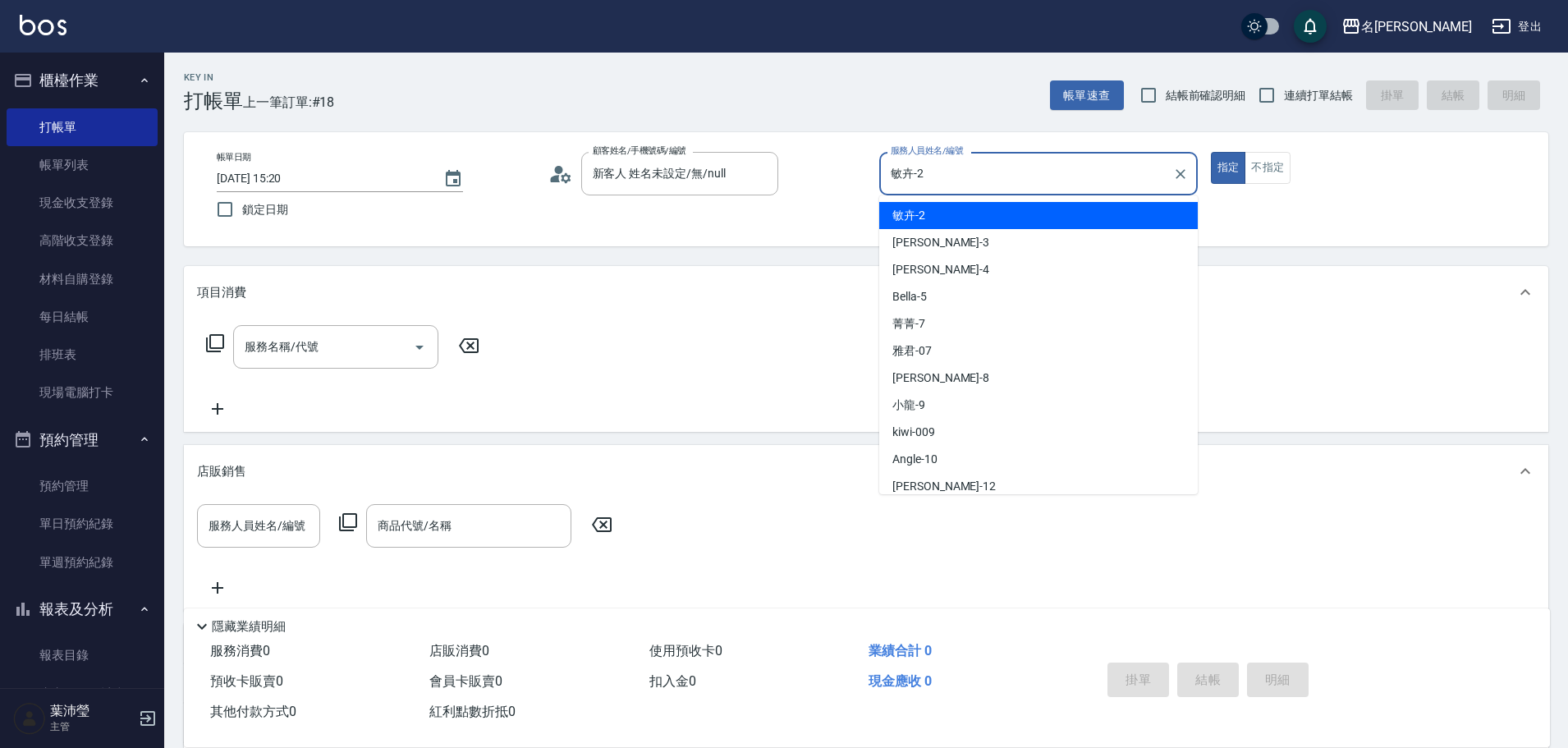
click at [923, 169] on input "敏卉-2" at bounding box center [1026, 173] width 279 height 29
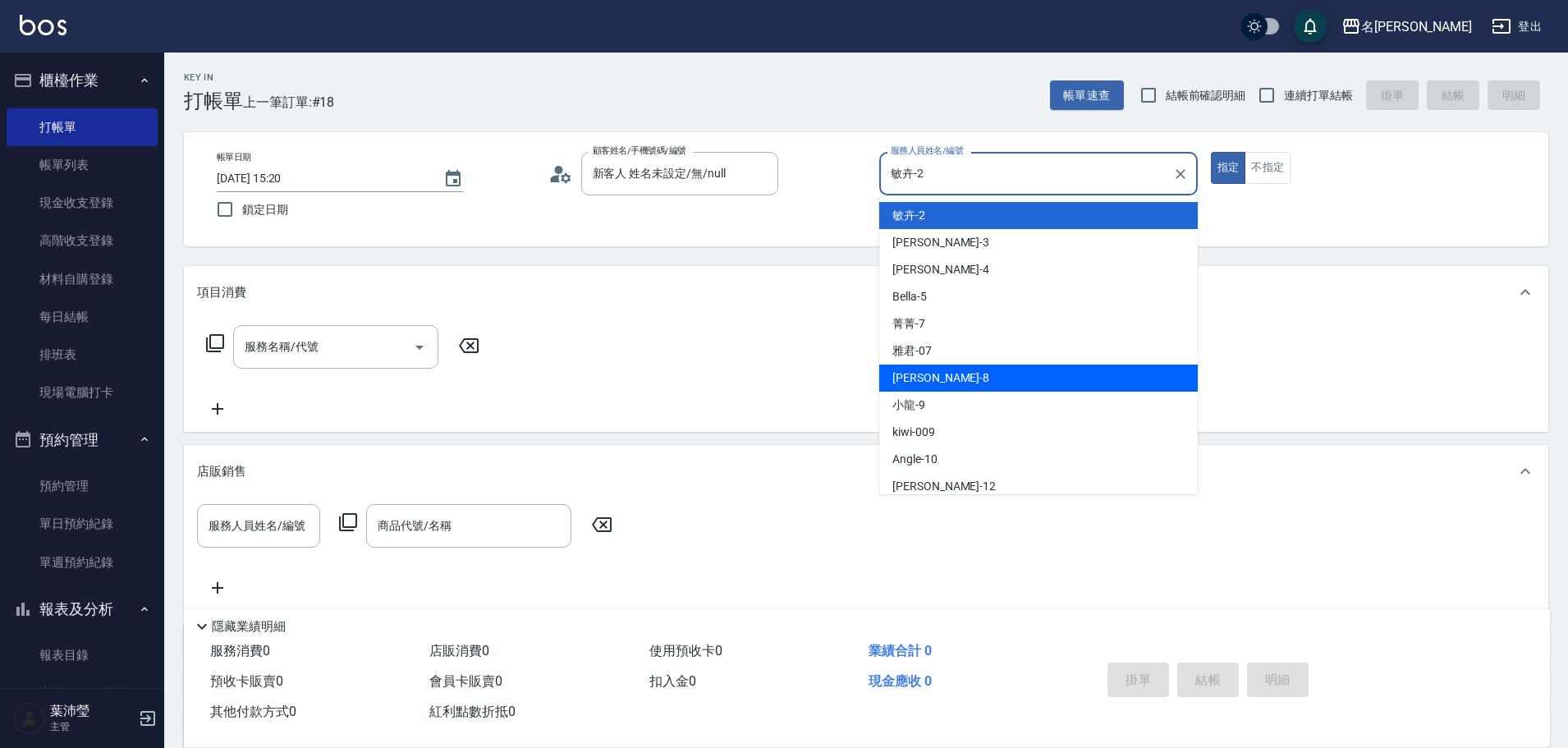
click at [928, 379] on span "Emma -8" at bounding box center [941, 378] width 97 height 17
type input "Emma-8"
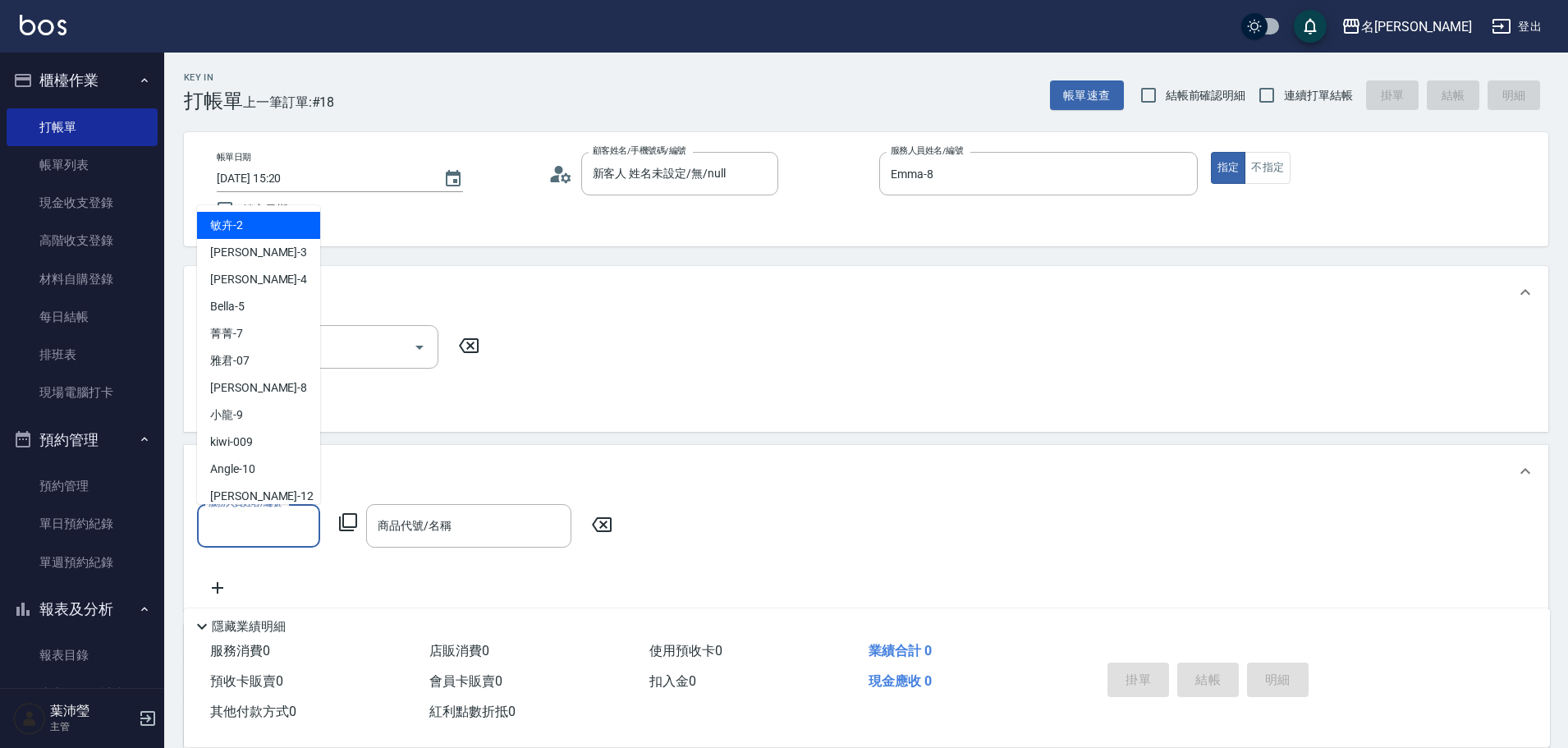
click at [268, 527] on input "服務人員姓名/編號" at bounding box center [259, 526] width 109 height 29
click at [269, 387] on div "Emma -8" at bounding box center [258, 388] width 123 height 27
type input "Emma-8"
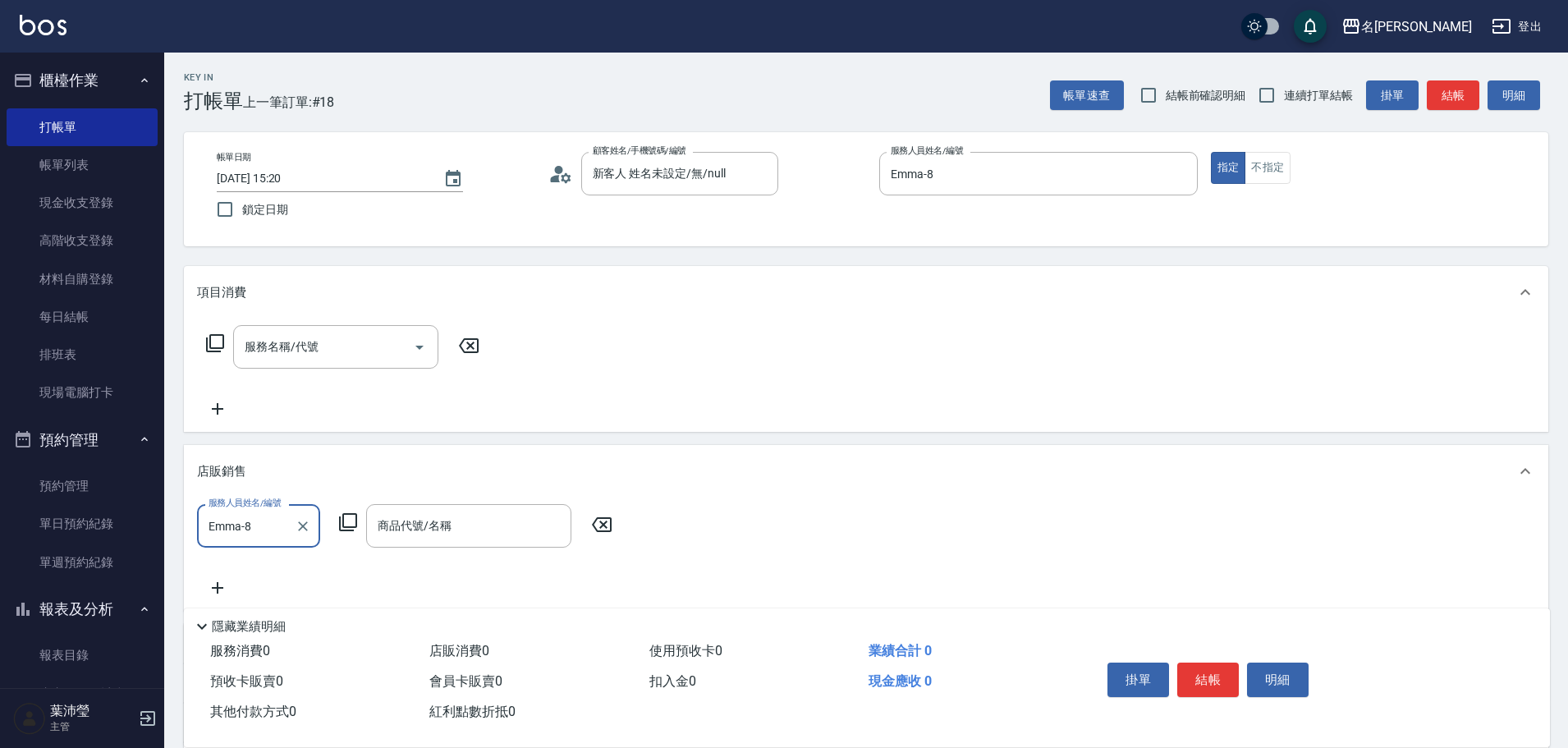
click at [348, 523] on icon at bounding box center [348, 522] width 20 height 20
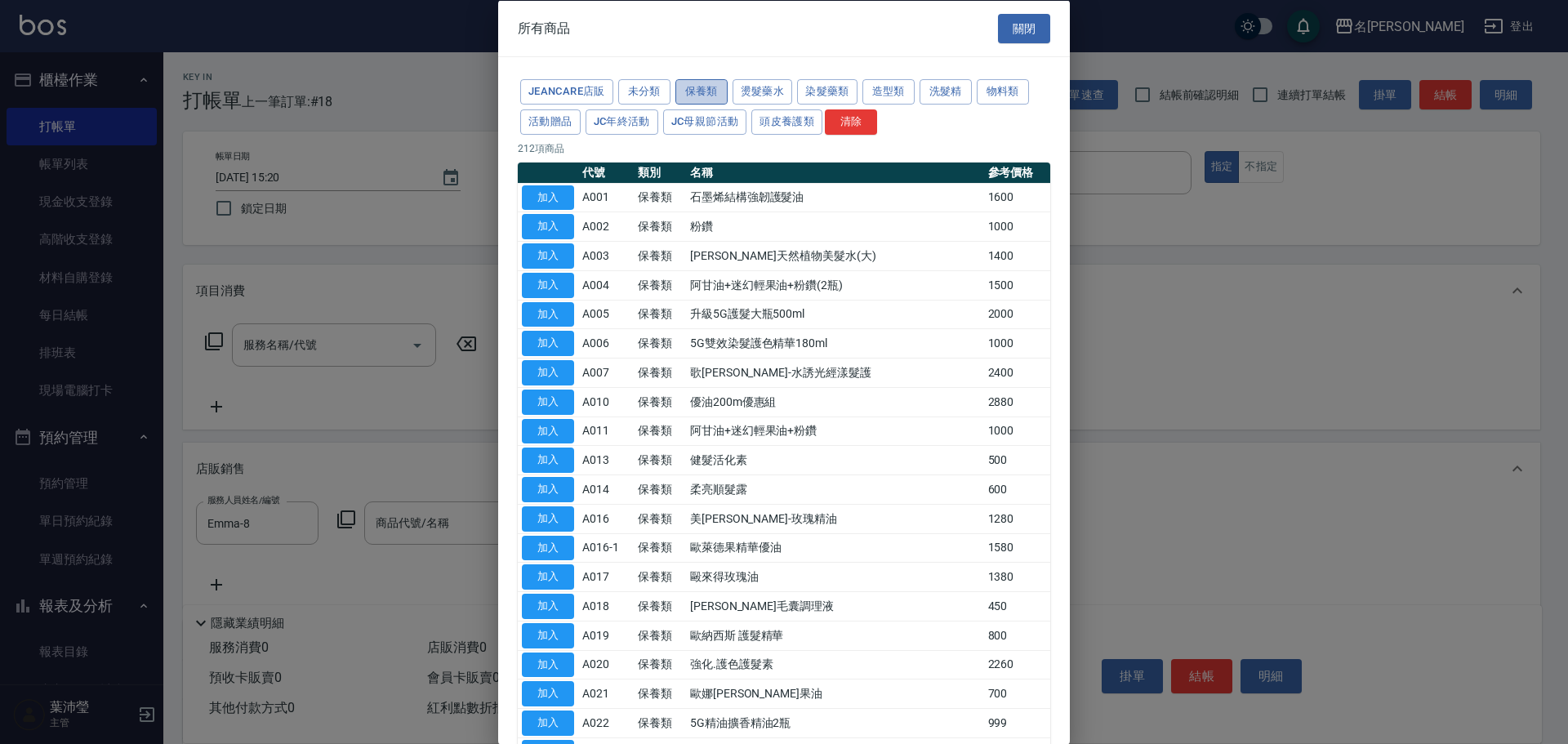
click at [691, 90] on button "保養類" at bounding box center [701, 92] width 52 height 26
click at [553, 316] on button "加入" at bounding box center [548, 314] width 52 height 26
type input "升級5G護髮大瓶500ml"
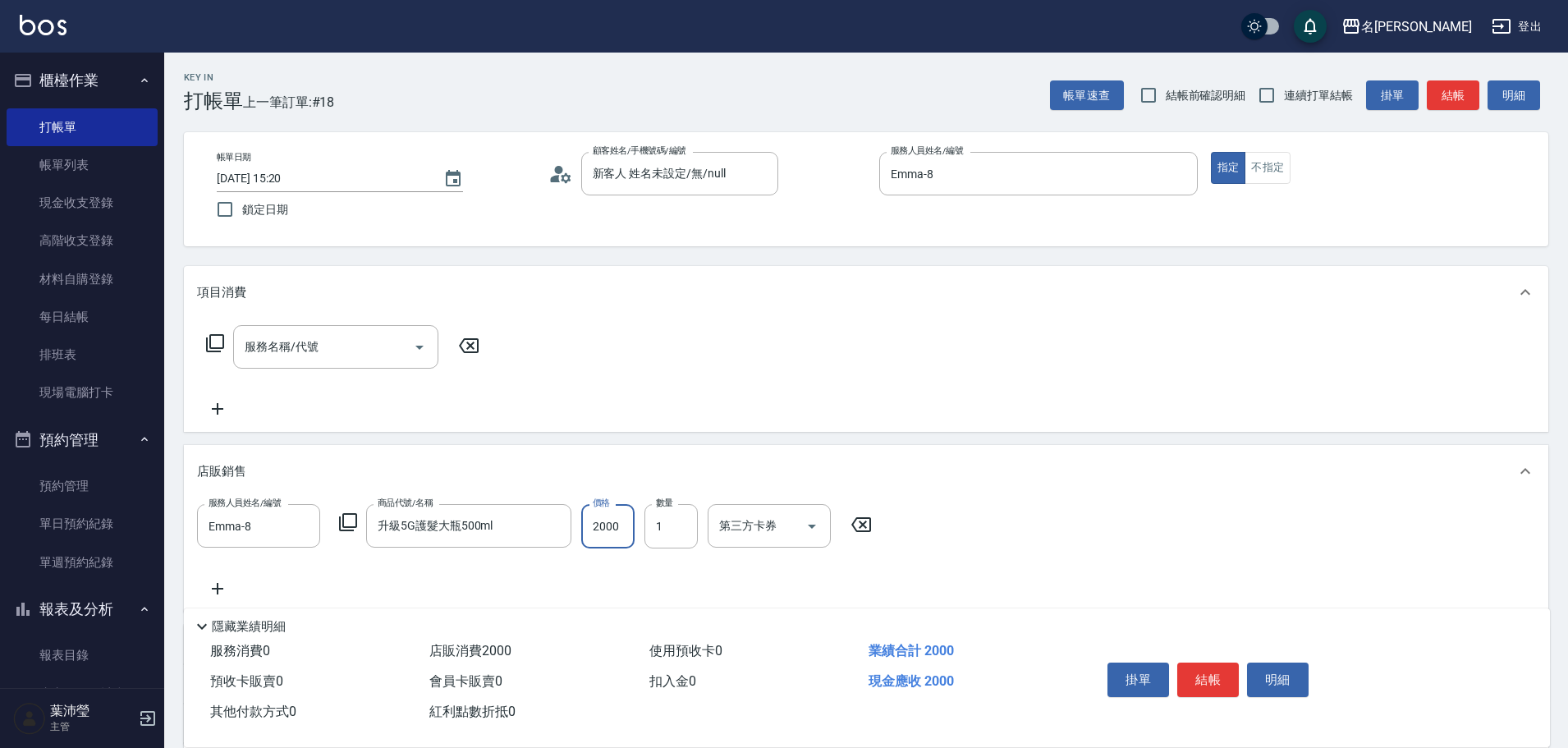
click at [622, 532] on input "2000" at bounding box center [608, 526] width 53 height 45
type input "5000"
click at [1207, 677] on button "結帳" at bounding box center [1208, 680] width 62 height 34
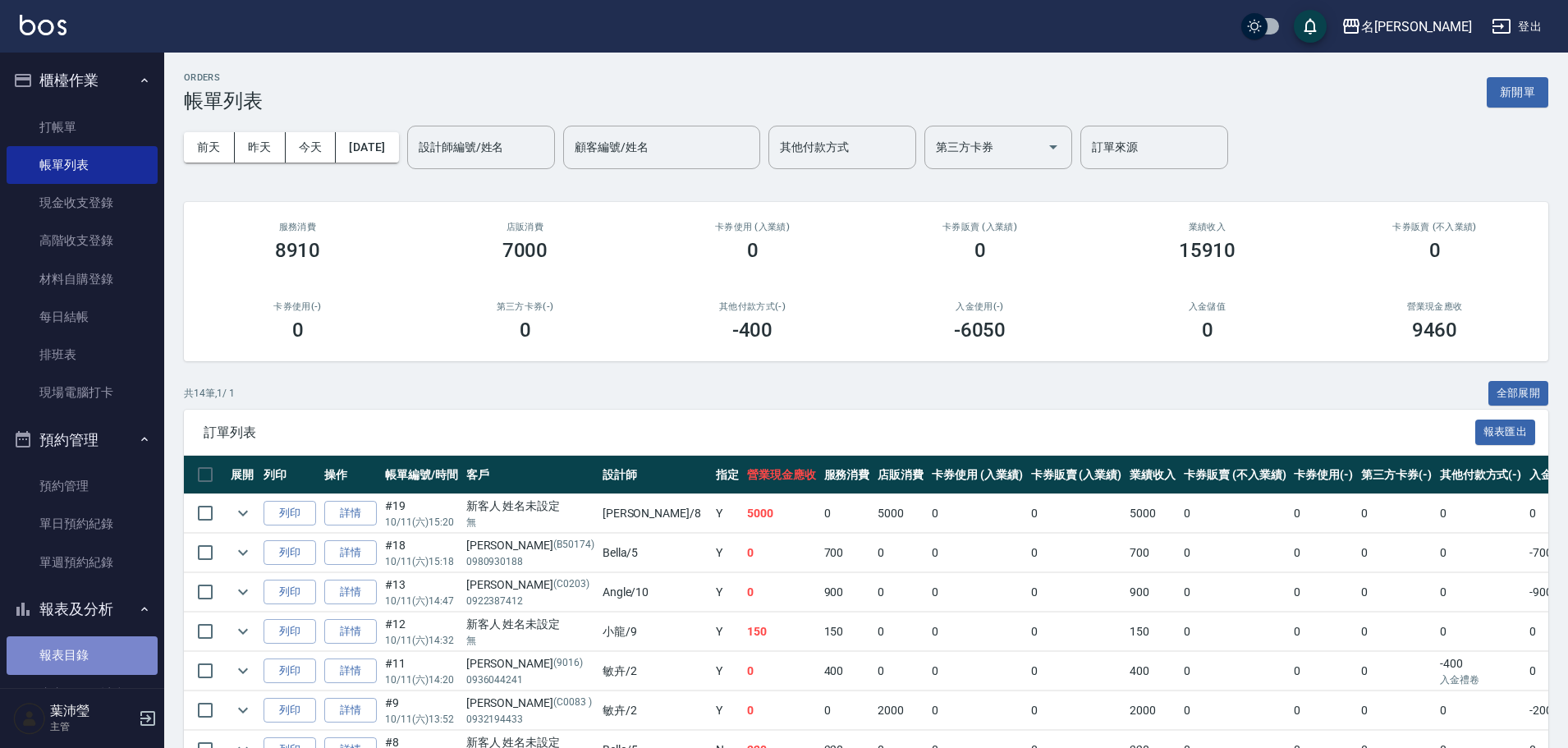
click at [95, 657] on link "報表目錄" at bounding box center [82, 656] width 151 height 38
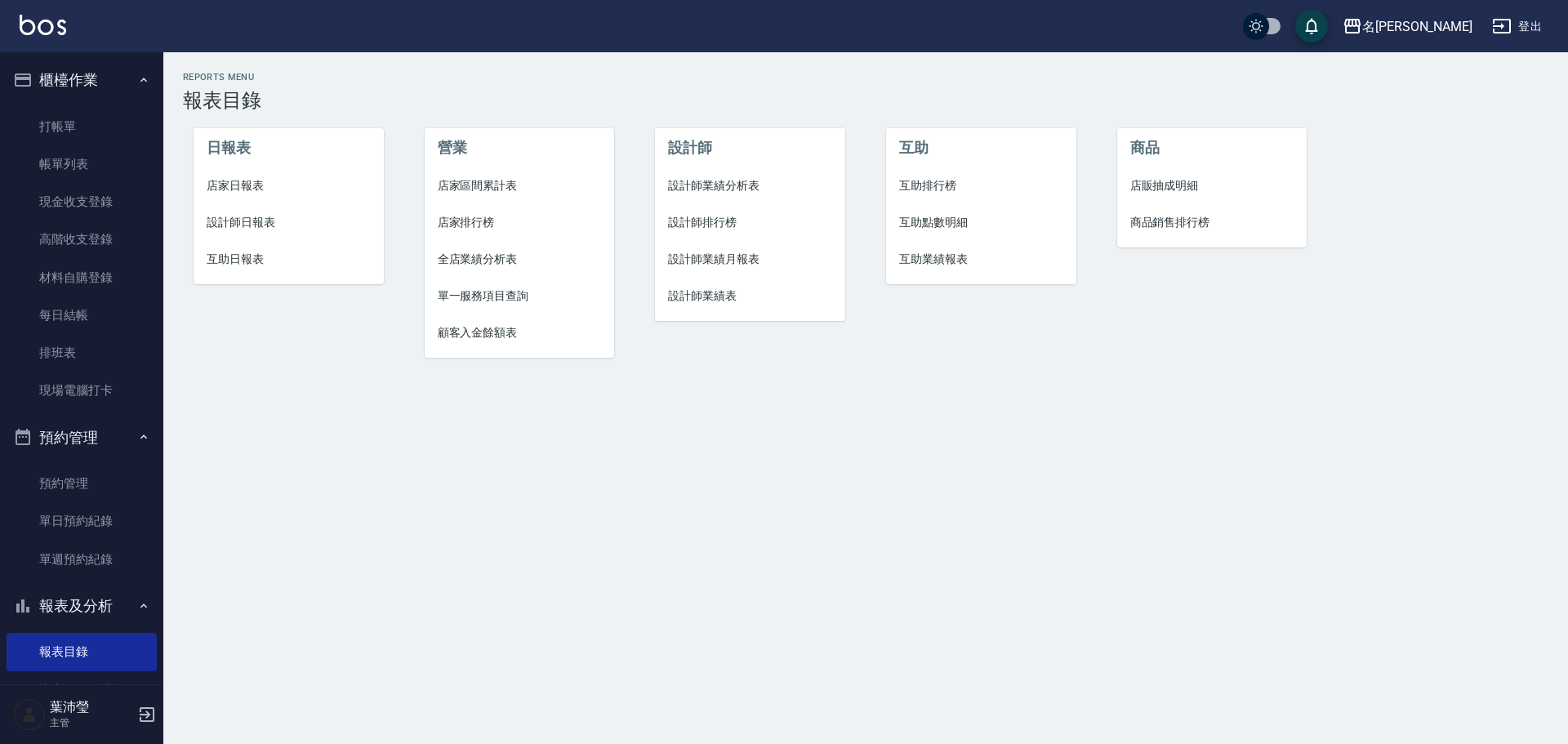
click at [268, 226] on span "設計師日報表" at bounding box center [288, 223] width 164 height 17
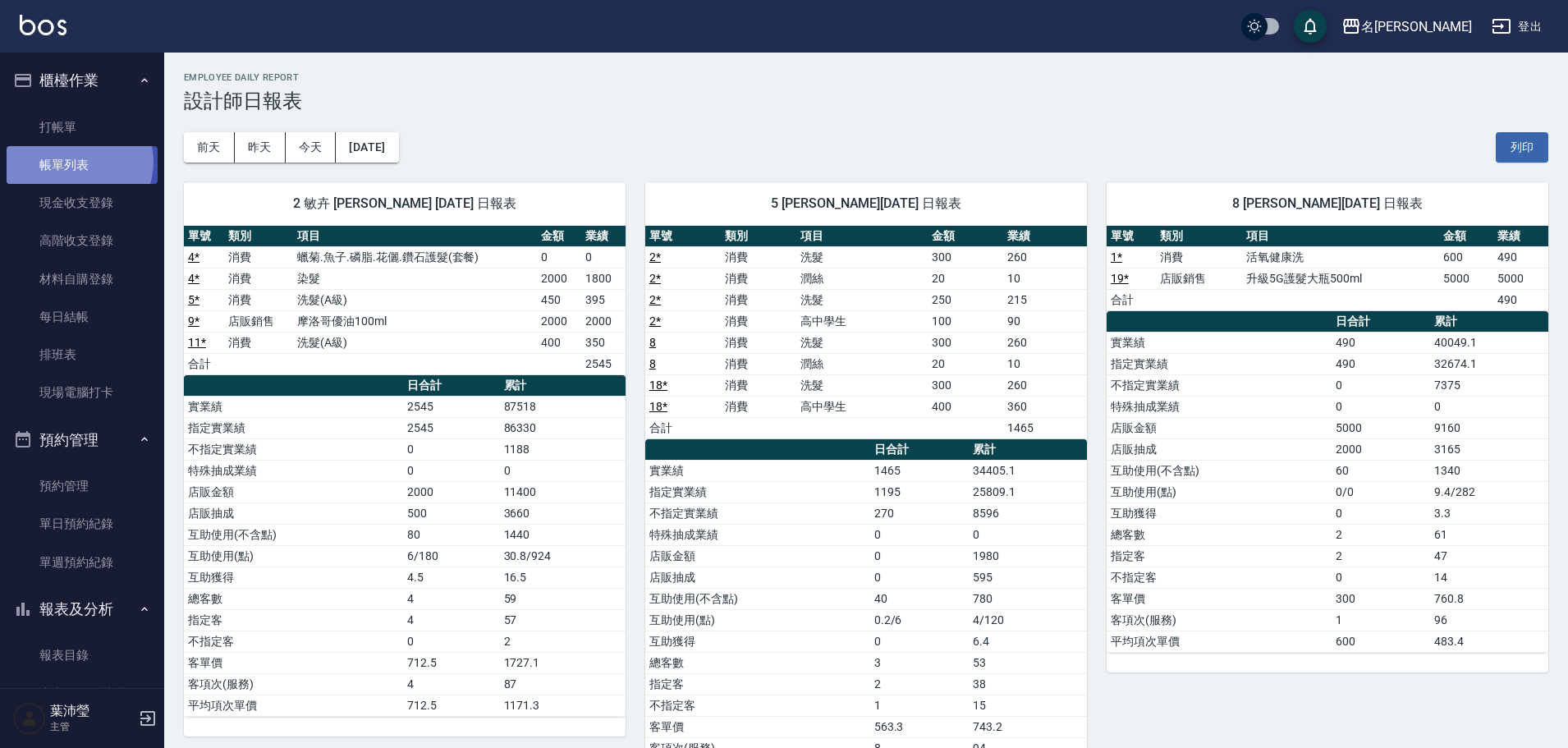
click at [76, 162] on link "帳單列表" at bounding box center [82, 165] width 151 height 38
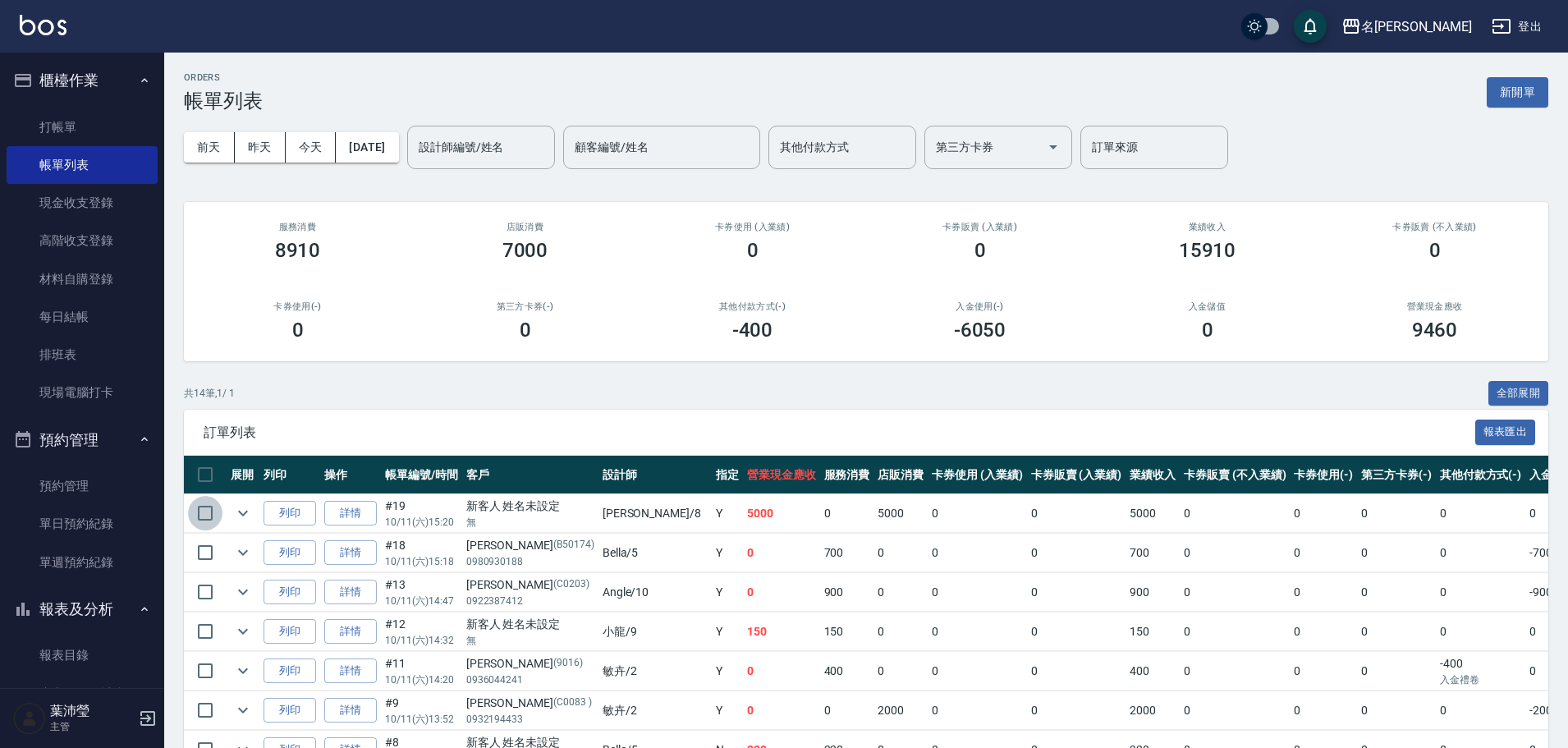
click at [209, 506] on input "checkbox" at bounding box center [205, 514] width 34 height 34
checkbox input "true"
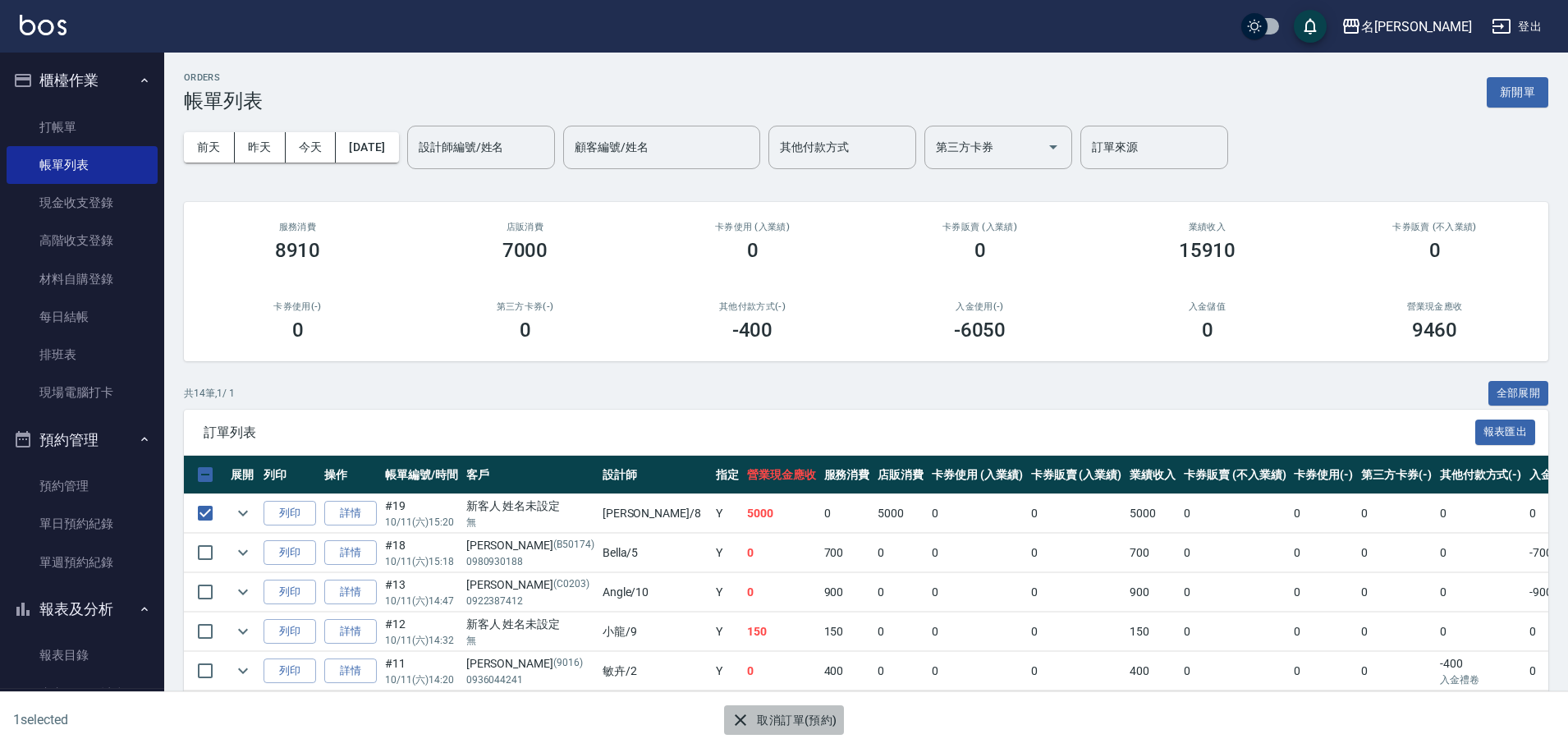
click at [740, 718] on icon "button" at bounding box center [740, 720] width 20 height 20
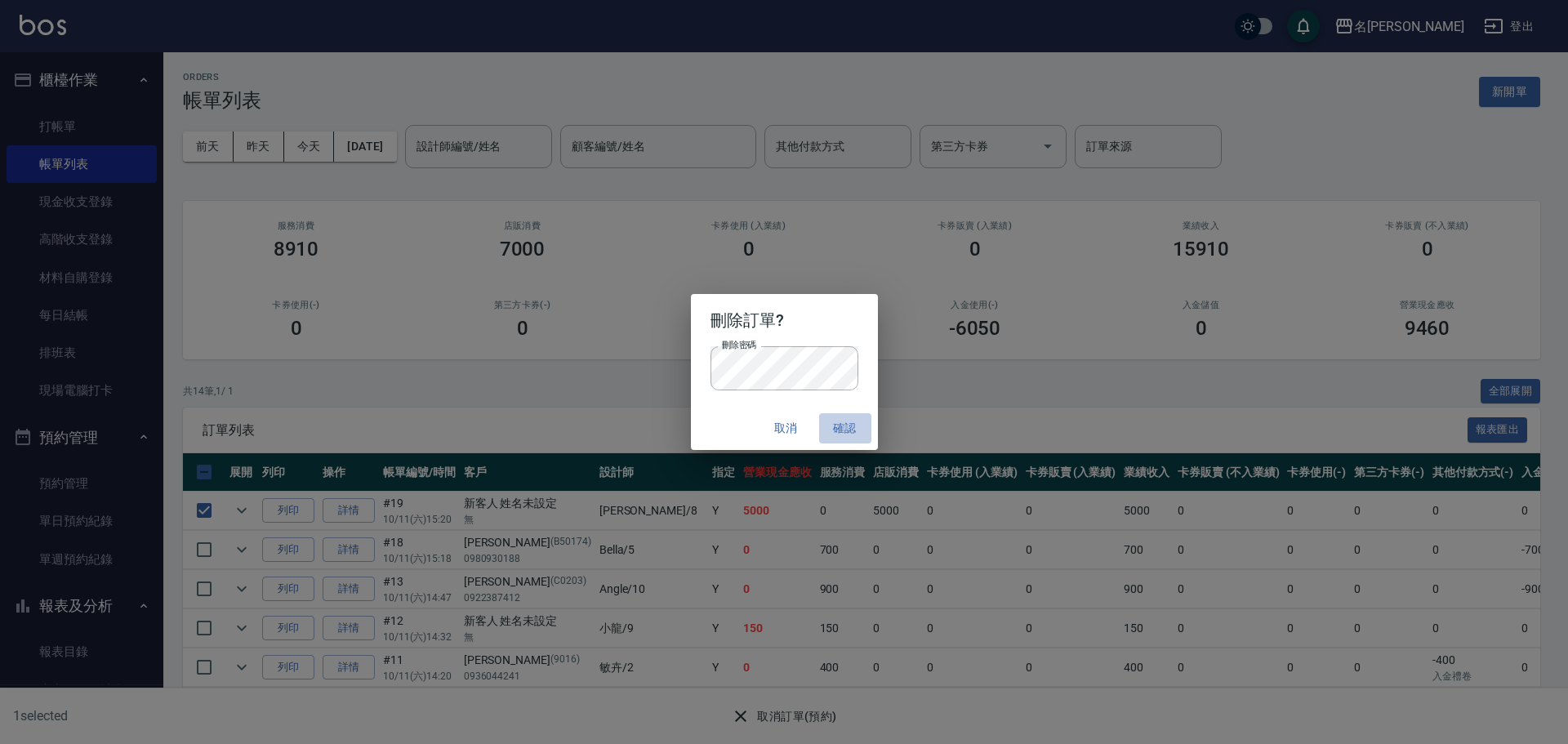
click at [836, 417] on button "確認" at bounding box center [845, 428] width 52 height 30
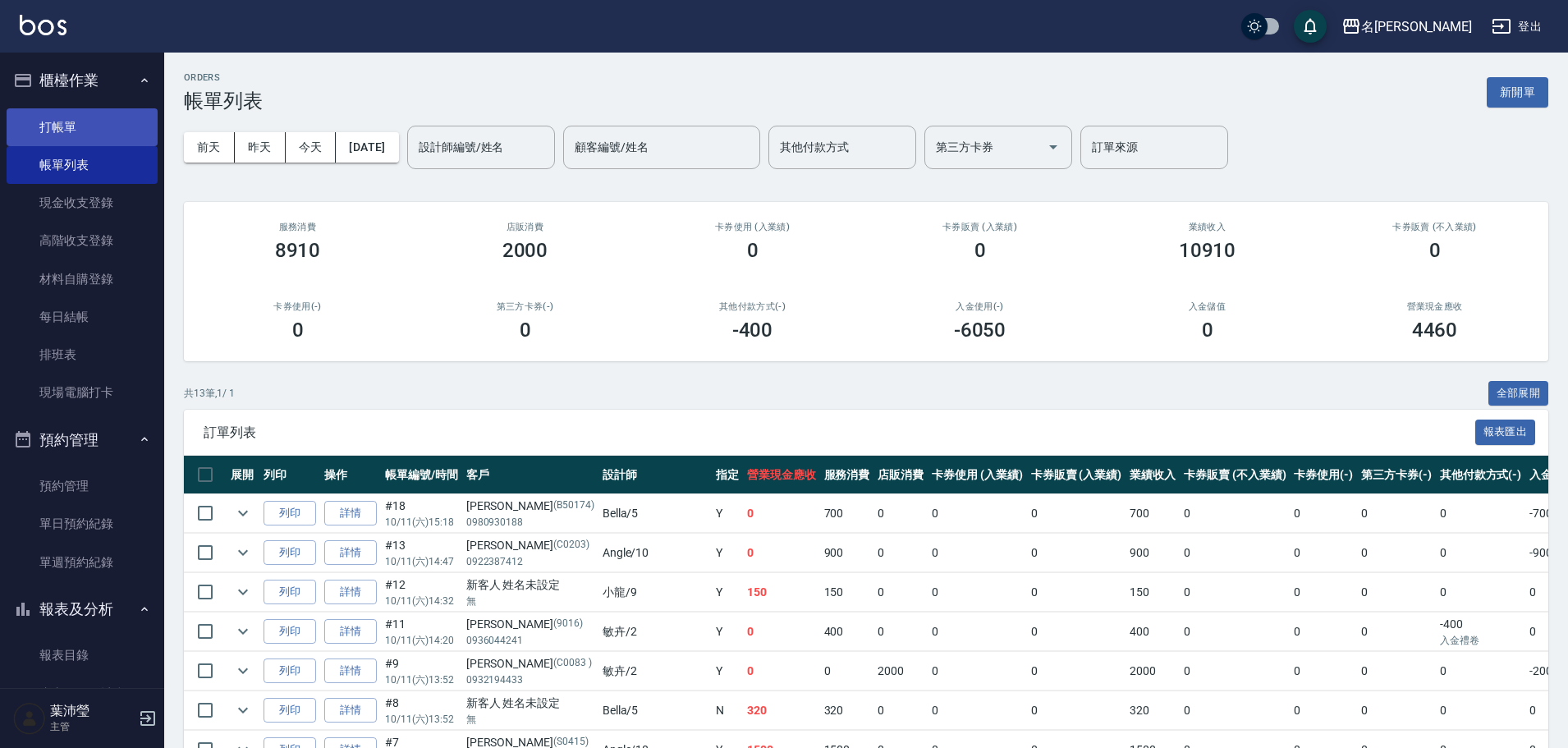
click at [109, 127] on link "打帳單" at bounding box center [82, 128] width 151 height 38
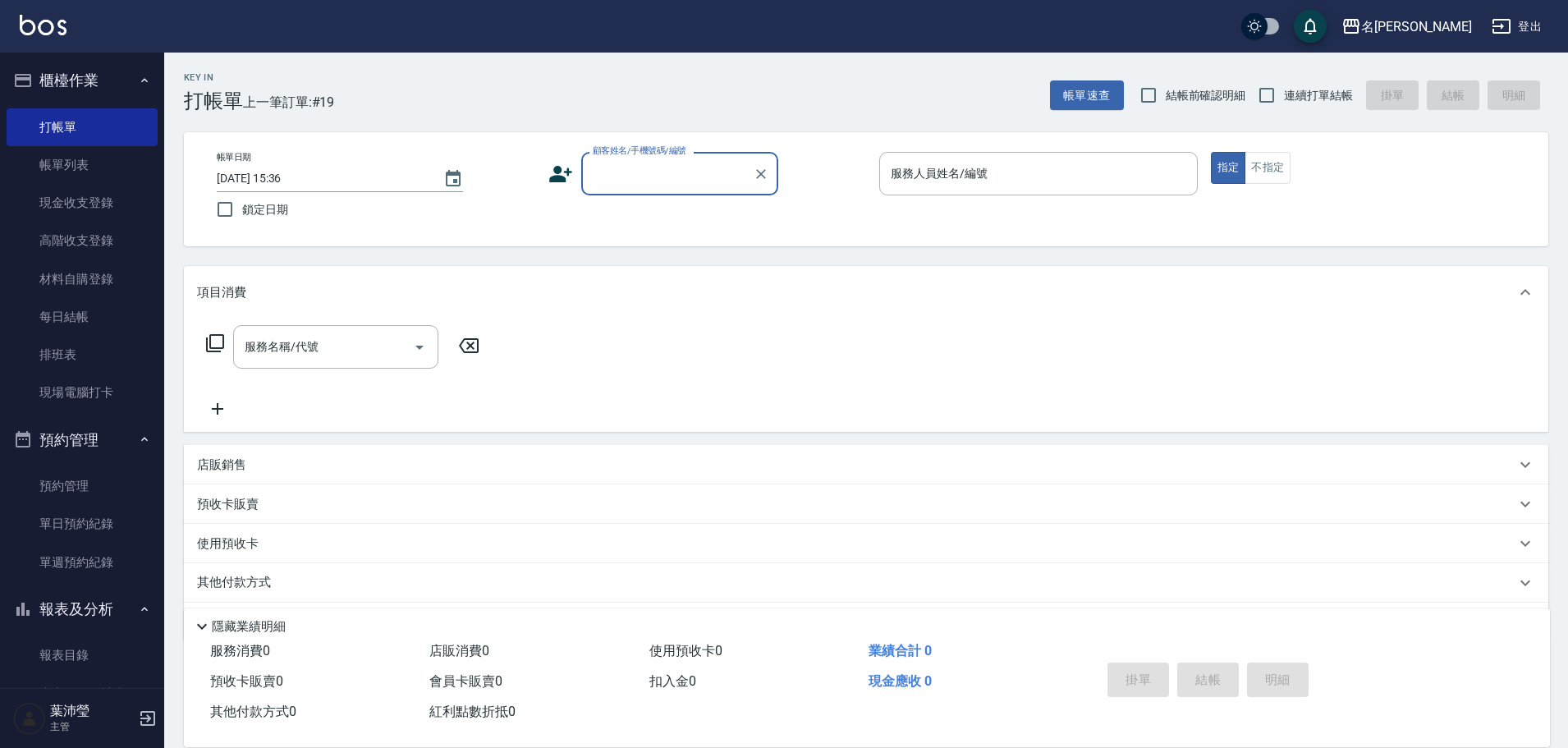
click at [626, 176] on input "顧客姓名/手機號碼/編號" at bounding box center [667, 173] width 157 height 29
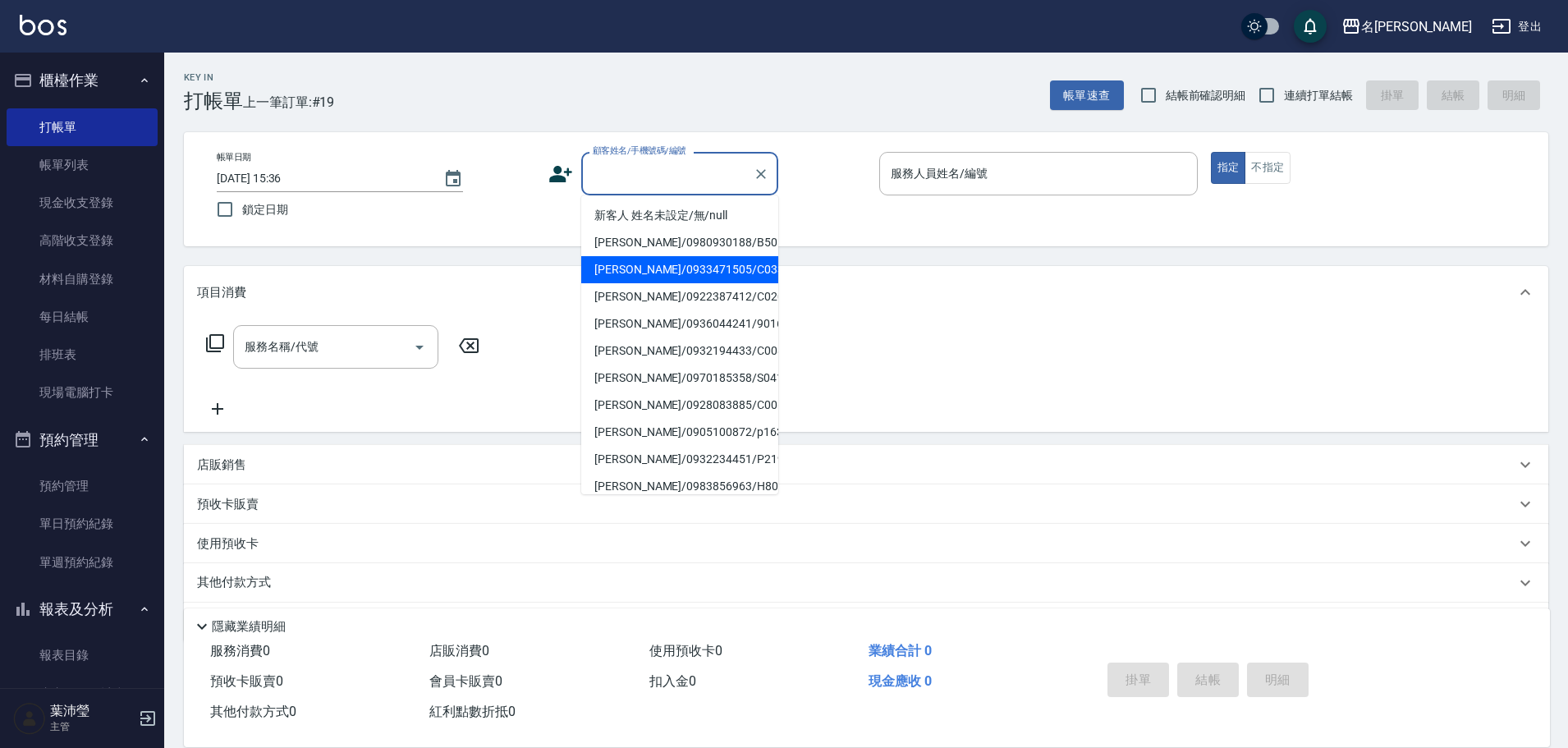
click at [627, 265] on li "[PERSON_NAME]/0933471505/C0336" at bounding box center [679, 270] width 197 height 27
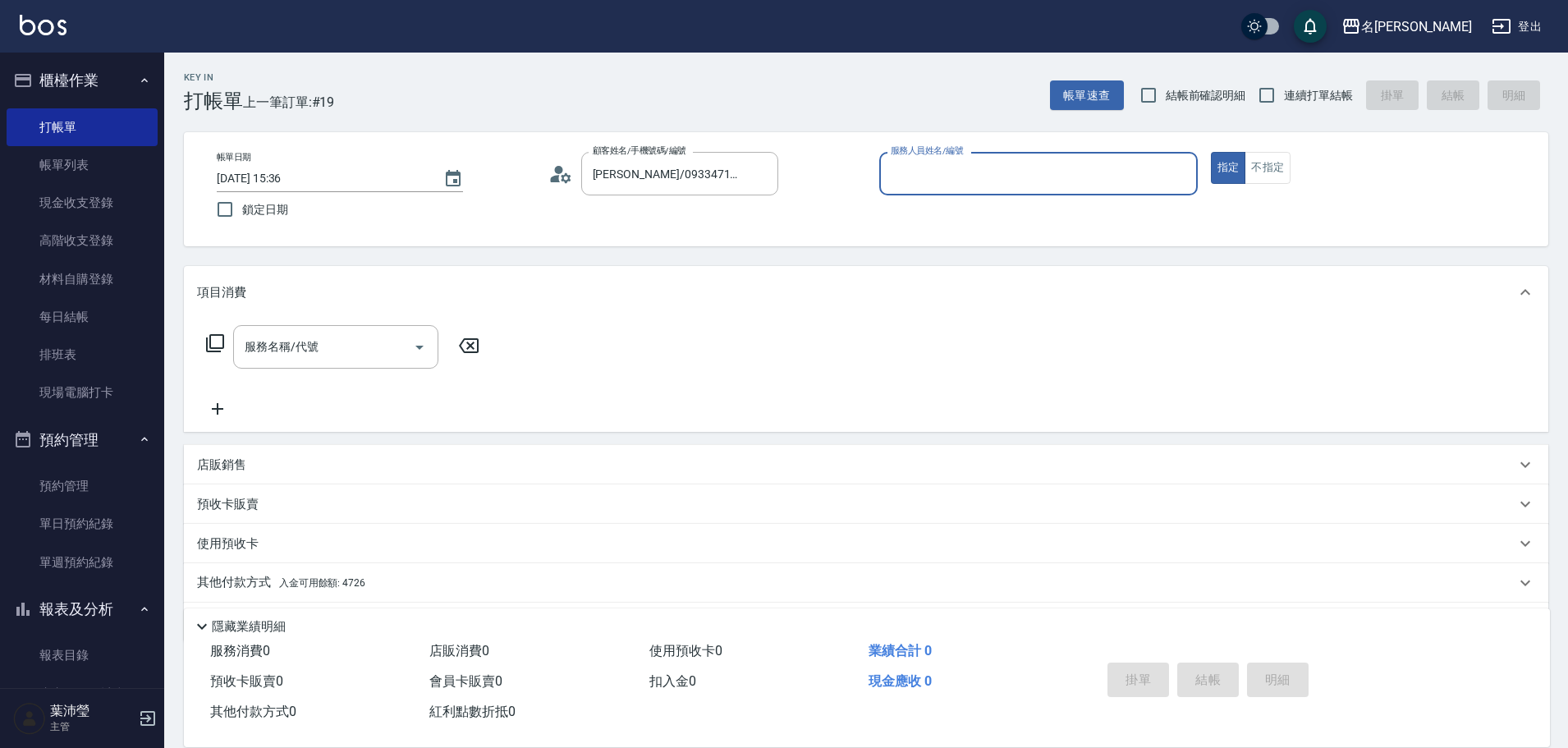
type input "[PERSON_NAME]/0933471505/C0336"
type input "敏卉-2"
click at [216, 340] on icon at bounding box center [214, 343] width 20 height 20
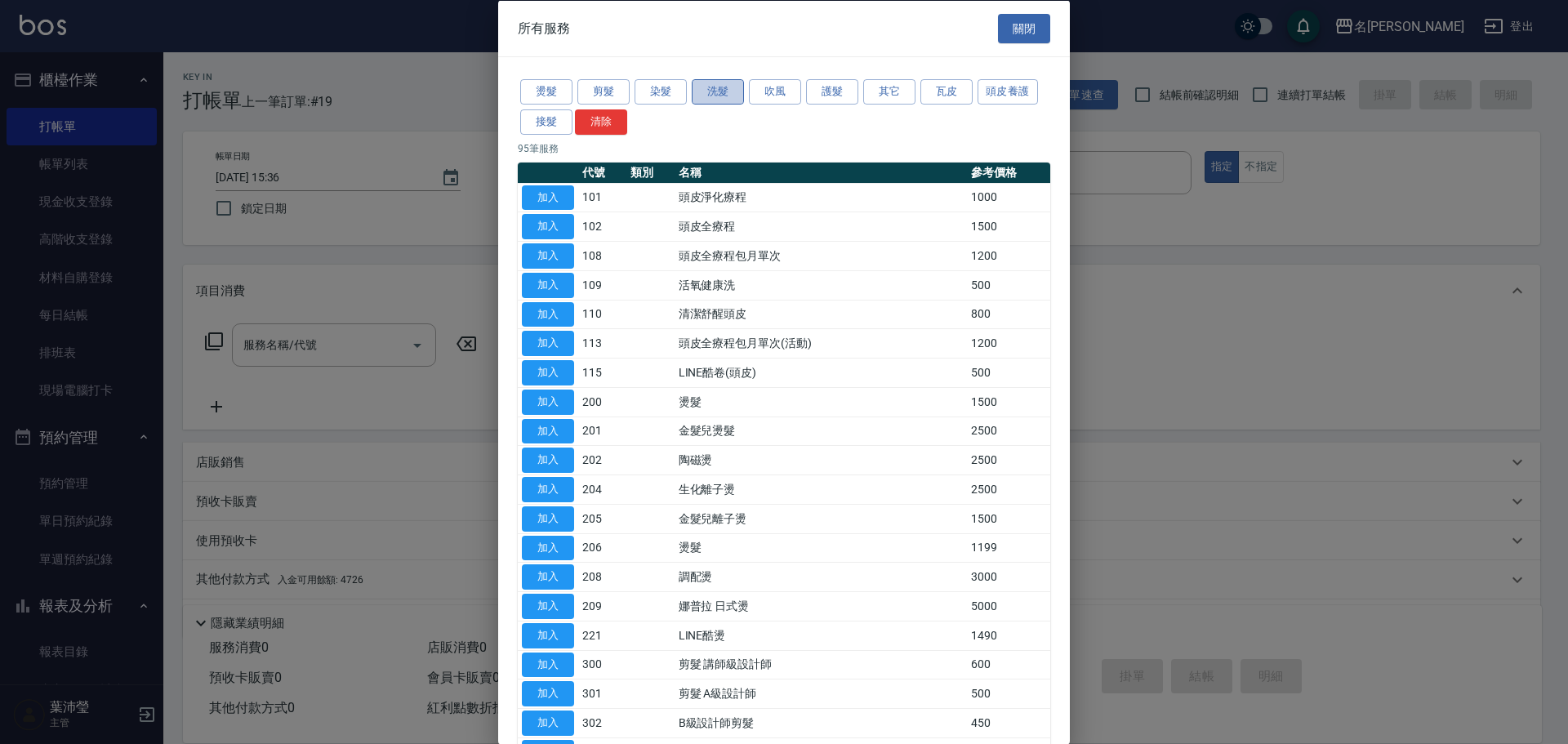
click at [700, 92] on button "洗髮" at bounding box center [717, 92] width 52 height 26
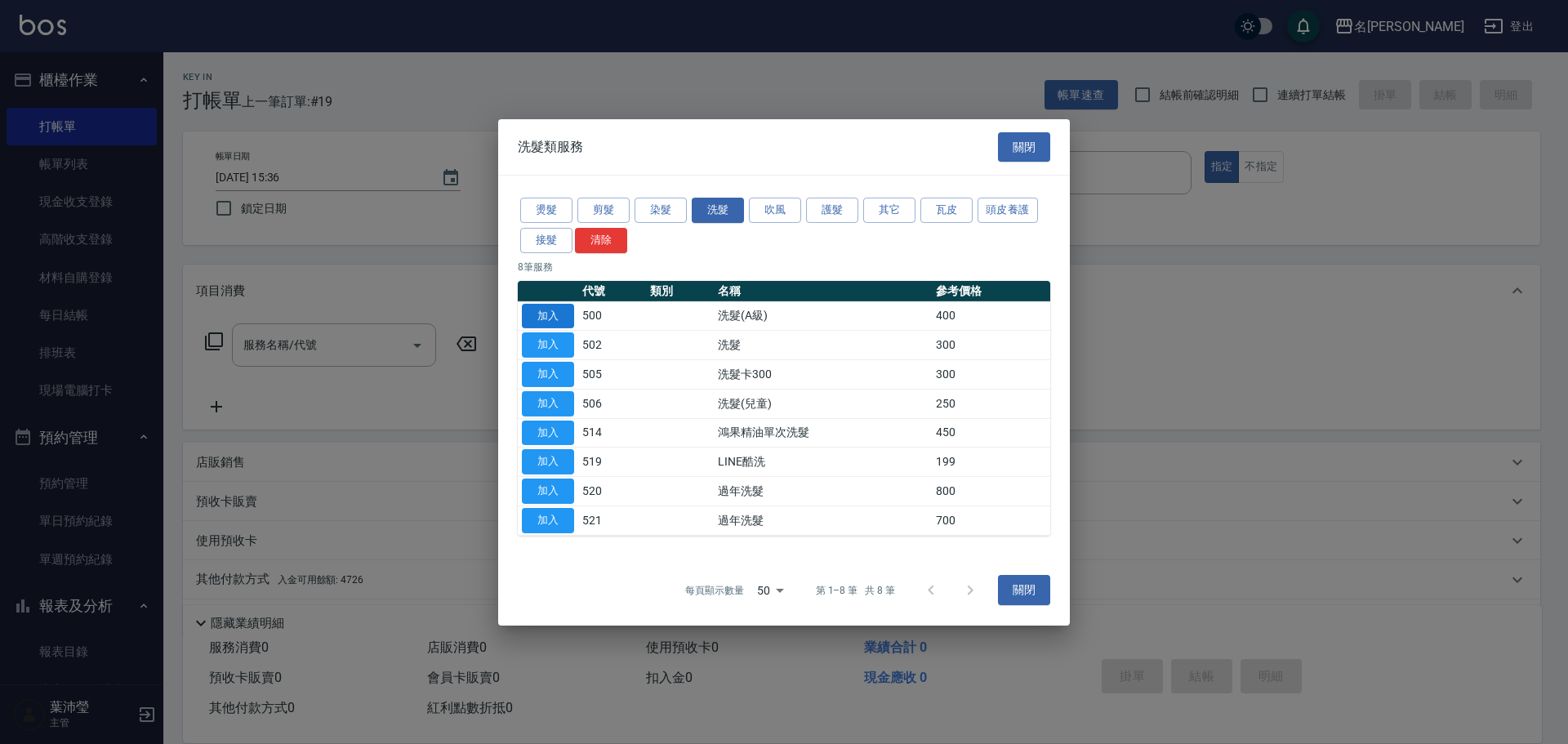
click at [549, 317] on button "加入" at bounding box center [548, 316] width 52 height 26
type input "洗髮(A級)(500)"
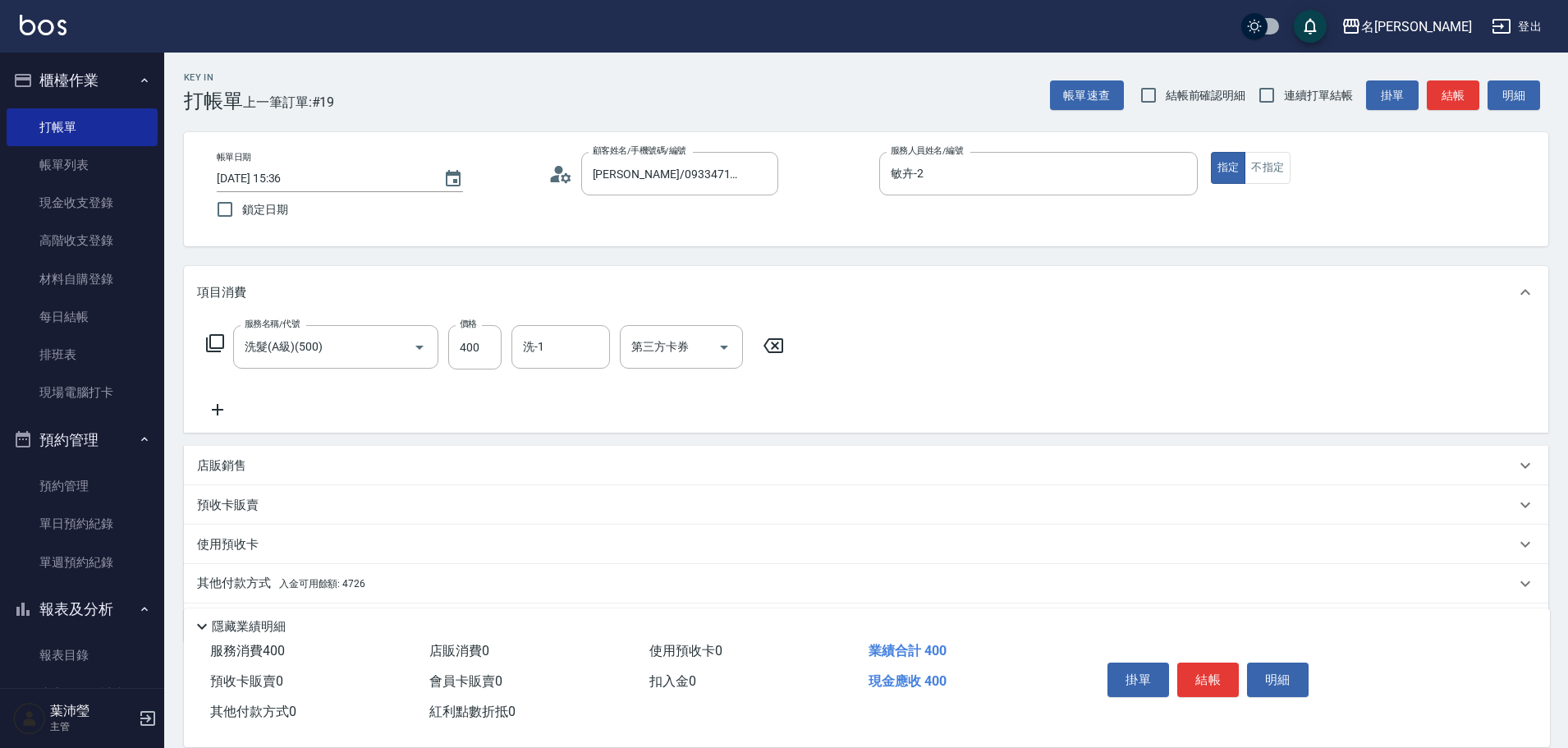
click at [252, 586] on p "其他付款方式 入金可用餘額: 4726" at bounding box center [281, 583] width 169 height 18
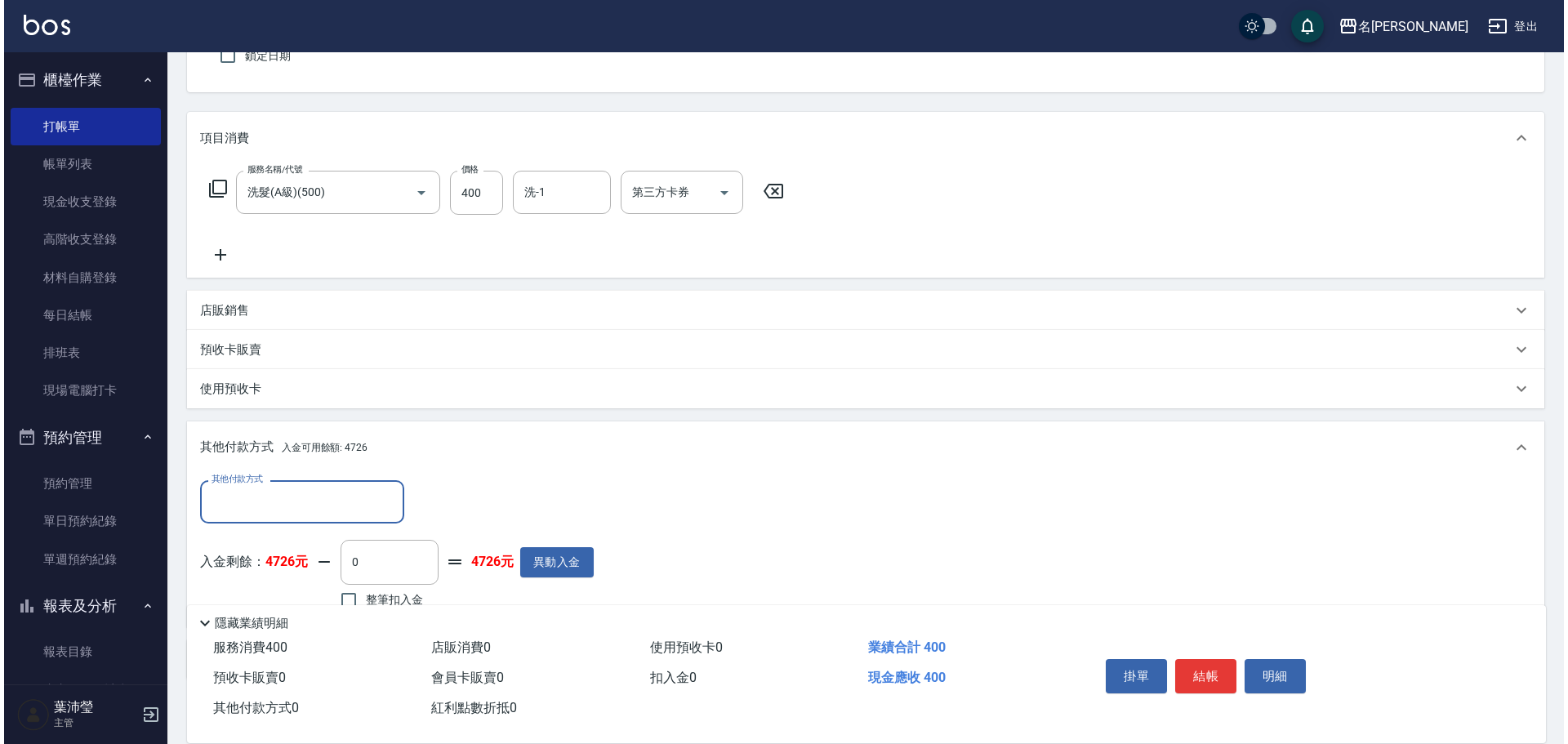
scroll to position [245, 0]
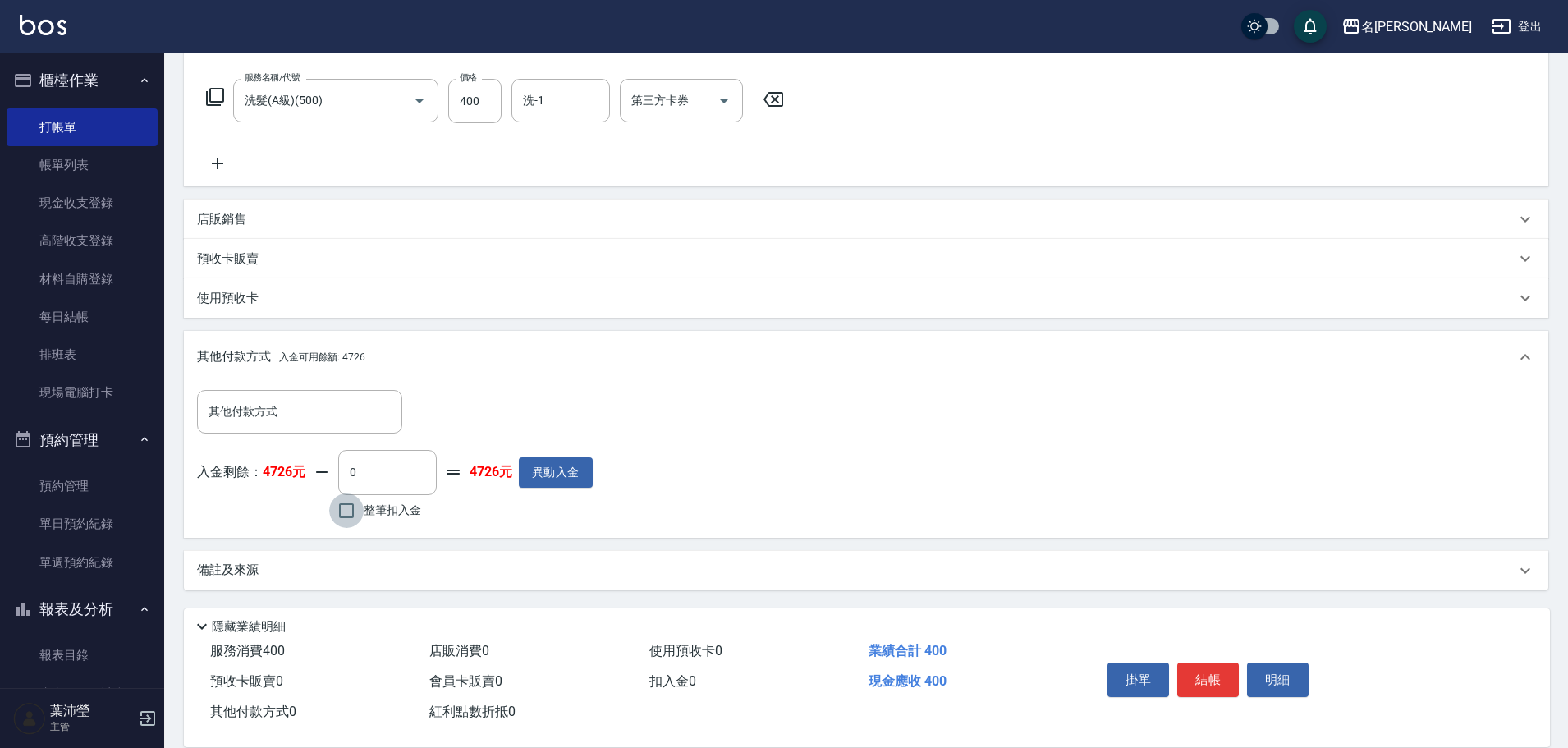
click at [346, 508] on input "整筆扣入金" at bounding box center [347, 511] width 34 height 34
checkbox input "true"
type input "400"
click at [1269, 675] on button "明細" at bounding box center [1277, 680] width 62 height 34
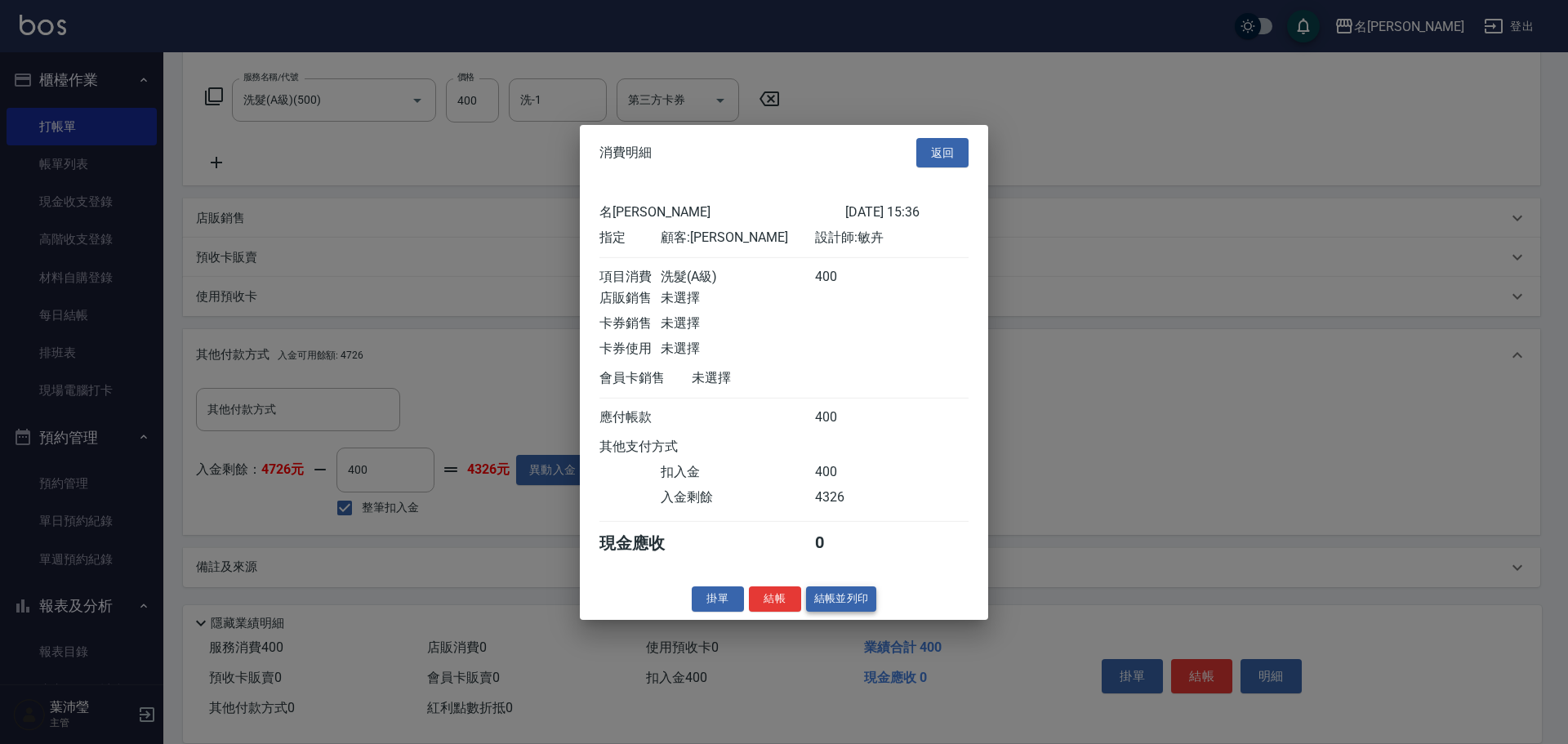
click at [837, 608] on button "結帳並列印" at bounding box center [841, 599] width 71 height 26
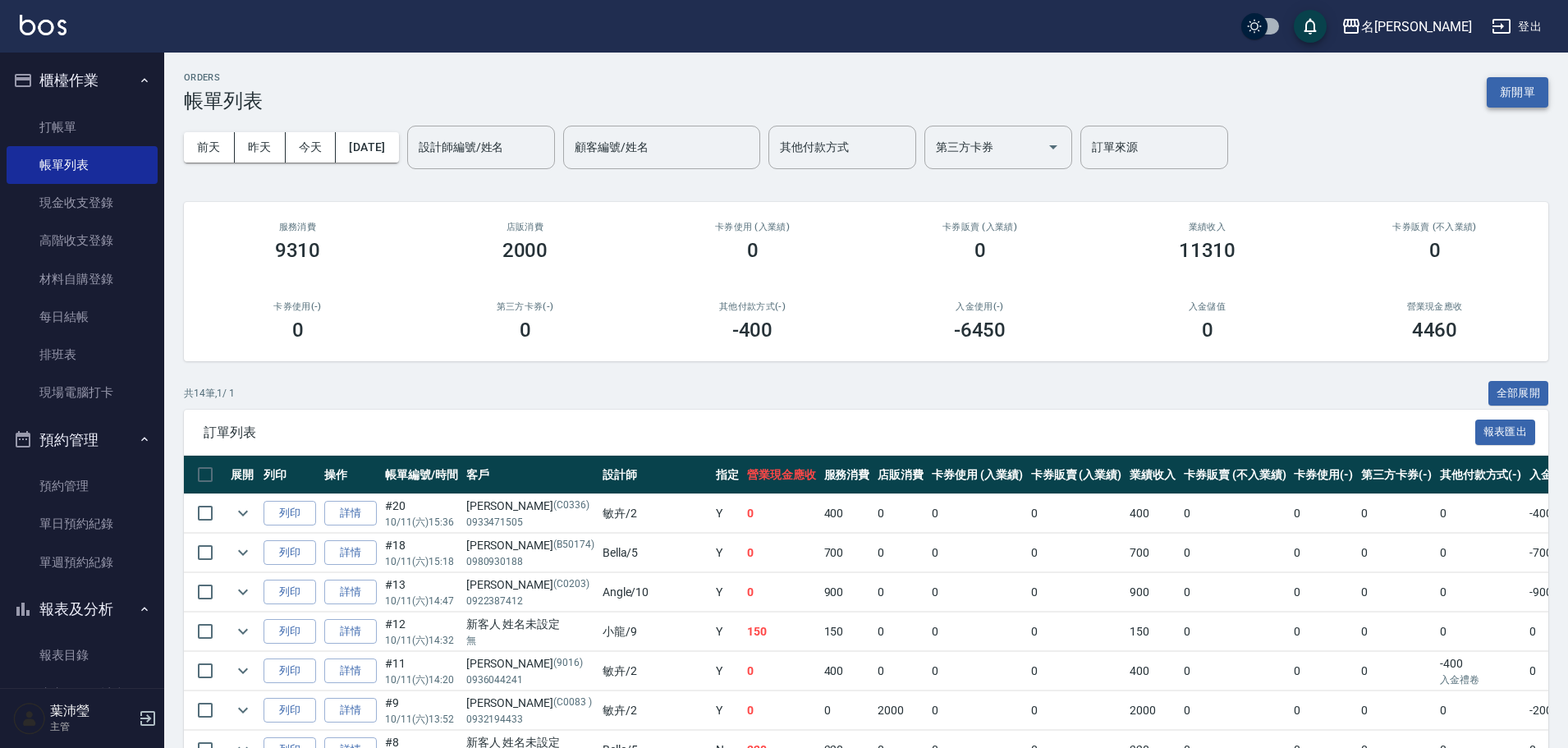
click at [1510, 106] on div "ORDERS 帳單列表 新開單" at bounding box center [866, 92] width 1365 height 40
click at [1508, 103] on button "新開單" at bounding box center [1518, 92] width 62 height 30
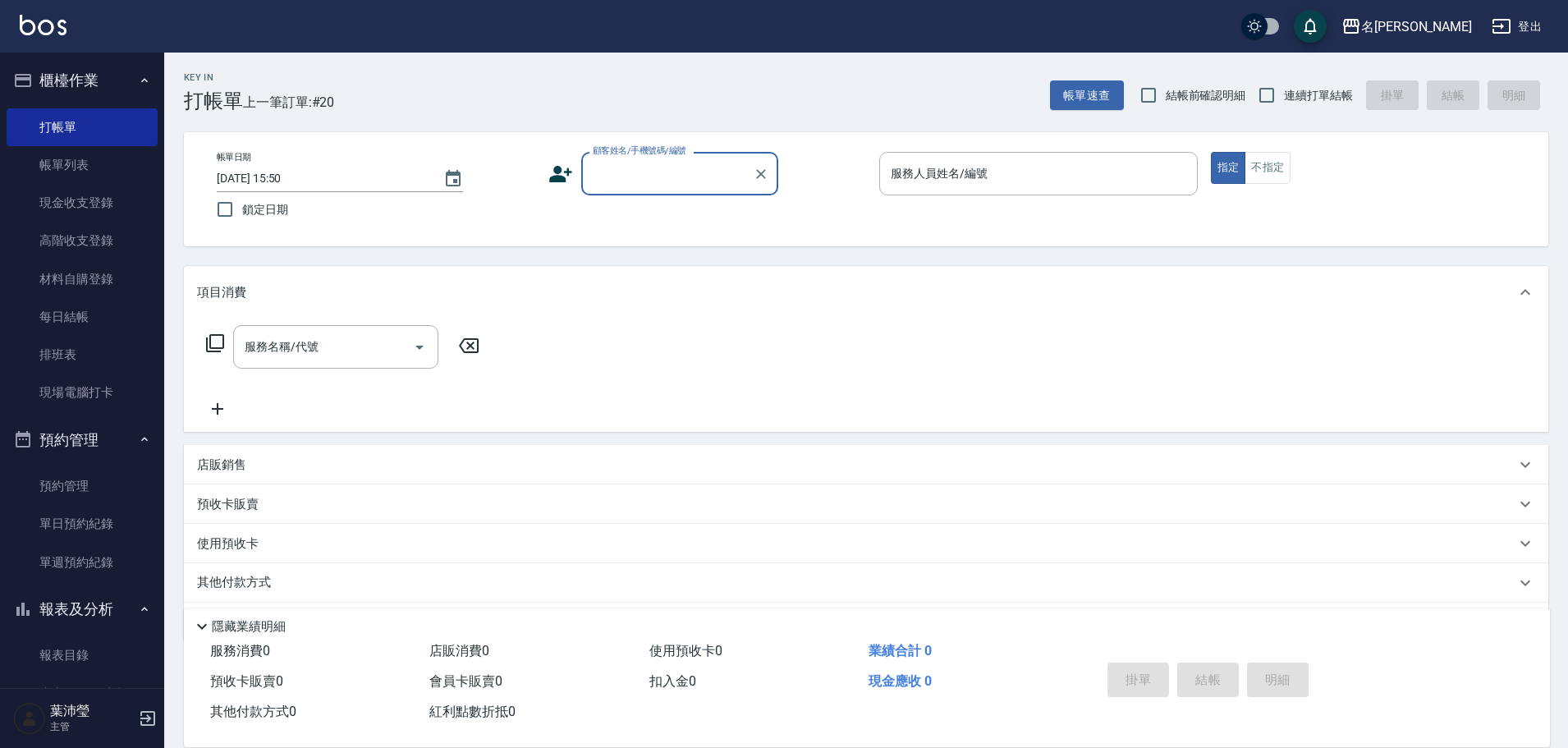
type input "ㄨ"
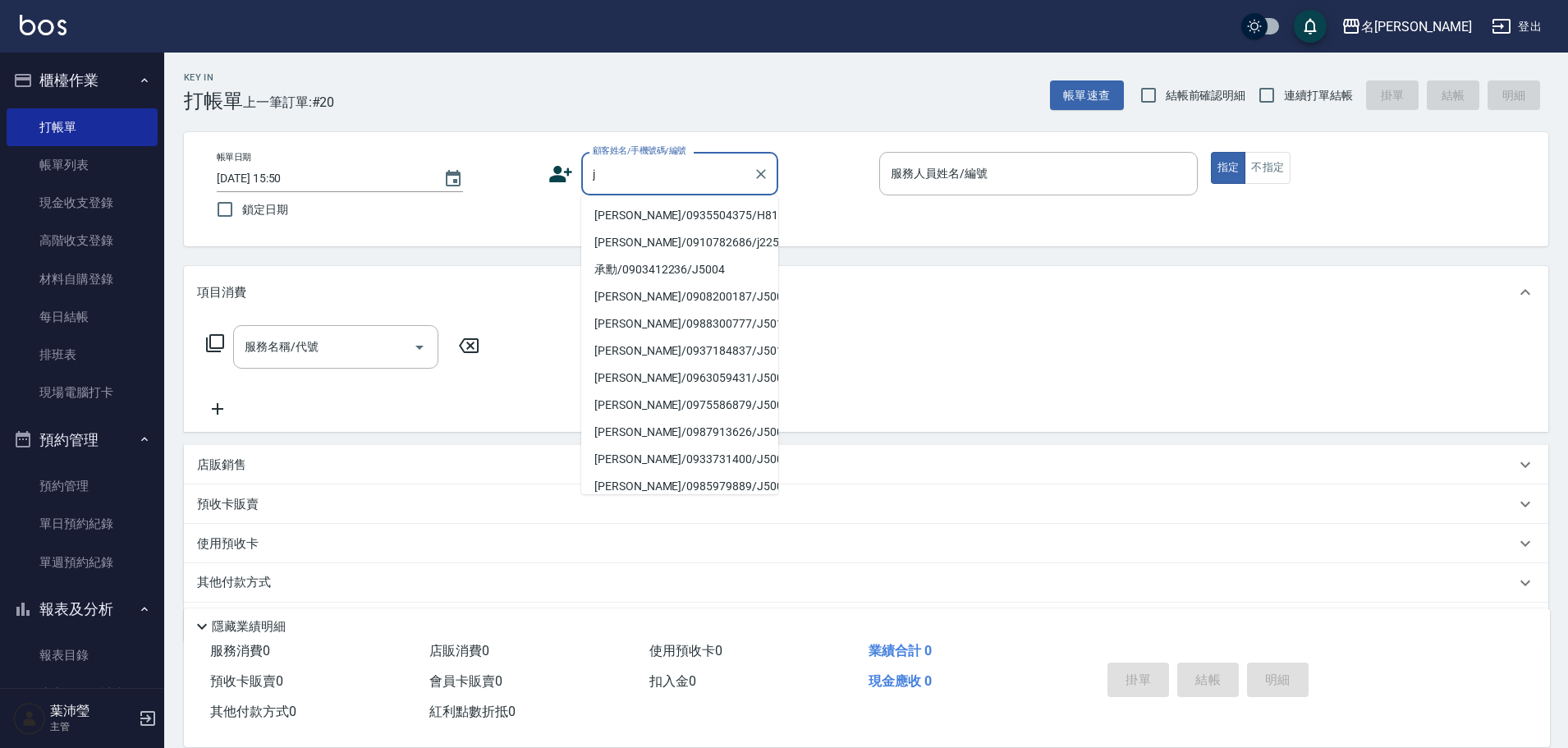
click at [657, 229] on li "[PERSON_NAME]/0935504375/H8123" at bounding box center [679, 215] width 197 height 27
type input "[PERSON_NAME]/0935504375/H8123"
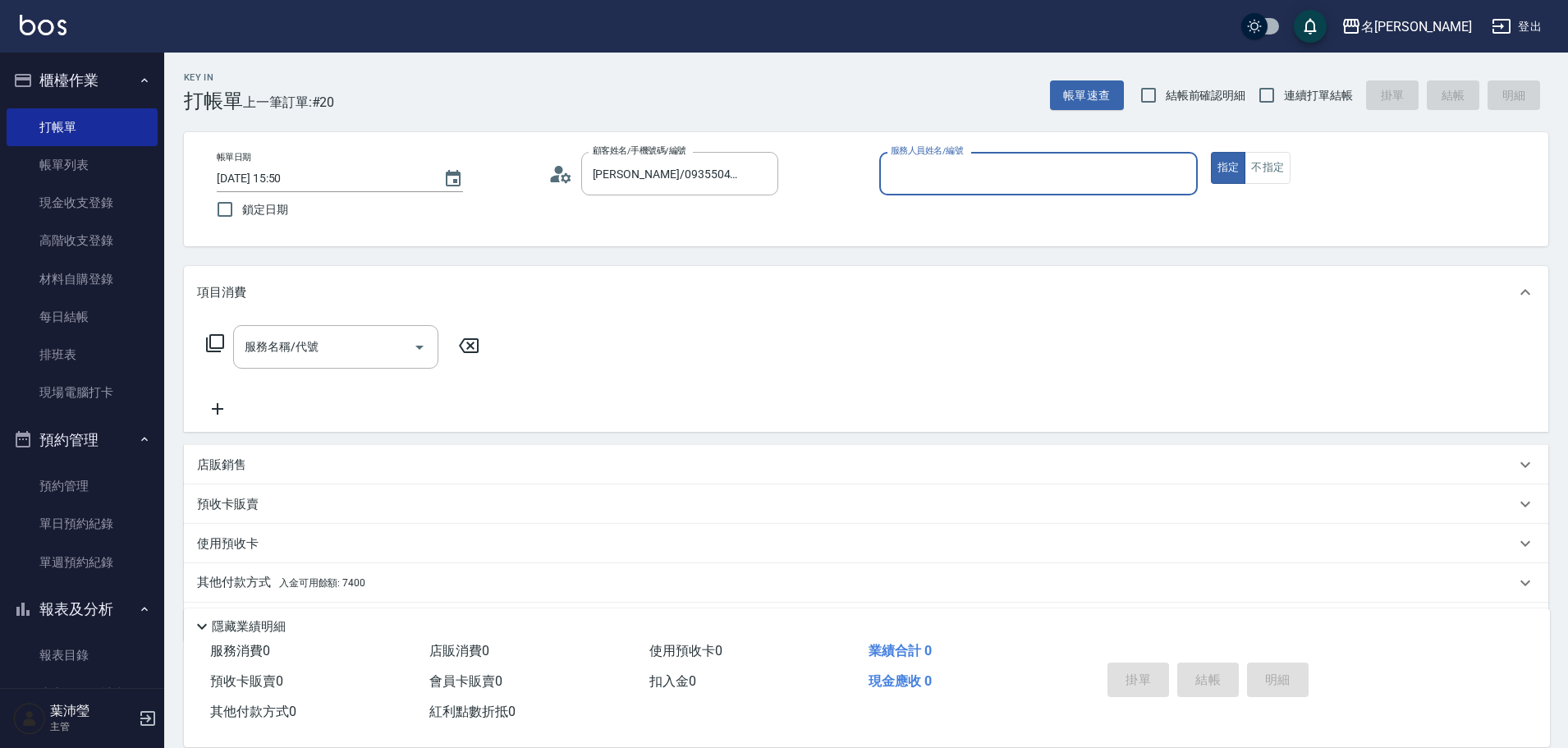
click at [934, 188] on input "服務人員姓名/編號" at bounding box center [1038, 173] width 304 height 29
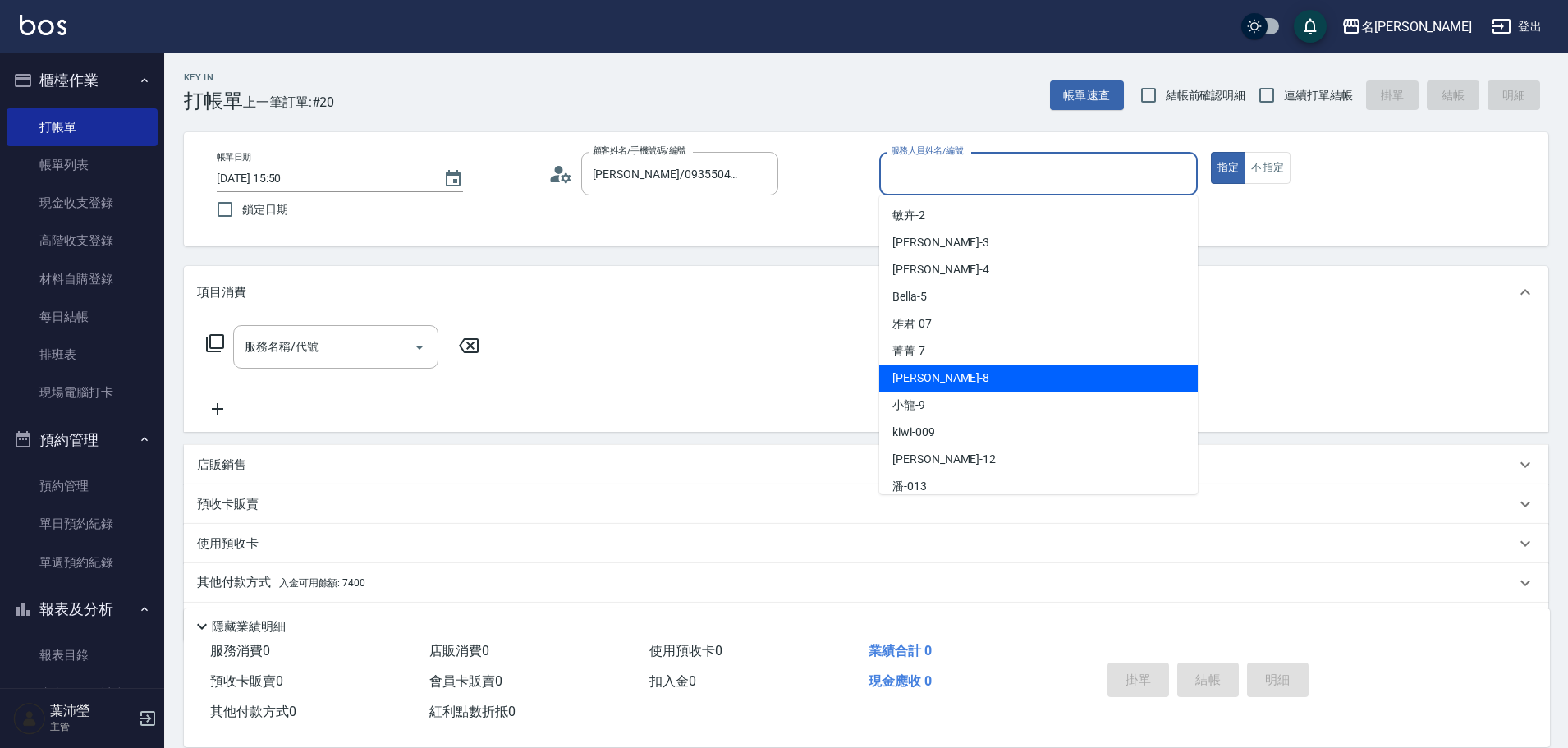
click at [916, 382] on span "Emma -8" at bounding box center [941, 378] width 97 height 17
type input "Emma-8"
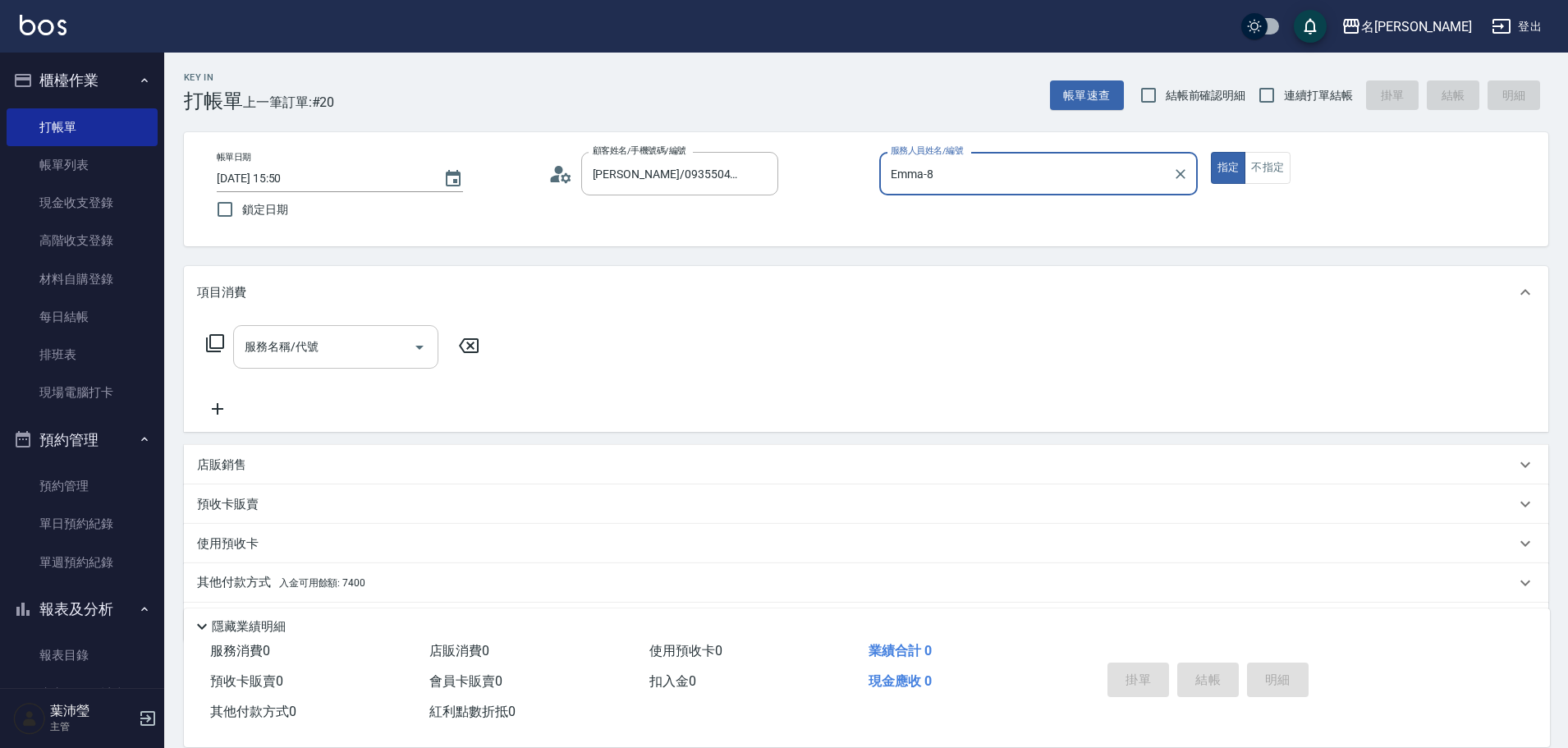
drag, startPoint x: 331, startPoint y: 342, endPoint x: 357, endPoint y: 335, distance: 26.9
click at [346, 342] on input "服務名稱/代號" at bounding box center [324, 347] width 166 height 29
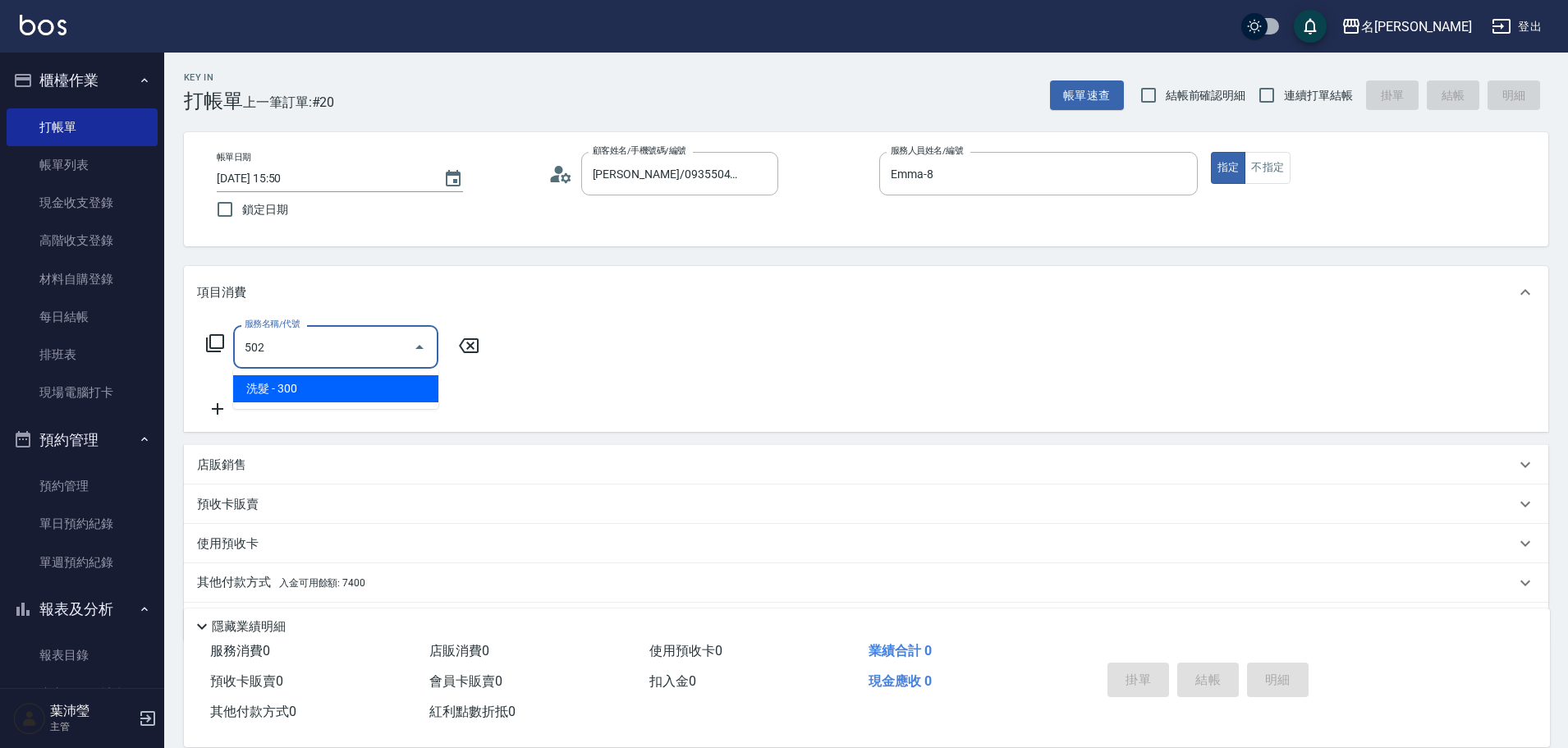
type input "洗髮(502)"
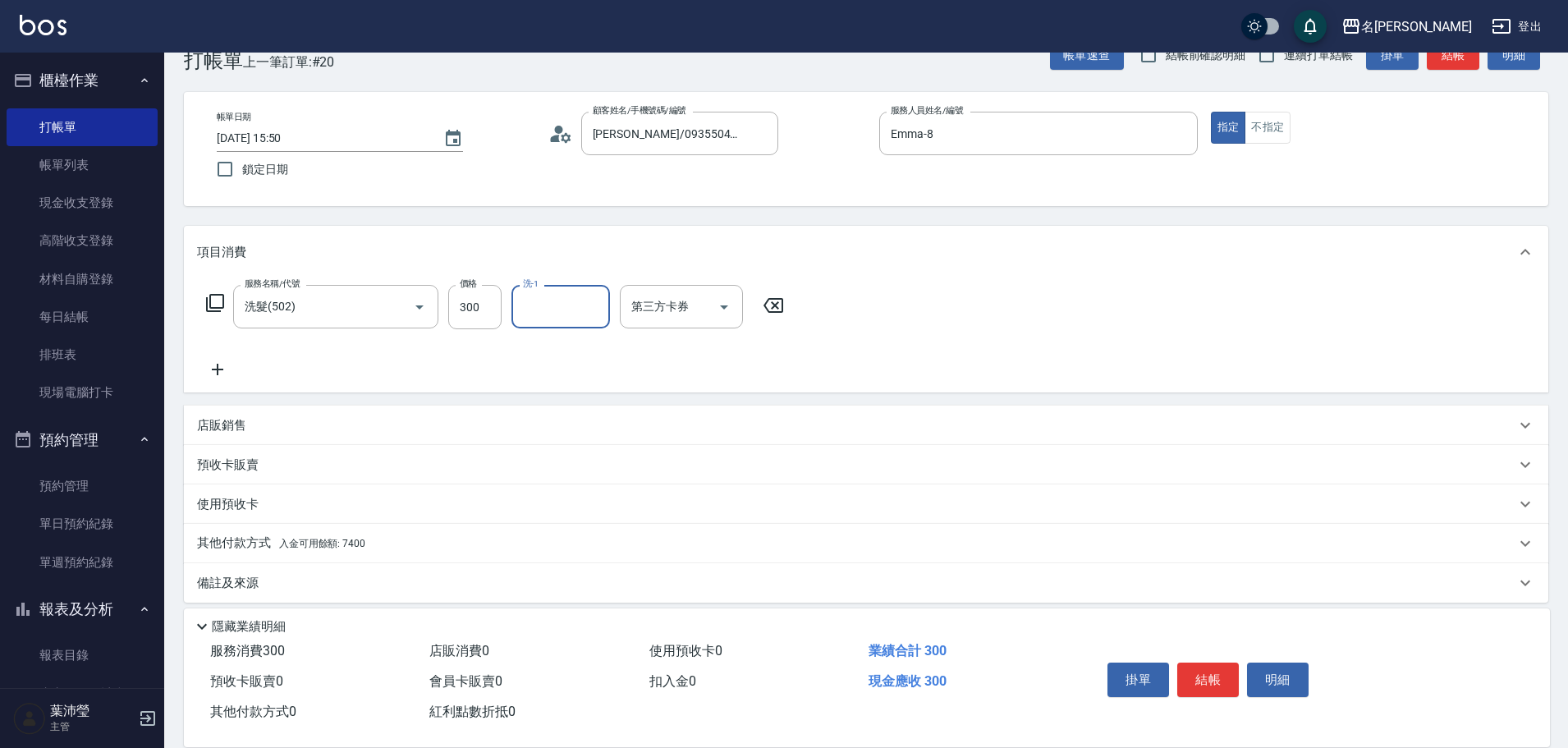
scroll to position [52, 0]
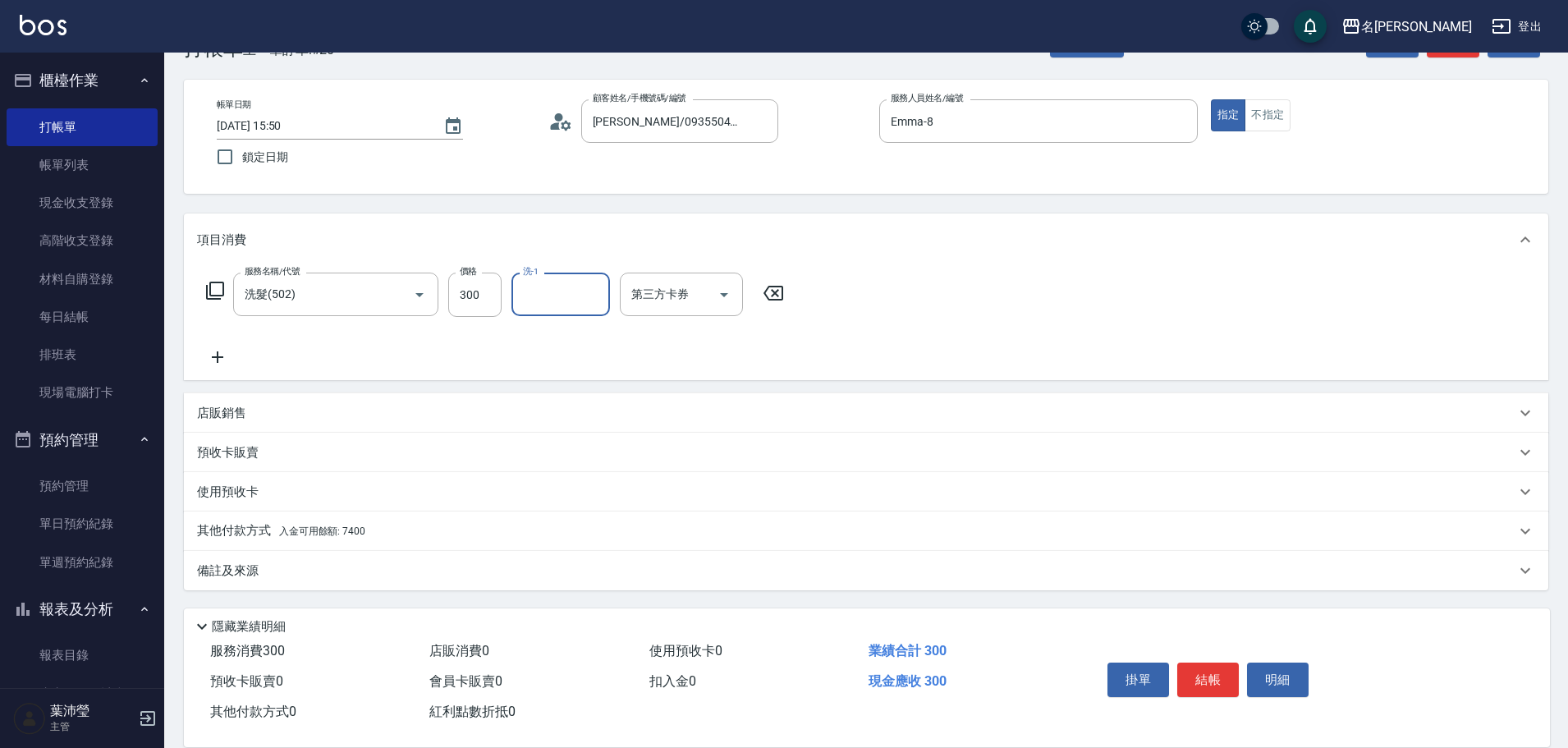
drag, startPoint x: 336, startPoint y: 525, endPoint x: 342, endPoint y: 517, distance: 10.0
click at [337, 525] on p "其他付款方式 入金可用餘額: 7400" at bounding box center [281, 531] width 169 height 18
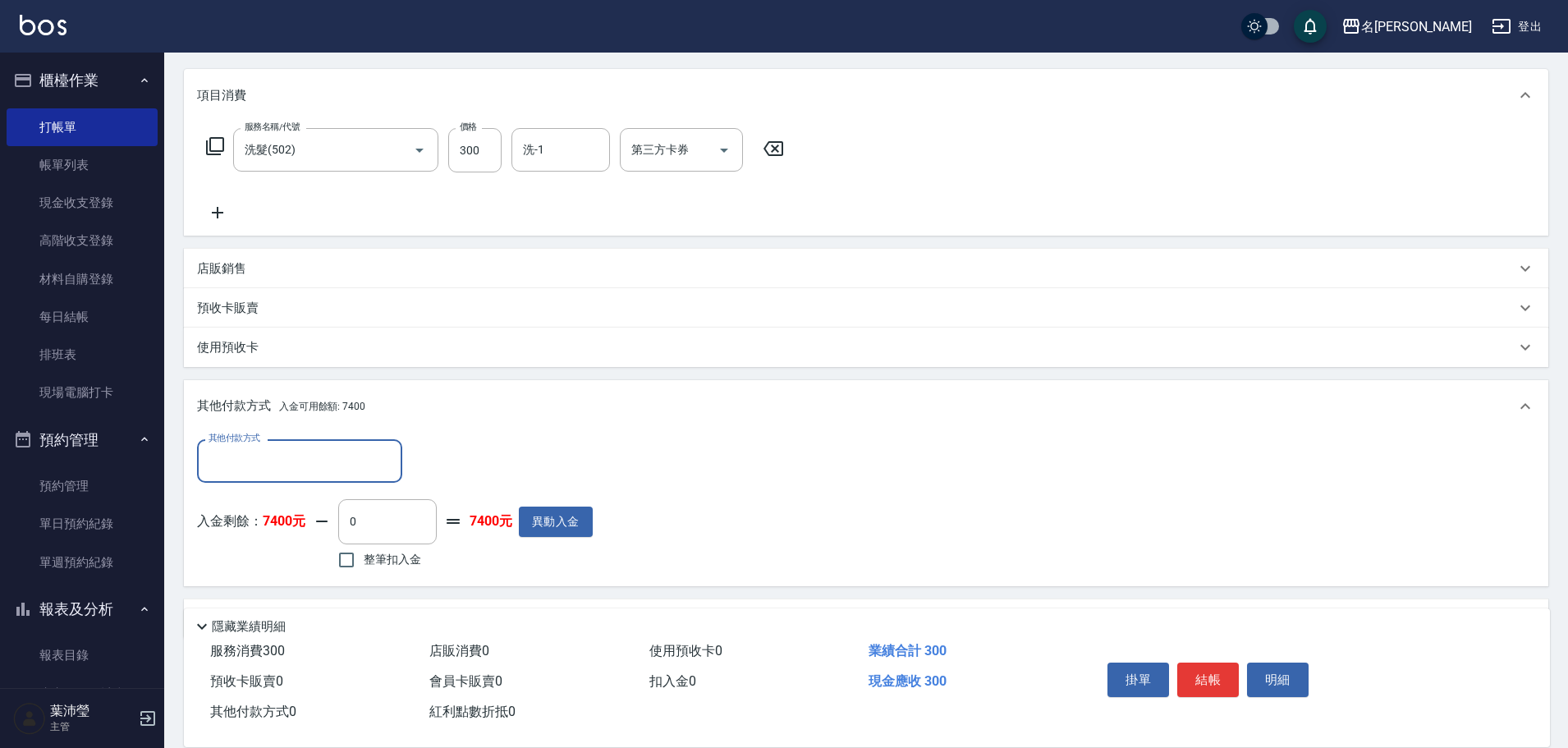
scroll to position [0, 0]
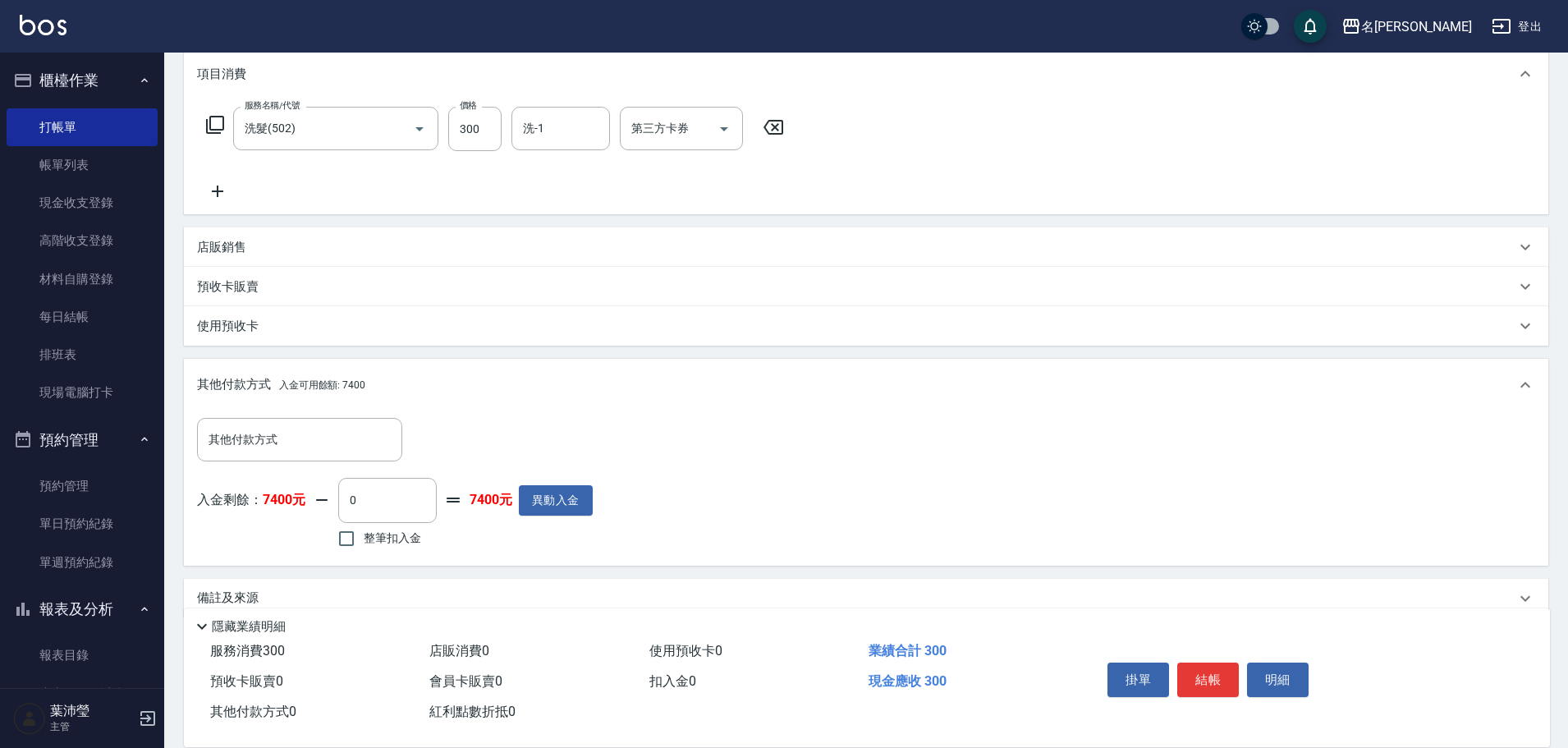
click at [365, 532] on span "整筆扣入金" at bounding box center [392, 538] width 57 height 17
click at [364, 532] on input "整筆扣入金" at bounding box center [347, 538] width 34 height 34
checkbox input "true"
type input "300"
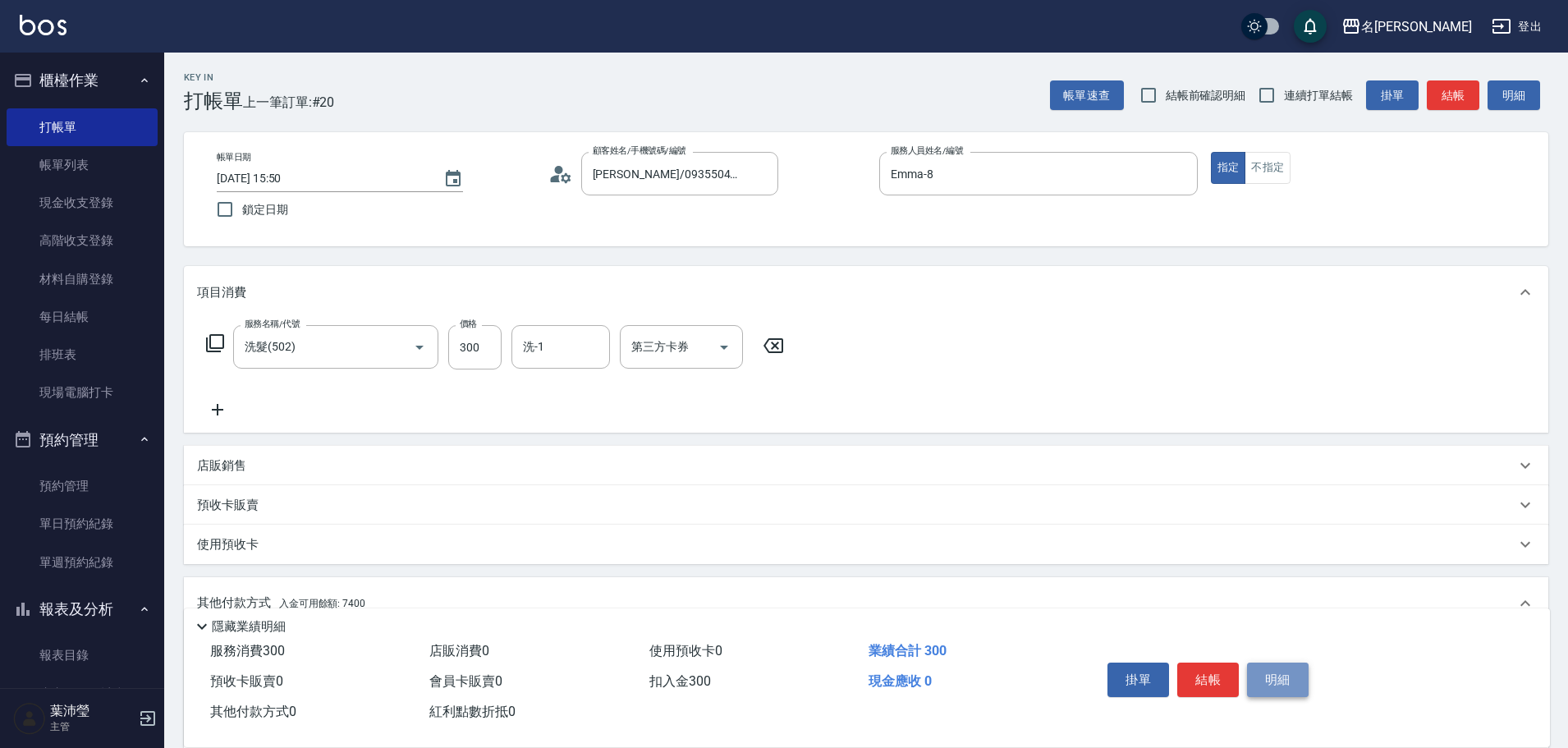
click at [1264, 678] on button "明細" at bounding box center [1277, 680] width 62 height 34
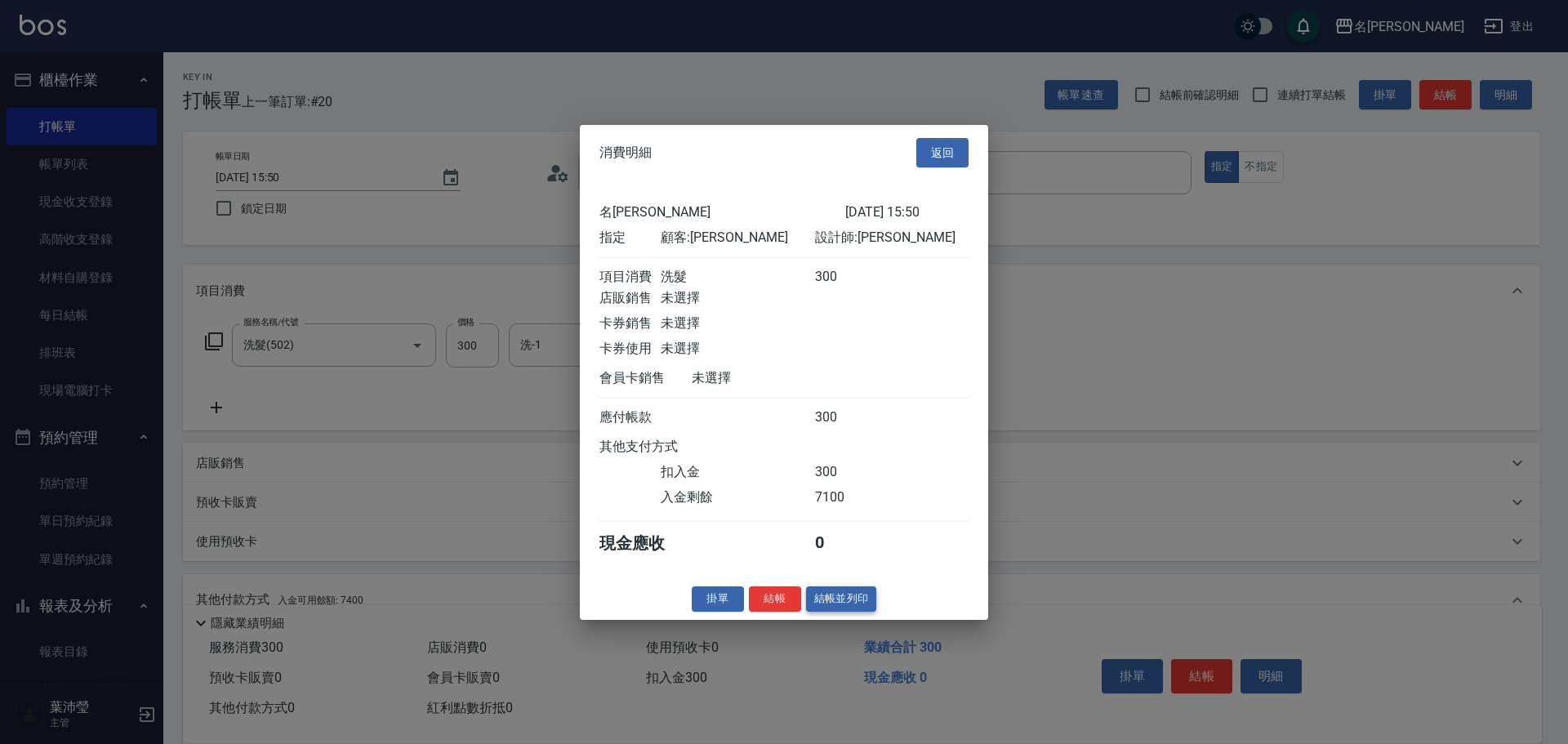
drag, startPoint x: 831, startPoint y: 590, endPoint x: 854, endPoint y: 612, distance: 31.8
click at [837, 596] on div "消費明細 返回 名留龍江 [DATE] 15:50 指定 顧客: [PERSON_NAME] 設計師: Emma 項目消費 洗髮 300 店販銷售 未選擇 卡…" at bounding box center [784, 372] width 408 height 495
click at [855, 612] on button "結帳並列印" at bounding box center [841, 599] width 71 height 26
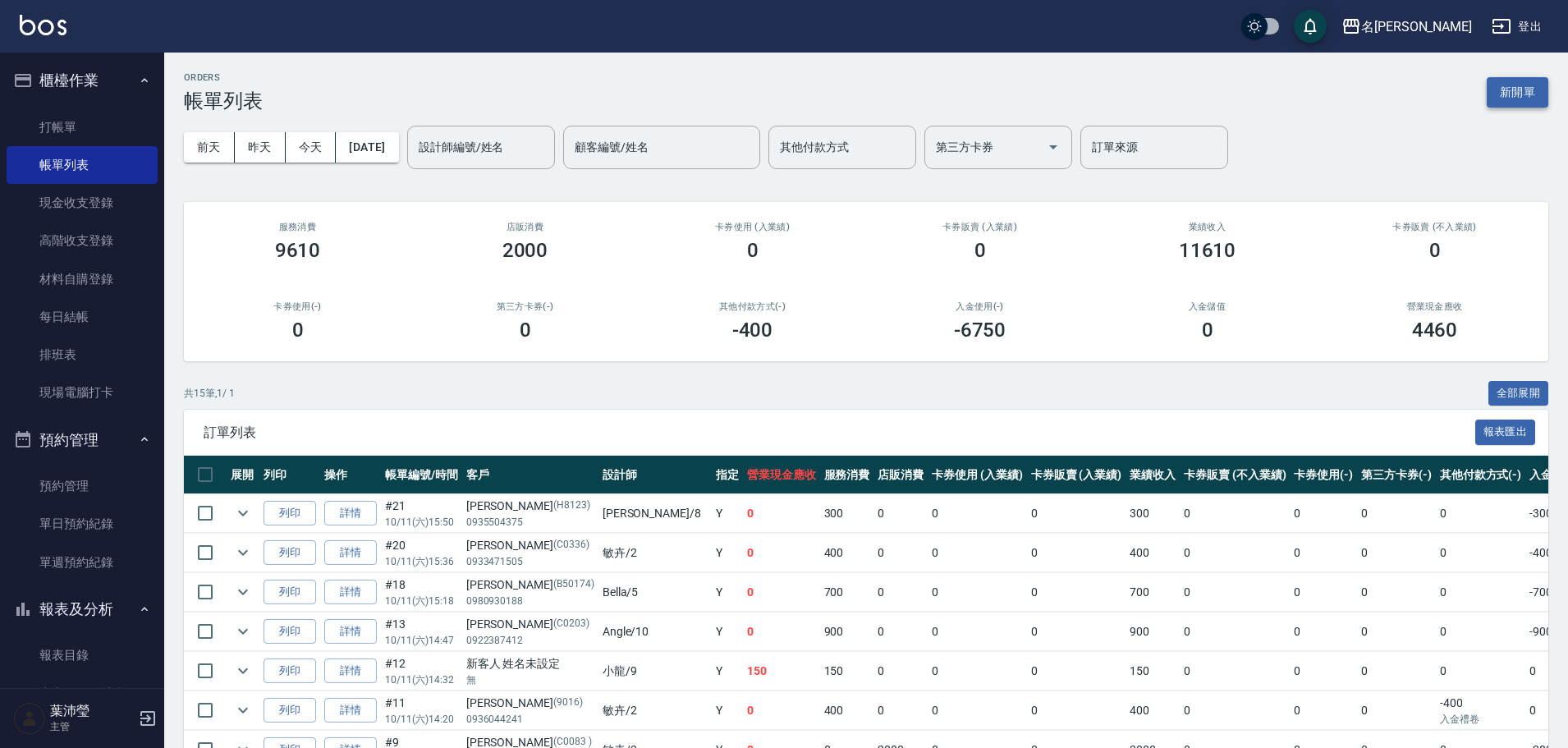
click at [1518, 80] on button "新開單" at bounding box center [1518, 92] width 62 height 30
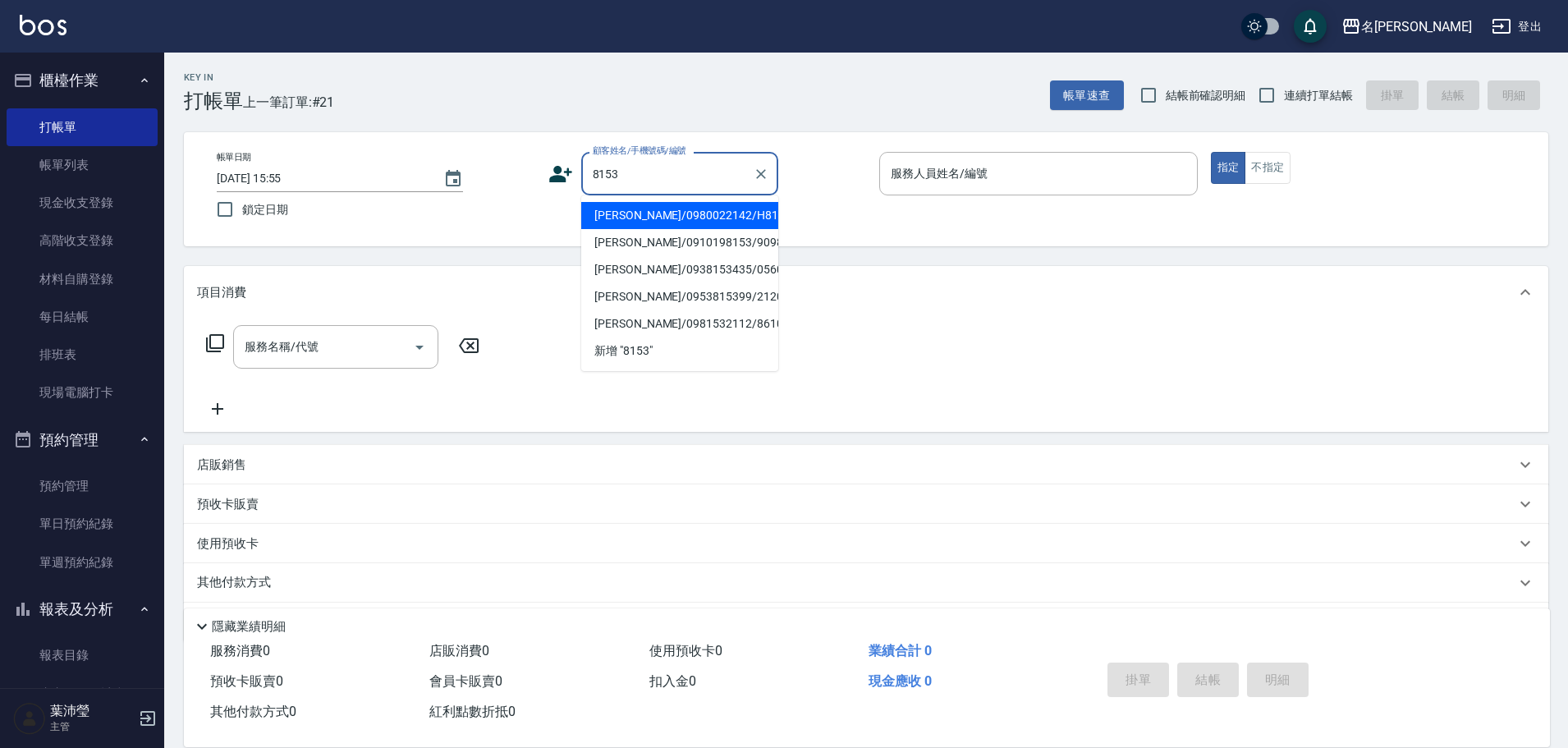
click at [751, 212] on li "[PERSON_NAME]/0980022142/H8153" at bounding box center [679, 215] width 197 height 27
type input "[PERSON_NAME]/0980022142/H8153"
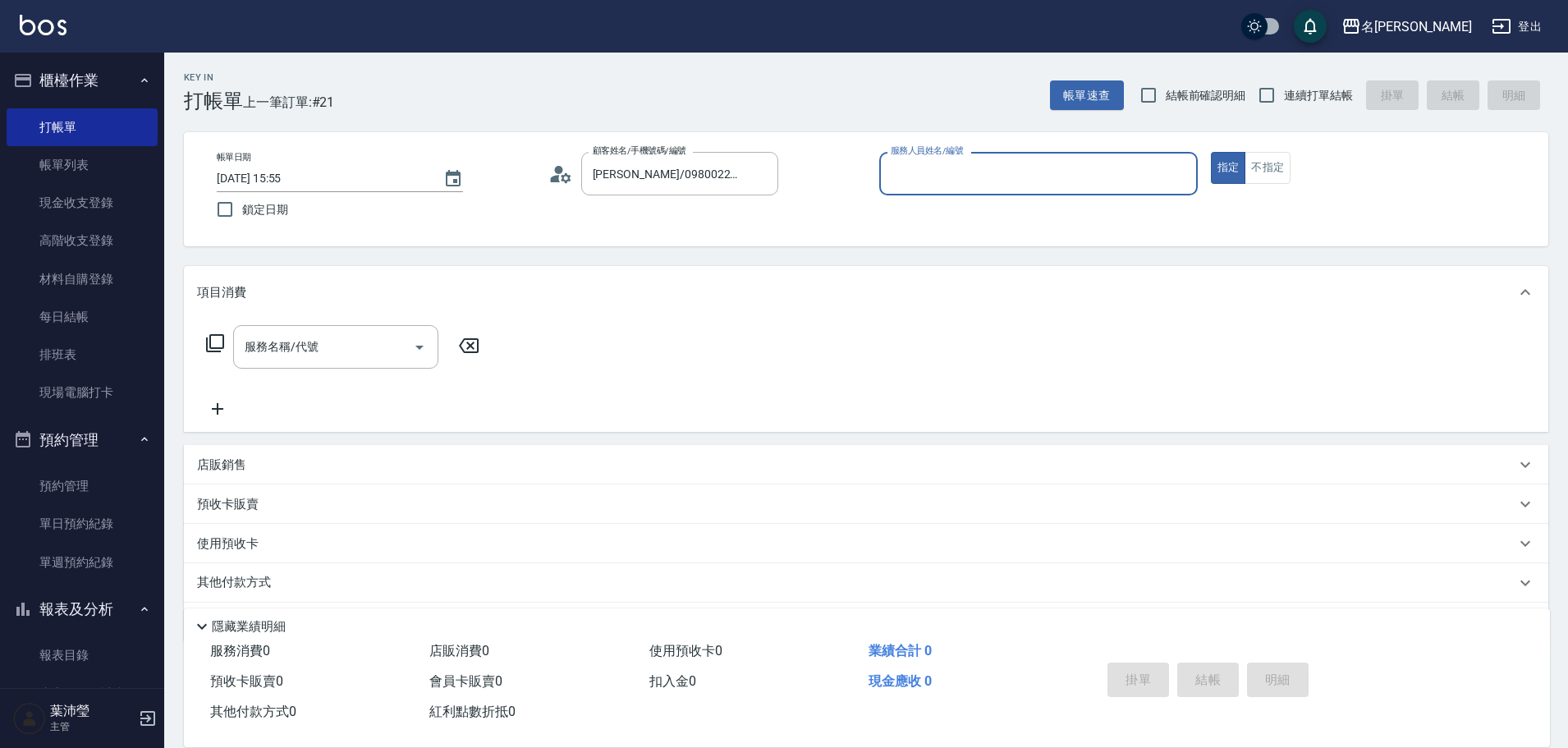
type input "Emma-8"
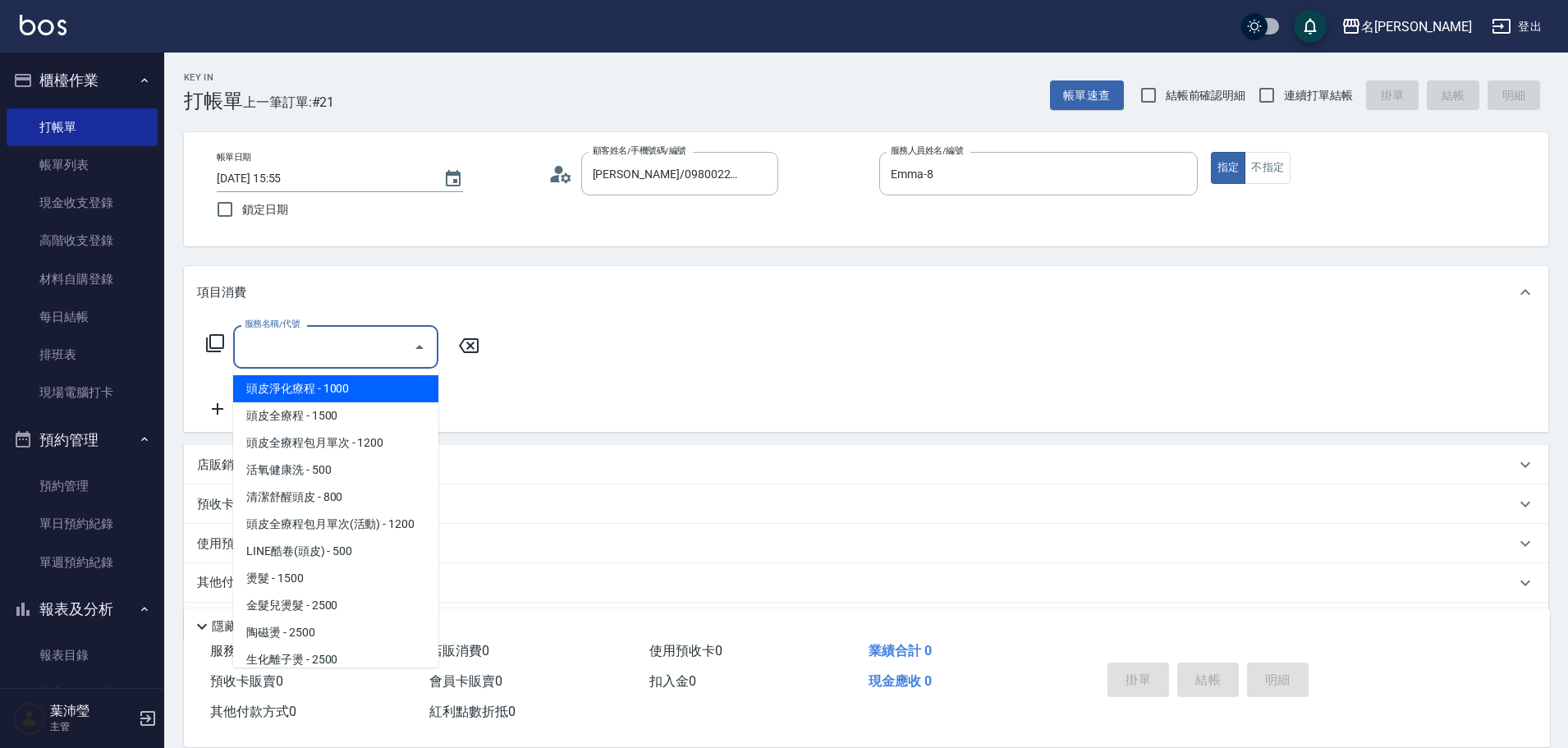
click at [340, 360] on input "服務名稱/代號" at bounding box center [324, 347] width 166 height 29
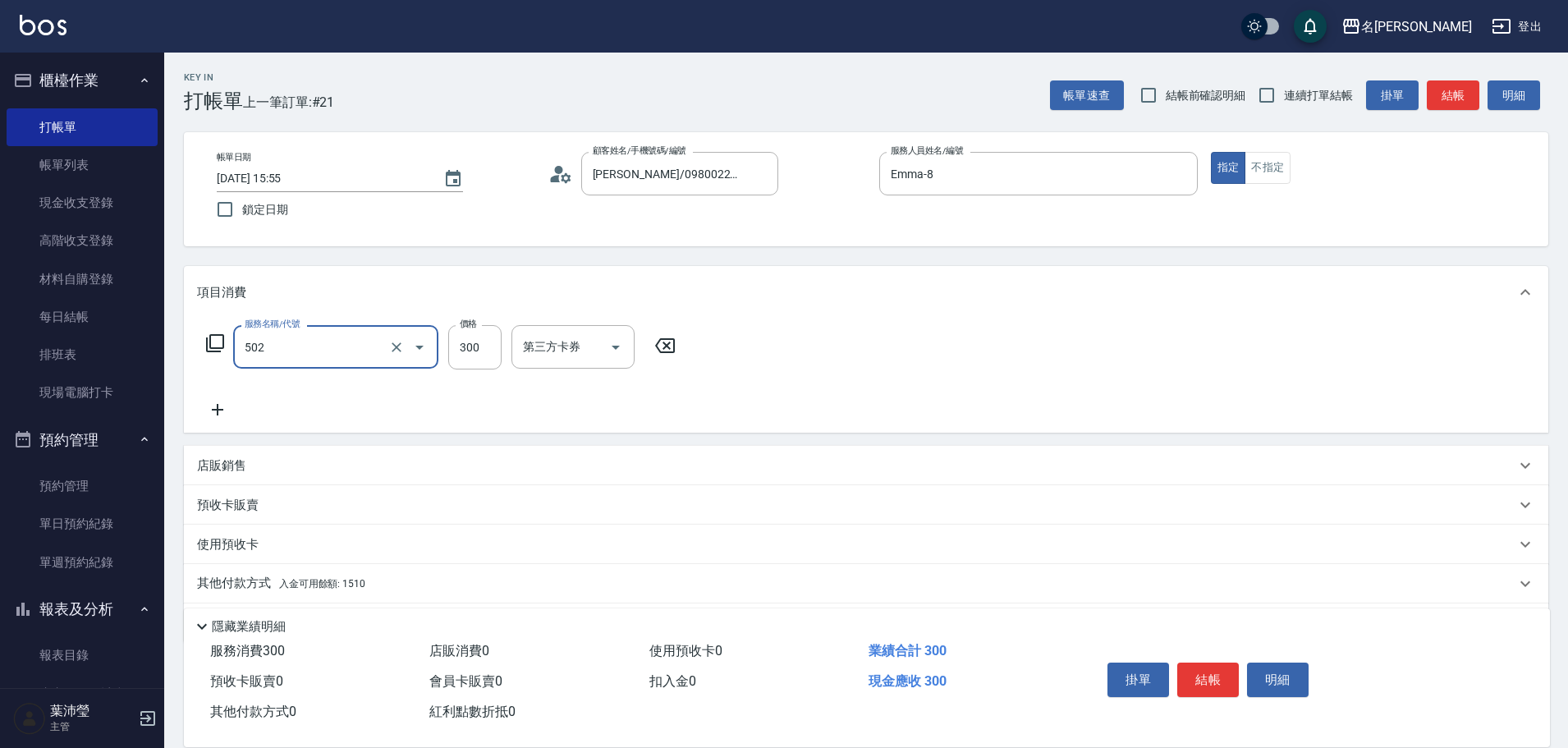
type input "洗髮(502)"
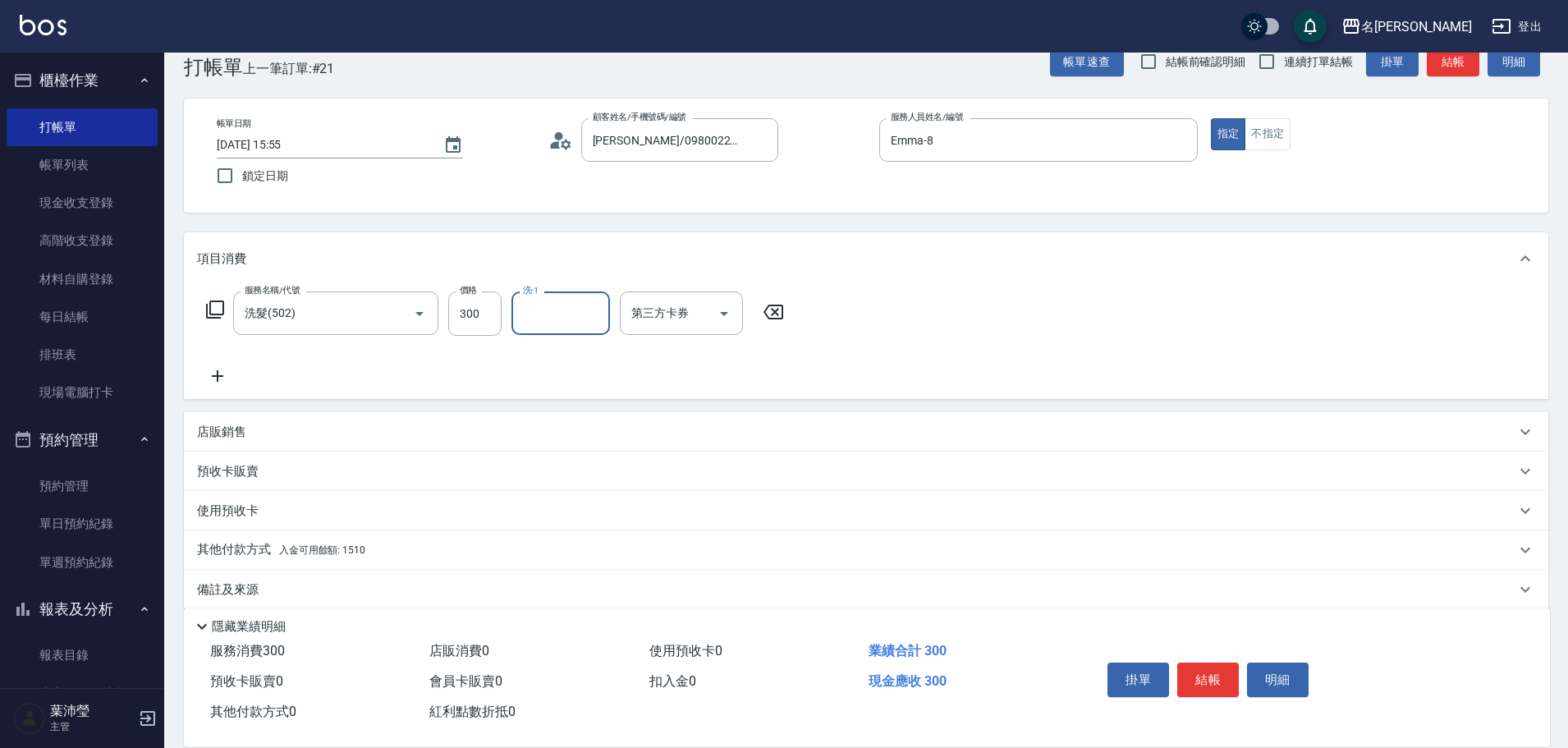
scroll to position [52, 0]
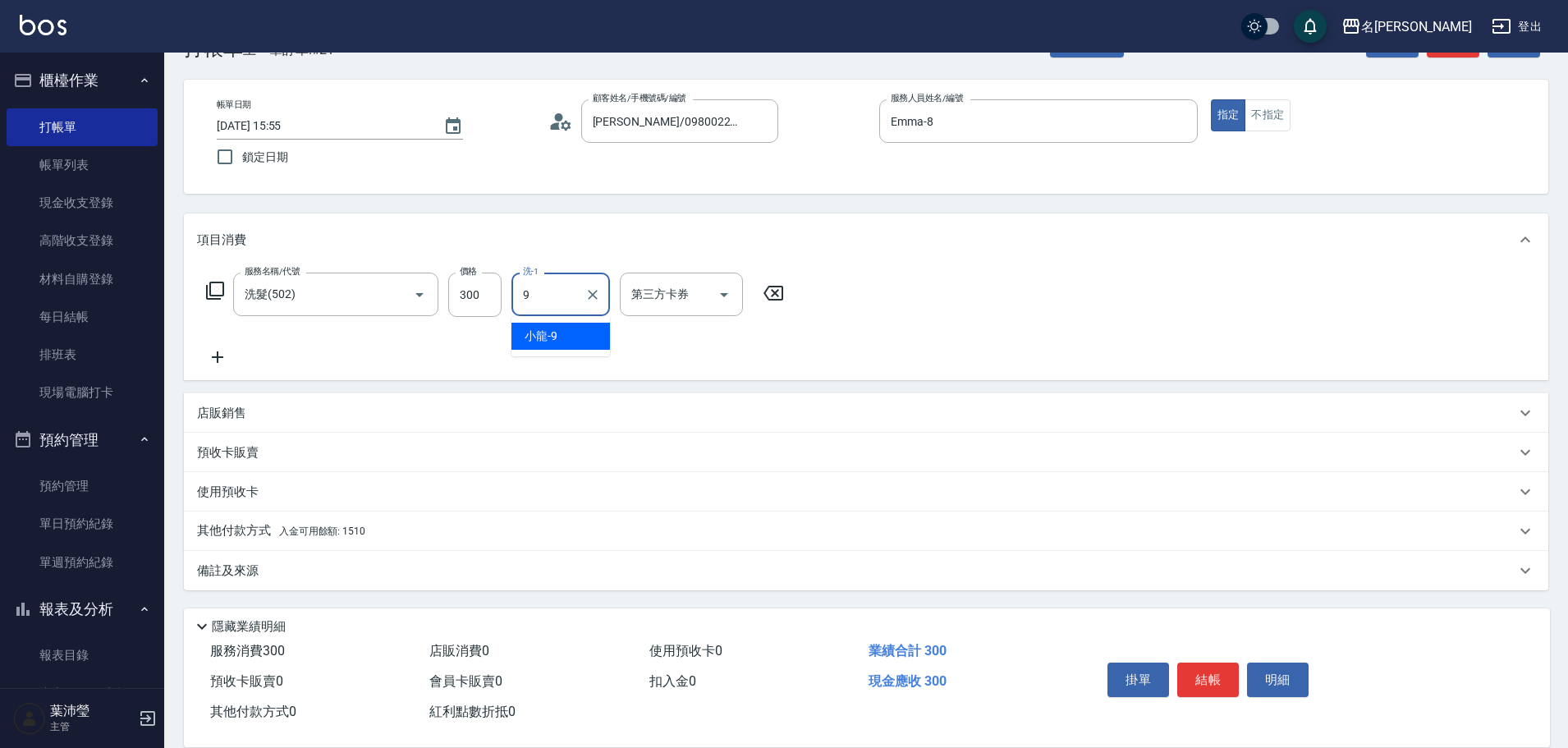
type input "小龍-9"
click at [321, 515] on div "其他付款方式 入金可用餘額: 1510" at bounding box center [866, 531] width 1365 height 39
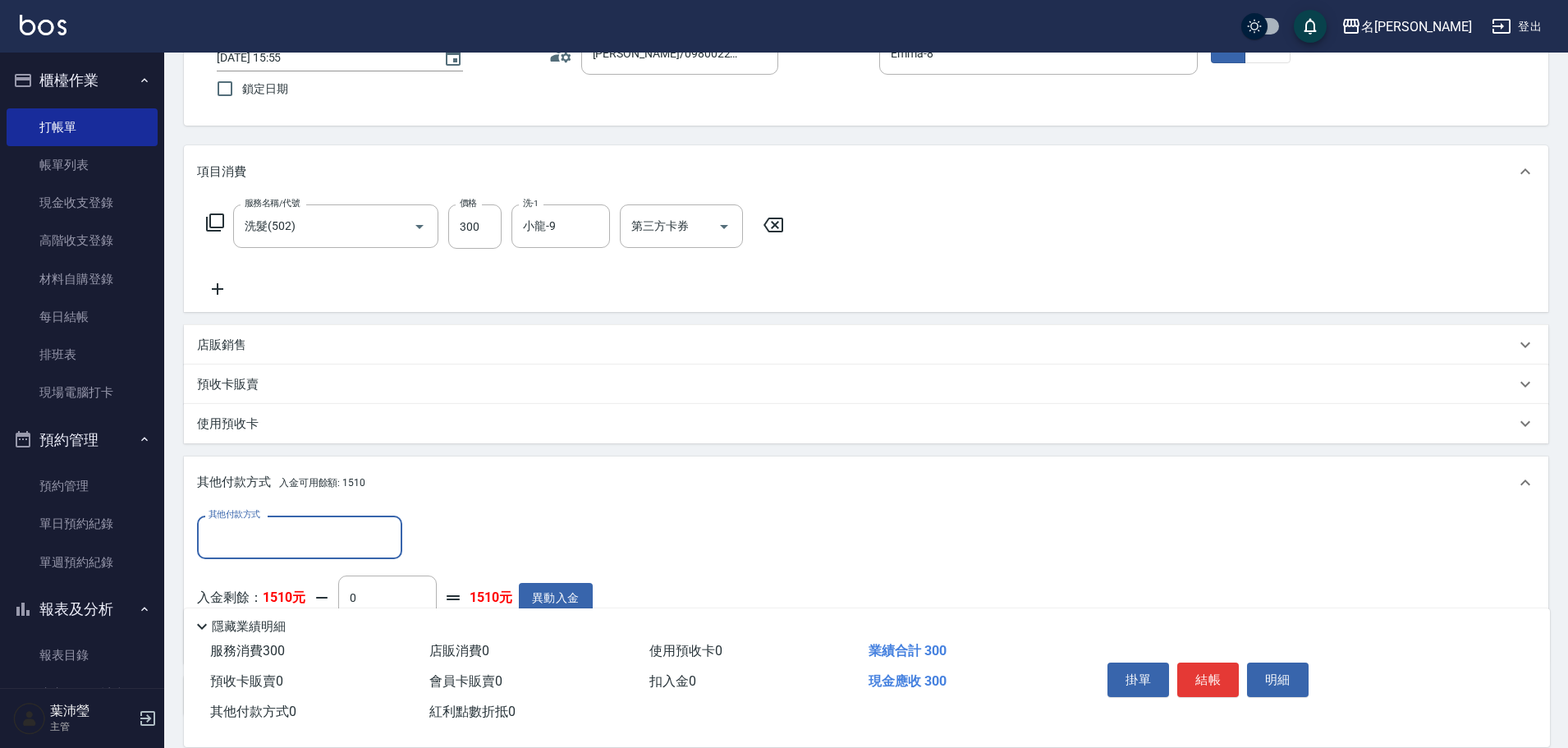
scroll to position [0, 0]
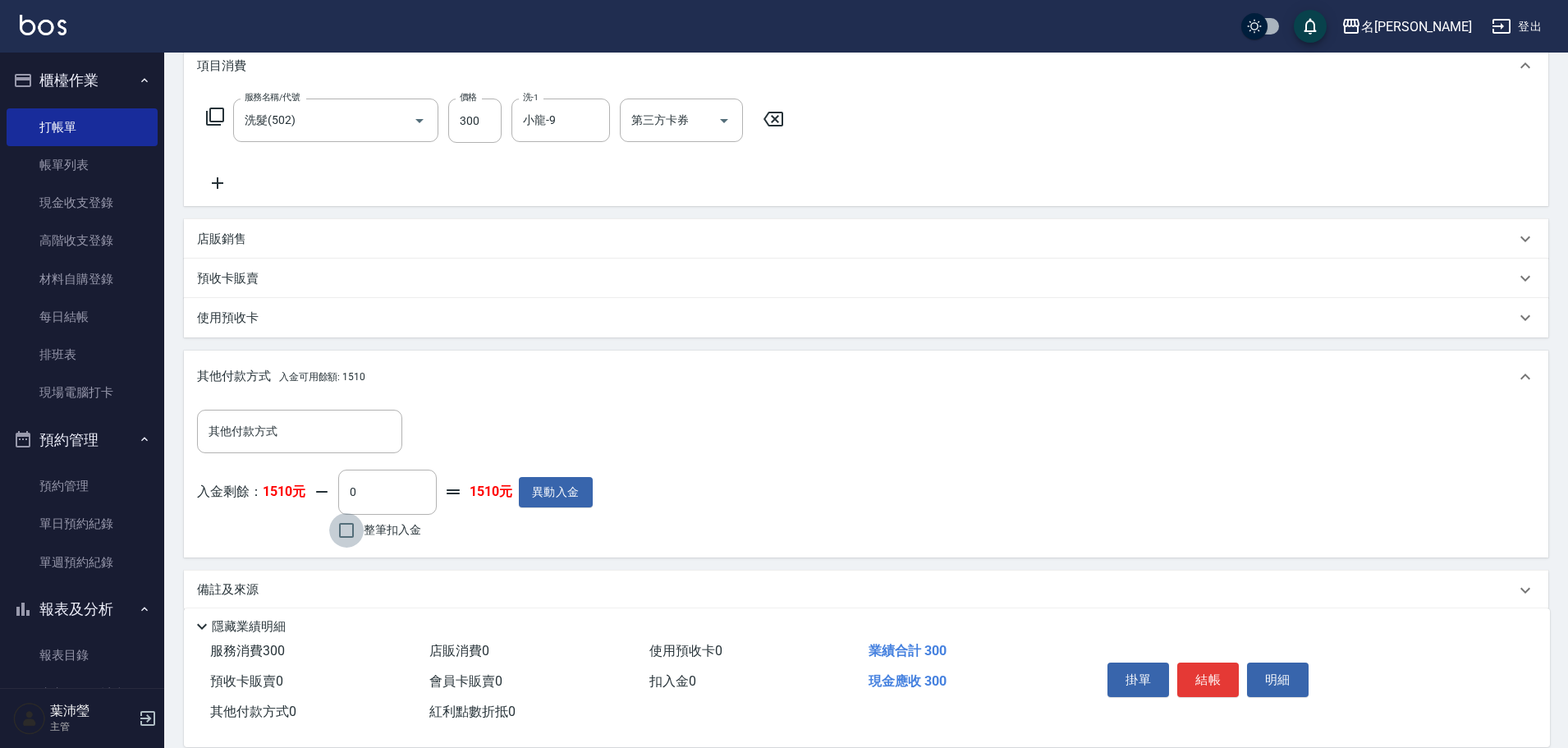
click at [348, 529] on input "整筆扣入金" at bounding box center [347, 531] width 34 height 34
checkbox input "true"
type input "300"
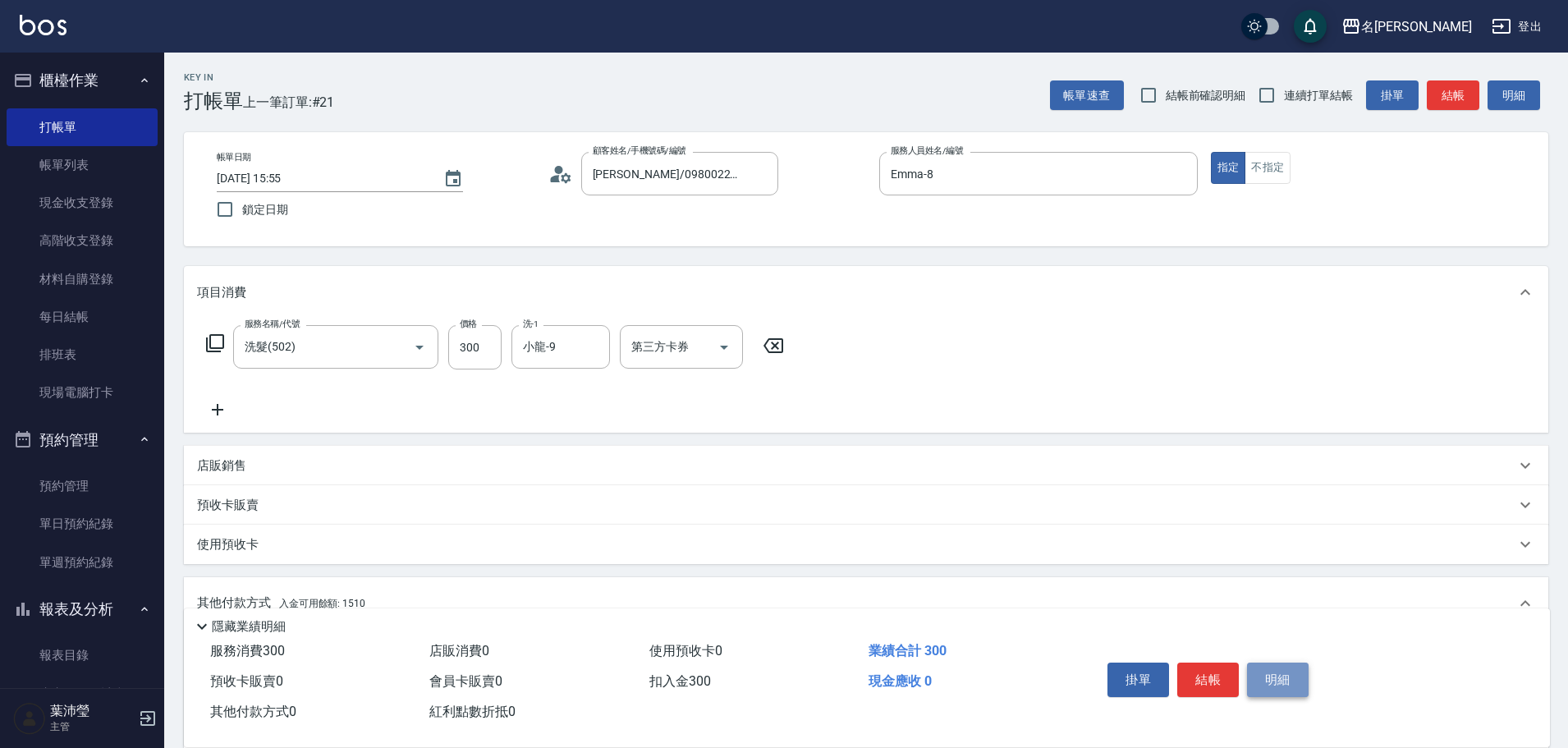
click at [1284, 663] on button "明細" at bounding box center [1277, 680] width 62 height 34
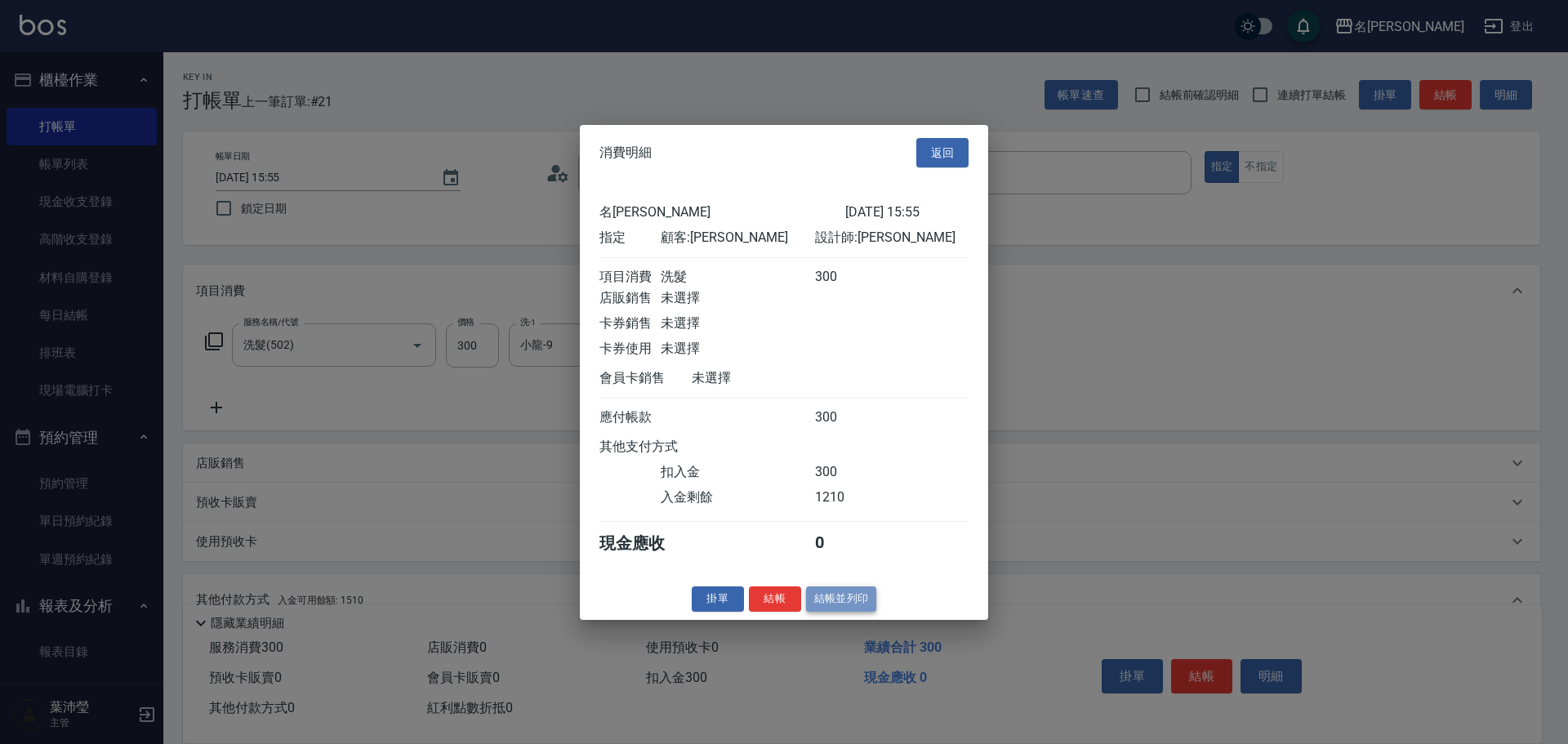
click at [833, 612] on button "結帳並列印" at bounding box center [841, 599] width 71 height 26
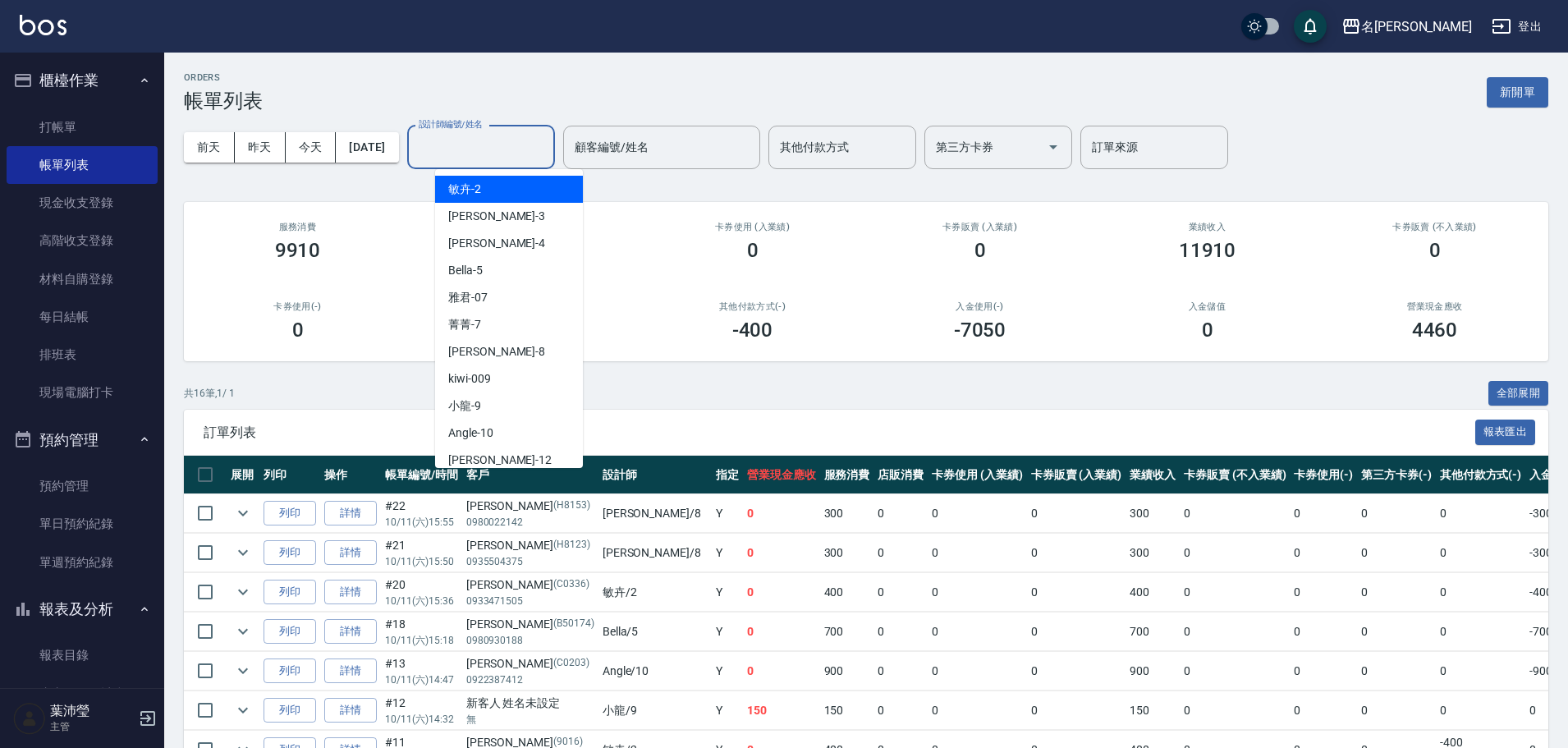
click at [514, 137] on input "設計師編號/姓名" at bounding box center [481, 148] width 133 height 29
click at [524, 346] on div "Emma -8" at bounding box center [509, 352] width 148 height 27
type input "Emma-8"
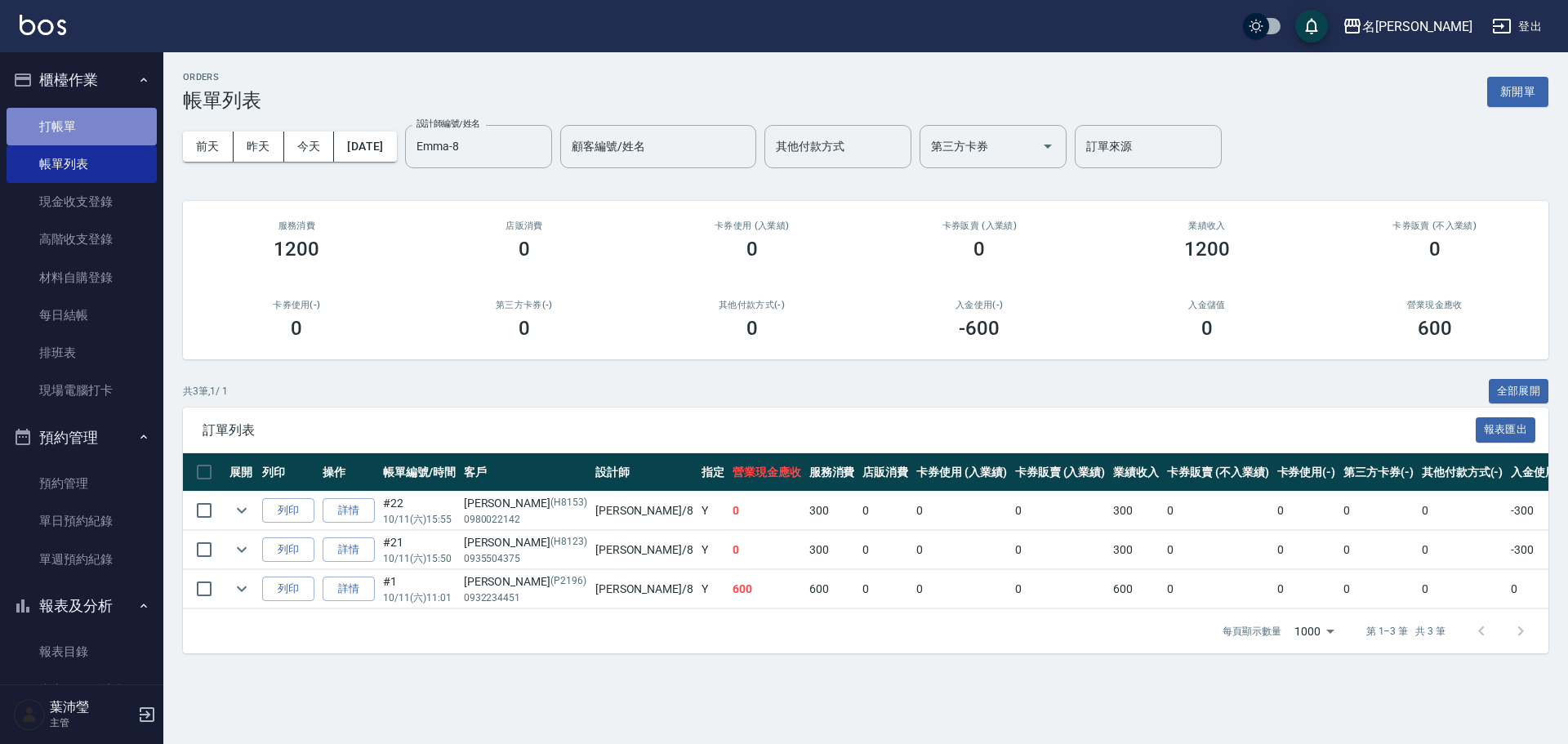
click at [102, 129] on link "打帳單" at bounding box center [81, 127] width 151 height 38
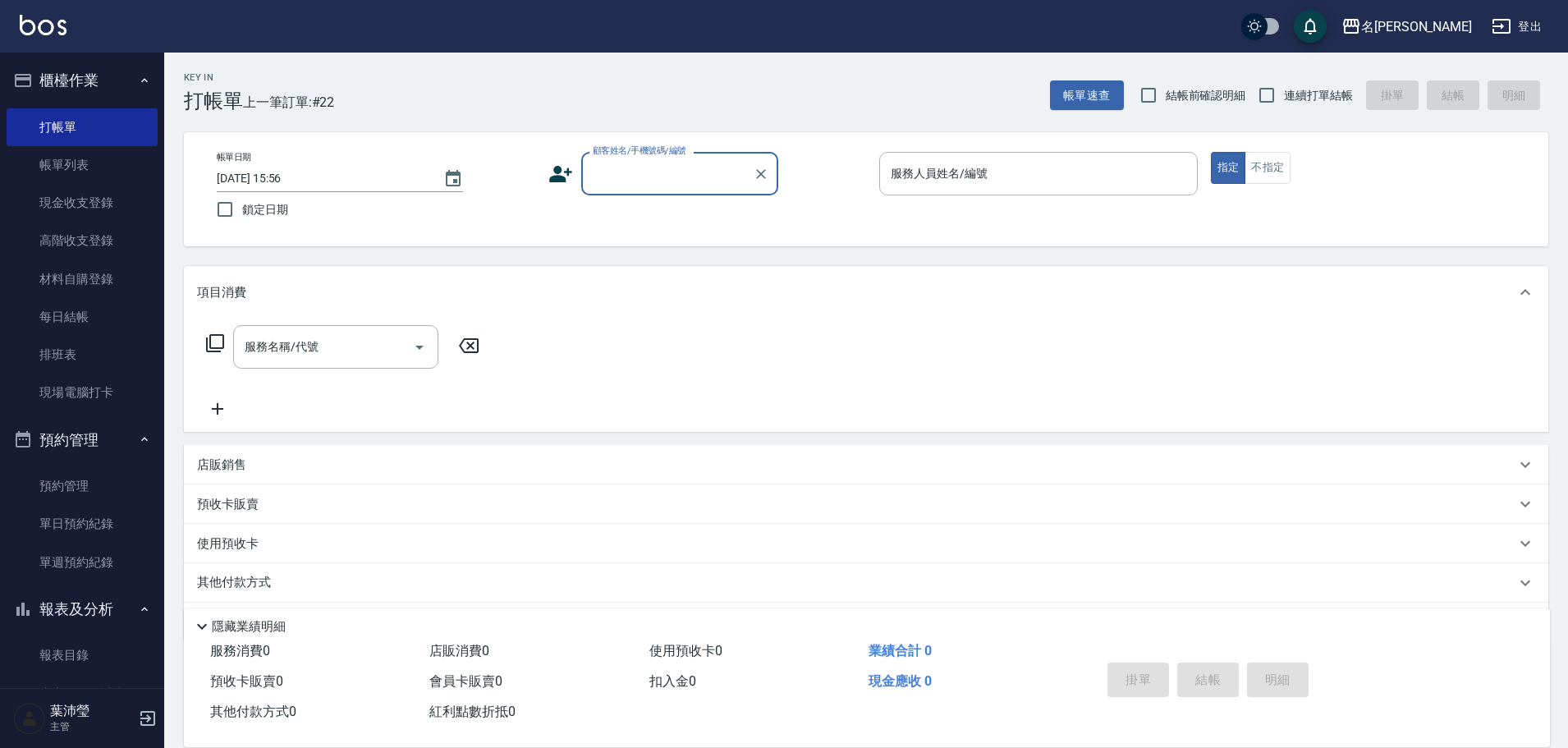
click at [675, 169] on input "顧客姓名/手機號碼/編號" at bounding box center [667, 173] width 157 height 29
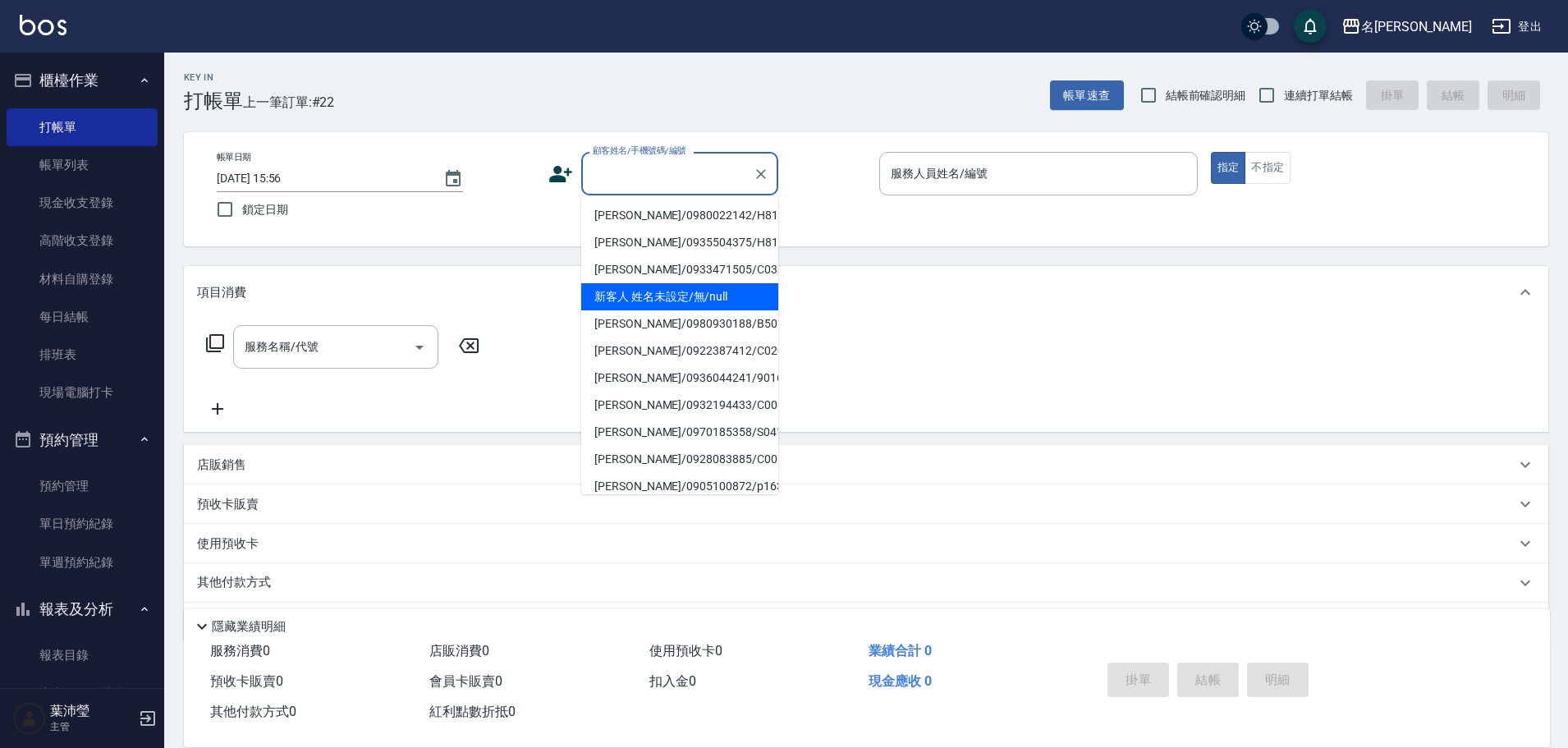
click at [675, 309] on li "新客人 姓名未設定/無/null" at bounding box center [679, 296] width 197 height 27
type input "新客人 姓名未設定/無/null"
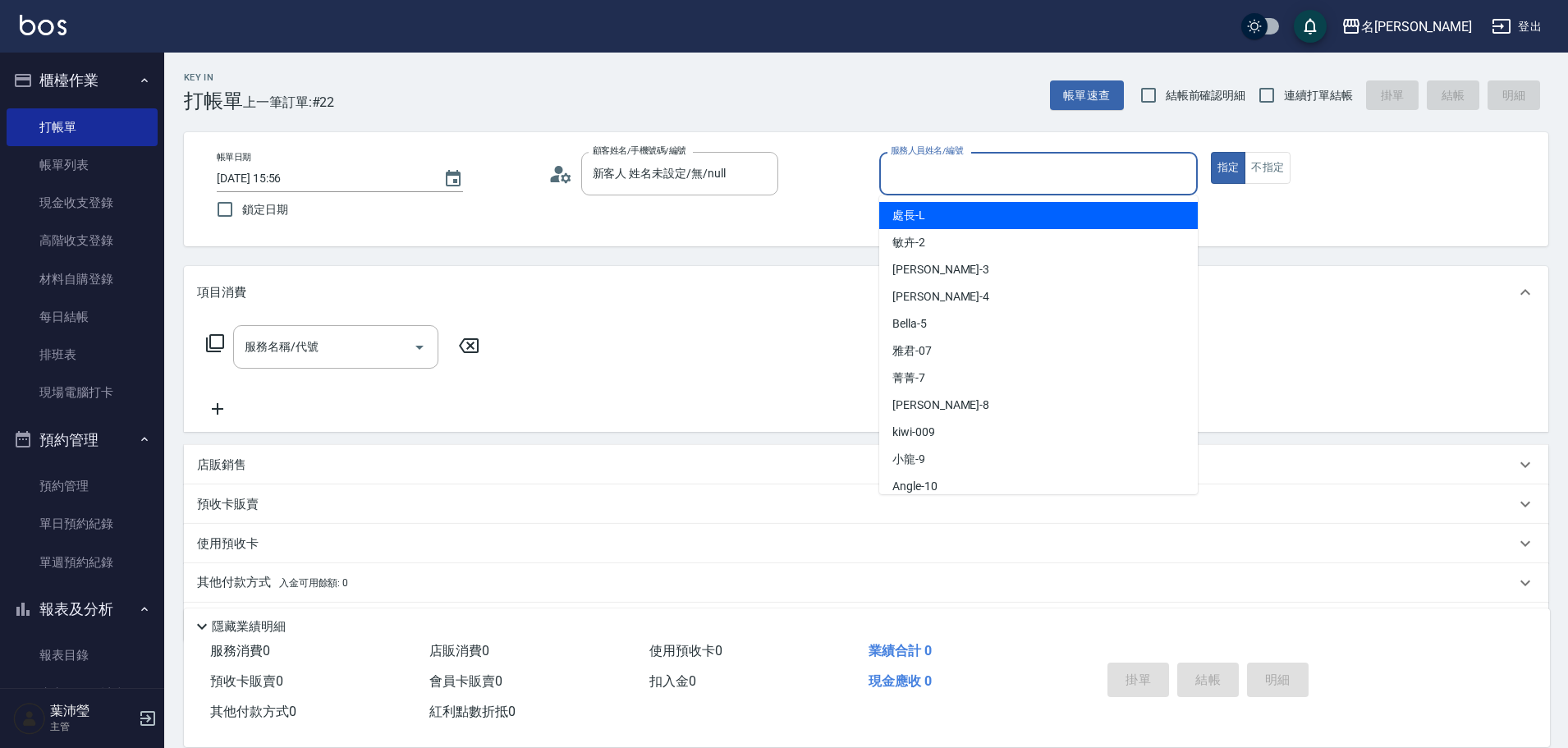
click at [935, 174] on input "服務人員姓名/編號" at bounding box center [1038, 173] width 304 height 29
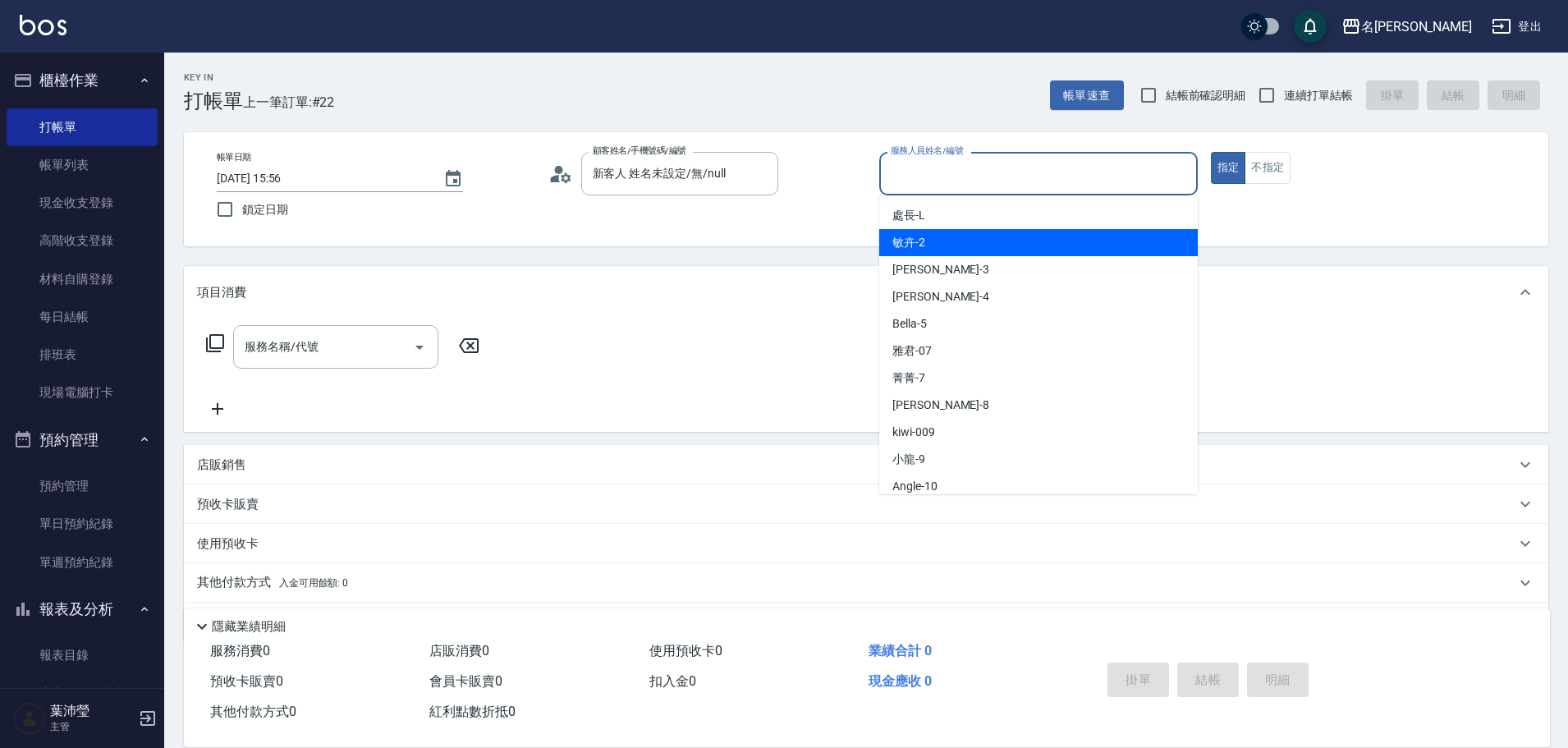
click at [924, 248] on span "敏卉 -2" at bounding box center [909, 243] width 32 height 17
type input "敏卉-2"
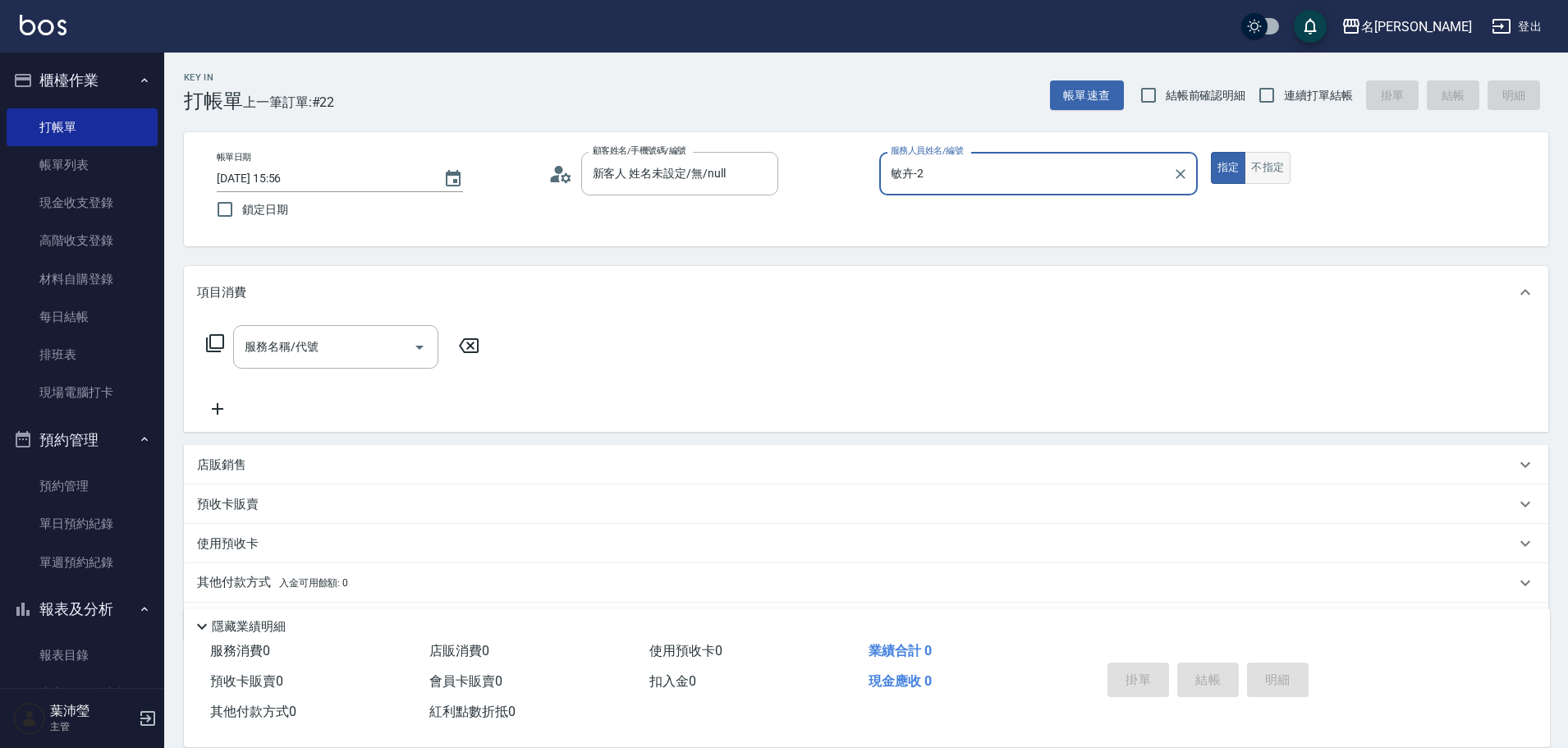
click at [1274, 166] on button "不指定" at bounding box center [1268, 168] width 46 height 32
click at [219, 343] on icon at bounding box center [214, 343] width 20 height 20
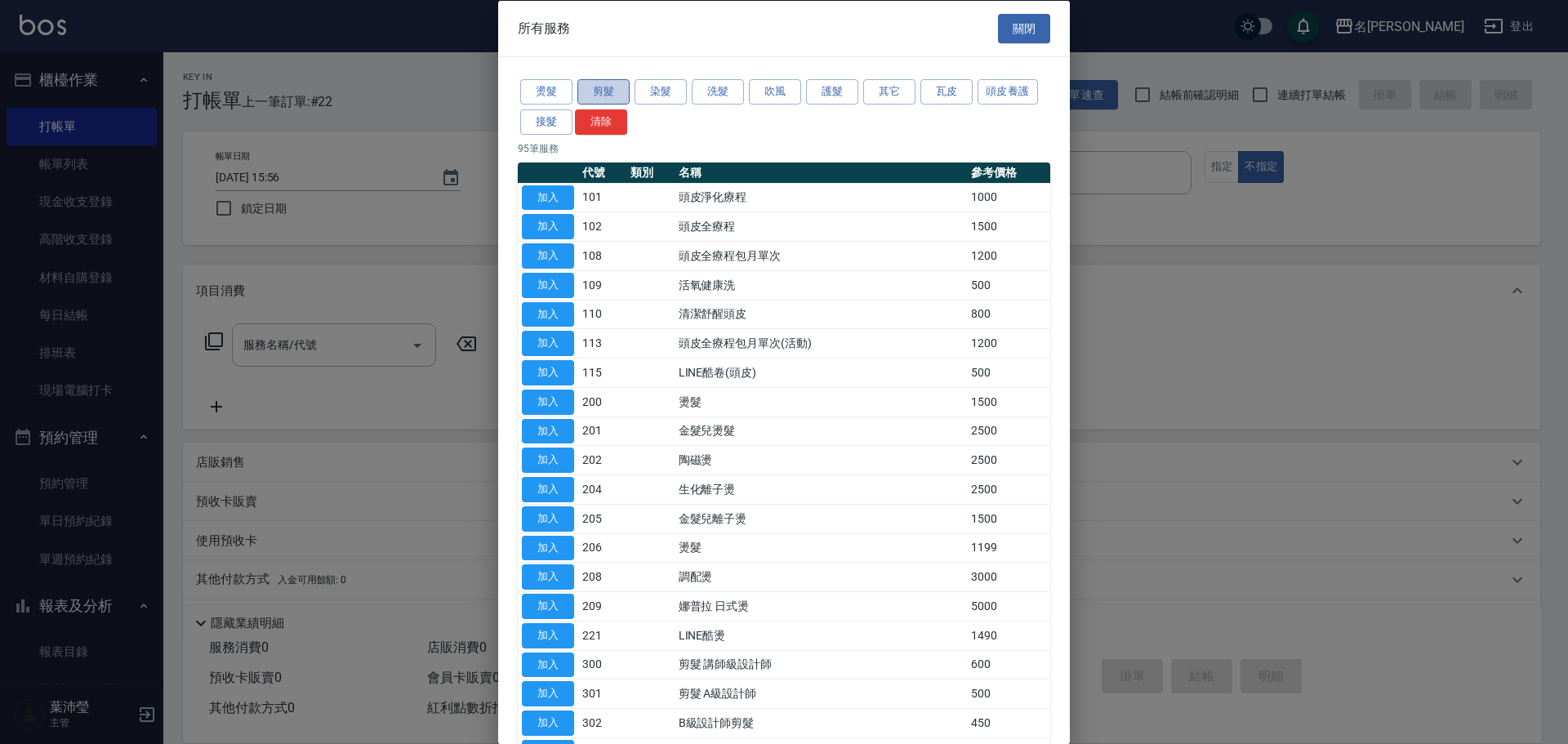
click at [622, 92] on button "剪髮" at bounding box center [603, 92] width 52 height 26
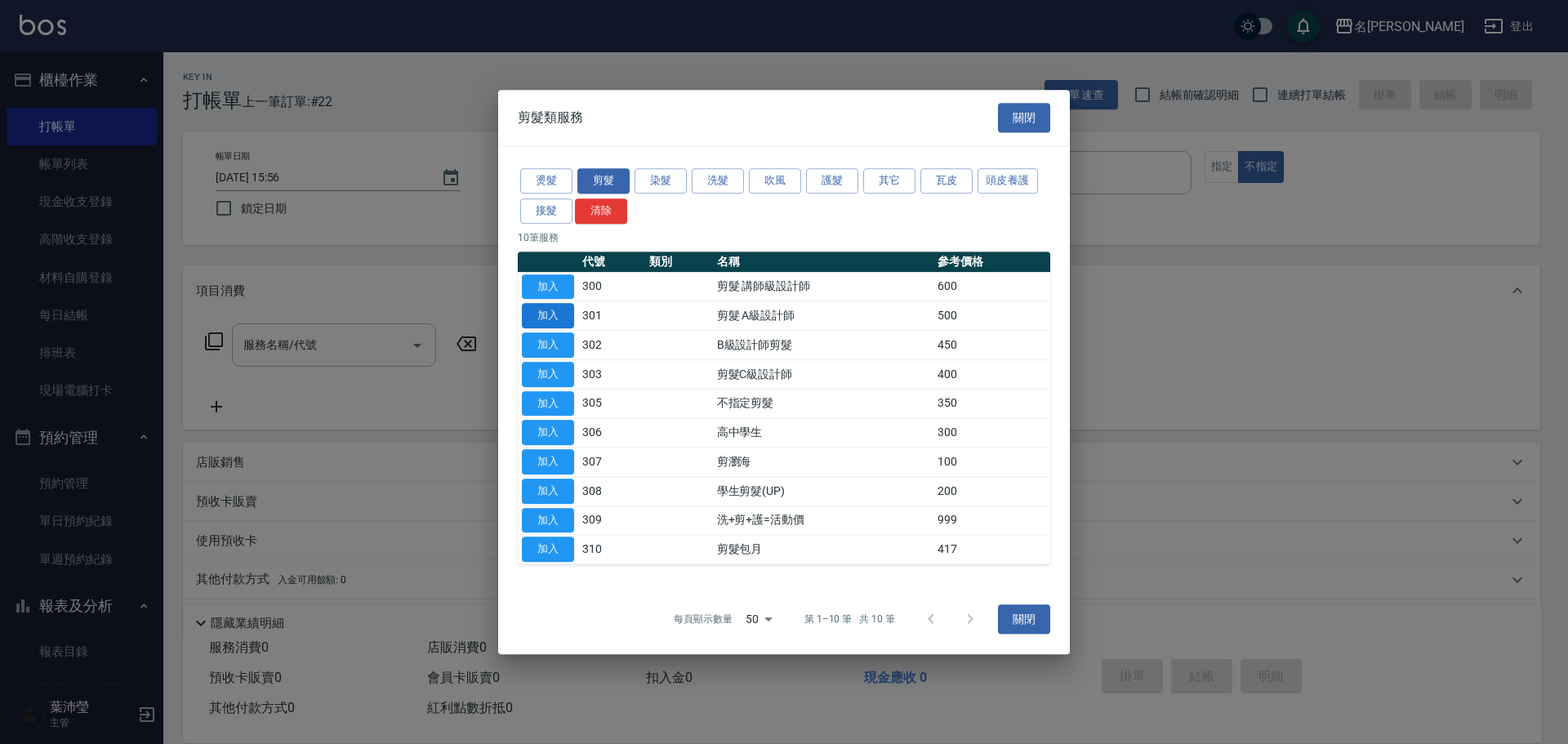
click at [558, 314] on button "加入" at bounding box center [548, 316] width 52 height 26
type input "剪髮 A級設計師(301)"
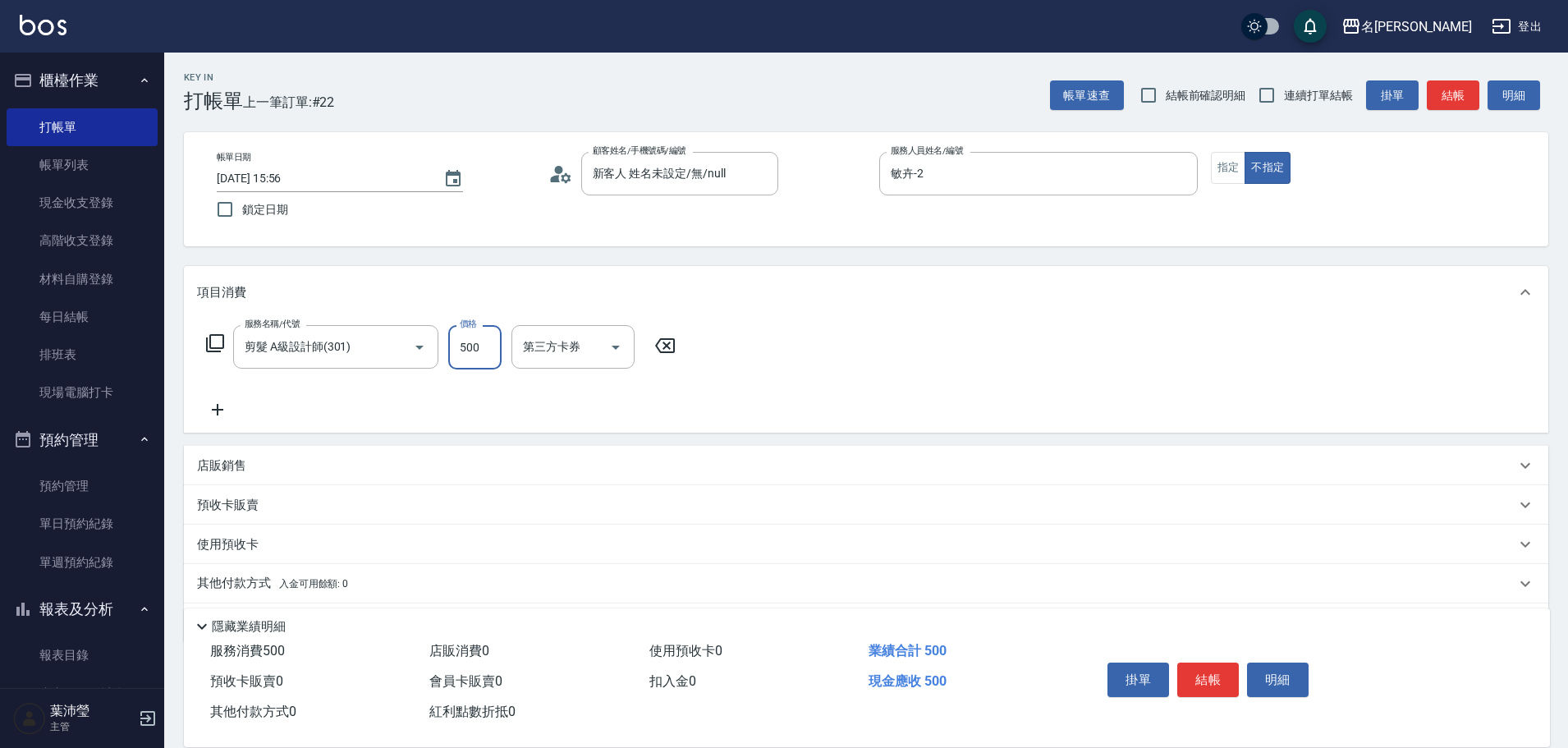
click at [490, 350] on input "500" at bounding box center [475, 347] width 53 height 45
type input "350"
click at [1213, 669] on button "結帳" at bounding box center [1208, 680] width 62 height 34
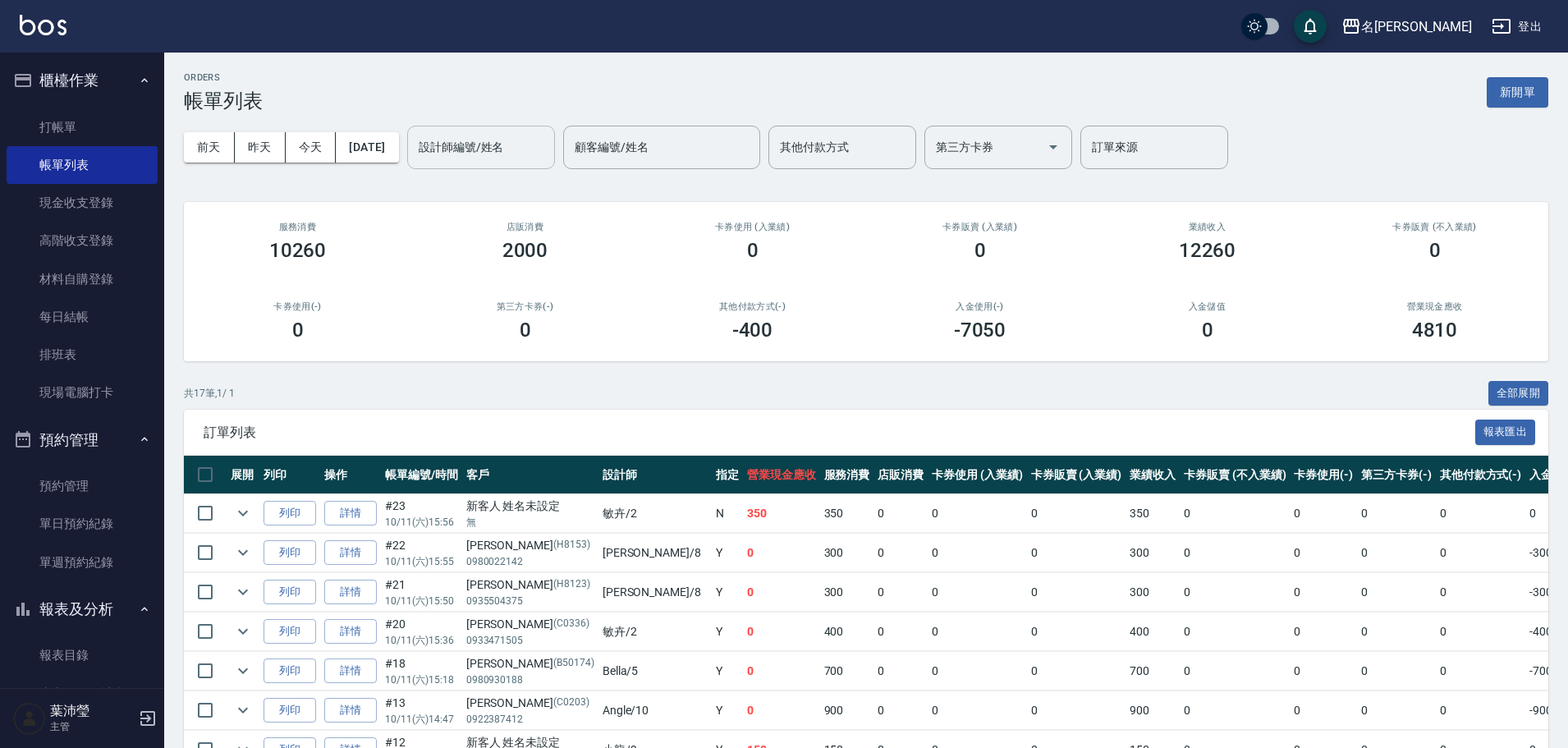
click at [513, 146] on input "設計師編號/姓名" at bounding box center [481, 148] width 133 height 29
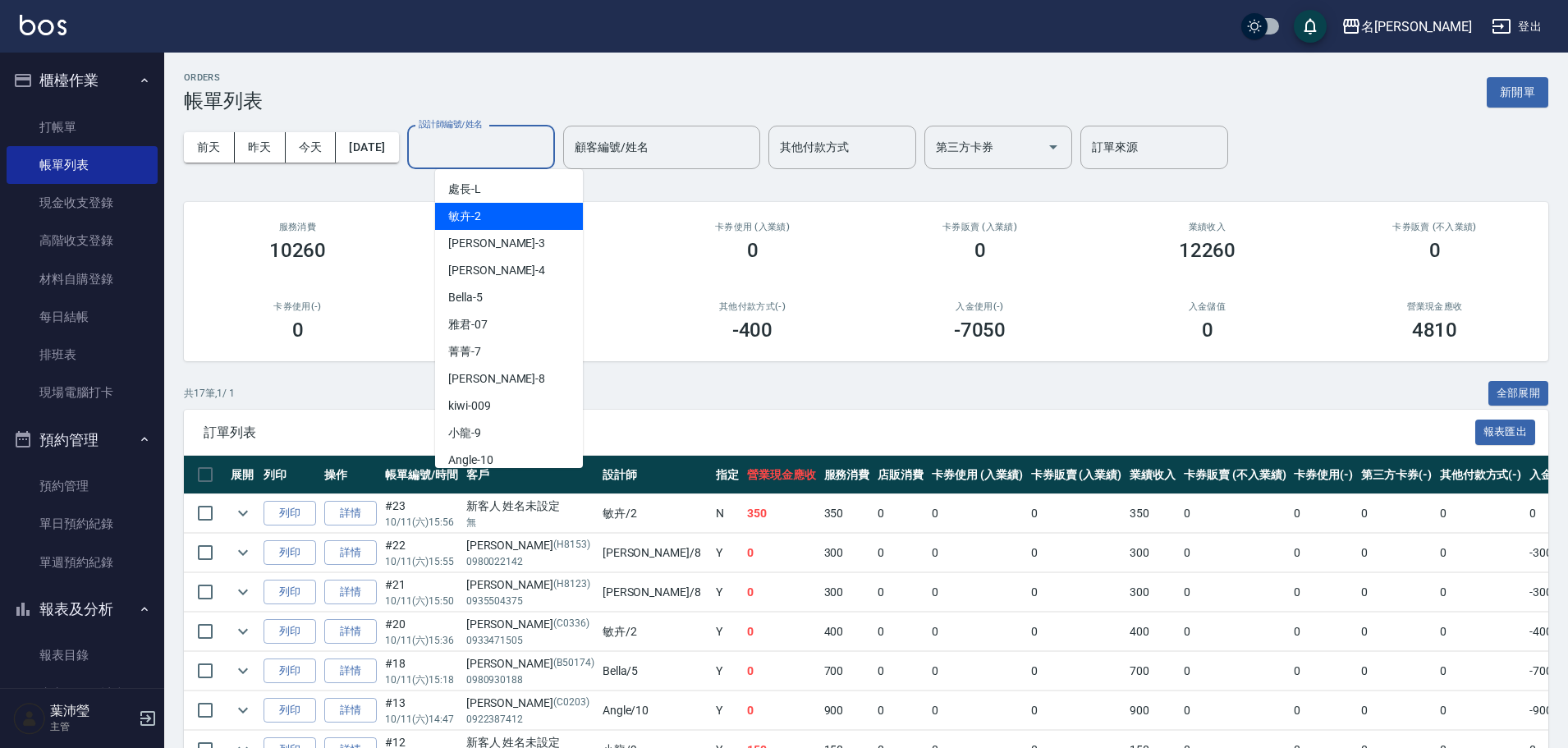
click at [498, 212] on div "敏卉 -2" at bounding box center [509, 216] width 148 height 27
type input "敏卉-2"
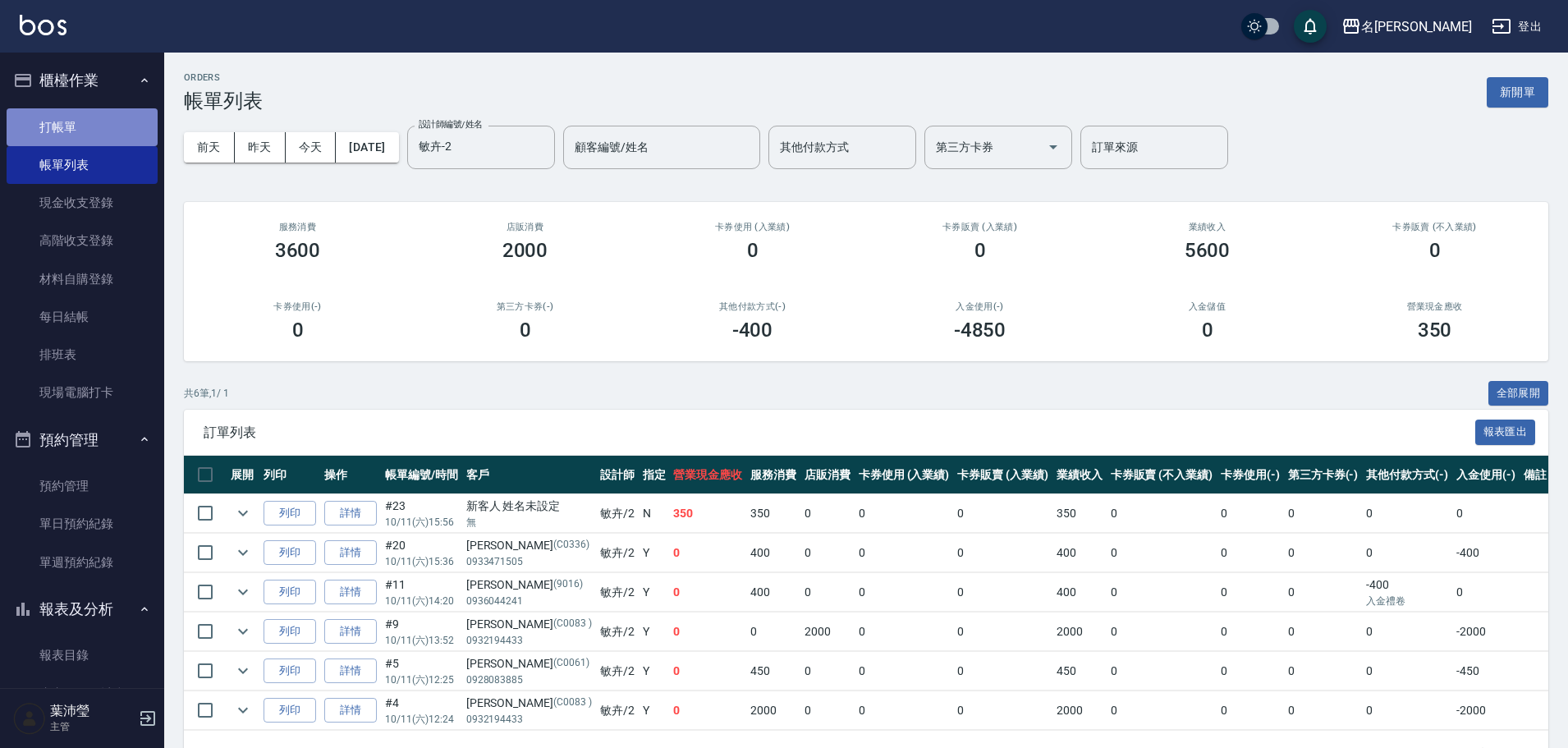
click at [123, 122] on link "打帳單" at bounding box center [82, 128] width 151 height 38
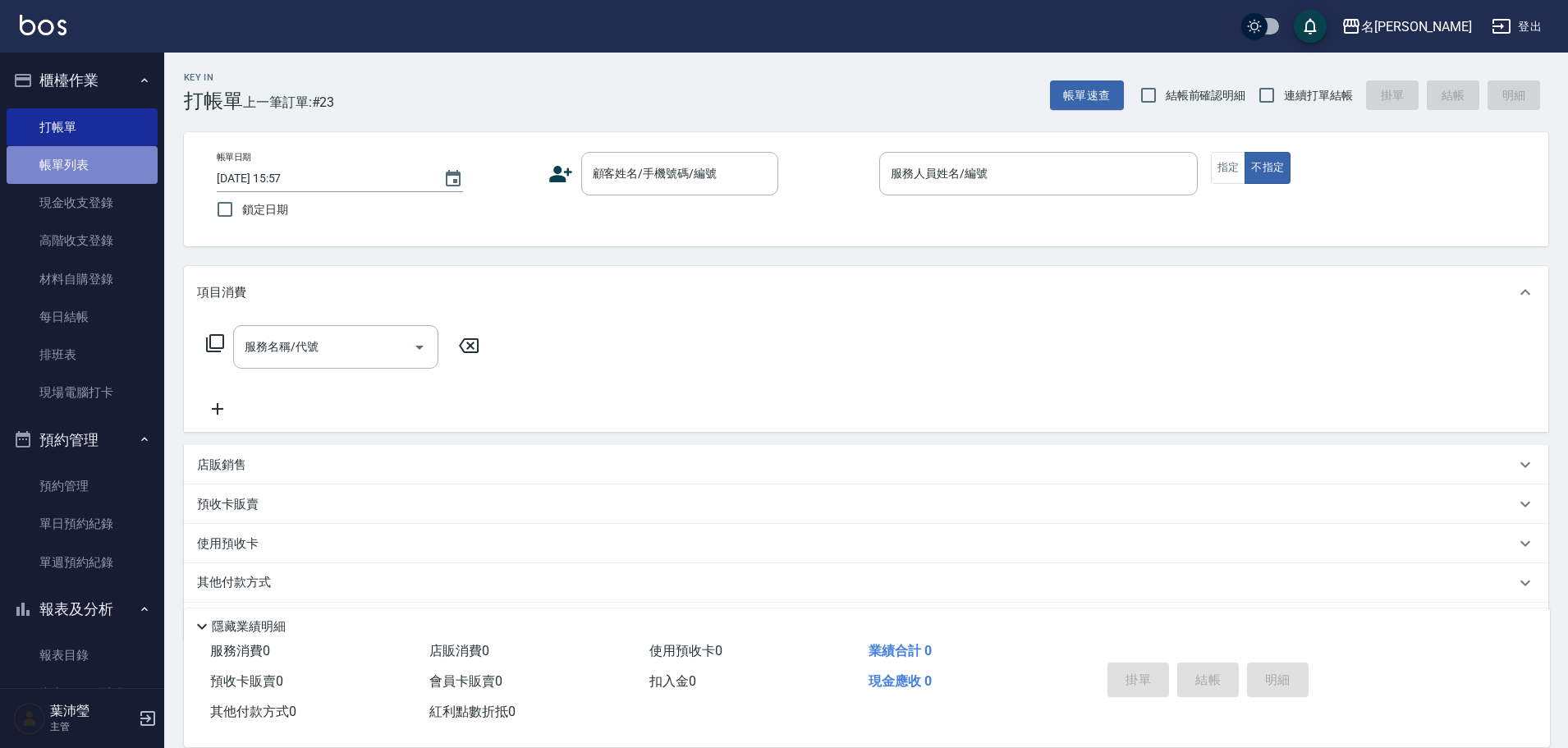
click at [95, 174] on link "帳單列表" at bounding box center [82, 165] width 151 height 38
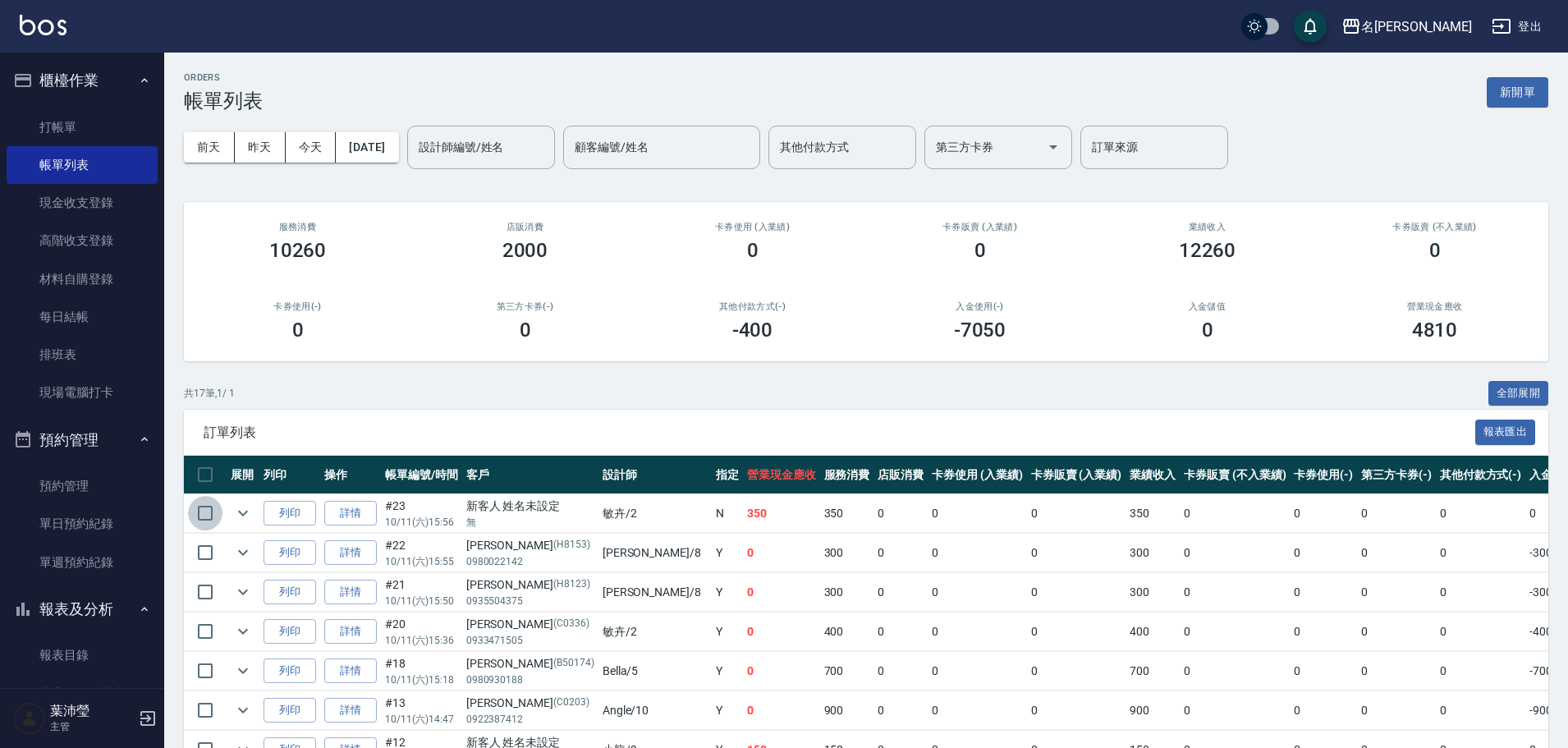
click at [210, 510] on input "checkbox" at bounding box center [205, 514] width 34 height 34
checkbox input "true"
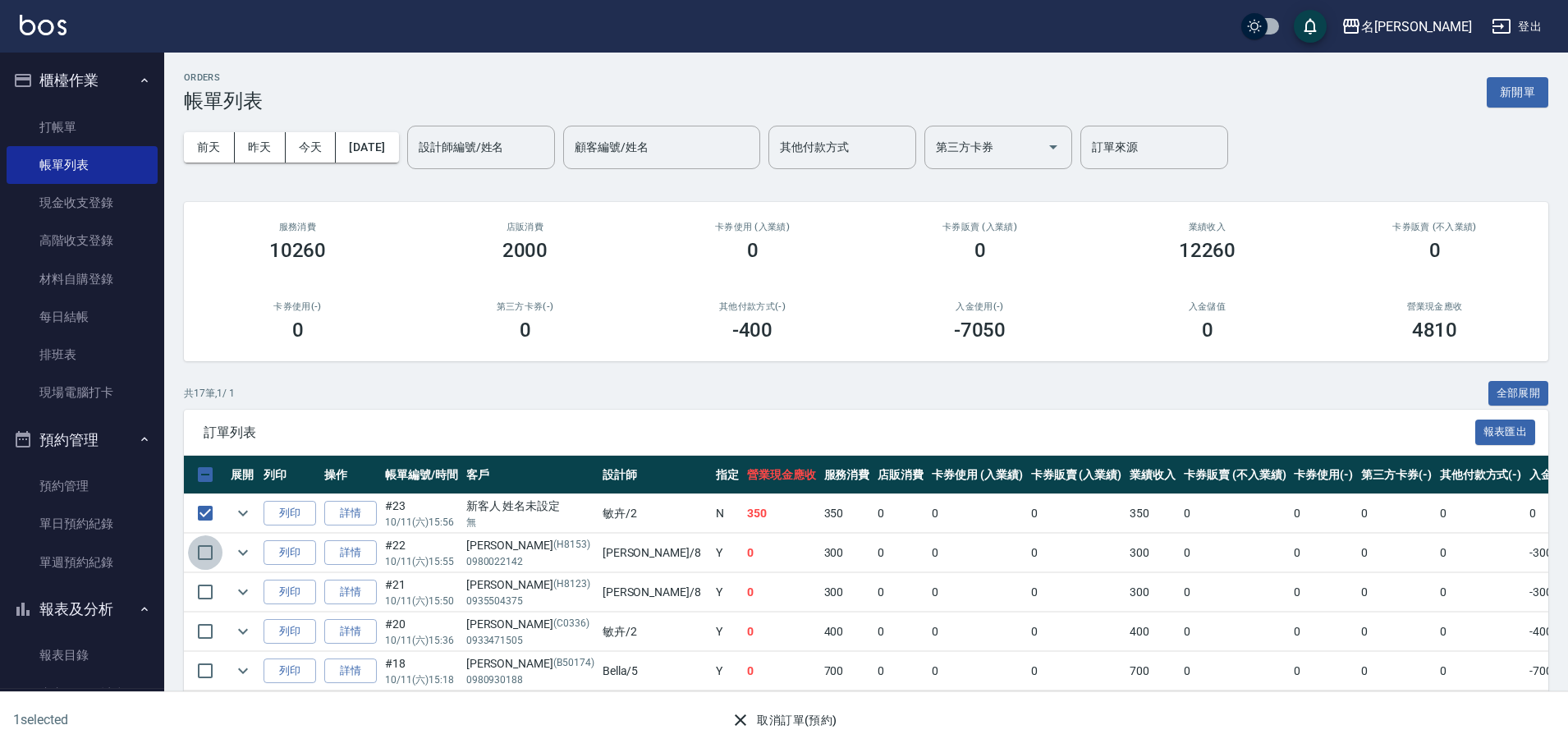
click at [191, 552] on input "checkbox" at bounding box center [205, 553] width 34 height 34
checkbox input "true"
click at [208, 505] on input "checkbox" at bounding box center [205, 514] width 34 height 34
checkbox input "false"
click at [770, 719] on button "取消訂單(預約)" at bounding box center [783, 720] width 119 height 30
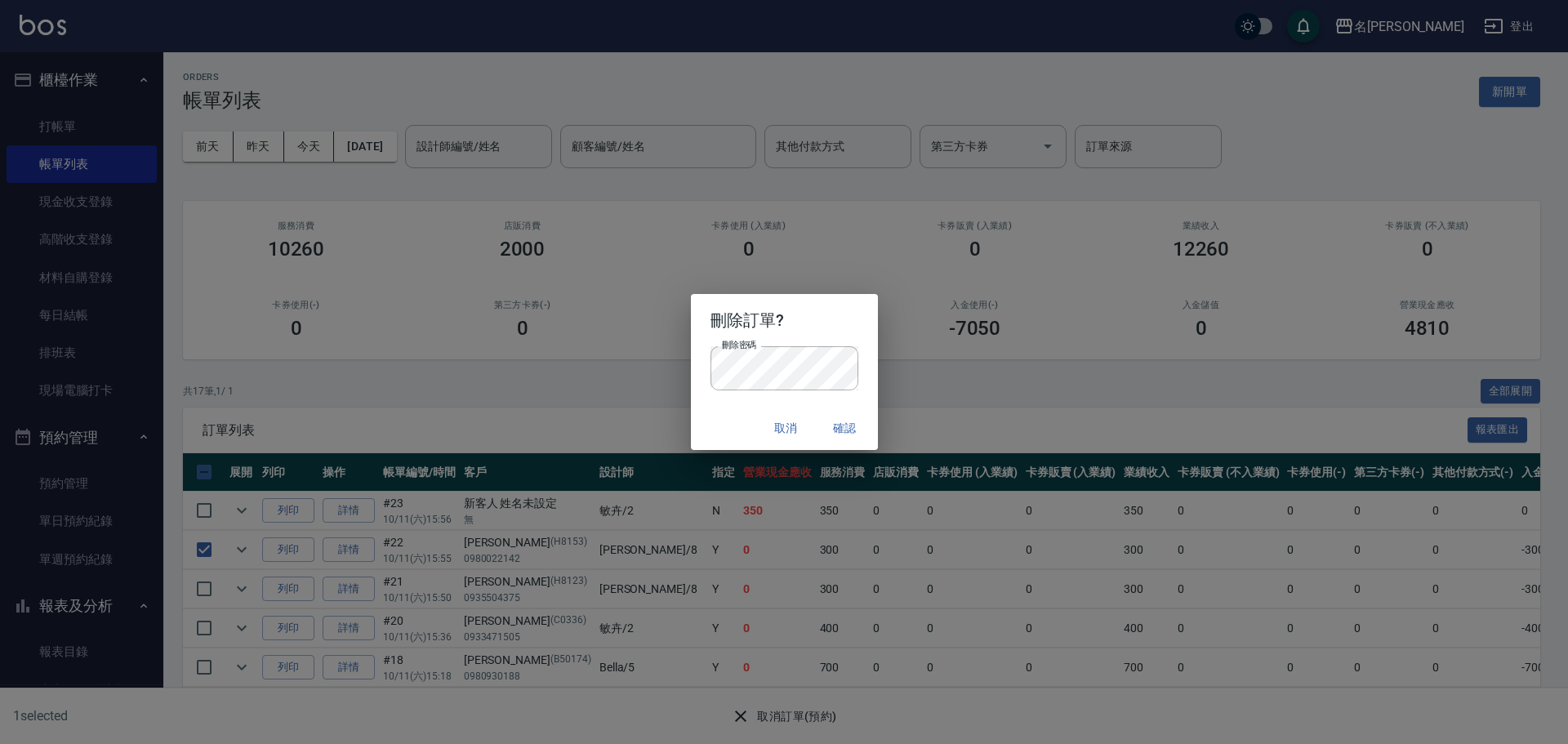
click at [843, 429] on button "確認" at bounding box center [845, 428] width 52 height 30
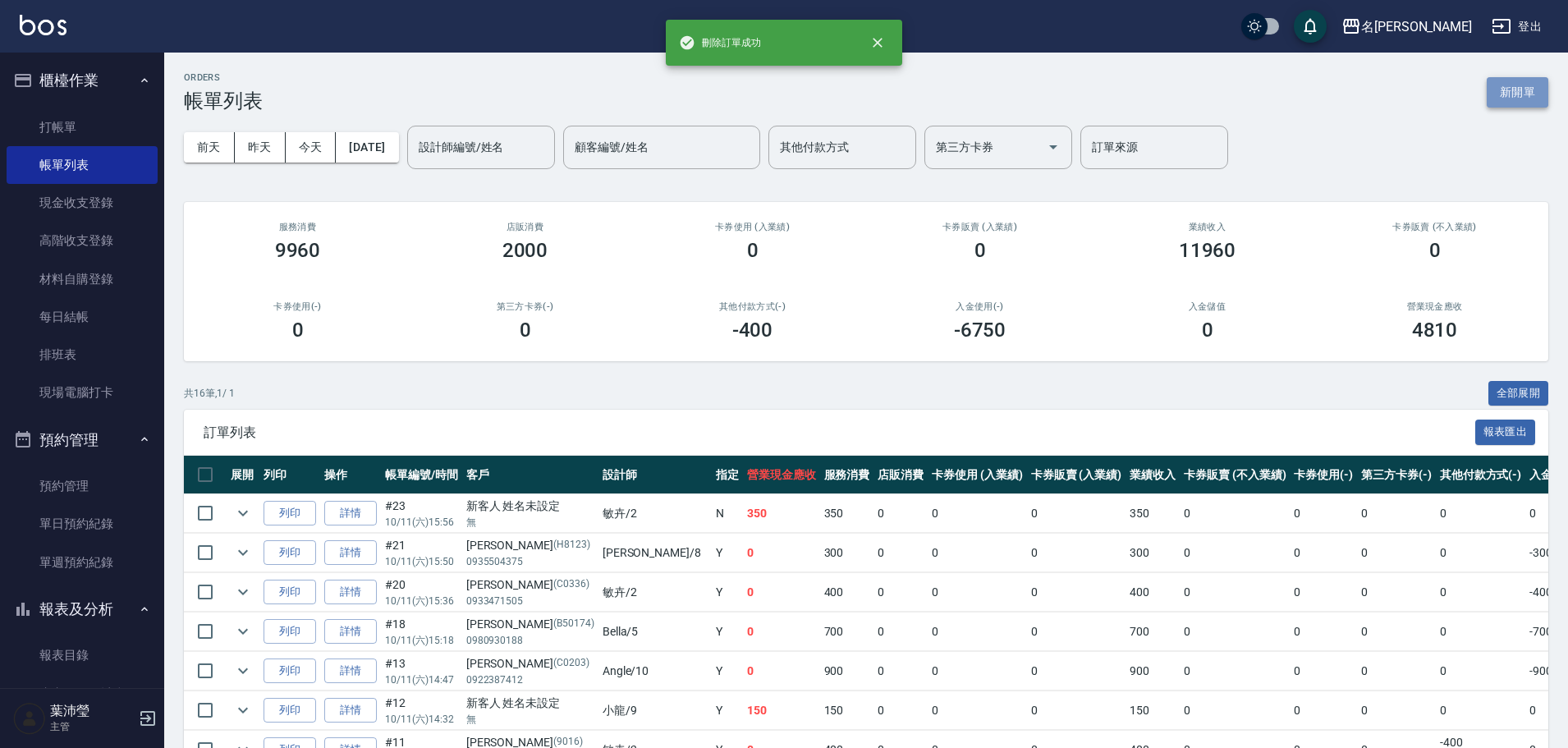
drag, startPoint x: 1508, startPoint y: 92, endPoint x: 1236, endPoint y: 157, distance: 279.7
click at [1508, 92] on button "新開單" at bounding box center [1518, 92] width 62 height 30
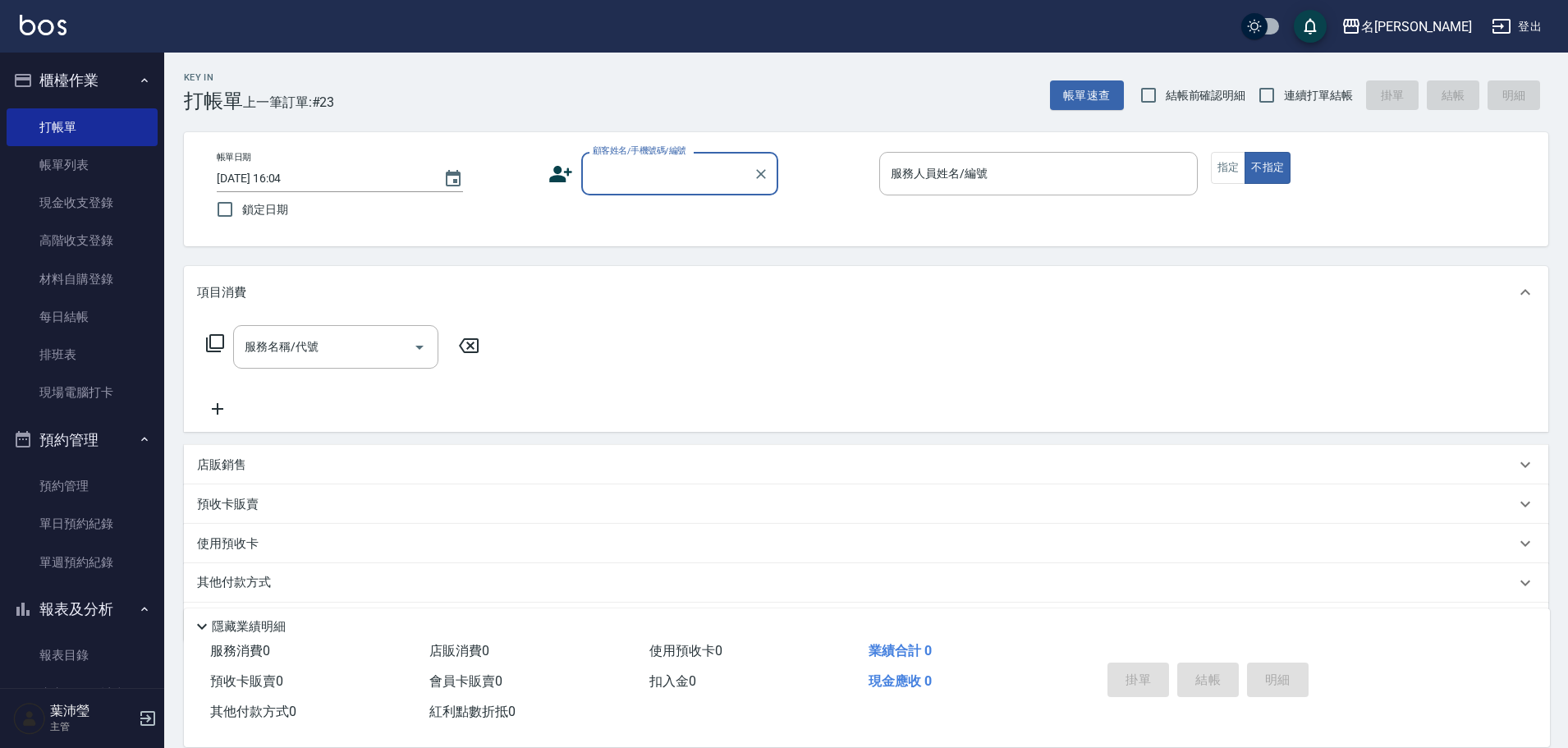
click at [614, 187] on input "顧客姓名/手機號碼/編號" at bounding box center [667, 173] width 157 height 29
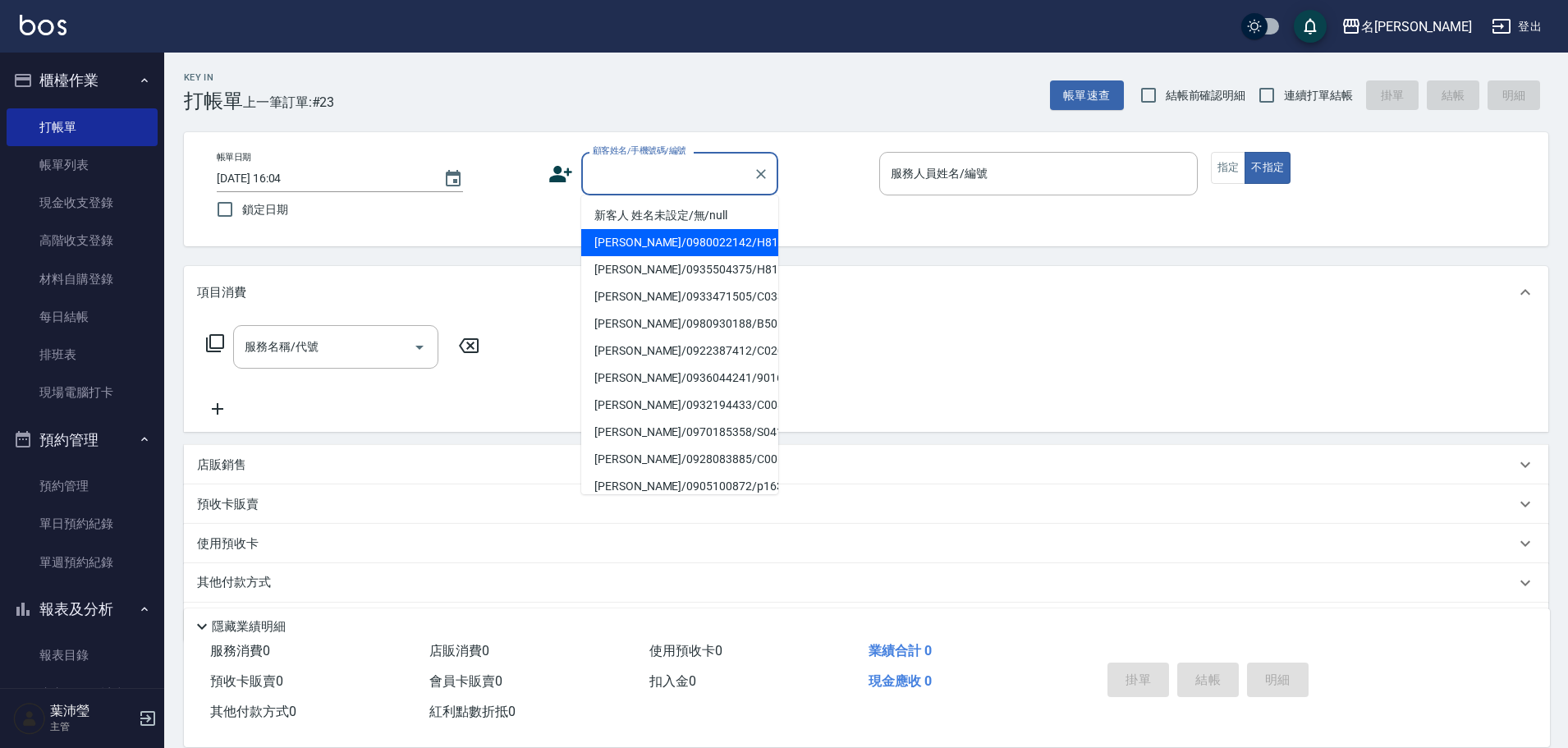
click at [602, 235] on li "[PERSON_NAME]/0980022142/H8153" at bounding box center [679, 242] width 197 height 27
type input "[PERSON_NAME]/0980022142/H8153"
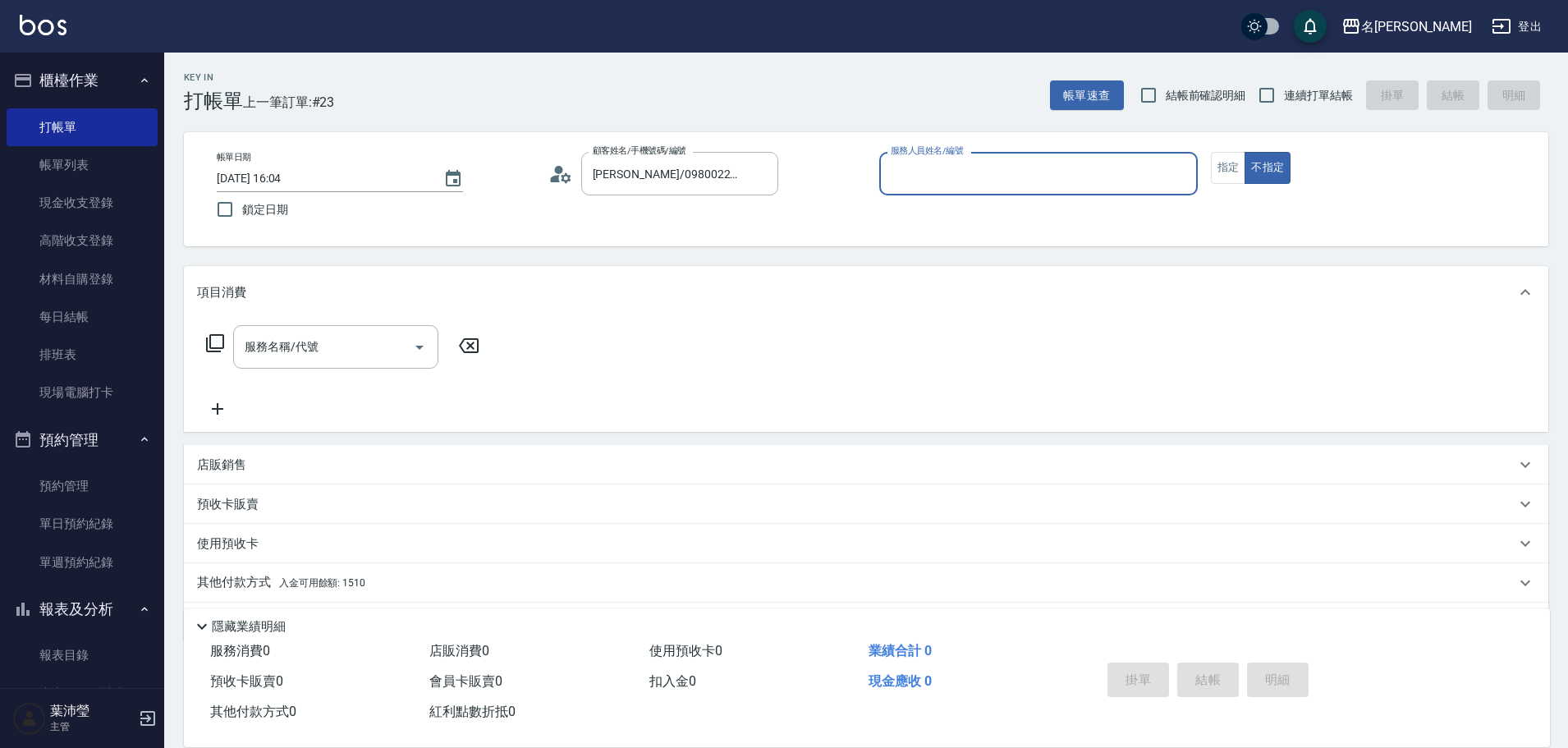
type input "Emma-8"
click at [941, 174] on input "Emma-8" at bounding box center [1026, 173] width 279 height 29
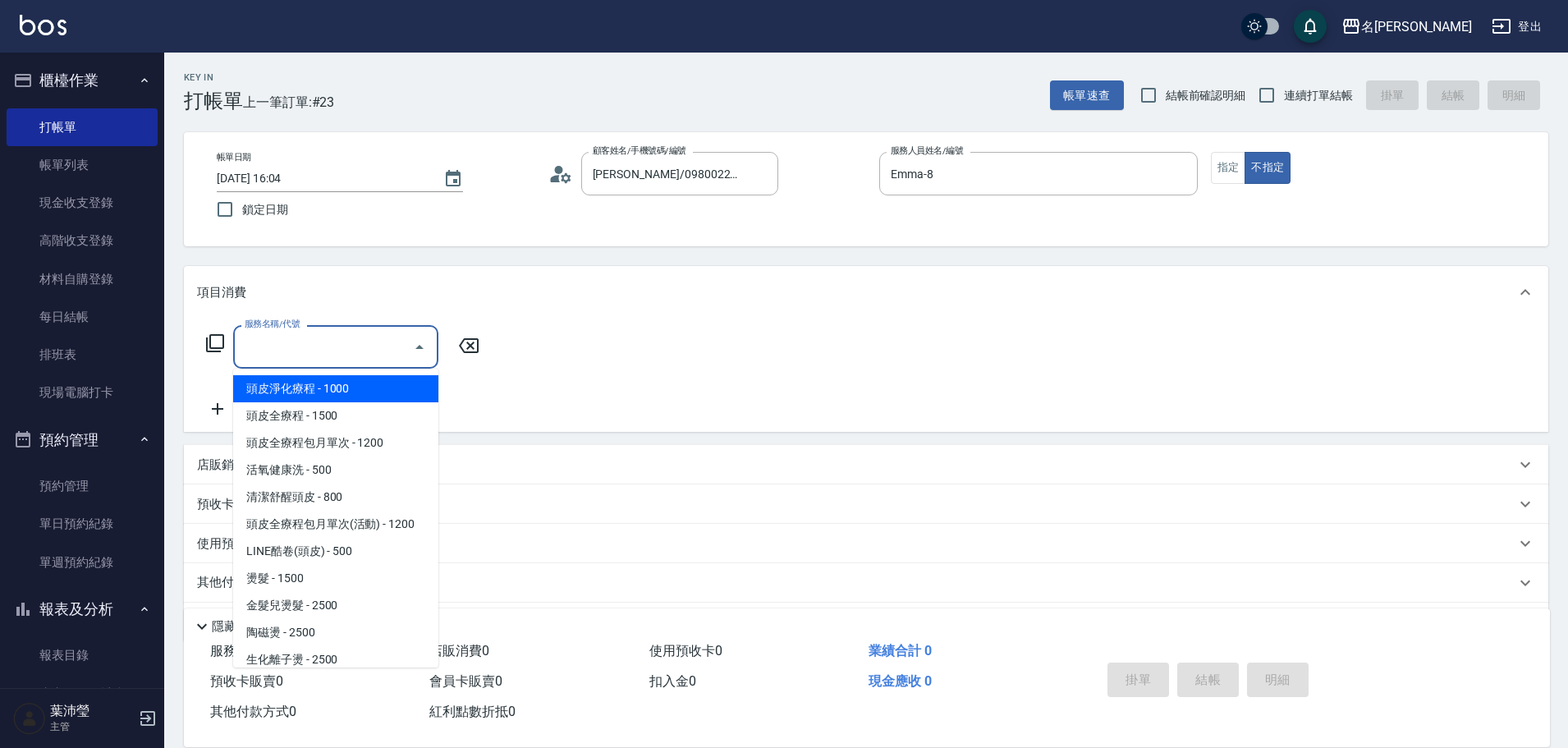
click at [300, 346] on input "服務名稱/代號" at bounding box center [324, 347] width 166 height 29
click at [1220, 164] on button "指定" at bounding box center [1228, 168] width 35 height 32
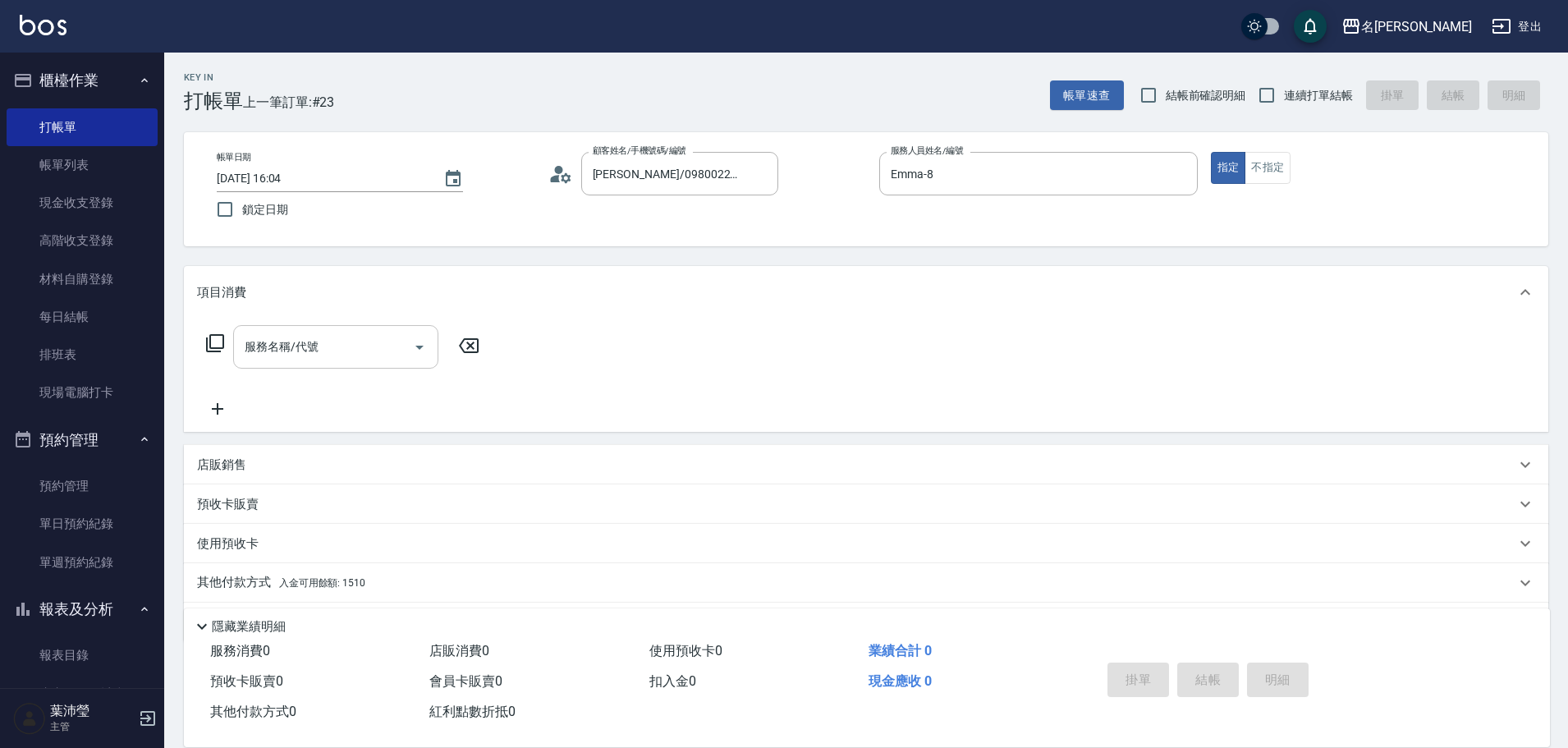
click at [302, 335] on input "服務名稱/代號" at bounding box center [324, 347] width 166 height 29
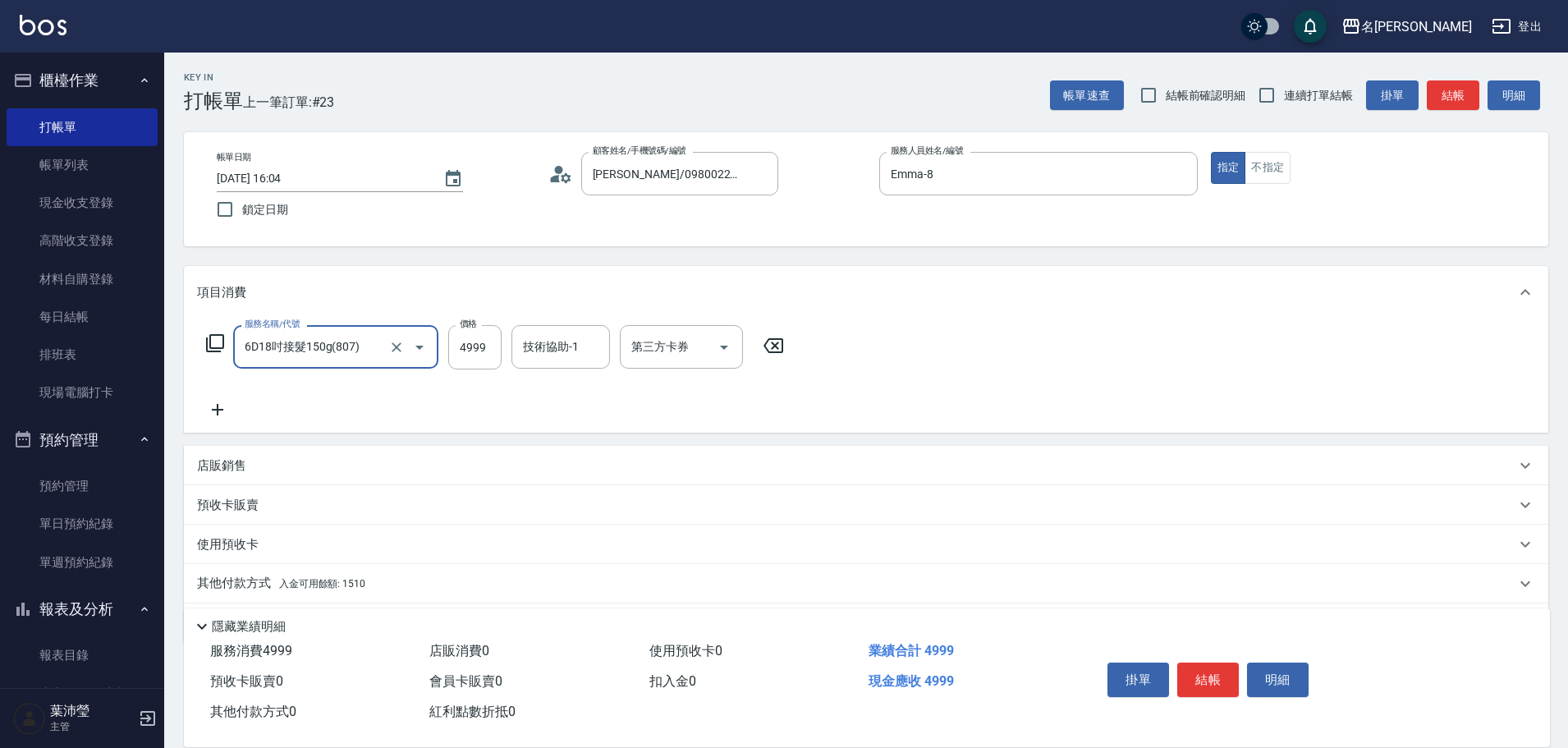
type input "6D18吋接髮150g(807)"
click at [402, 350] on icon "Clear" at bounding box center [396, 347] width 16 height 16
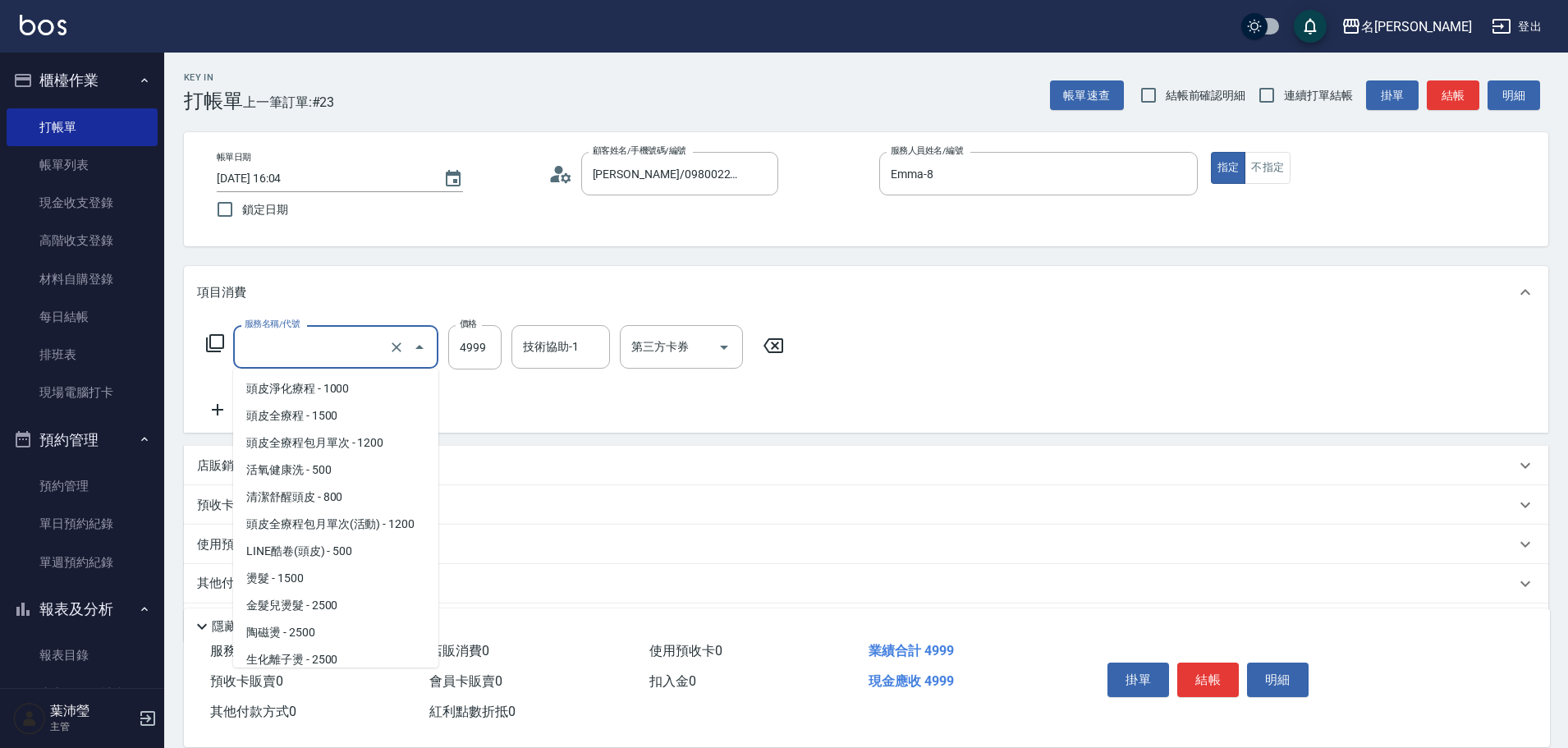
click at [363, 349] on input "服務名稱/代號" at bounding box center [313, 347] width 145 height 29
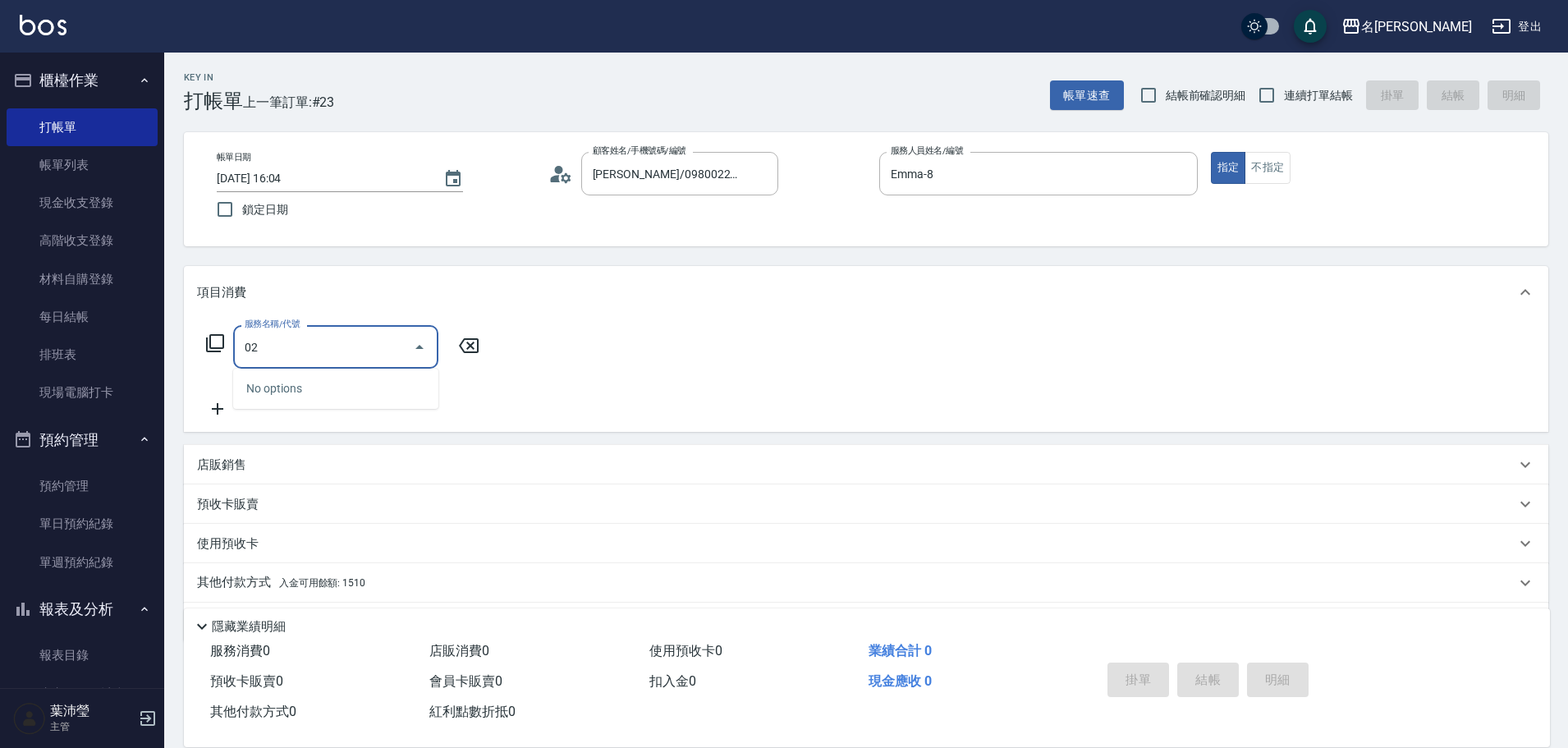
type input "0"
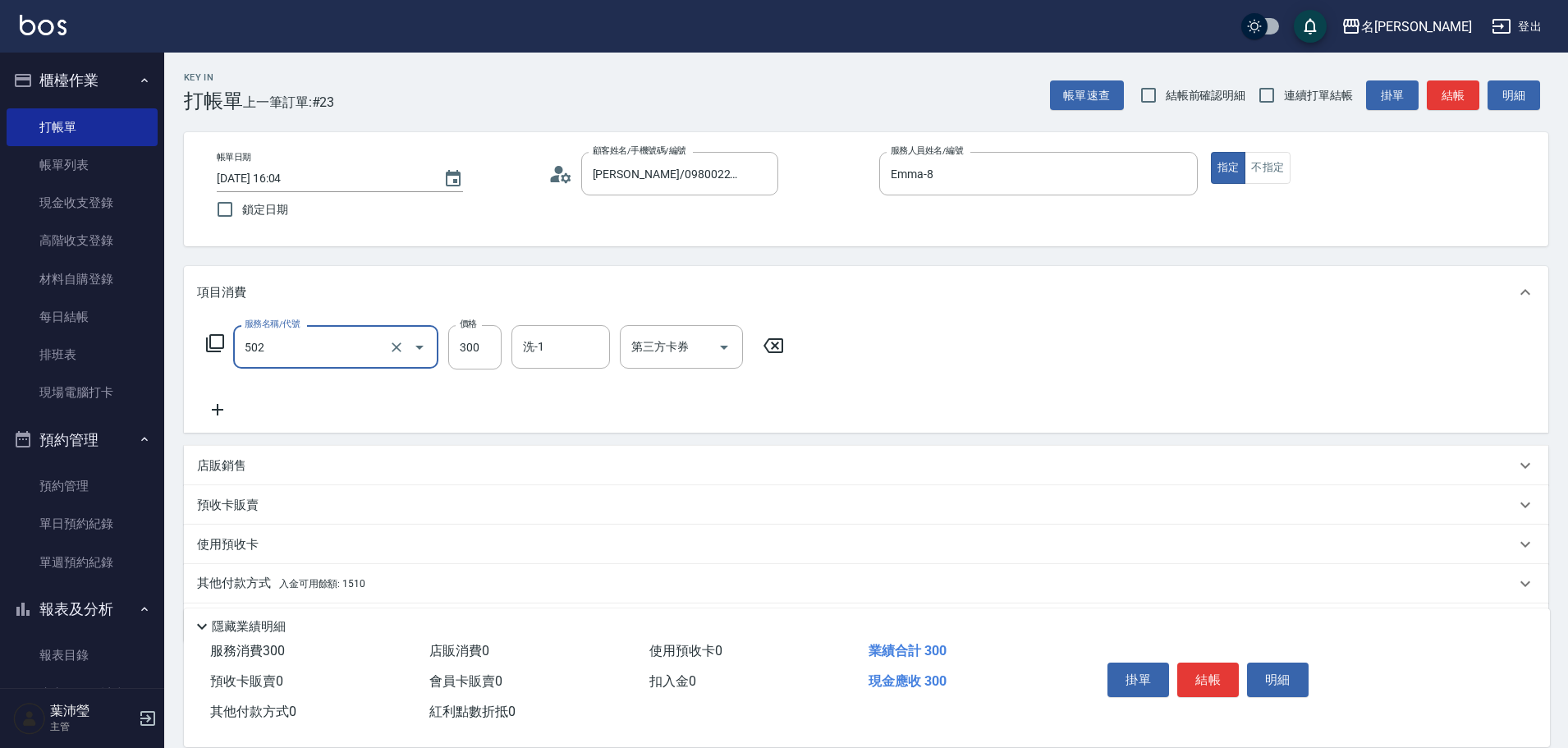
type input "洗髮(502)"
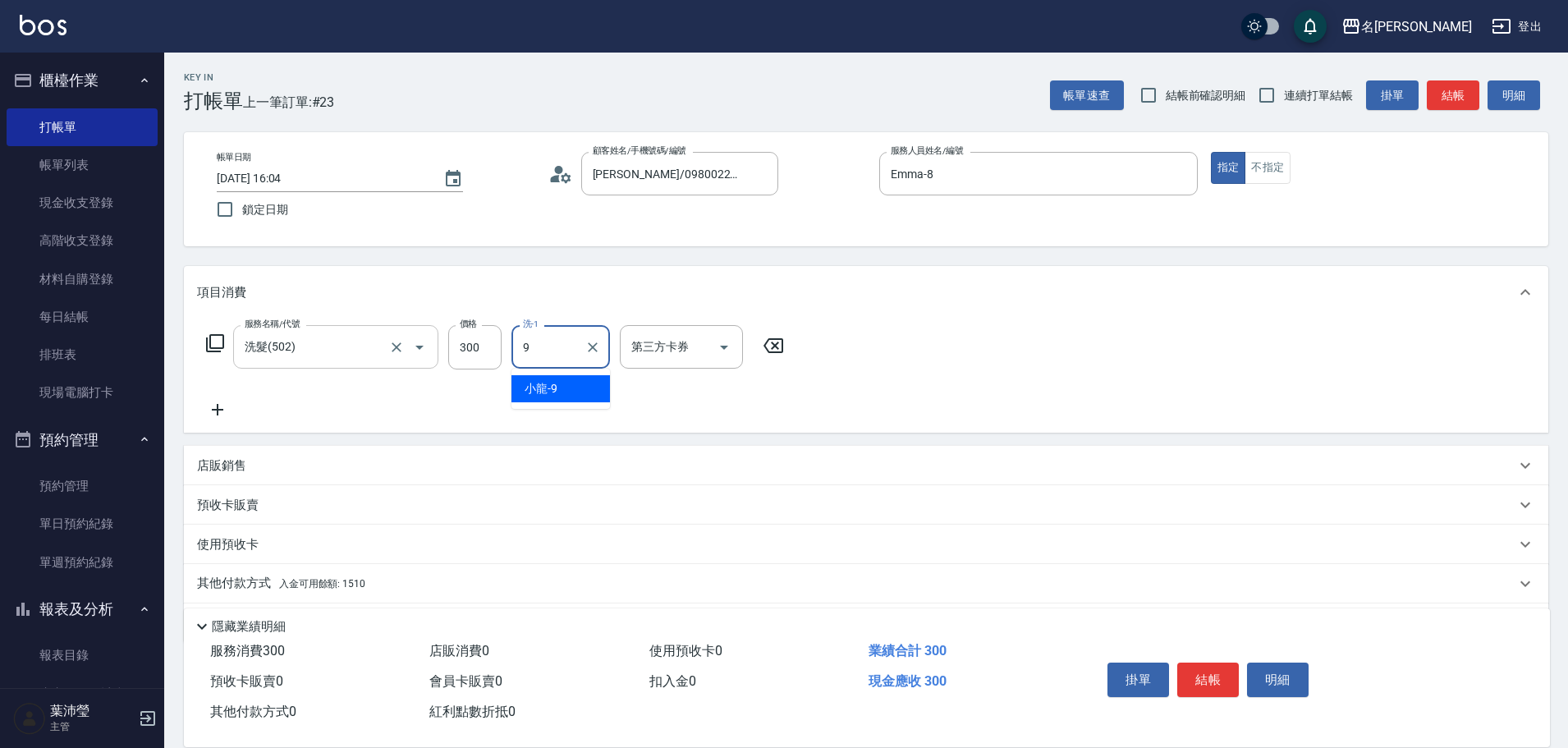
type input "小龍-9"
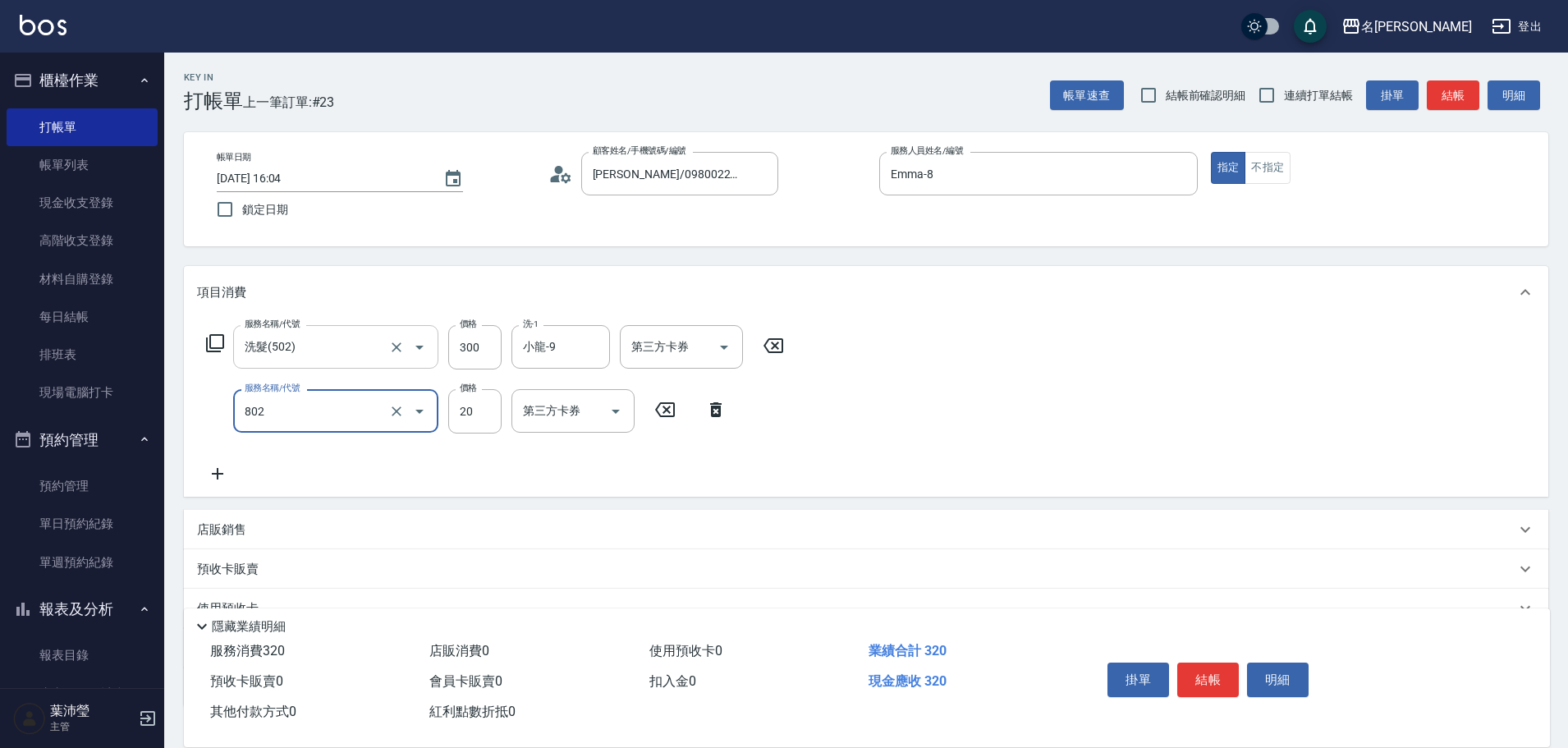
type input "潤絲(802)"
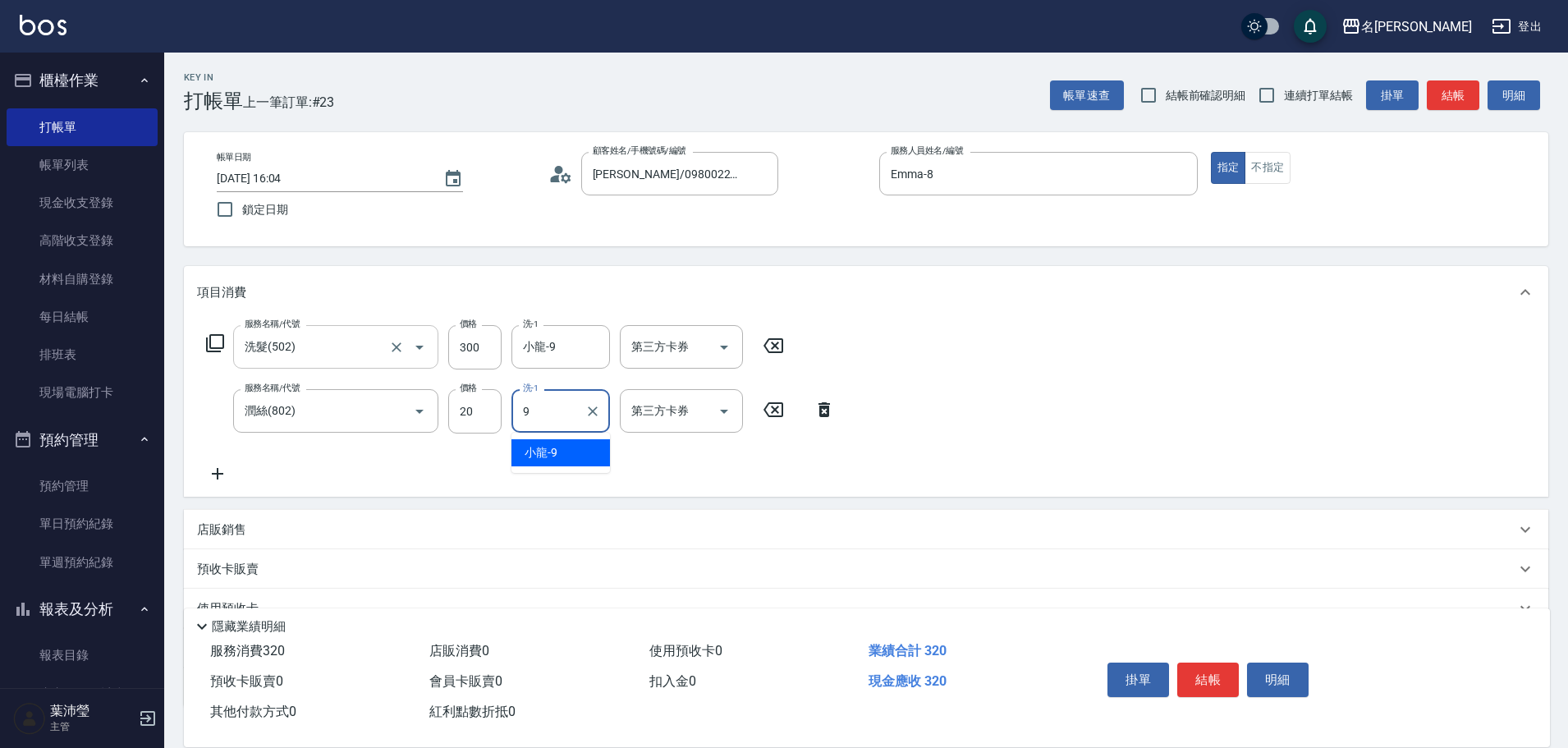
type input "小龍-9"
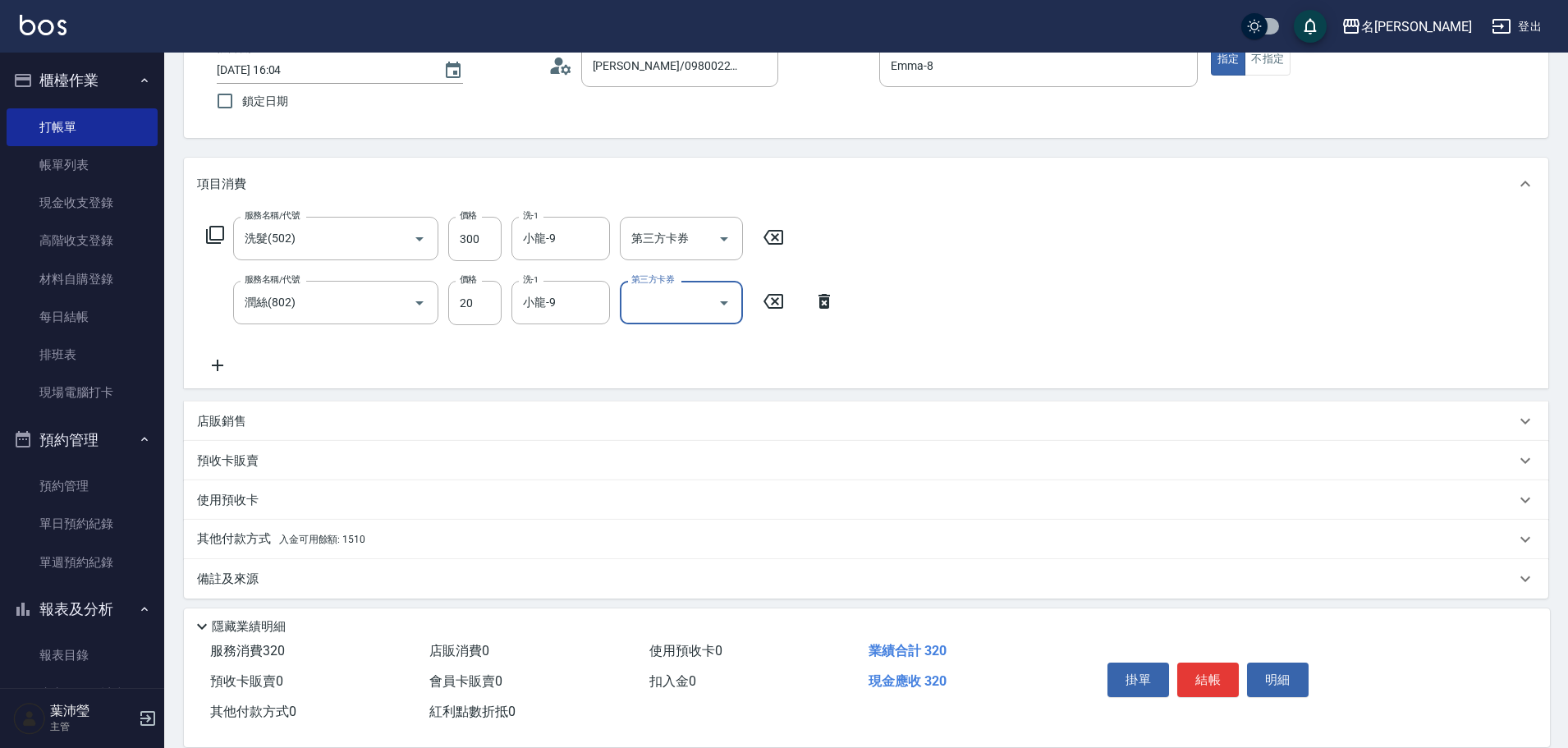
scroll to position [116, 0]
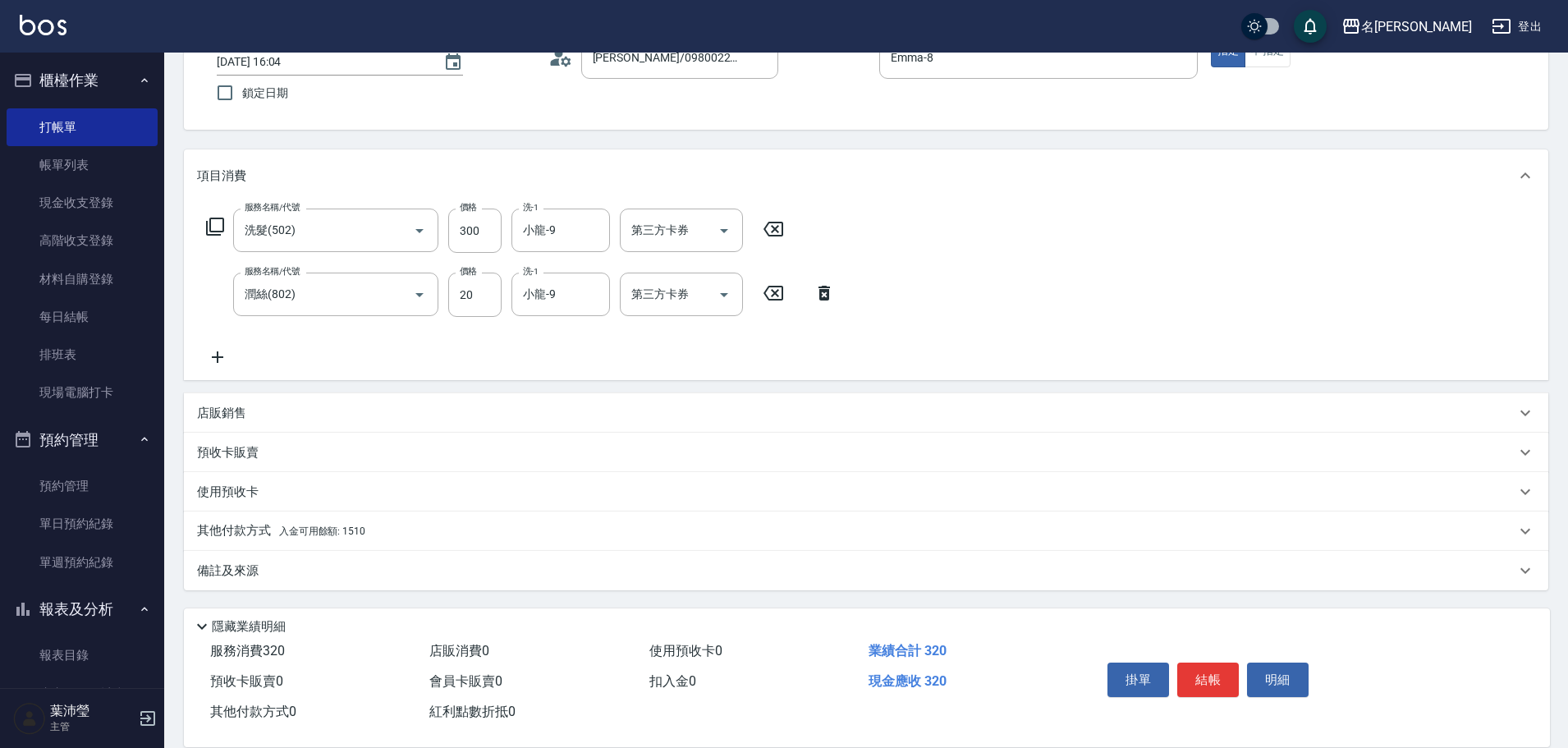
click at [272, 533] on p "其他付款方式 入金可用餘額: 1510" at bounding box center [281, 531] width 169 height 18
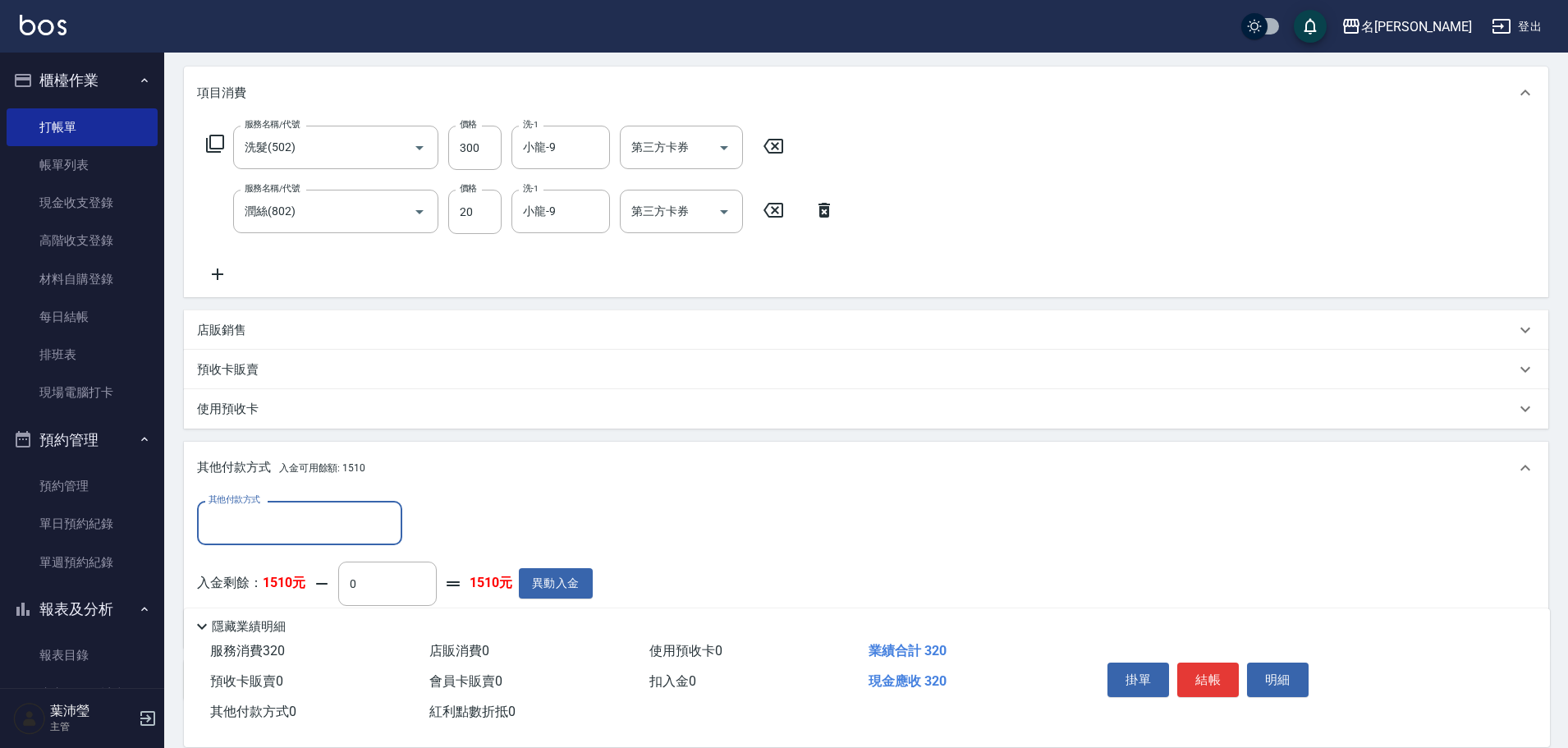
scroll to position [0, 0]
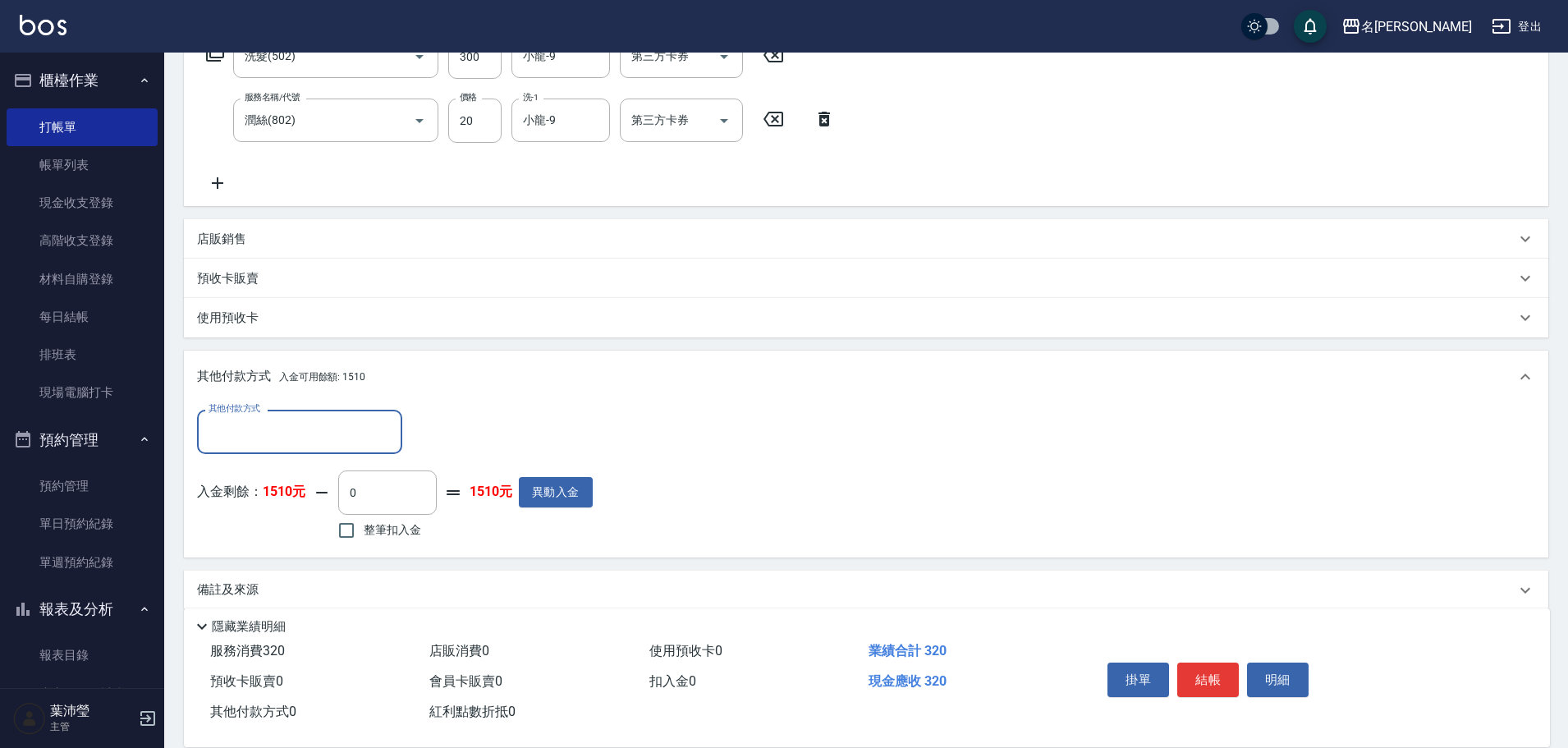
click at [411, 533] on span "整筆扣入金" at bounding box center [392, 530] width 57 height 17
click at [364, 533] on input "整筆扣入金" at bounding box center [347, 531] width 34 height 34
checkbox input "true"
type input "320"
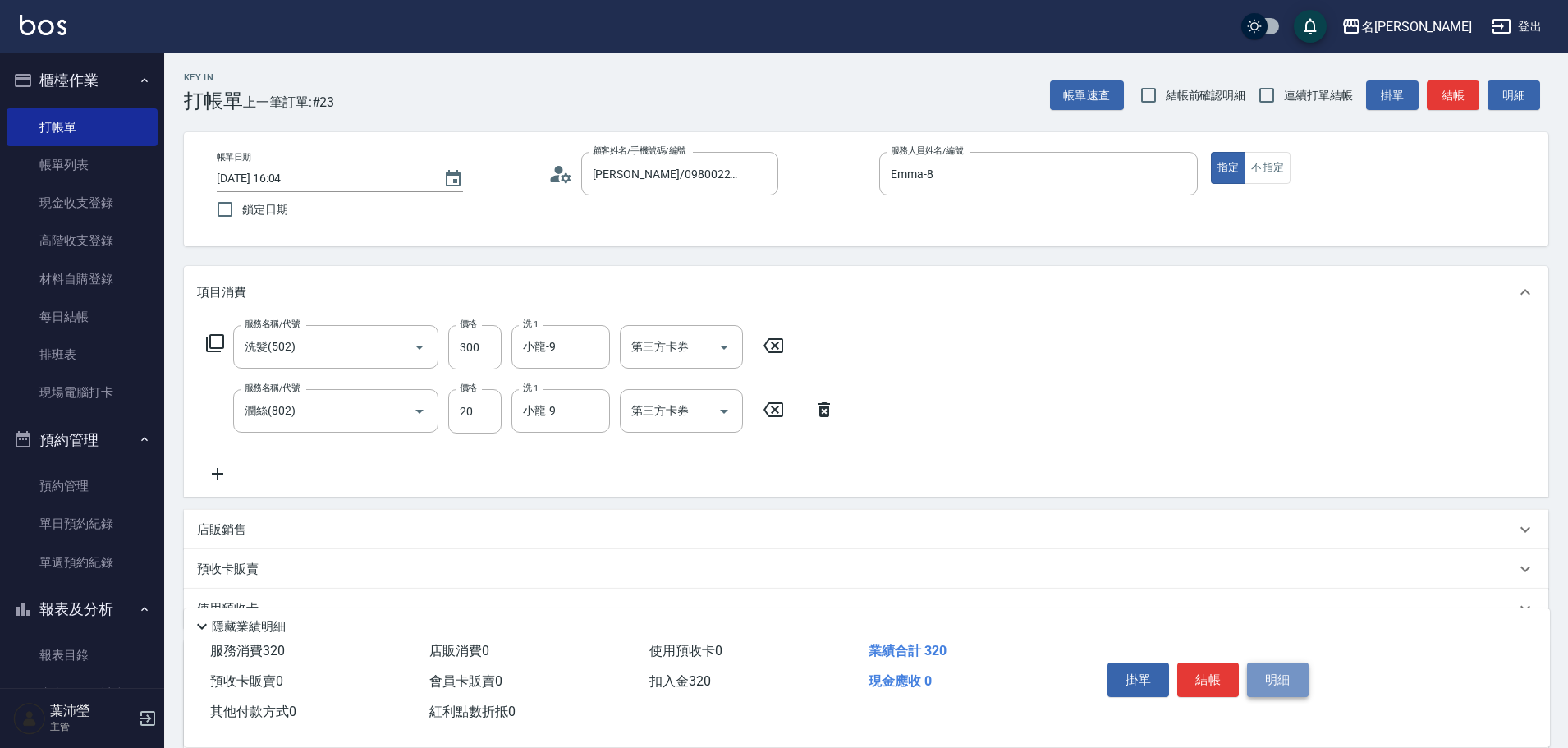
click at [1274, 674] on button "明細" at bounding box center [1277, 680] width 62 height 34
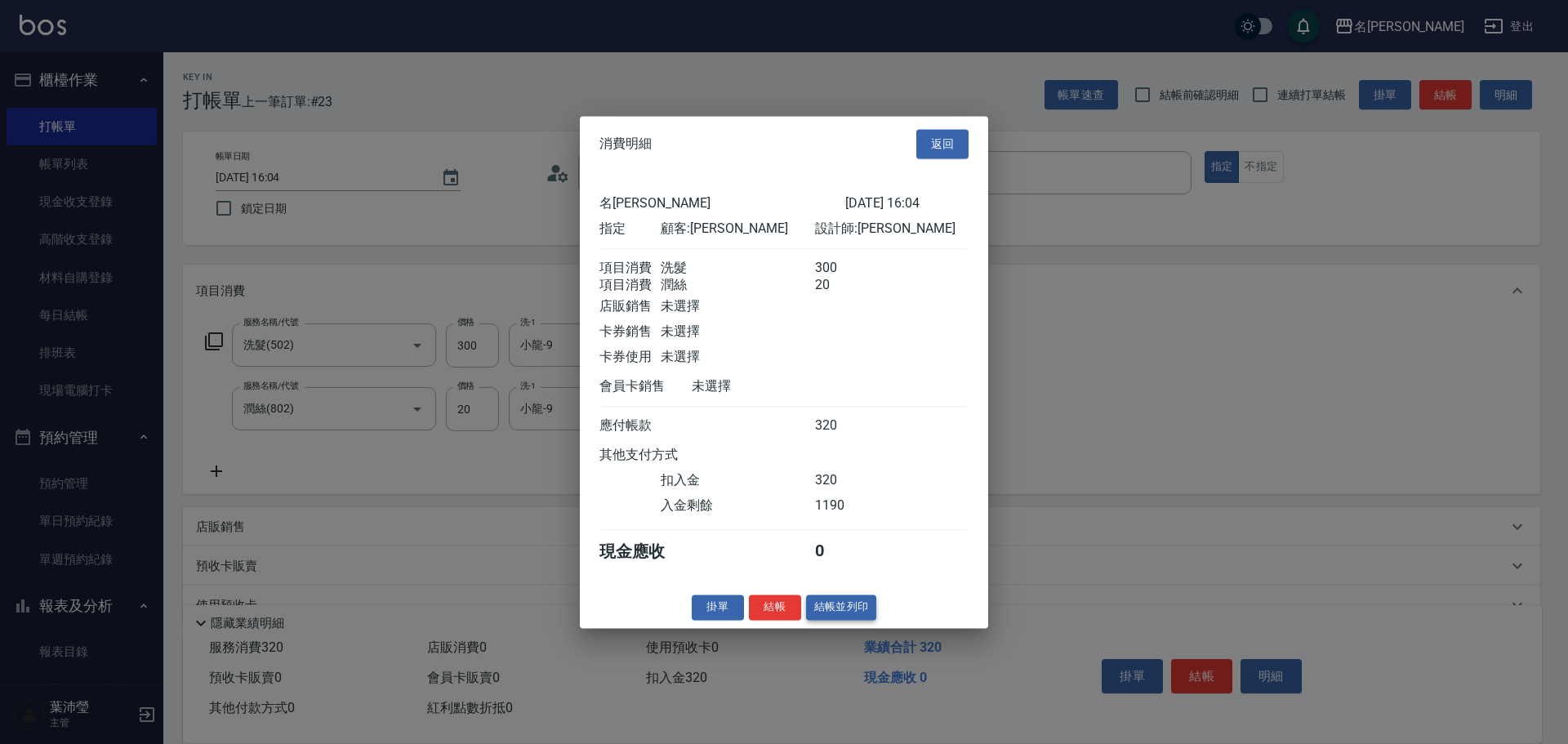
click at [838, 620] on button "結帳並列印" at bounding box center [841, 608] width 71 height 26
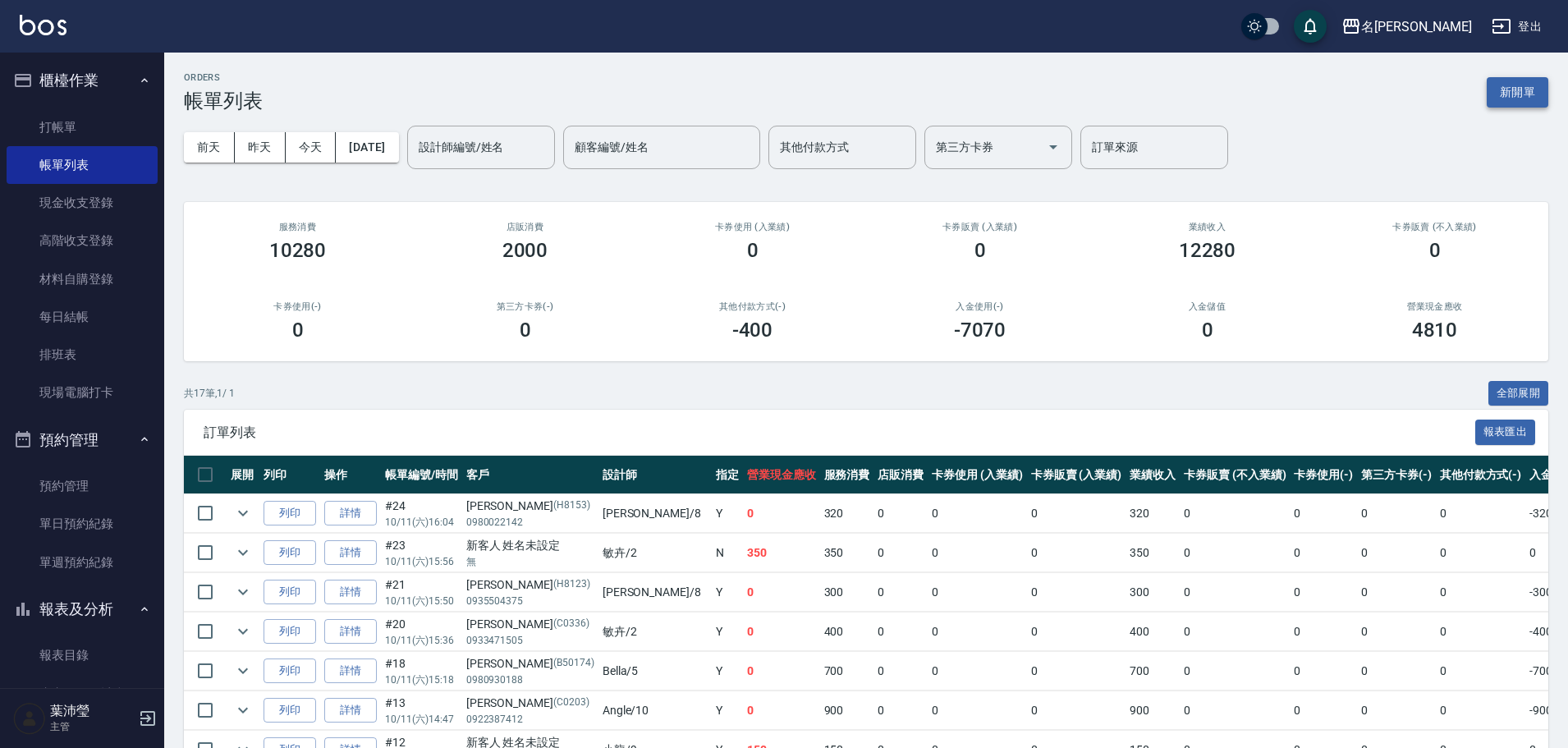
click at [1505, 79] on button "新開單" at bounding box center [1518, 92] width 62 height 30
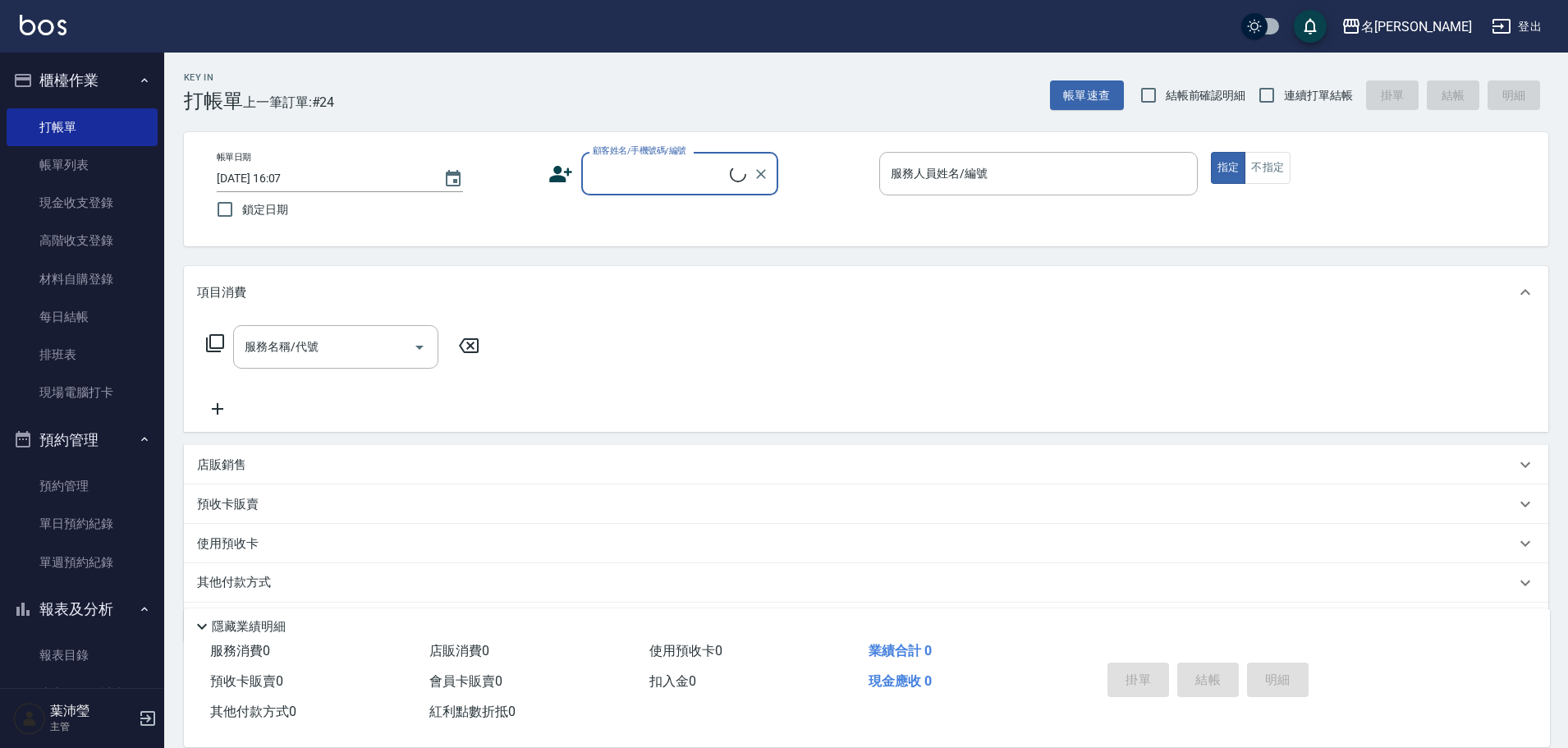
click at [574, 187] on div "顧客姓名/手機號碼/編號 顧客姓名/手機號碼/編號" at bounding box center [708, 173] width 318 height 44
click at [632, 174] on input "顧客姓名/手機號碼/編號" at bounding box center [667, 173] width 157 height 29
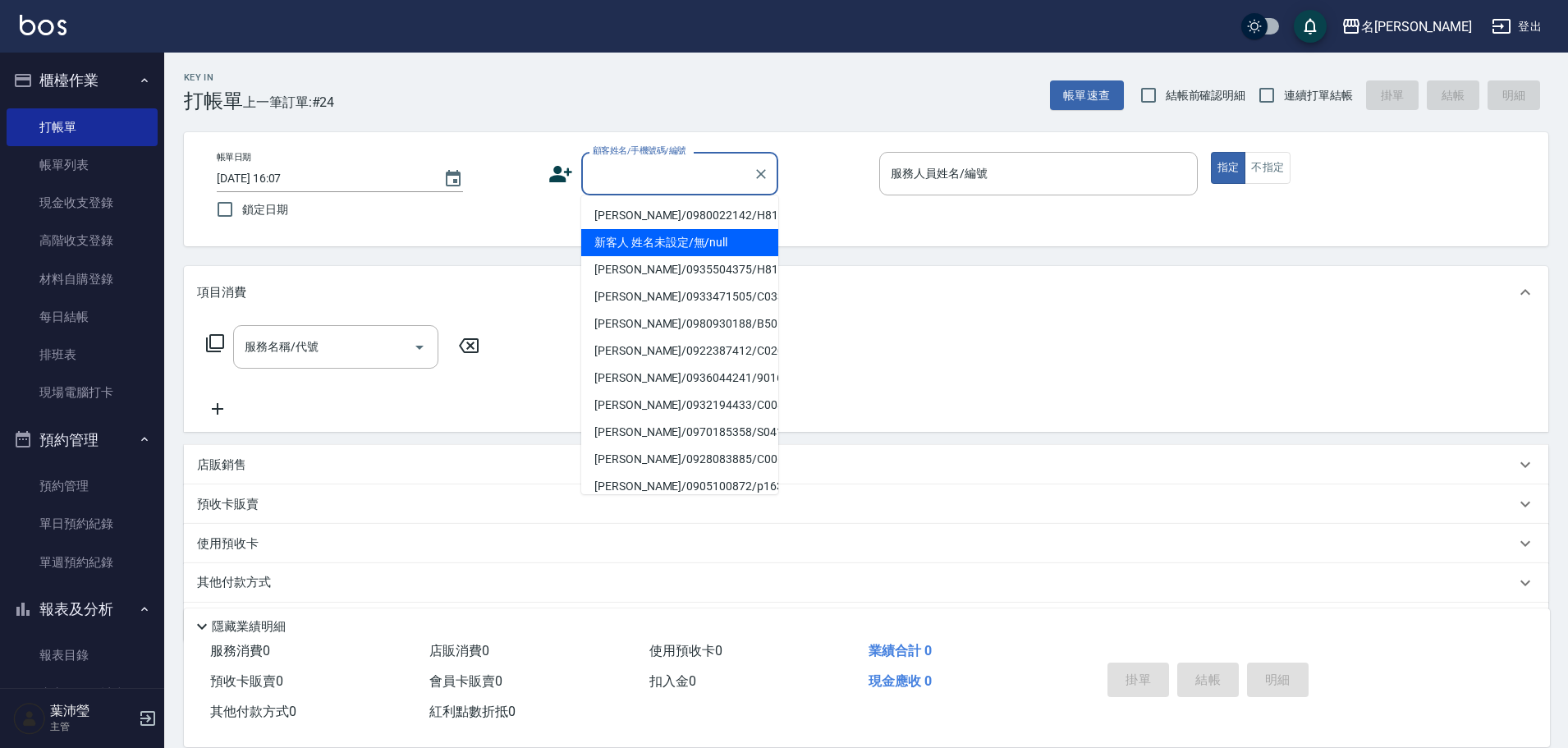
click at [635, 253] on li "新客人 姓名未設定/無/null" at bounding box center [679, 242] width 197 height 27
type input "新客人 姓名未設定/無/null"
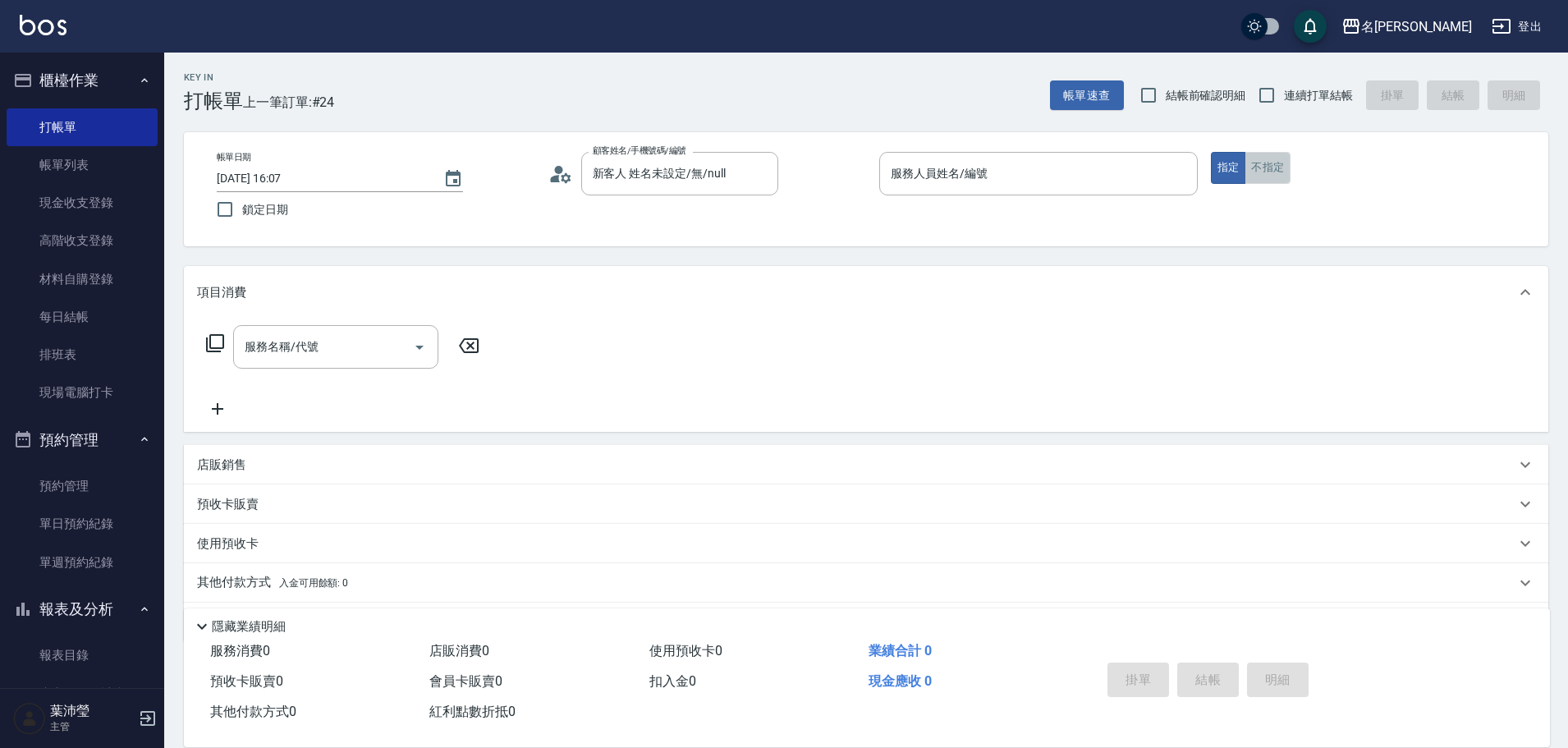
click at [1256, 158] on button "不指定" at bounding box center [1268, 168] width 46 height 32
click at [1136, 193] on div "服務人員姓名/編號" at bounding box center [1038, 173] width 318 height 44
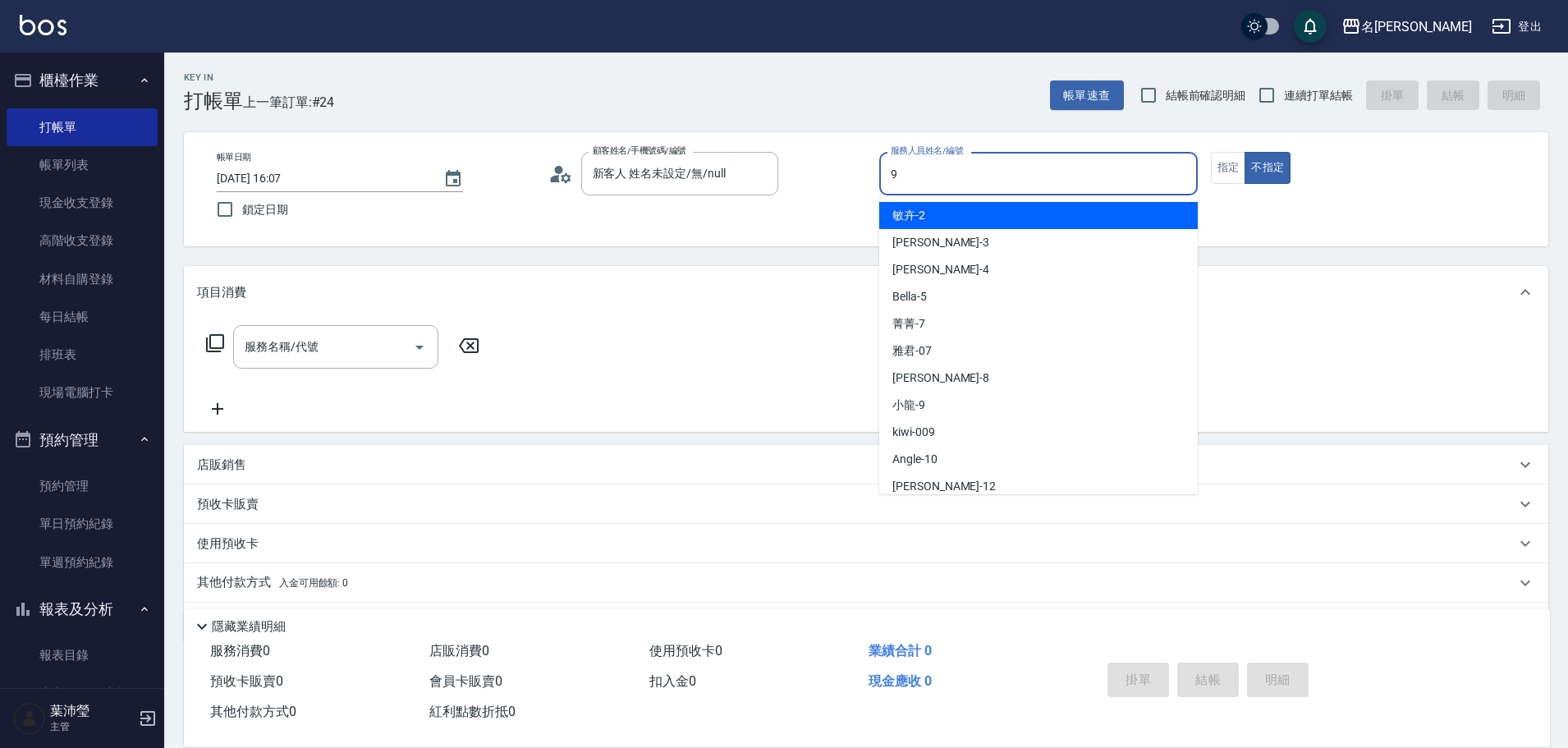
type input "小龍-9"
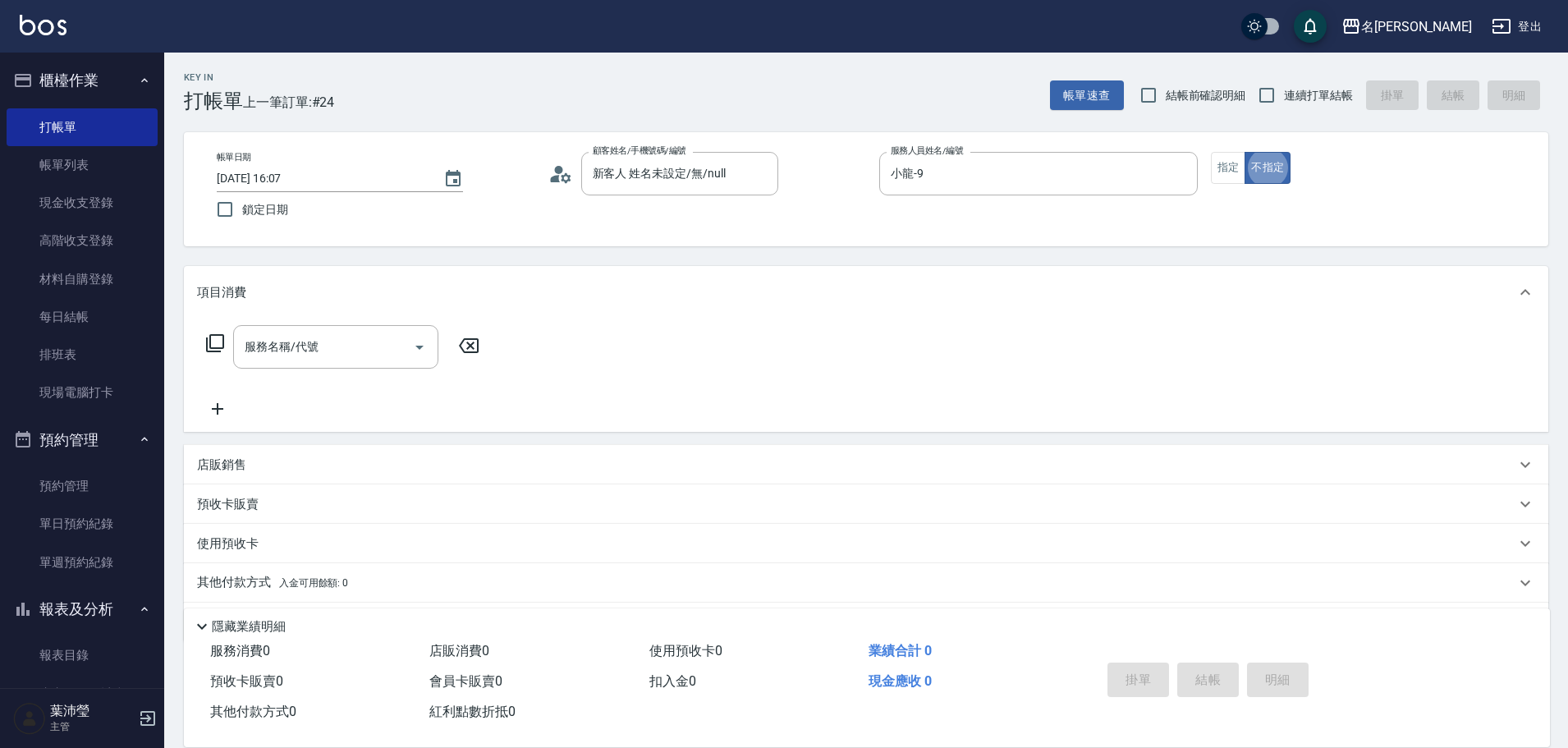
type button "false"
click at [223, 341] on icon at bounding box center [214, 343] width 18 height 18
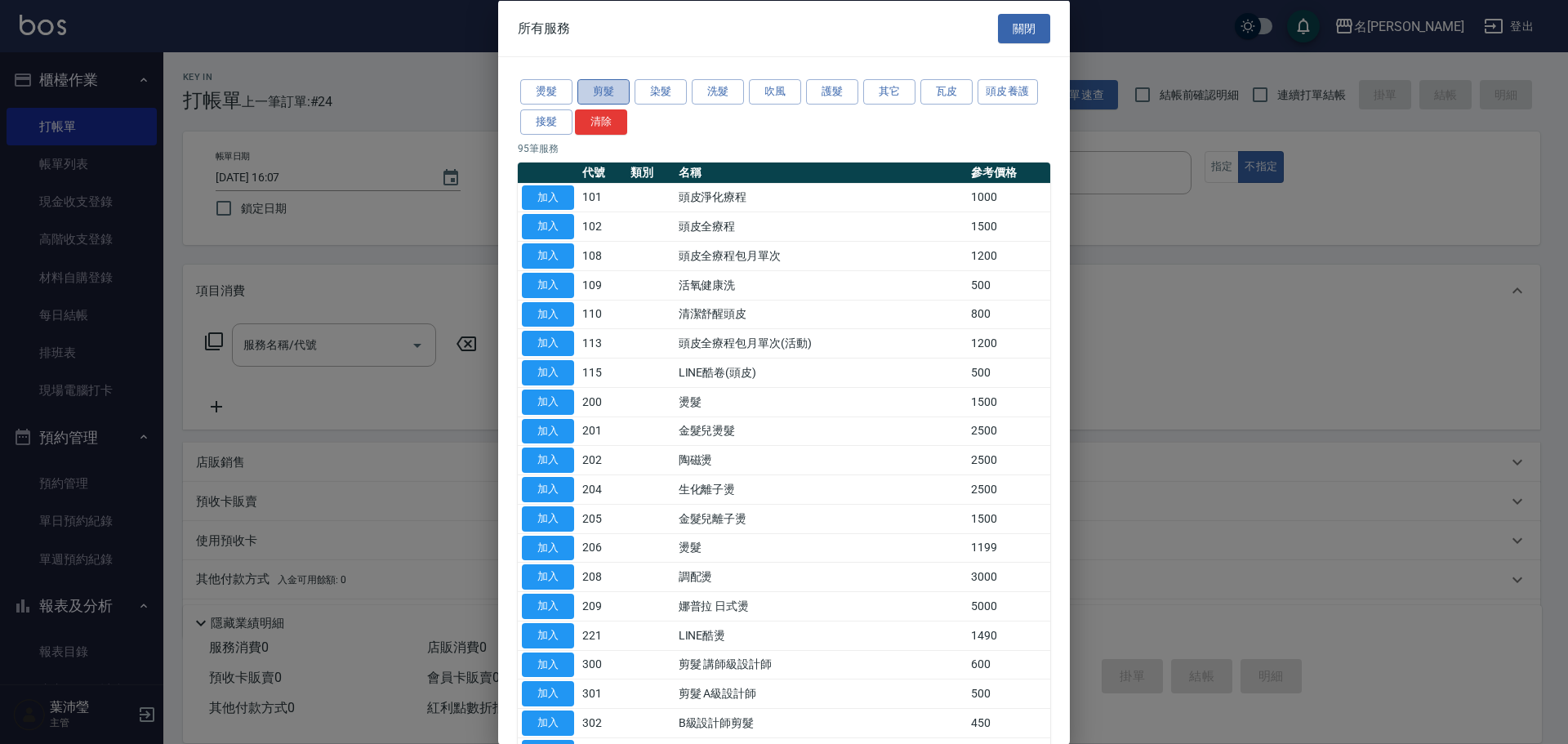
click at [601, 86] on button "剪髮" at bounding box center [603, 92] width 52 height 26
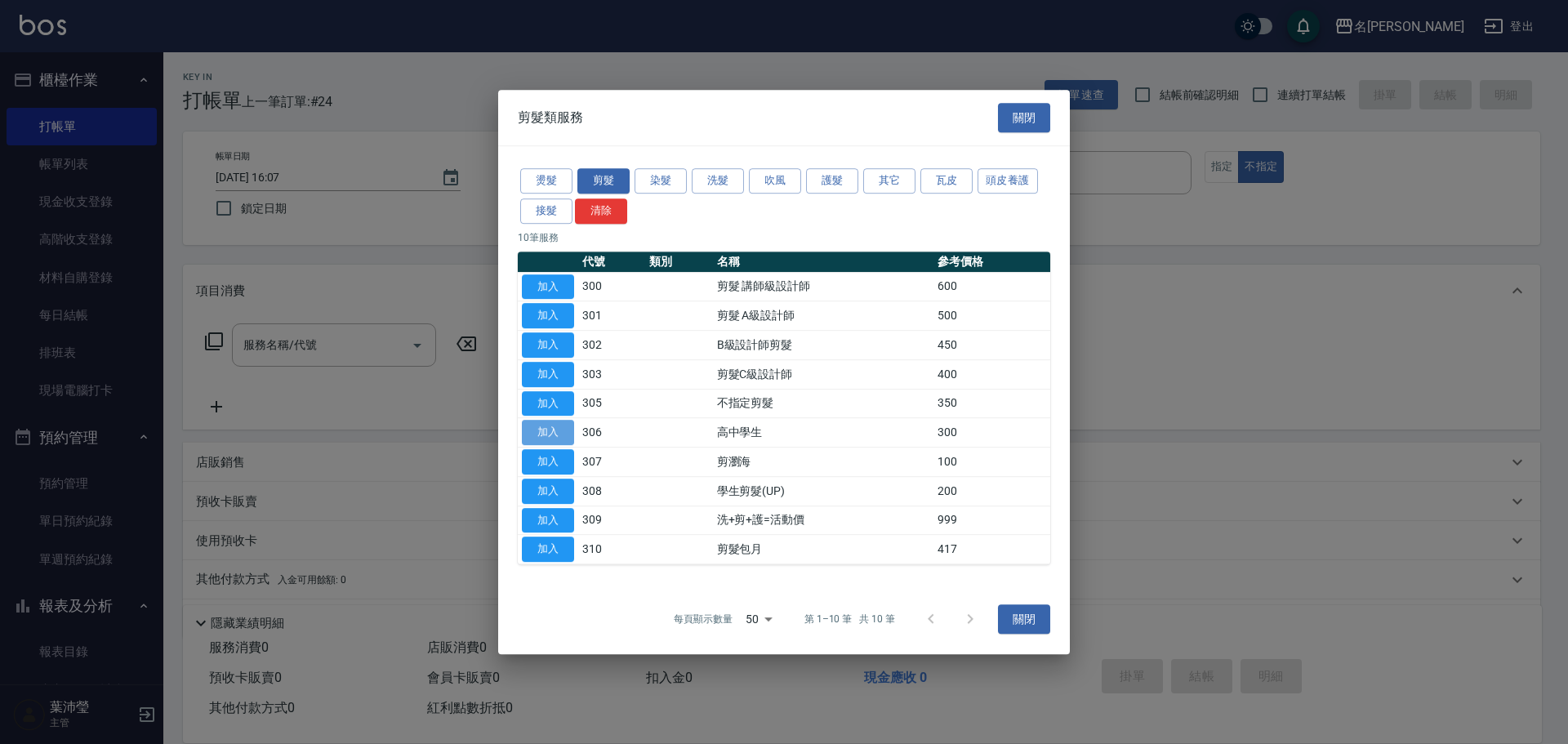
click at [557, 429] on button "加入" at bounding box center [548, 432] width 52 height 26
type input "高中學生(306)"
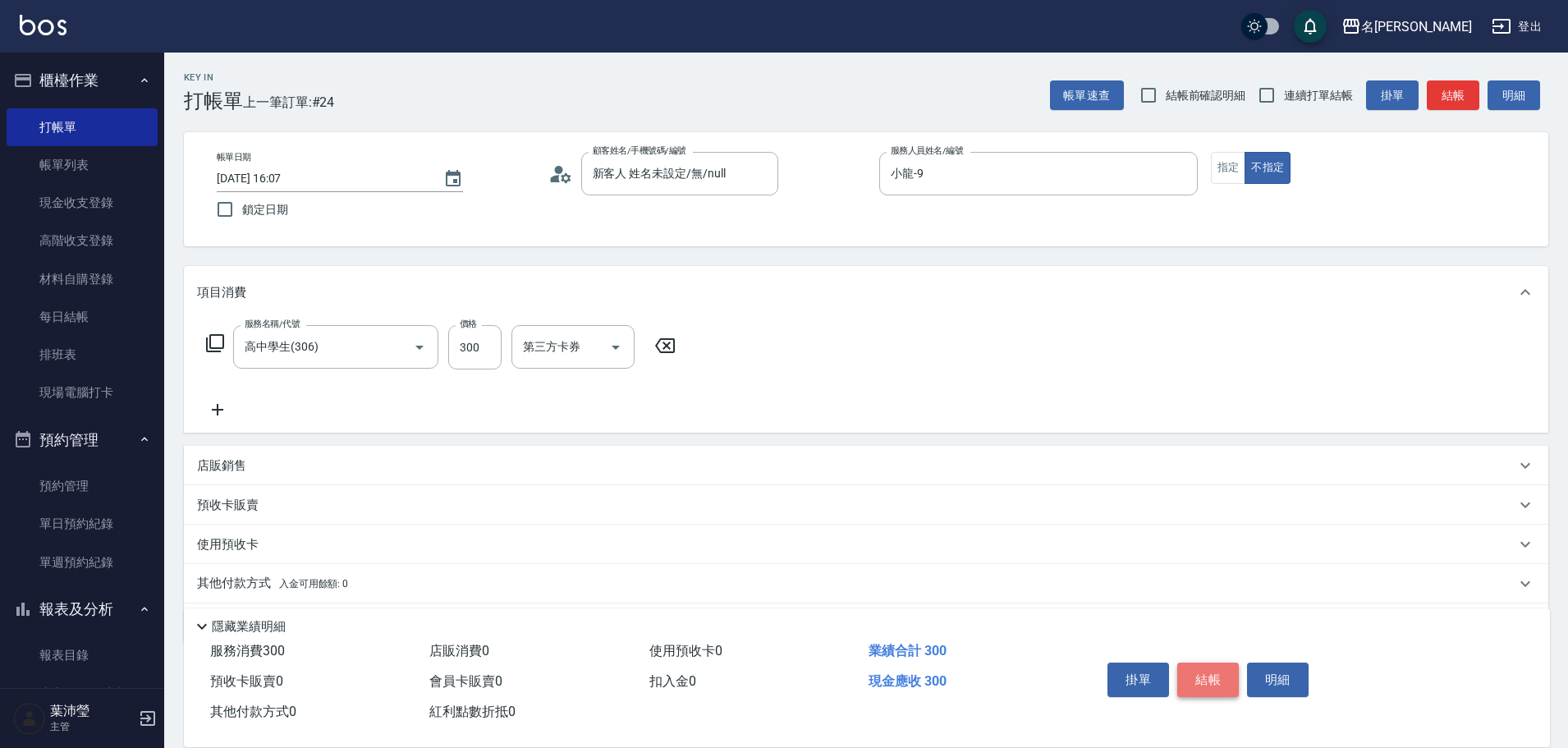
click at [1208, 679] on button "結帳" at bounding box center [1208, 680] width 62 height 34
